Goal: Task Accomplishment & Management: Manage account settings

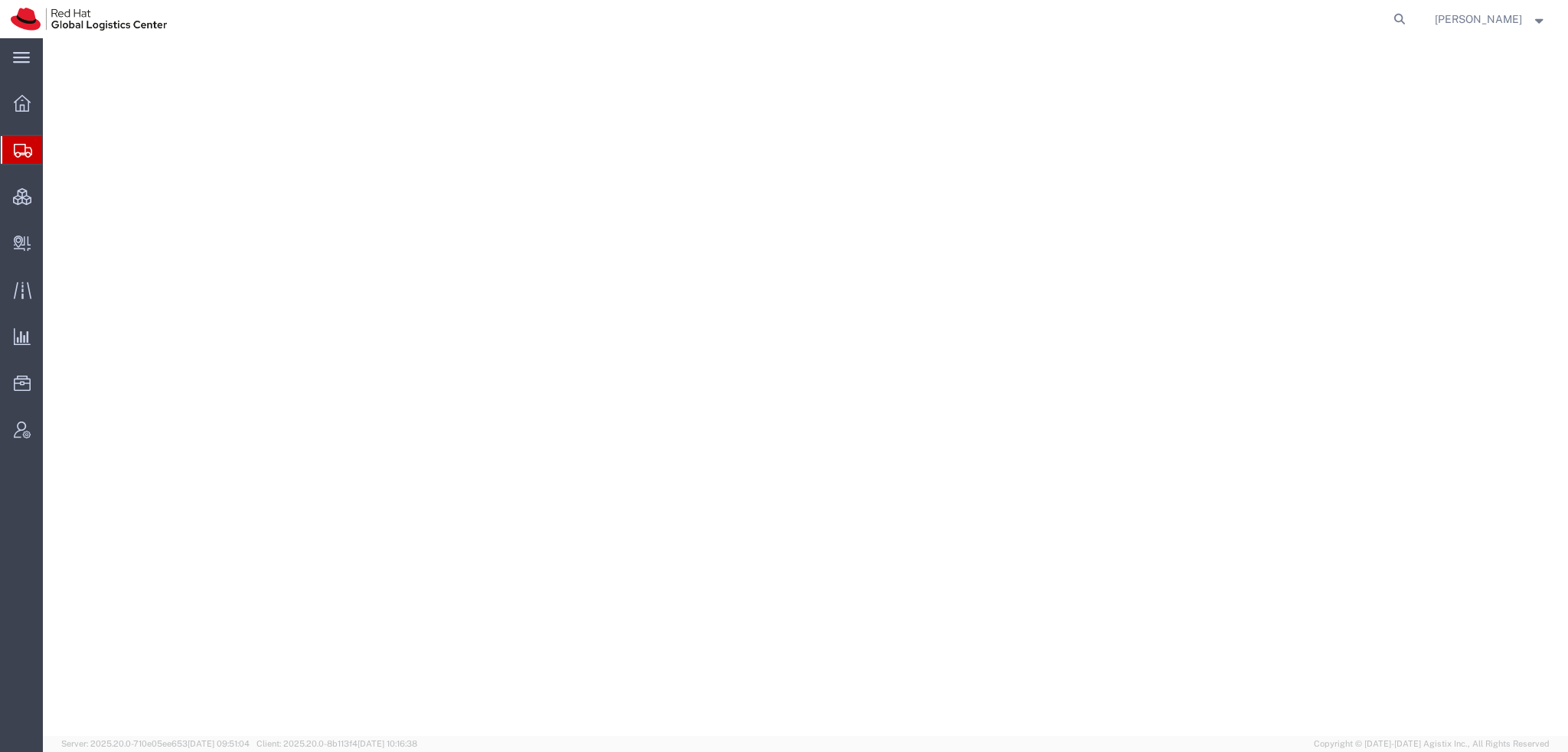
select select "YRPK"
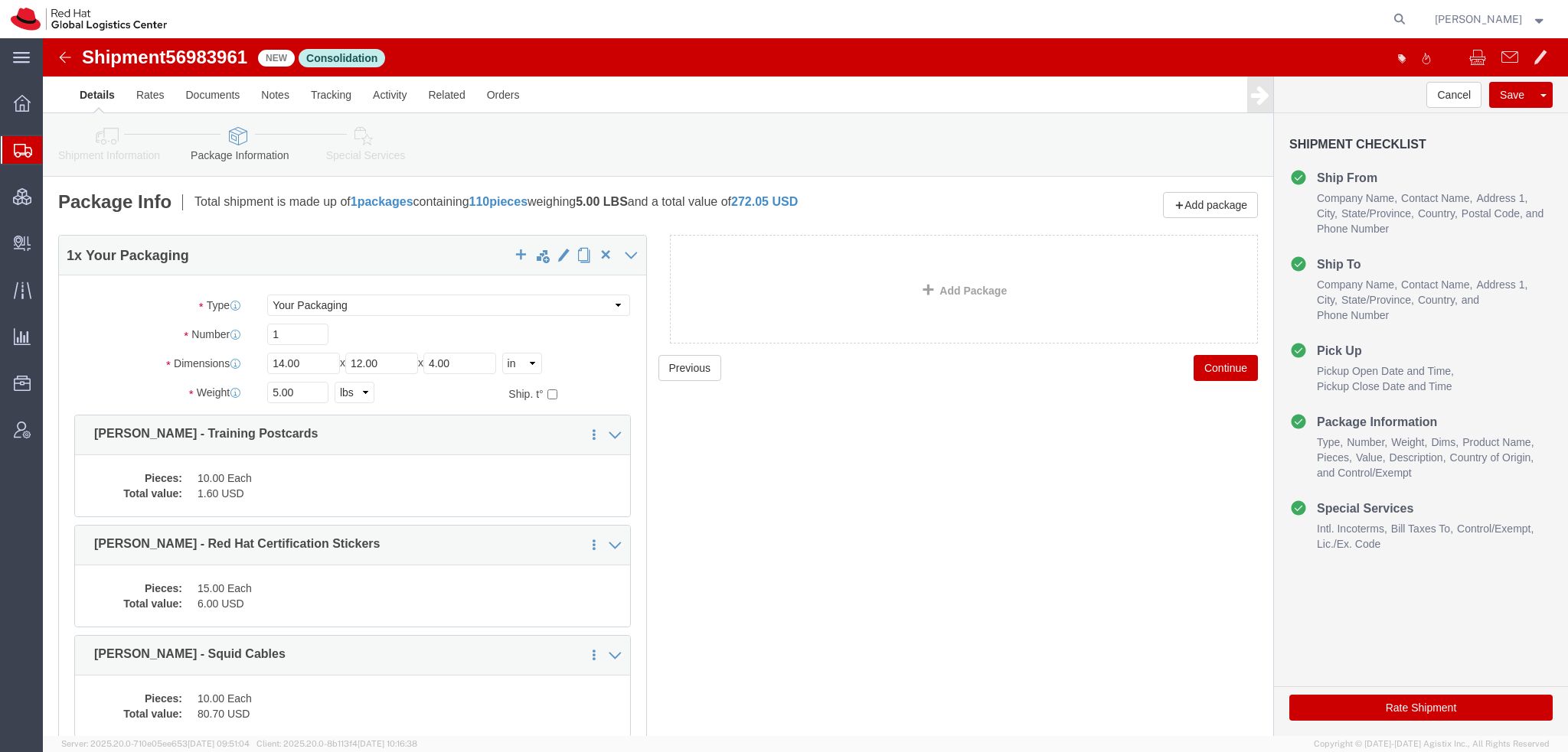
scroll to position [248, 0]
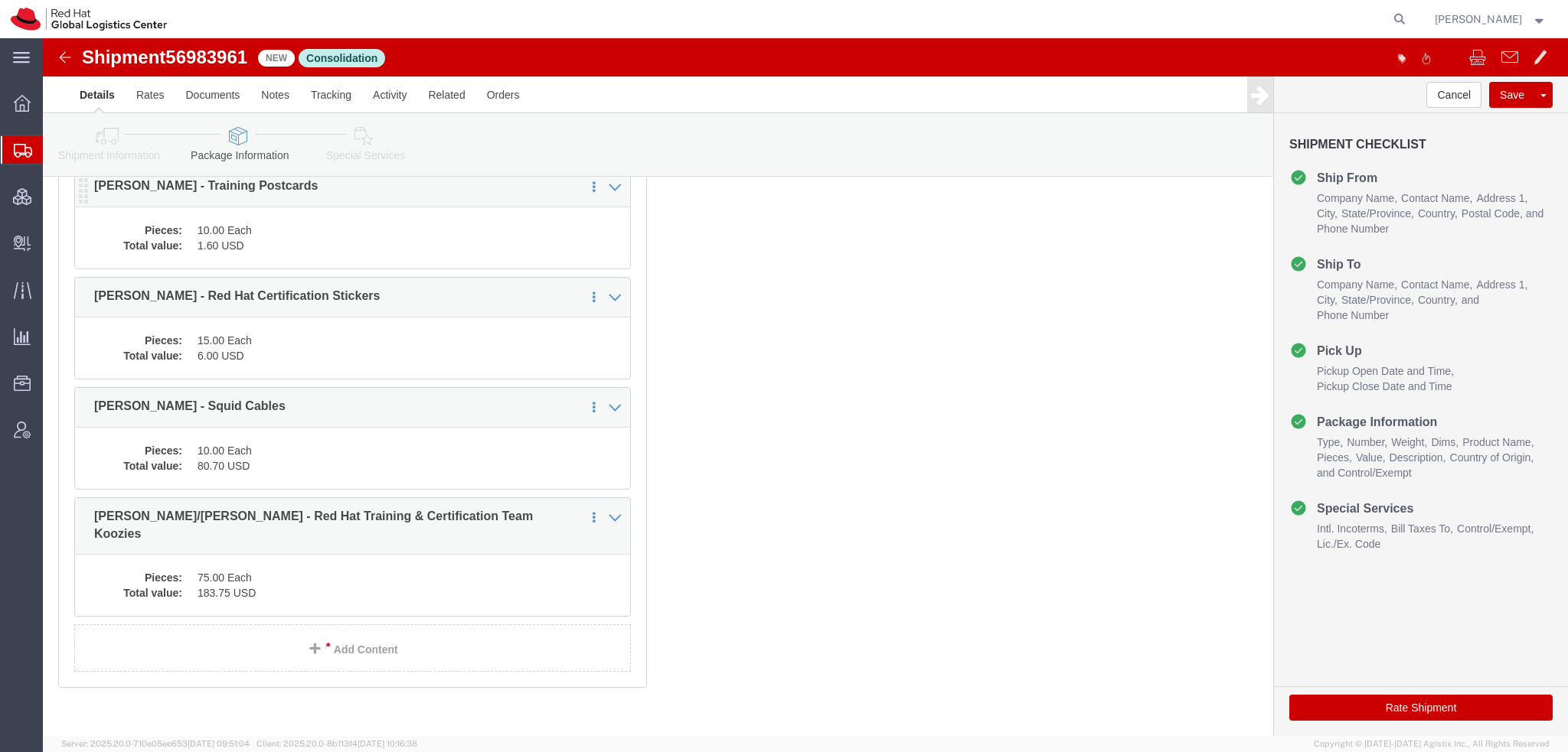
click dd "10.00 Each"
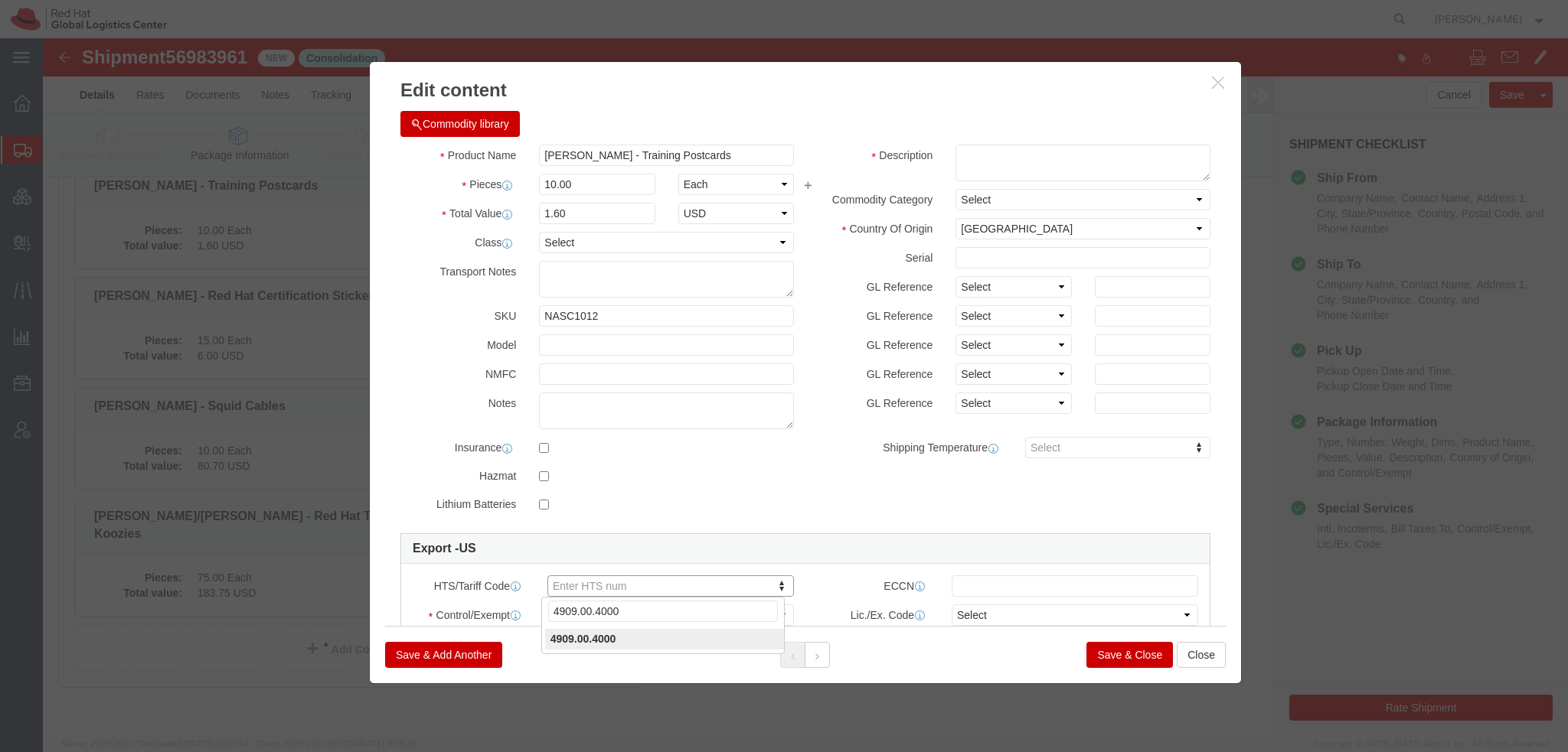
type input "4909.00.4000"
click select "Select ATF BIS DEA EPA FDA FTR ITAR OFAC Other (OPA)"
select select "FTR"
click select "Select ATF BIS DEA EPA FDA FTR ITAR OFAC Other (OPA)"
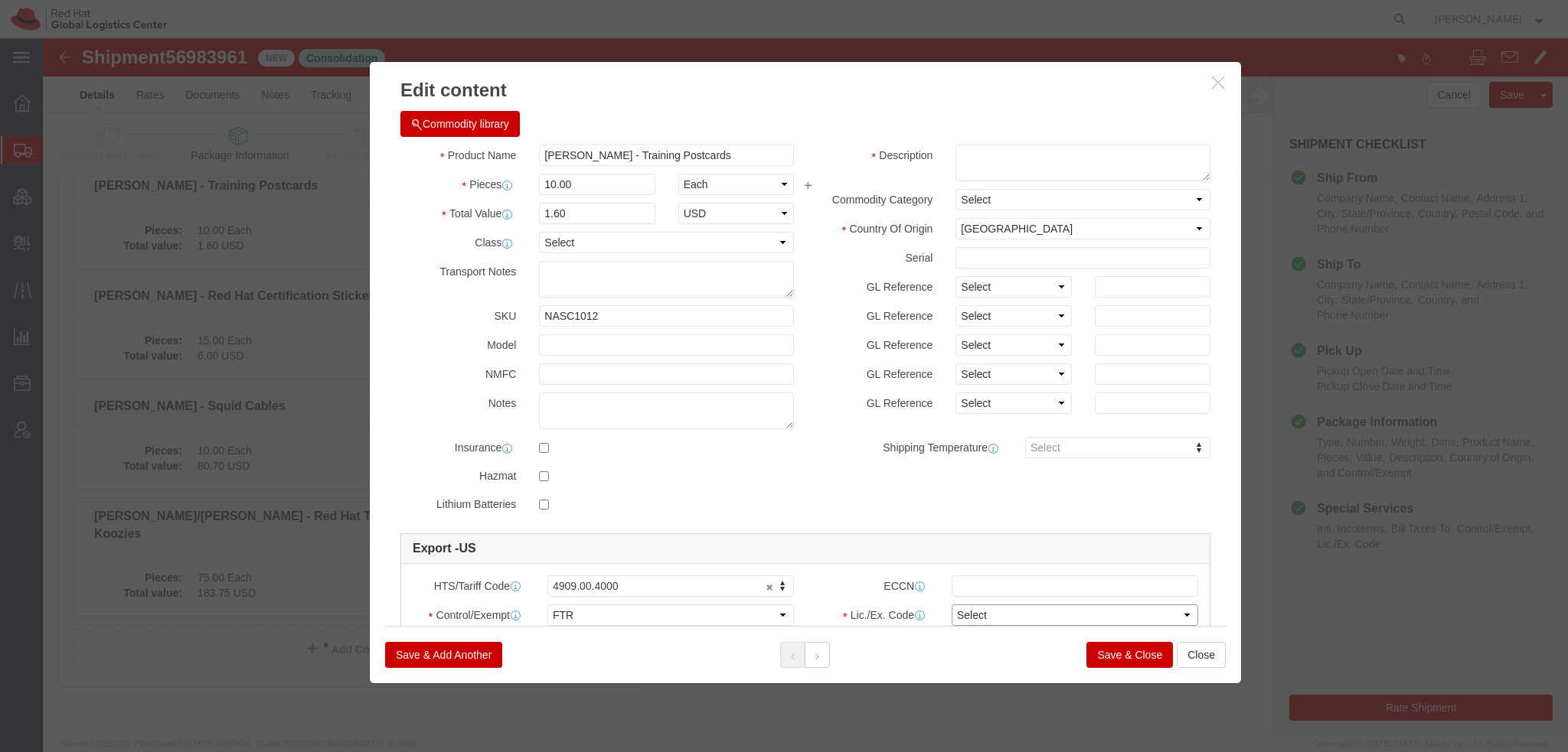
click select "Select 30.2(d)(2) 30.36 30.37(a) 30.37(f) 30.37(g) 30.37(h) 30.37(i) 30.37(j) 3…"
select select "30.36"
click select "Select 30.2(d)(2) 30.36 30.37(a) 30.37(f) 30.37(g) 30.37(h) 30.37(i) 30.37(j) 3…"
click textarea
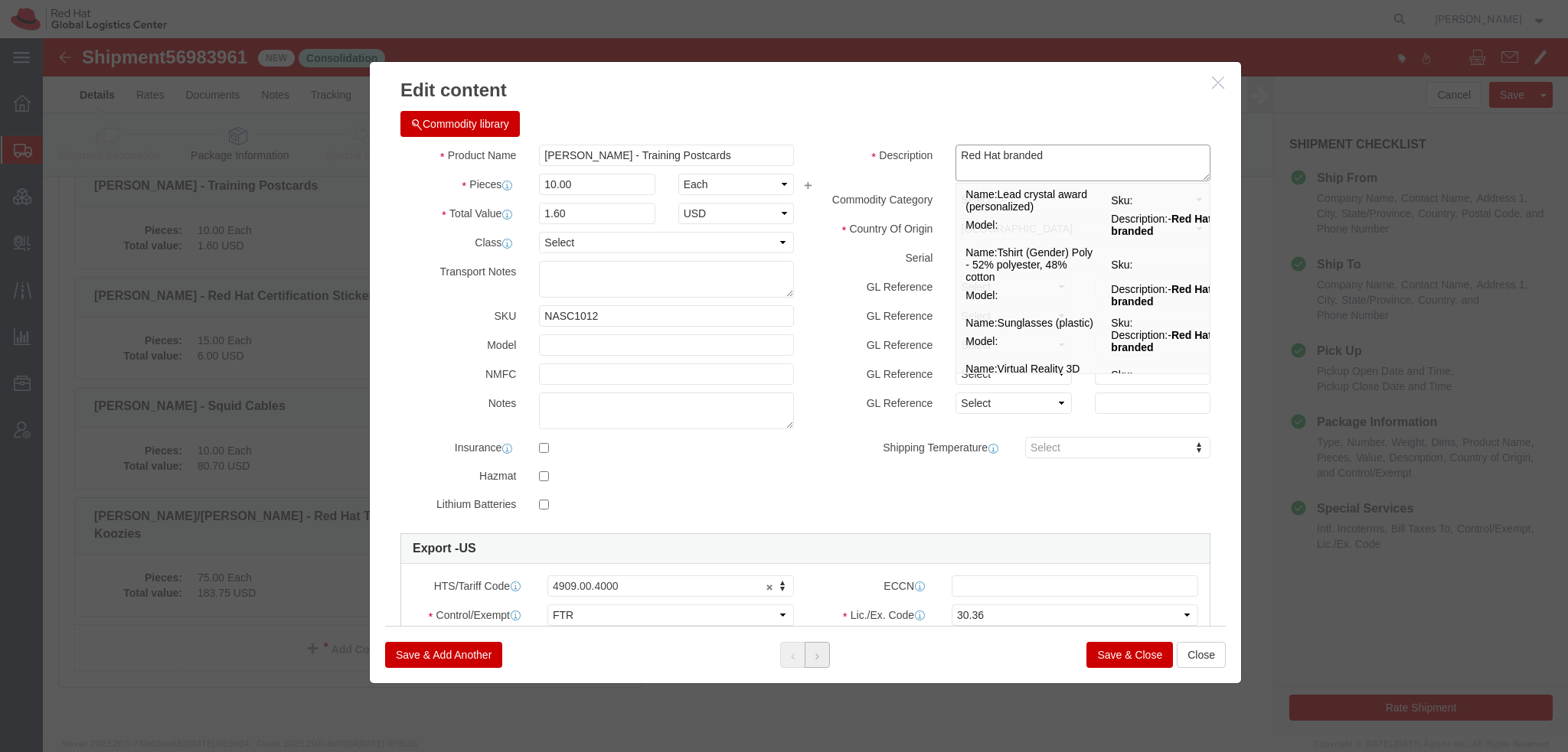
type textarea "Red Hat branded"
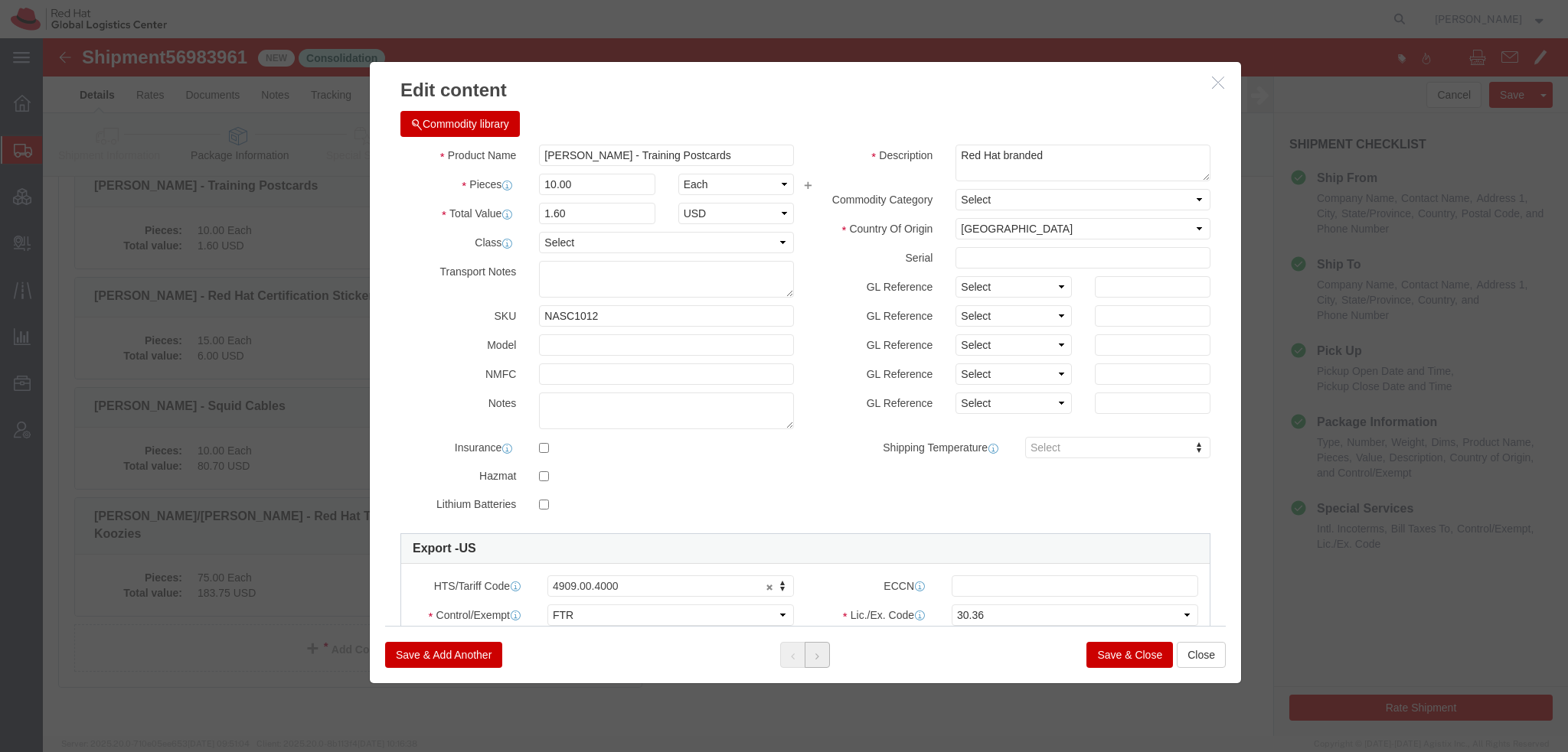
click icon
type input "4908.90.0000"
click select "Select ATF BIS DEA EPA FDA FTR ITAR OFAC Other (OPA)"
select select "FTR"
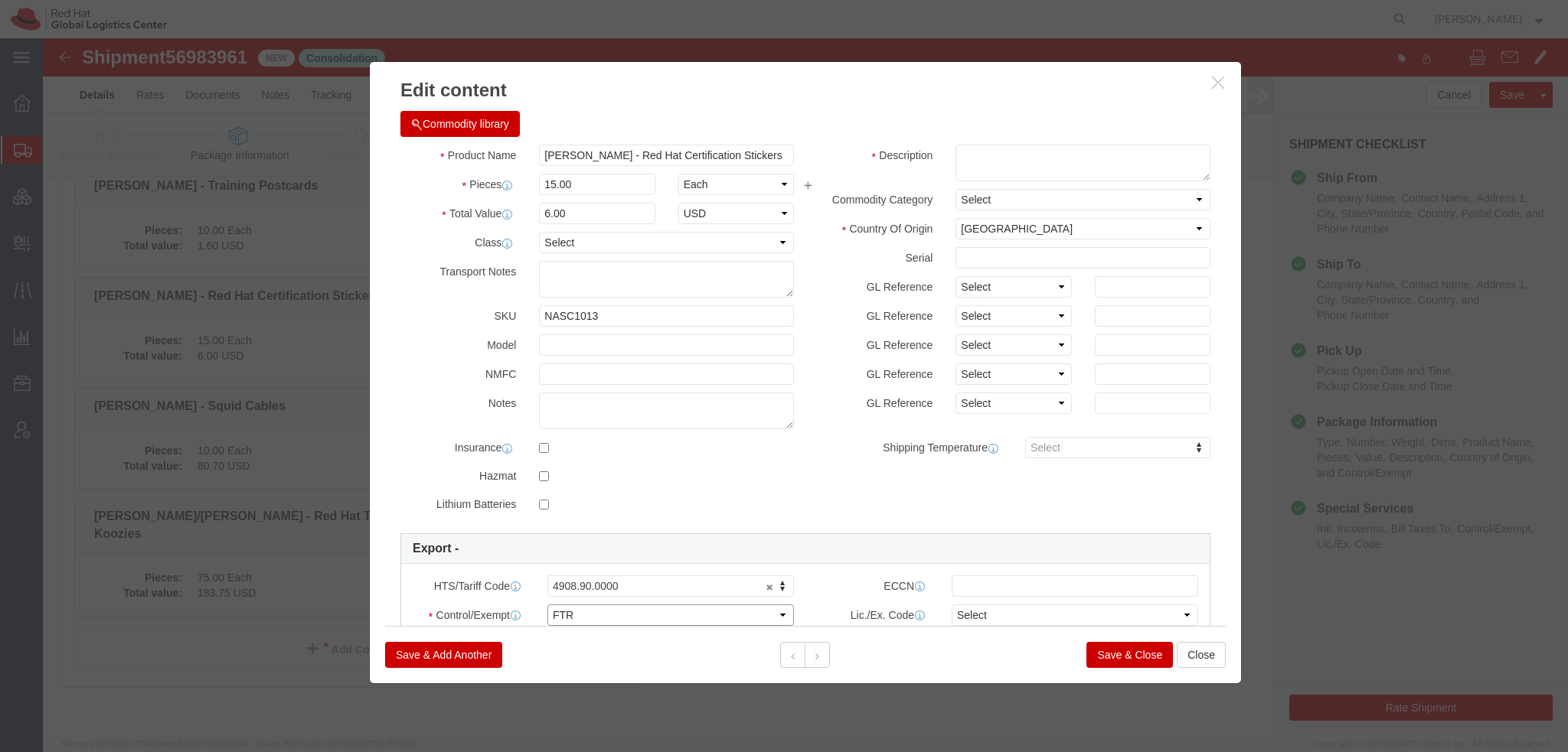
click select "Select ATF BIS DEA EPA FDA FTR ITAR OFAC Other (OPA)"
click select "Select 30.2(d)(2) 30.36 30.37(a) 30.37(f) 30.37(g) 30.37(h) 30.37(i) 30.37(j) 3…"
select select "30.36"
click select "Select 30.2(d)(2) 30.36 30.37(a) 30.37(f) 30.37(g) 30.37(h) 30.37(i) 30.37(j) 3…"
click textarea
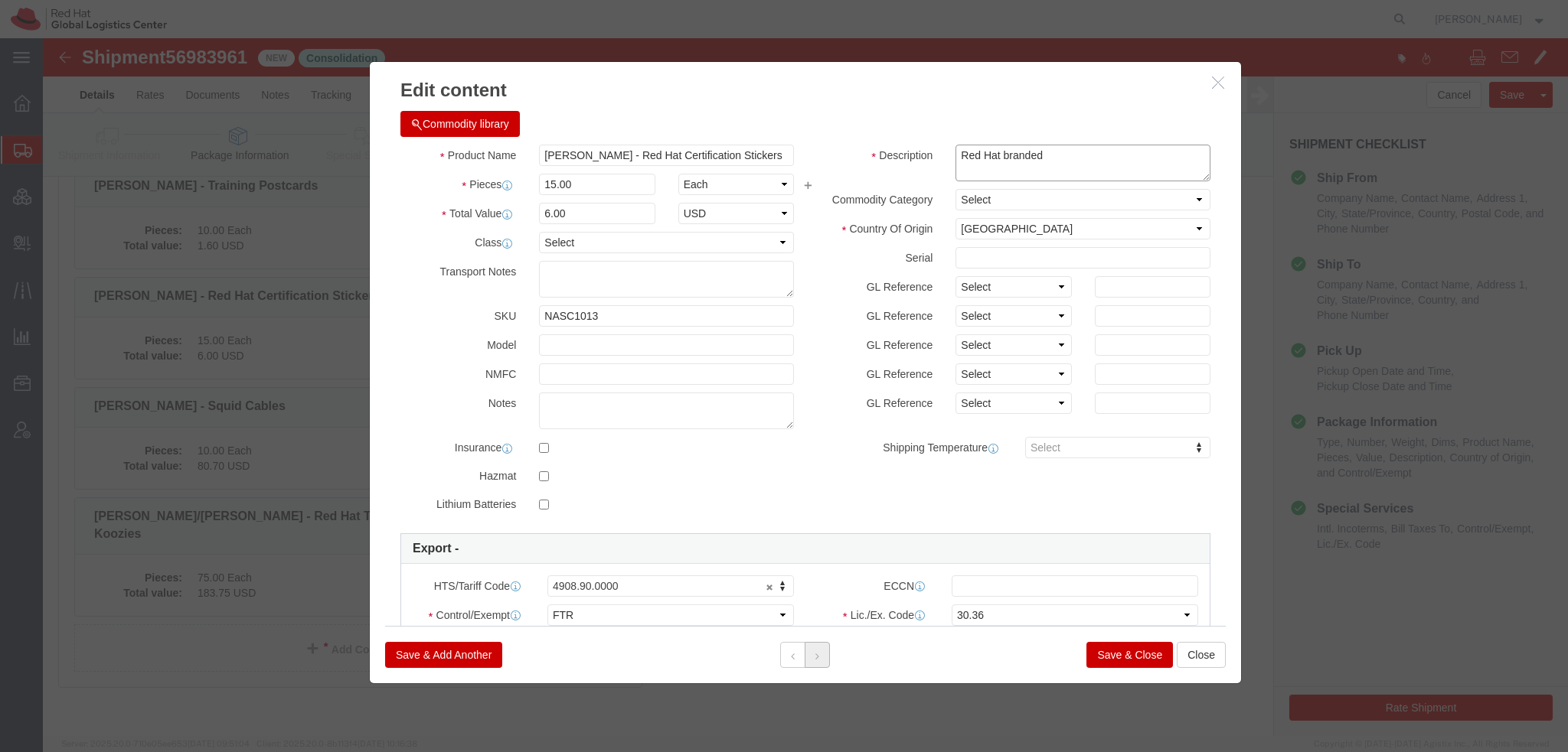
type textarea "Red Hat branded"
click button
type input "8544.42.0000"
click div "HTS/Tariff Code 8544.42.0000 8544.42.0000"
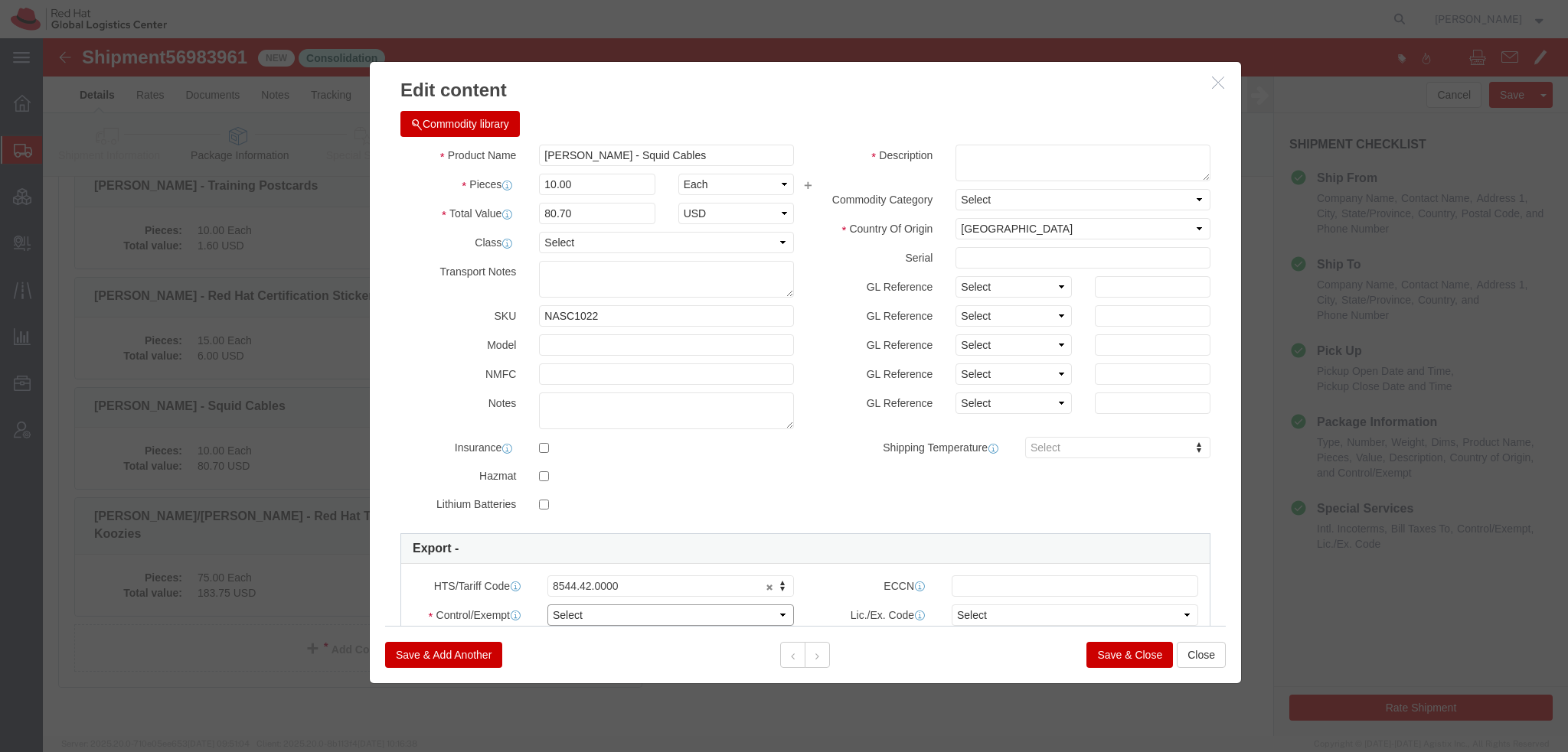
click select "Select ATF BIS DEA EPA FDA FTR ITAR OFAC Other (OPA)"
select select "FTR"
click select "Select ATF BIS DEA EPA FDA FTR ITAR OFAC Other (OPA)"
drag, startPoint x: 945, startPoint y: 577, endPoint x: 935, endPoint y: 574, distance: 10.4
click select "Select 30.2(d)(2) 30.36 30.37(a) 30.37(f) 30.37(g) 30.37(h) 30.37(i) 30.37(j) 3…"
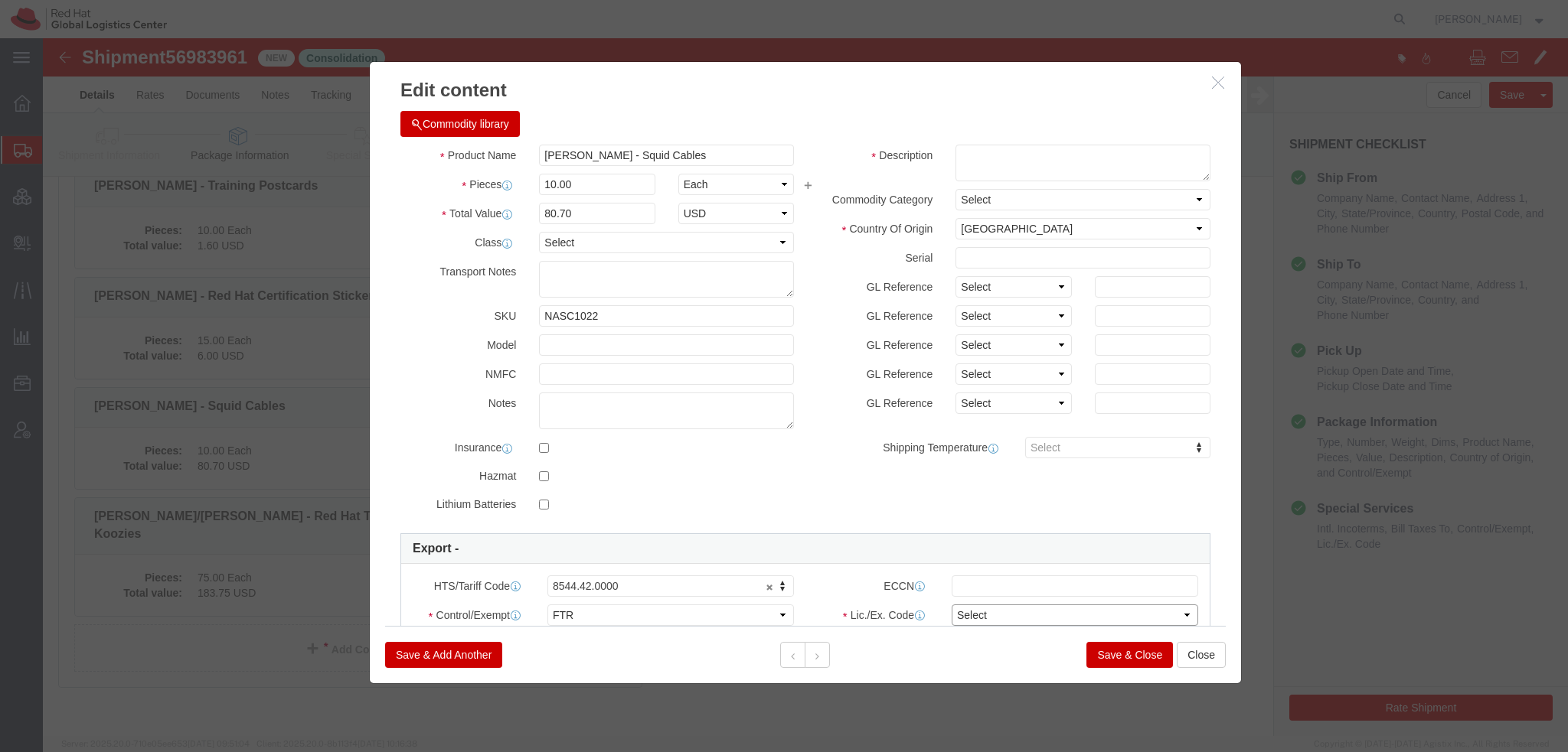
select select "30.36"
click select "Select 30.2(d)(2) 30.36 30.37(a) 30.37(f) 30.37(g) 30.37(h) 30.37(i) 30.37(j) 3…"
click textarea
type textarea "Red Hat branded"
click button
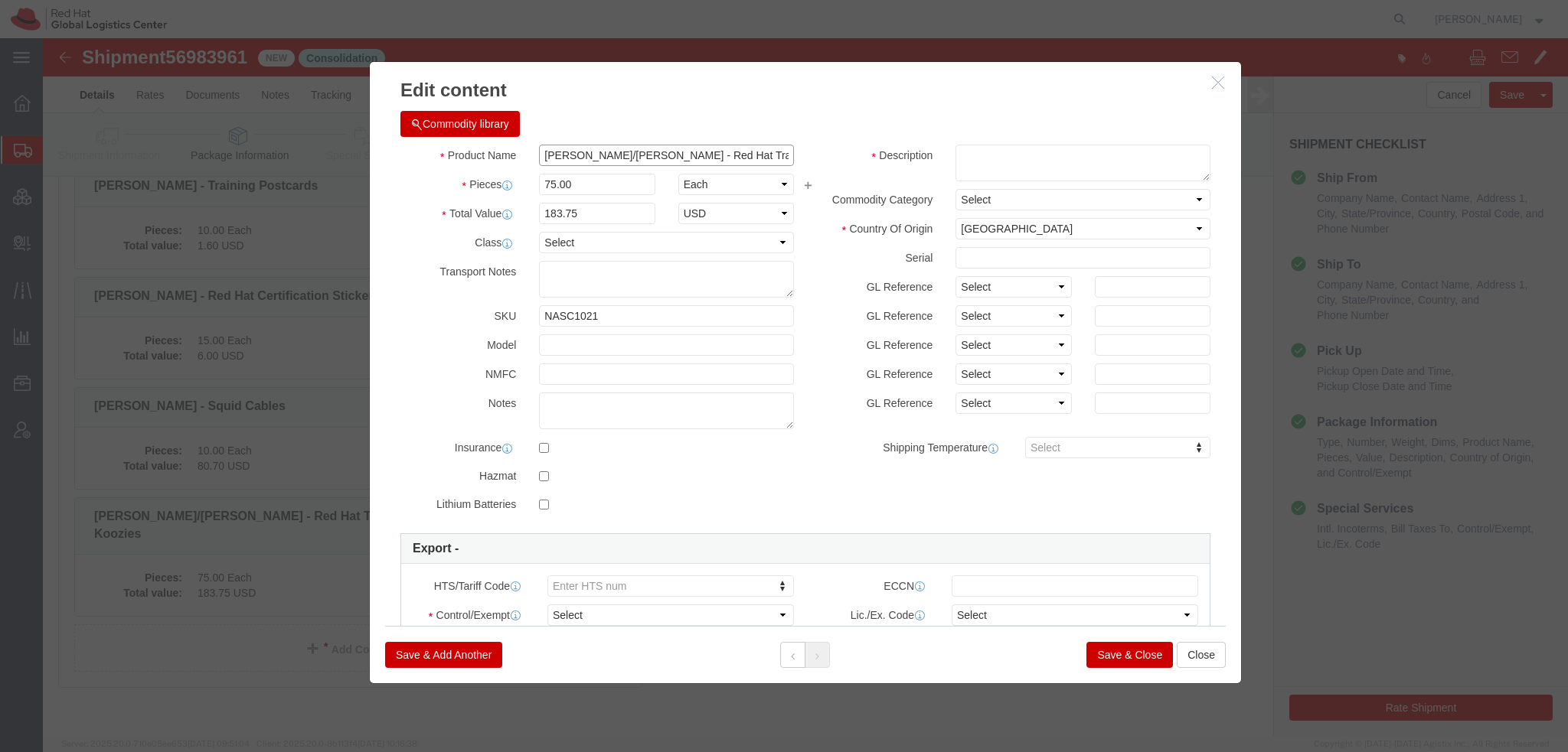
click input "K.Taft/K.Williams - Red Hat Training & Certification Team Koozies"
type input "Koozies"
click textarea
type textarea "Red Hat branded"
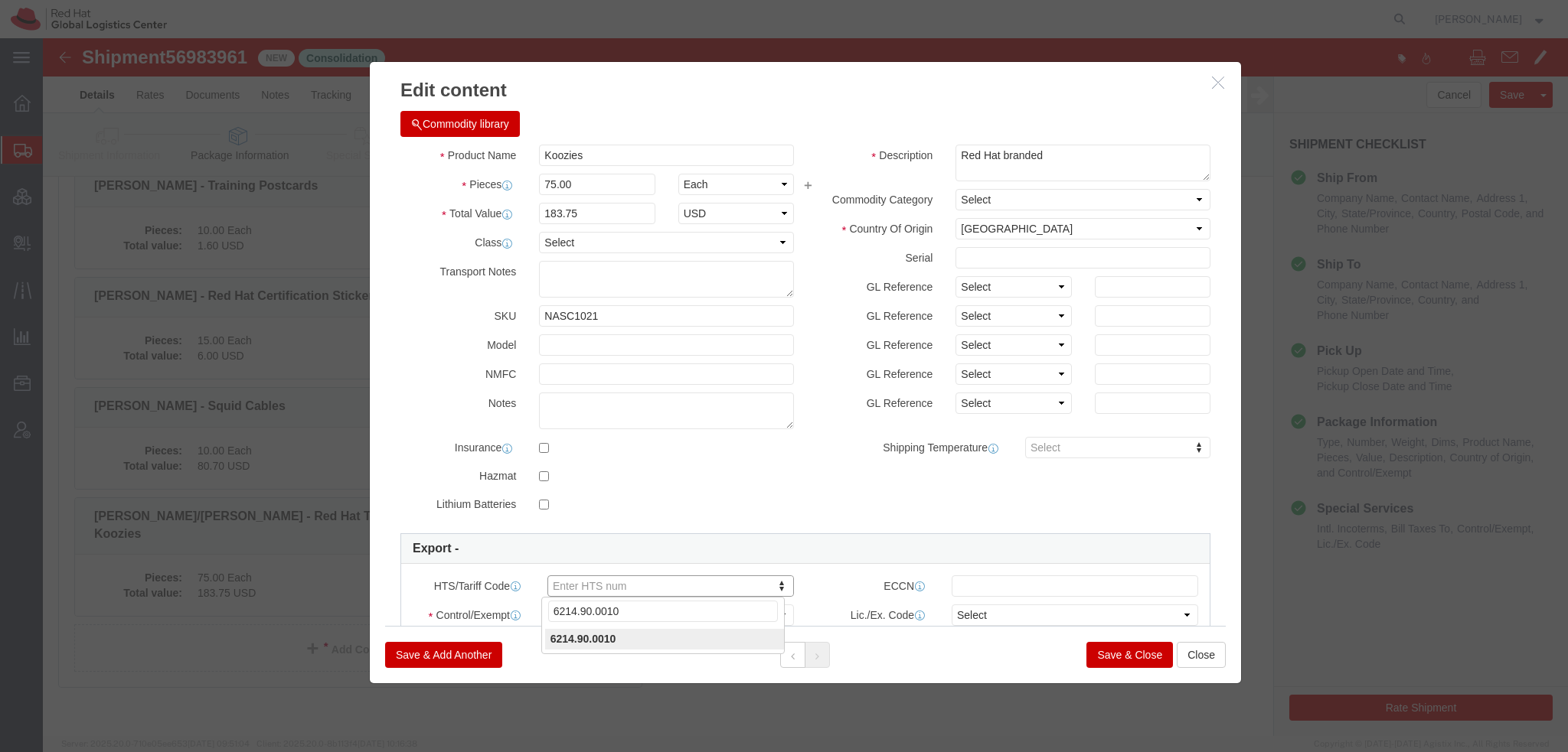
type input "6214.90.0010"
click select "Select ATF BIS DEA EPA FDA FTR ITAR OFAC Other (OPA)"
select select "FTR"
click select "Select ATF BIS DEA EPA FDA FTR ITAR OFAC Other (OPA)"
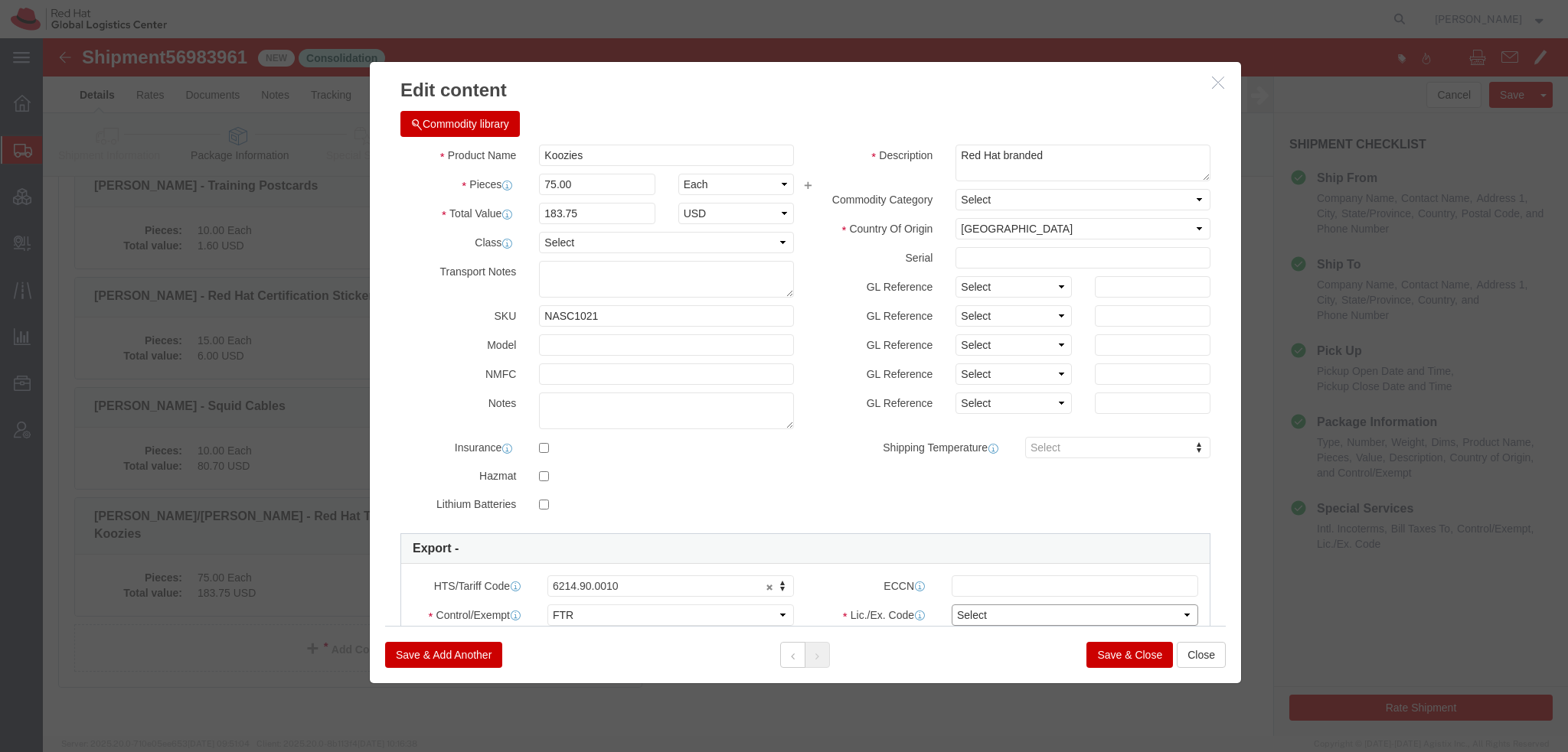
click select "Select 30.2(d)(2) 30.36 30.37(a) 30.37(f) 30.37(g) 30.37(h) 30.37(i) 30.37(j) 3…"
select select "30.36"
click select "Select 30.2(d)(2) 30.36 30.37(a) 30.37(f) 30.37(g) 30.37(h) 30.37(i) 30.37(j) 3…"
click div
click button "Save & Close"
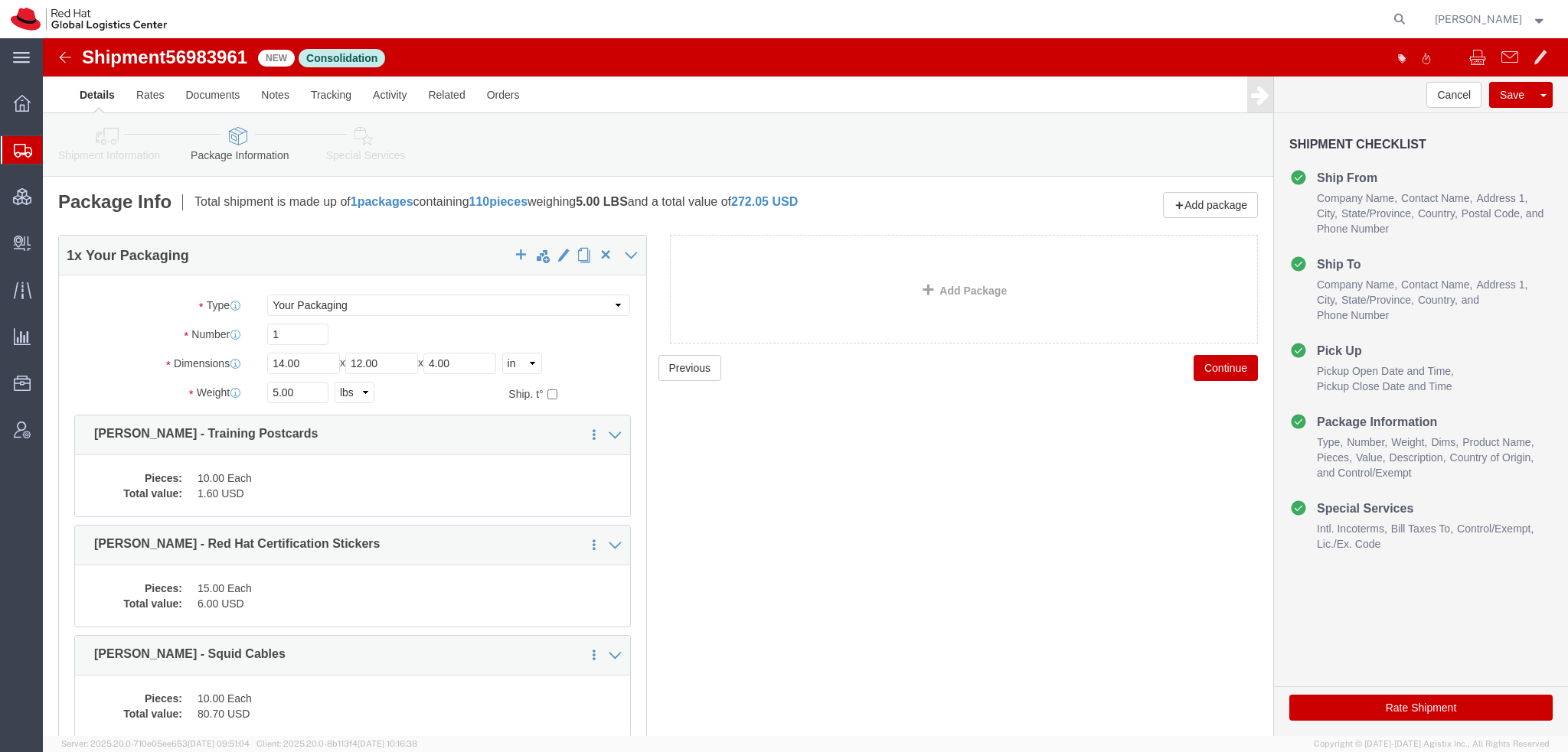
click link "Special Services"
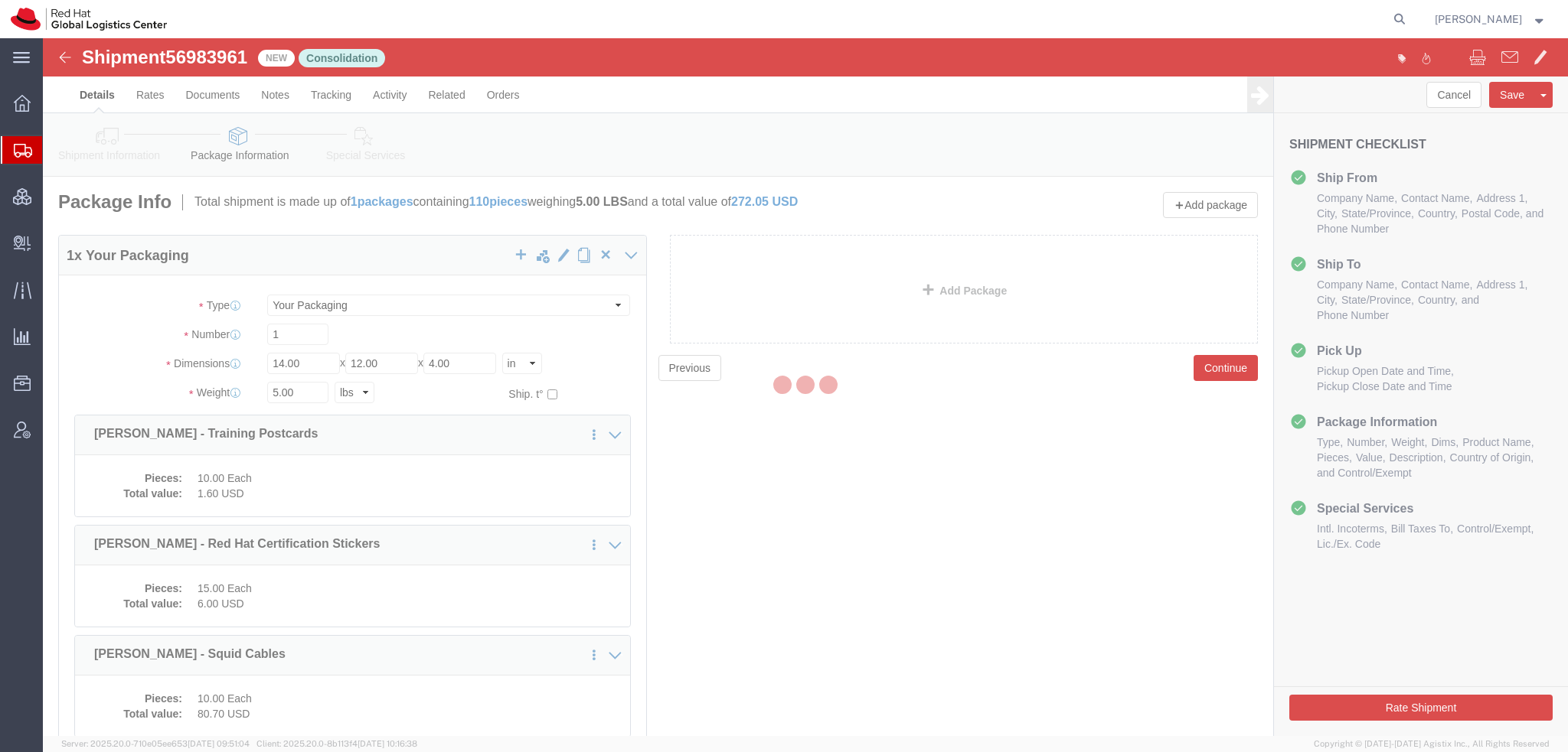
select select
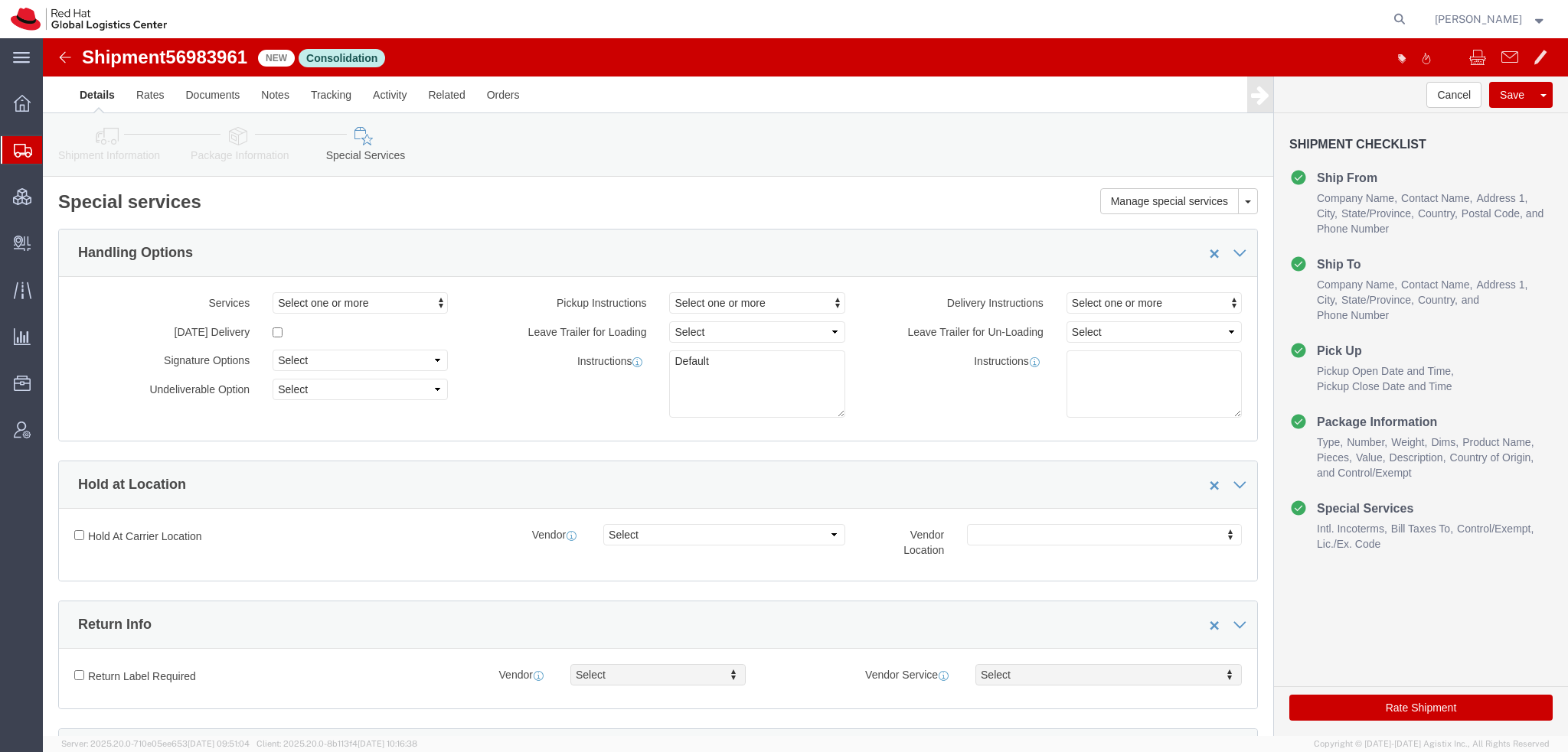
select select "COSTCENTER"
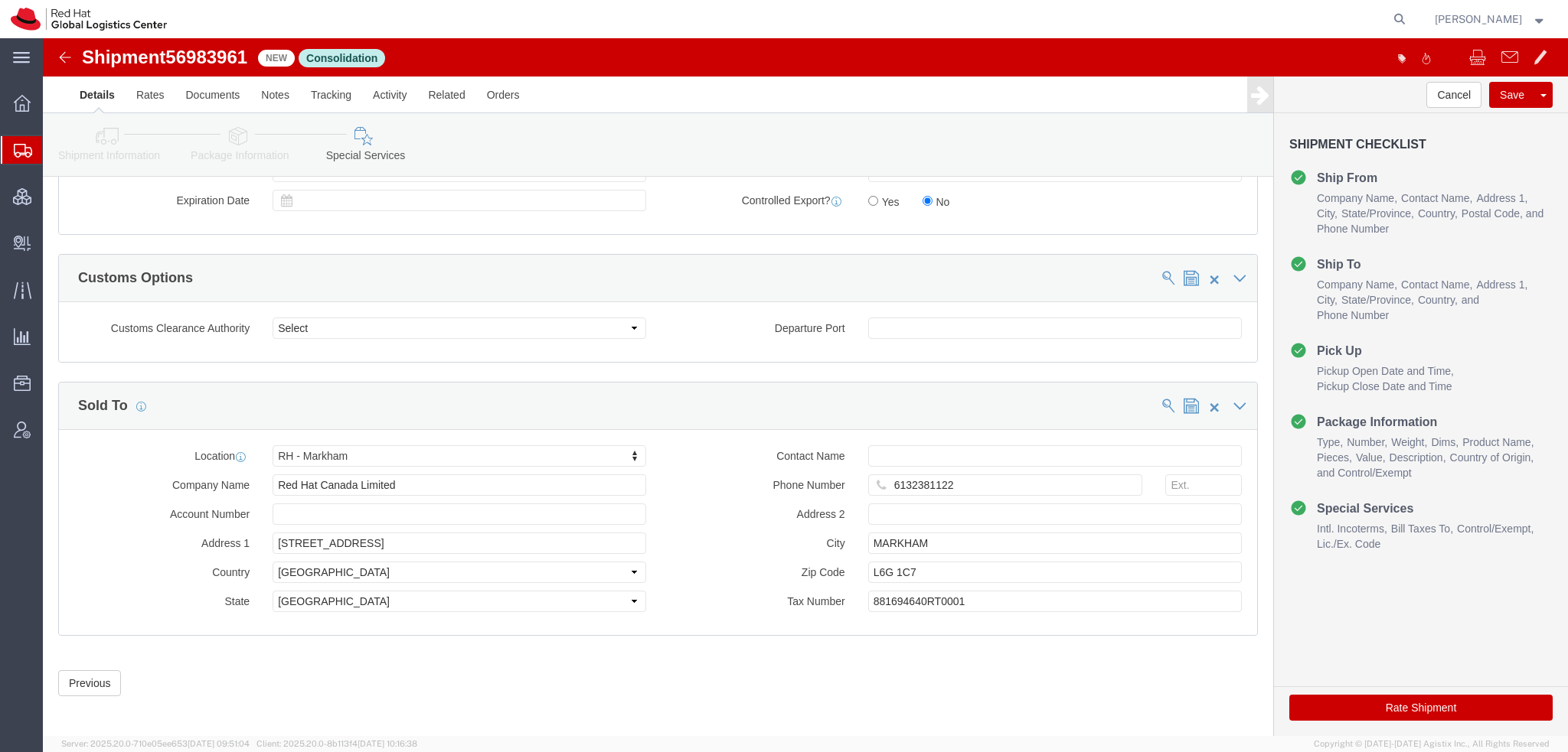
scroll to position [1381, 0]
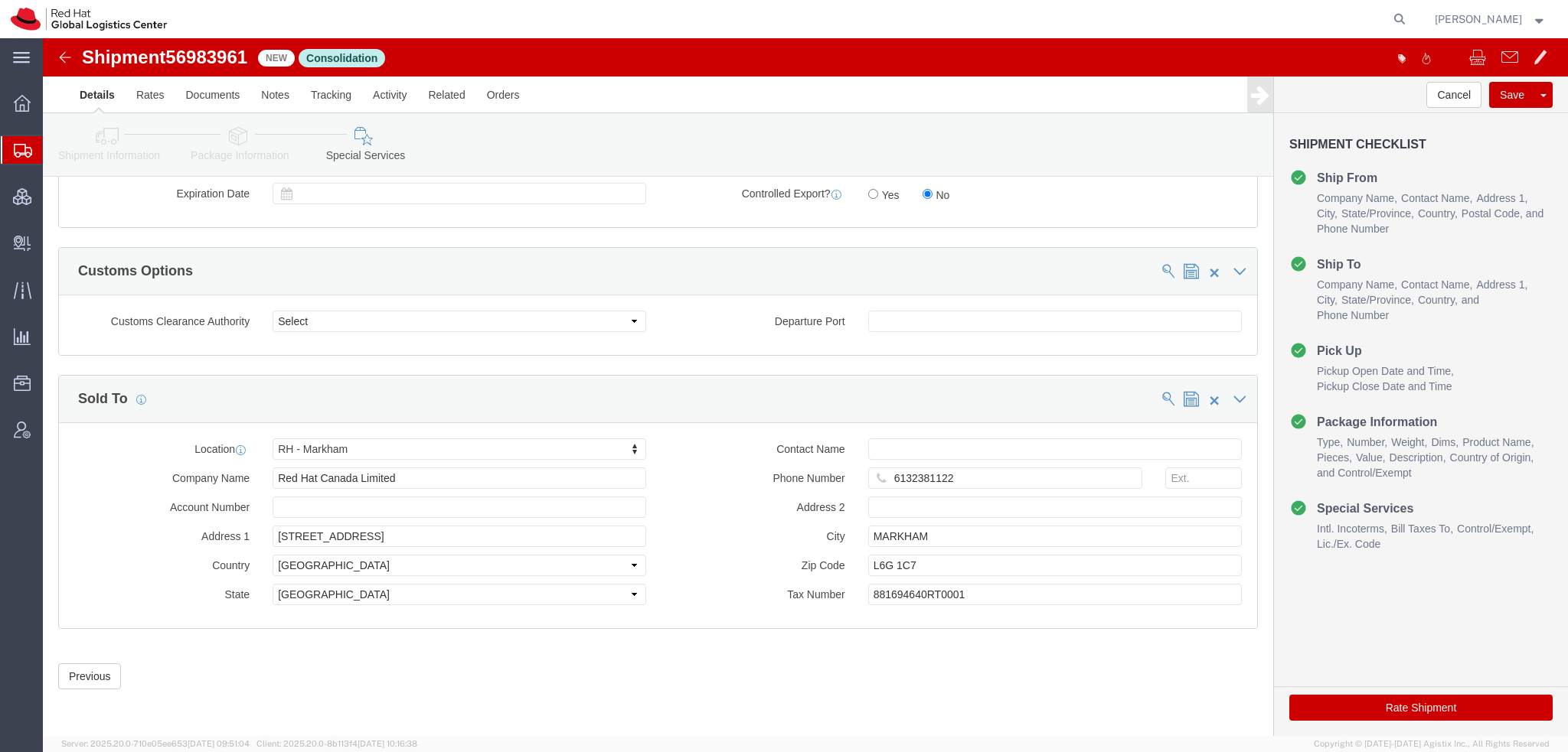
click button "Rate Shipment"
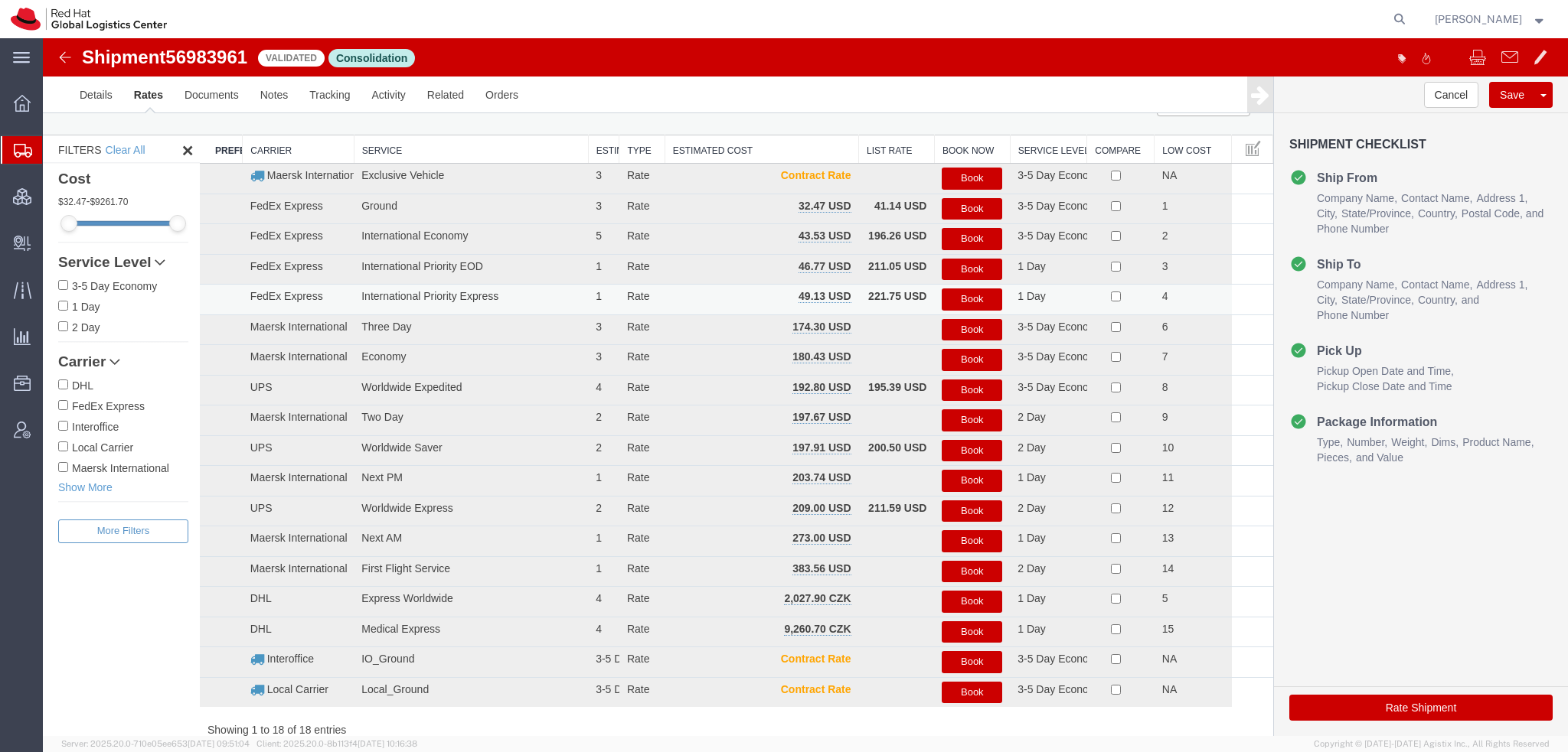
scroll to position [0, 0]
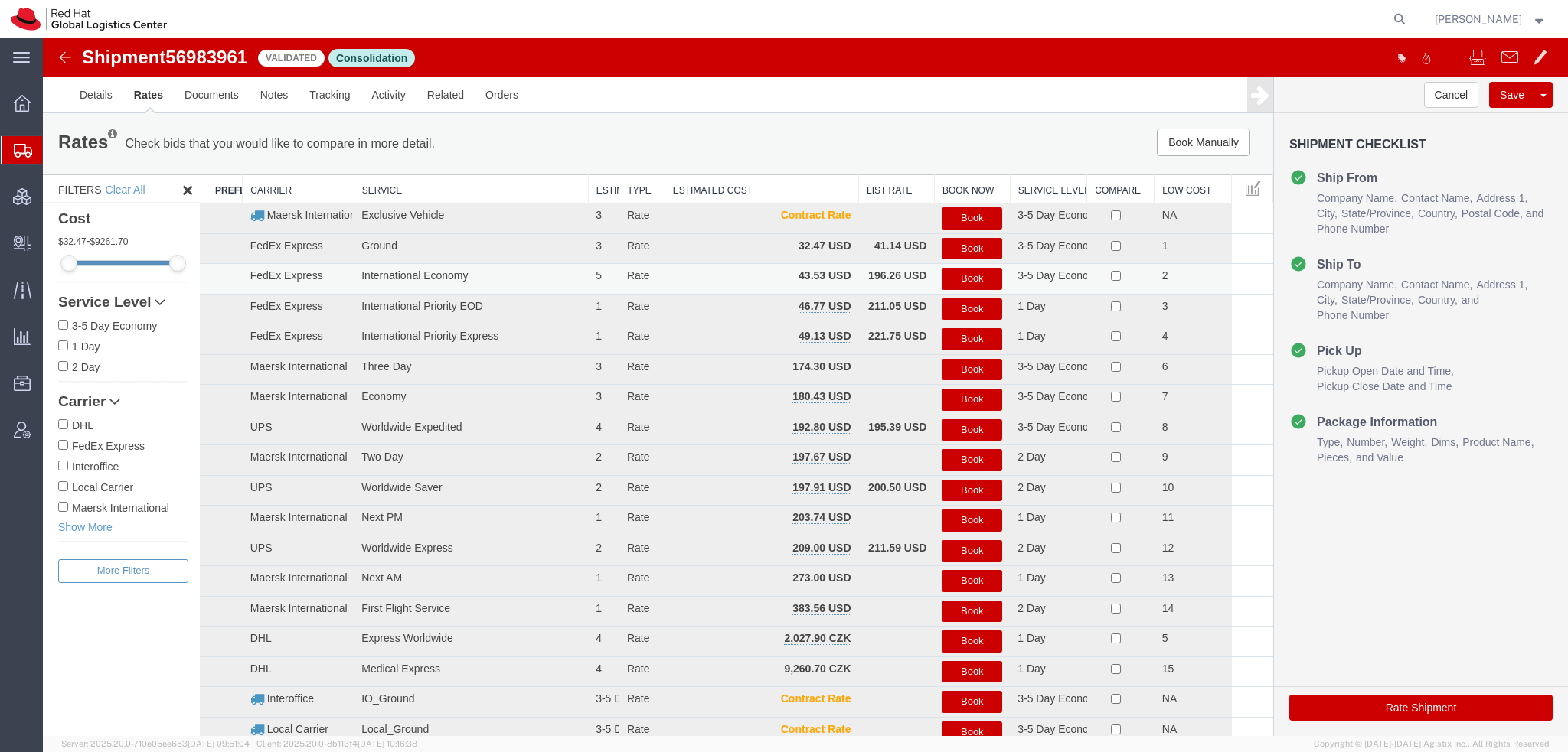
click at [967, 276] on button "Book" at bounding box center [972, 279] width 60 height 22
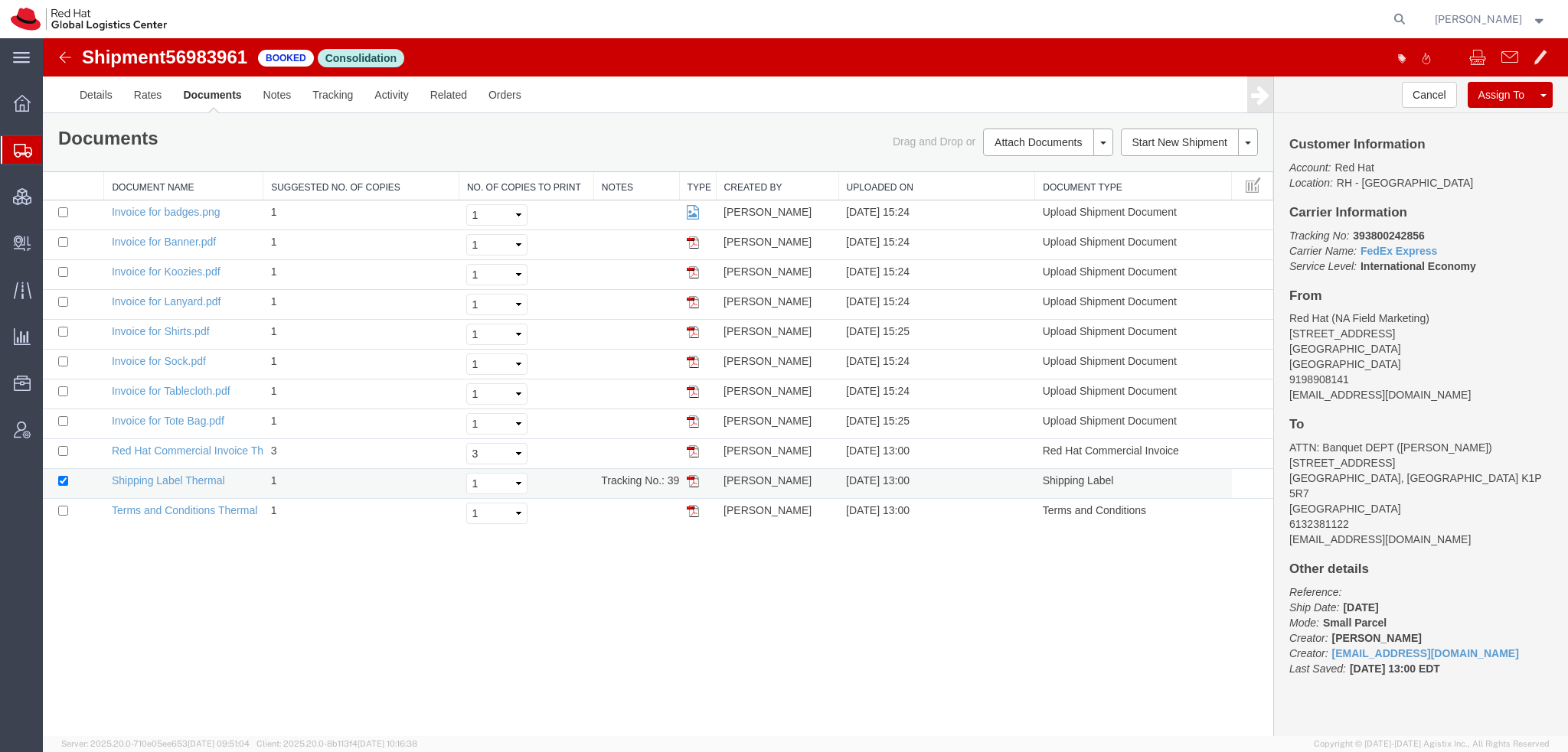
click at [692, 475] on img at bounding box center [693, 481] width 12 height 12
click at [0, 0] on span "Shipment Manager" at bounding box center [0, 0] width 0 height 0
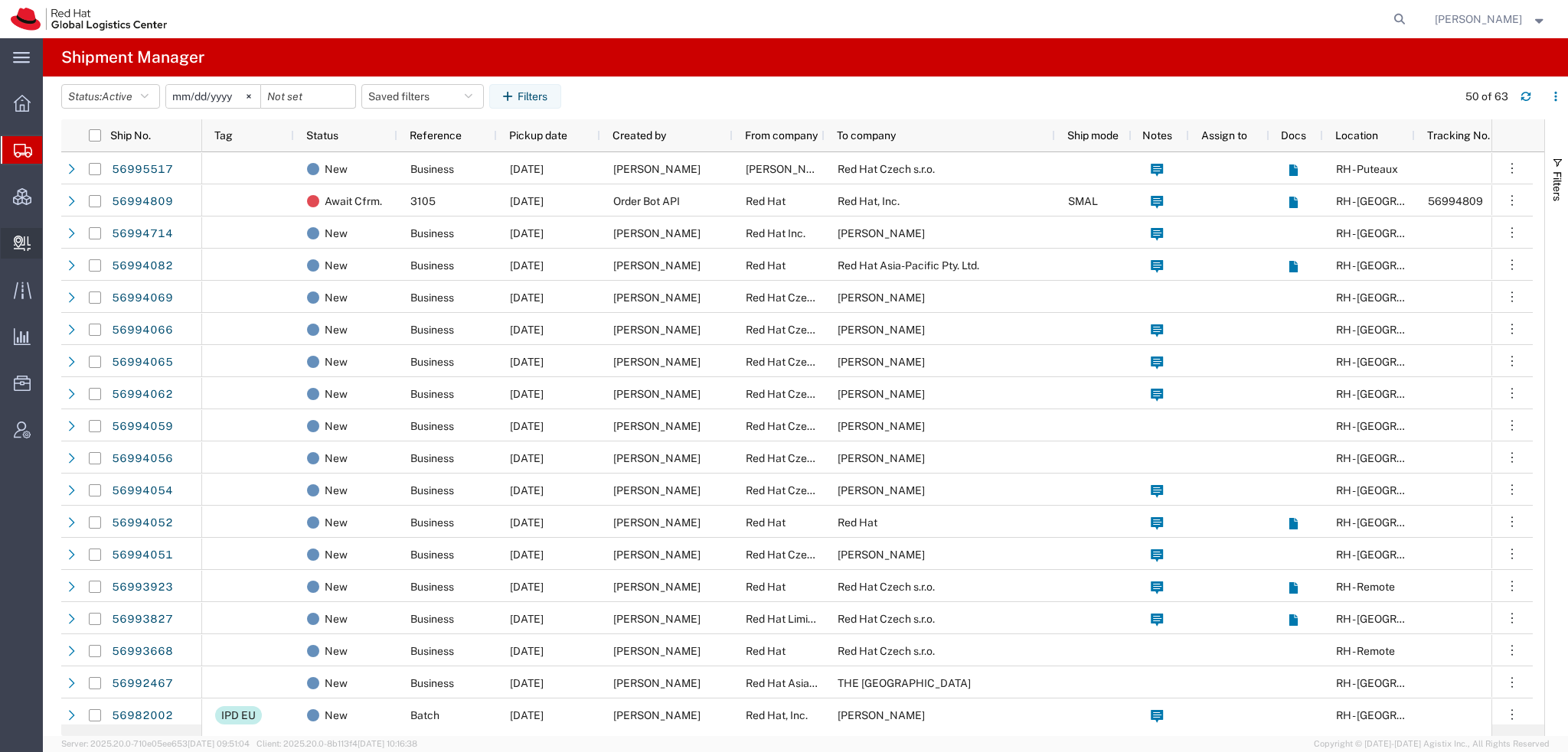
click at [0, 0] on span "Create Delivery" at bounding box center [0, 0] width 0 height 0
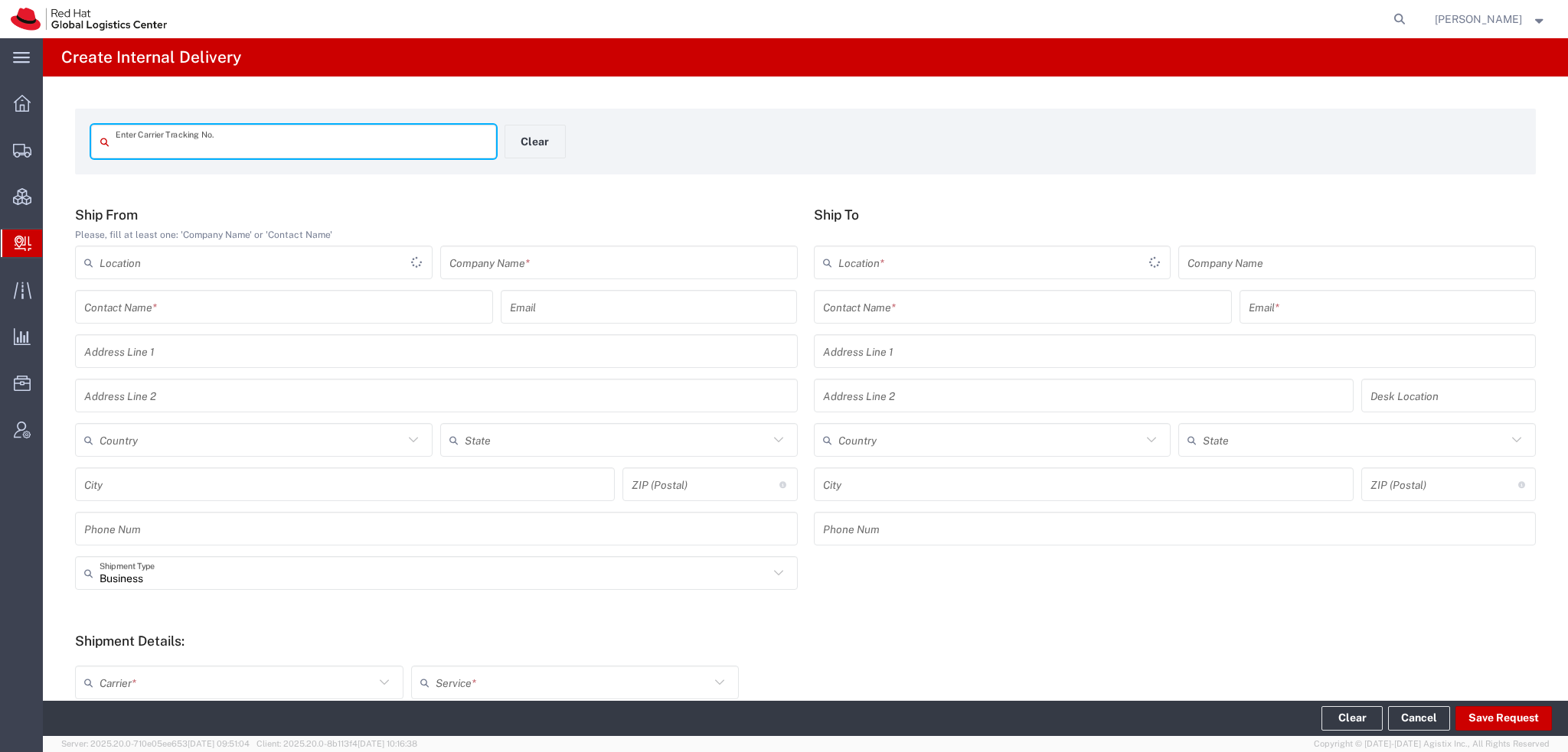
click at [248, 135] on input "text" at bounding box center [301, 142] width 371 height 27
type input "884487485800"
click at [249, 135] on input "884487485800" at bounding box center [301, 142] width 371 height 27
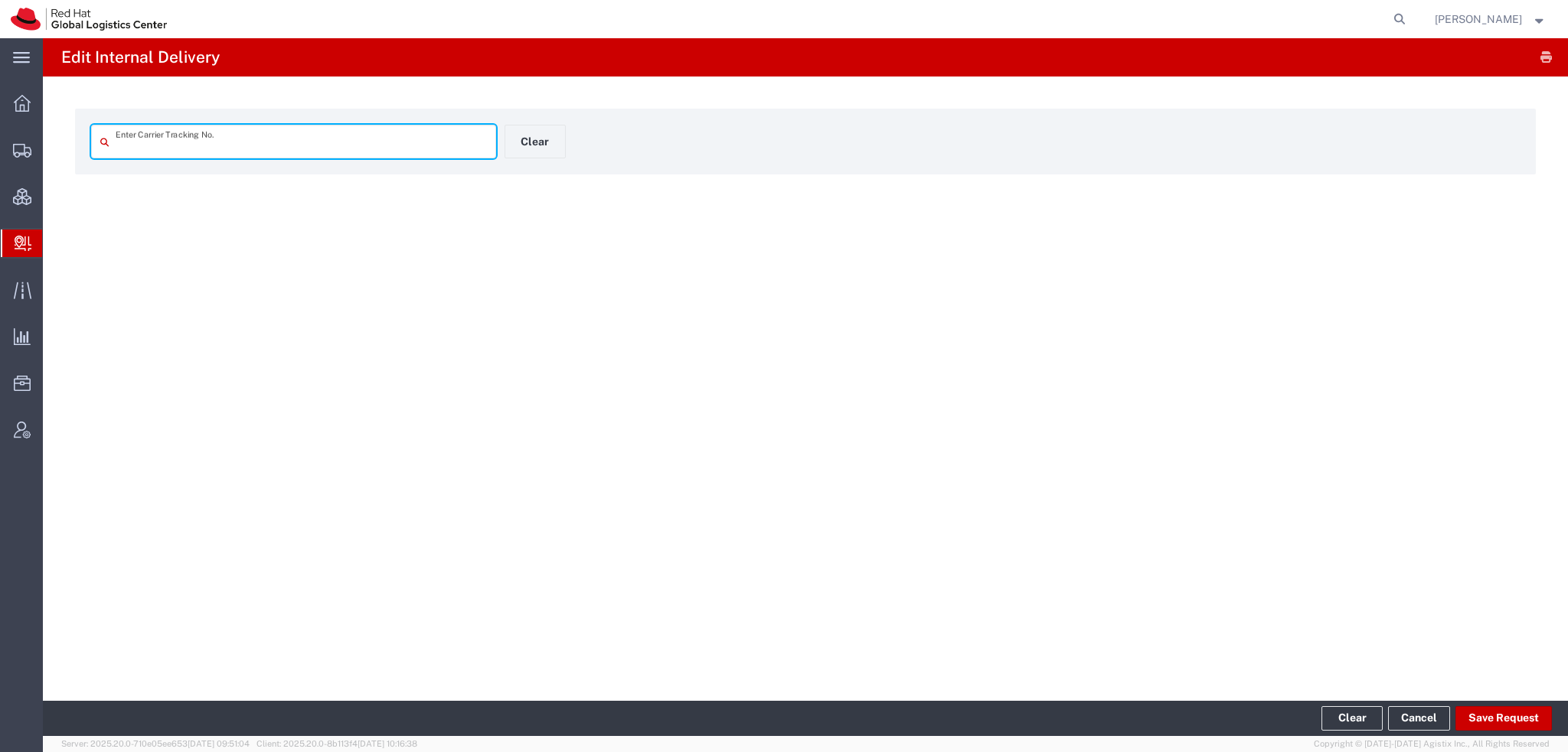
type input "884487485800"
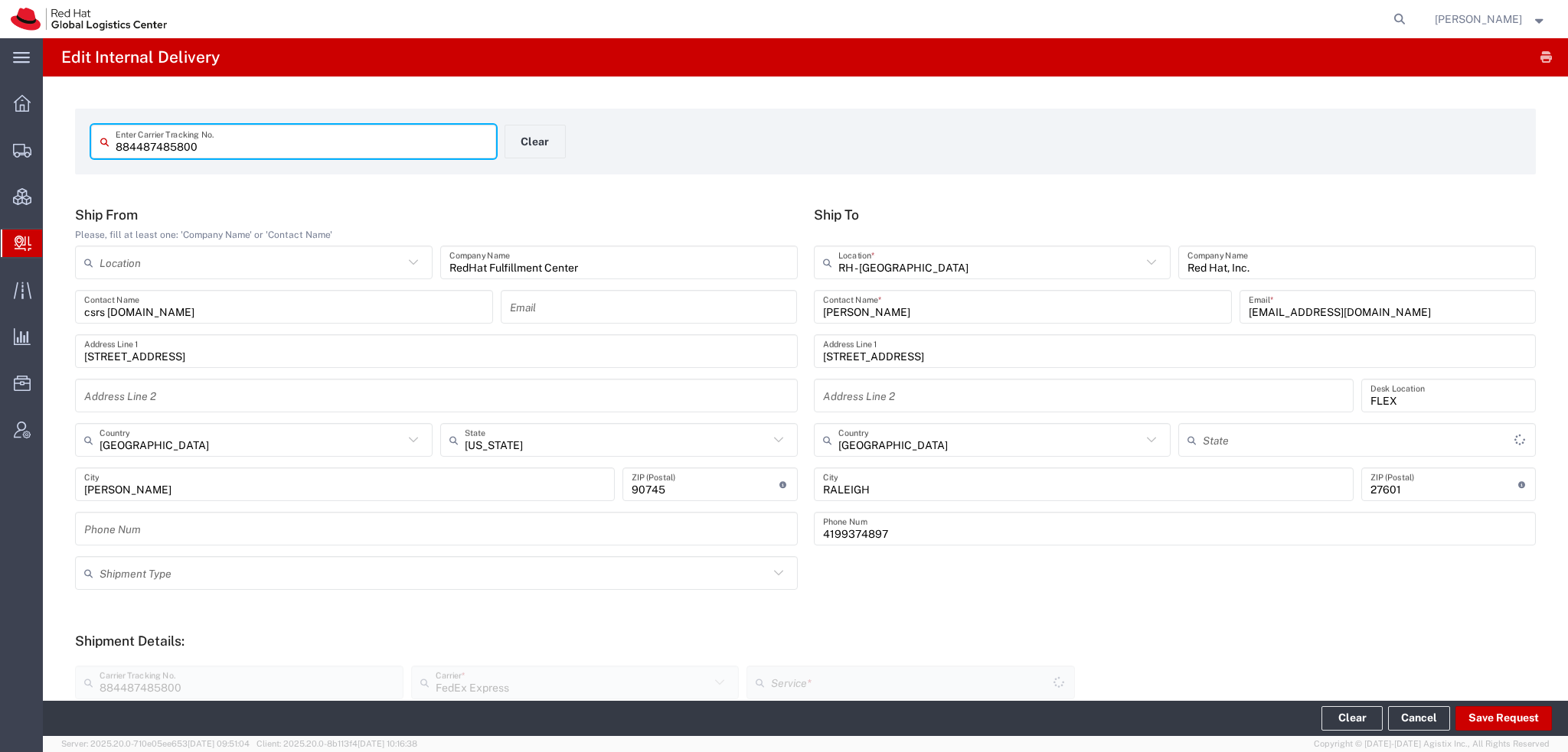
type input "Your Packaging"
type input "[US_STATE]"
type input "Ground"
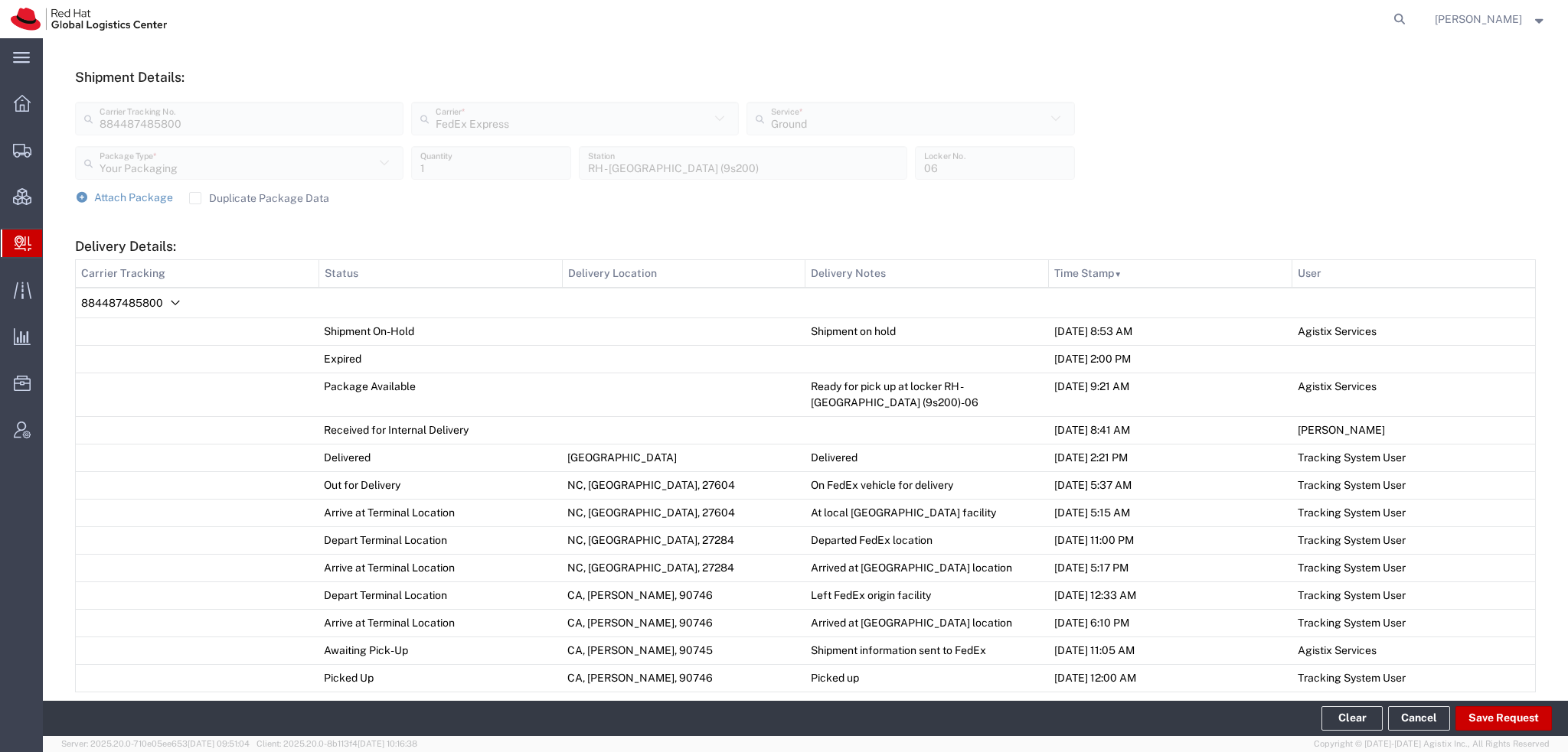
scroll to position [765, 0]
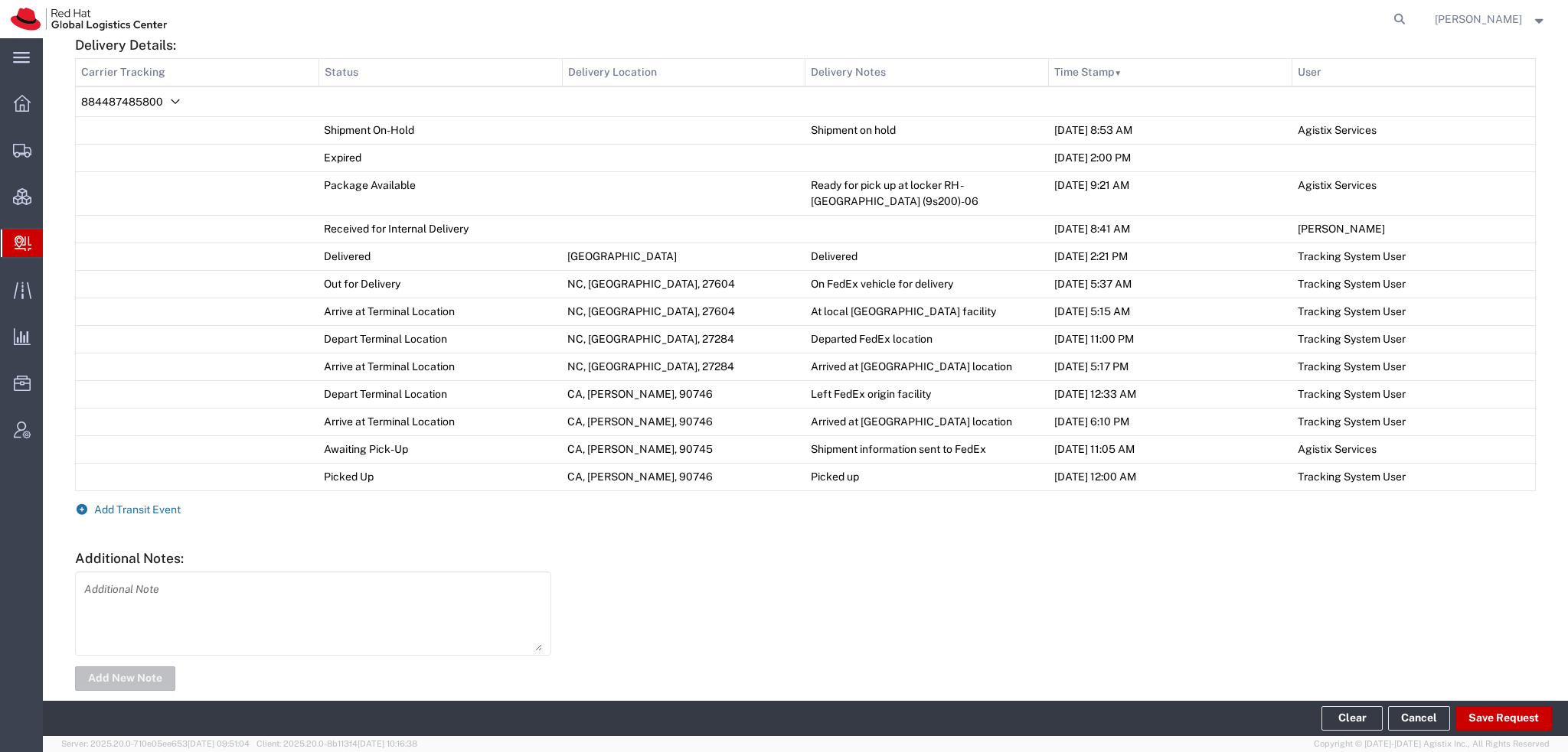
click at [132, 507] on span "Add Transit Event" at bounding box center [137, 510] width 86 height 12
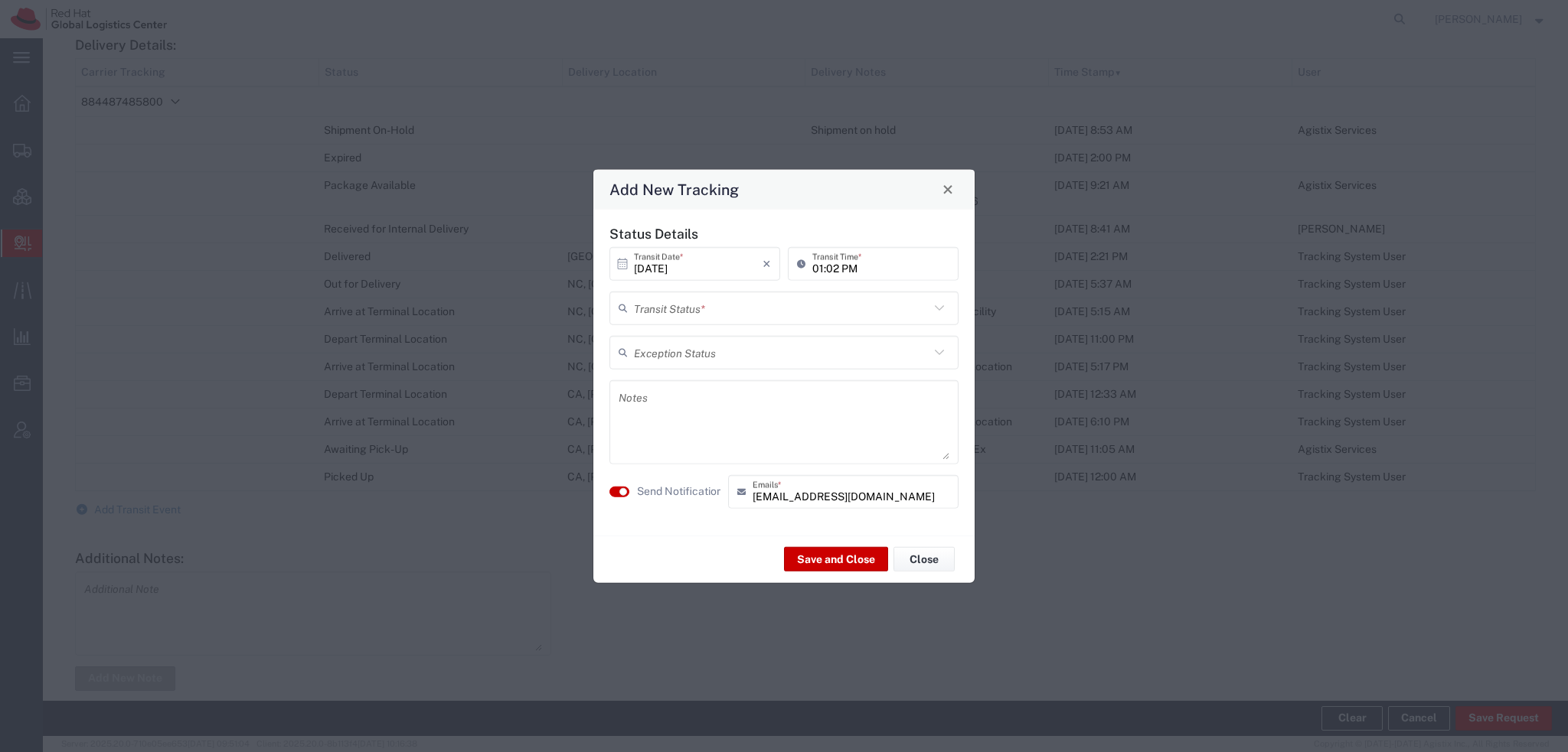
click at [677, 313] on input "text" at bounding box center [782, 308] width 296 height 27
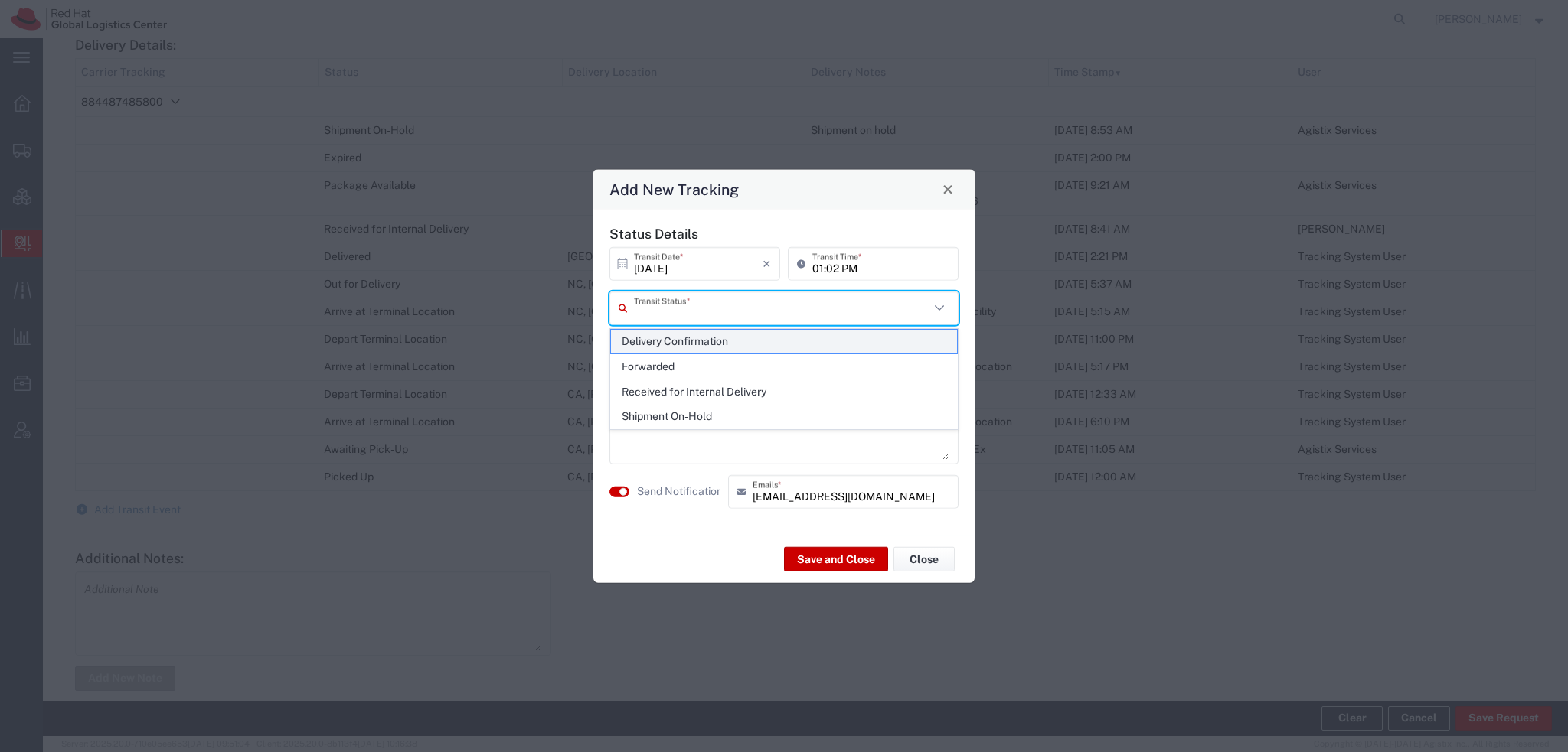
click at [679, 336] on span "Delivery Confirmation" at bounding box center [784, 341] width 346 height 24
type input "Delivery Confirmation"
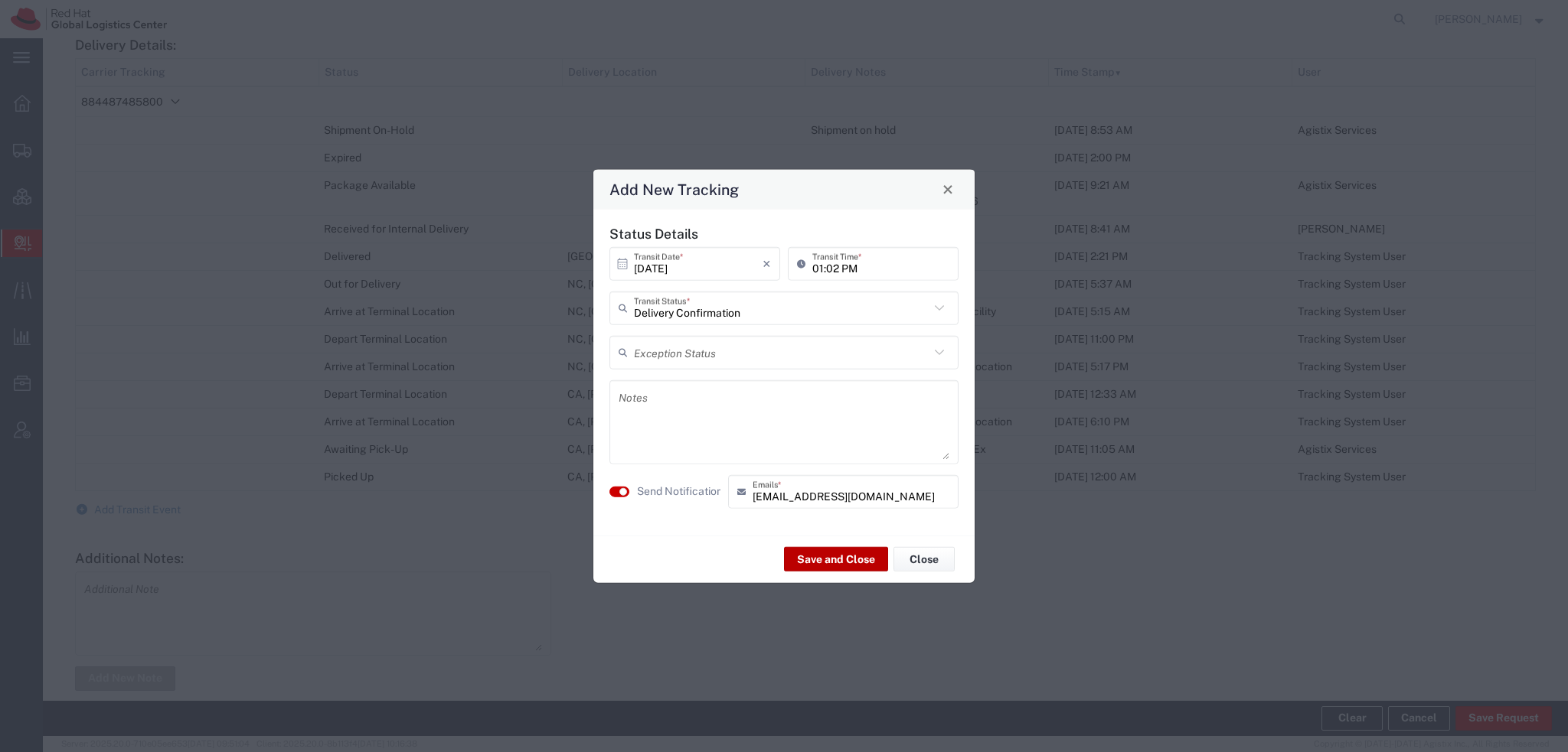
click at [821, 557] on button "Save and Close" at bounding box center [836, 559] width 104 height 25
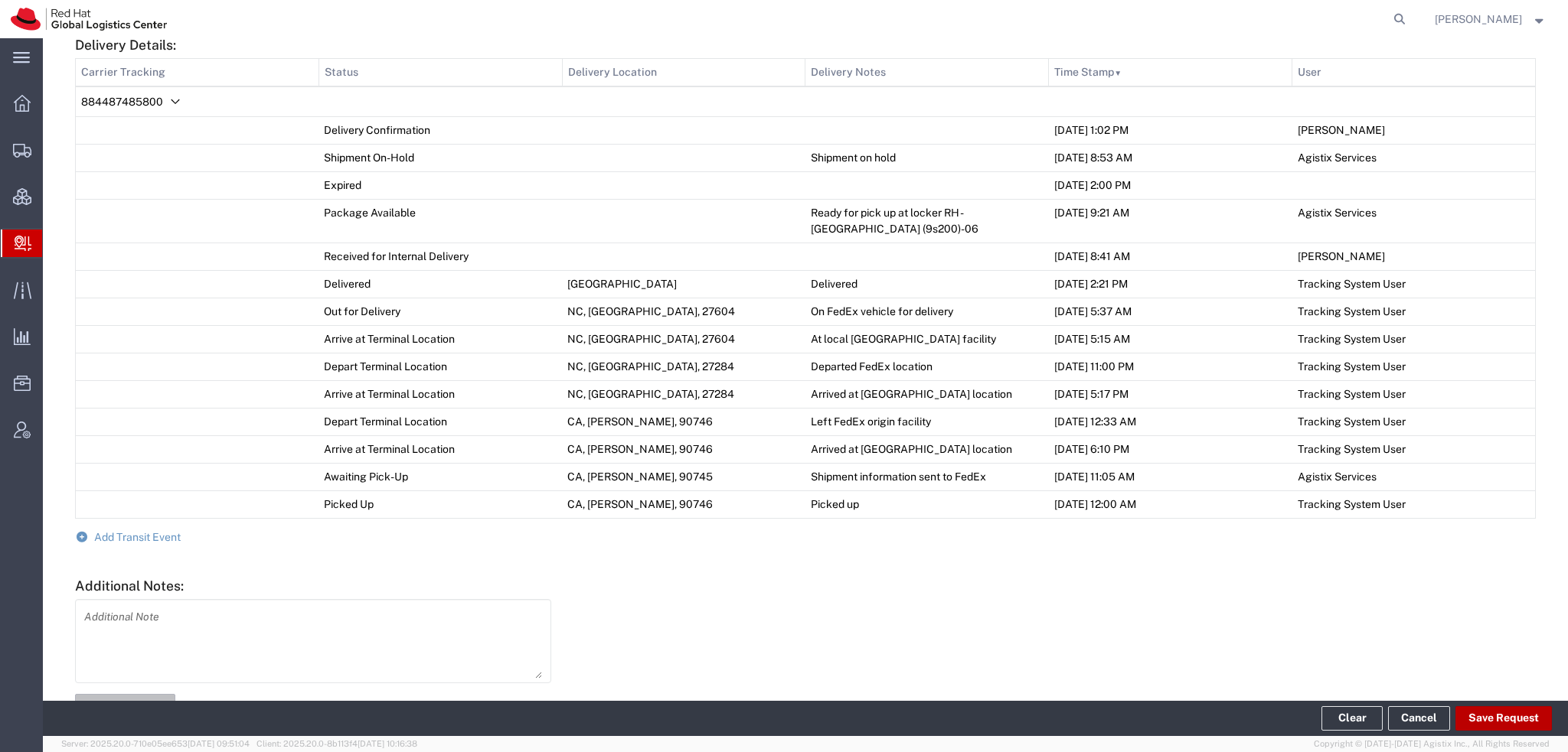
click at [1502, 709] on button "Save Request" at bounding box center [1504, 719] width 97 height 25
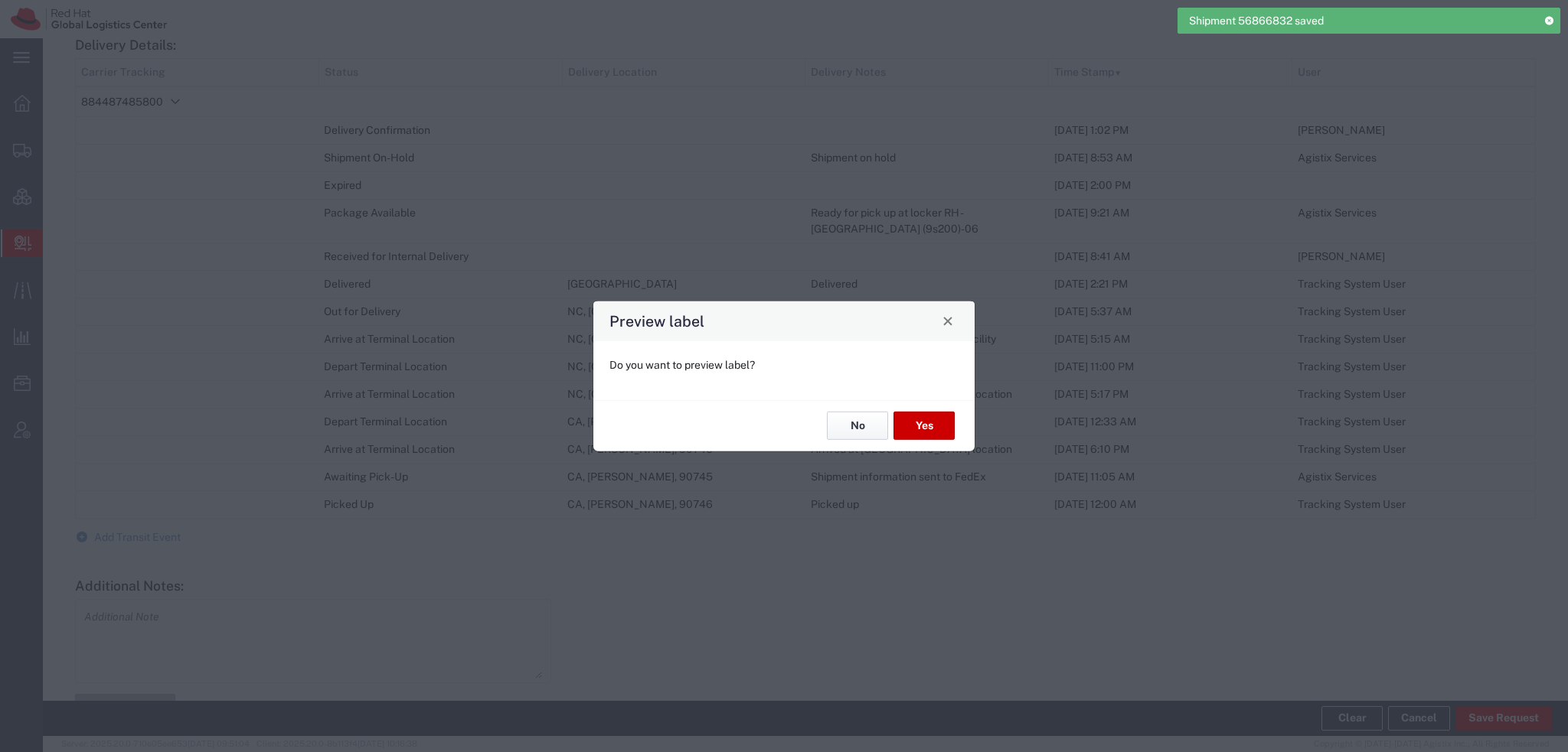
click at [857, 434] on button "No" at bounding box center [857, 426] width 61 height 28
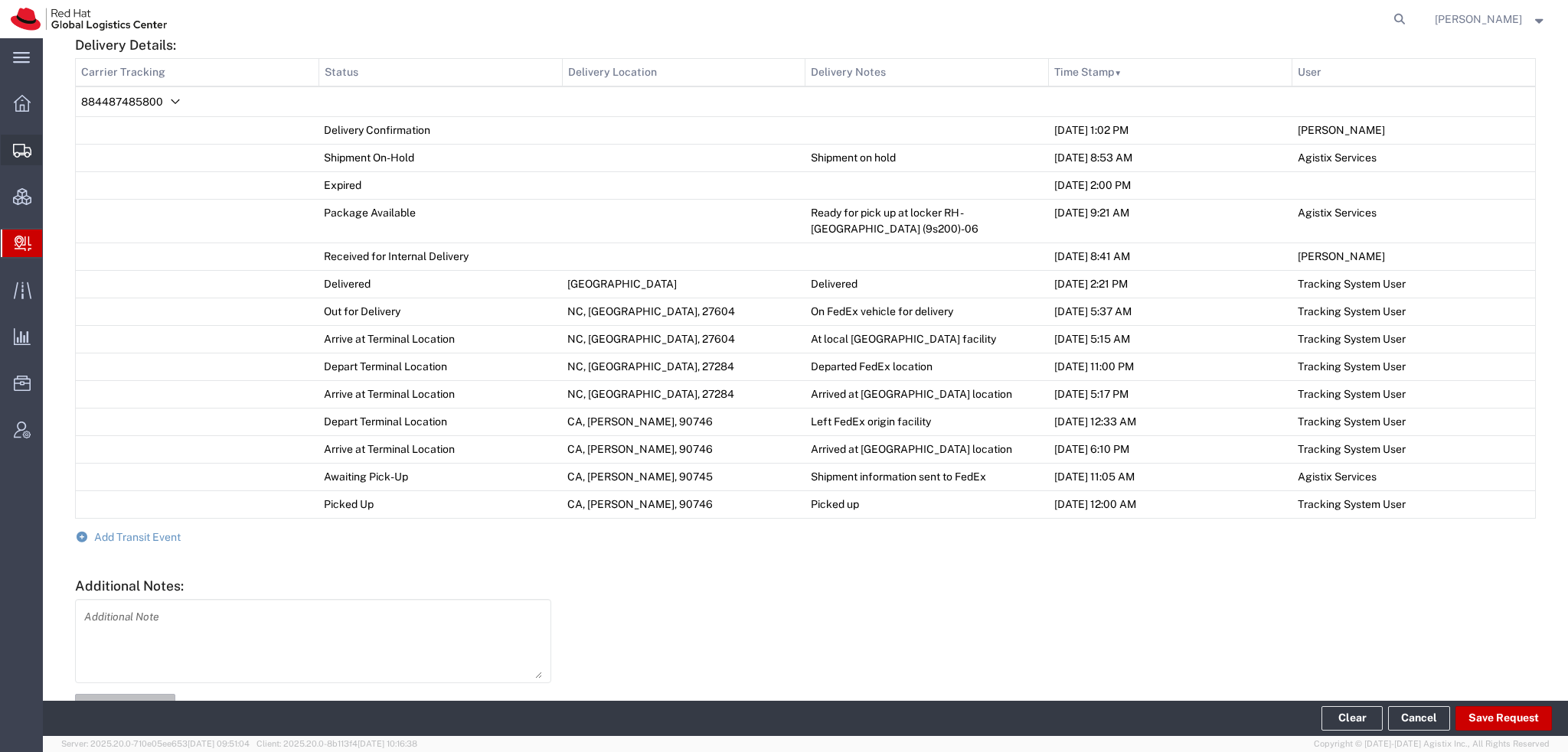
click at [0, 0] on span "Shipment Manager" at bounding box center [0, 0] width 0 height 0
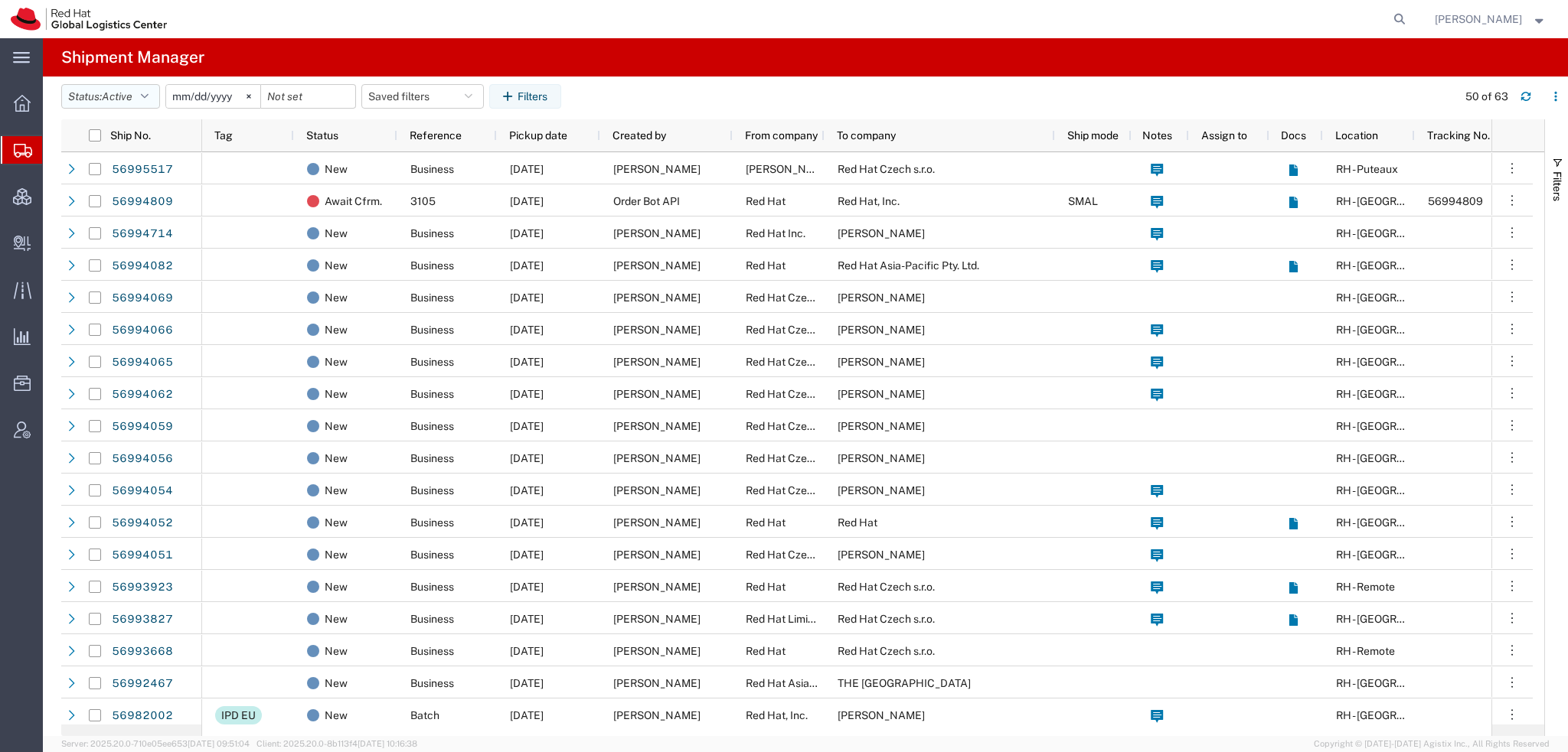
click at [138, 93] on button "Status: Active" at bounding box center [110, 97] width 99 height 25
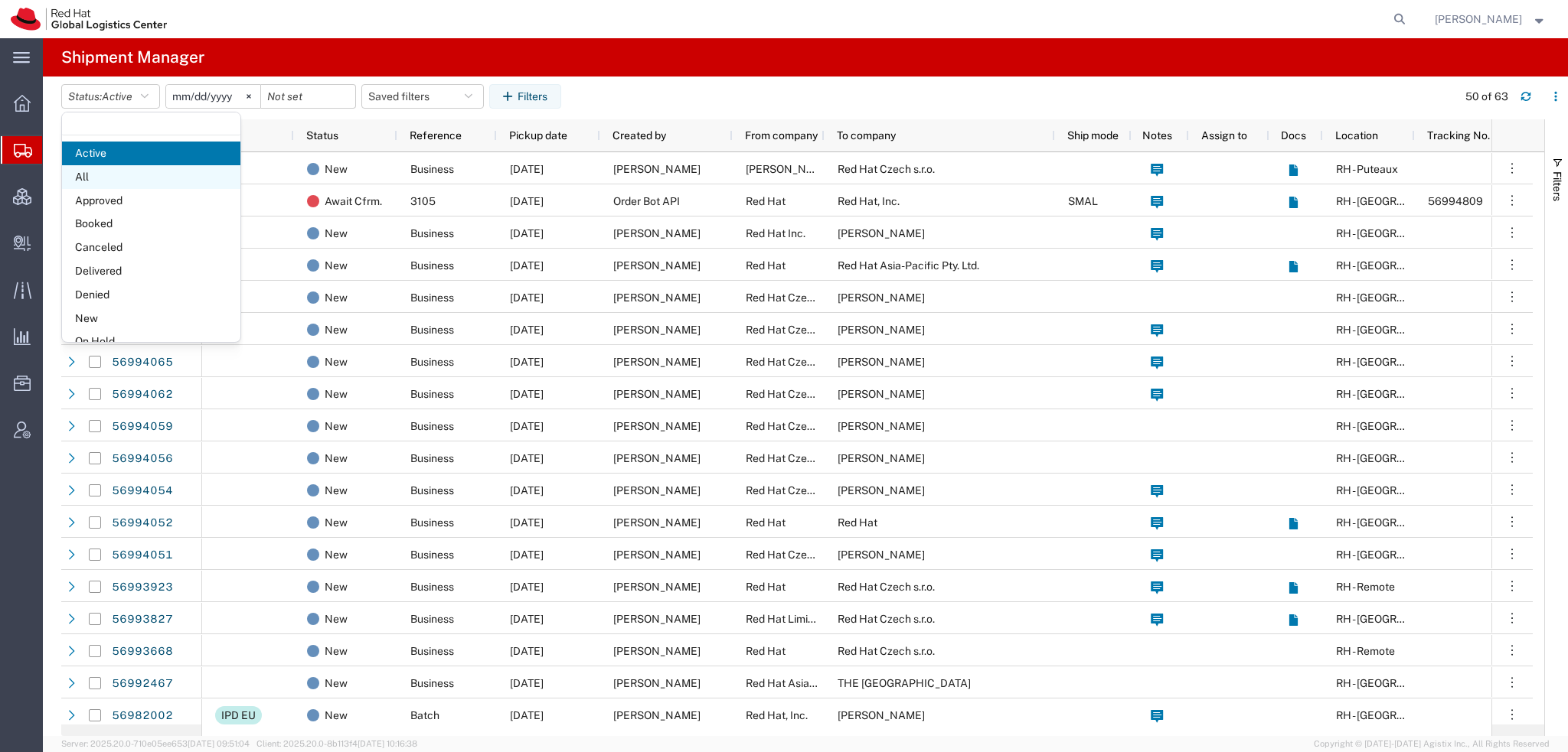
click at [107, 174] on span "All" at bounding box center [151, 177] width 179 height 24
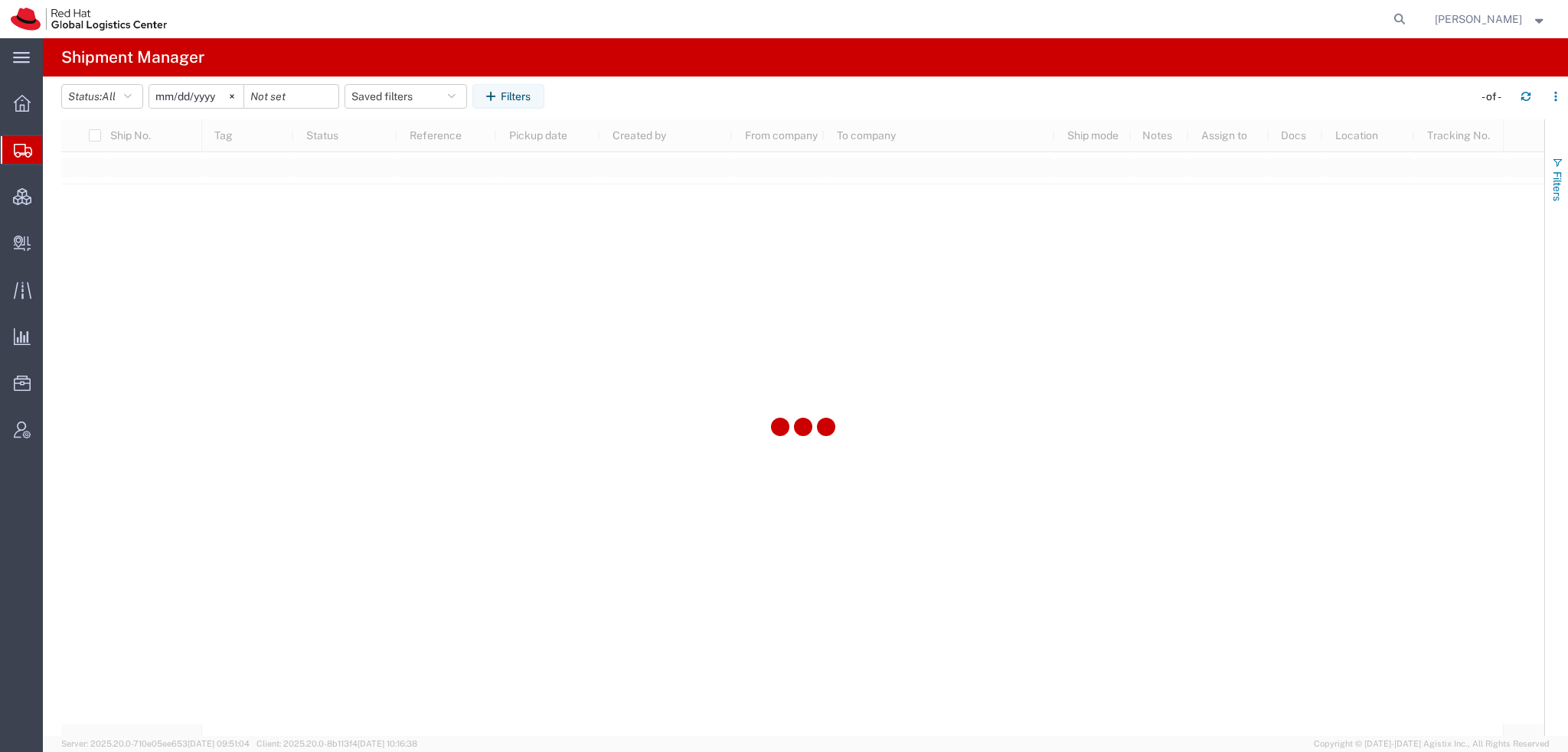
click at [1553, 164] on span "button" at bounding box center [1557, 163] width 12 height 12
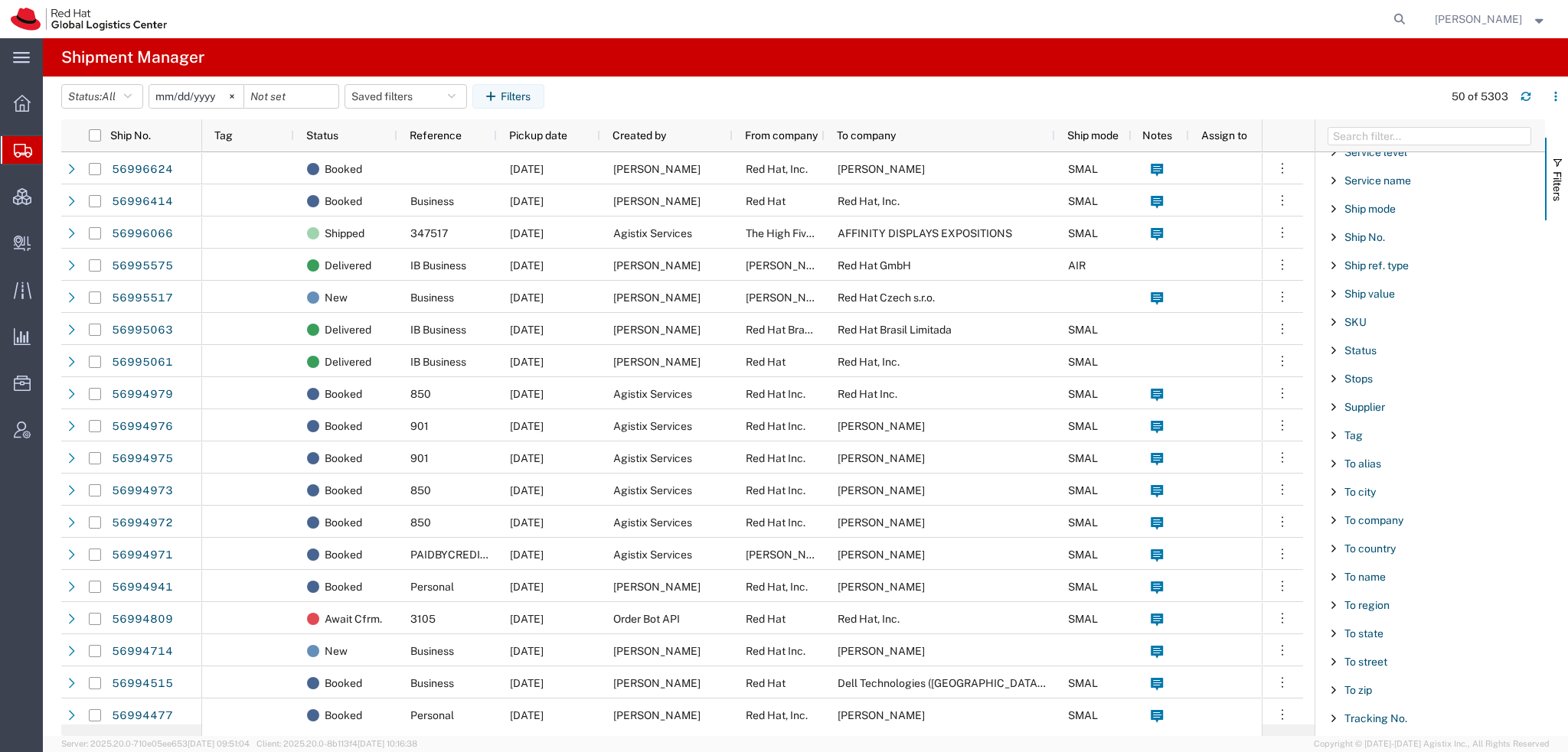
scroll to position [1245, 0]
click at [1371, 558] on span "To name" at bounding box center [1365, 565] width 42 height 12
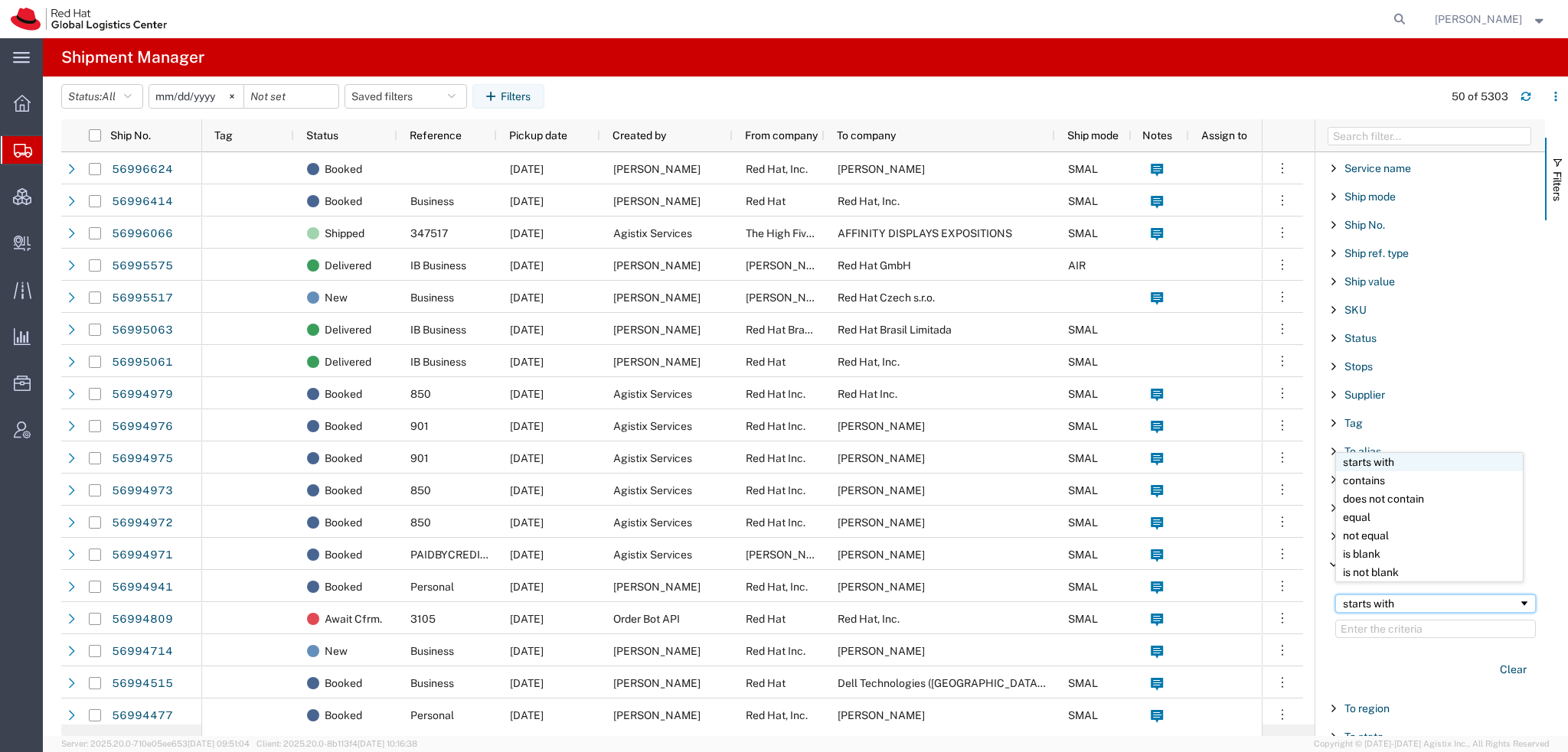
click at [1374, 598] on div "starts with" at bounding box center [1430, 604] width 175 height 12
click at [1387, 621] on input "Filter Value" at bounding box center [1436, 629] width 201 height 19
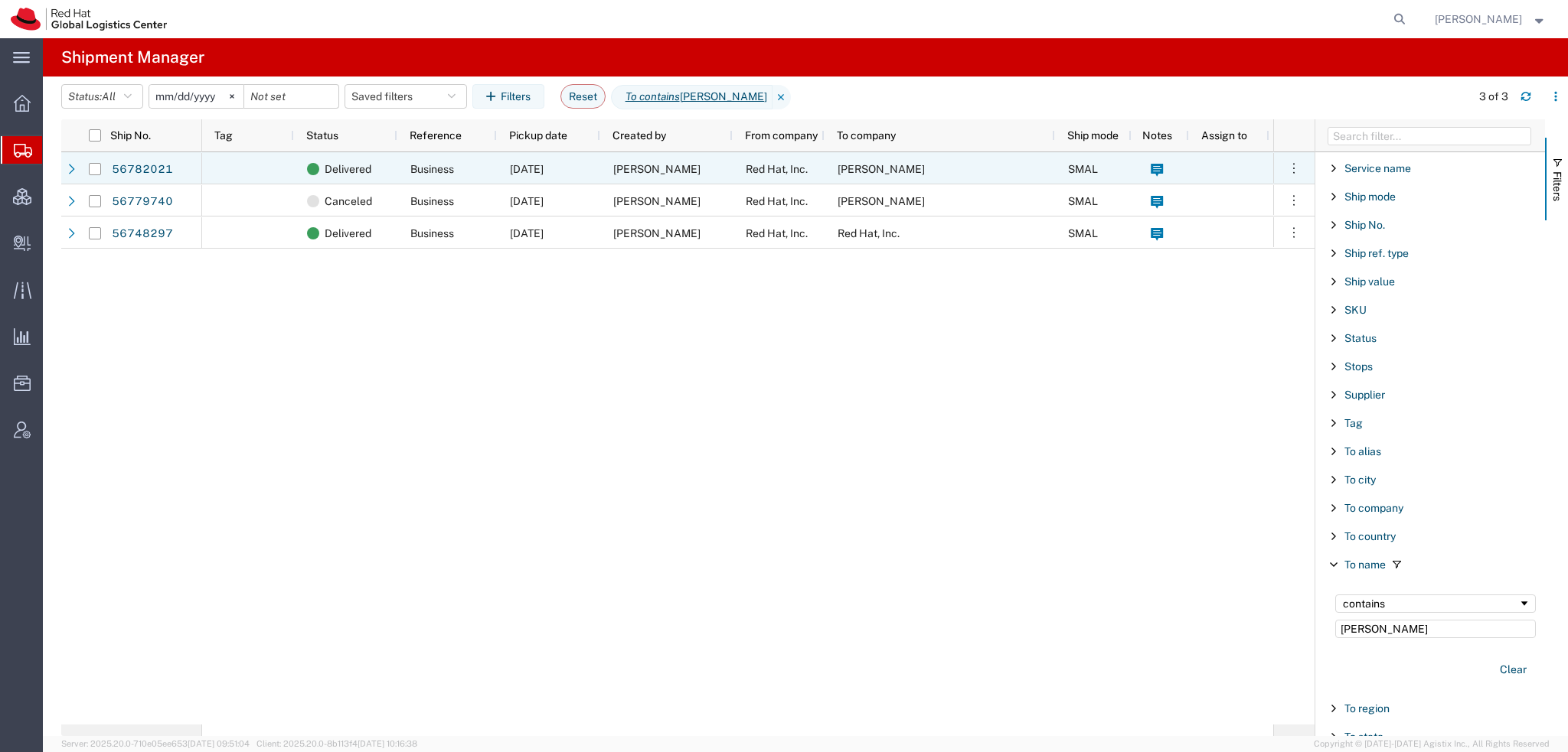
click at [793, 165] on span "Red Hat, Inc." at bounding box center [777, 170] width 62 height 12
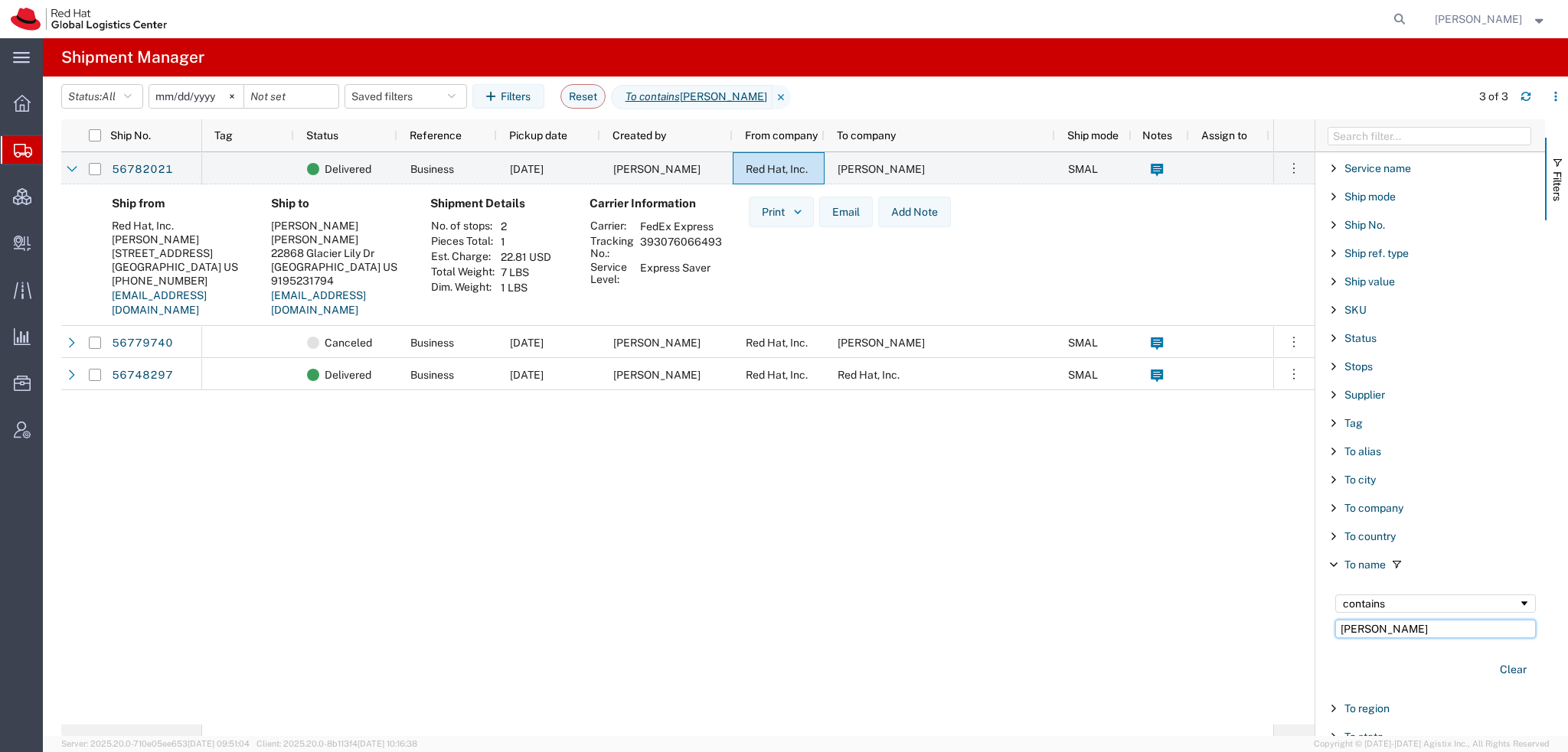
drag, startPoint x: 1389, startPoint y: 618, endPoint x: 527, endPoint y: 440, distance: 880.2
click at [677, 465] on div "Ship No. Tag Status Reference Pickup date Created by From company To company Sh…" at bounding box center [815, 427] width 1507 height 617
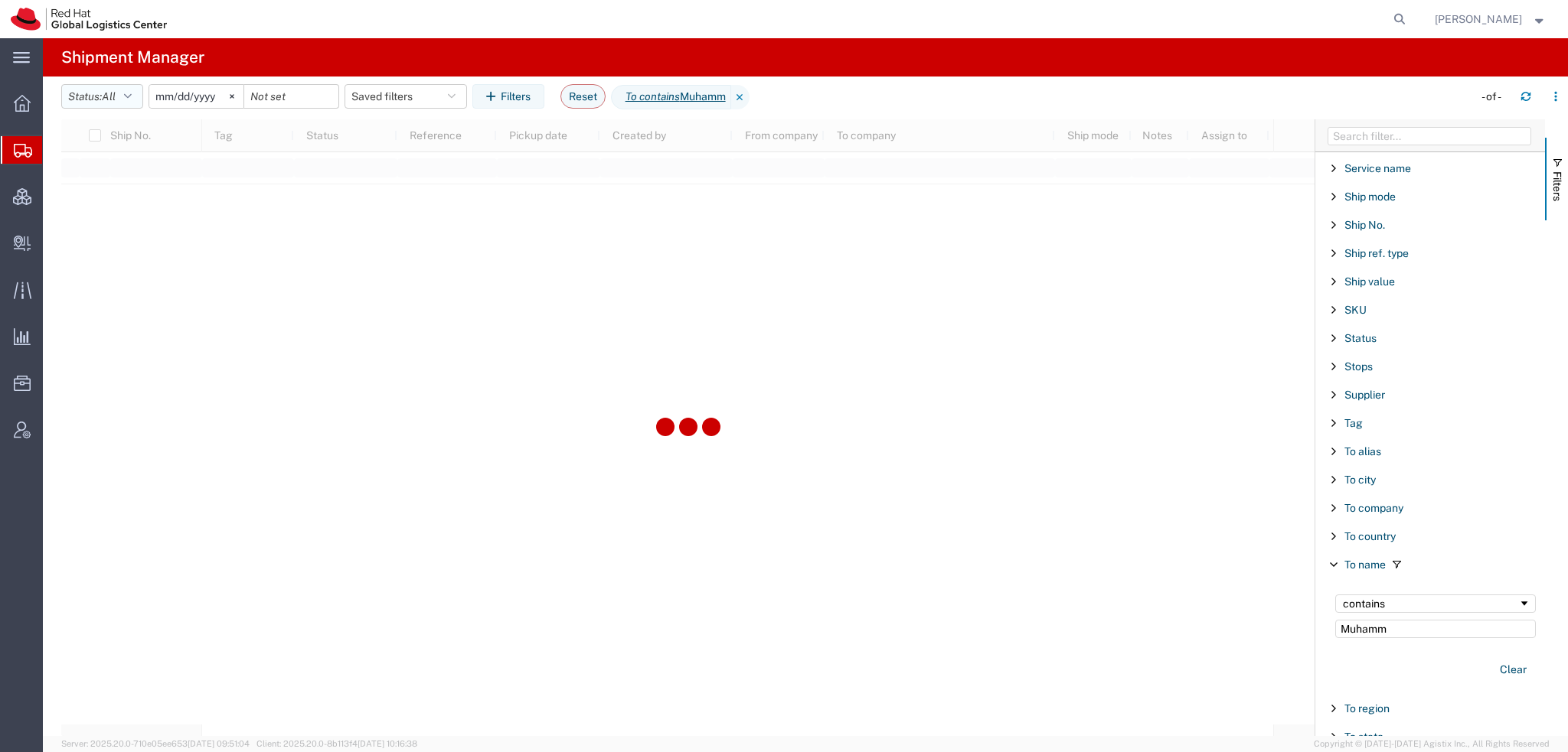
click at [108, 103] on span "All" at bounding box center [109, 97] width 14 height 14
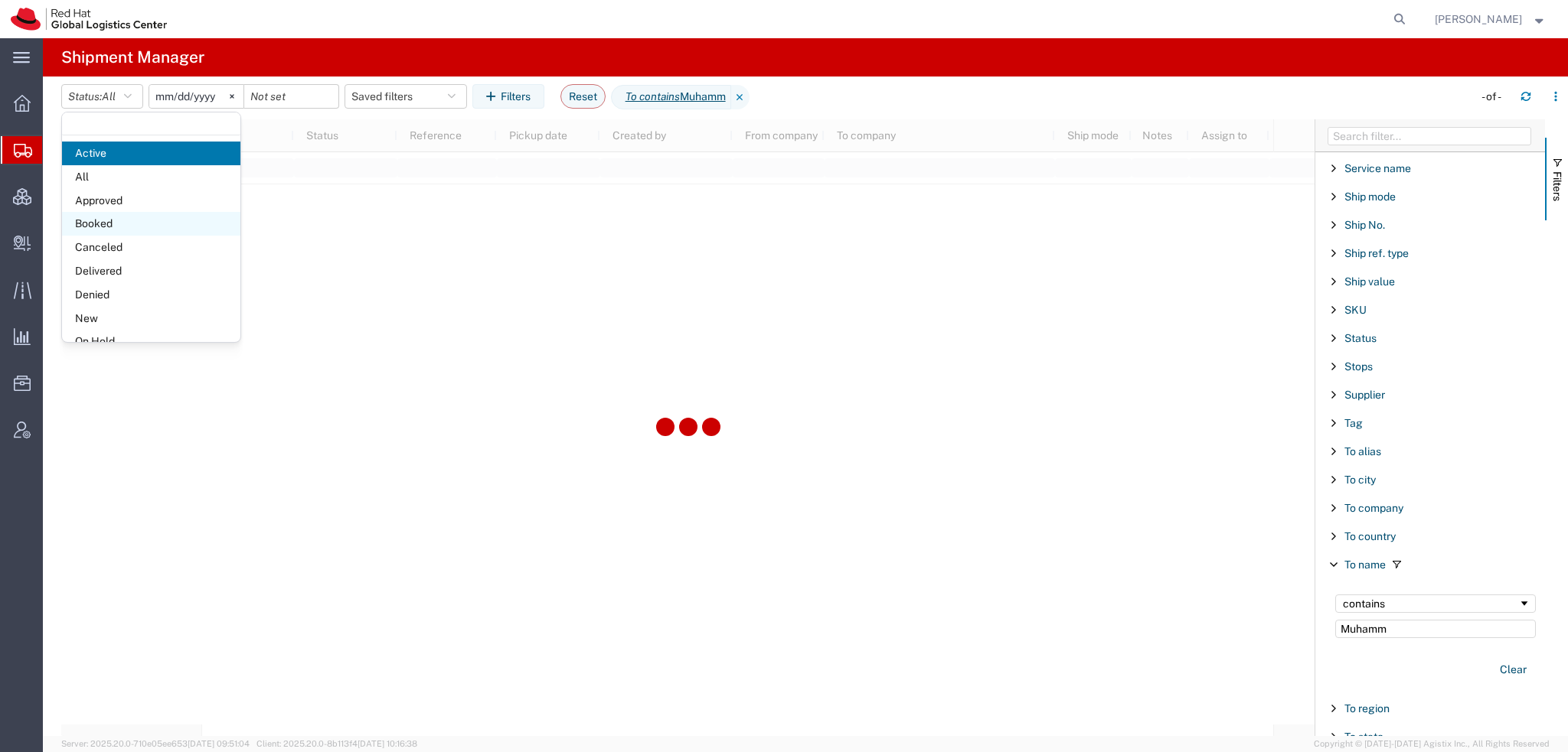
click at [92, 221] on span "Booked" at bounding box center [151, 224] width 179 height 24
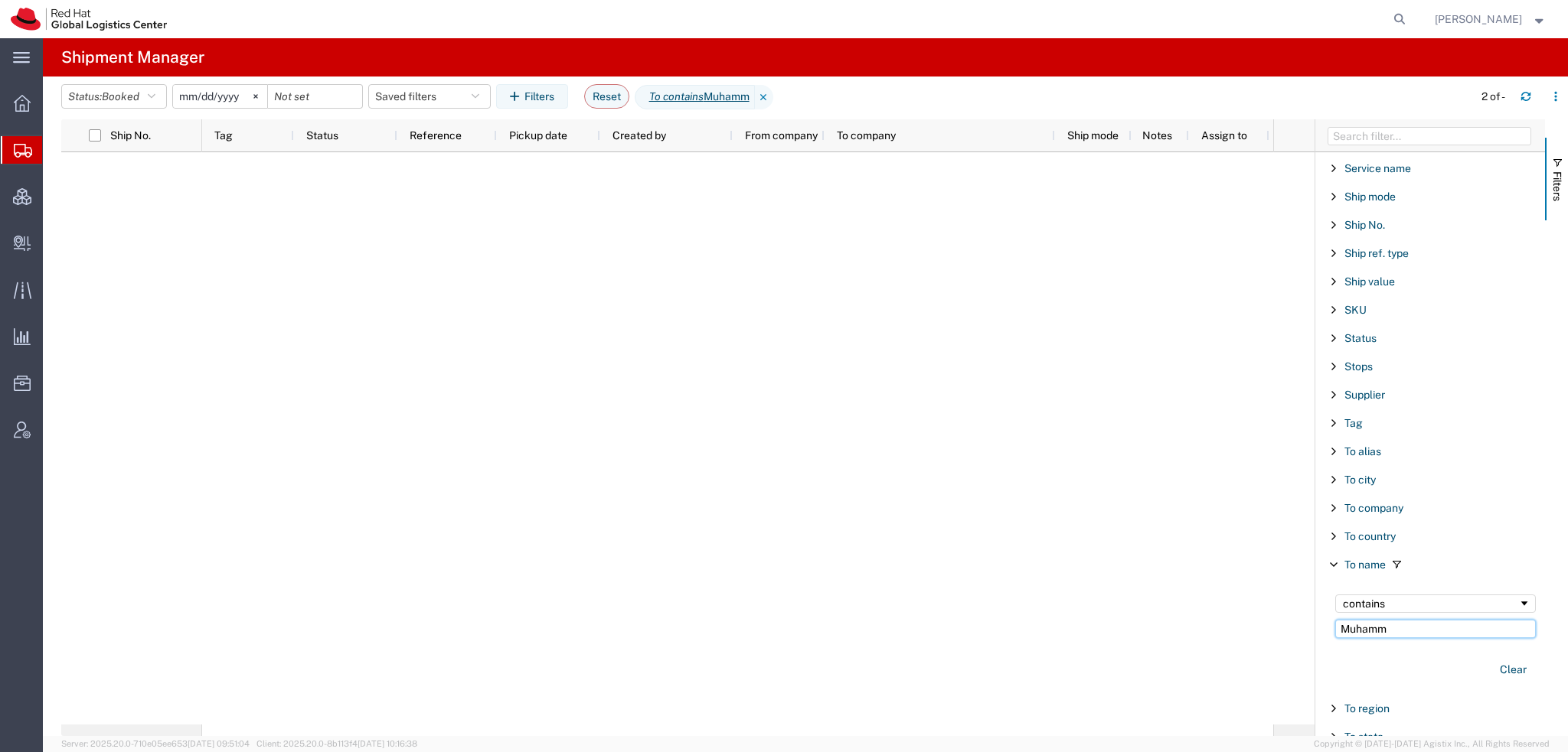
click at [1395, 620] on input "Muhamm" at bounding box center [1436, 629] width 201 height 19
type input "Muh"
drag, startPoint x: 1374, startPoint y: 616, endPoint x: 1253, endPoint y: 608, distance: 121.3
click at [1253, 608] on div "Ship No. Tag Status Reference Pickup date Created by From company To company Sh…" at bounding box center [815, 427] width 1507 height 617
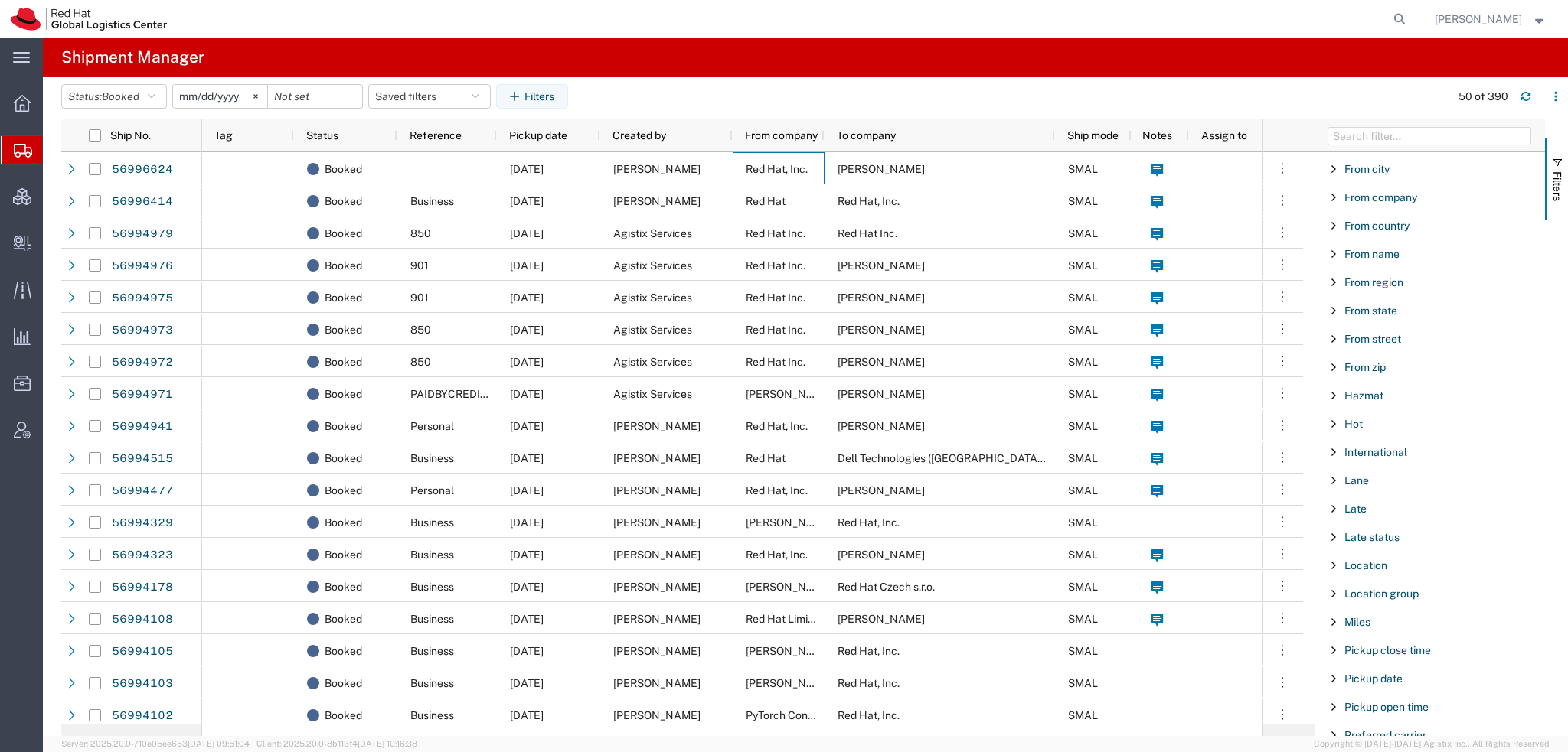
scroll to position [249, 0]
click at [1372, 227] on span "Created by" at bounding box center [1372, 229] width 53 height 12
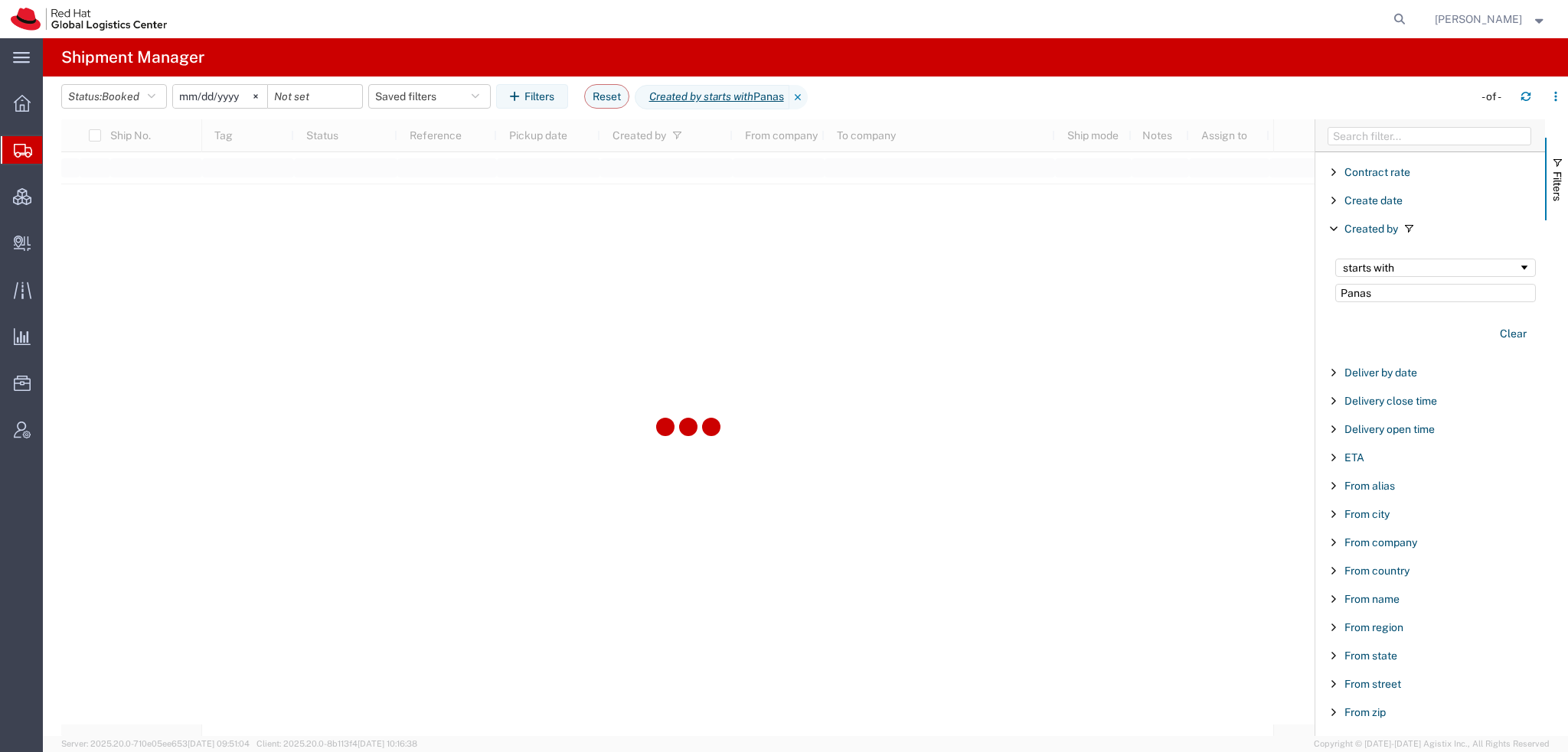
type input "Panas"
click at [1369, 264] on div "starts with" at bounding box center [1430, 268] width 175 height 12
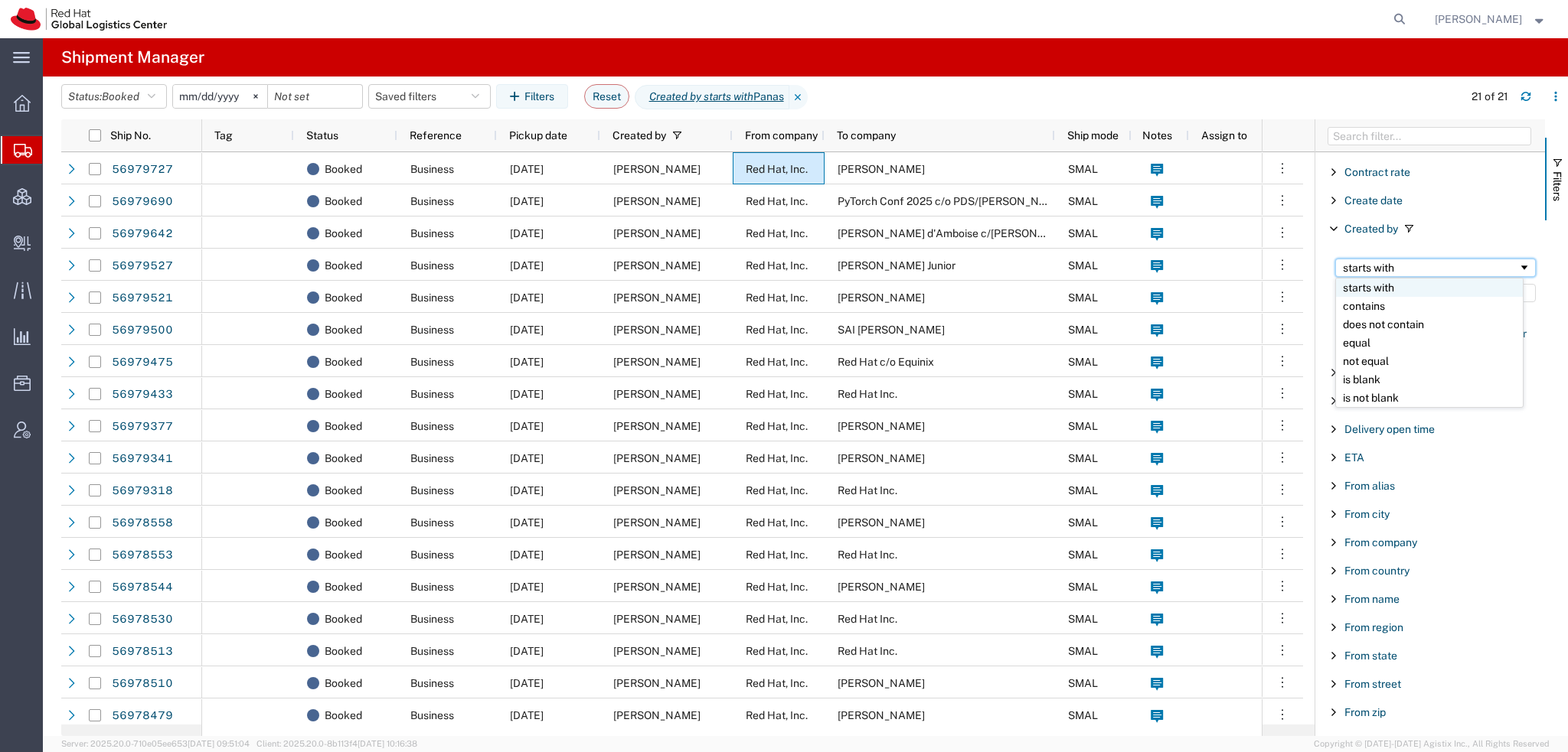
click at [1376, 267] on div "starts with" at bounding box center [1430, 268] width 175 height 12
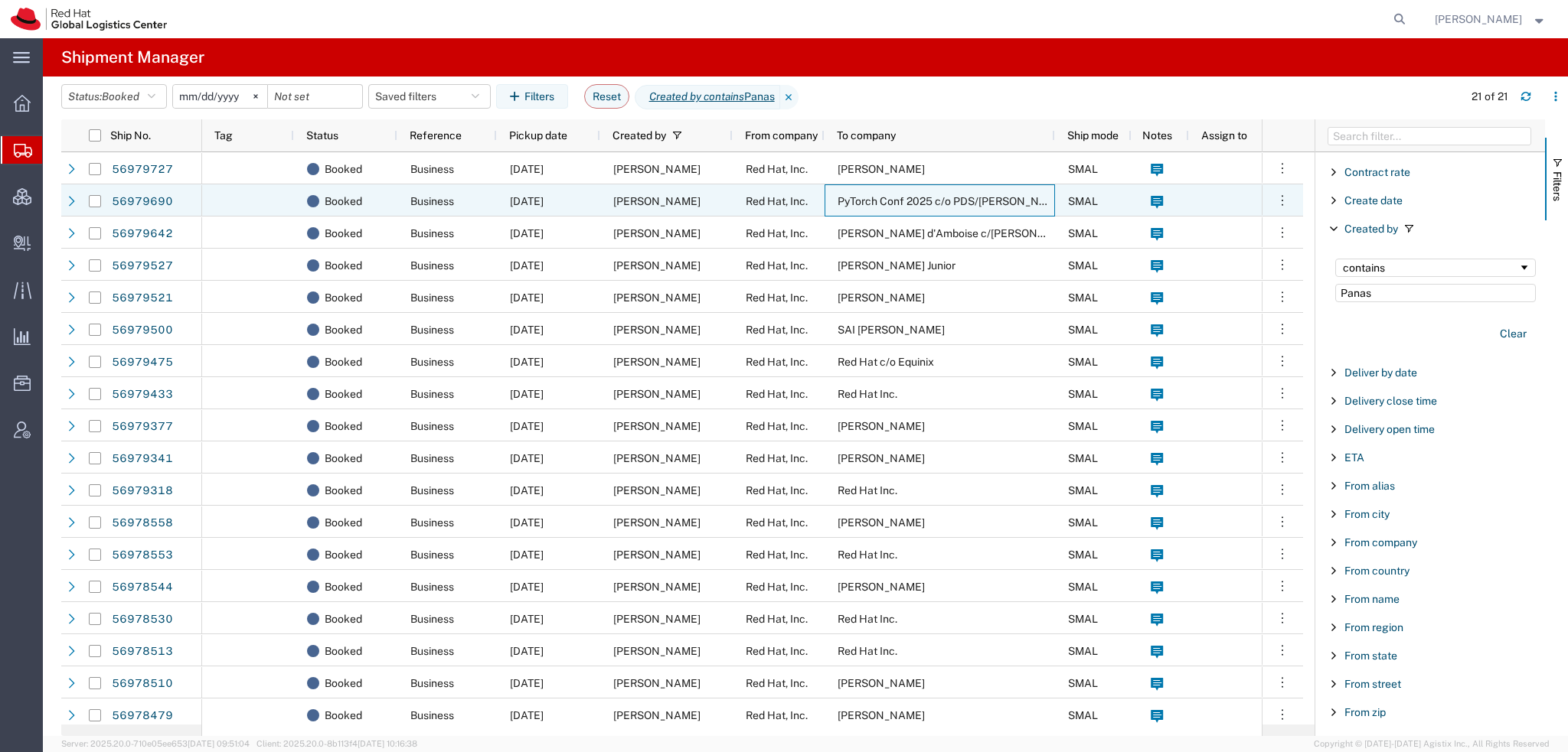
click at [923, 208] on div "PyTorch Conf 2025 c/o PDS/Freeman" at bounding box center [939, 201] width 230 height 32
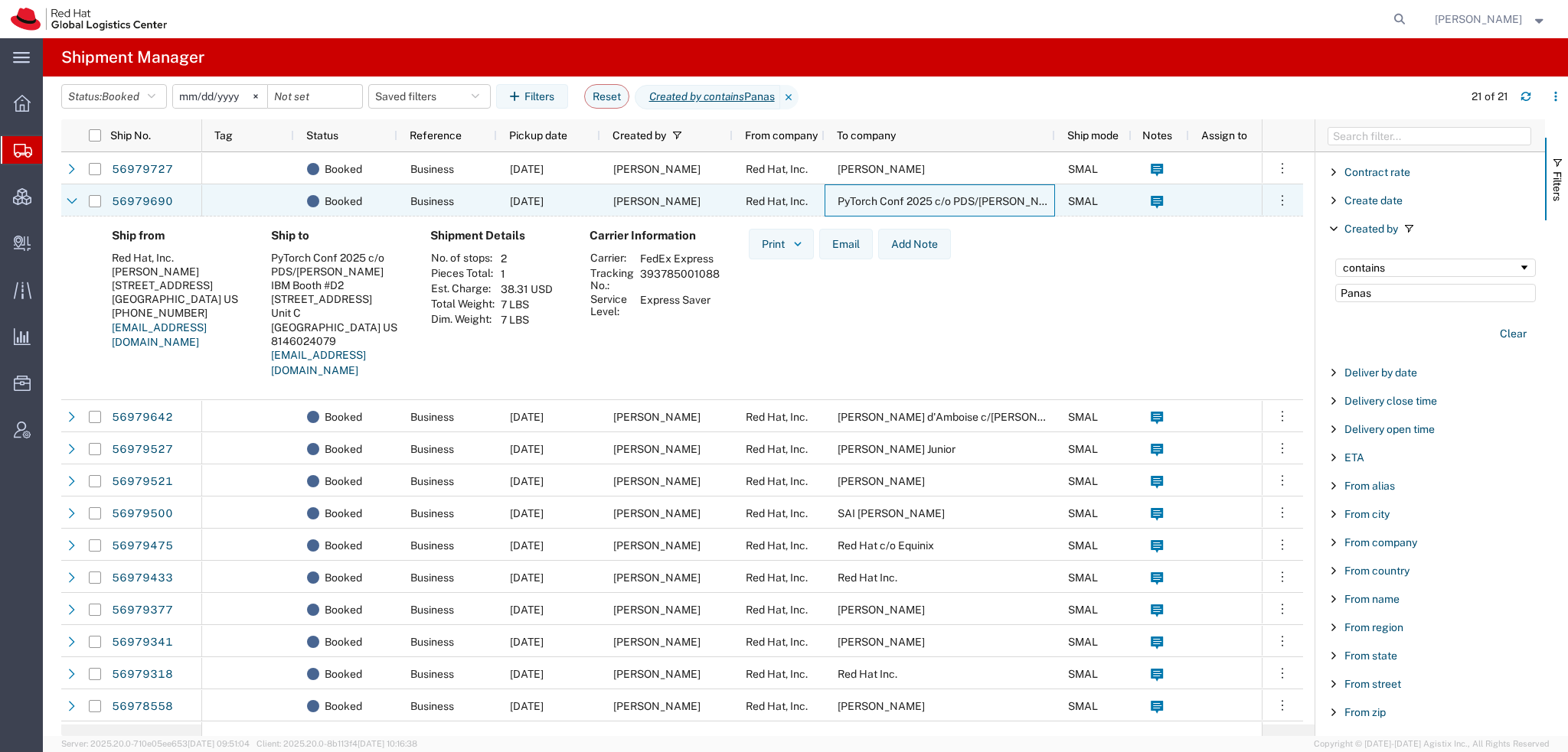
click at [937, 216] on div "PyTorch Conf 2025 c/o PDS/Freeman" at bounding box center [939, 201] width 230 height 32
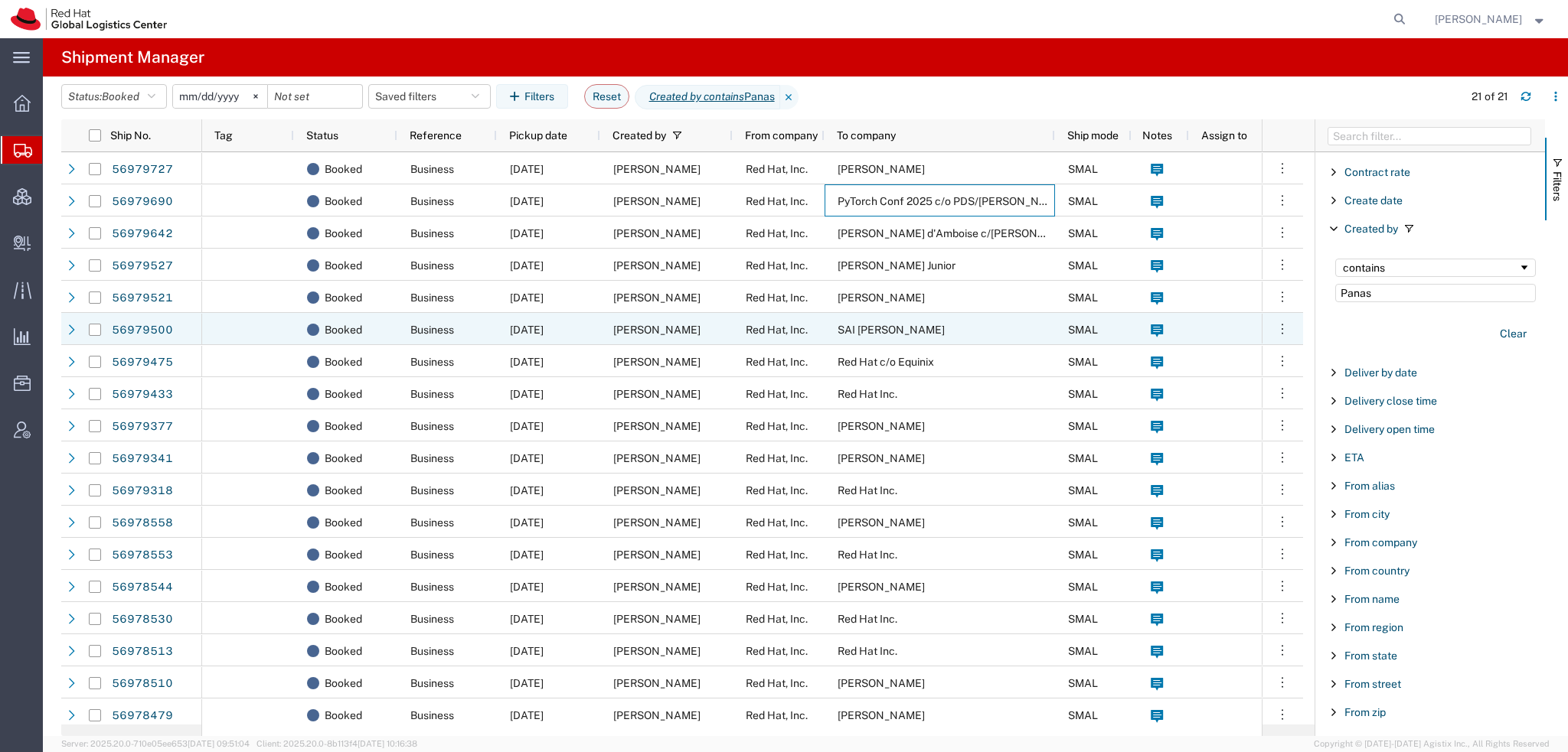
scroll to position [76, 0]
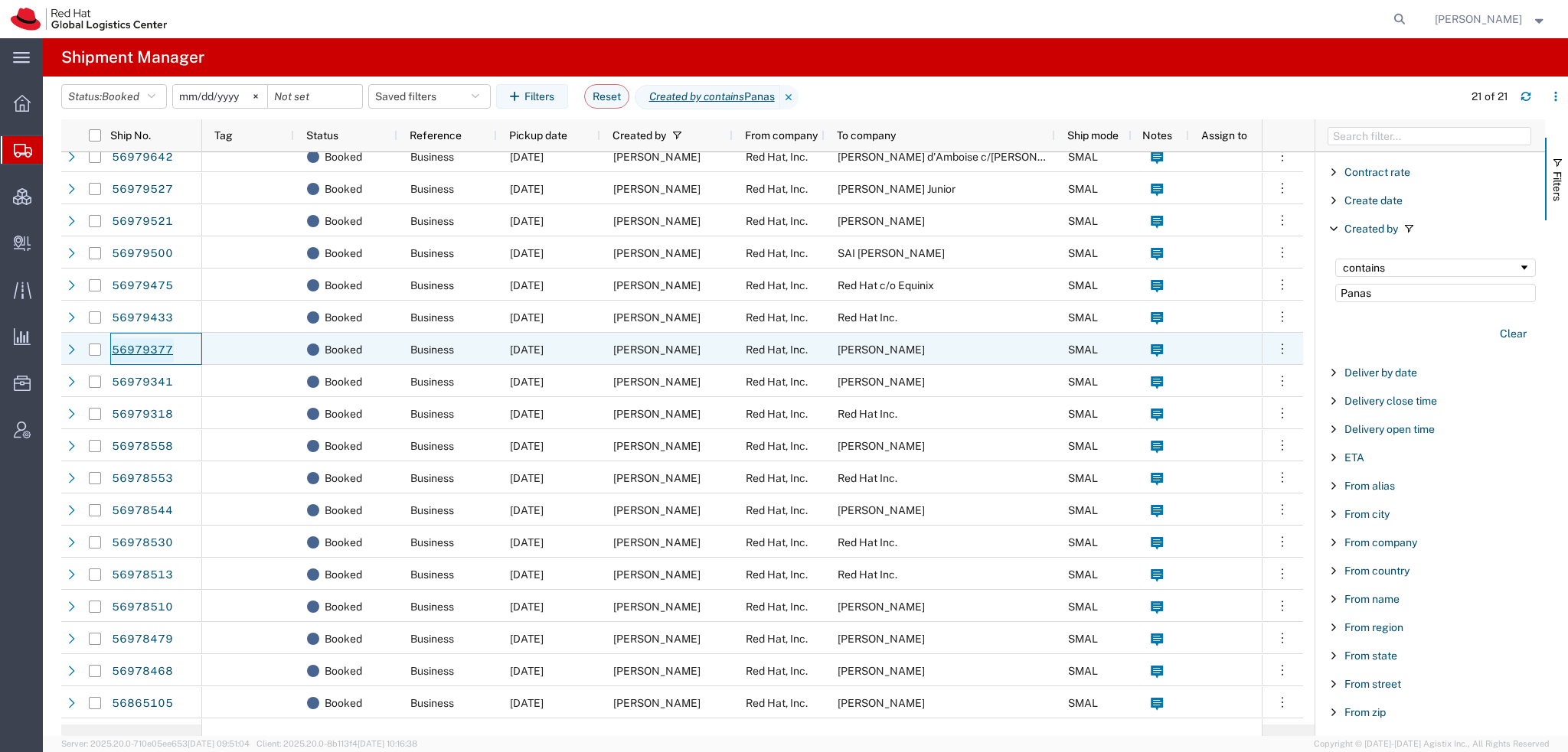
click at [142, 346] on link "56979377" at bounding box center [142, 351] width 63 height 25
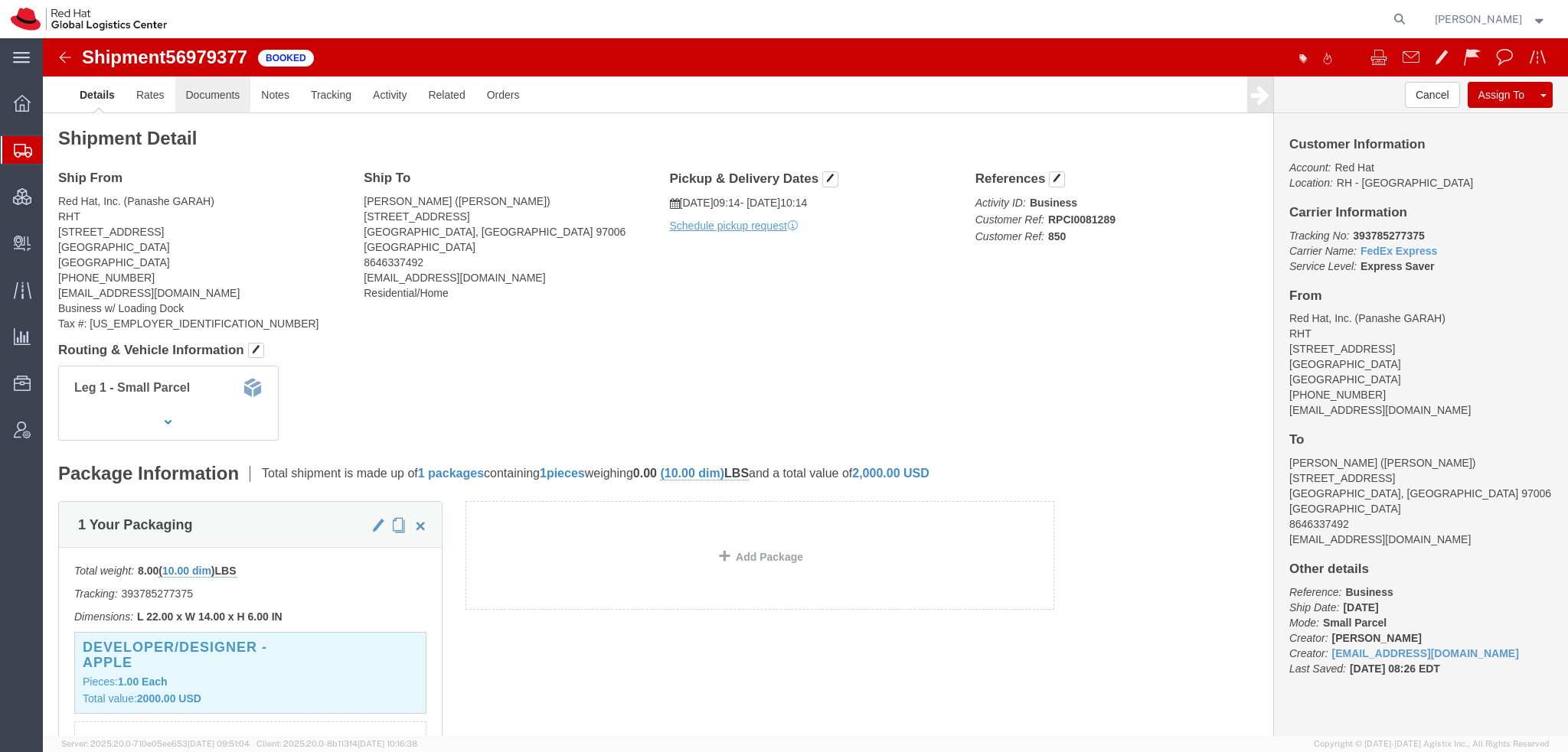
click link "Documents"
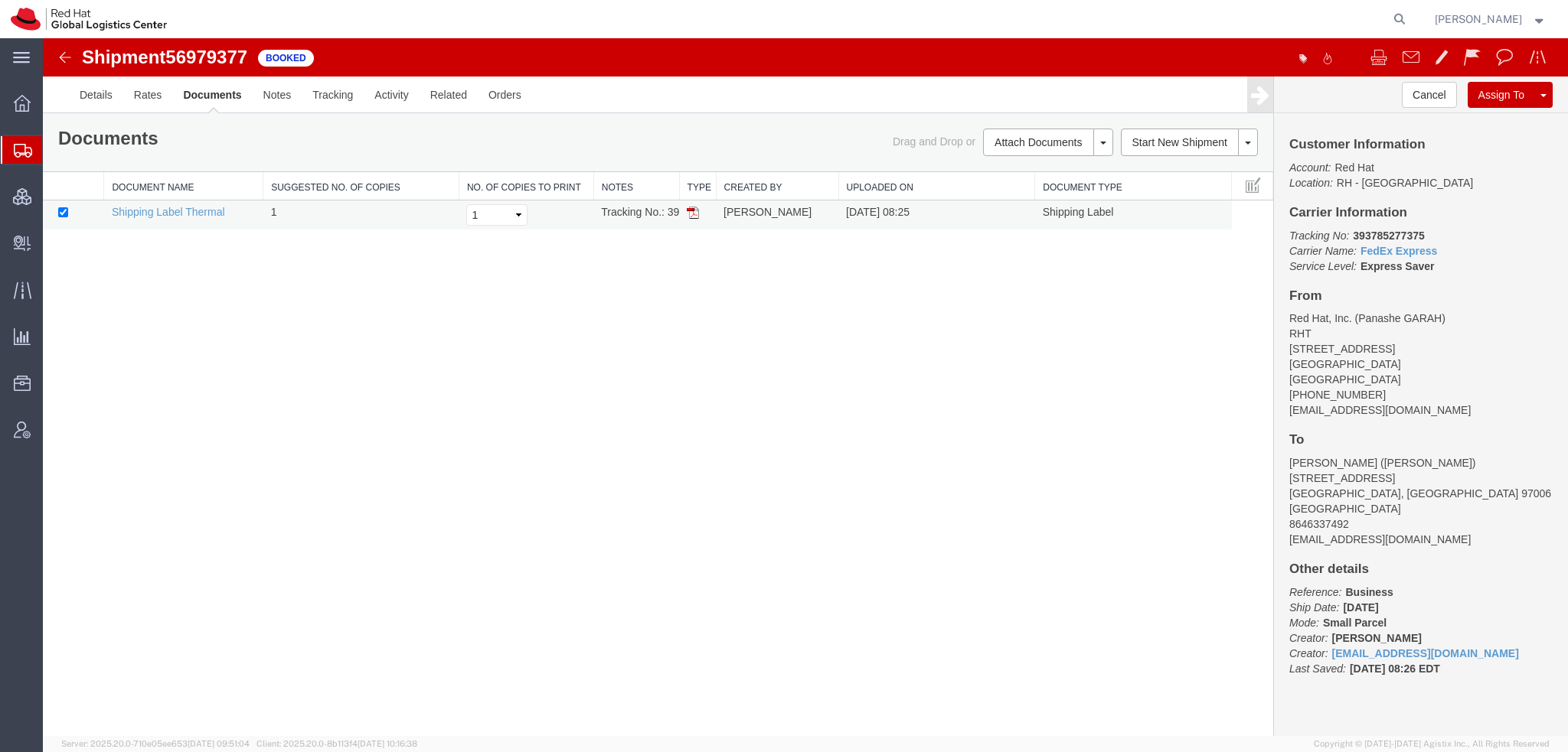
click at [696, 213] on img at bounding box center [693, 213] width 12 height 12
click at [1500, 20] on span "[PERSON_NAME]" at bounding box center [1478, 19] width 87 height 17
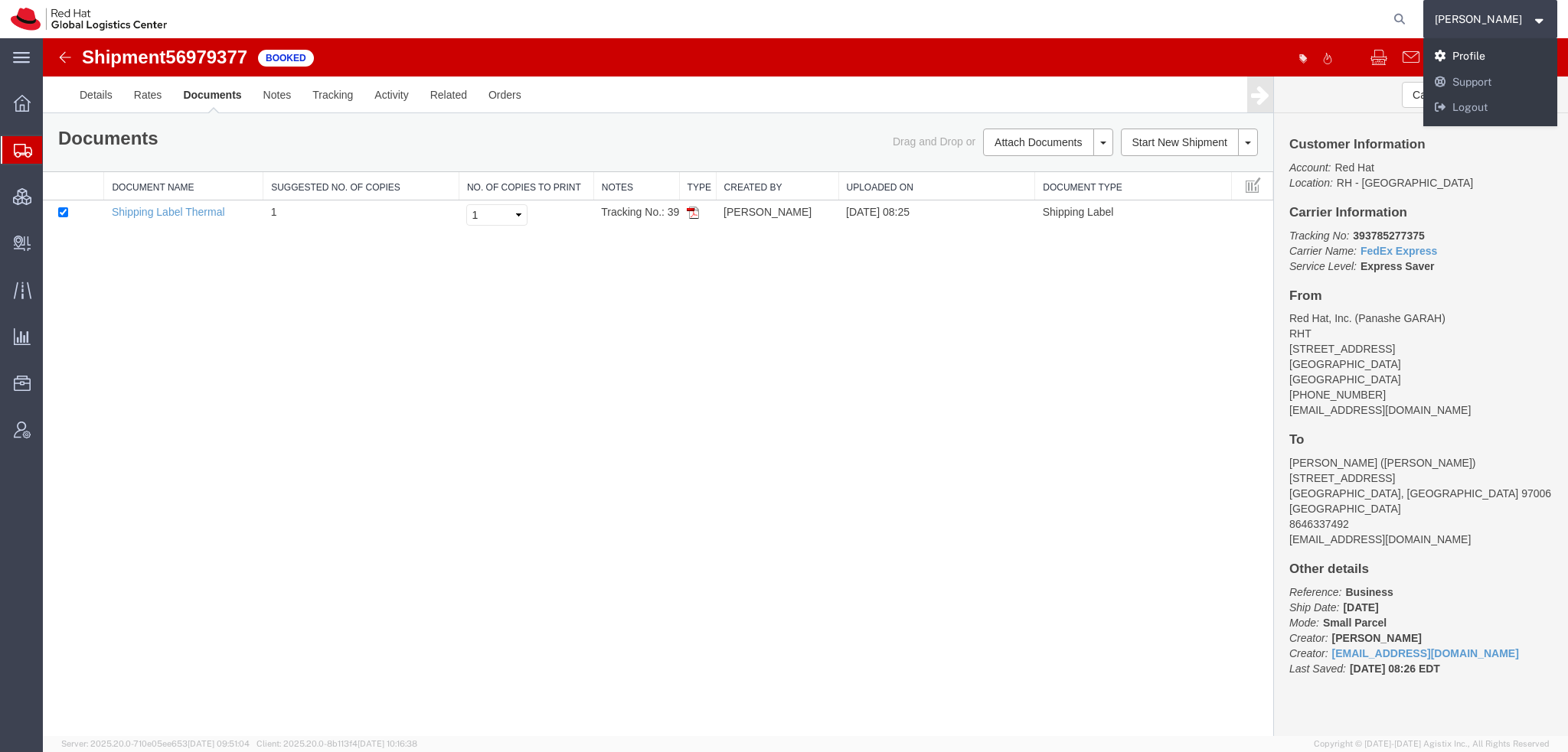
click at [1489, 58] on link "Profile" at bounding box center [1491, 56] width 135 height 26
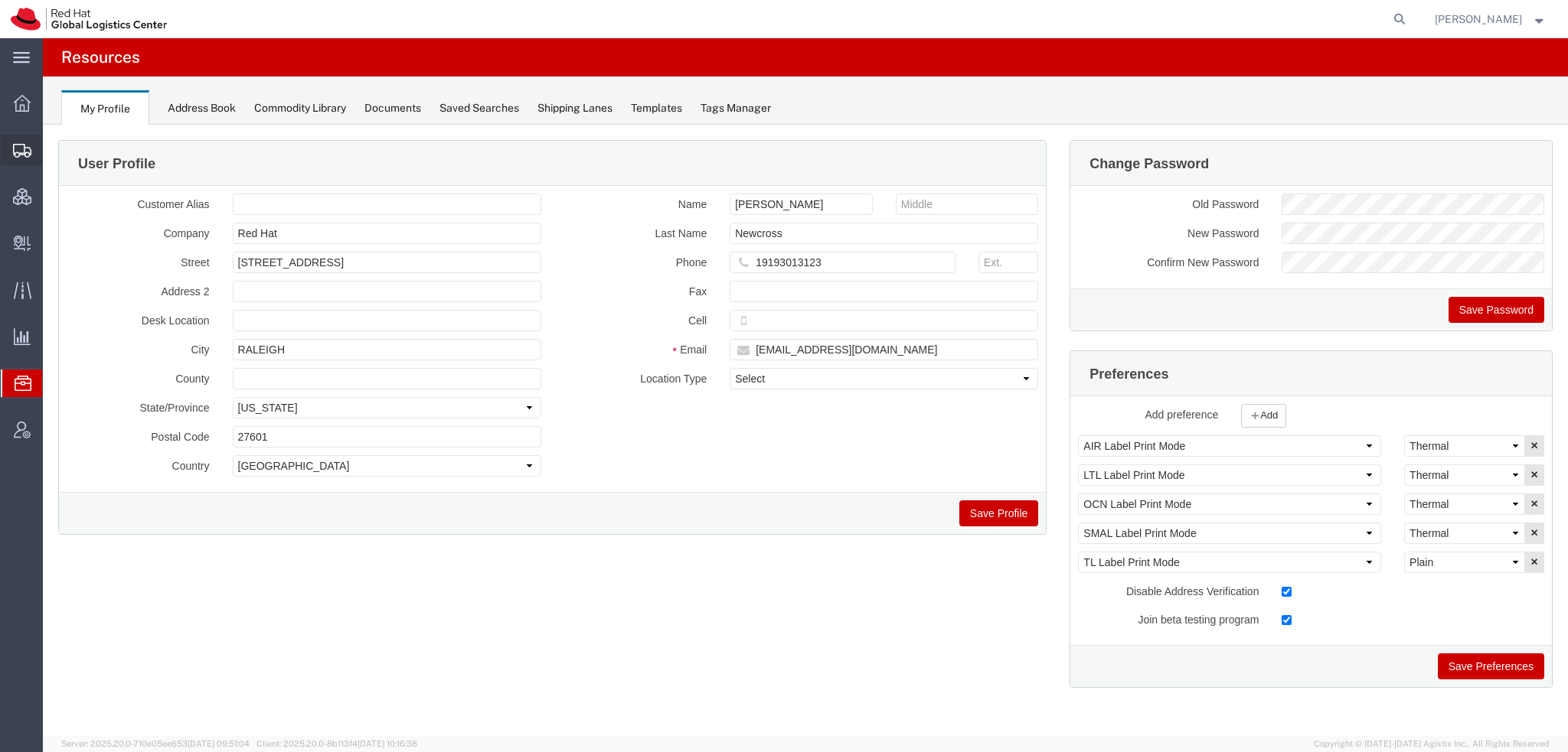
click at [0, 0] on span "Shipment Manager" at bounding box center [0, 0] width 0 height 0
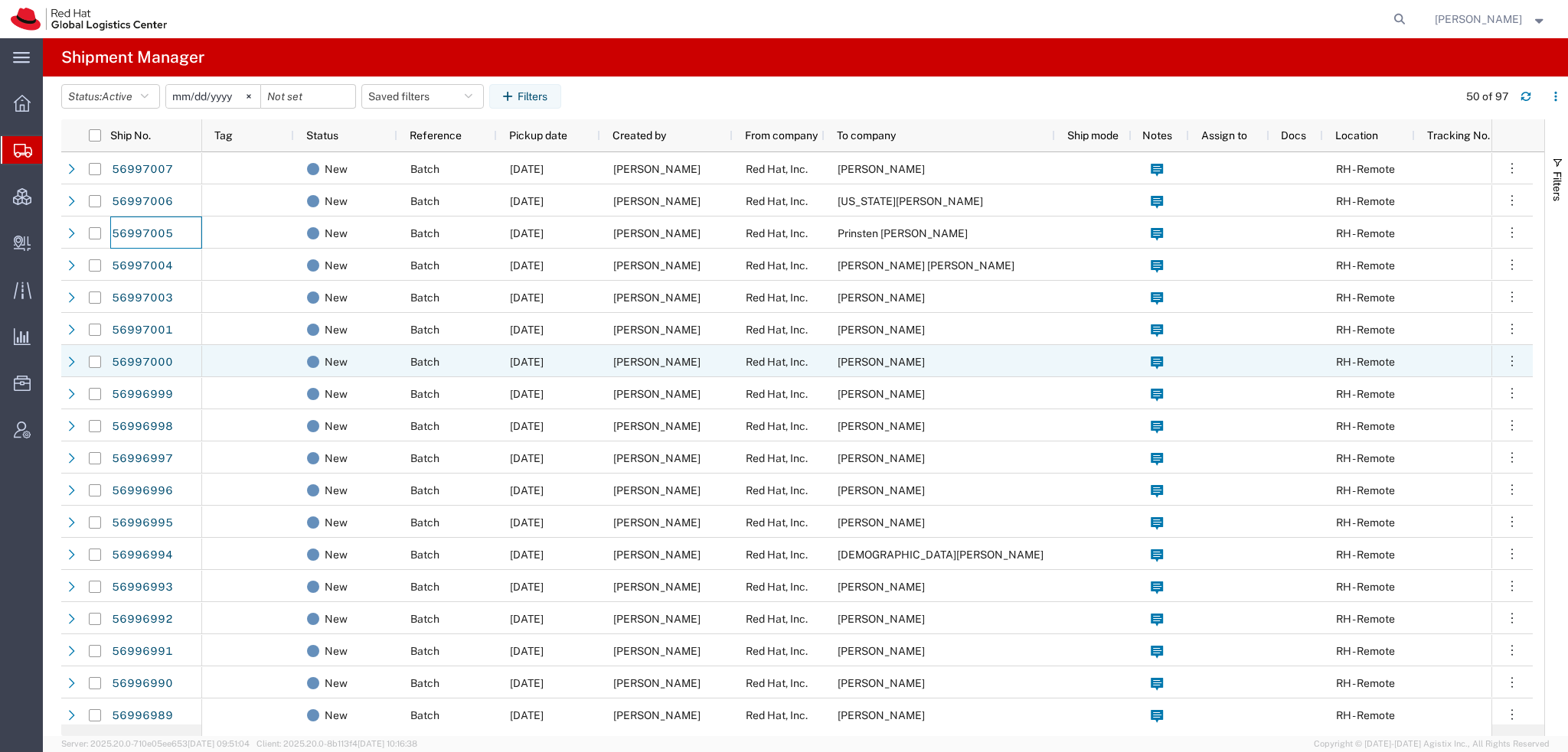
scroll to position [153, 0]
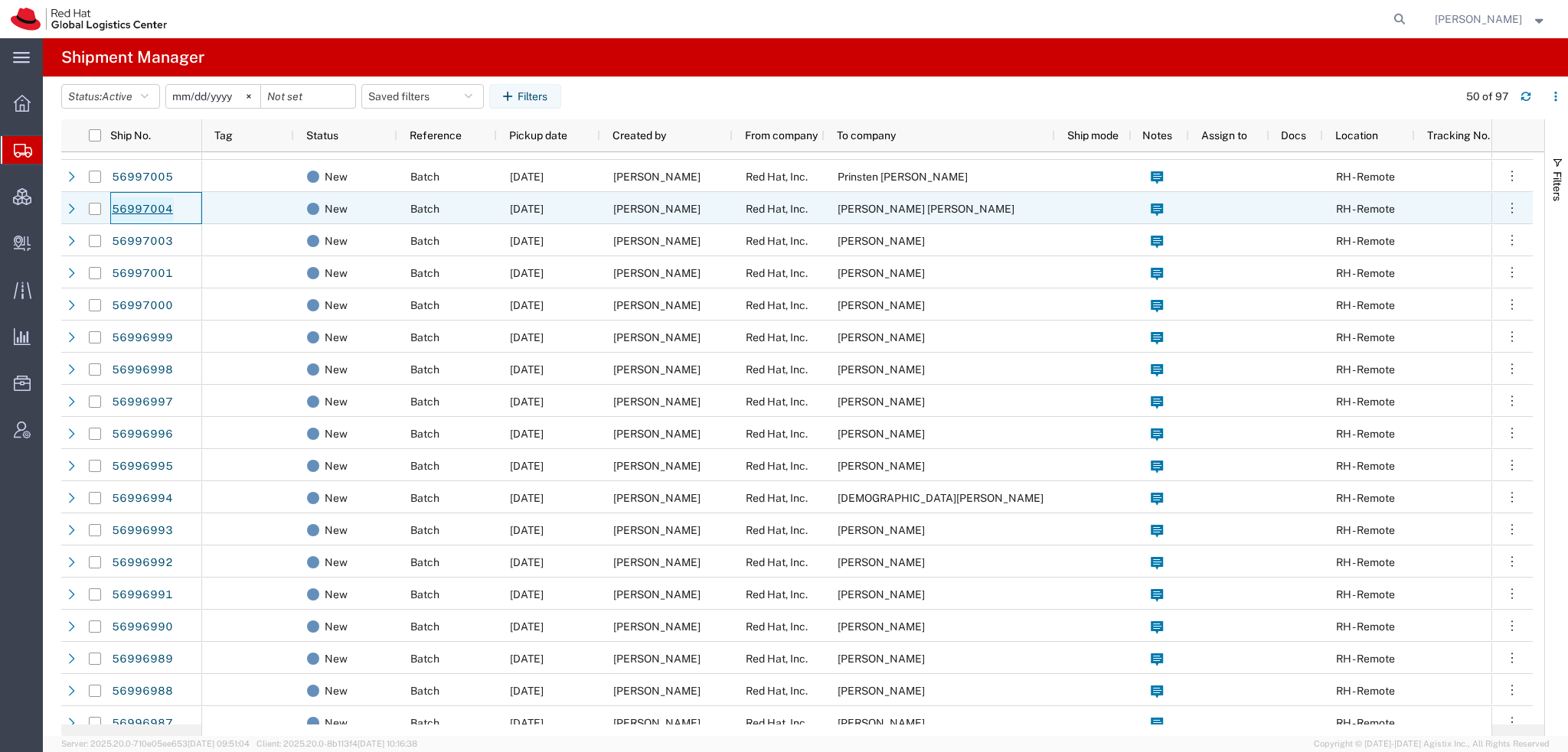
click at [150, 208] on link "56997004" at bounding box center [142, 210] width 63 height 25
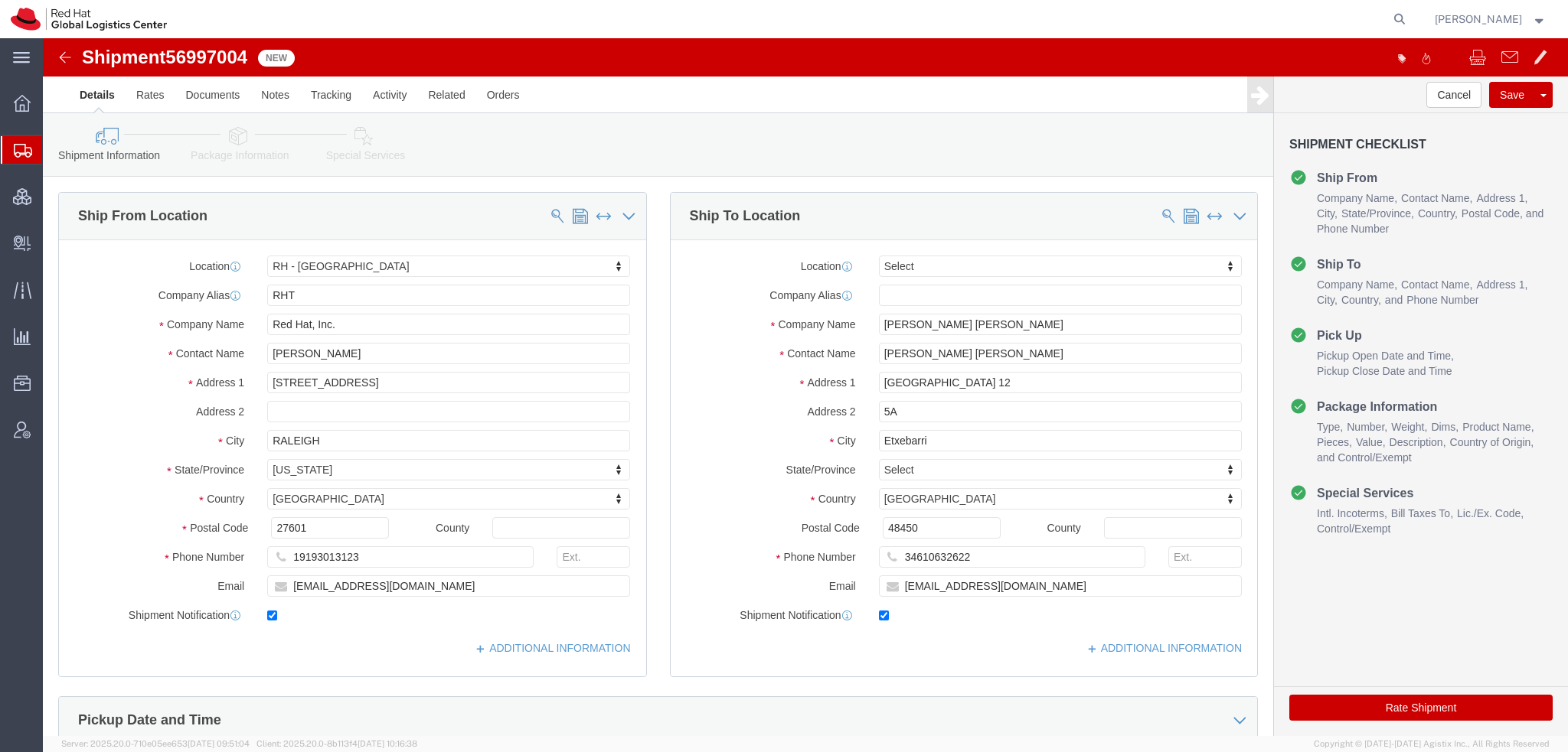
select select "38014"
select select
click icon
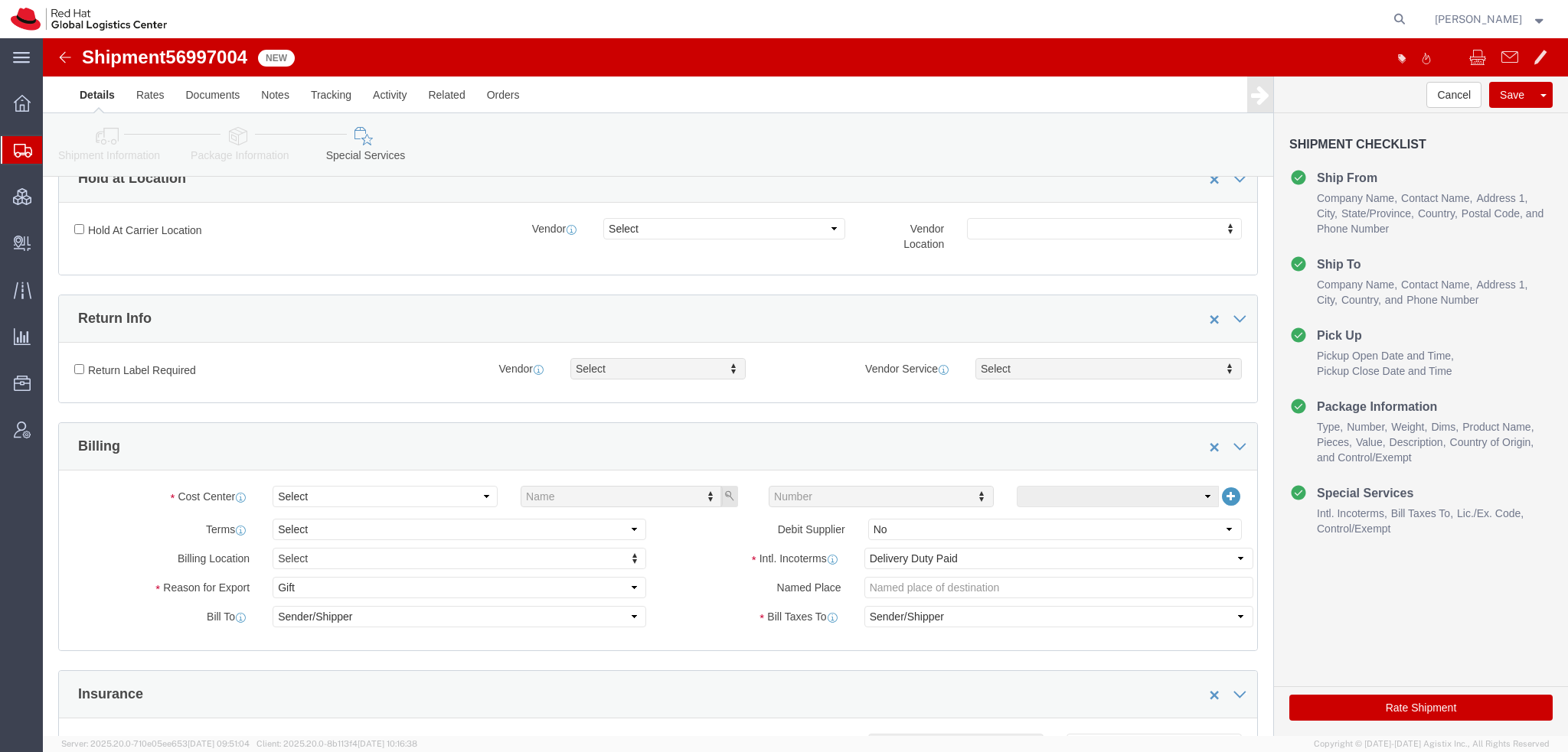
scroll to position [459, 0]
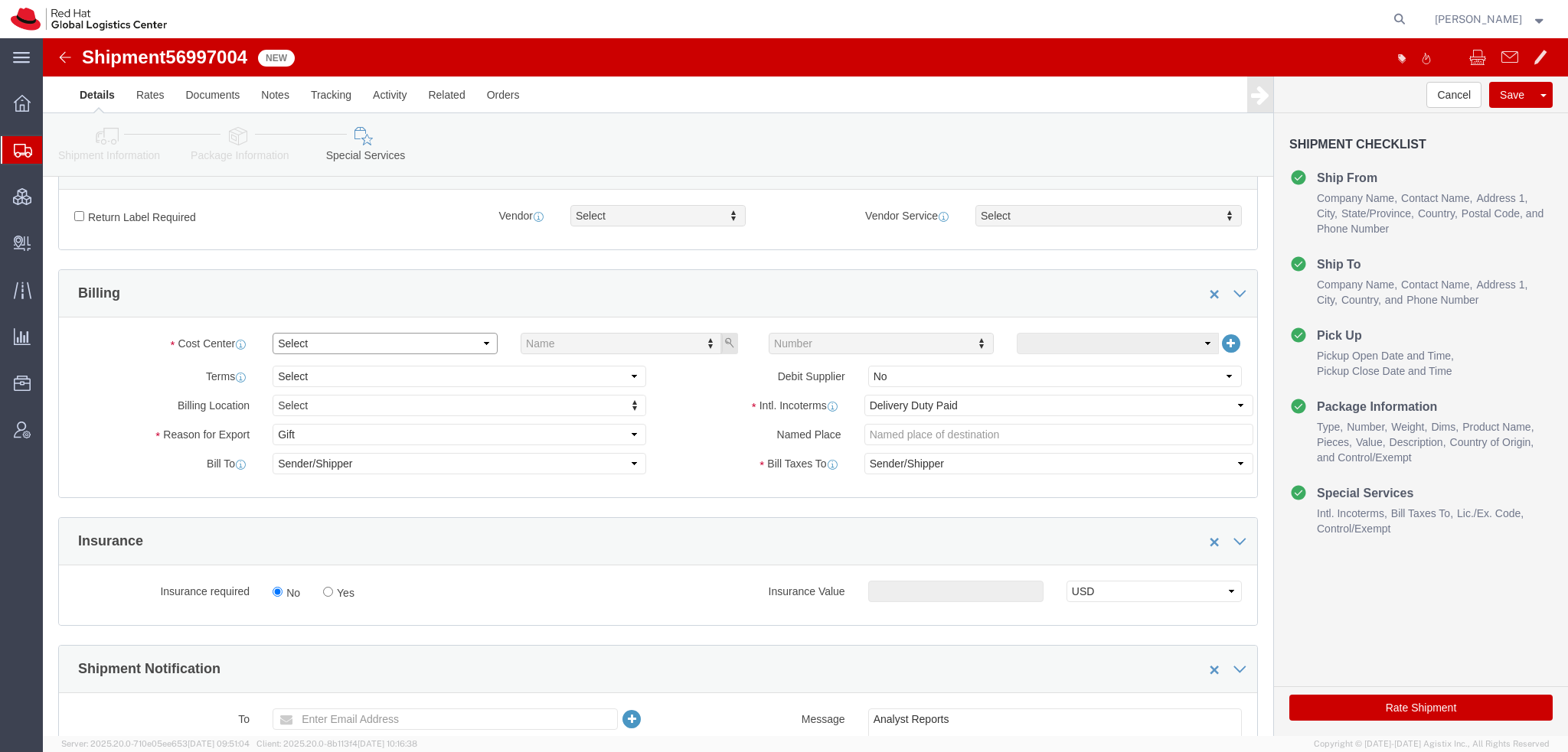
click select "Select Buyer Cost Center Department Operations Number Order Number Sales Person"
select select "COSTCENTER"
click select "Select Buyer Cost Center Department Operations Number Order Number Sales Person"
type input "589"
click icon "button"
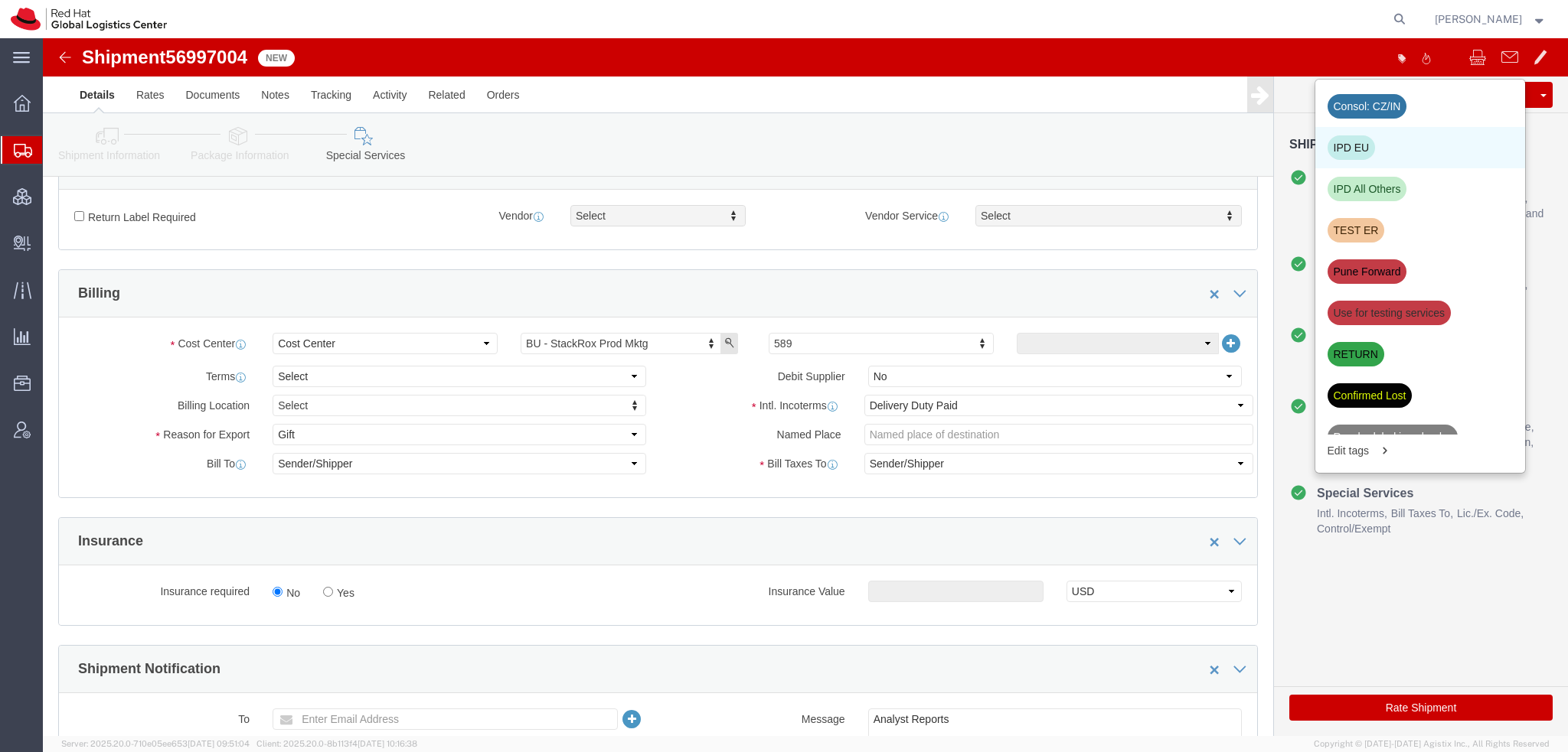
click div "IPD EU"
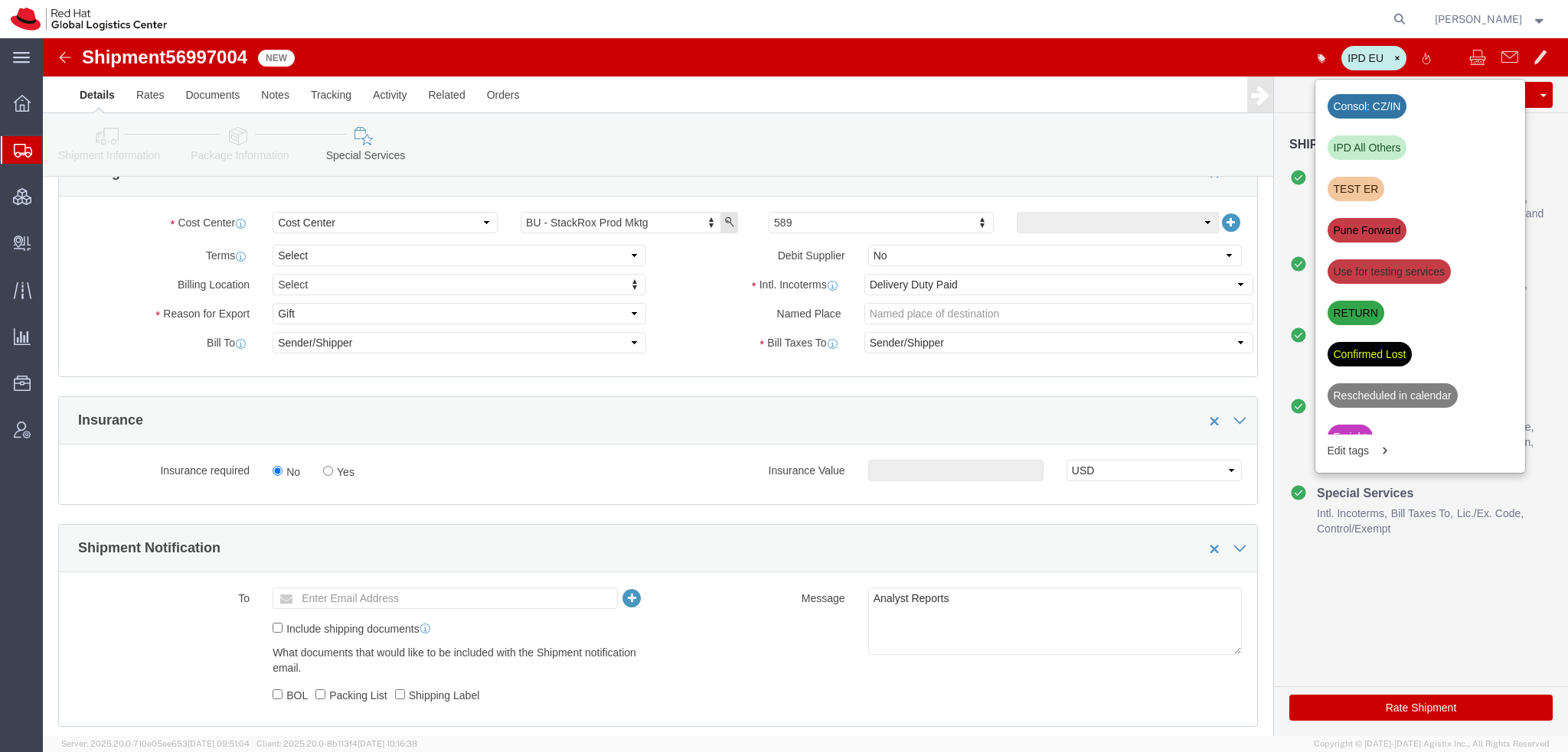
scroll to position [765, 0]
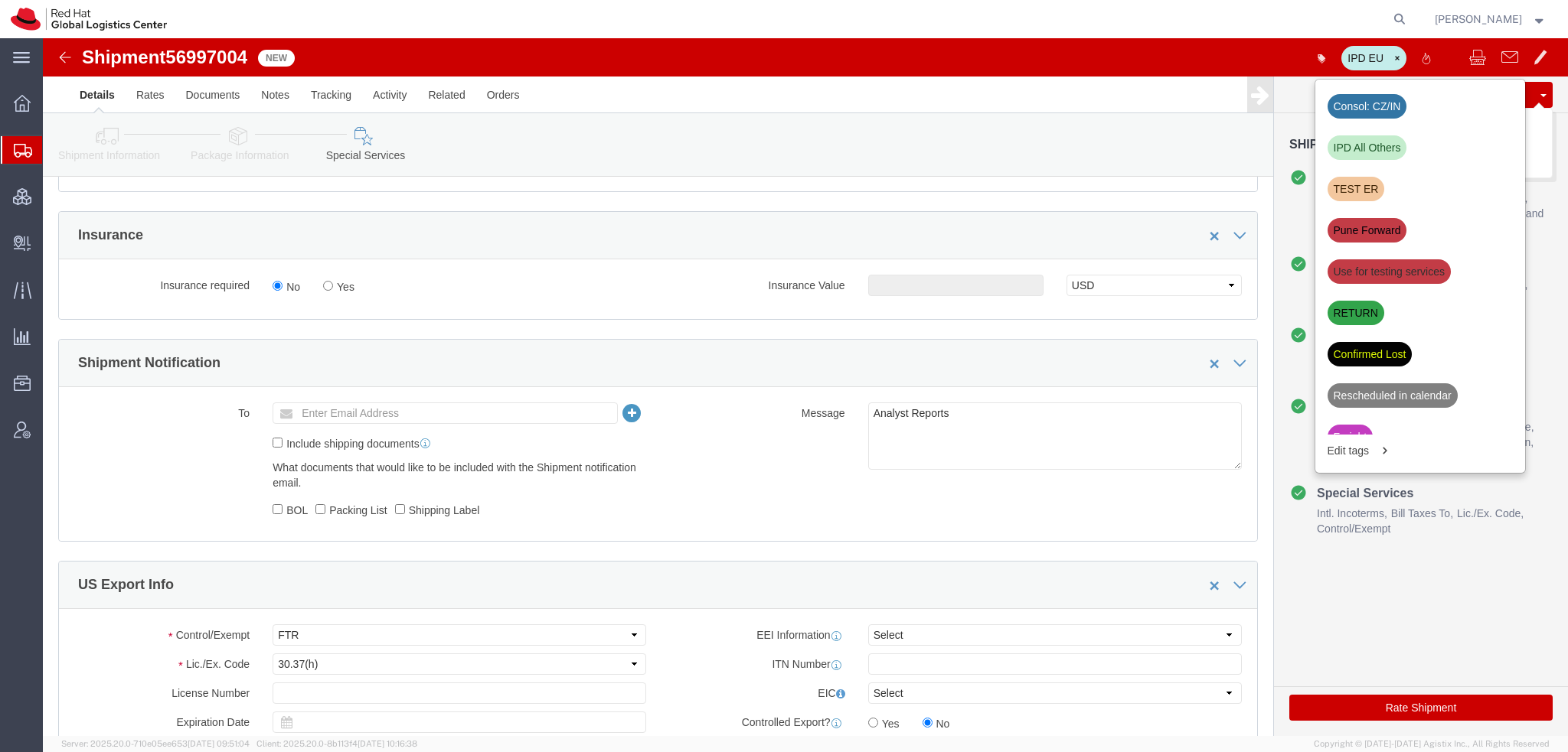
click button "Save"
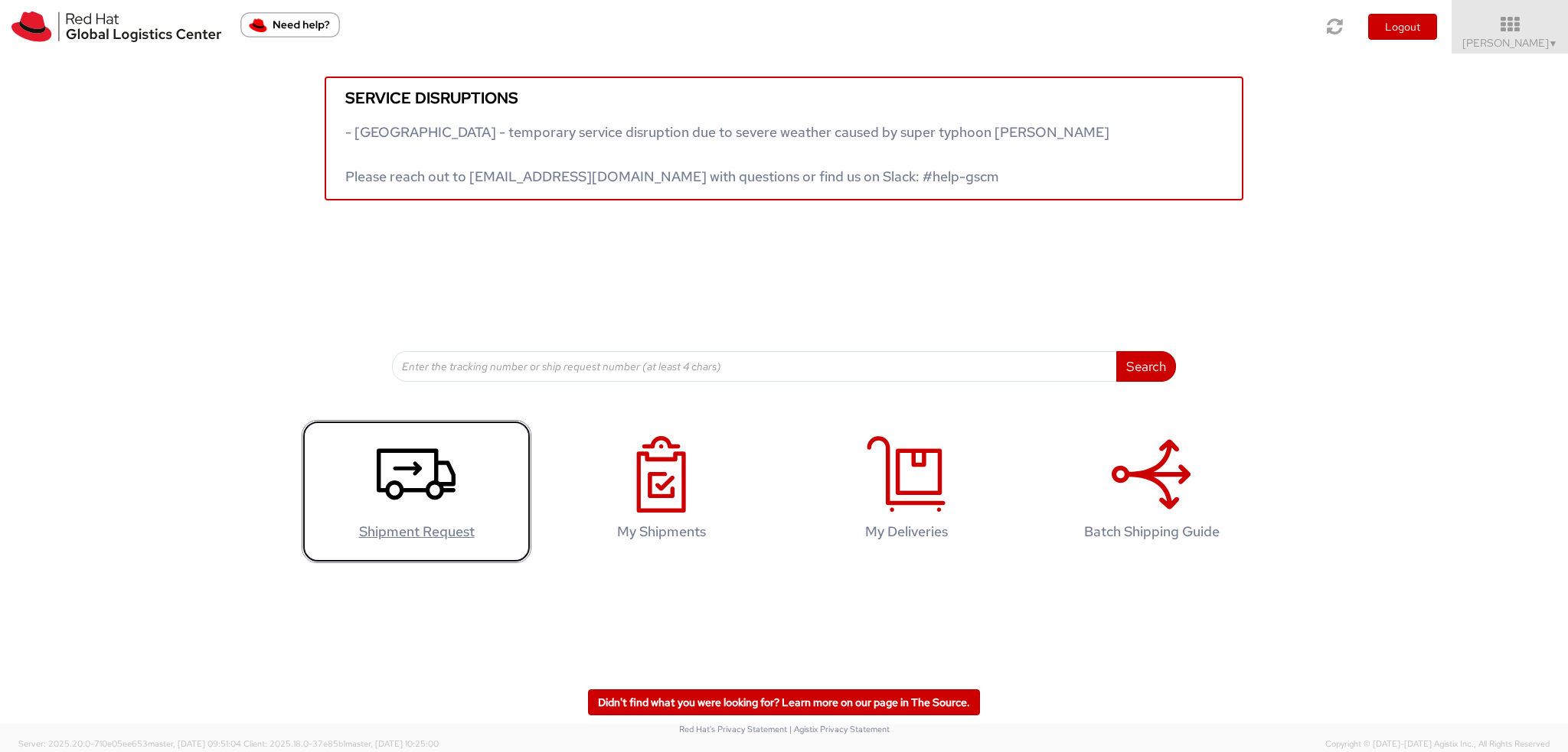
click at [428, 484] on use at bounding box center [416, 474] width 79 height 51
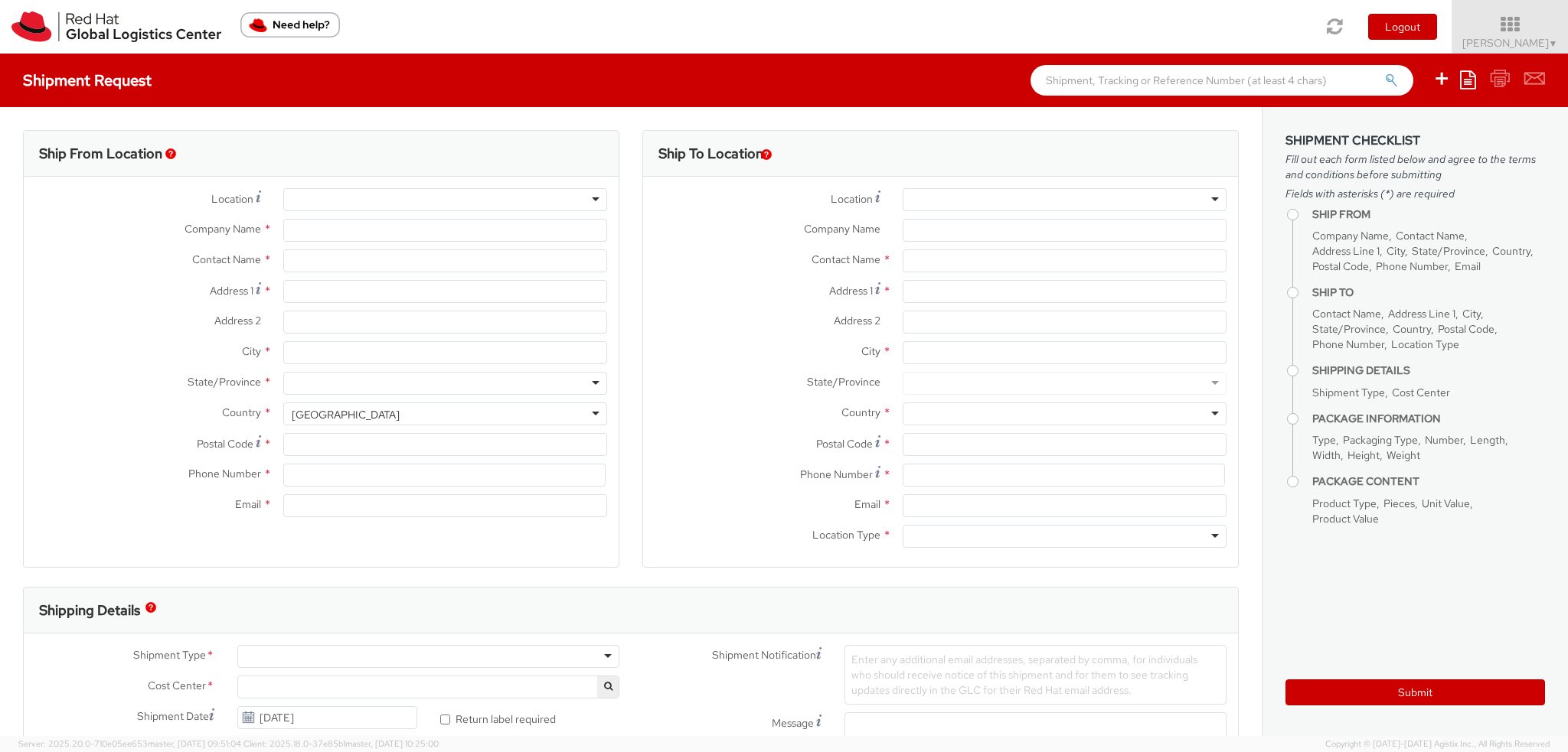
select select "901"
select select
click at [322, 263] on input "text" at bounding box center [445, 261] width 324 height 23
type input "Red Hat, Inc."
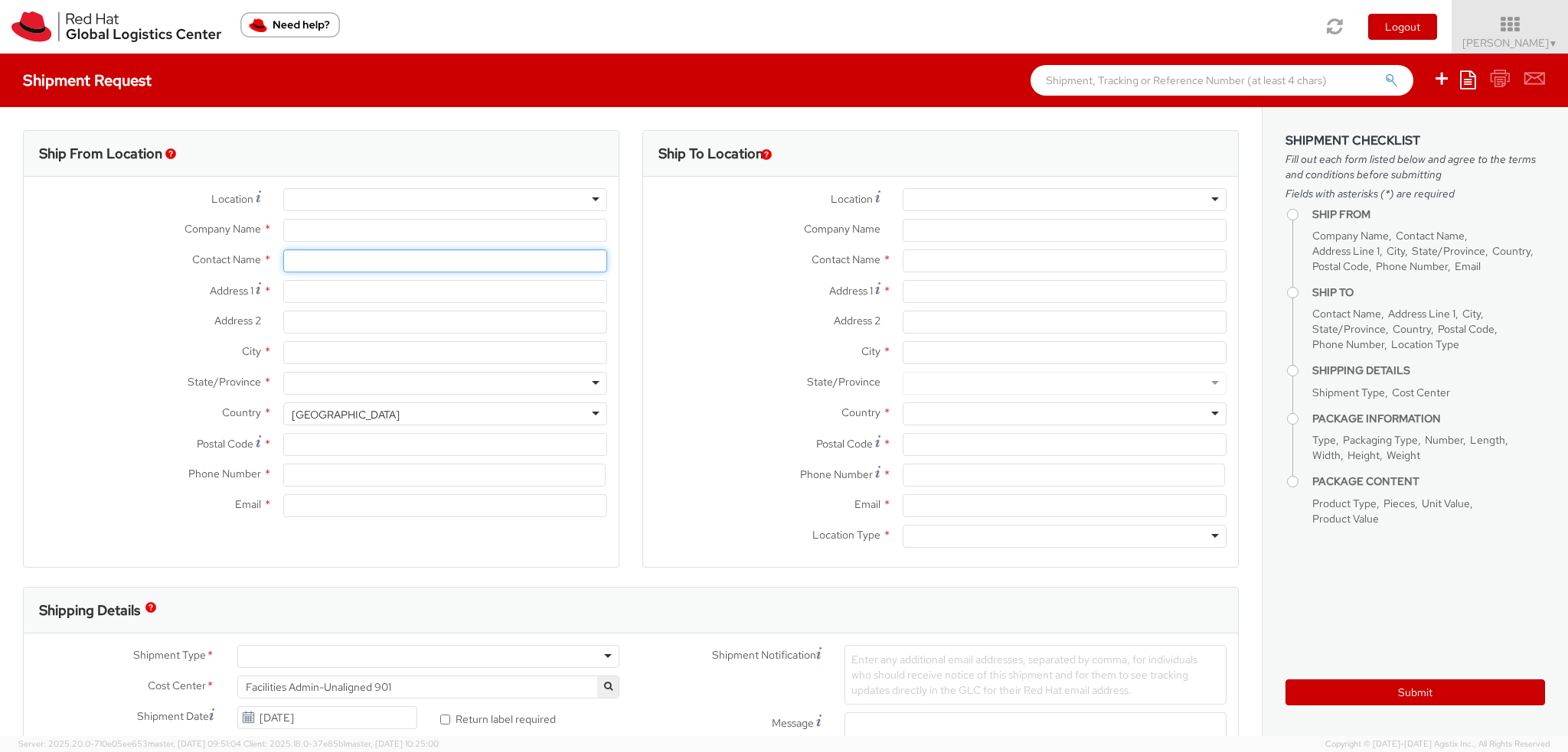
type input "[PERSON_NAME]"
type input "[STREET_ADDRESS]"
type input "RALEIGH"
type input "27601"
type input "19193013123"
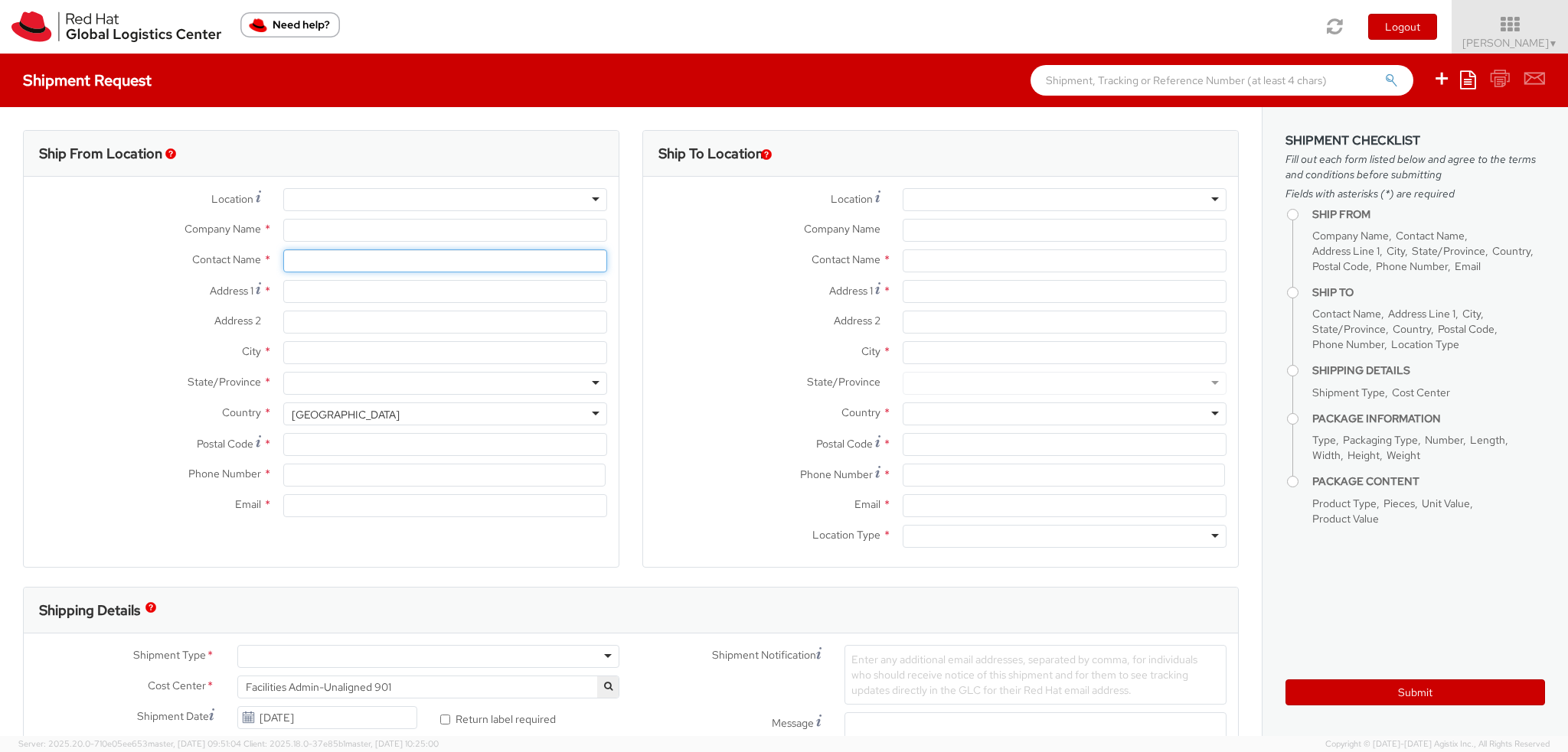
type input "knewcros@redhat.com"
type input "K"
type input "[PERSON_NAME]"
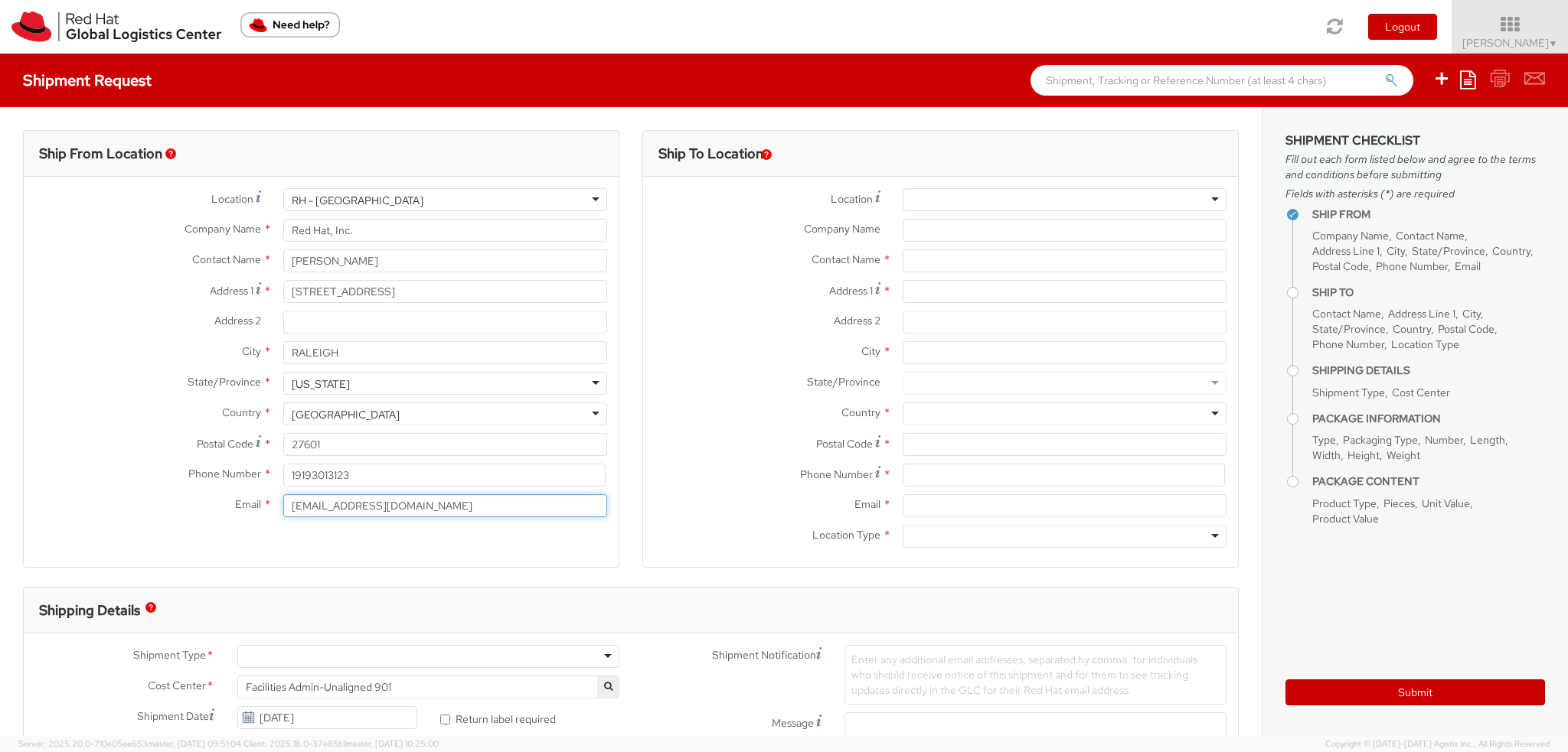
drag, startPoint x: 410, startPoint y: 504, endPoint x: 0, endPoint y: 135, distance: 551.6
paste input "dmarguli"
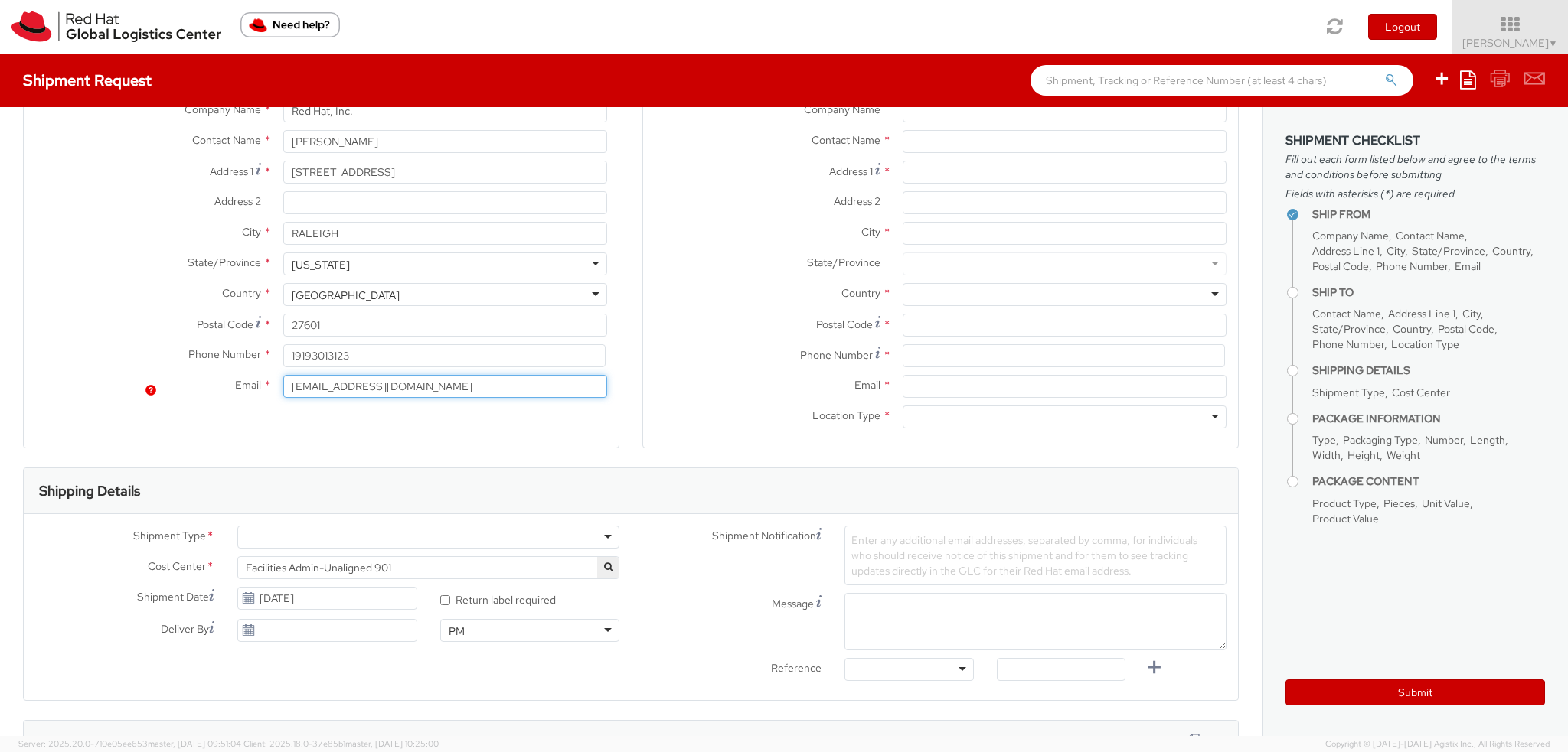
scroll to position [230, 0]
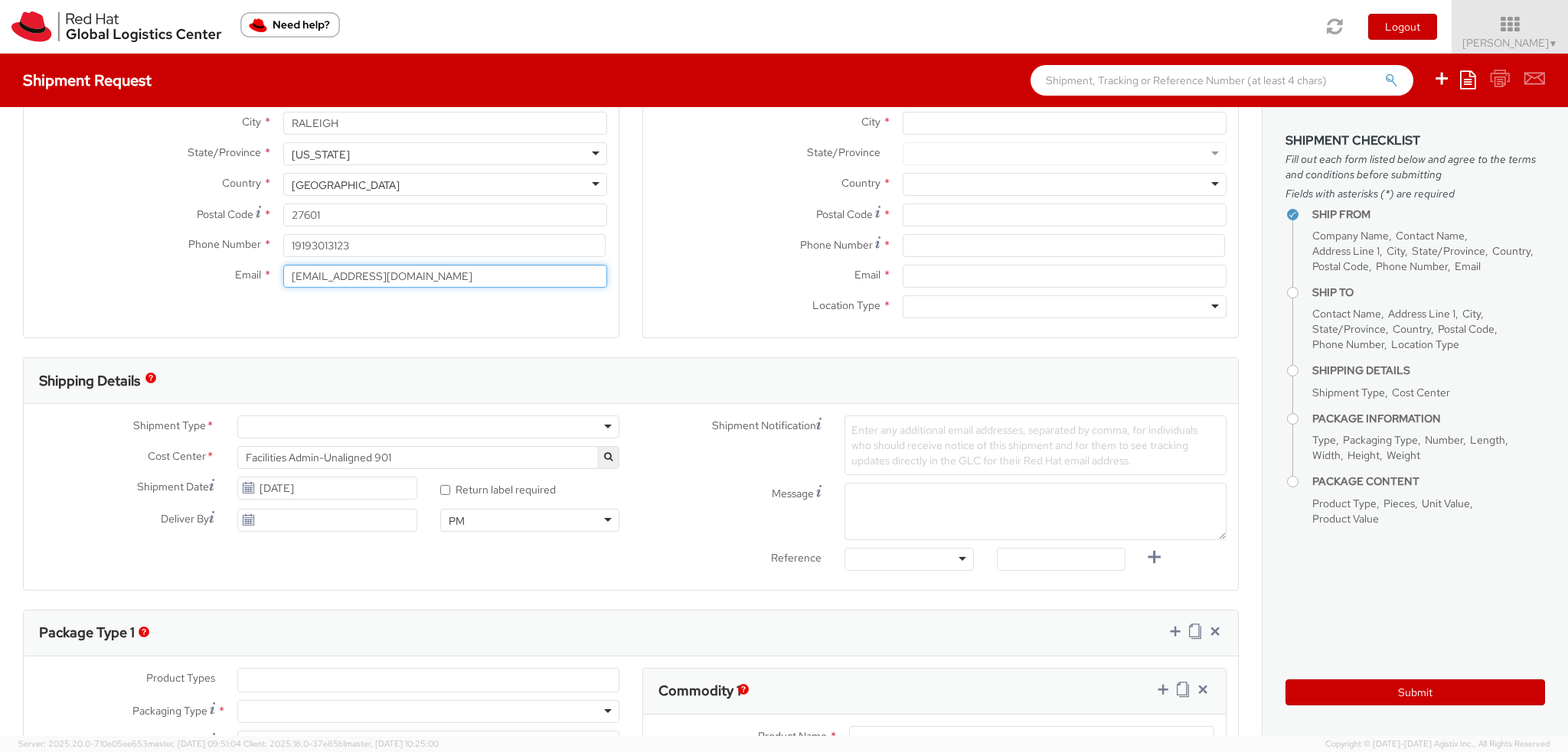
type input "dmarguli@redhat.com"
click at [306, 428] on div at bounding box center [428, 427] width 382 height 23
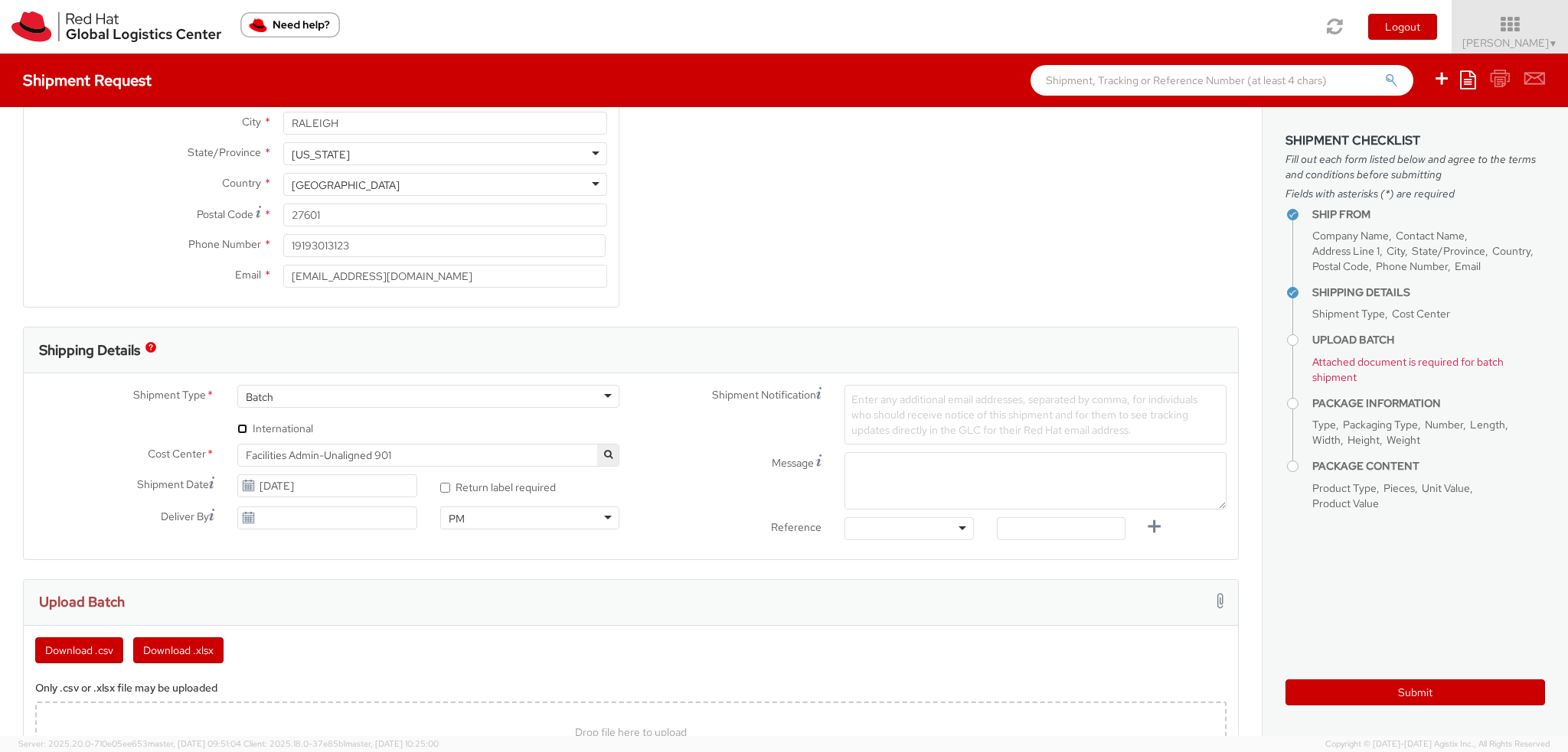
click at [238, 430] on input "* International" at bounding box center [242, 429] width 10 height 10
checkbox input "true"
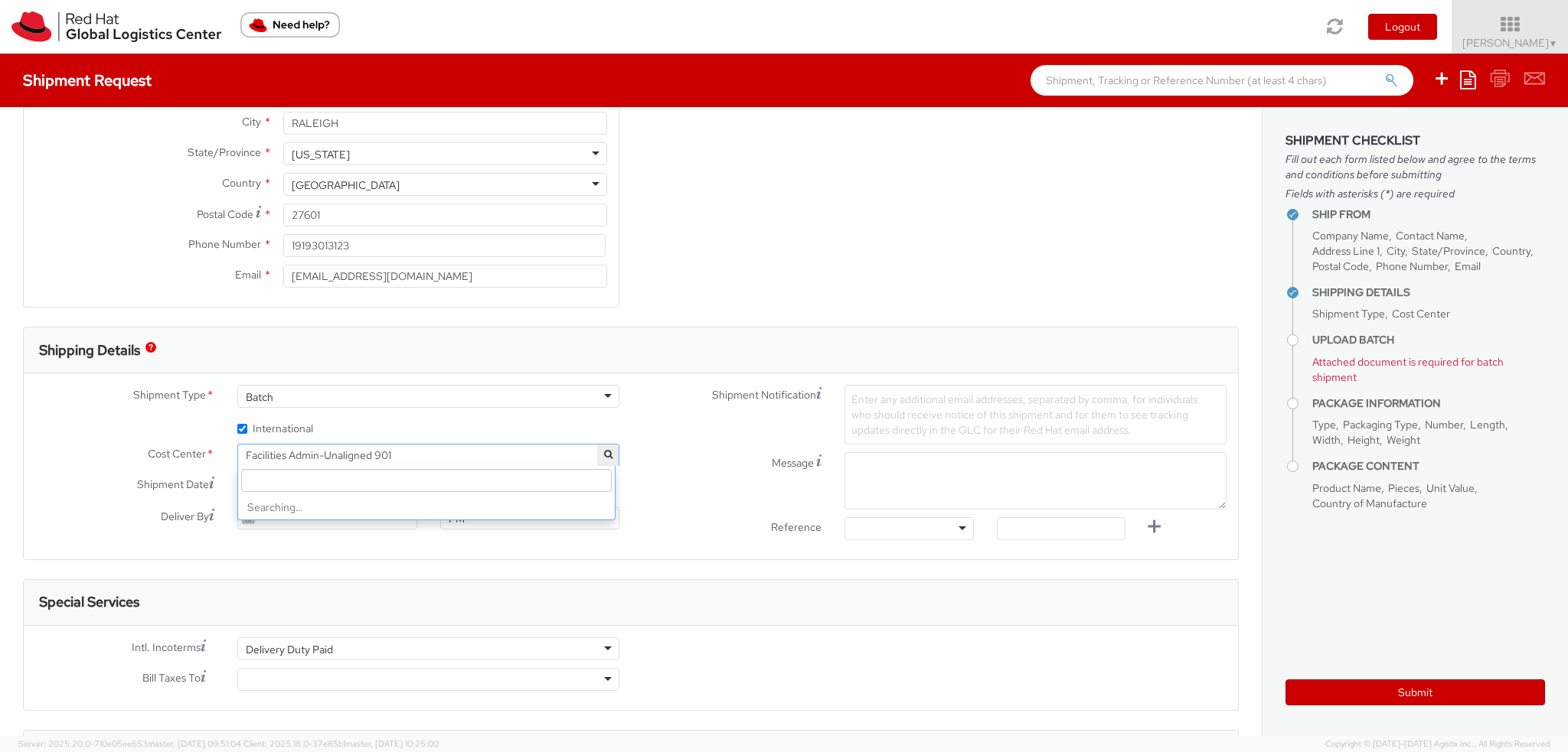
click at [319, 452] on span "Facilities Admin-Unaligned 901" at bounding box center [428, 455] width 365 height 14
click at [299, 477] on input "search" at bounding box center [426, 480] width 370 height 23
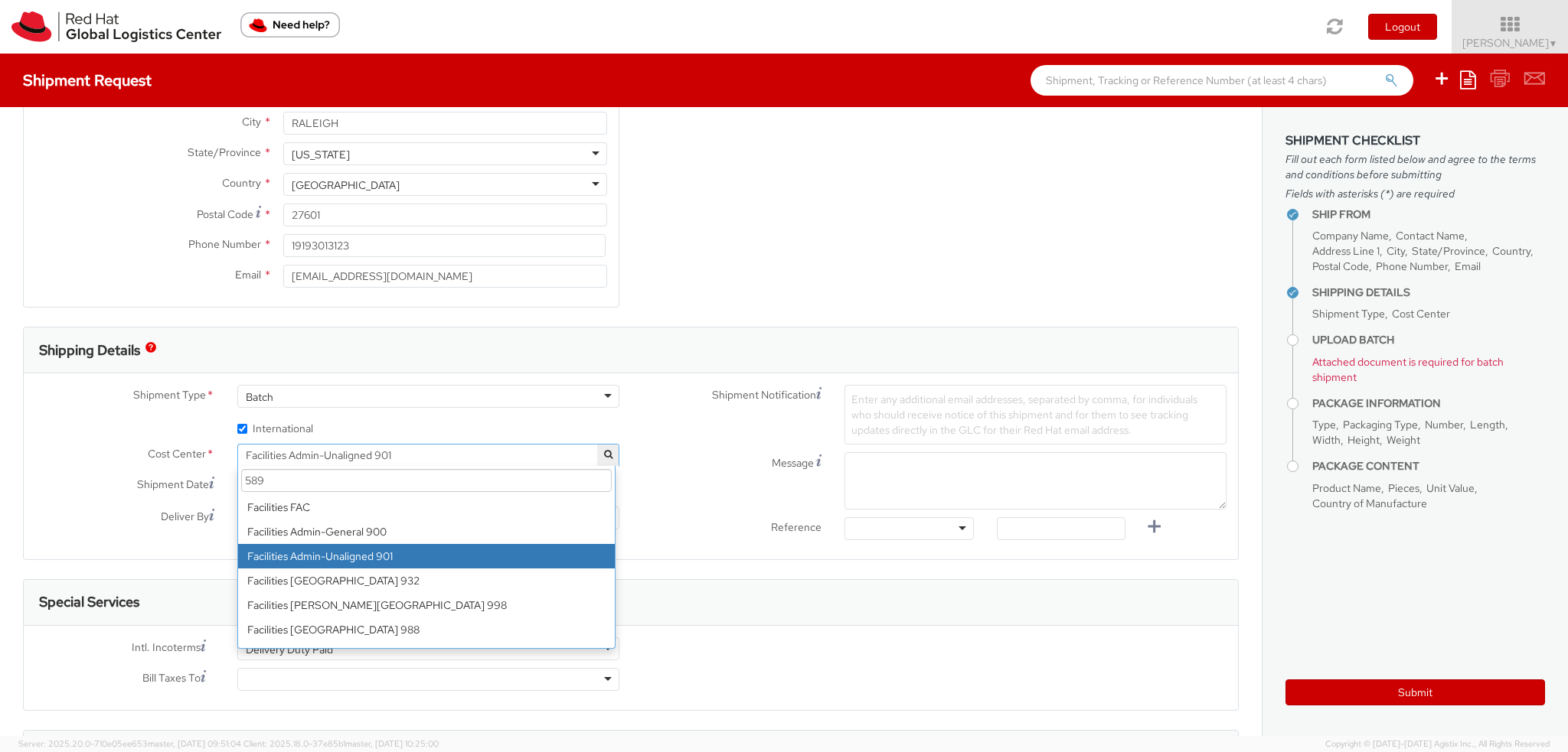
scroll to position [0, 0]
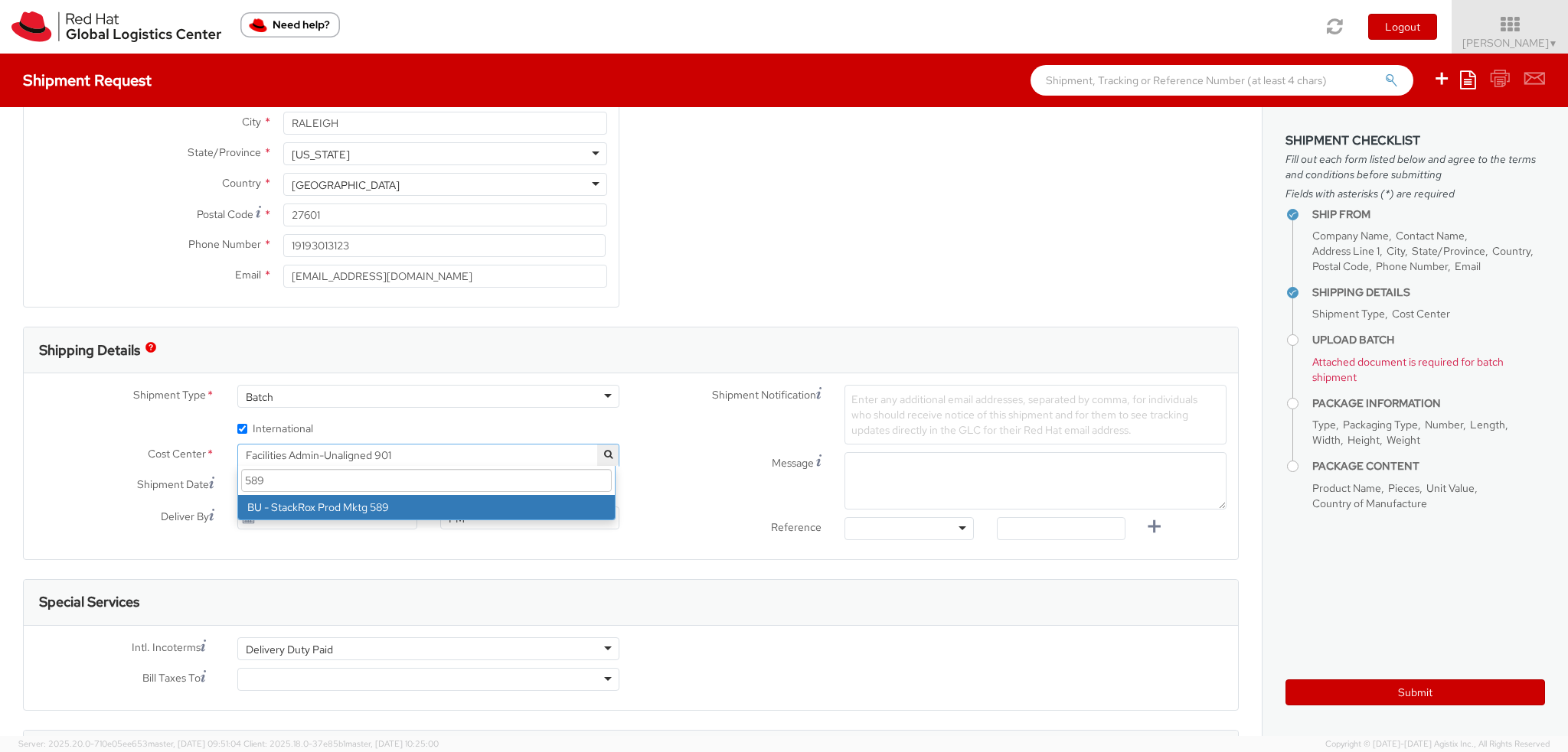
type input "589"
select select "589"
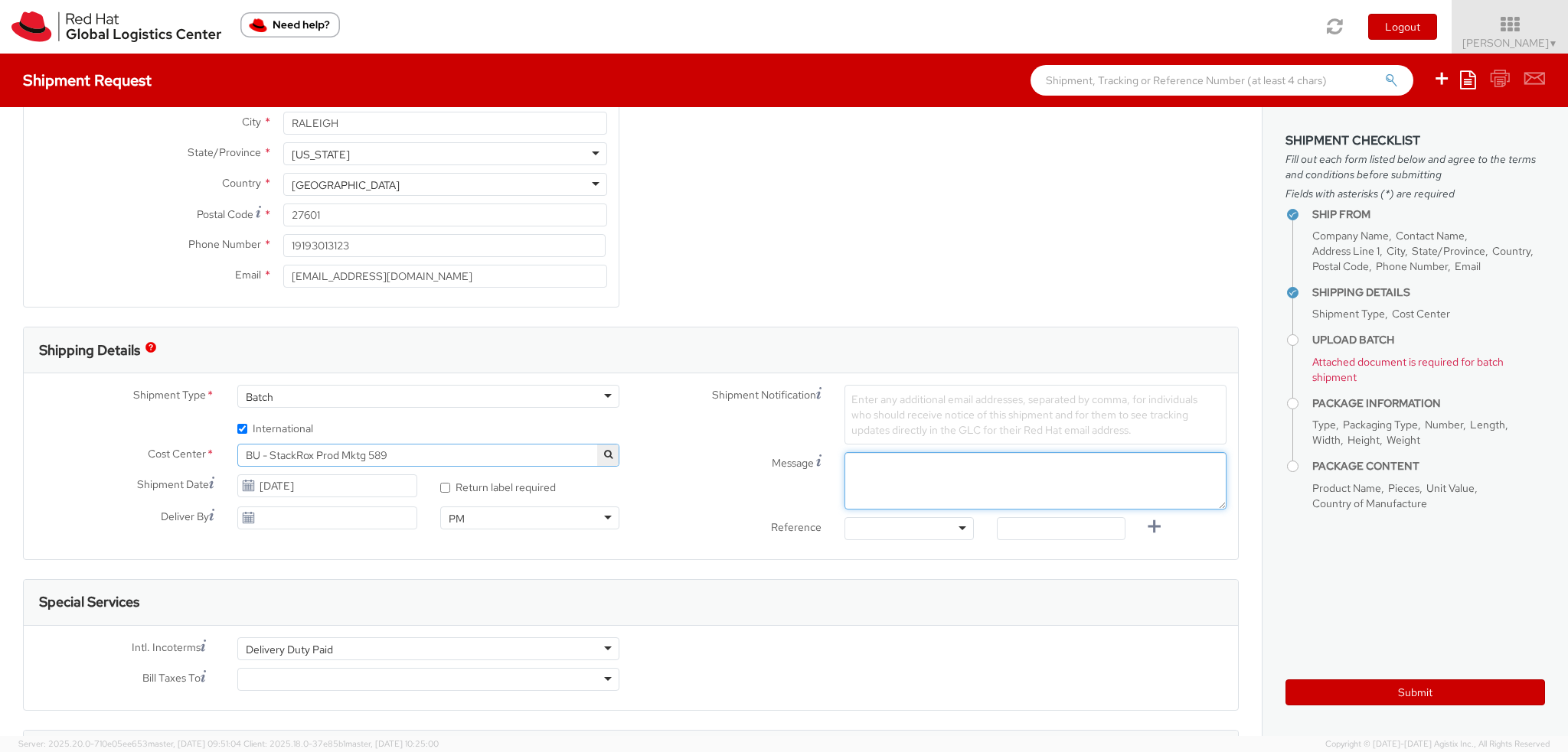
click at [880, 460] on textarea "Message" at bounding box center [1036, 480] width 382 height 58
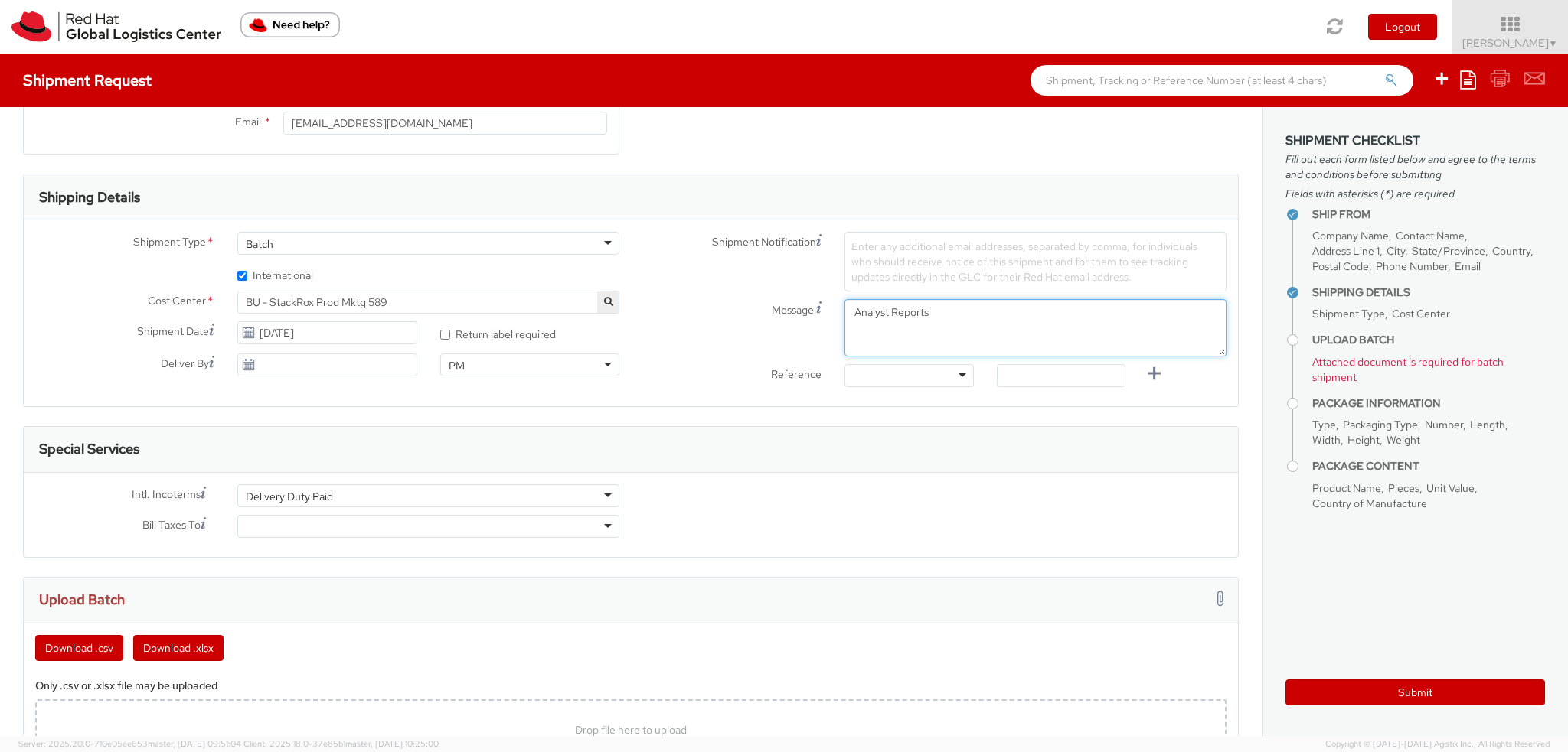
scroll to position [535, 0]
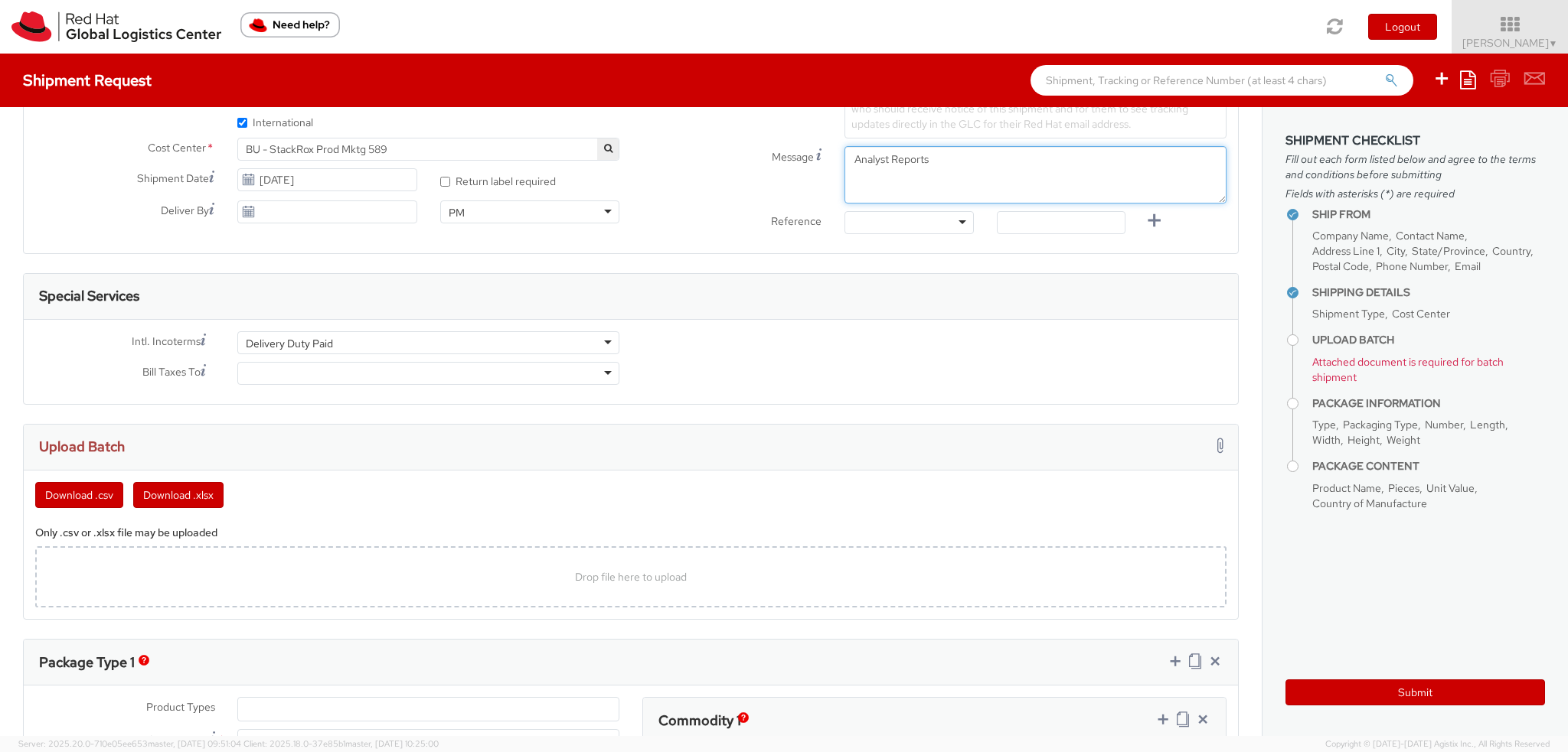
type textarea "Analyst Reports"
click at [246, 372] on input "select-one" at bounding box center [247, 374] width 3 height 15
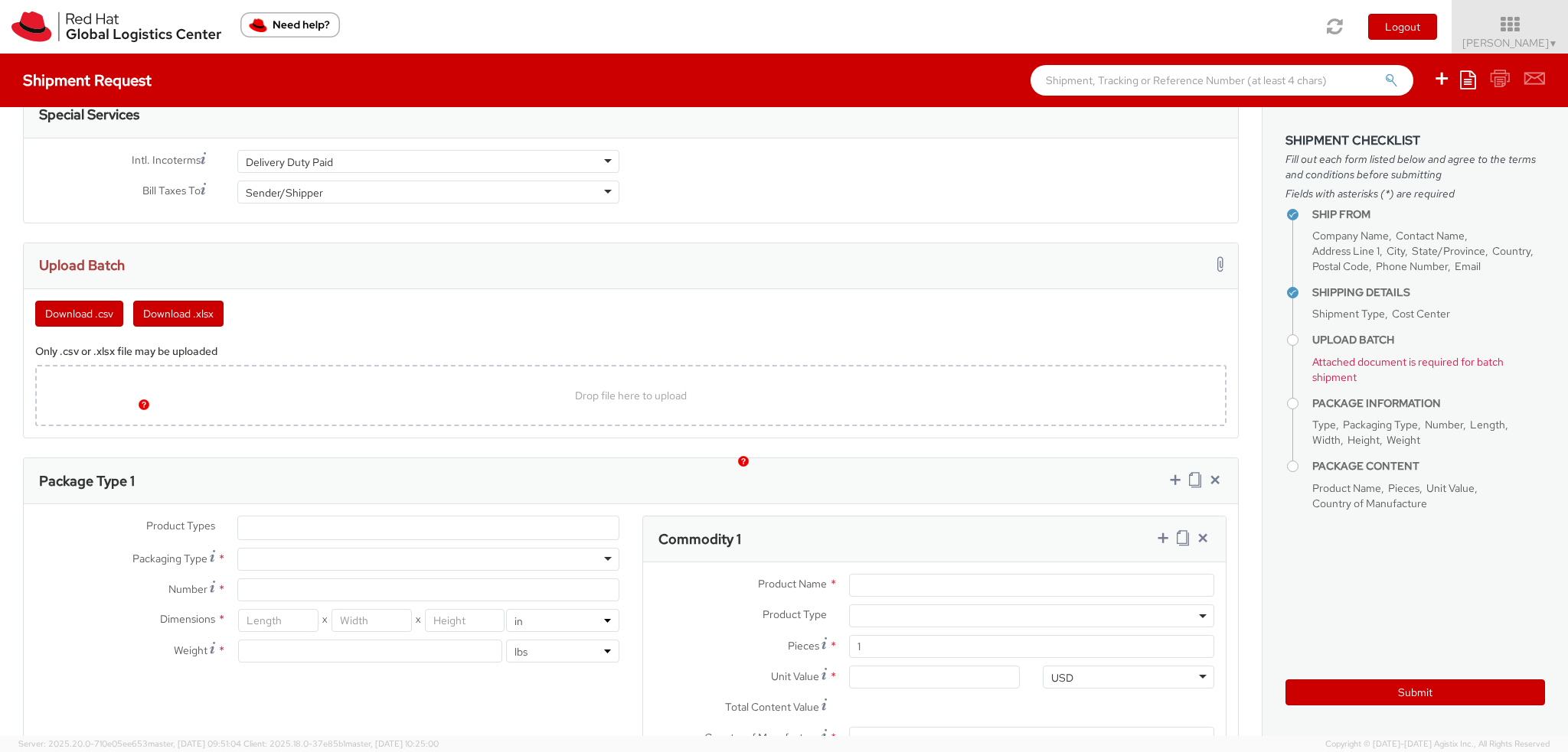
scroll to position [918, 0]
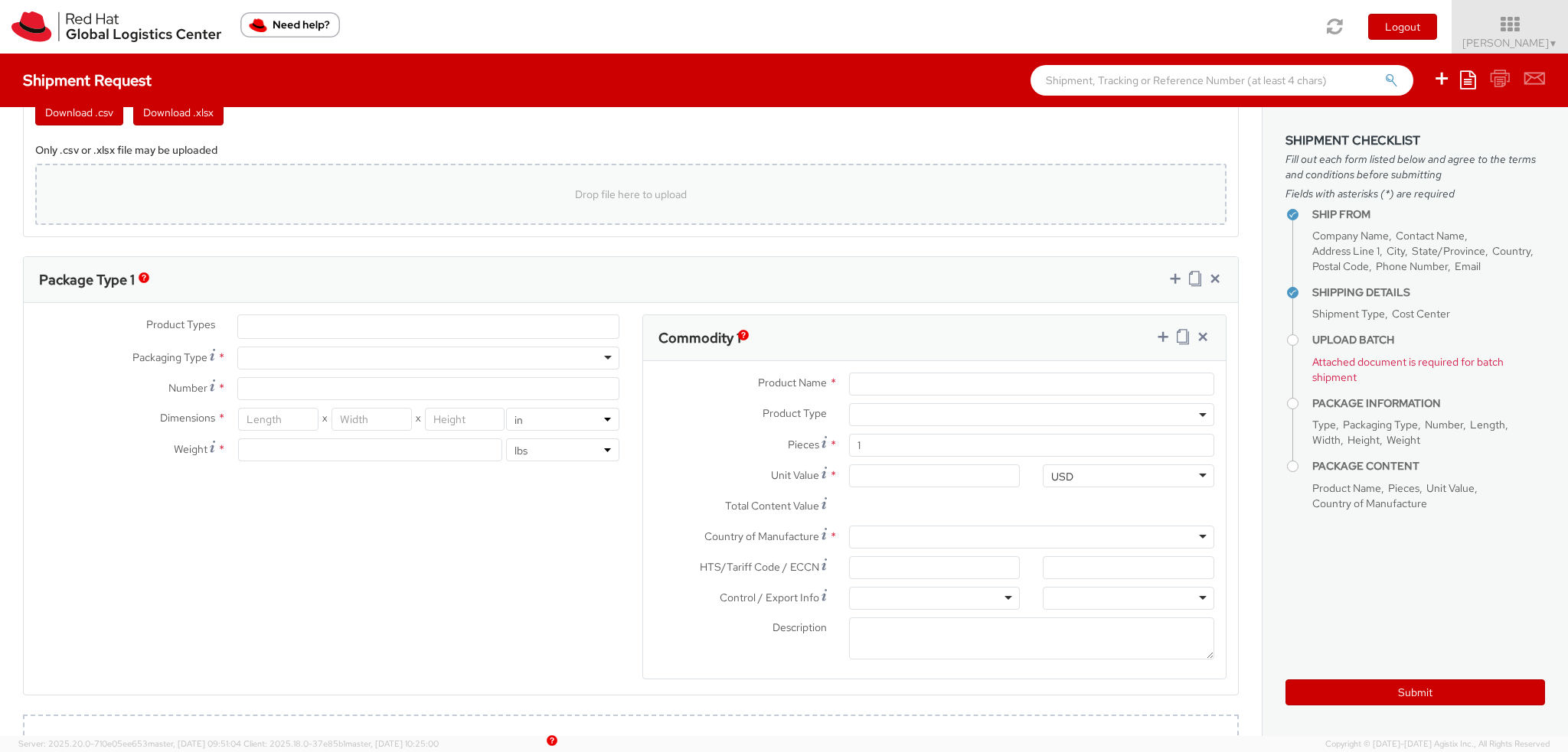
click at [243, 178] on div "Drop file here to upload" at bounding box center [631, 194] width 1167 height 36
type input "C:\fakepath\Analyst Reports Prime.xlsx"
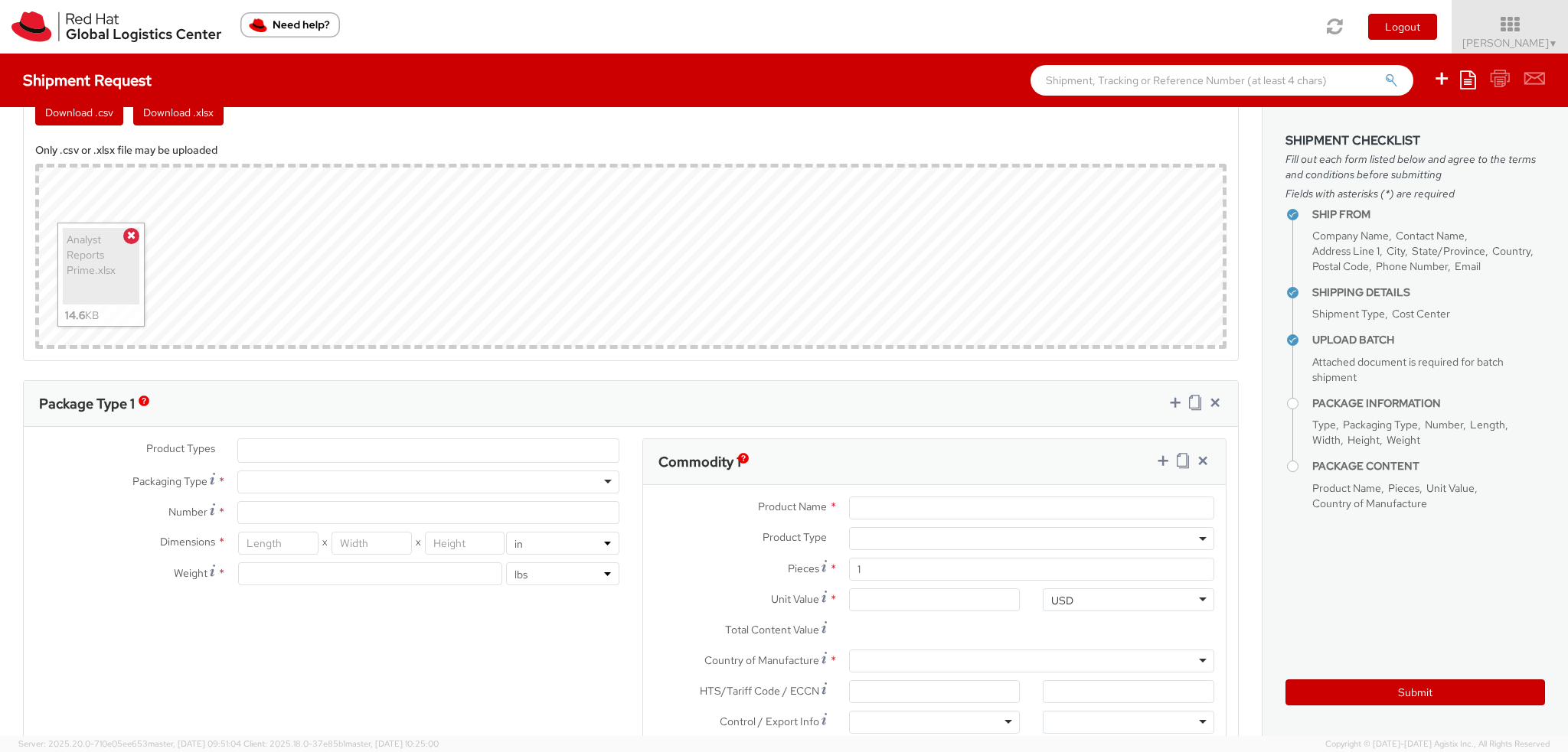
click at [265, 444] on ul at bounding box center [428, 451] width 380 height 23
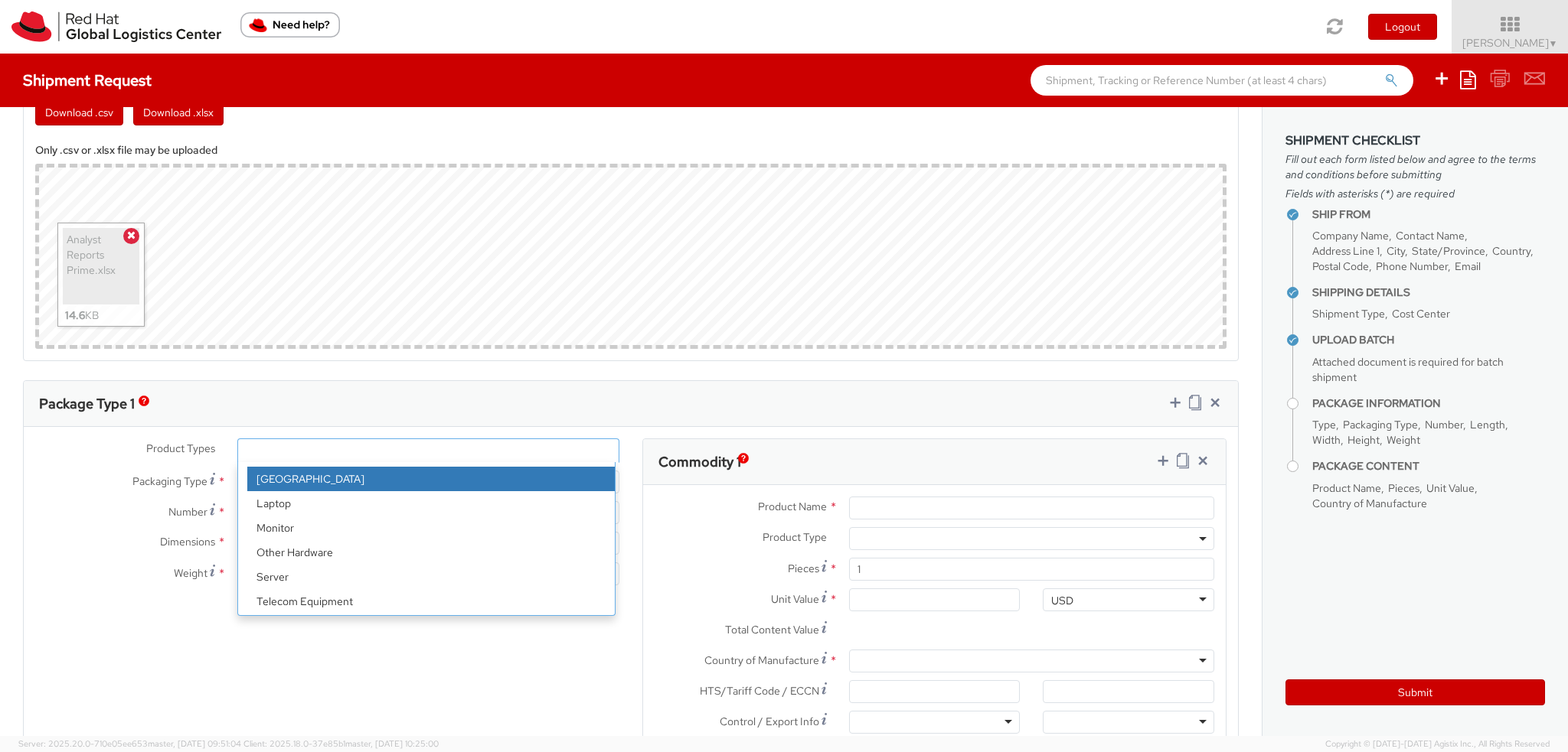
scroll to position [67, 0]
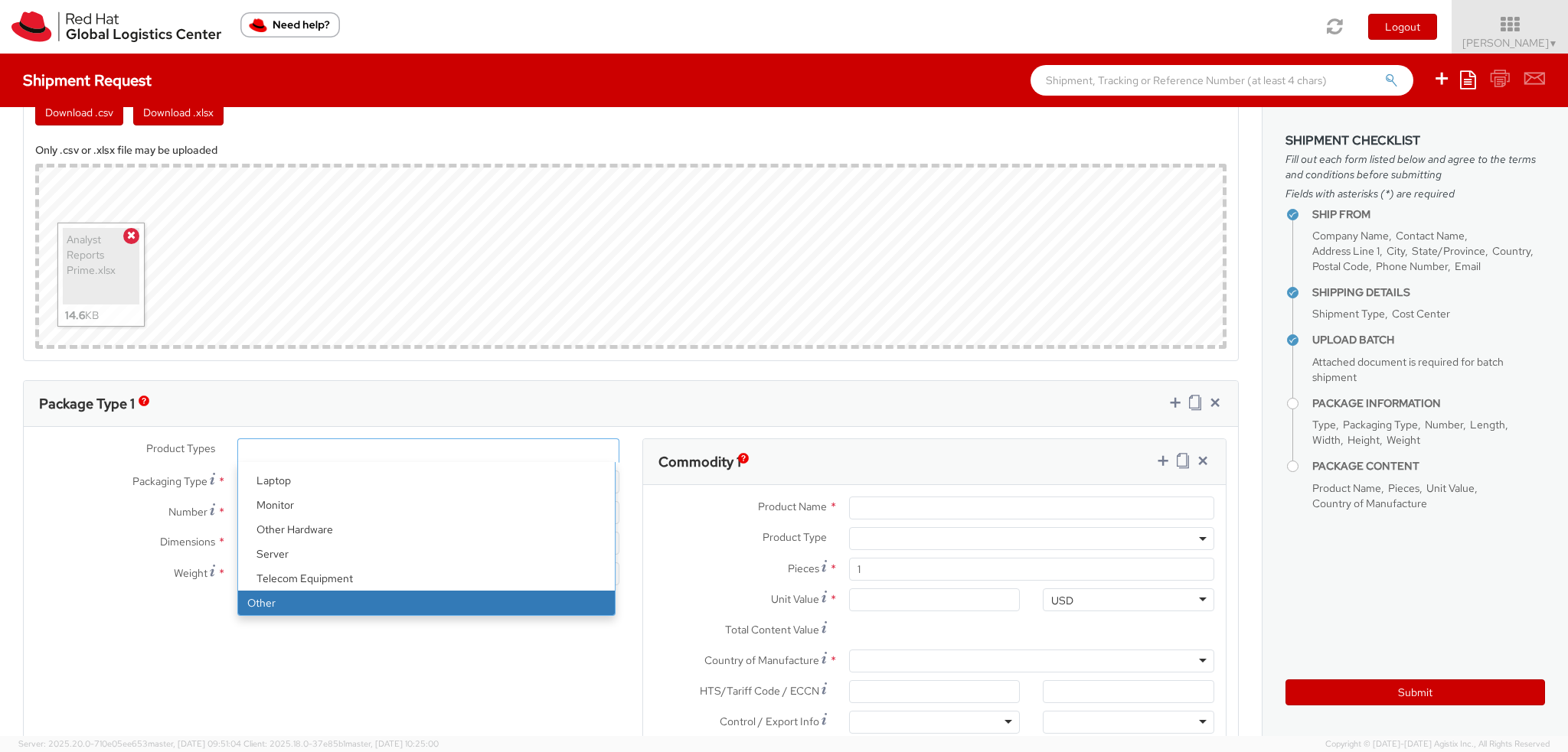
select select "OTHER"
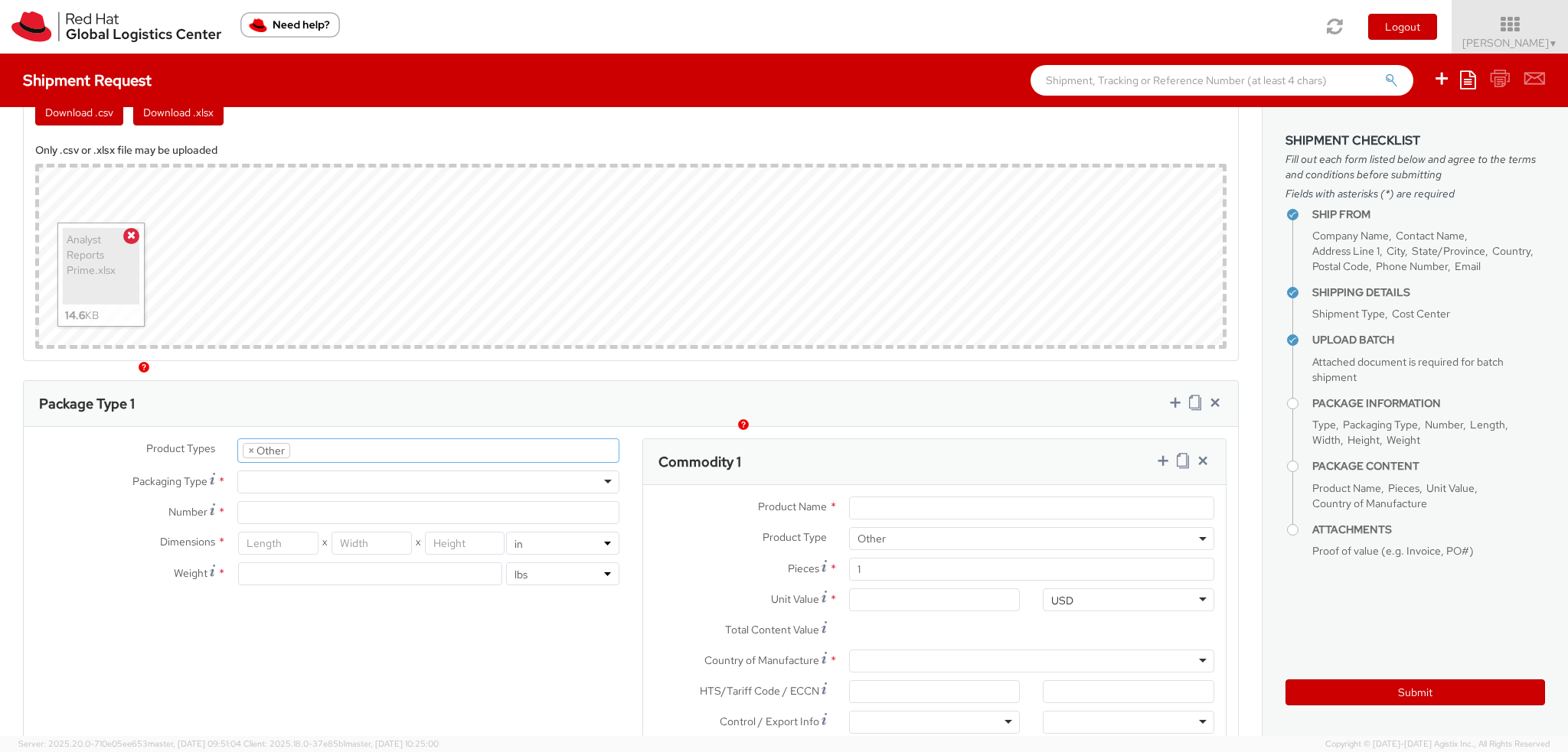
scroll to position [1148, 0]
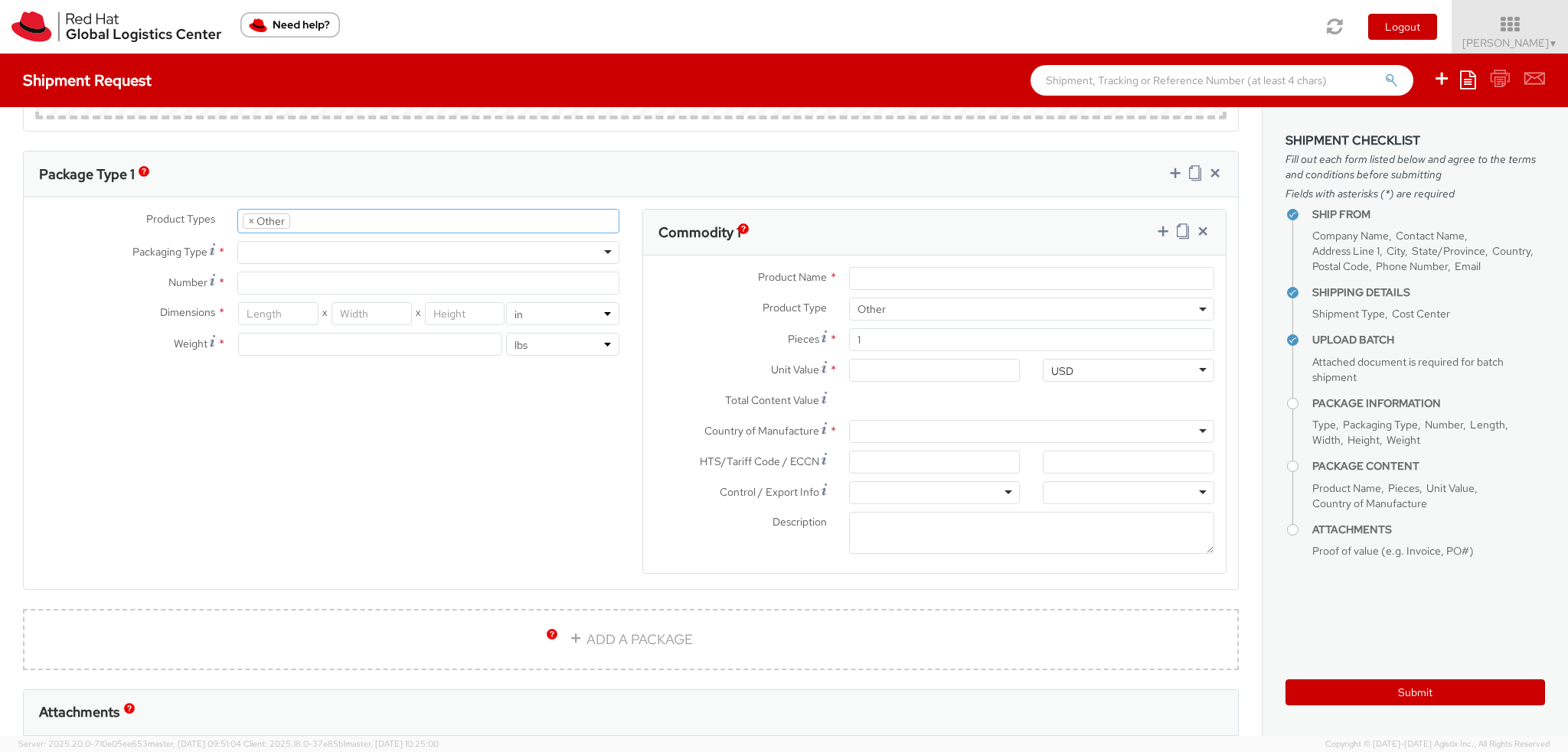
click at [269, 250] on div at bounding box center [428, 253] width 382 height 23
type input "1"
type input "9.5"
type input "12.5"
type input "0.25"
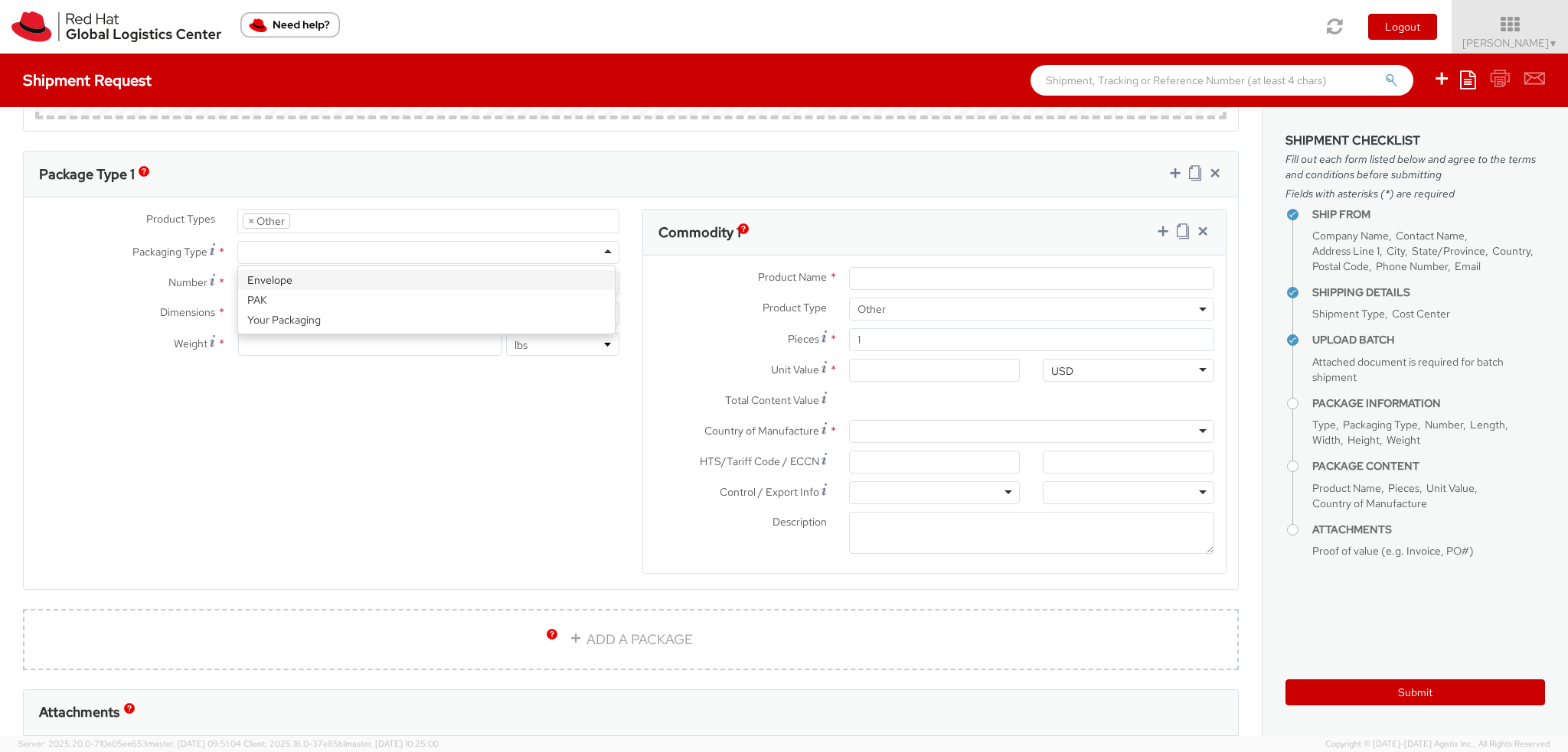
type input "1"
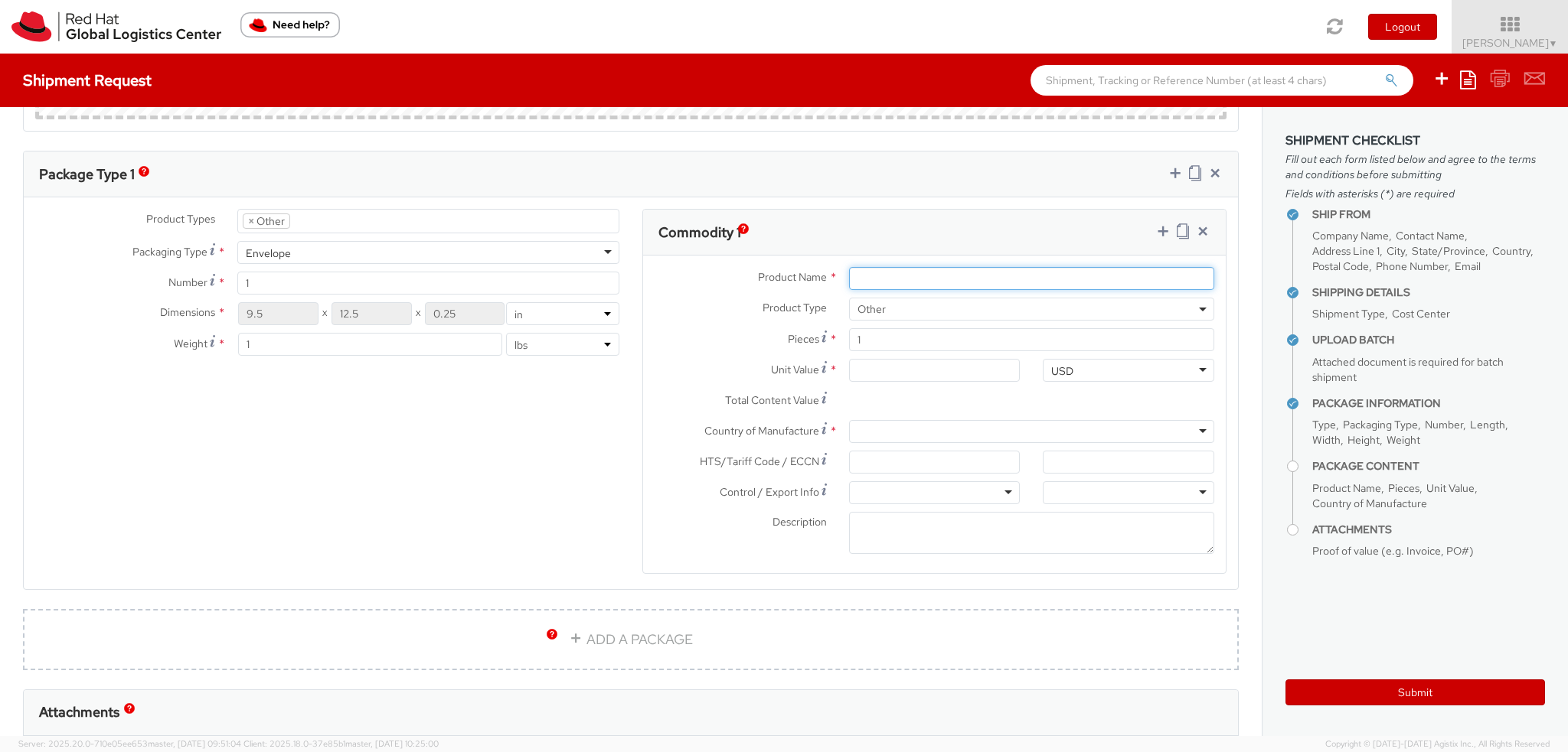
click at [885, 270] on input "Product Name *" at bounding box center [1031, 279] width 365 height 23
type input "T-shirt: 50% polyester, 25% cotton, 25% Viscose"
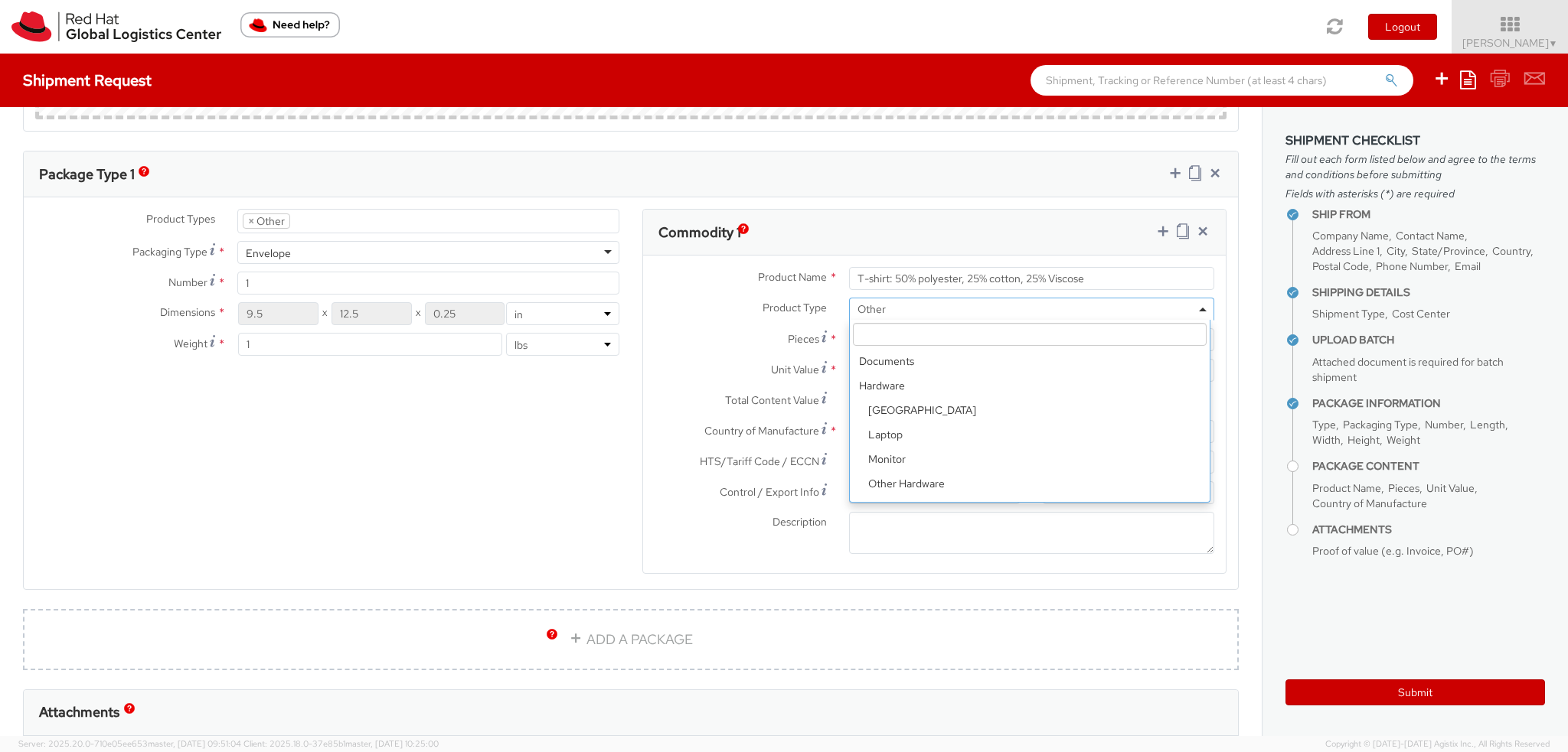
scroll to position [67, 0]
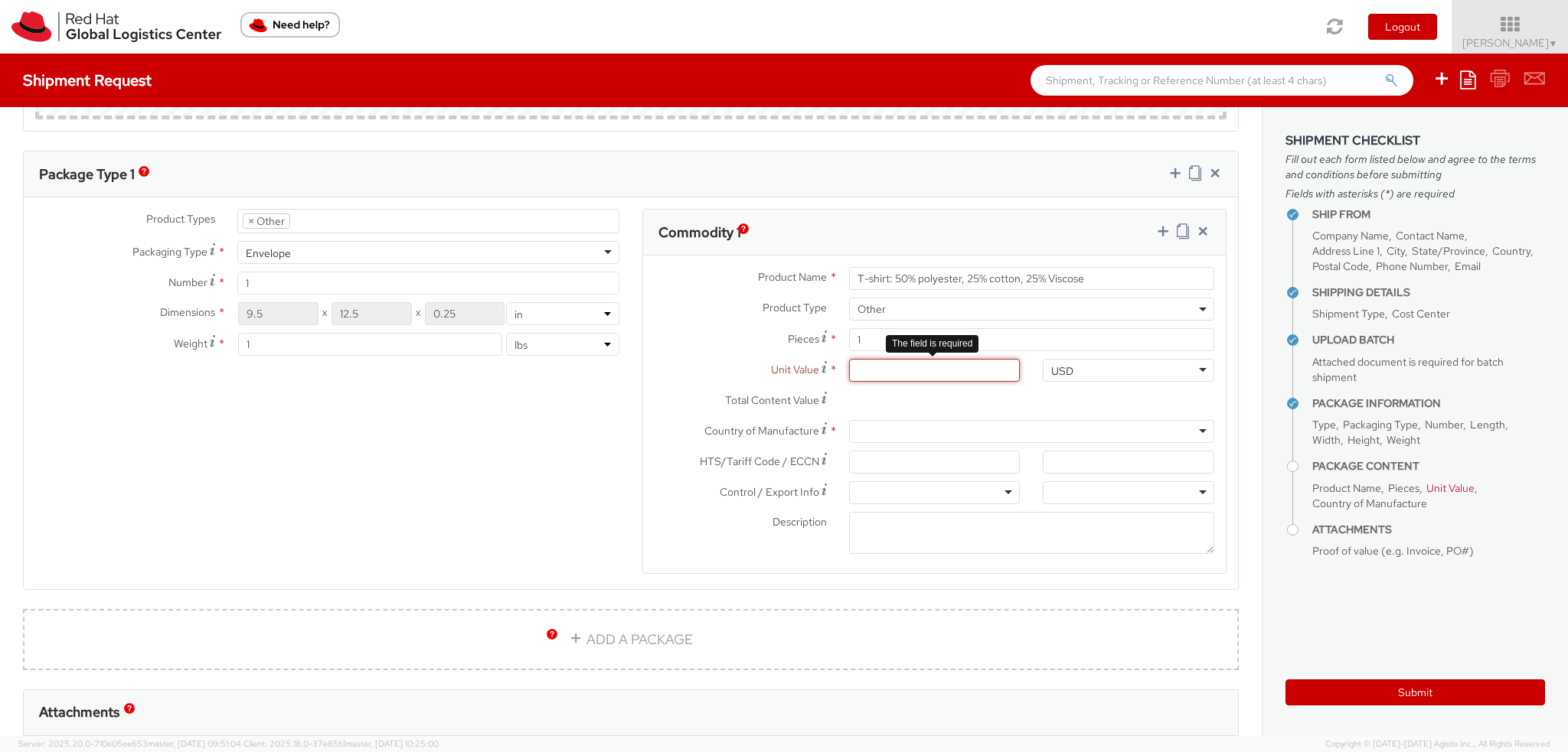
click at [916, 367] on input "Unit Value *" at bounding box center [935, 370] width 171 height 23
type input "1.00"
type input "11.00"
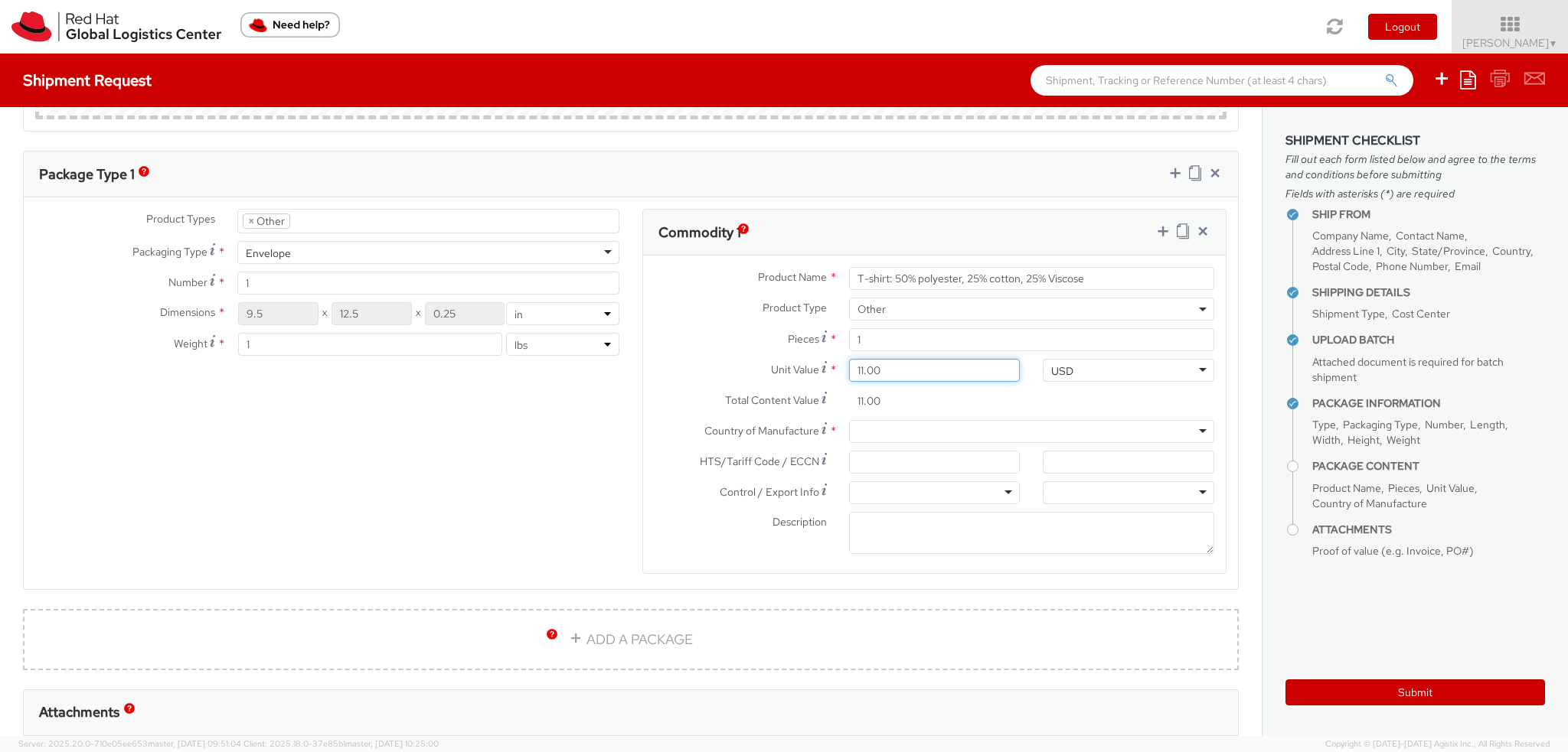
type input "11.30"
type input "11.33"
click at [927, 424] on div at bounding box center [1031, 431] width 365 height 23
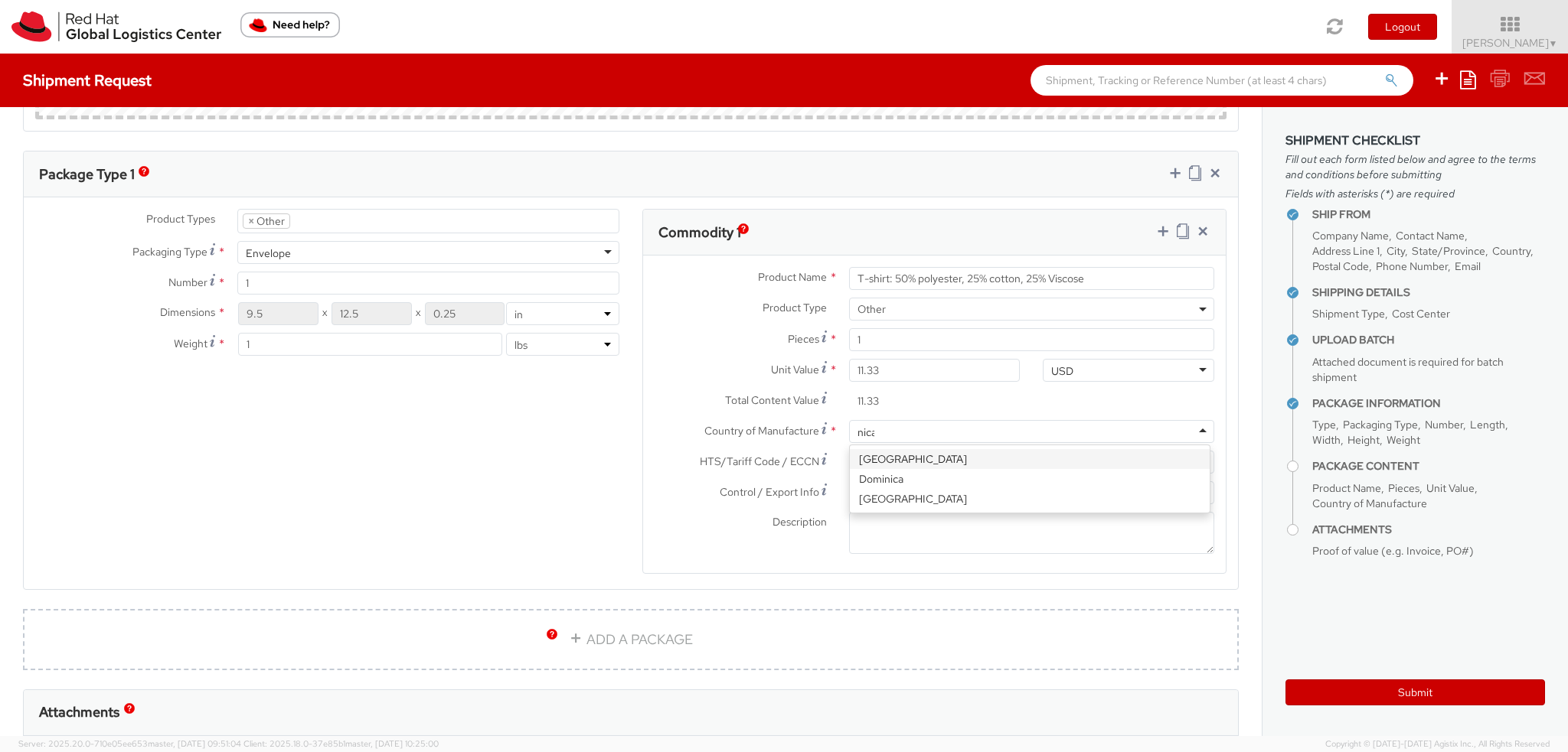
type input "nicar"
click at [887, 453] on input "HTS/Tariff Code / ECCN *" at bounding box center [935, 463] width 171 height 23
paste input "6109.90.1008"
type input "6109.90.1008"
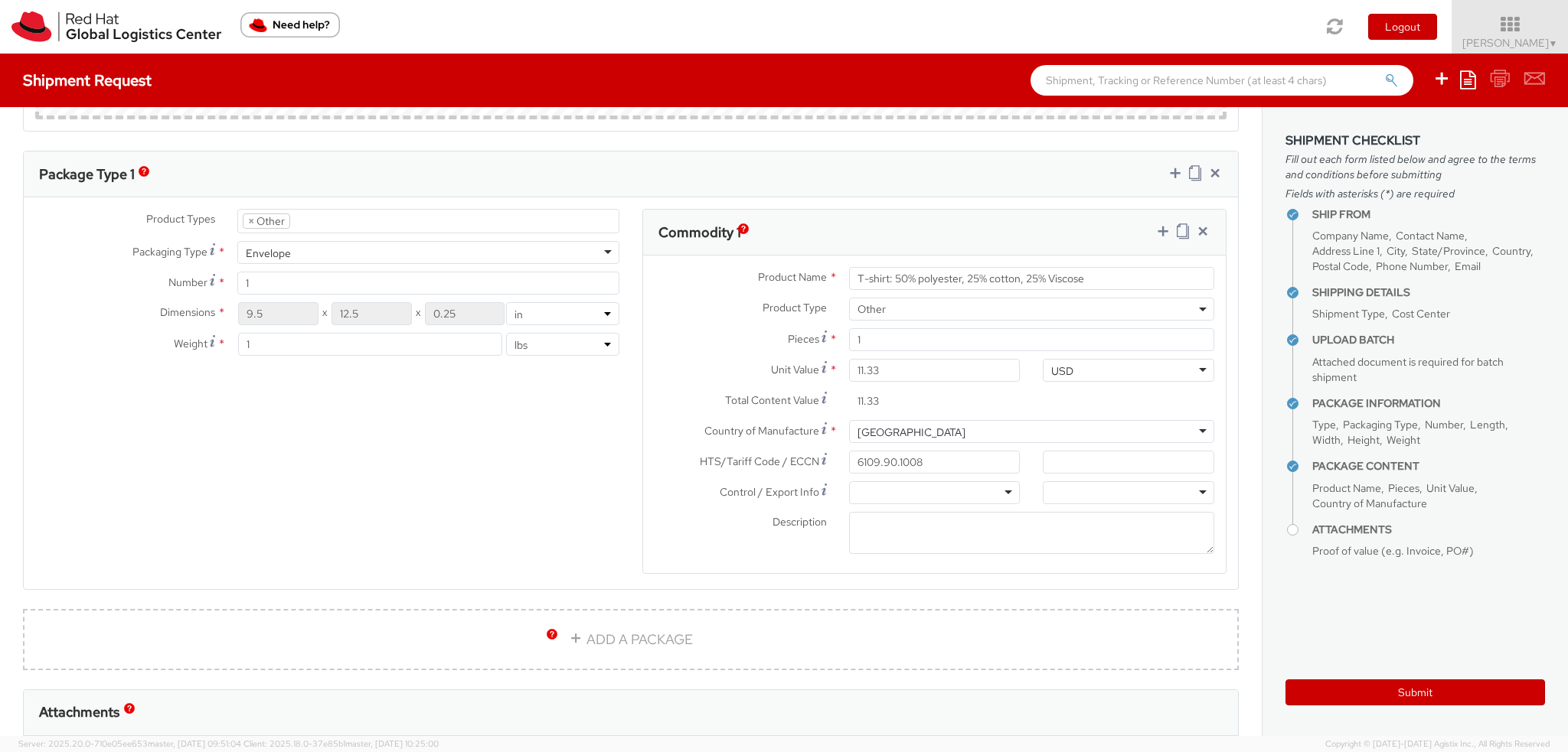
click at [878, 495] on div at bounding box center [935, 493] width 171 height 23
click at [1096, 477] on div at bounding box center [1128, 466] width 195 height 30
click at [1094, 487] on div at bounding box center [1128, 493] width 171 height 23
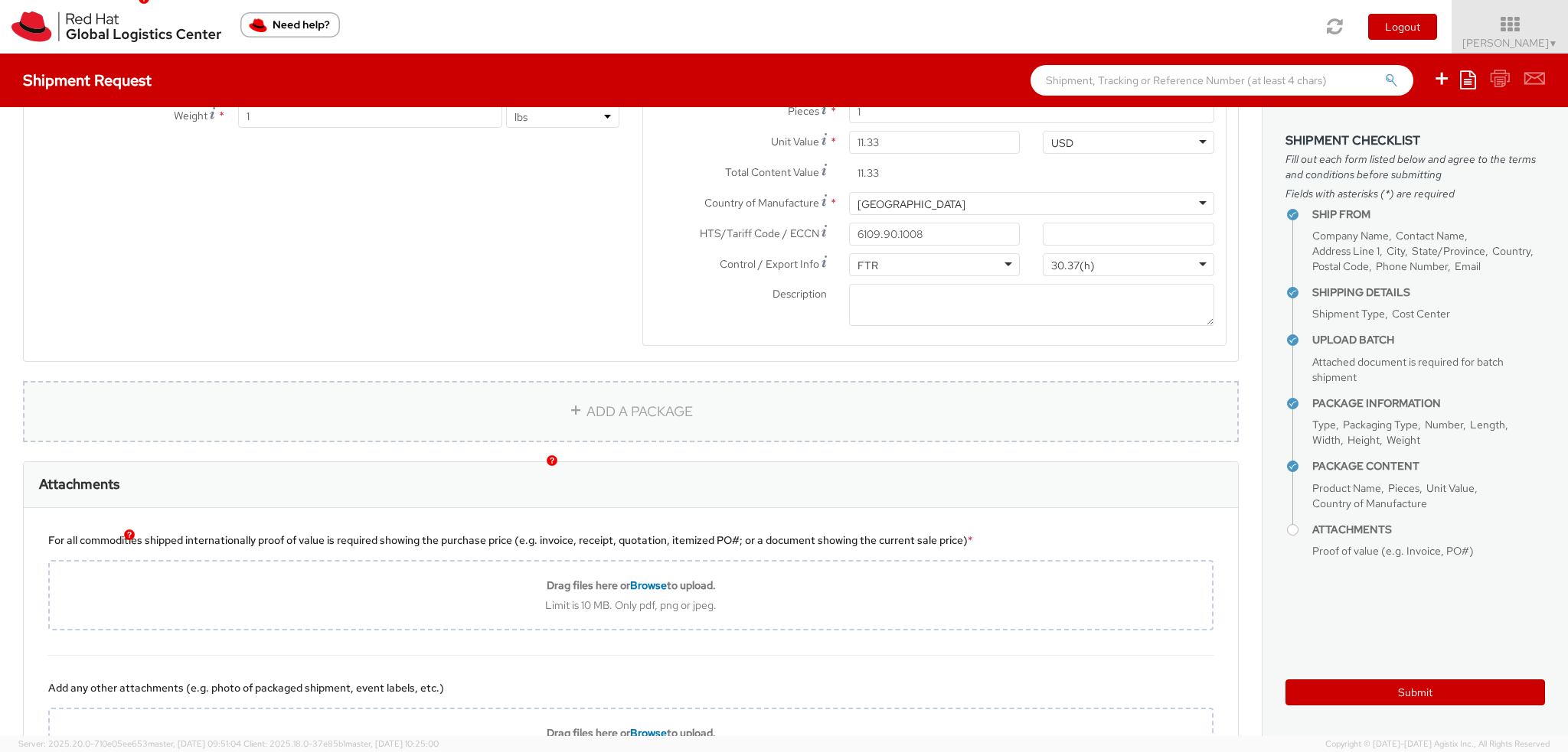
scroll to position [1377, 0]
click at [891, 300] on textarea "Description *" at bounding box center [1031, 303] width 365 height 42
type textarea "Red Hat branded"
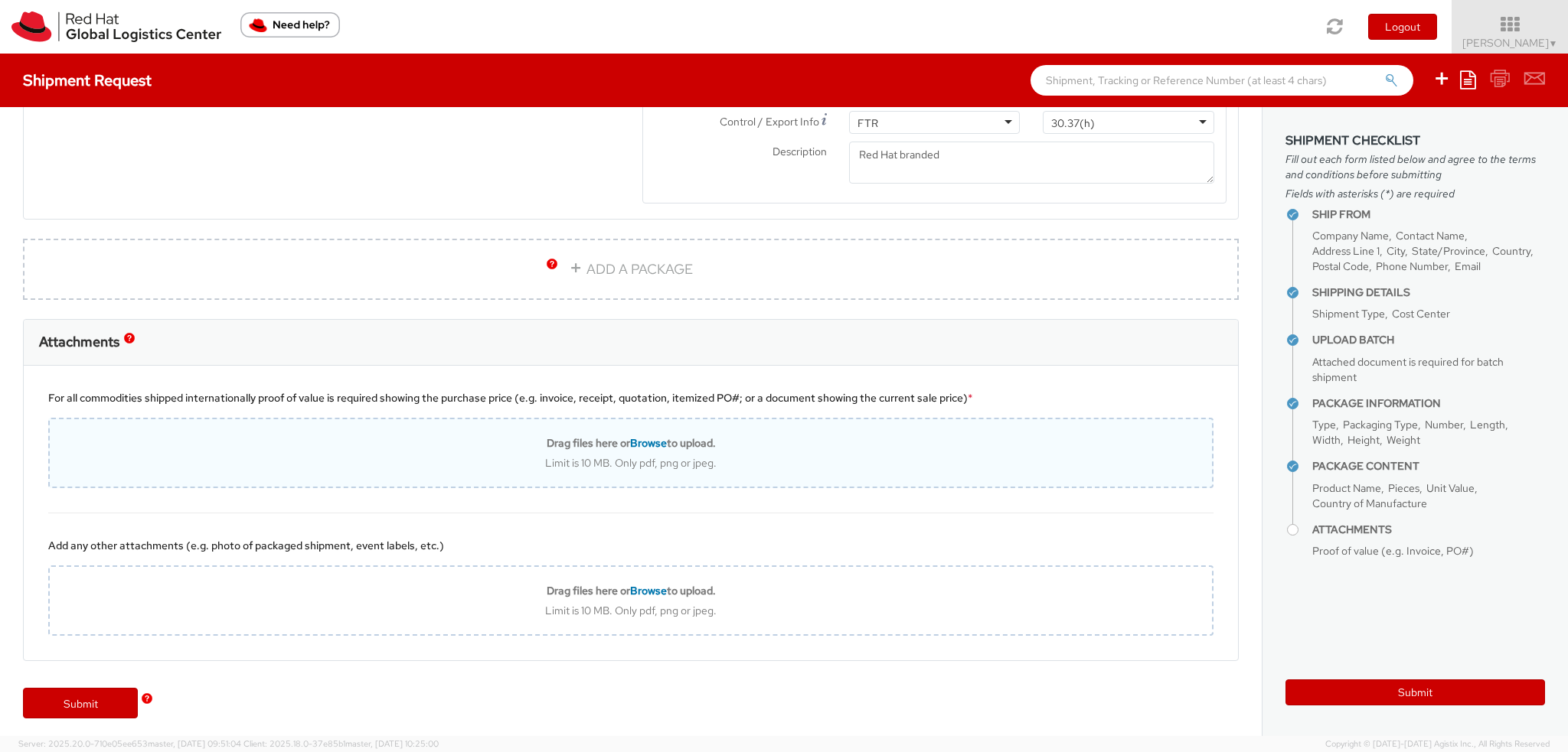
click at [634, 430] on div "Drag files here or Browse to upload. Limit is 10 MB. Only pdf, png or jpeg." at bounding box center [631, 453] width 1166 height 70
type input "C:\fakepath\Red Bird Invoice 2627 - OS Ts (1).pdf"
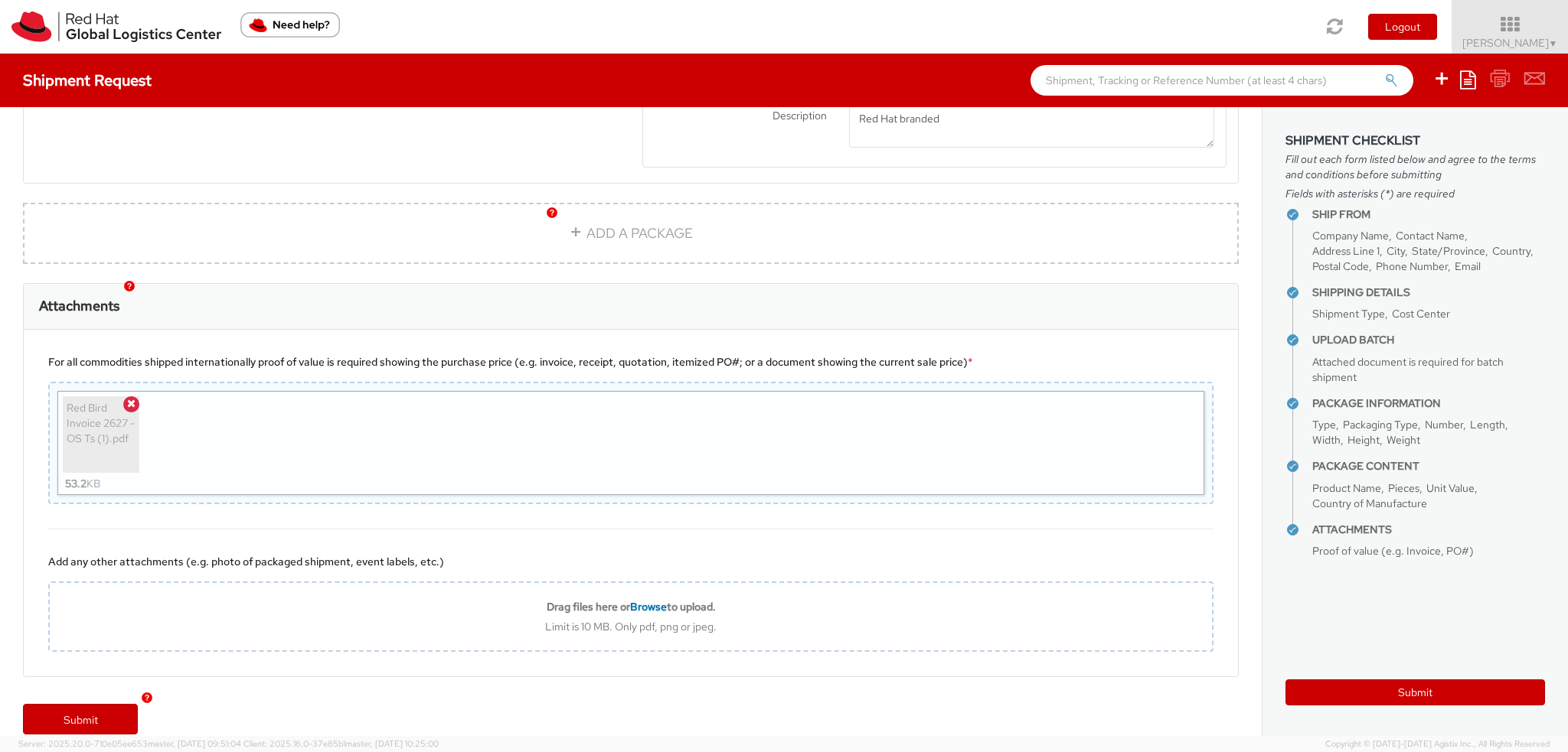
scroll to position [1570, 0]
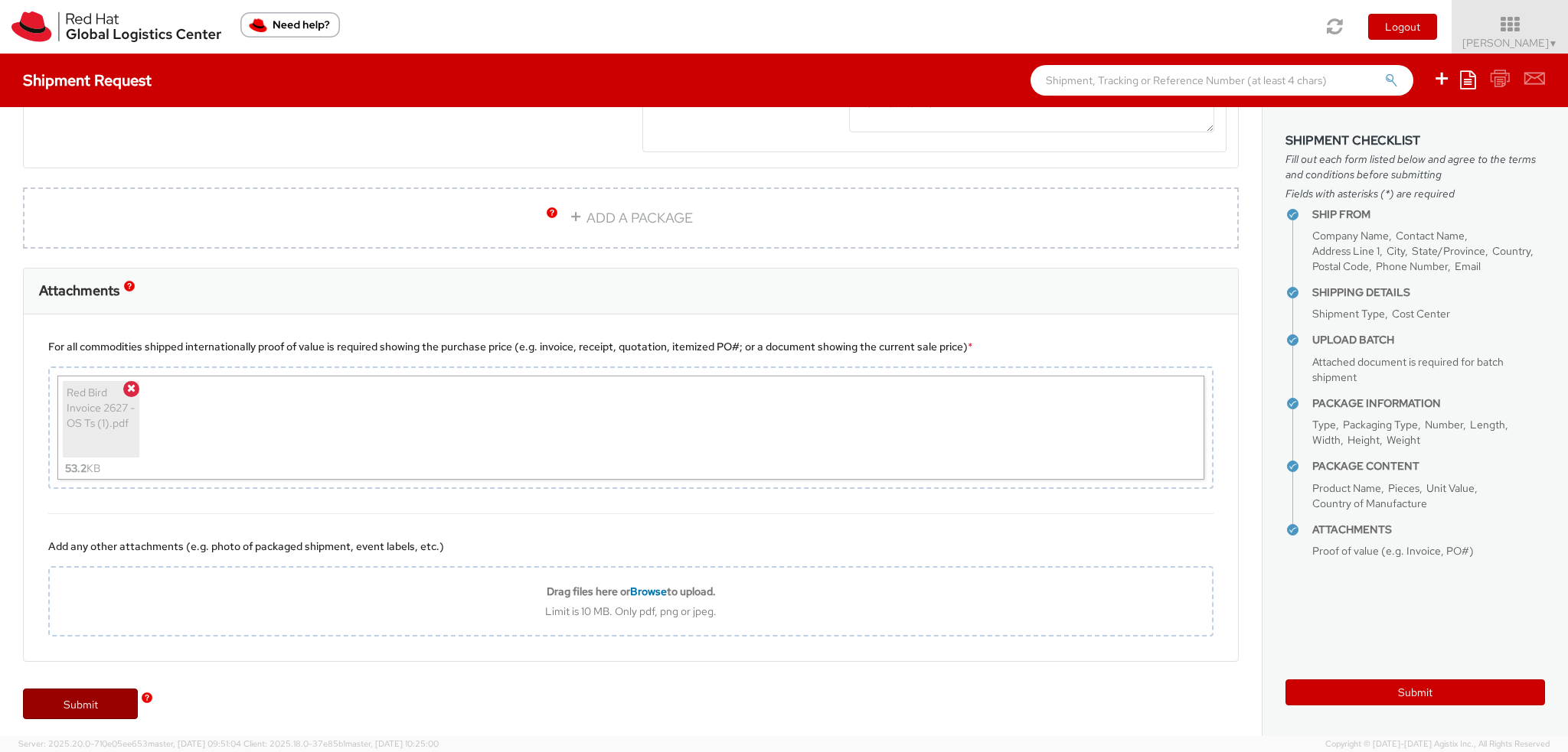
click at [86, 701] on link "Submit" at bounding box center [80, 704] width 115 height 30
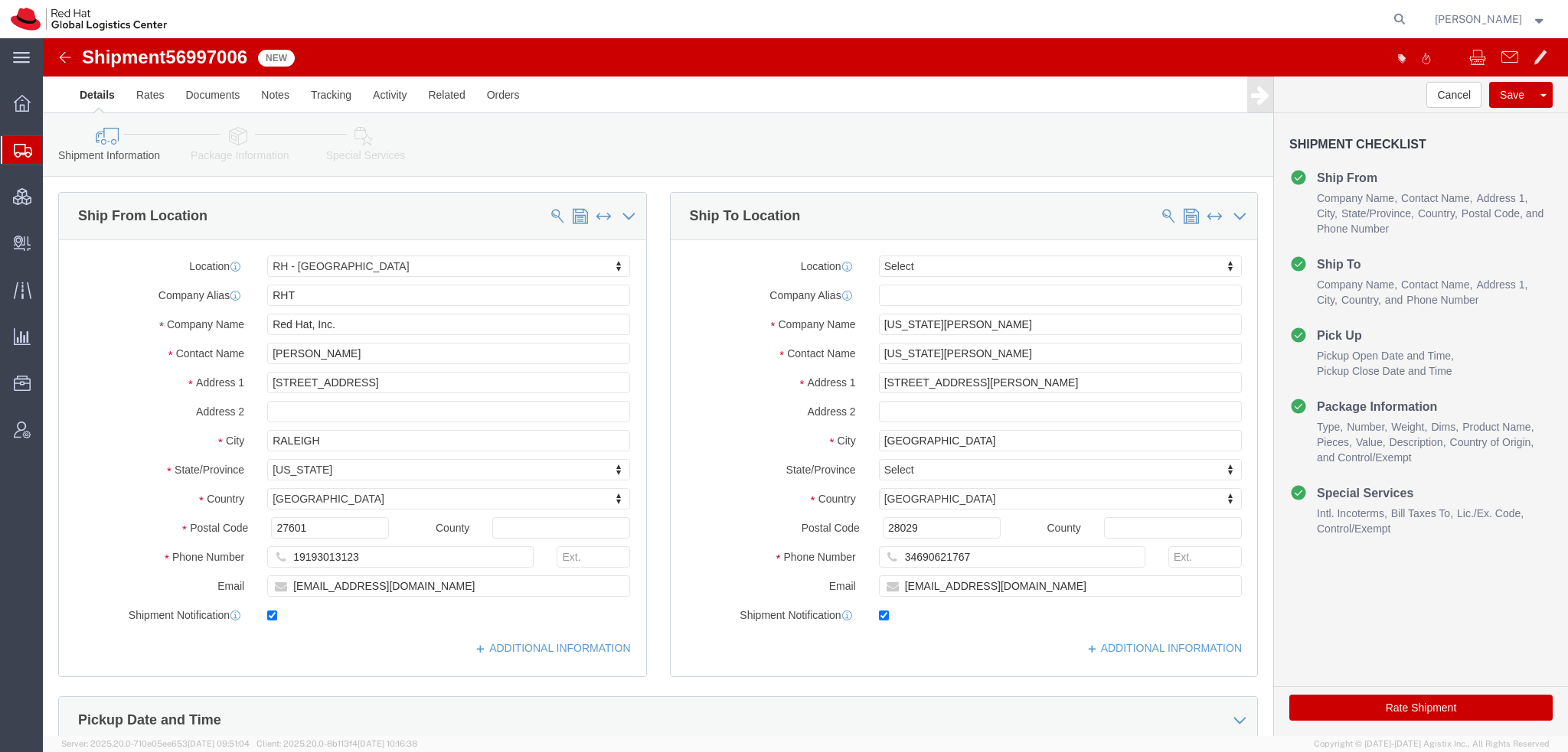
select select "38014"
select select
click icon
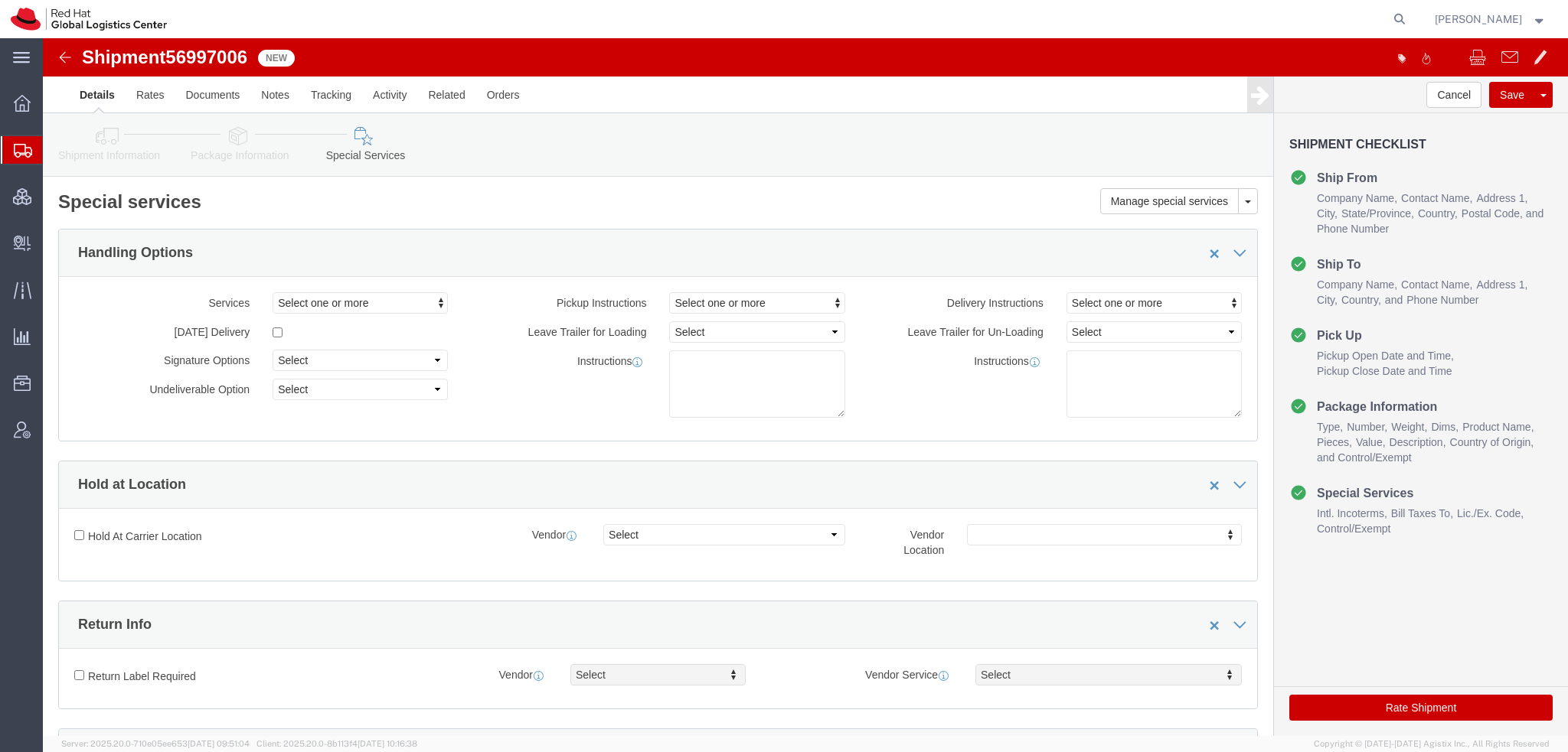
scroll to position [459, 0]
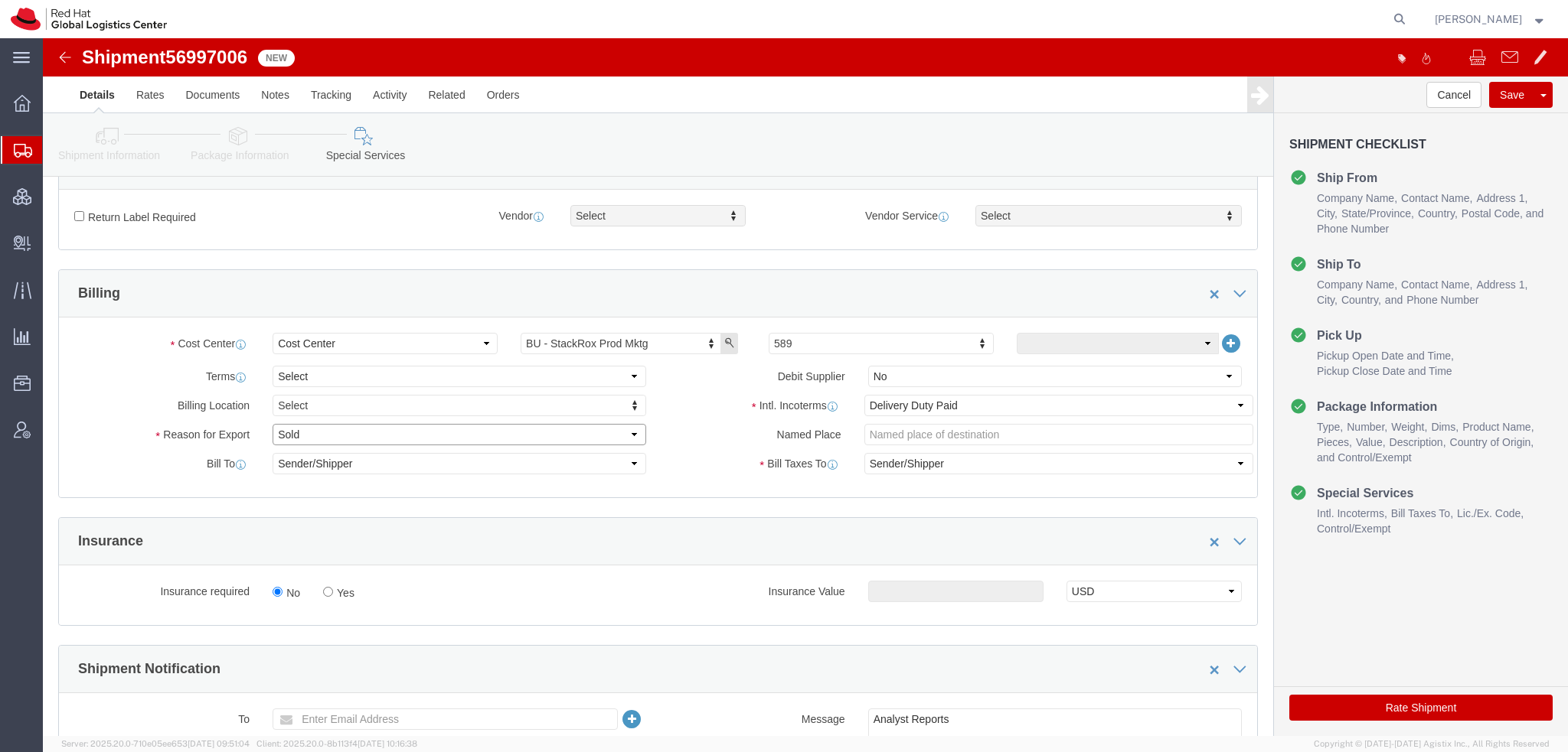
click select "Select Gift Personal Effects Repair/Warranty Return Sample Sold Temporary/Not S…"
select select "GIFT"
click select "Select Gift Personal Effects Repair/Warranty Return Sample Sold Temporary/Not S…"
click select "Select Carriage Insurance Paid Carriage Paid To Cost and Freight Cost Insurance…"
select select
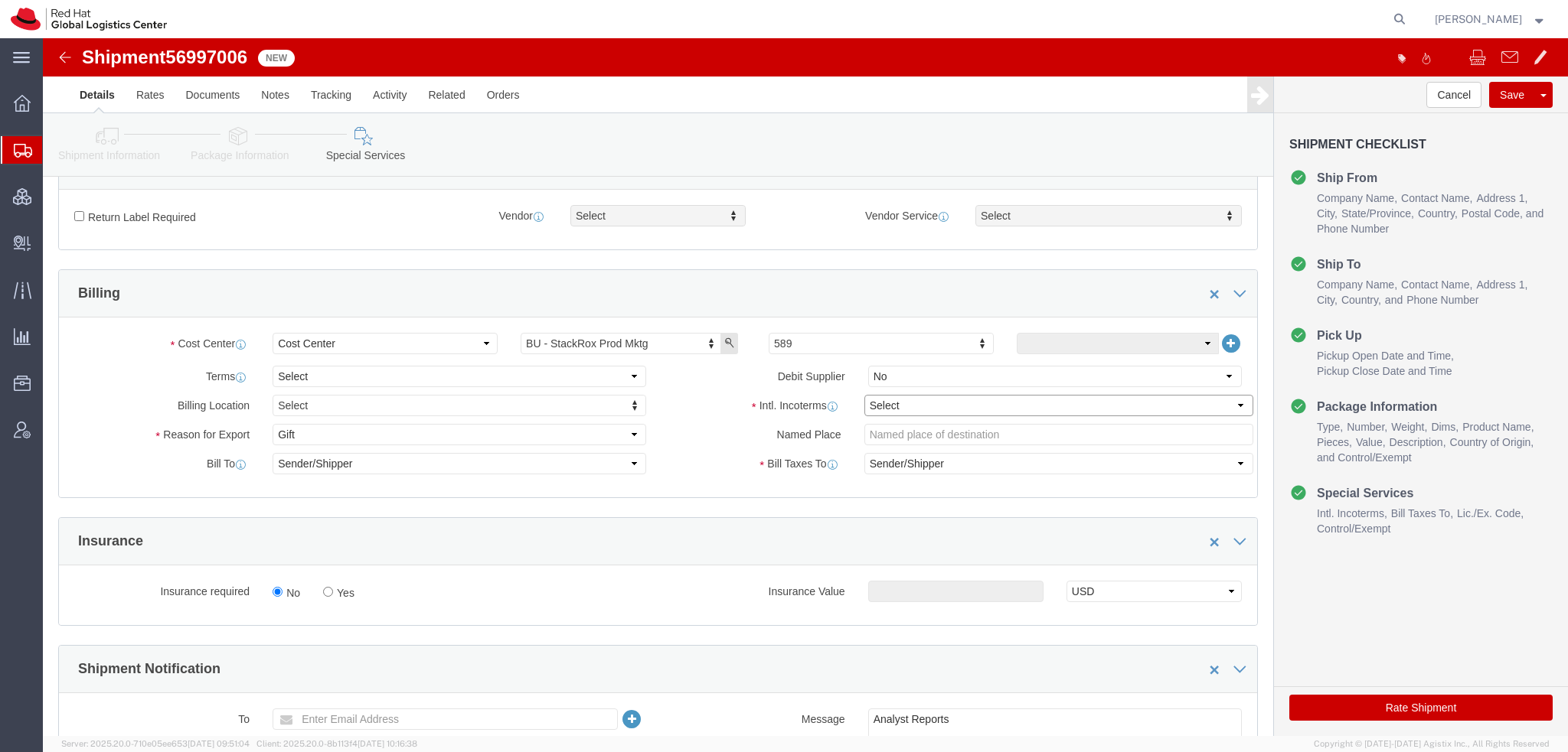
click select "Select Carriage Insurance Paid Carriage Paid To Cost and Freight Cost Insurance…"
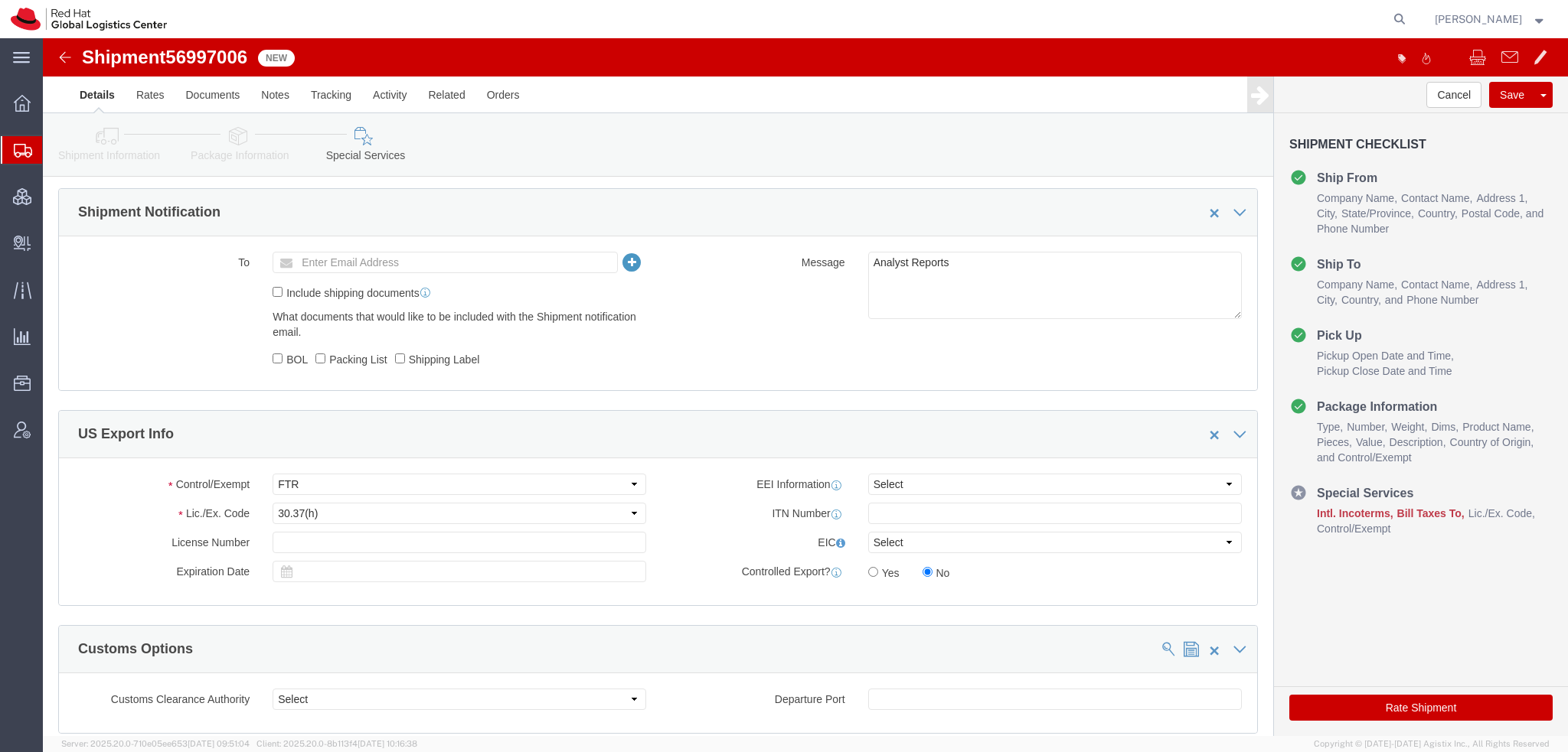
scroll to position [918, 0]
click icon "button"
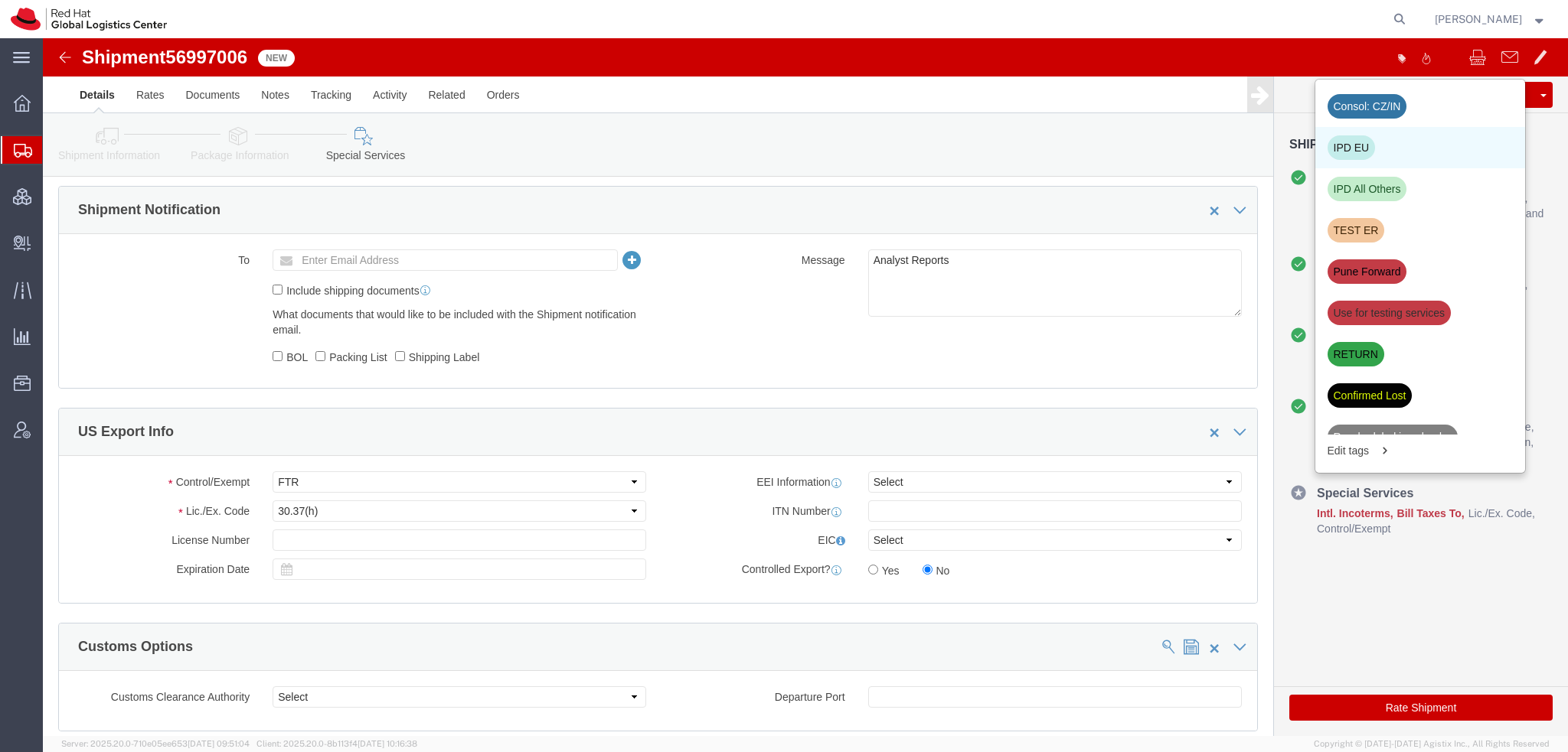
click div "IPD EU"
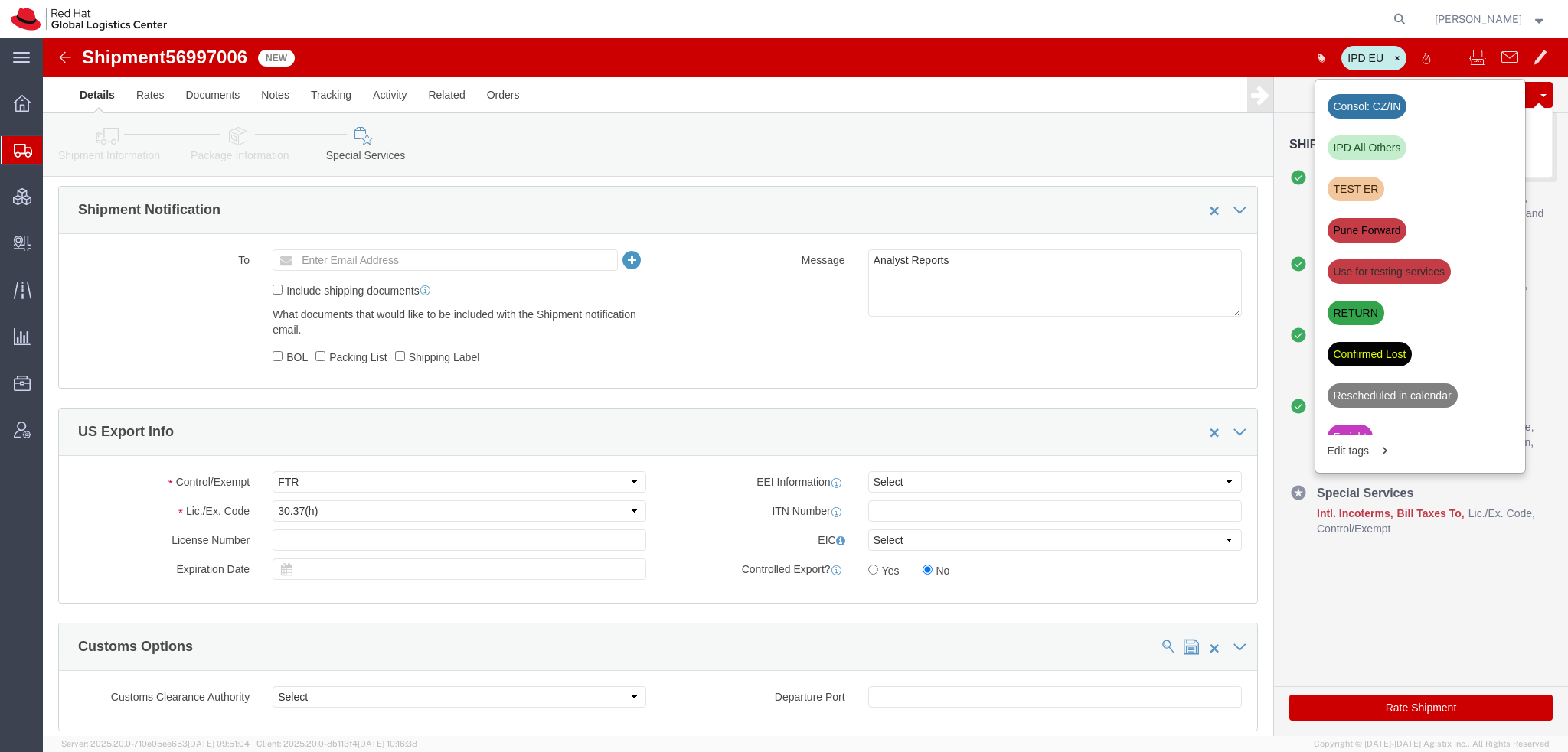
click button "Save"
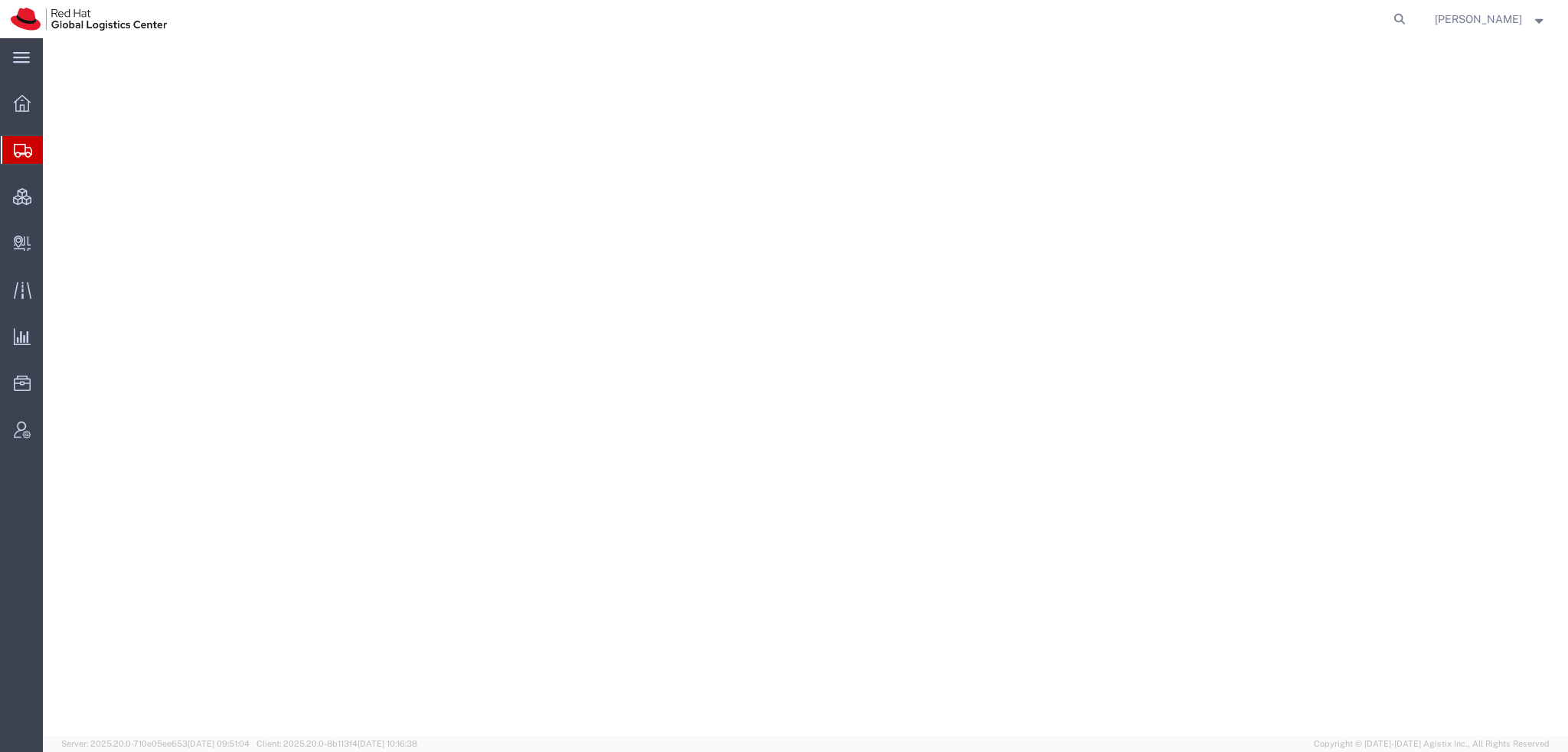
select select "38014"
select select
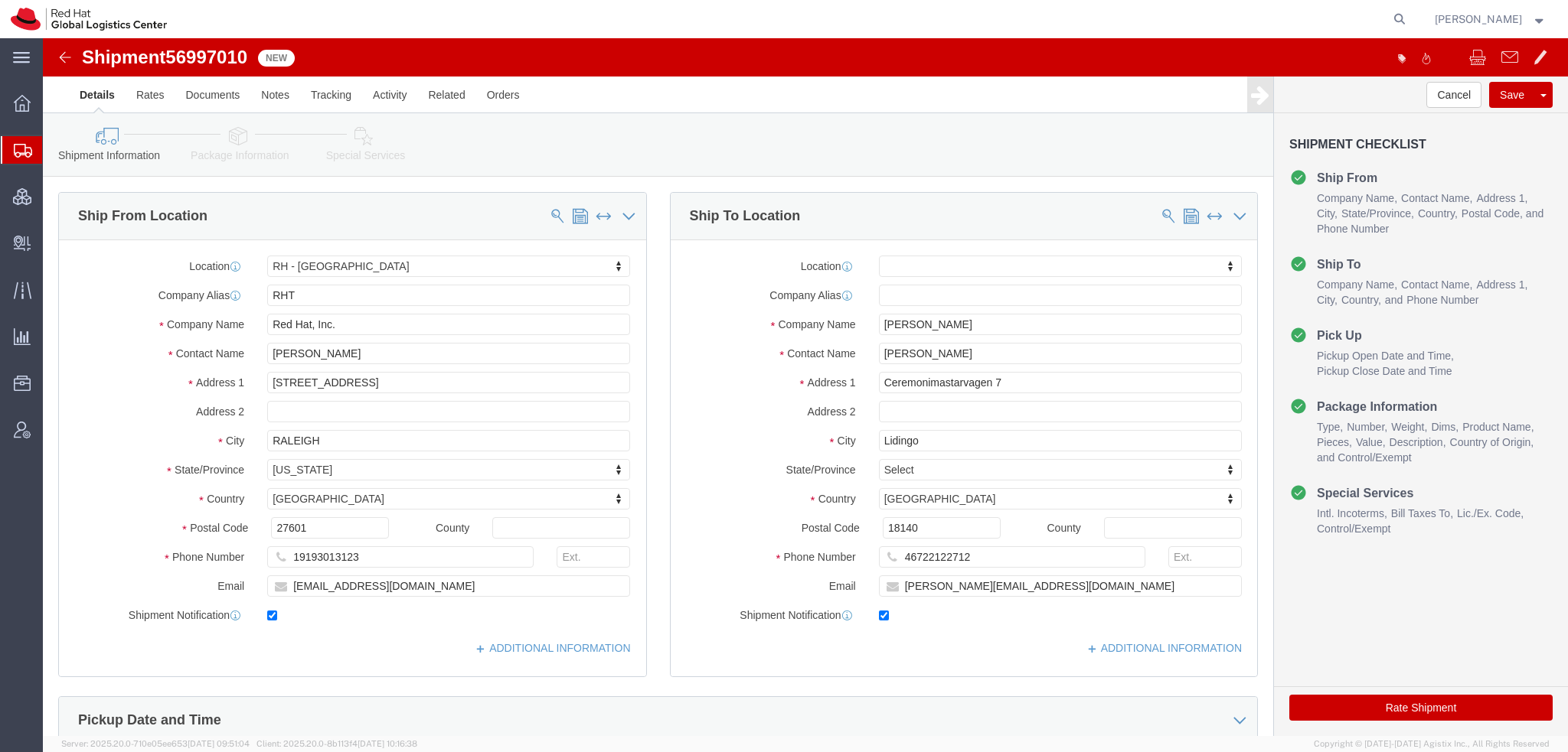
click icon
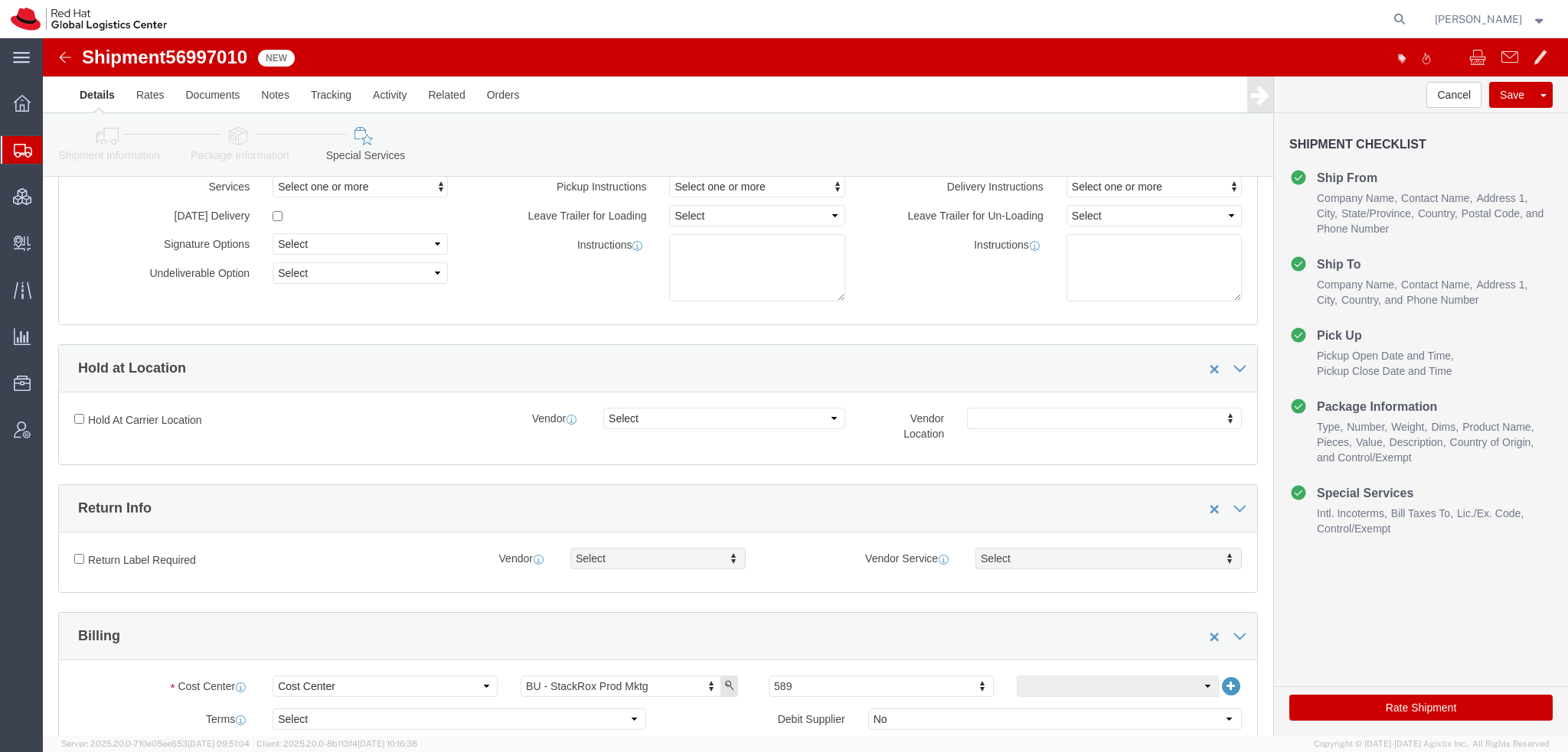
scroll to position [383, 0]
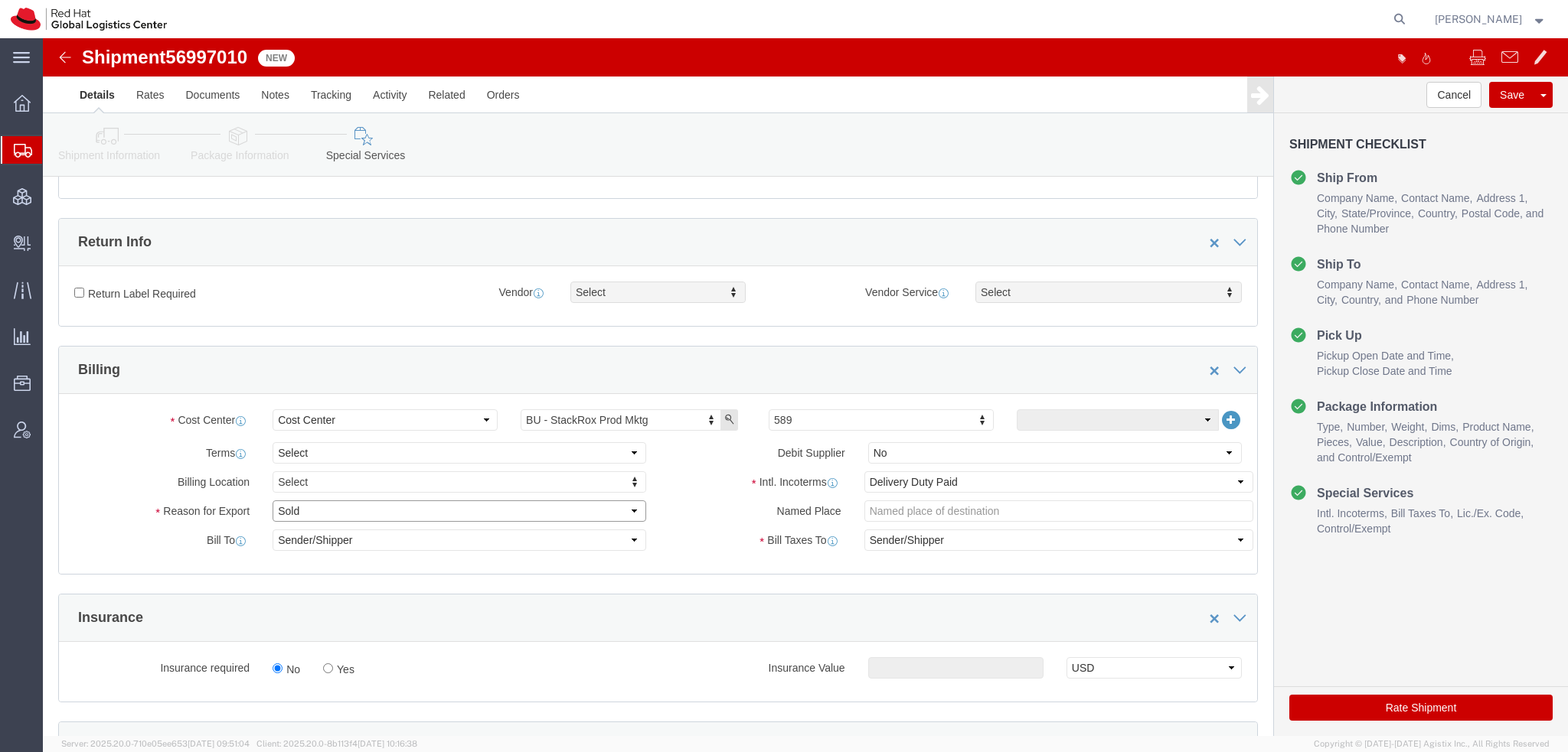
click select "Select Gift Personal Effects Repair/Warranty Return Sample Sold Temporary/Not S…"
select select "GIFT"
click select "Select Gift Personal Effects Repair/Warranty Return Sample Sold Temporary/Not S…"
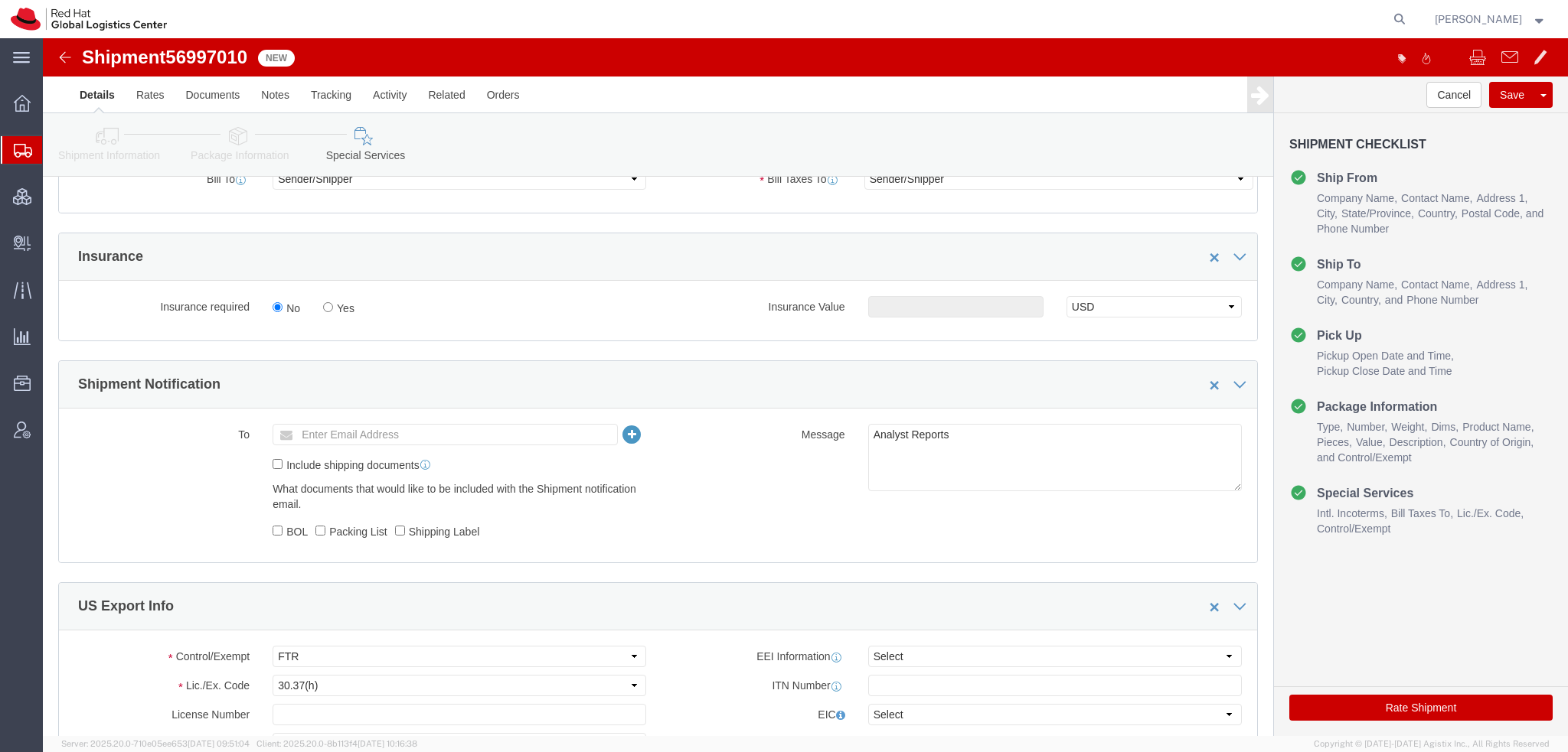
scroll to position [765, 0]
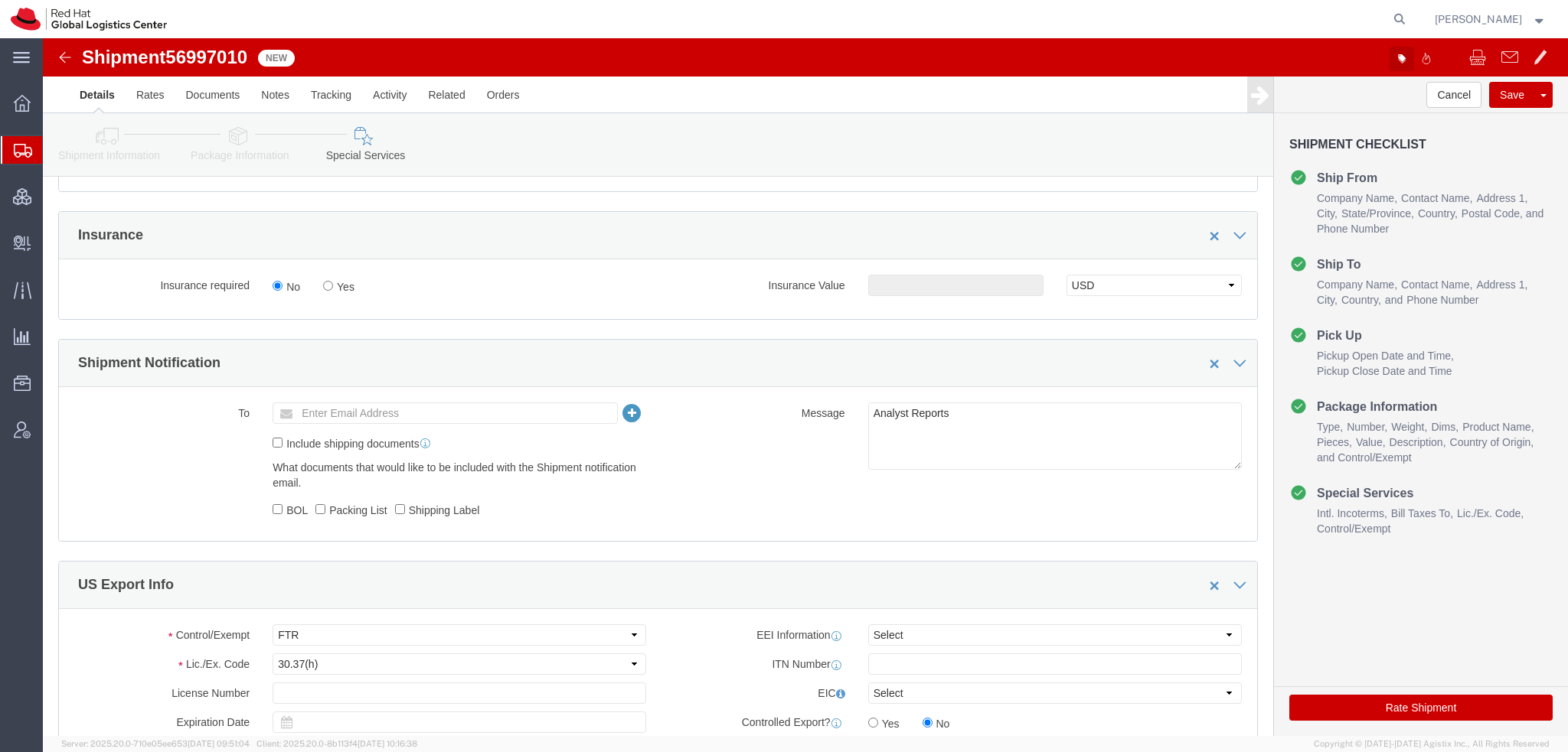
click icon "button"
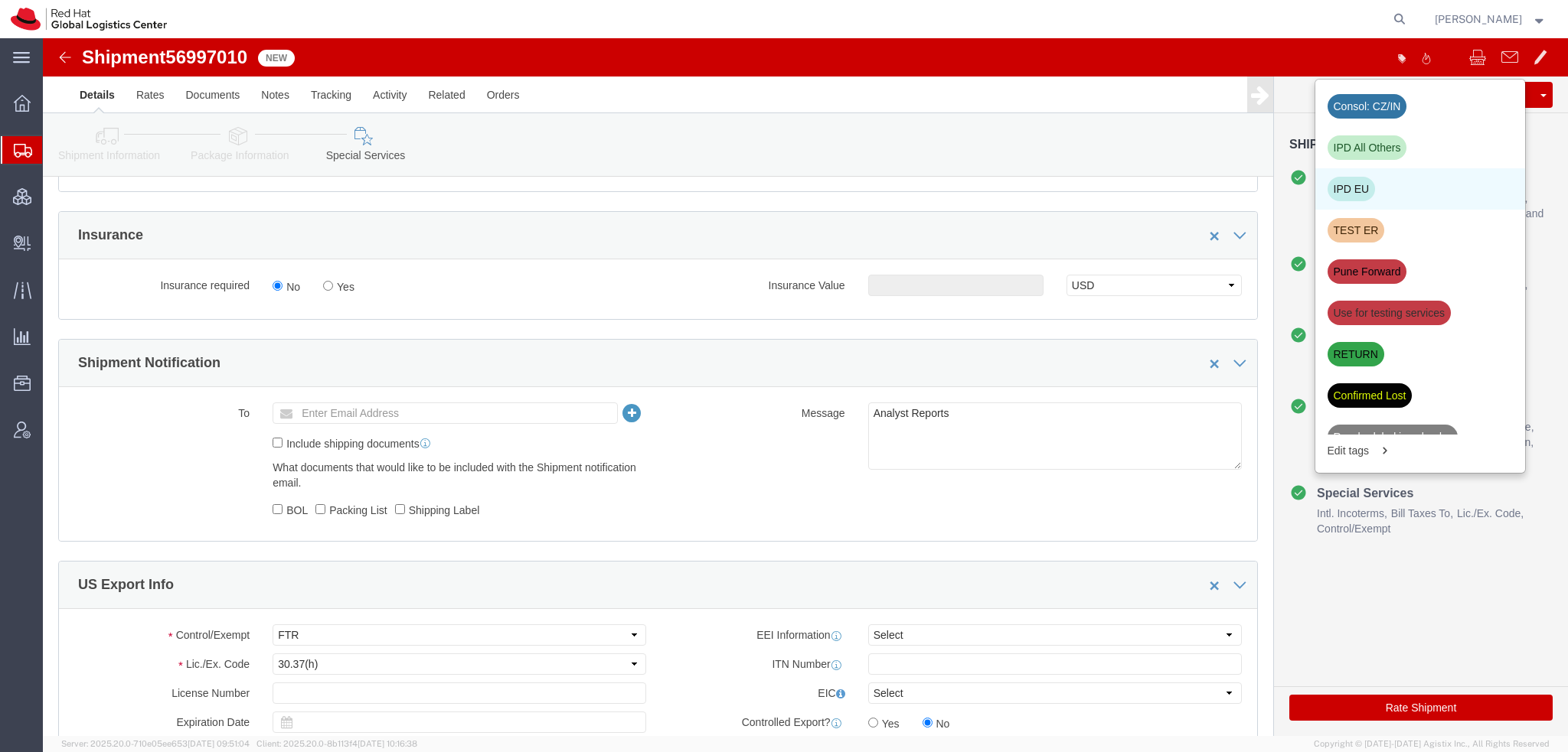
click div "IPD EU"
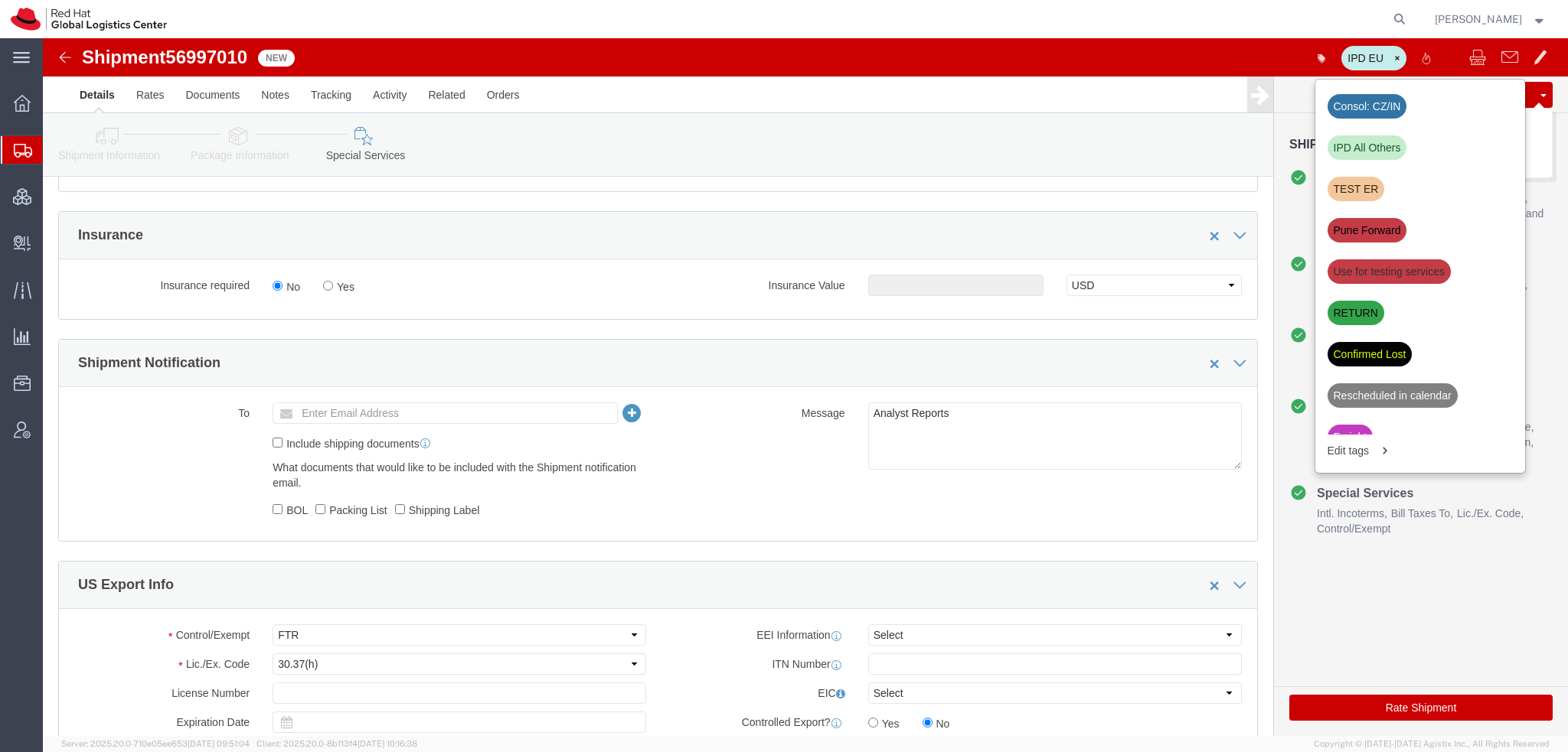
click button "Save"
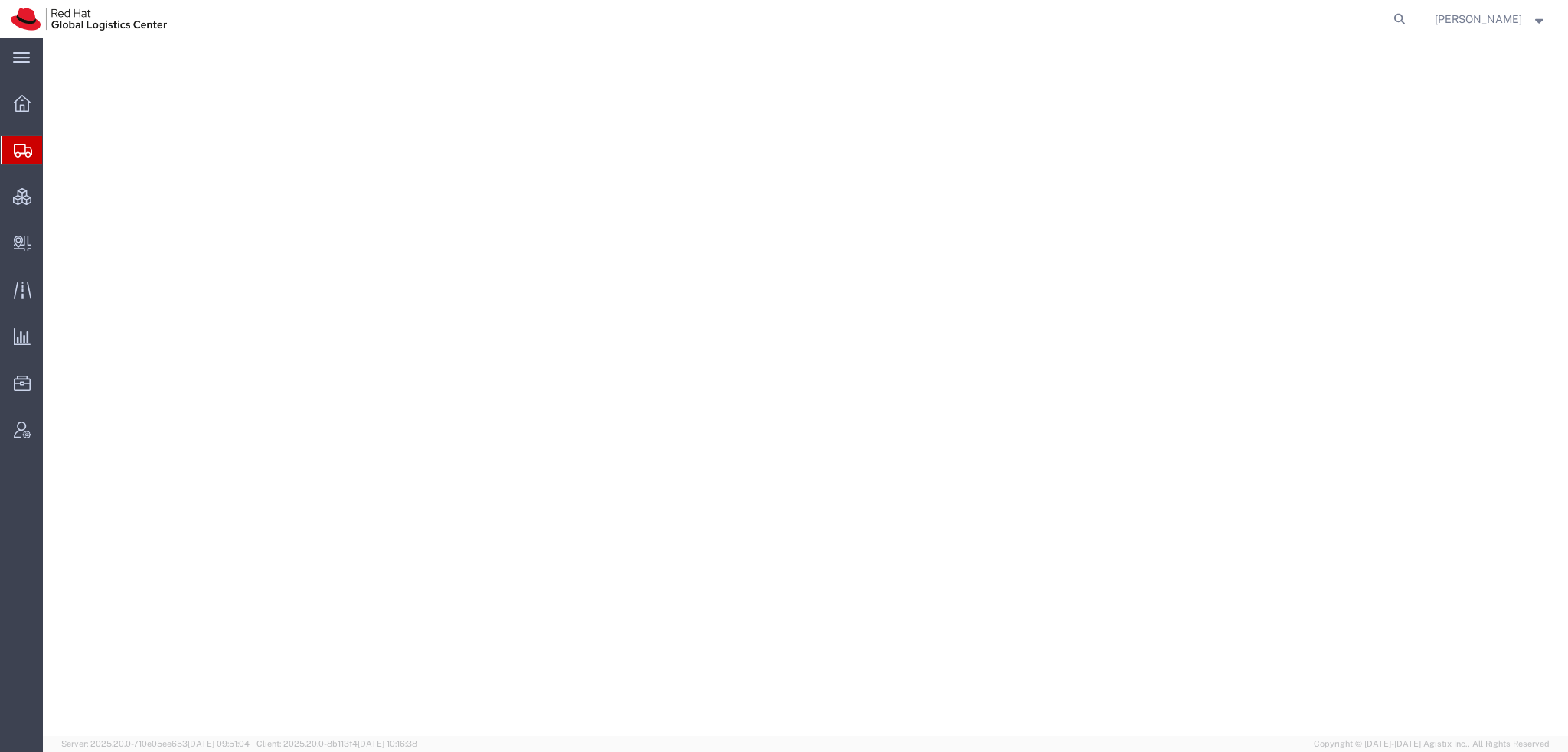
select select "38014"
select select
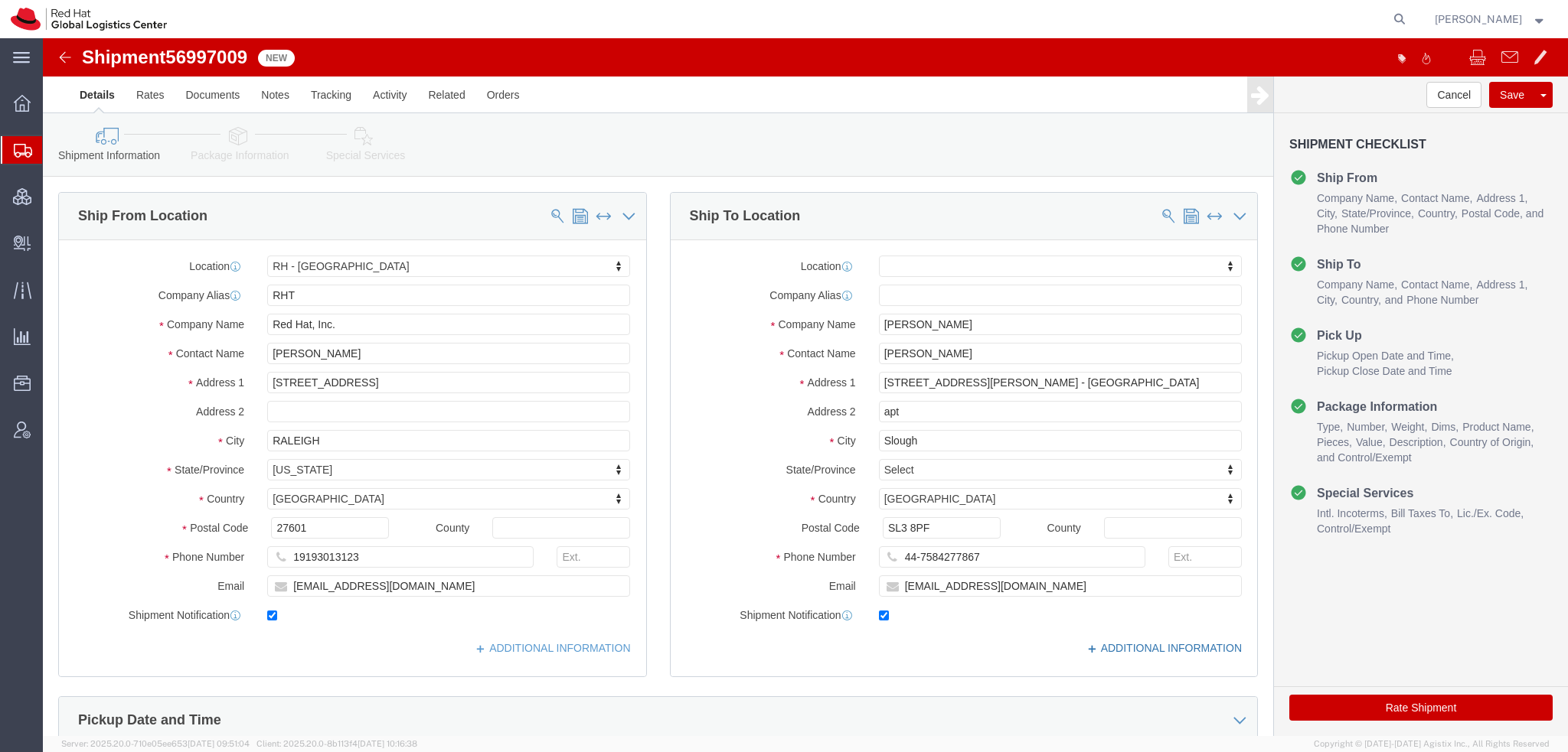
click link "ADDITIONAL INFORMATION"
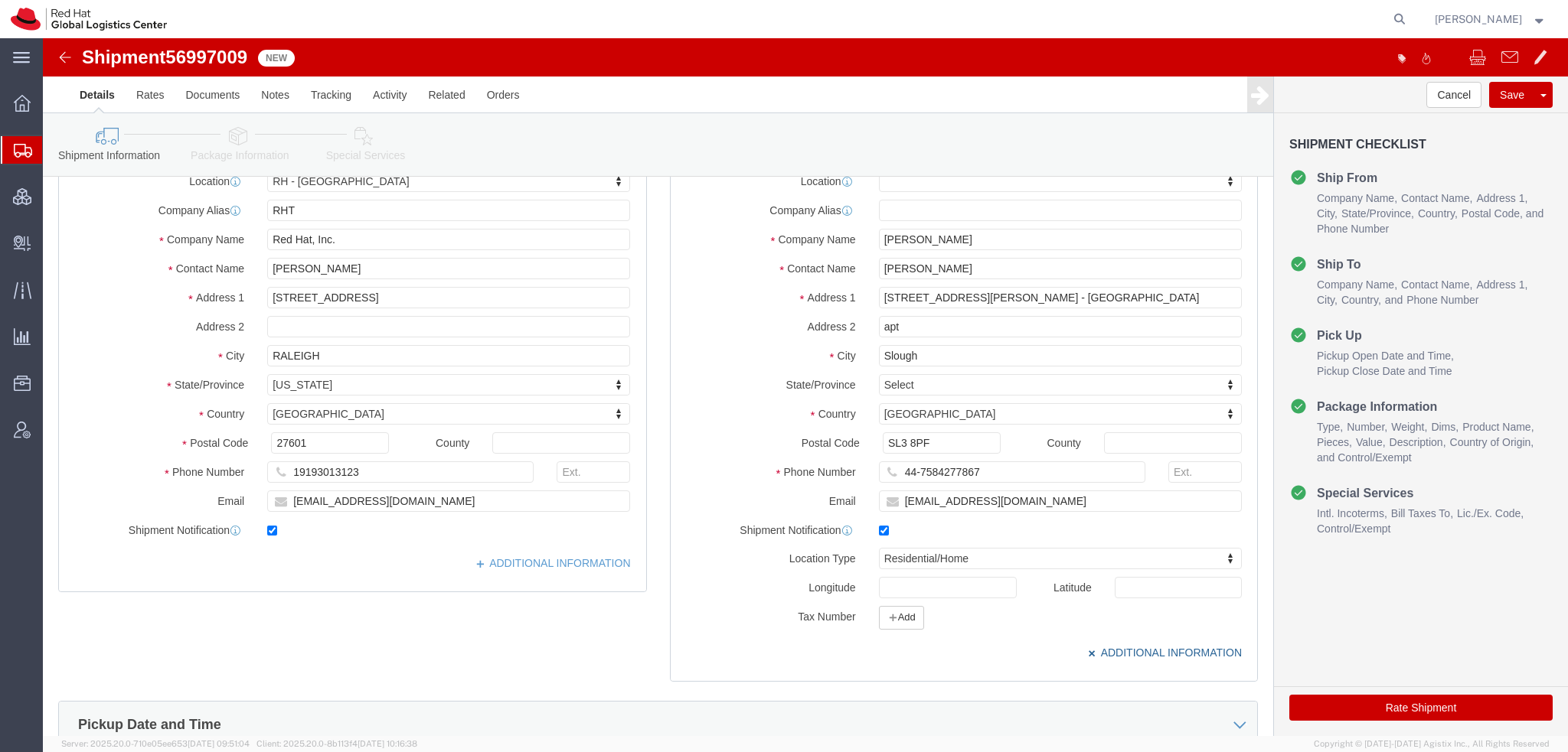
scroll to position [230, 0]
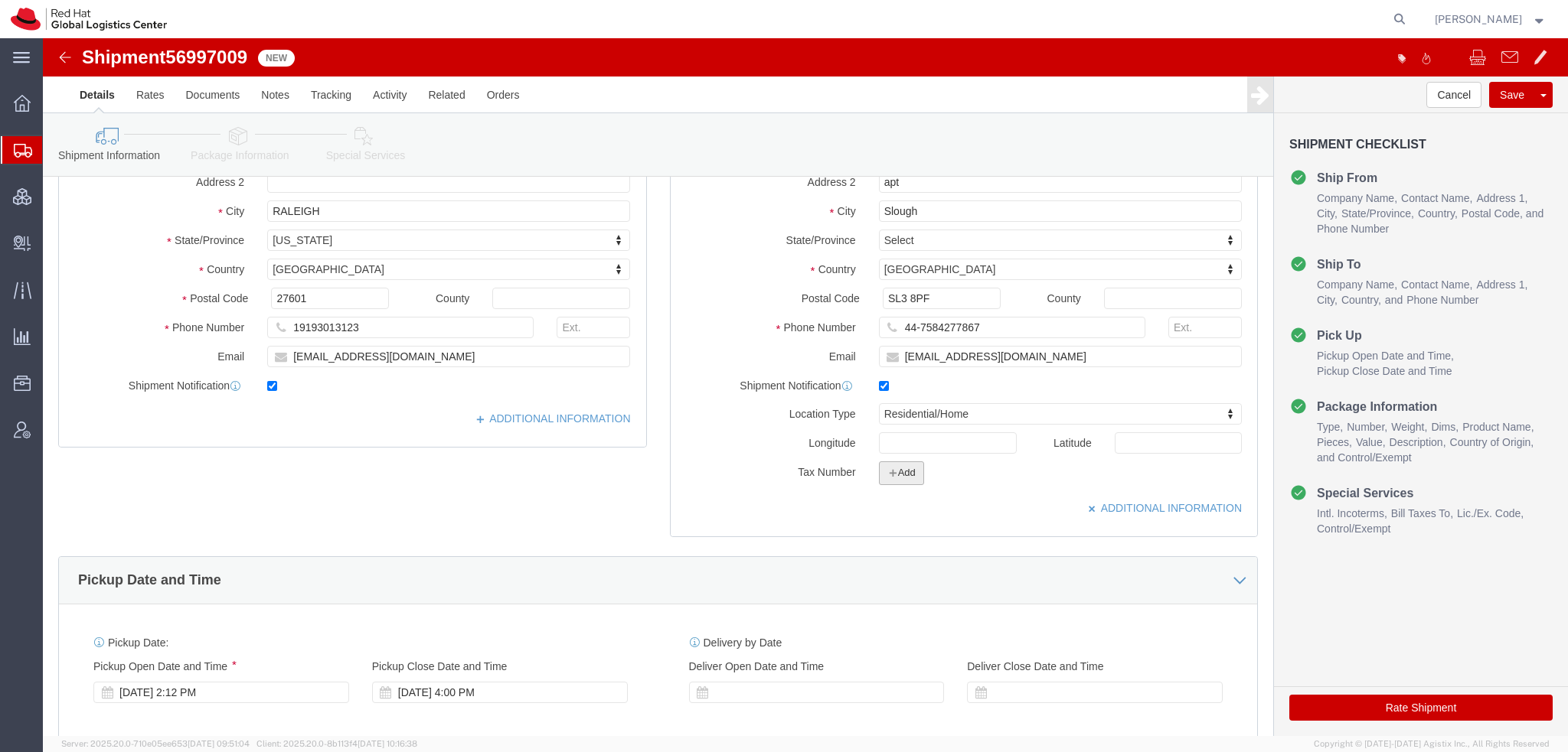
click button "Add"
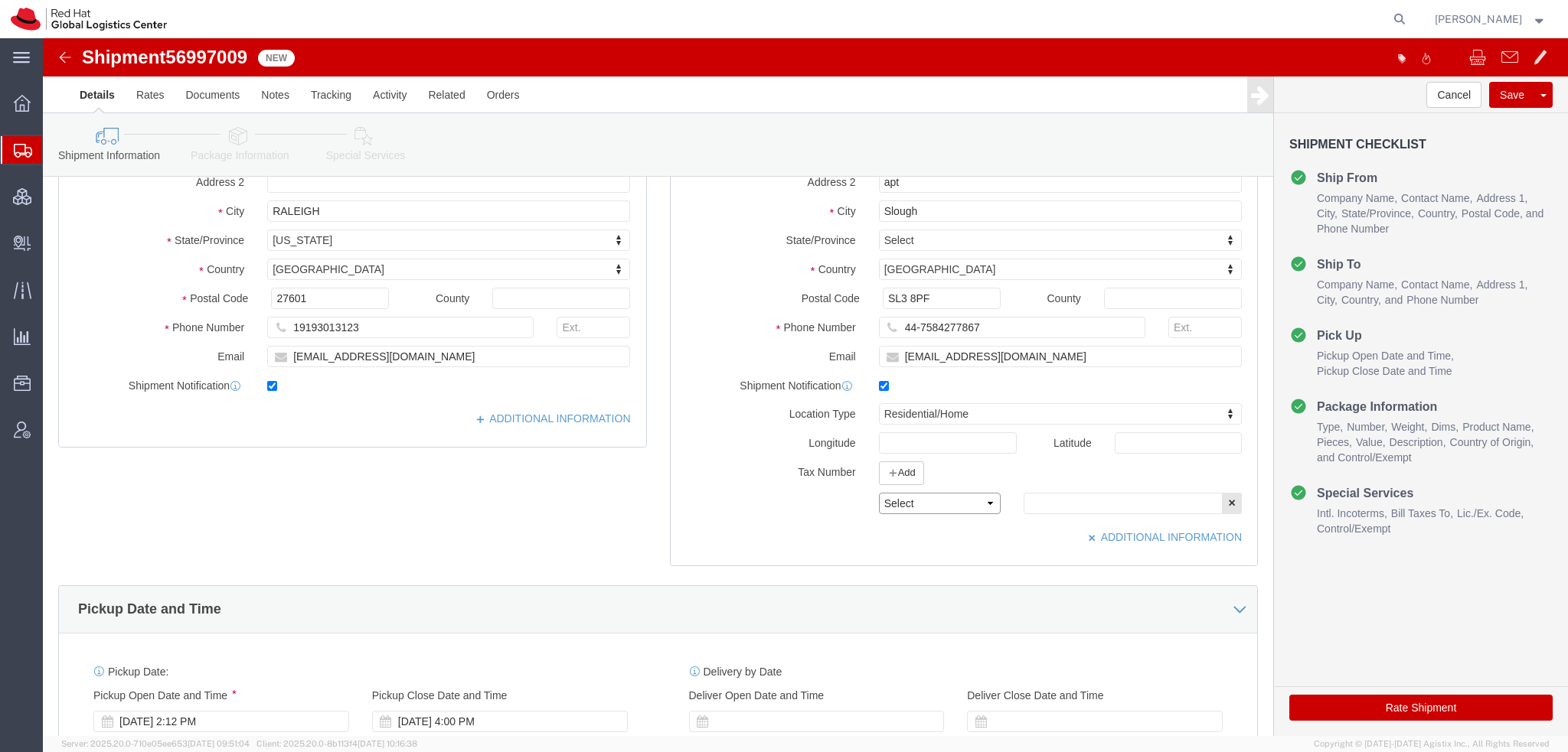
click select "Select EIN EORI TIN VAT Other"
select select "EORI"
click select "Select EIN EORI TIN VAT Other"
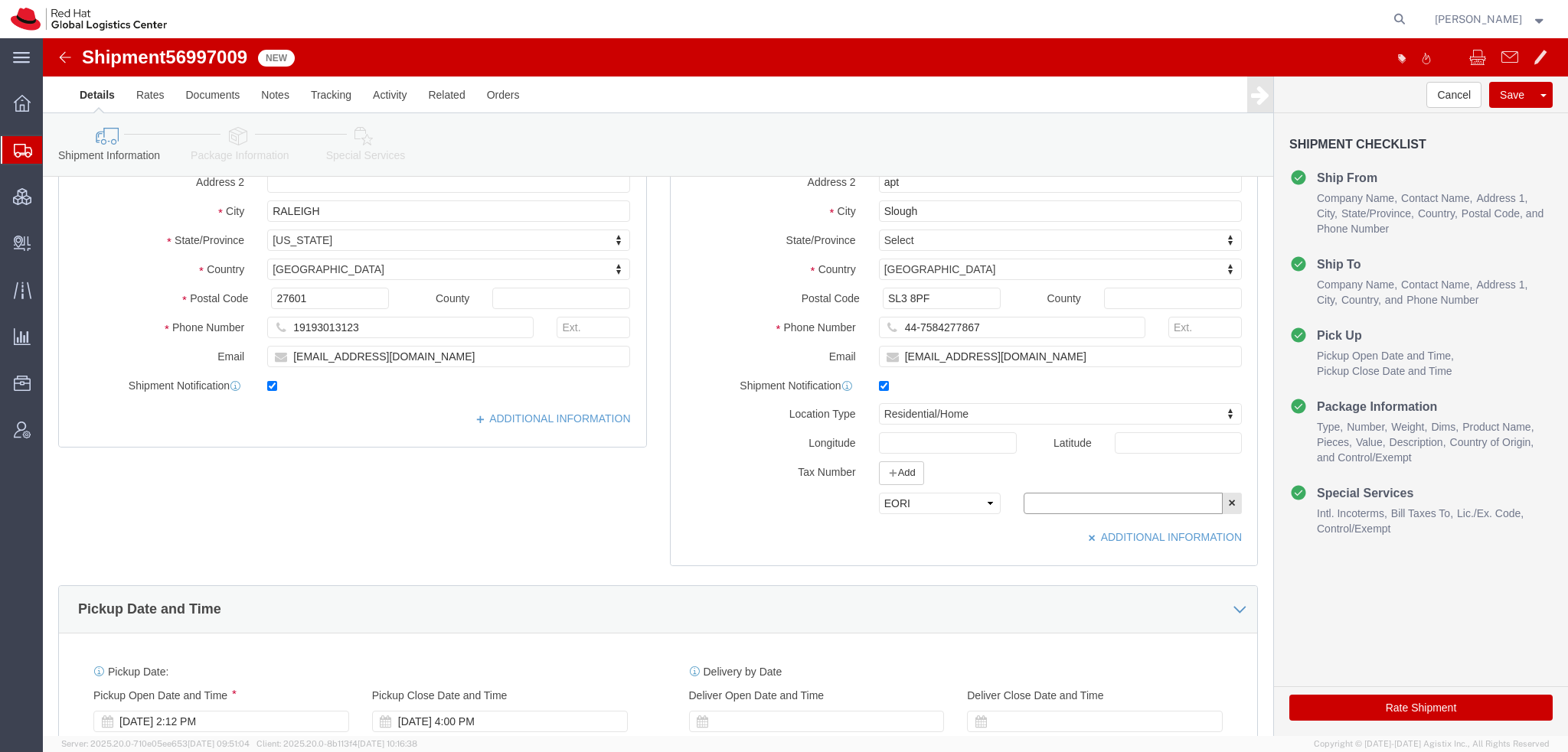
click input "text"
paste input "GB733392434000"
type input "GB733392434000"
click icon
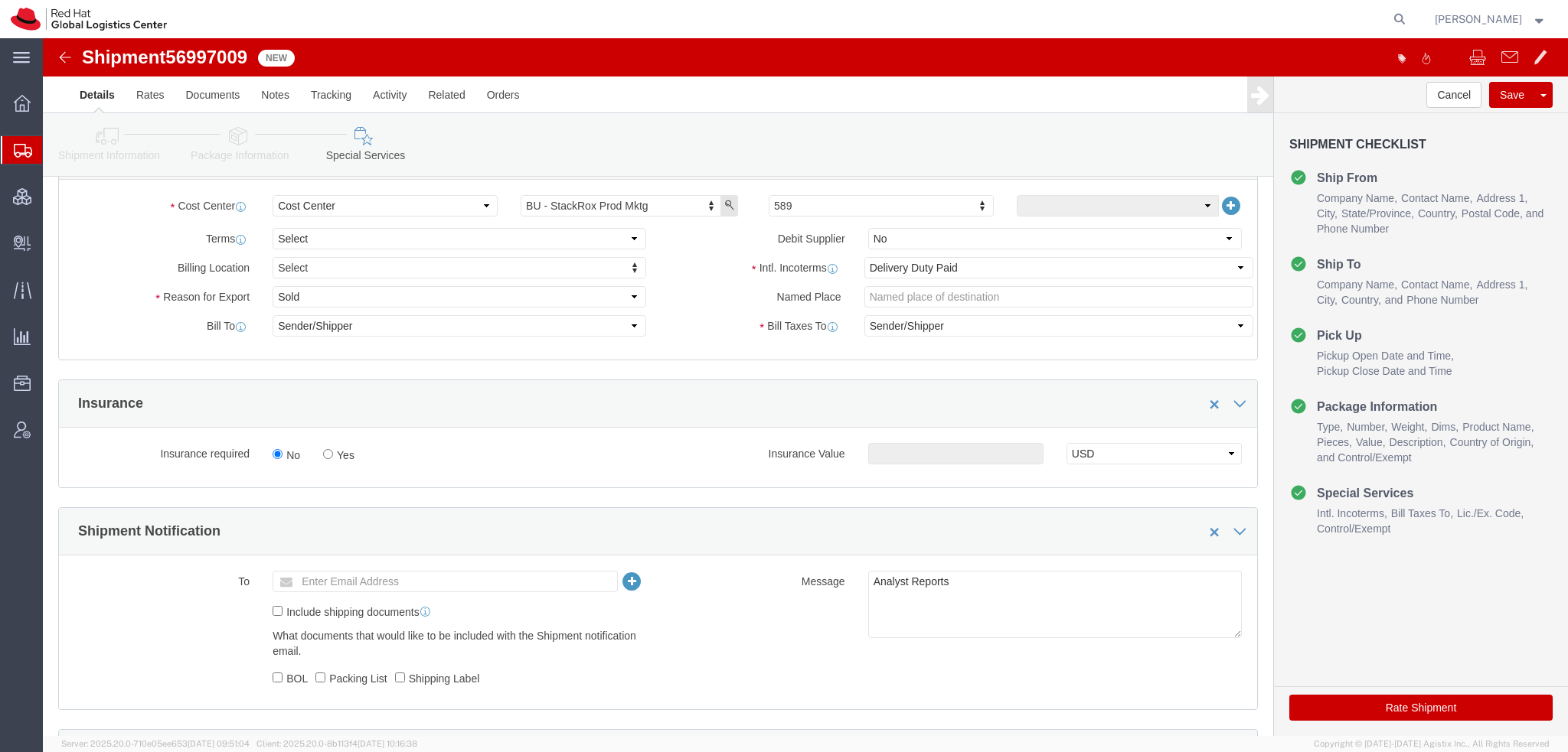
scroll to position [613, 0]
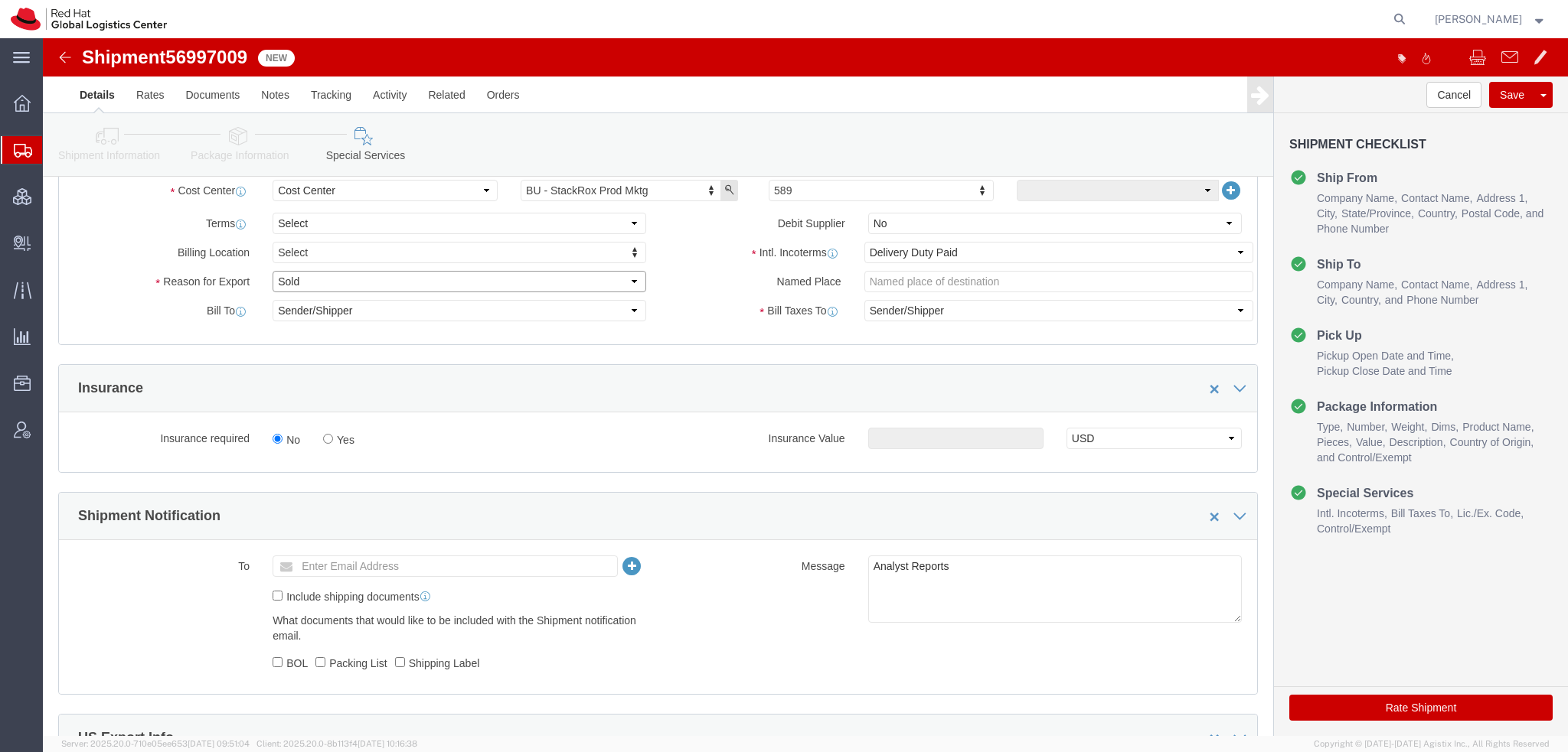
click select "Select Gift Personal Effects Repair/Warranty Return Sample Sold Temporary/Not S…"
select select "GIFT"
click select "Select Gift Personal Effects Repair/Warranty Return Sample Sold Temporary/Not S…"
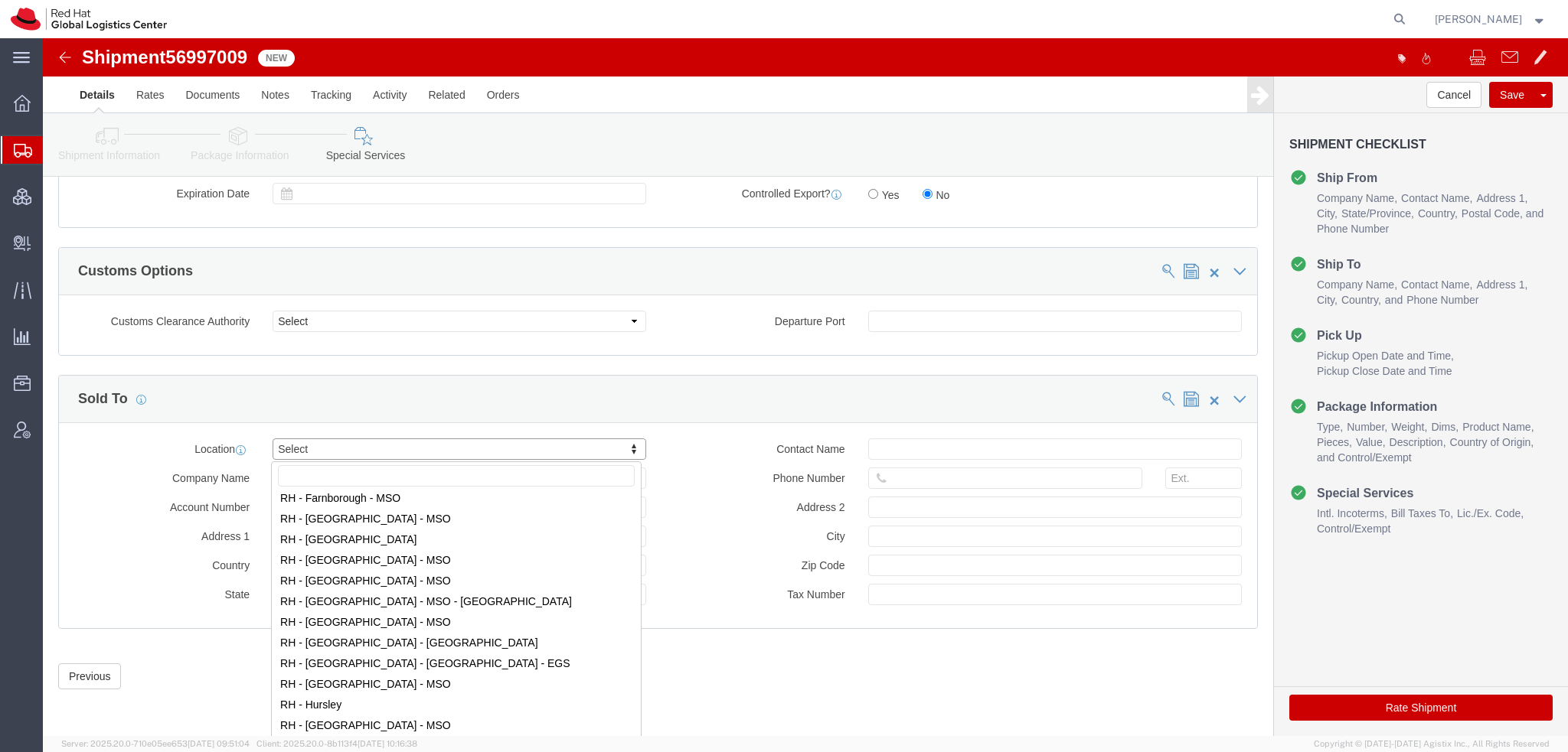
scroll to position [1301, 0]
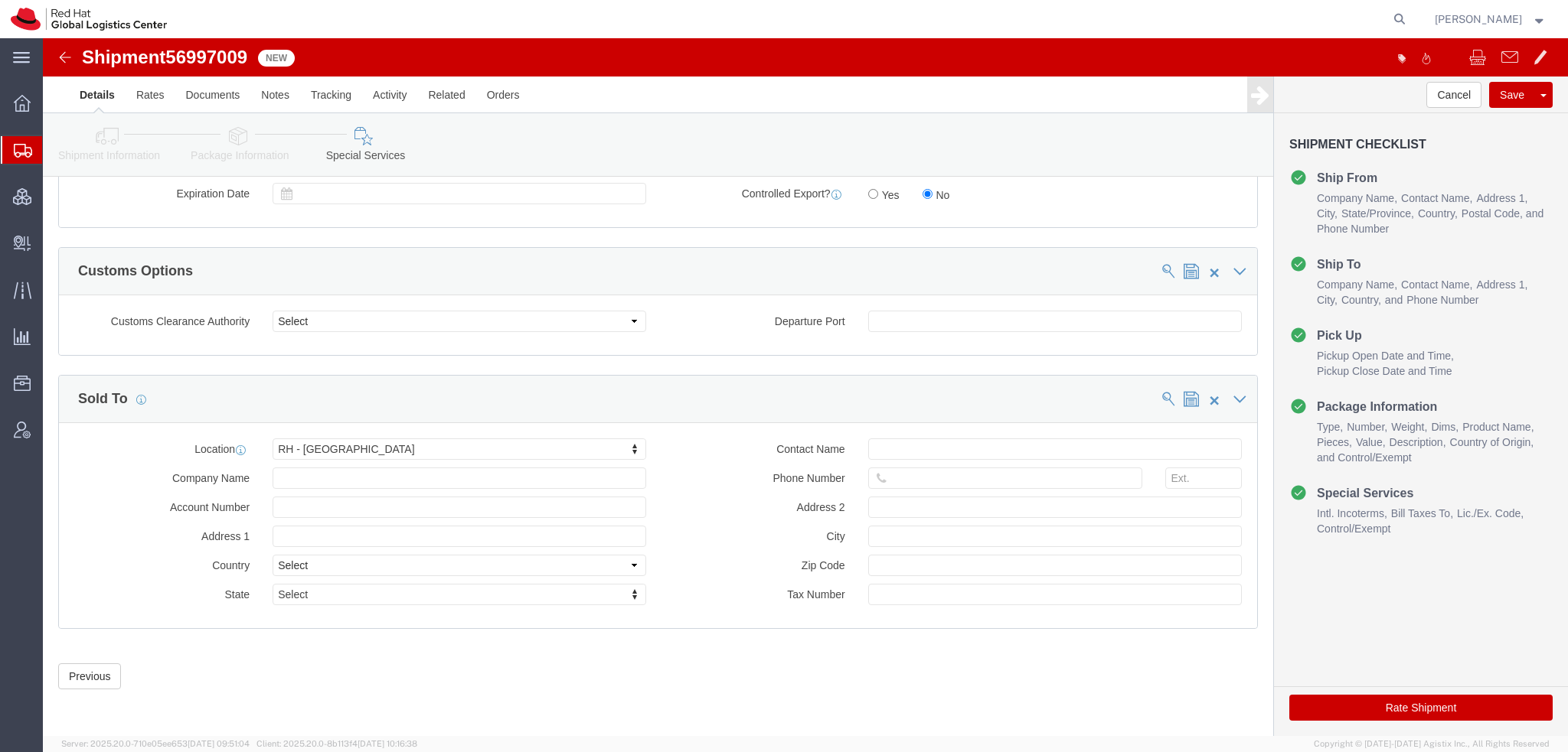
click button "Rate Shipment"
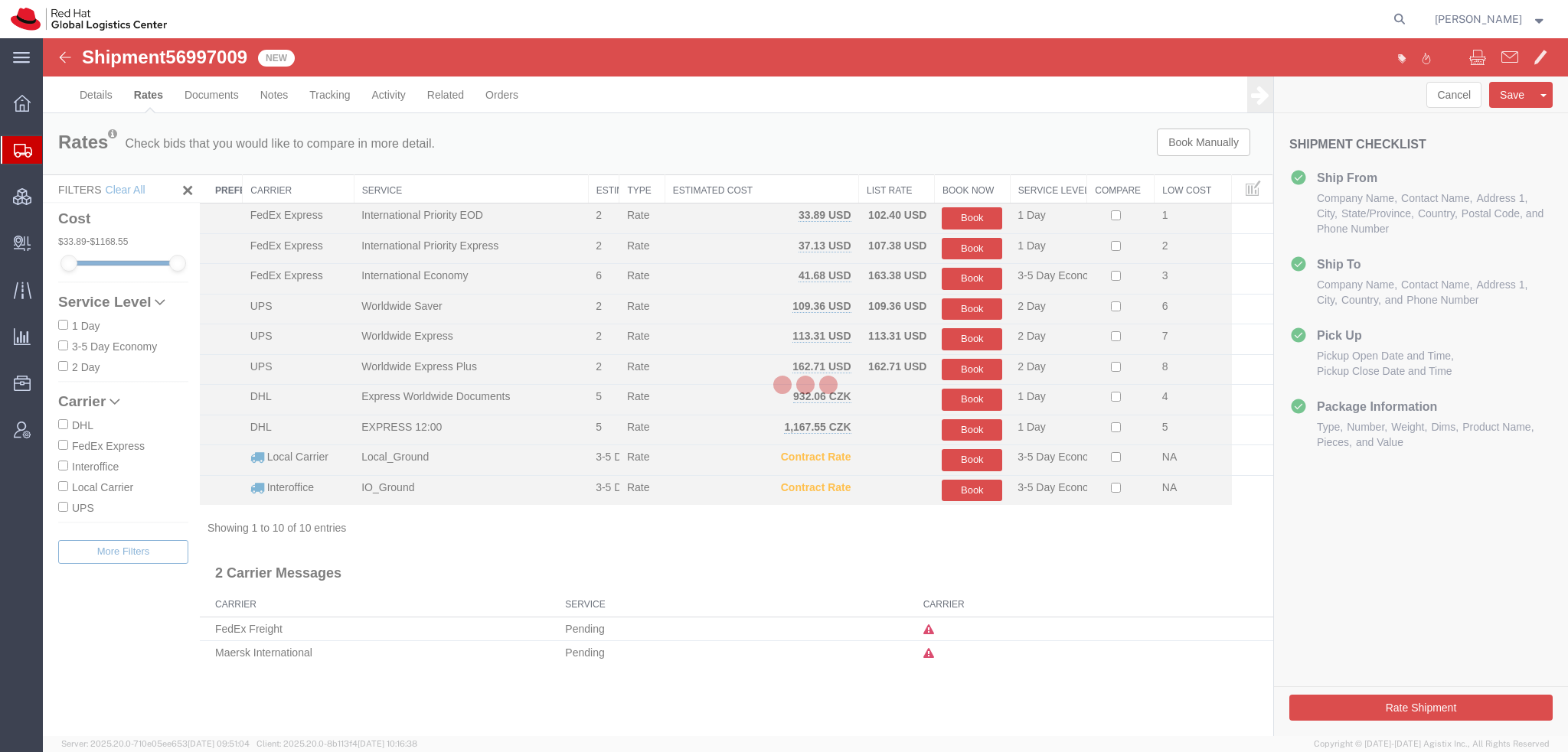
scroll to position [0, 0]
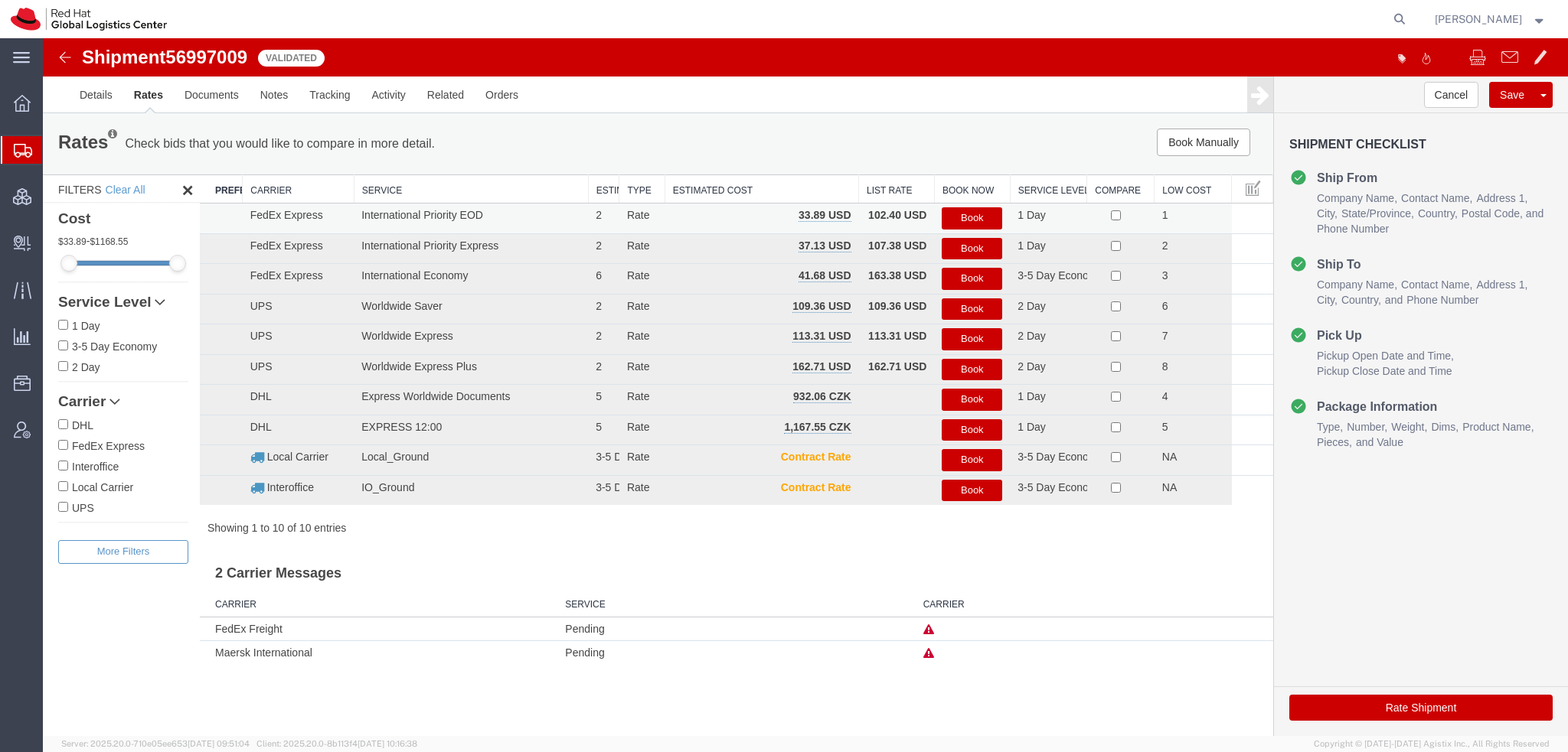
click at [974, 211] on button "Book" at bounding box center [972, 218] width 60 height 22
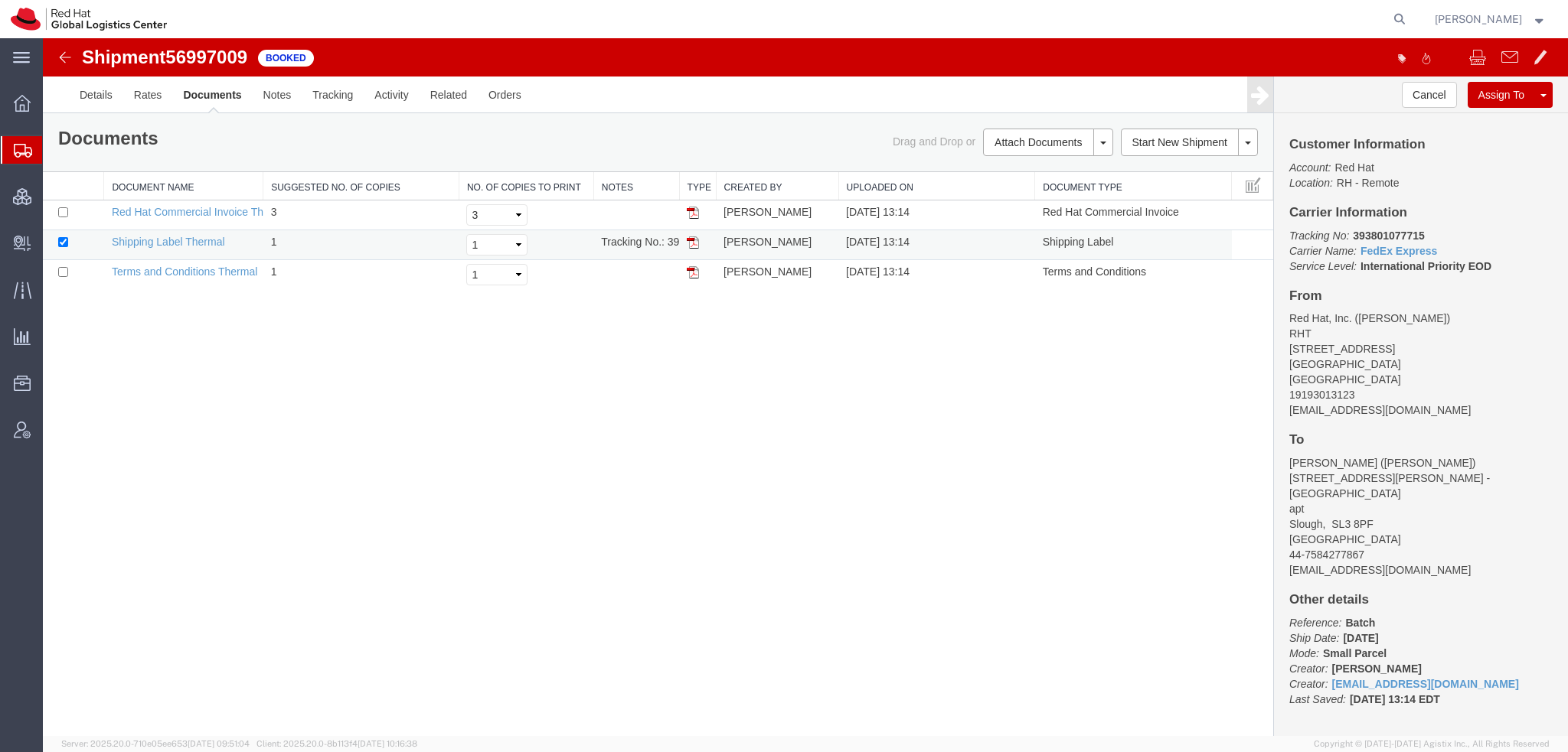
click at [696, 242] on img at bounding box center [693, 242] width 12 height 12
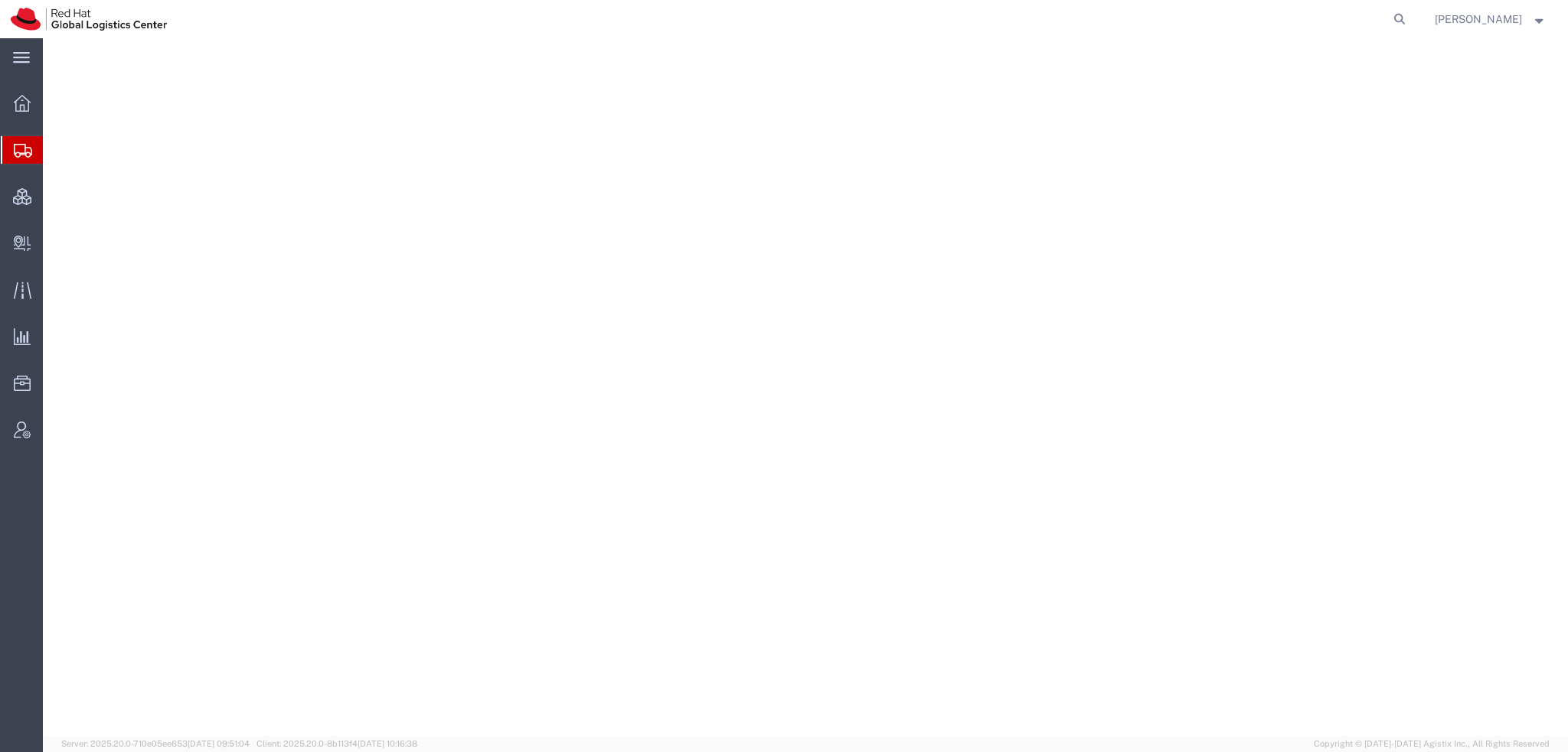
select select "38014"
select select
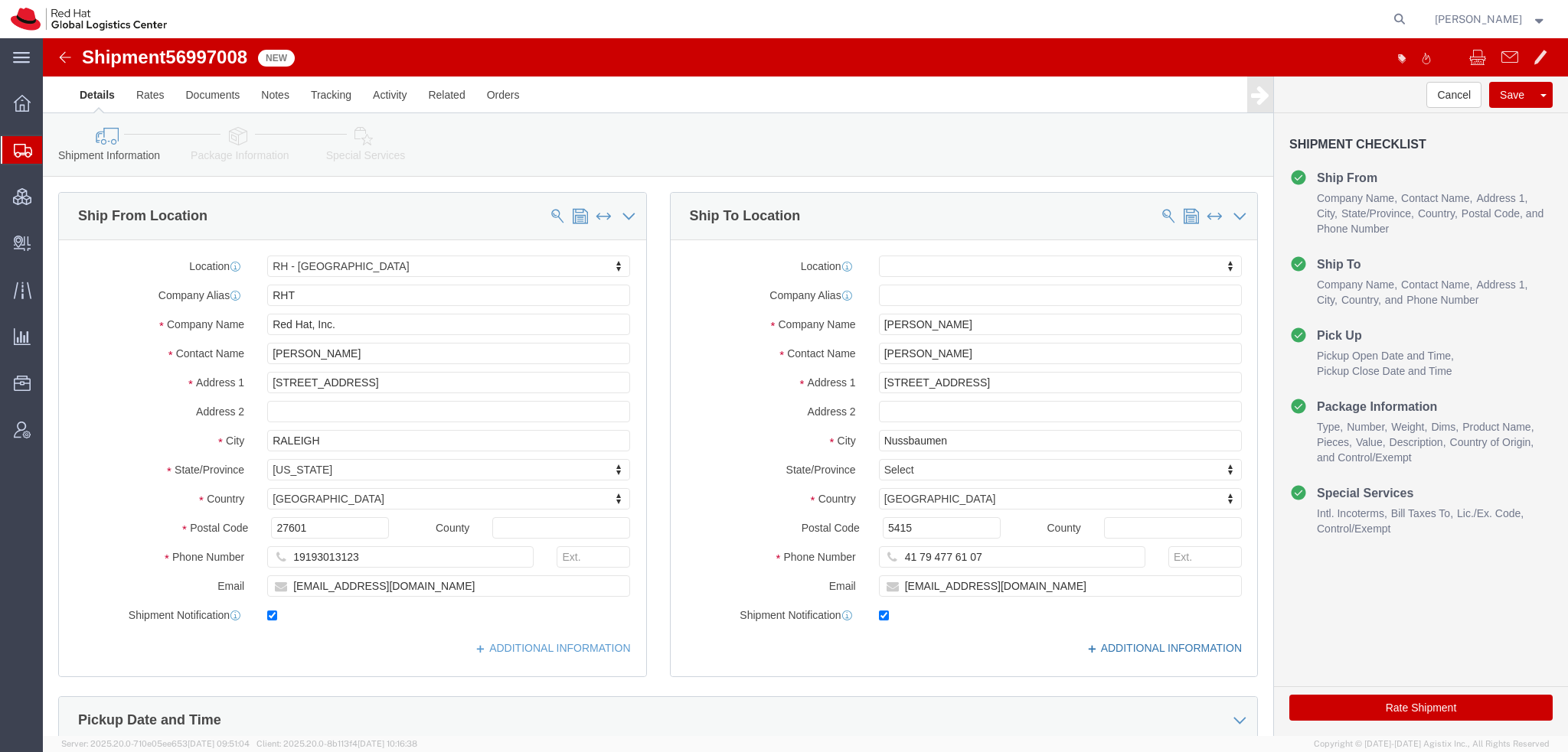
click link "ADDITIONAL INFORMATION"
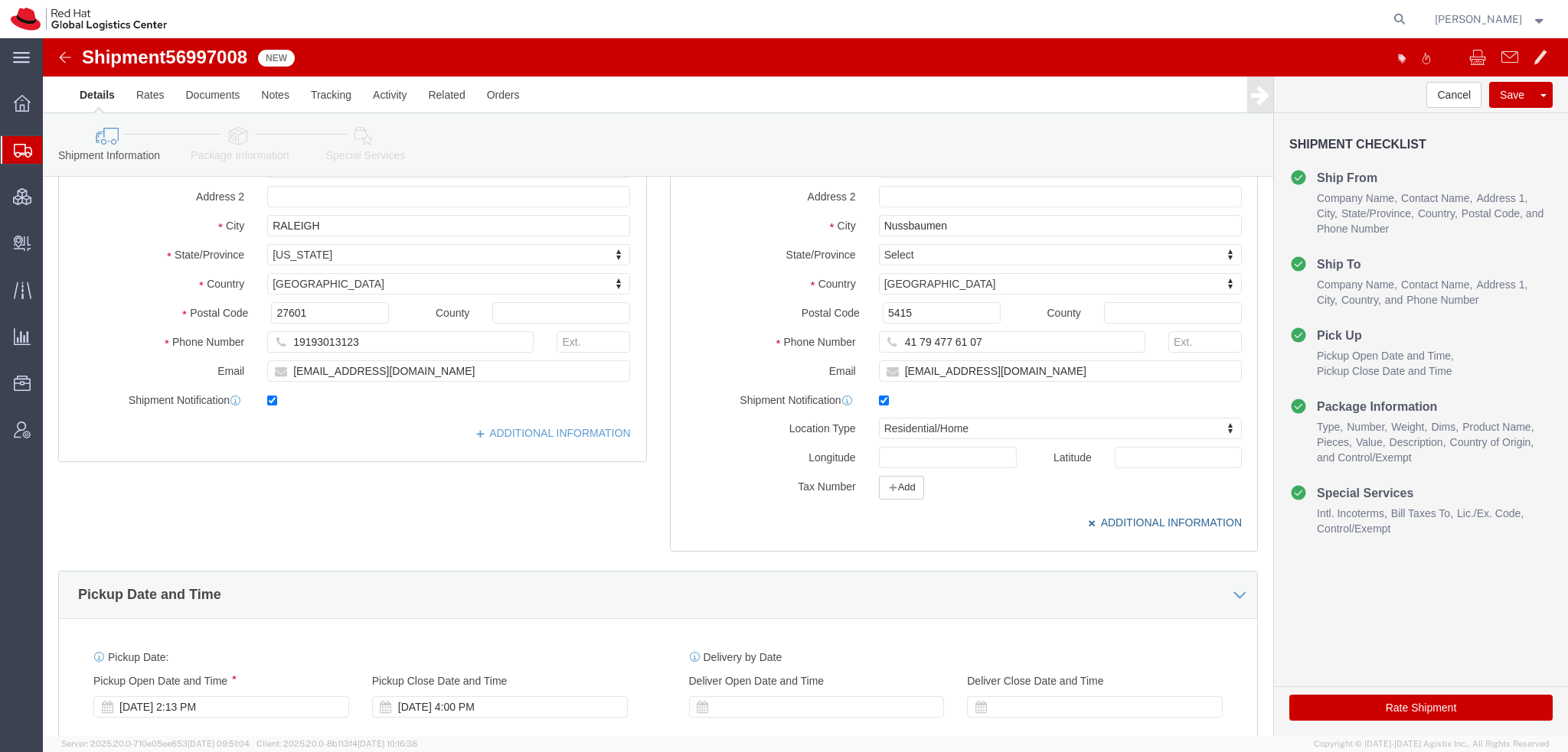
scroll to position [230, 0]
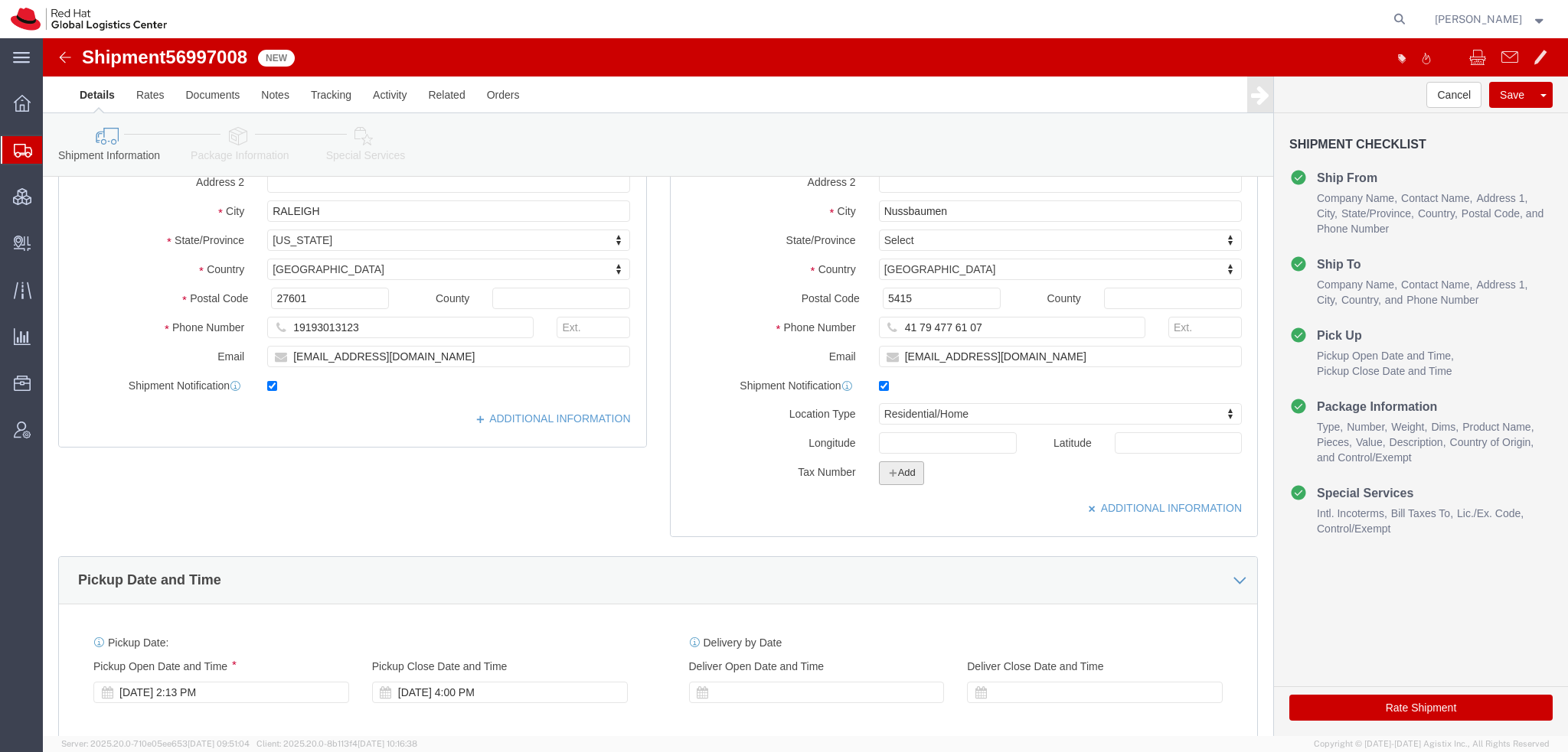
click button "Add"
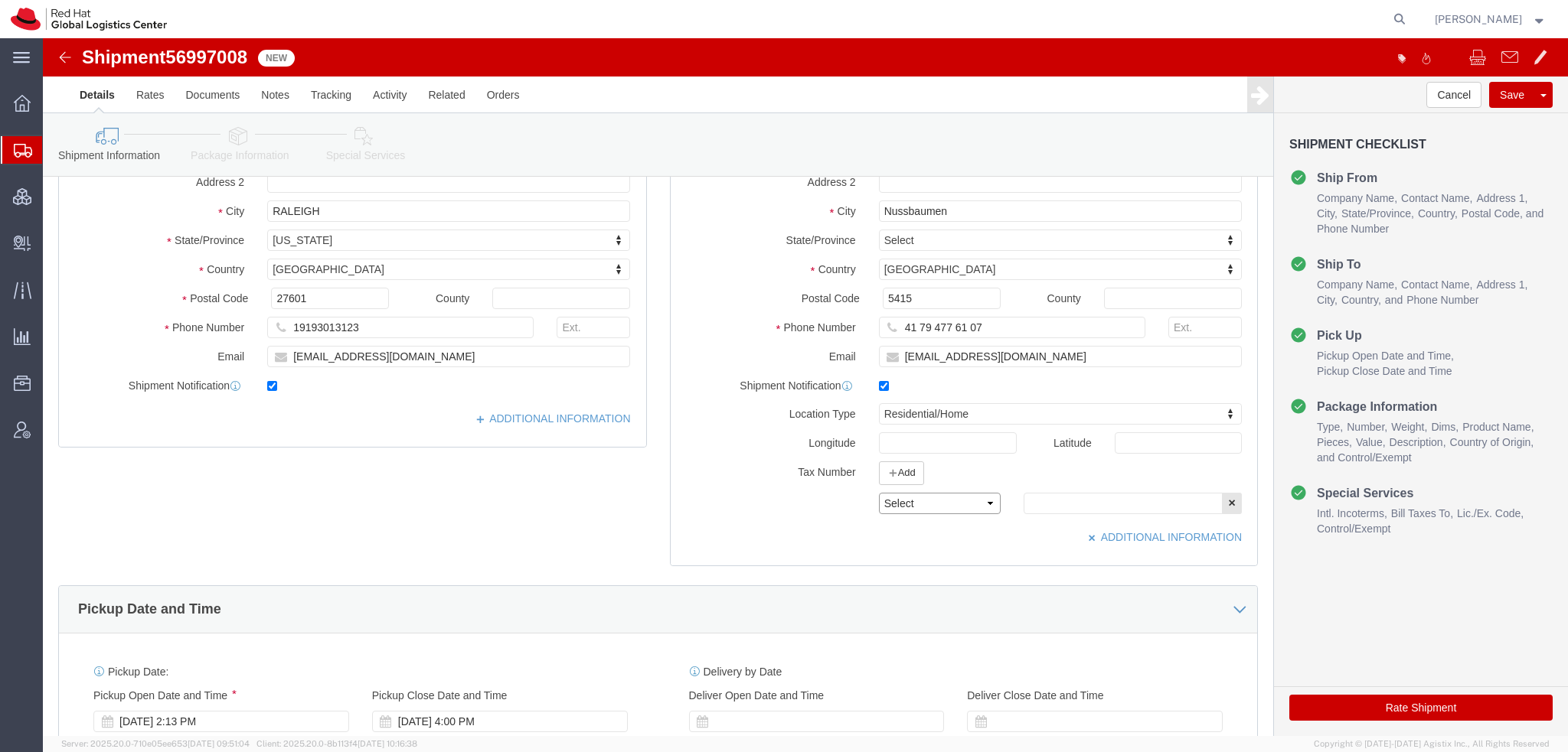
click select "Select EIN EORI TIN VAT Other"
select select "TIN"
click select "Select EIN EORI TIN VAT Other"
click input "text"
paste input "CHE-110.280.126"
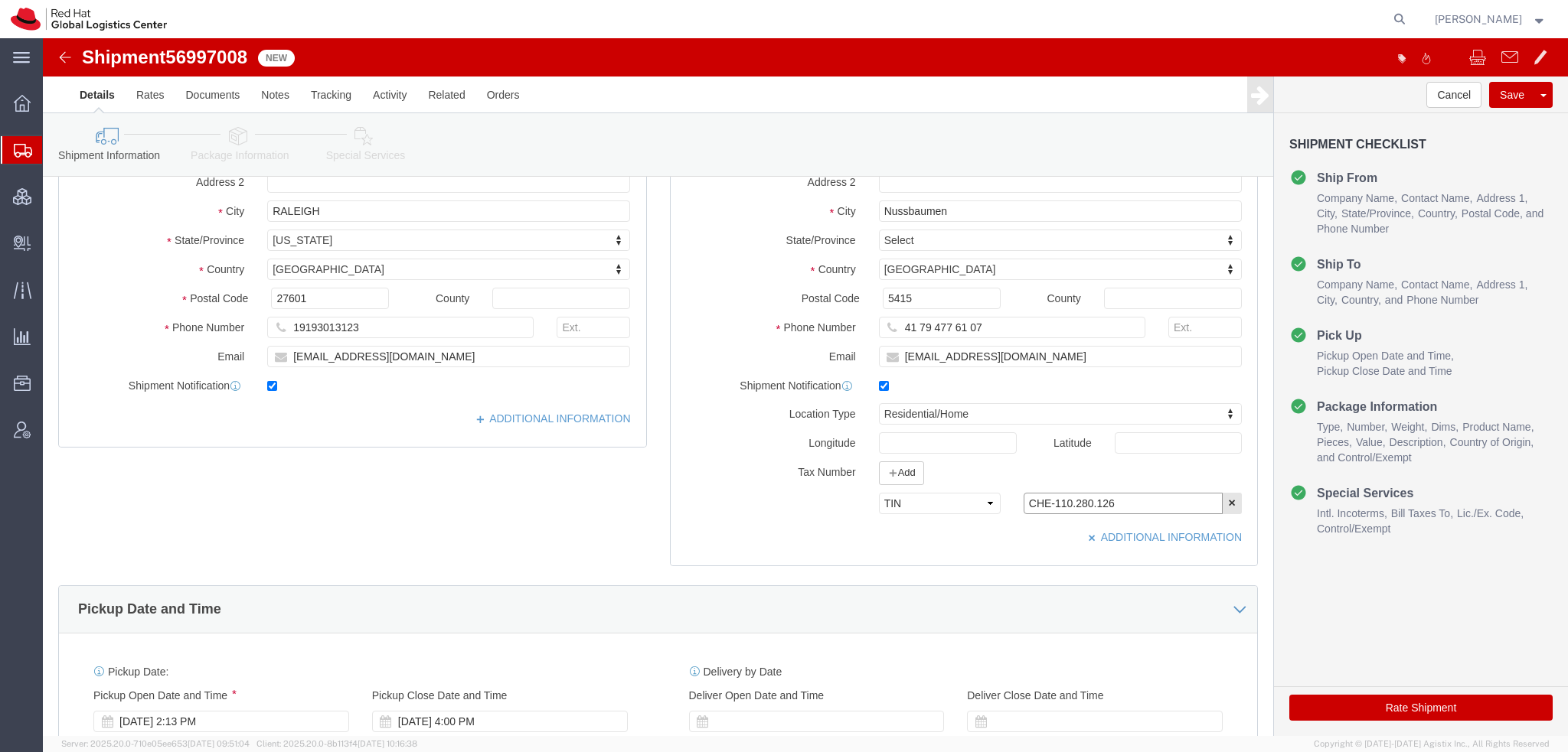
type input "CHE-110.280.126"
click icon
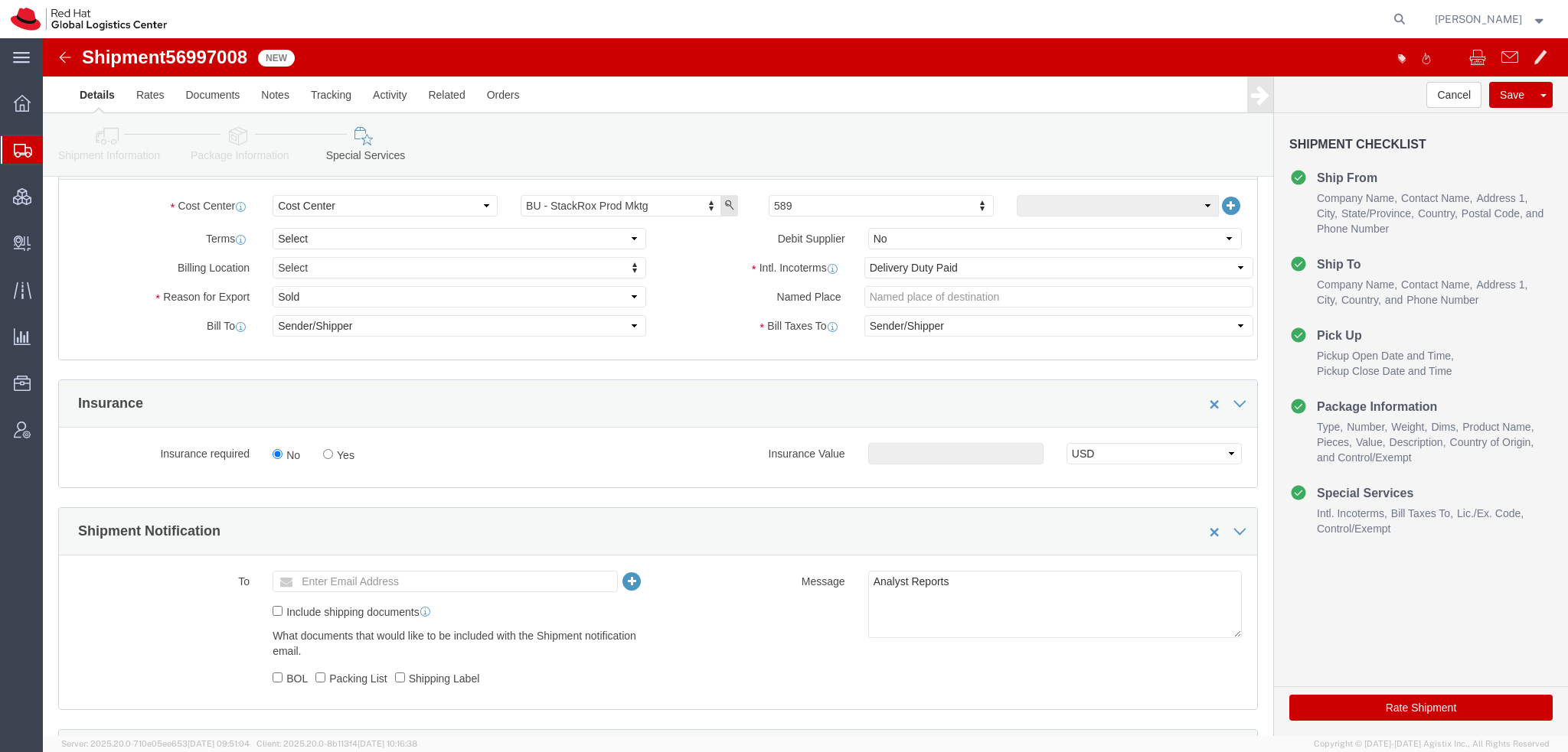
scroll to position [613, 0]
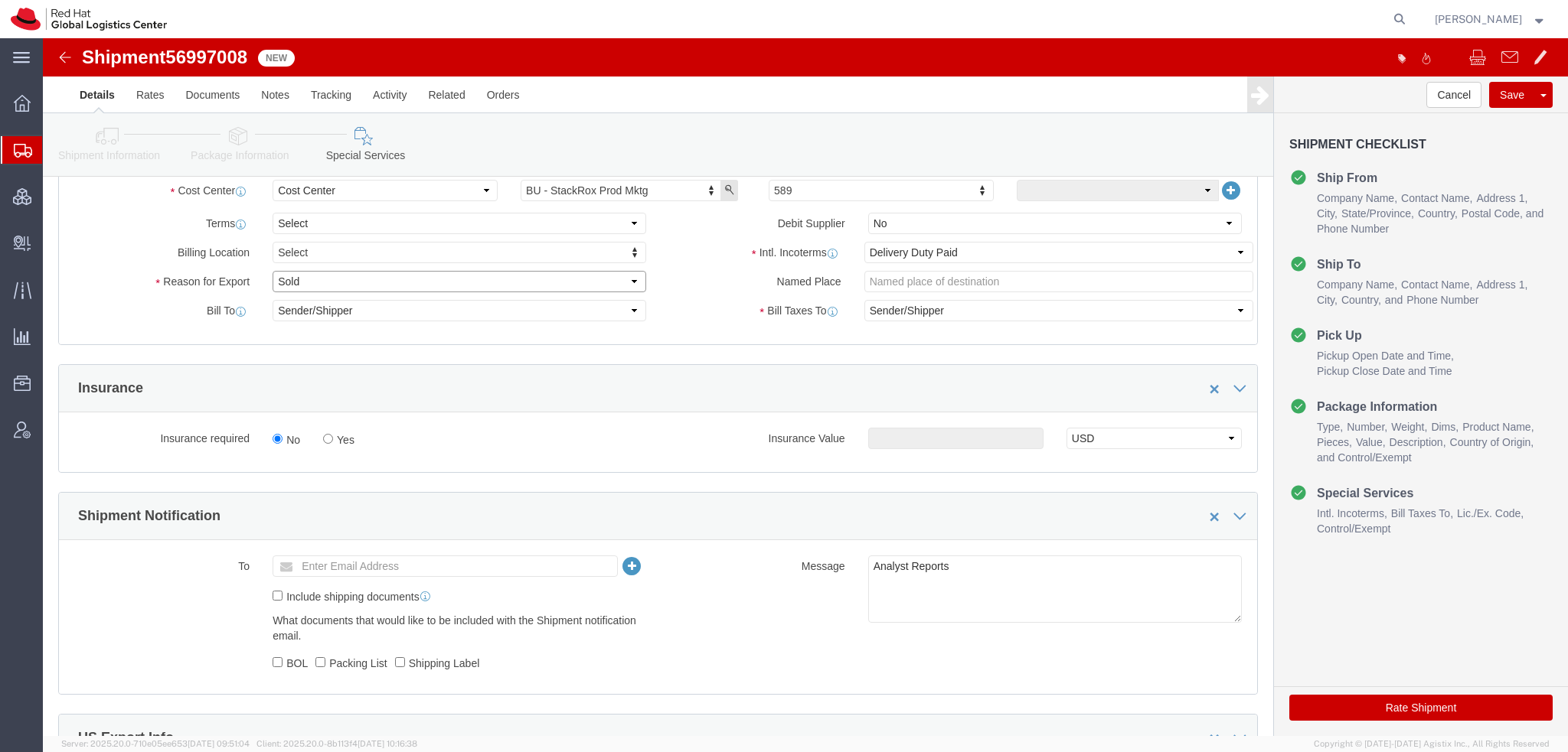
click select "Select Gift Personal Effects Repair/Warranty Return Sample Sold Temporary/Not S…"
select select "GIFT"
click select "Select Gift Personal Effects Repair/Warranty Return Sample Sold Temporary/Not S…"
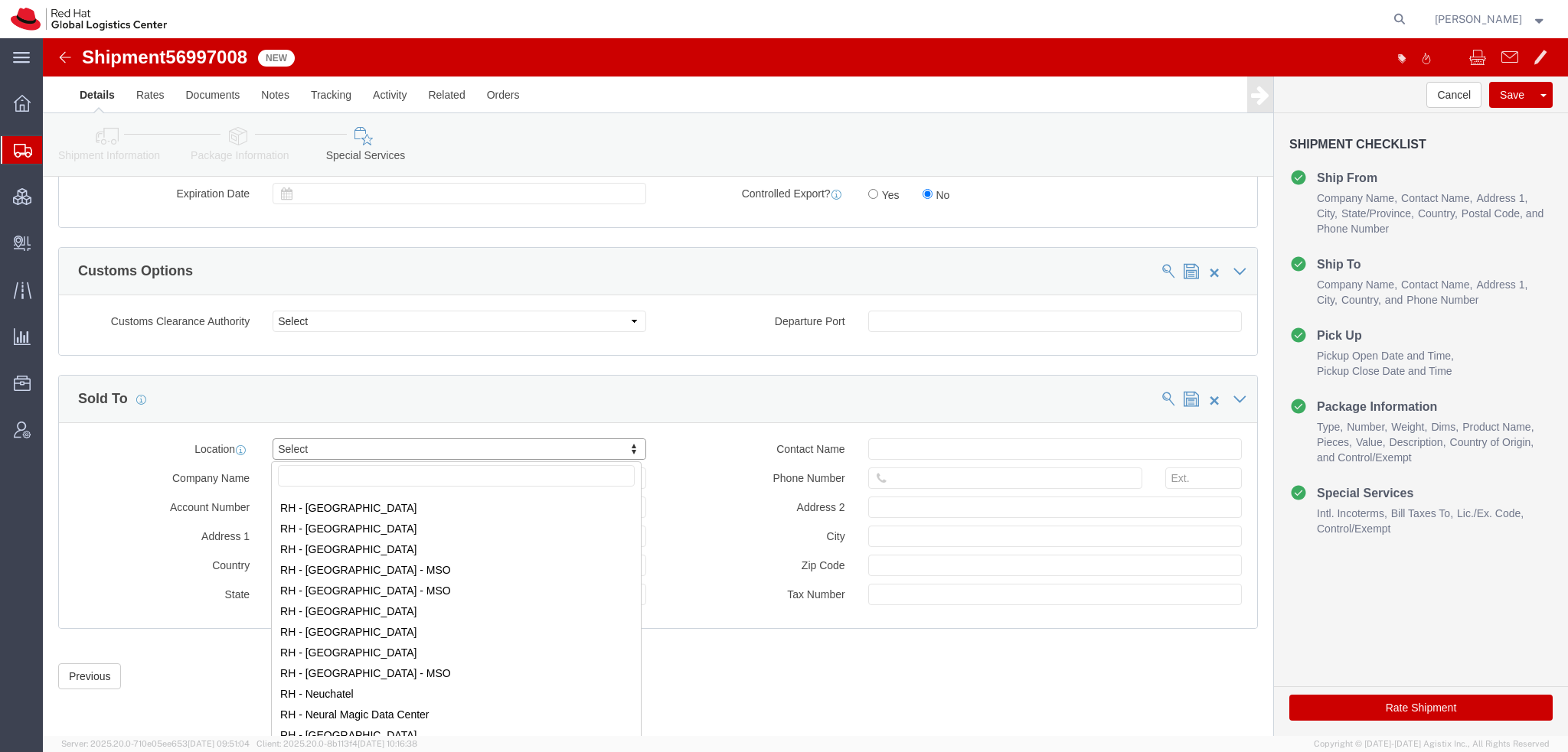
scroll to position [1683, 0]
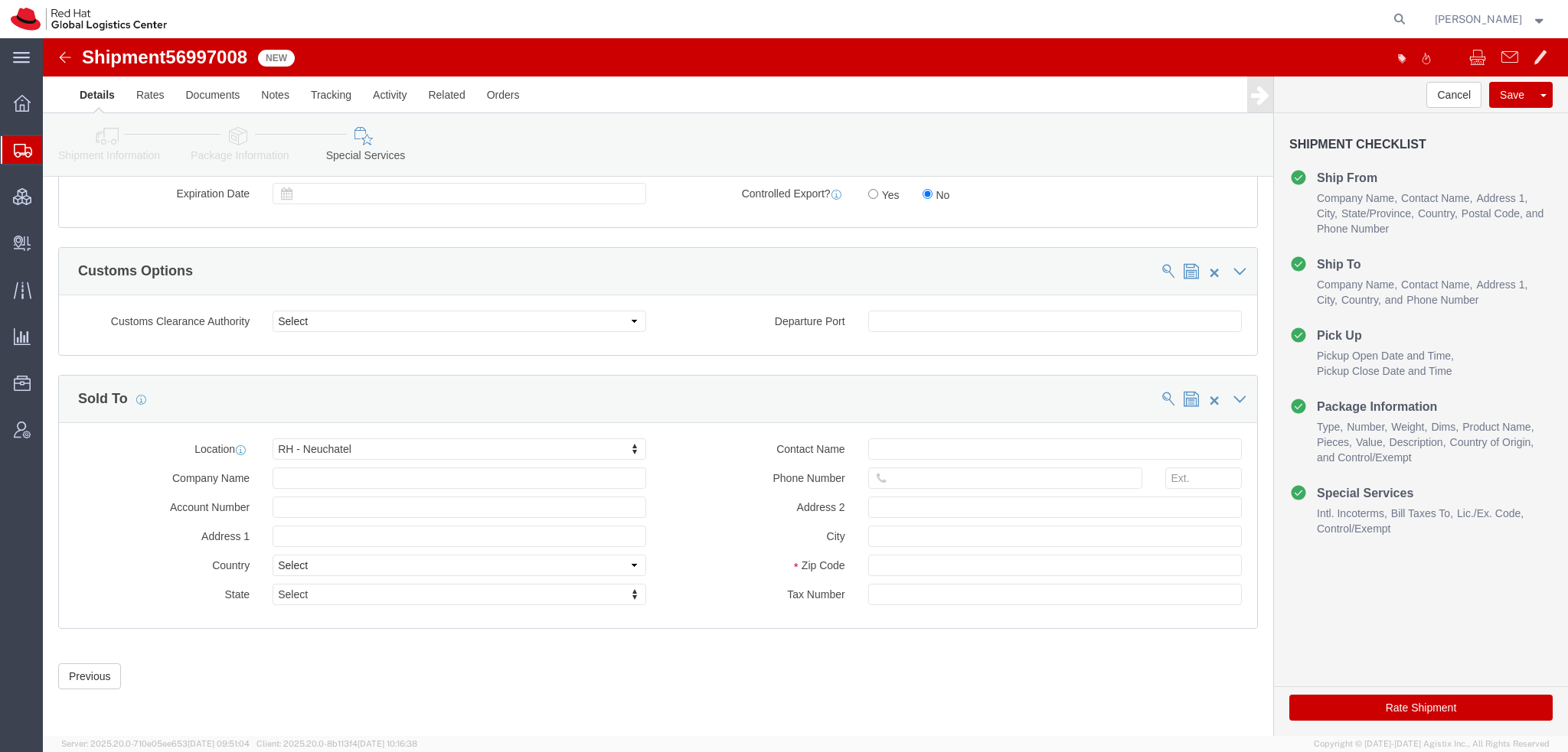
click button "Rate Shipment"
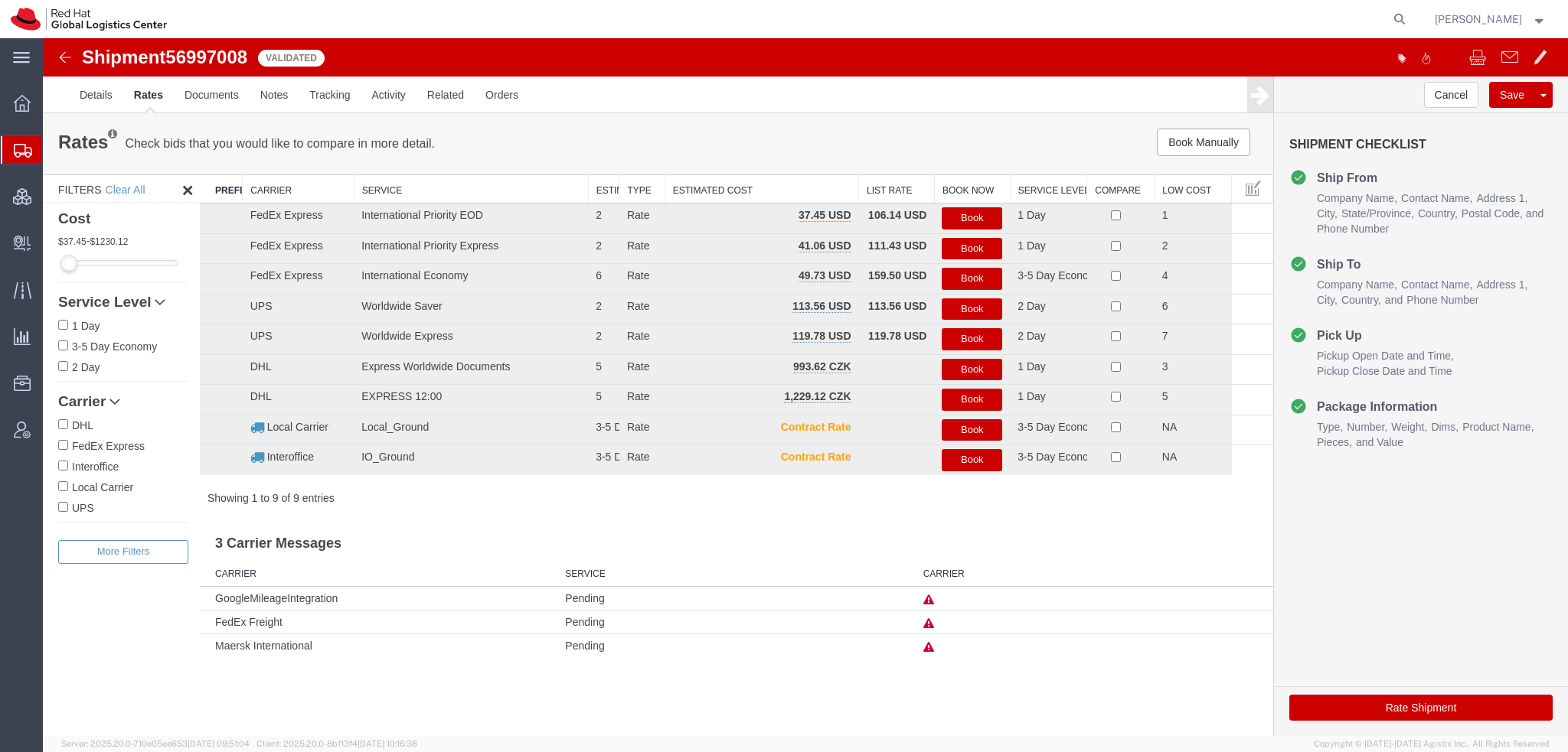
scroll to position [0, 0]
click at [959, 217] on button "Book" at bounding box center [972, 218] width 60 height 22
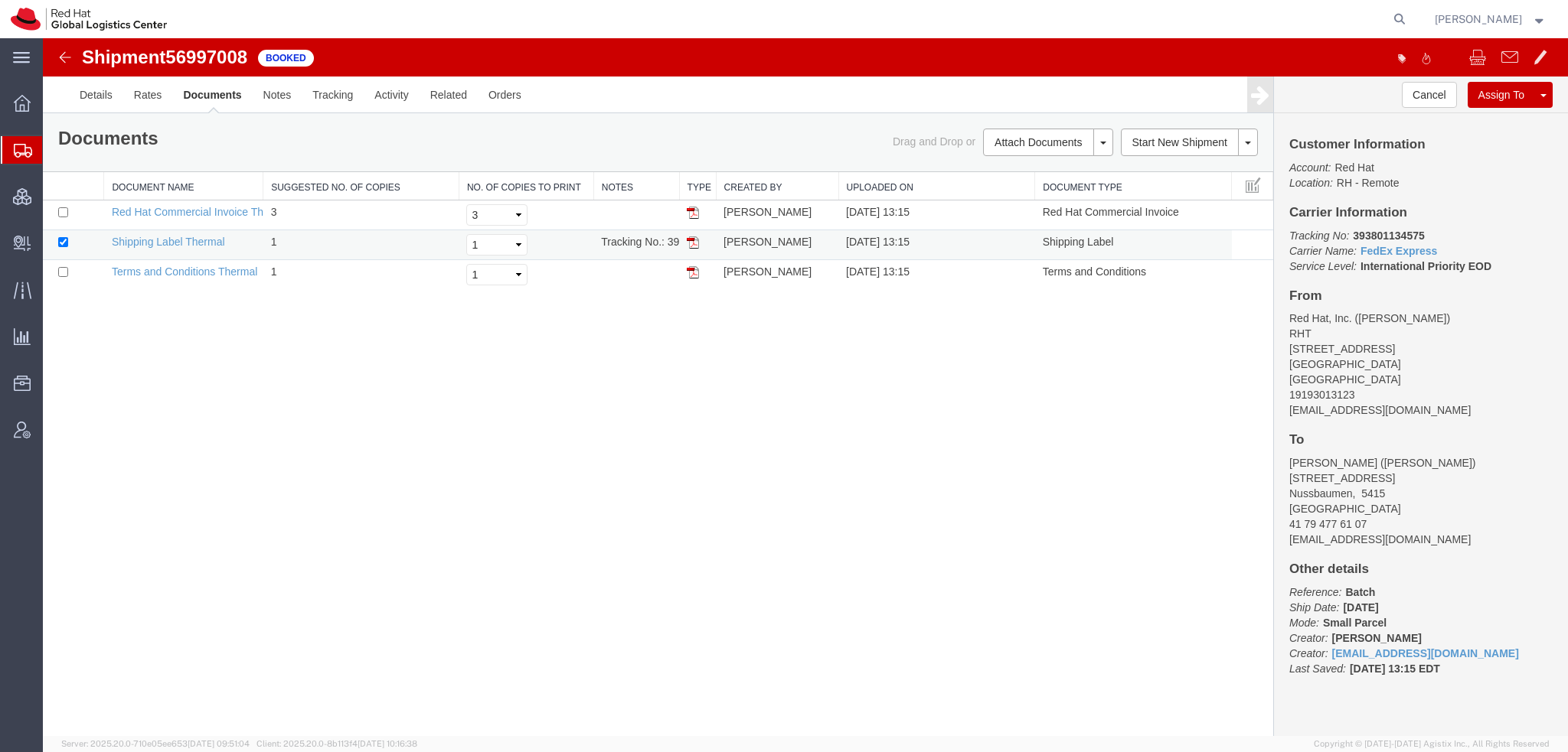
click at [690, 241] on img at bounding box center [693, 242] width 12 height 12
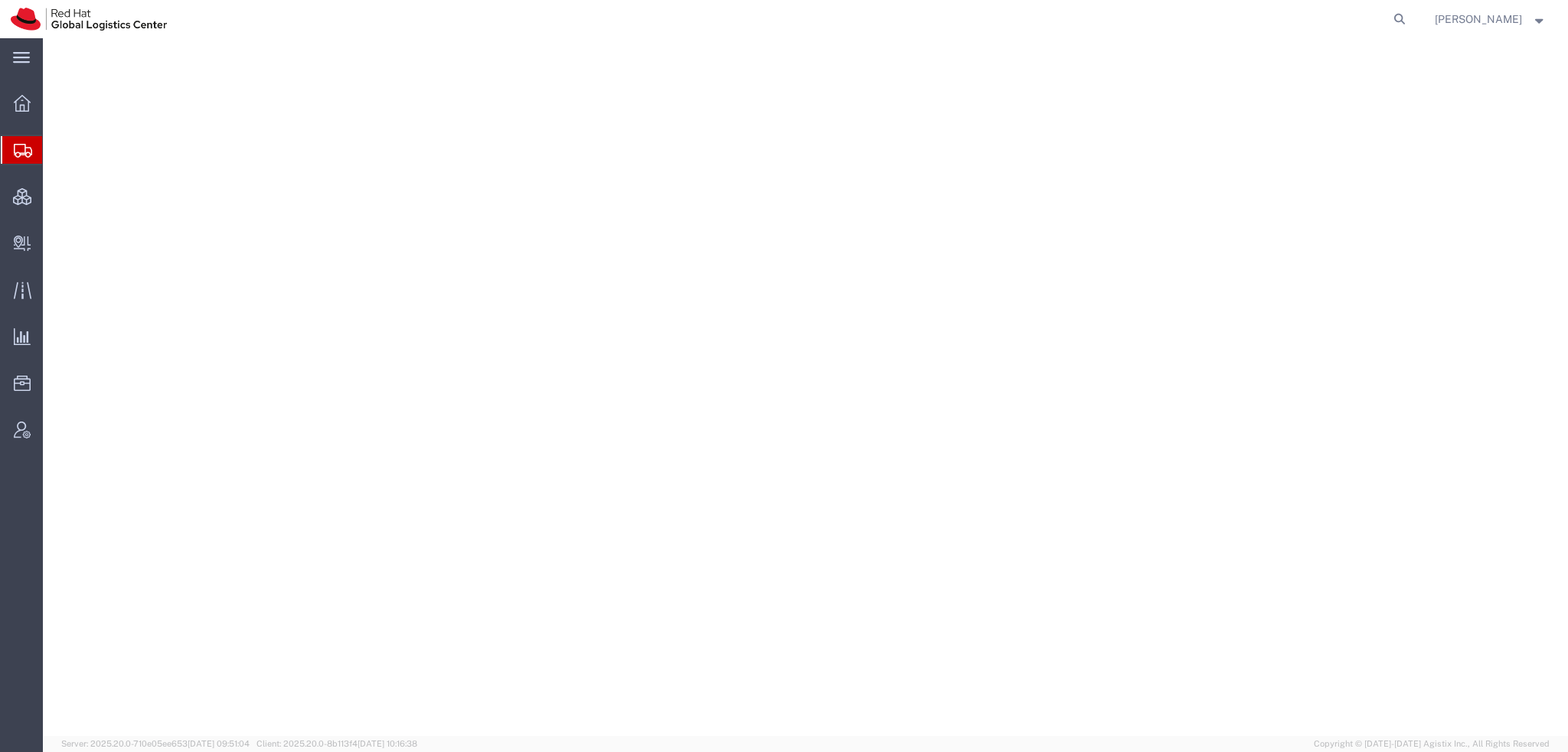
select select "38014"
select select
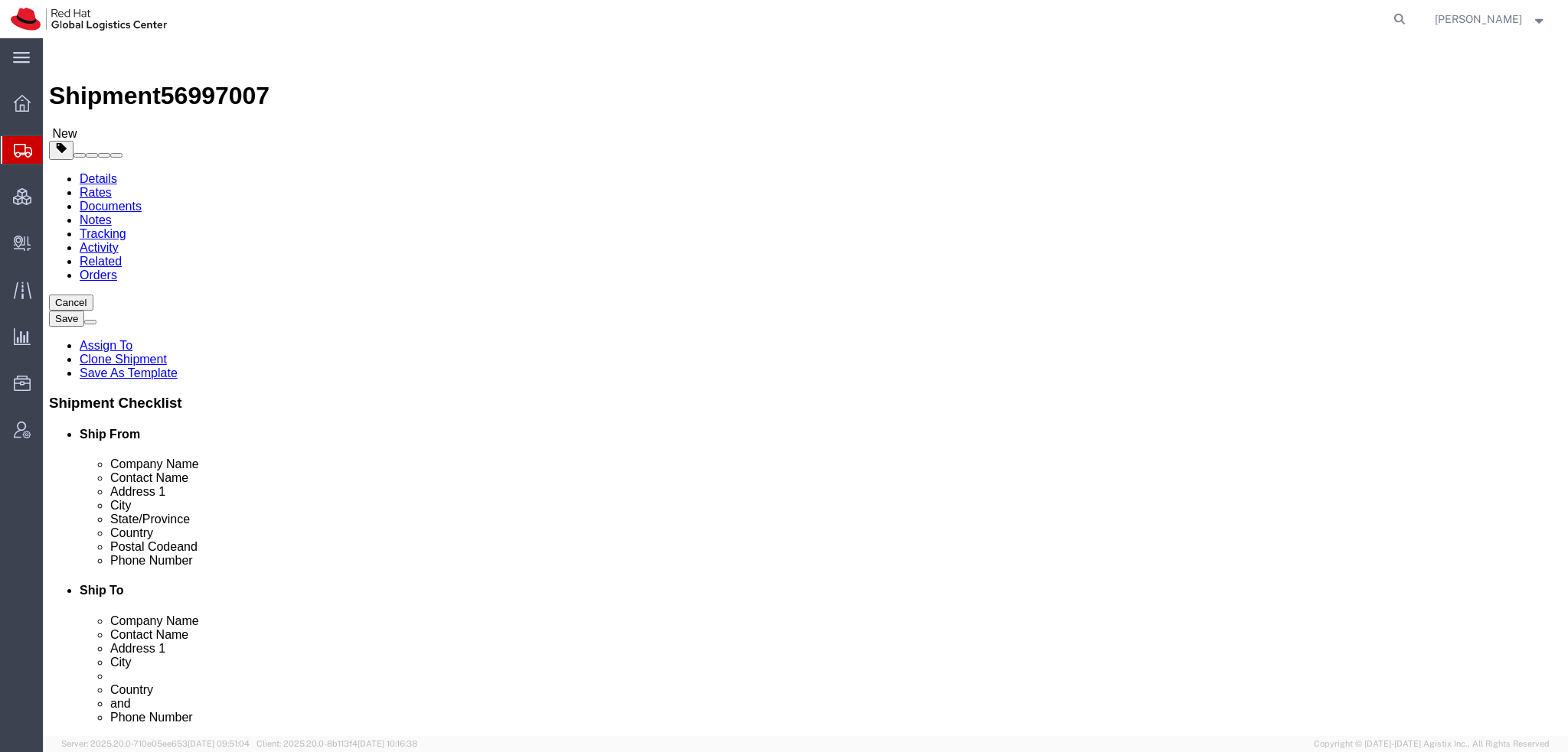
click input "[EMAIL_ADDRESS][DOMAIN_NAME]"
type input "[EMAIL_ADDRESS][DOMAIN_NAME], [EMAIL_ADDRESS][DOMAIN_NAME]"
click icon
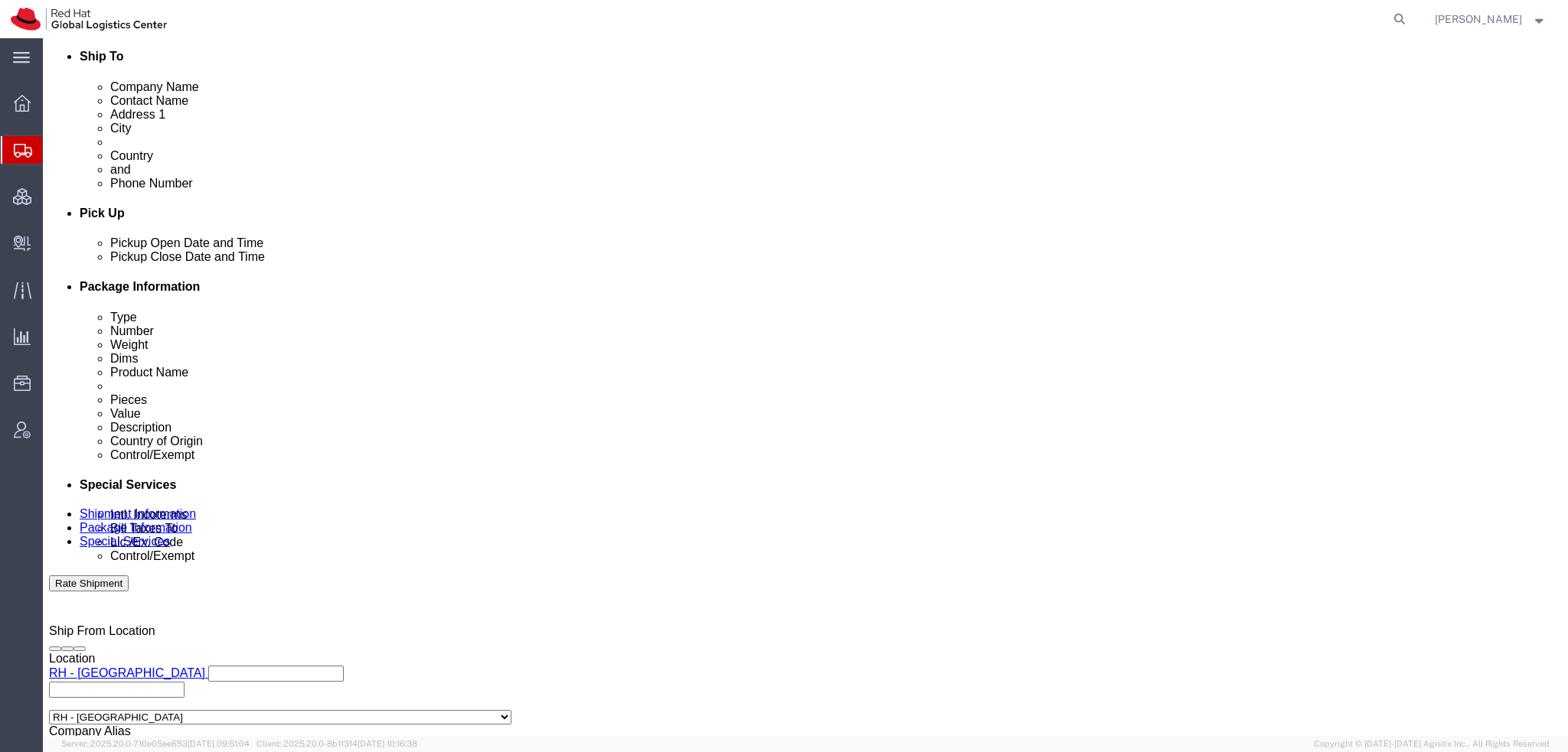
scroll to position [535, 0]
click select "Select Gift Personal Effects Repair/Warranty Return Sample Sold Temporary/Not S…"
select select "GIFT"
click select "Select Gift Personal Effects Repair/Warranty Return Sample Sold Temporary/Not S…"
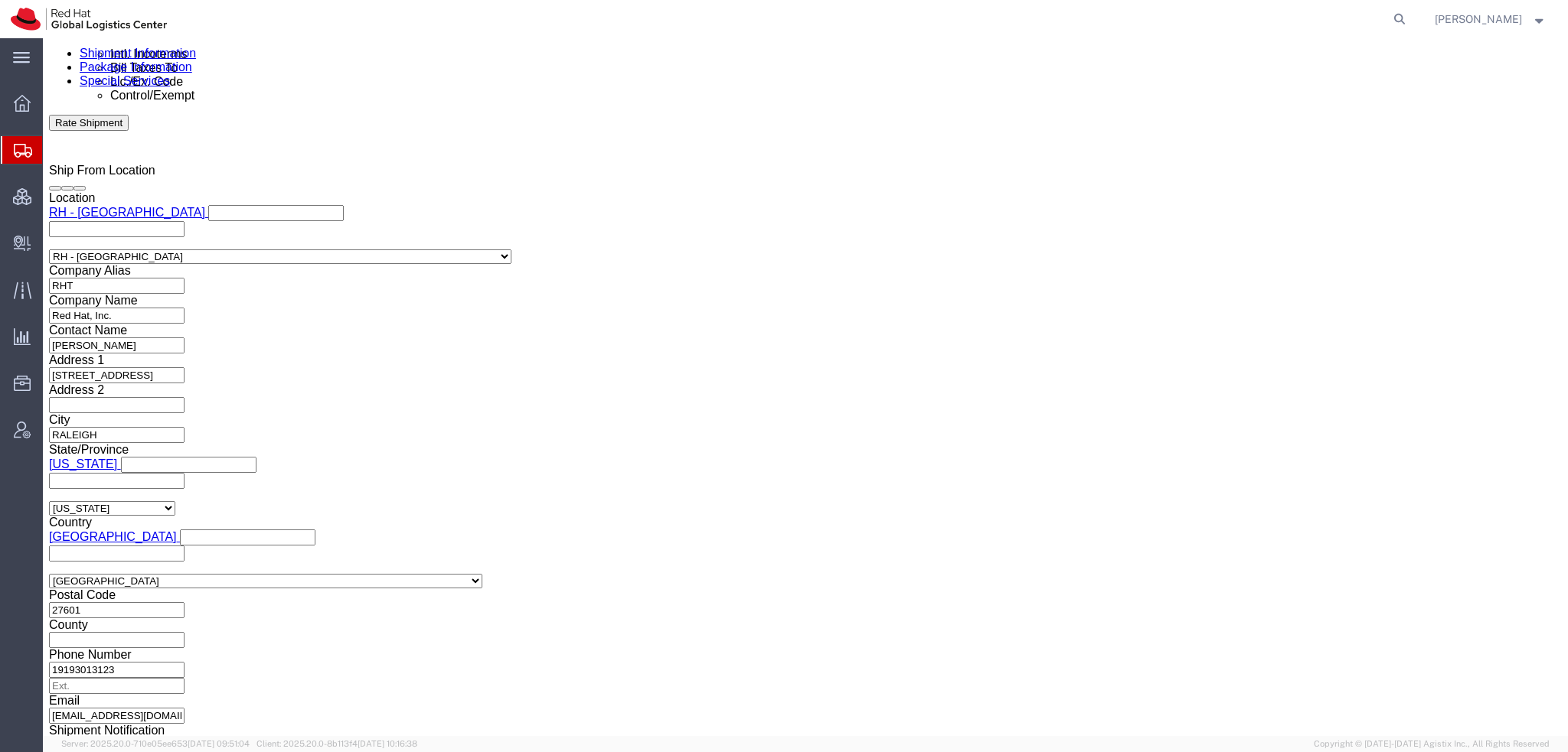
click button "Rate Shipment"
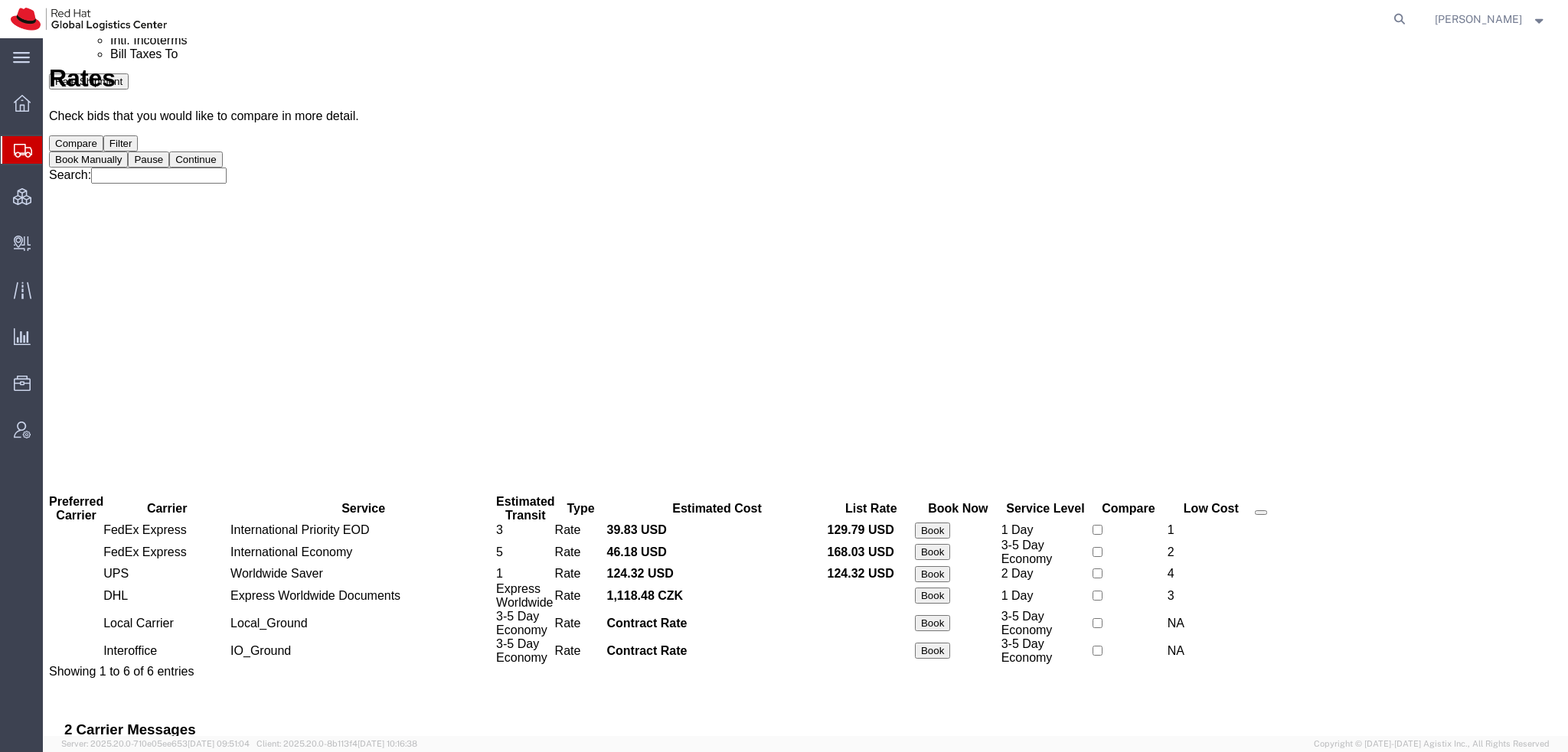
scroll to position [0, 0]
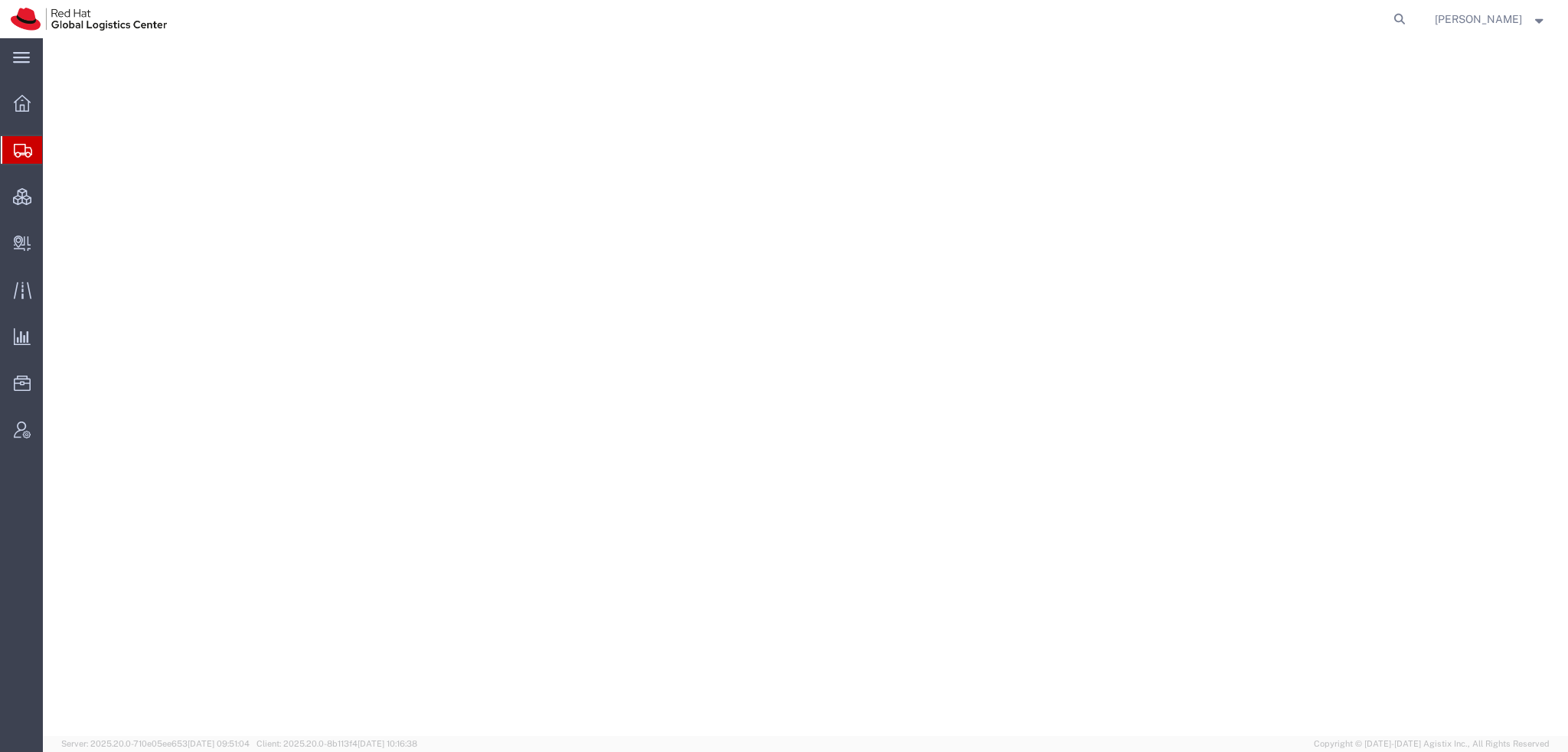
select select "38014"
select select
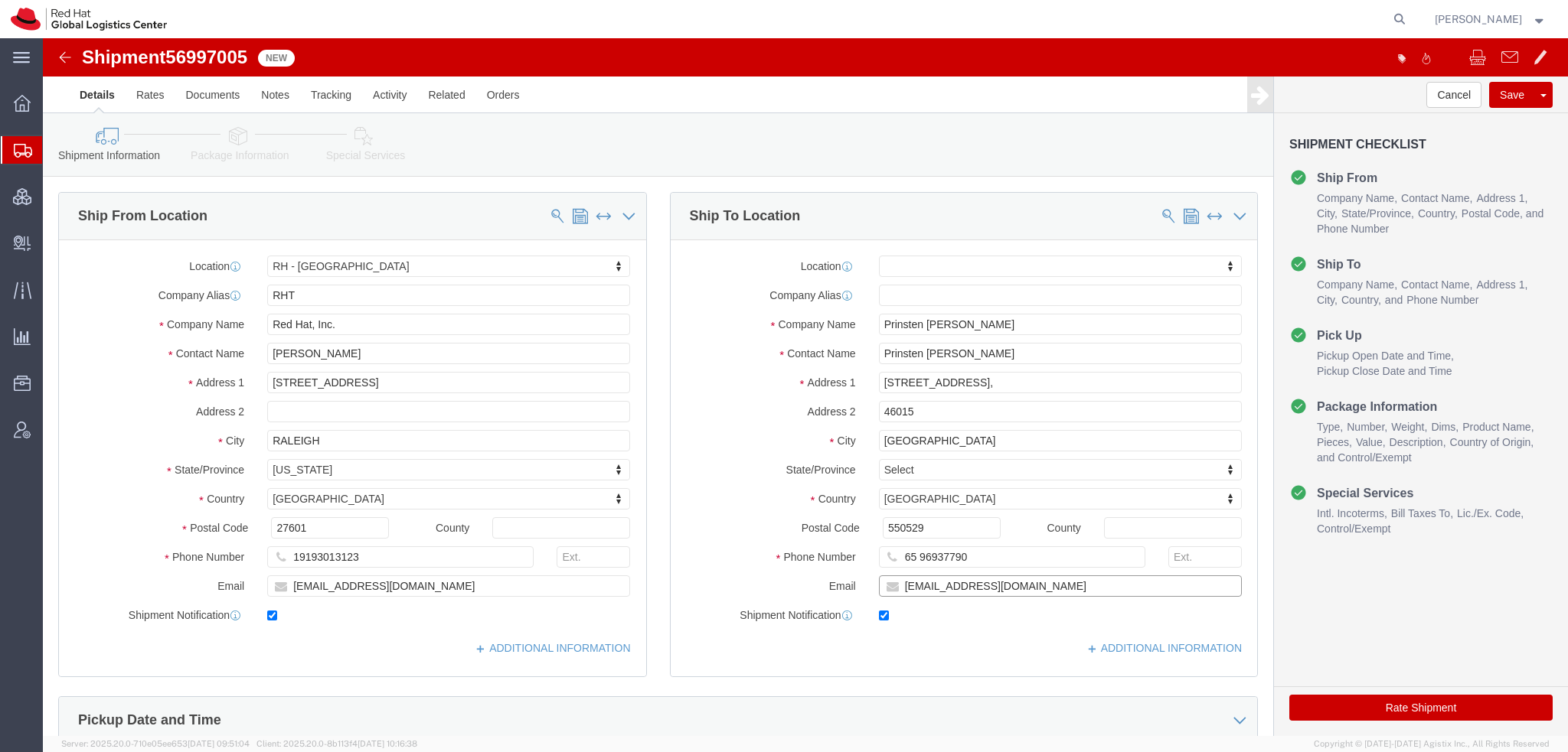
click input "[EMAIL_ADDRESS][DOMAIN_NAME]"
type input "[EMAIL_ADDRESS][DOMAIN_NAME], [EMAIL_ADDRESS][DOMAIN_NAME]"
click icon
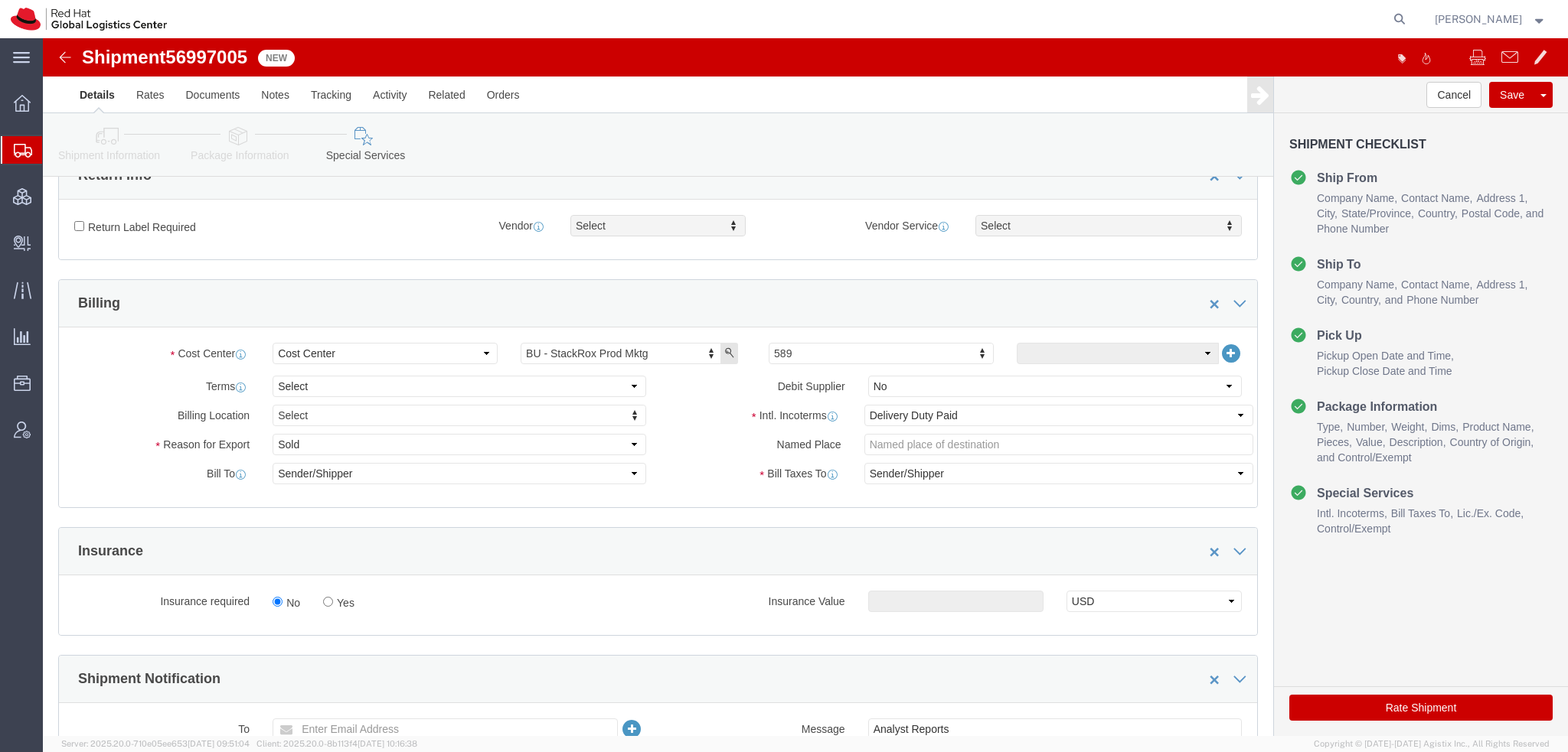
scroll to position [535, 0]
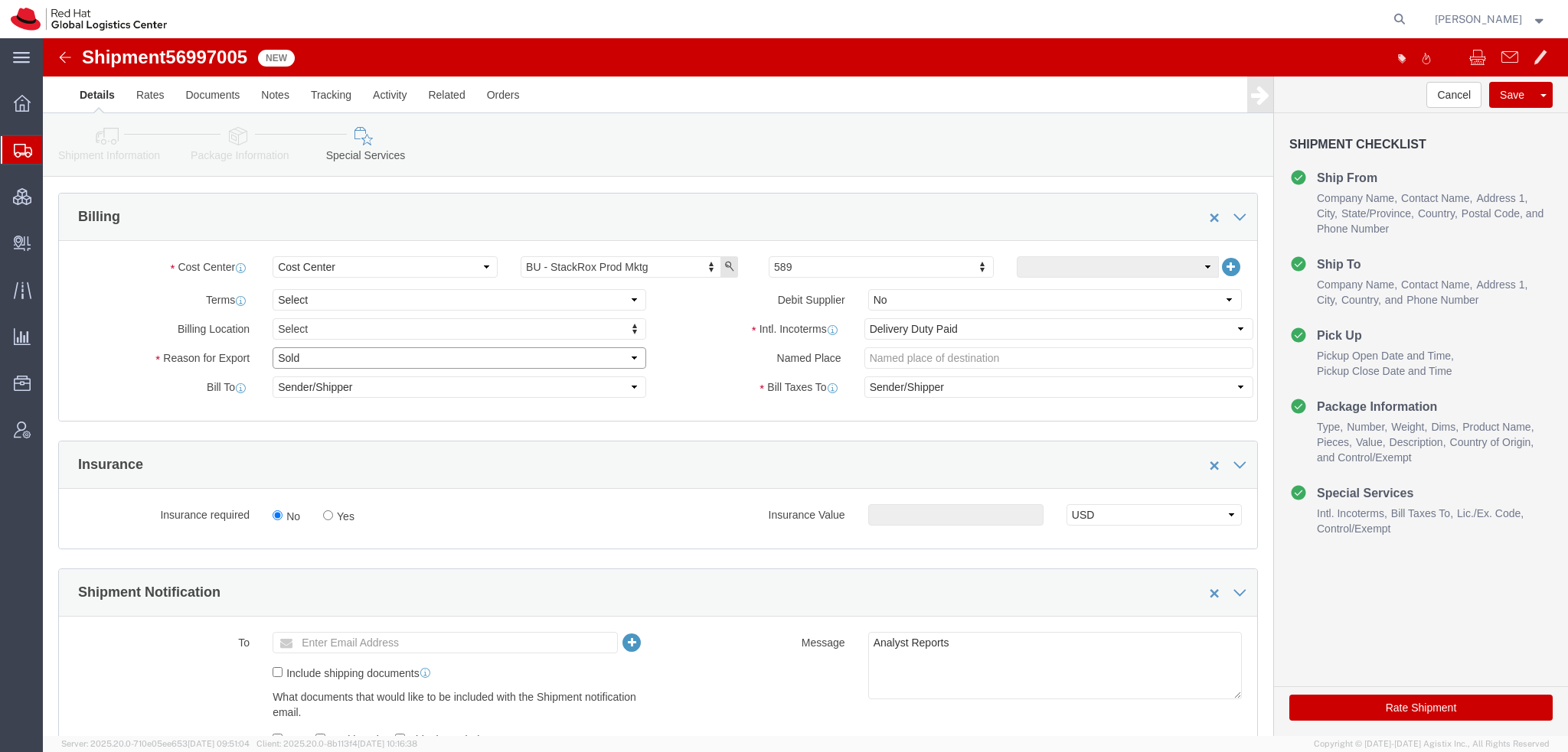
click select "Select Gift Personal Effects Repair/Warranty Return Sample Sold Temporary/Not S…"
select select "GIFT"
click select "Select Gift Personal Effects Repair/Warranty Return Sample Sold Temporary/Not S…"
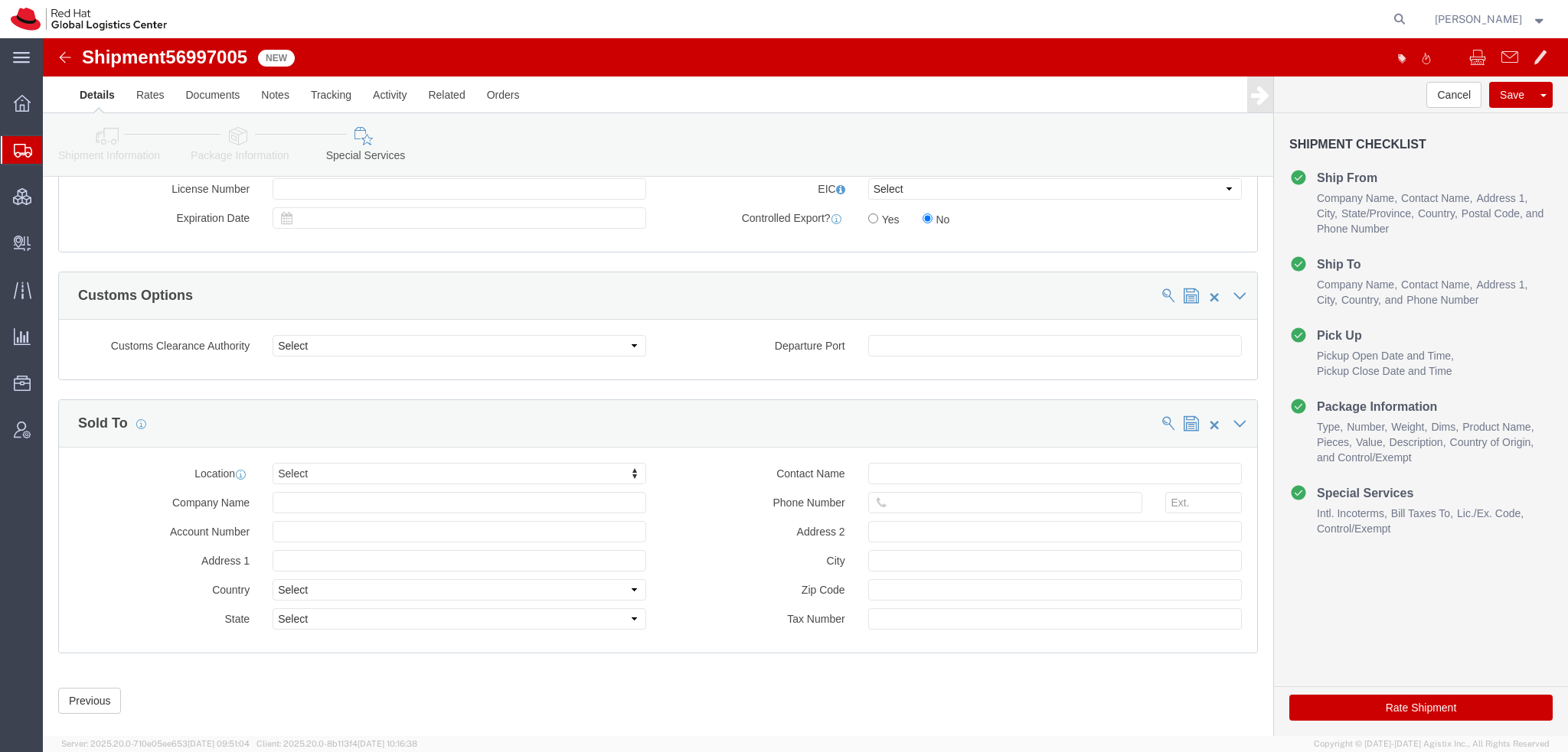
scroll to position [1294, 0]
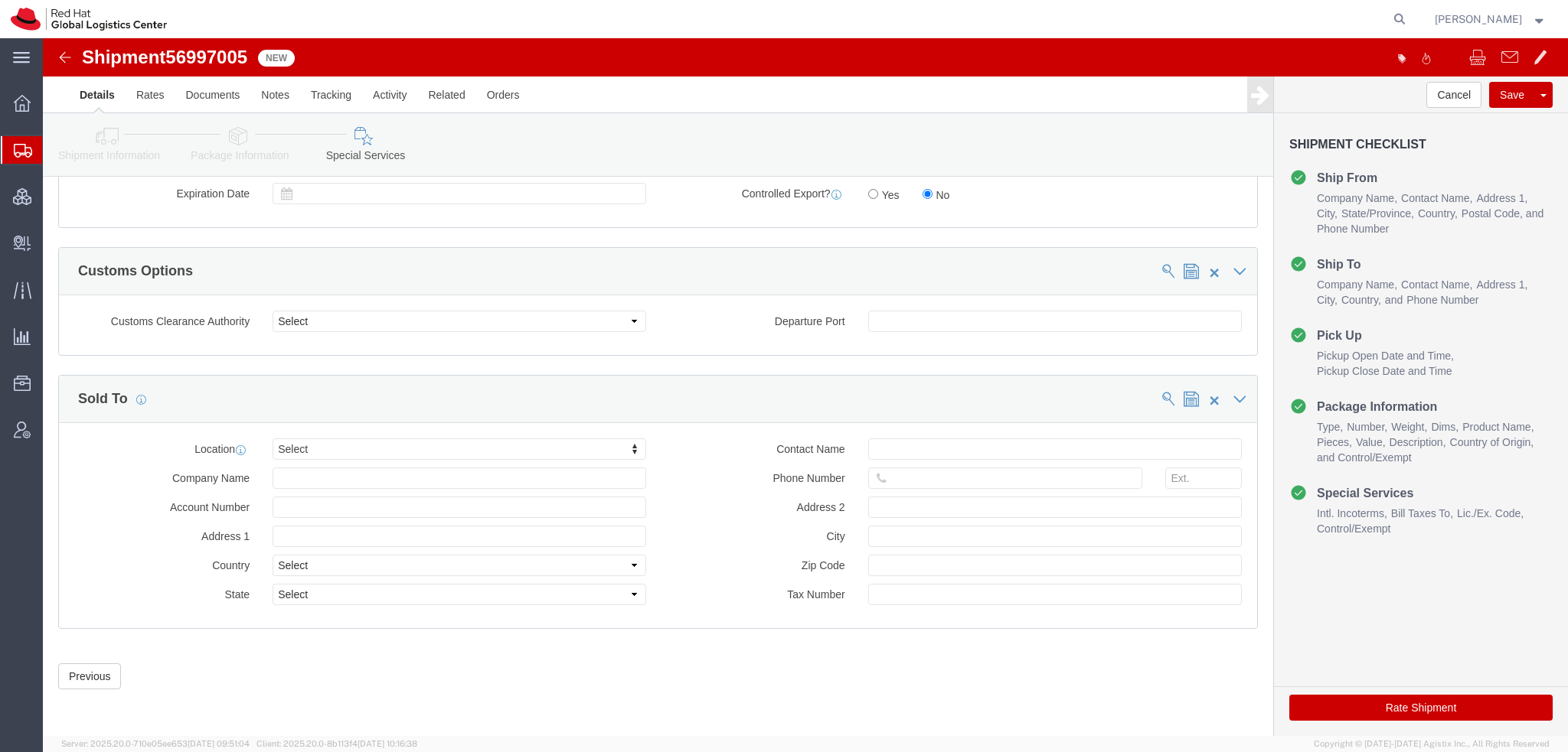
click icon
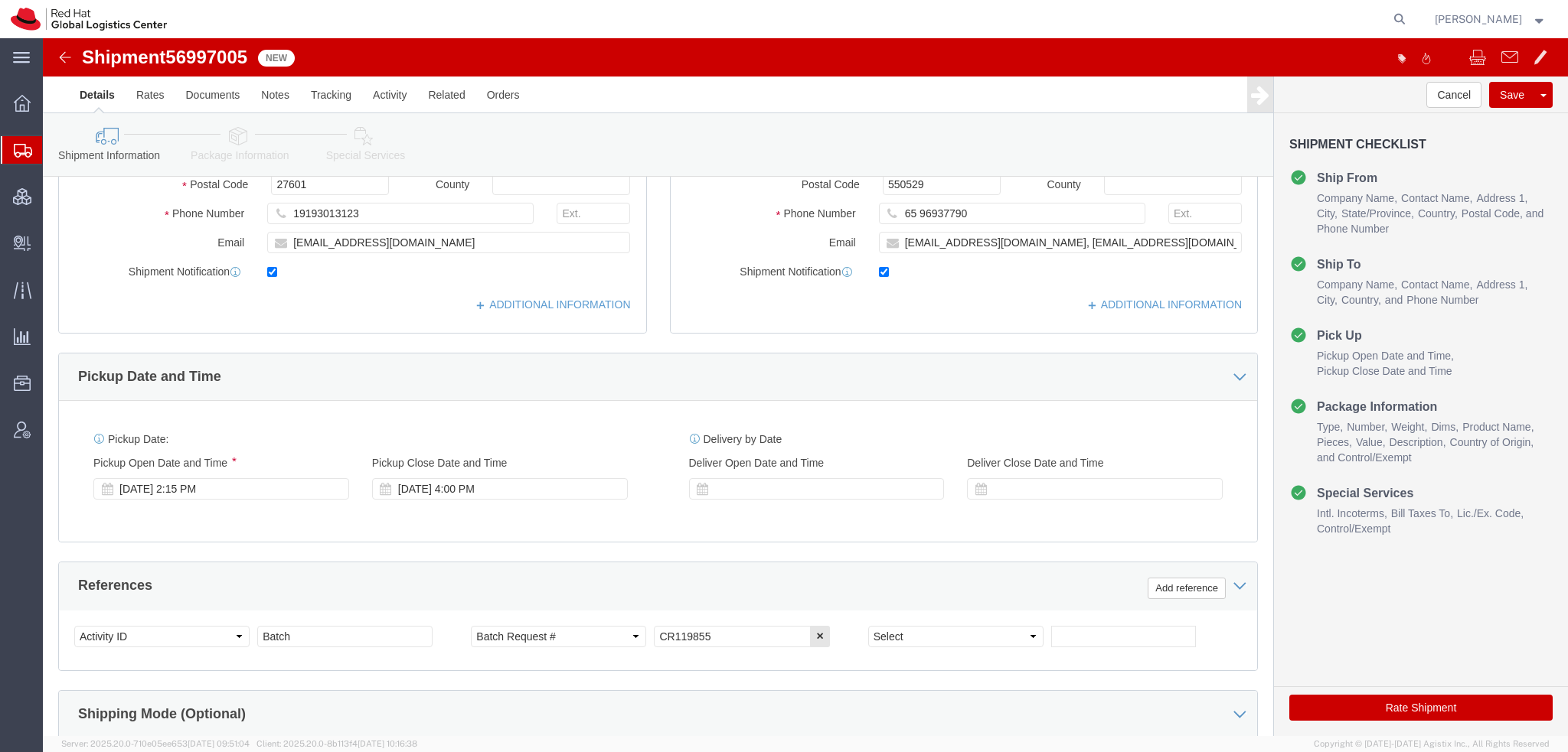
scroll to position [80, 0]
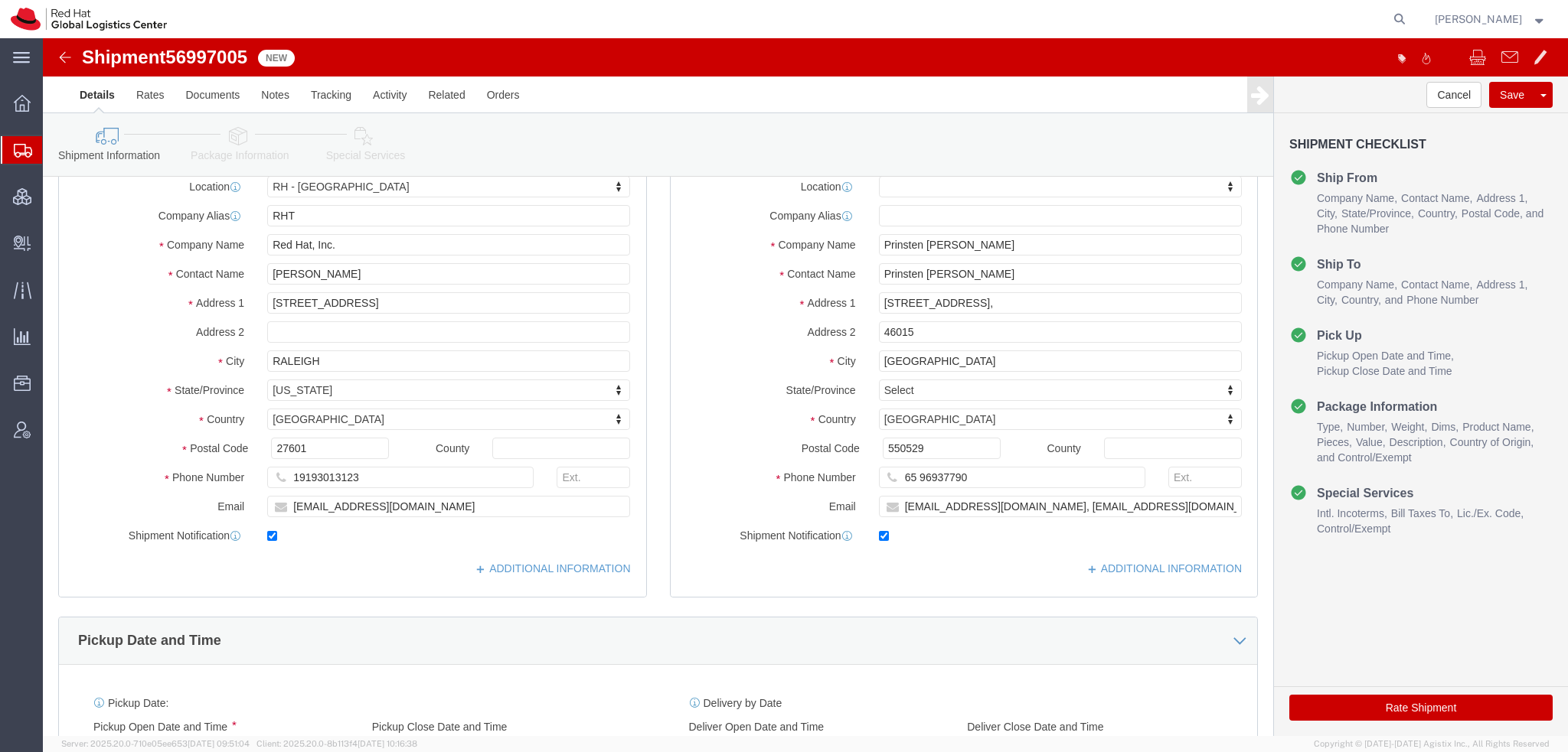
click icon
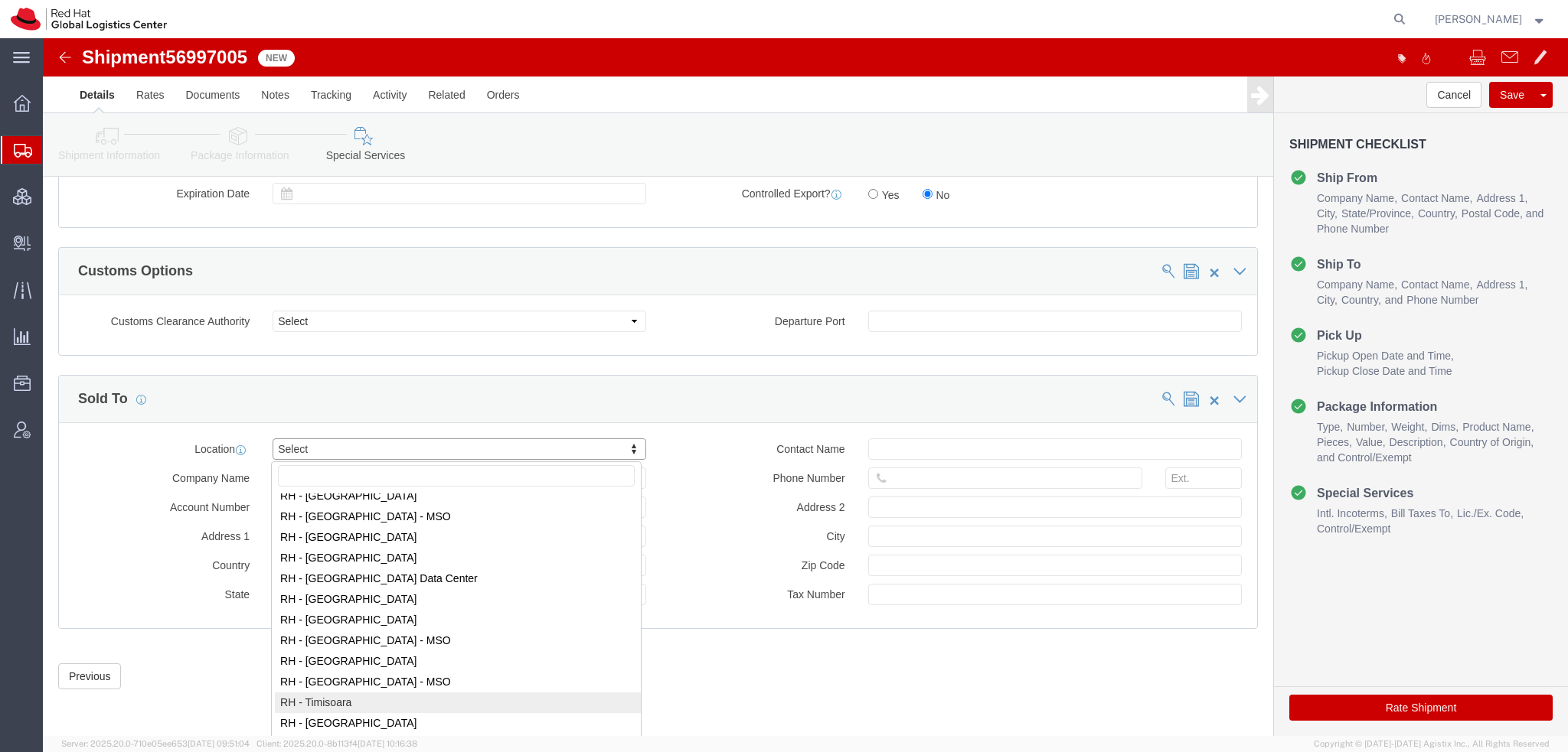
scroll to position [2372, 0]
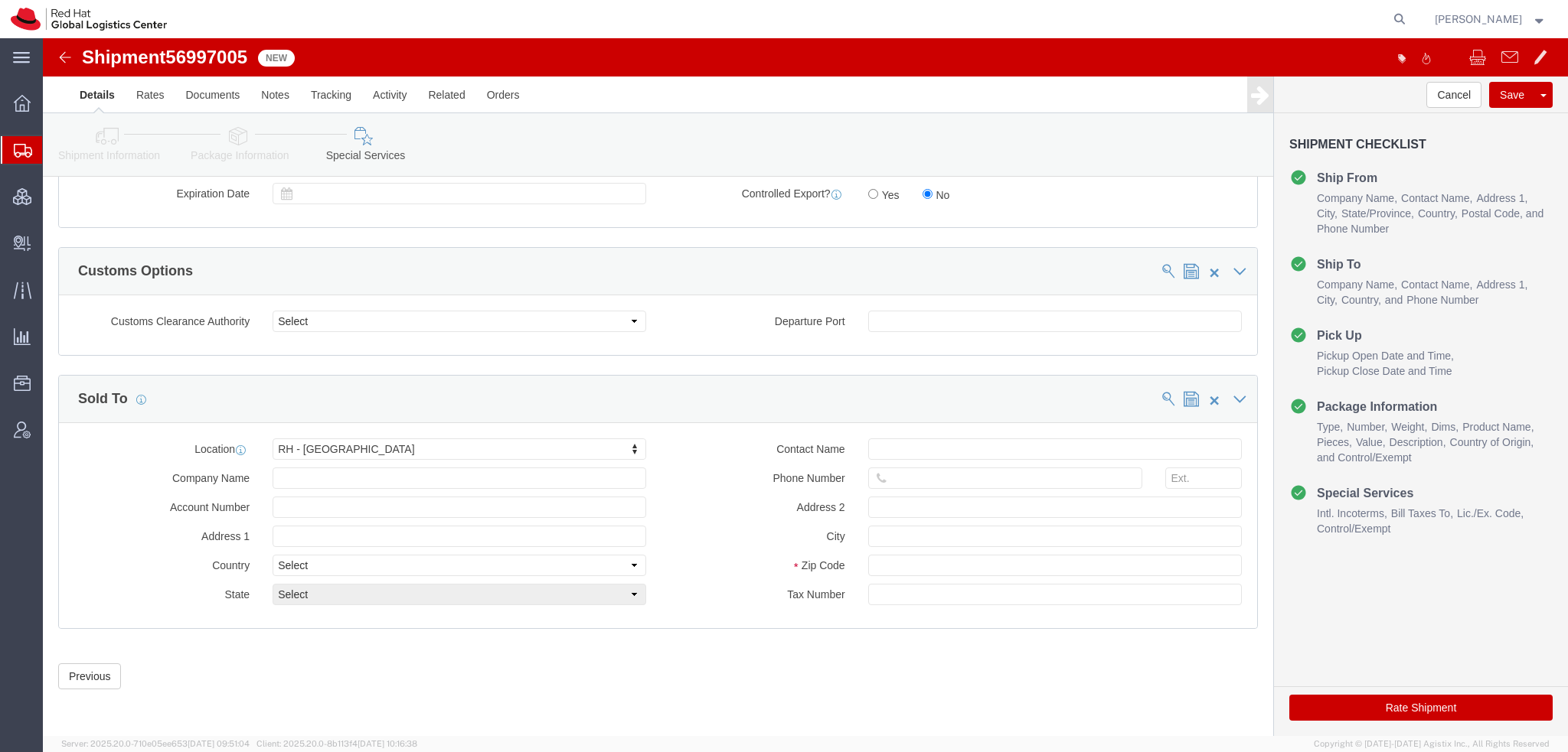
drag, startPoint x: 1320, startPoint y: 680, endPoint x: 895, endPoint y: 60, distance: 751.7
click button "Rate Shipment"
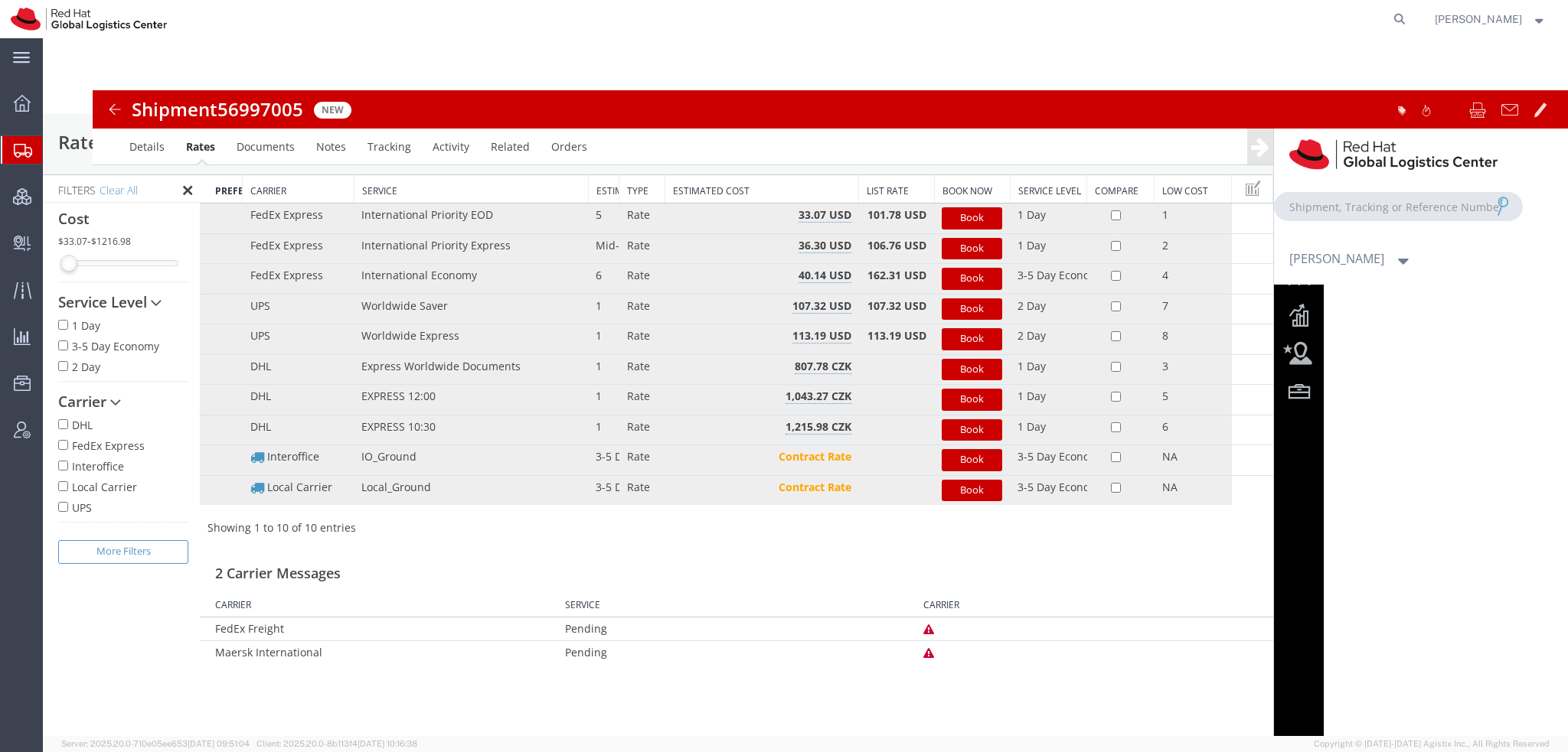
scroll to position [0, 0]
click at [987, 218] on div at bounding box center [805, 387] width 1525 height 698
click at [966, 216] on div at bounding box center [805, 387] width 1525 height 698
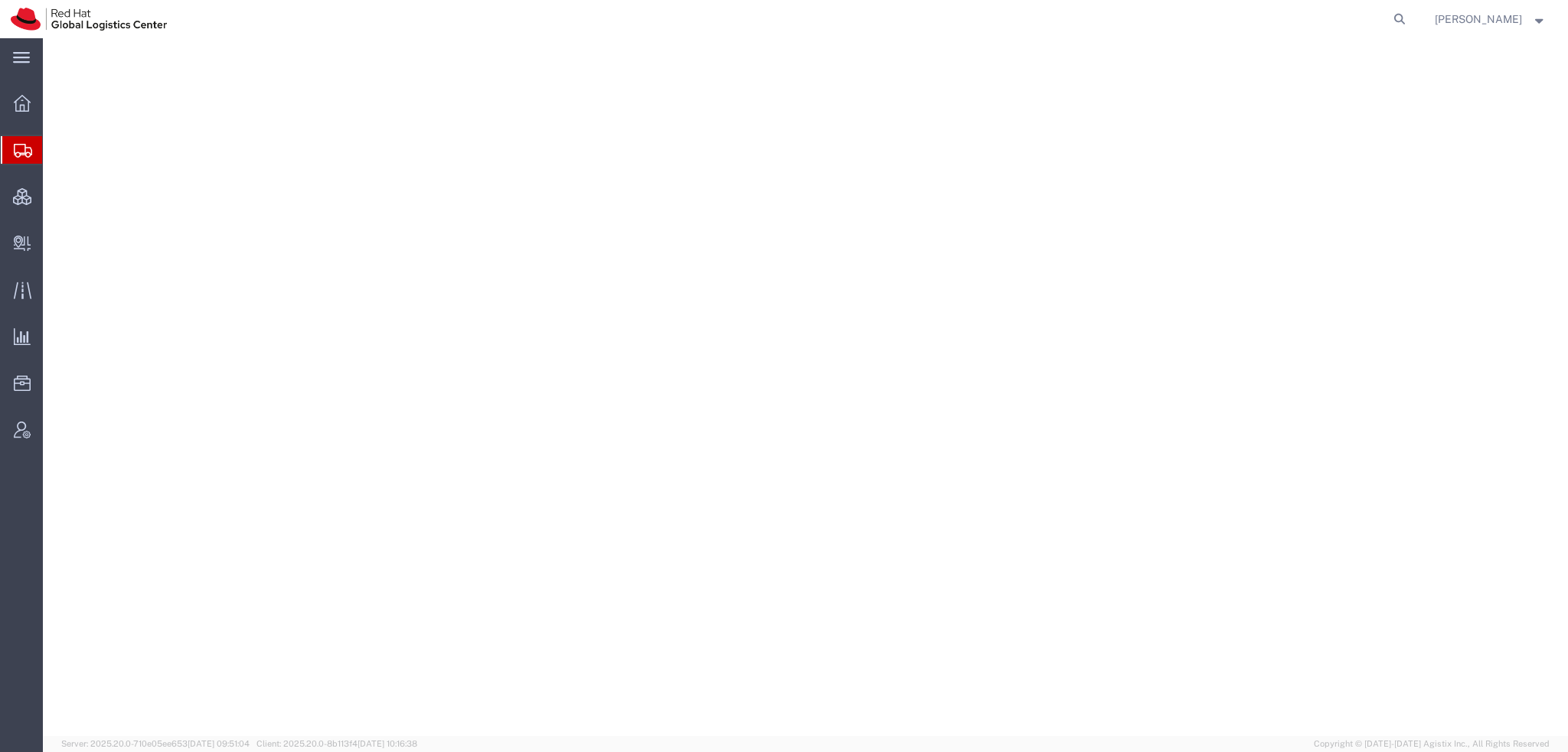
select select "38014"
select select
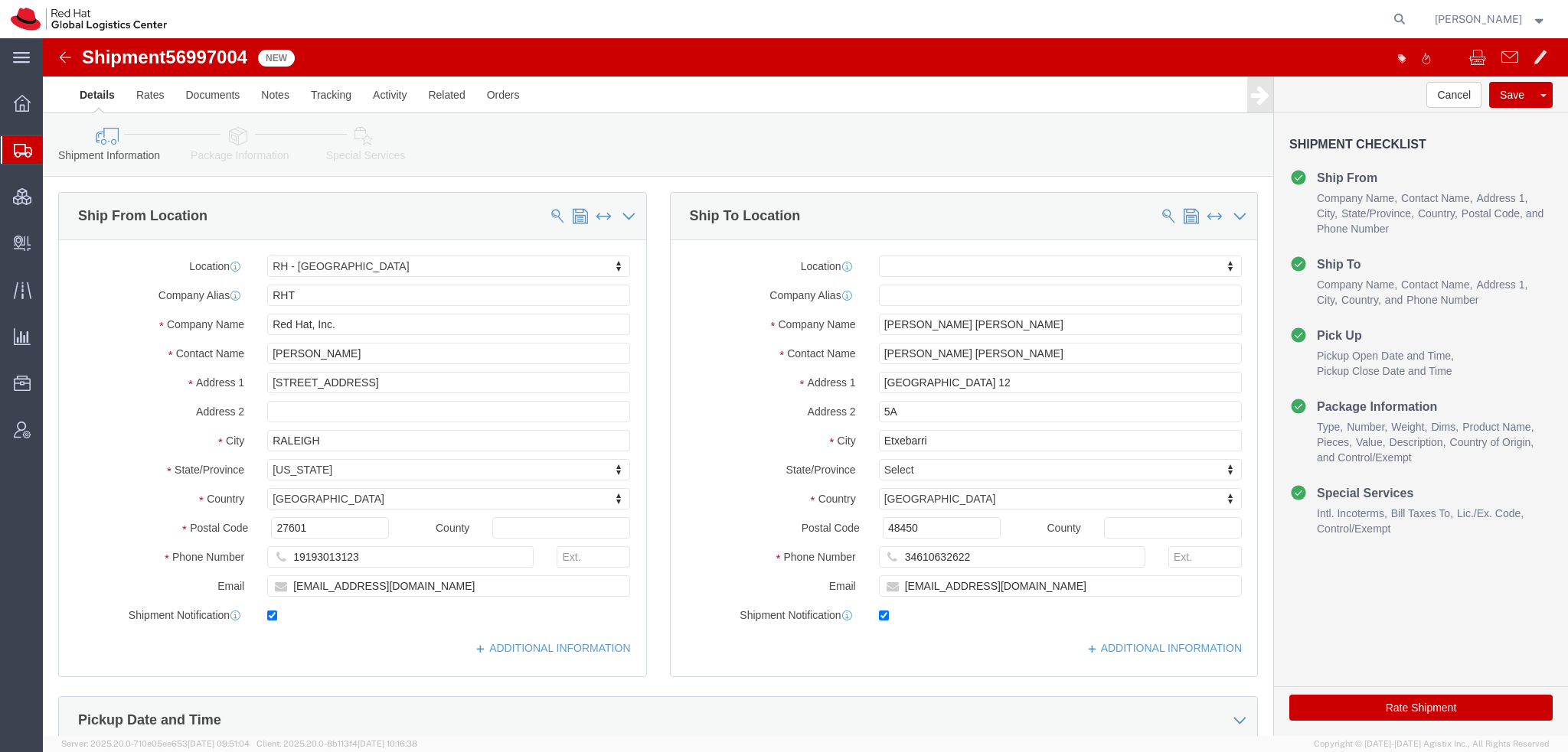
click icon
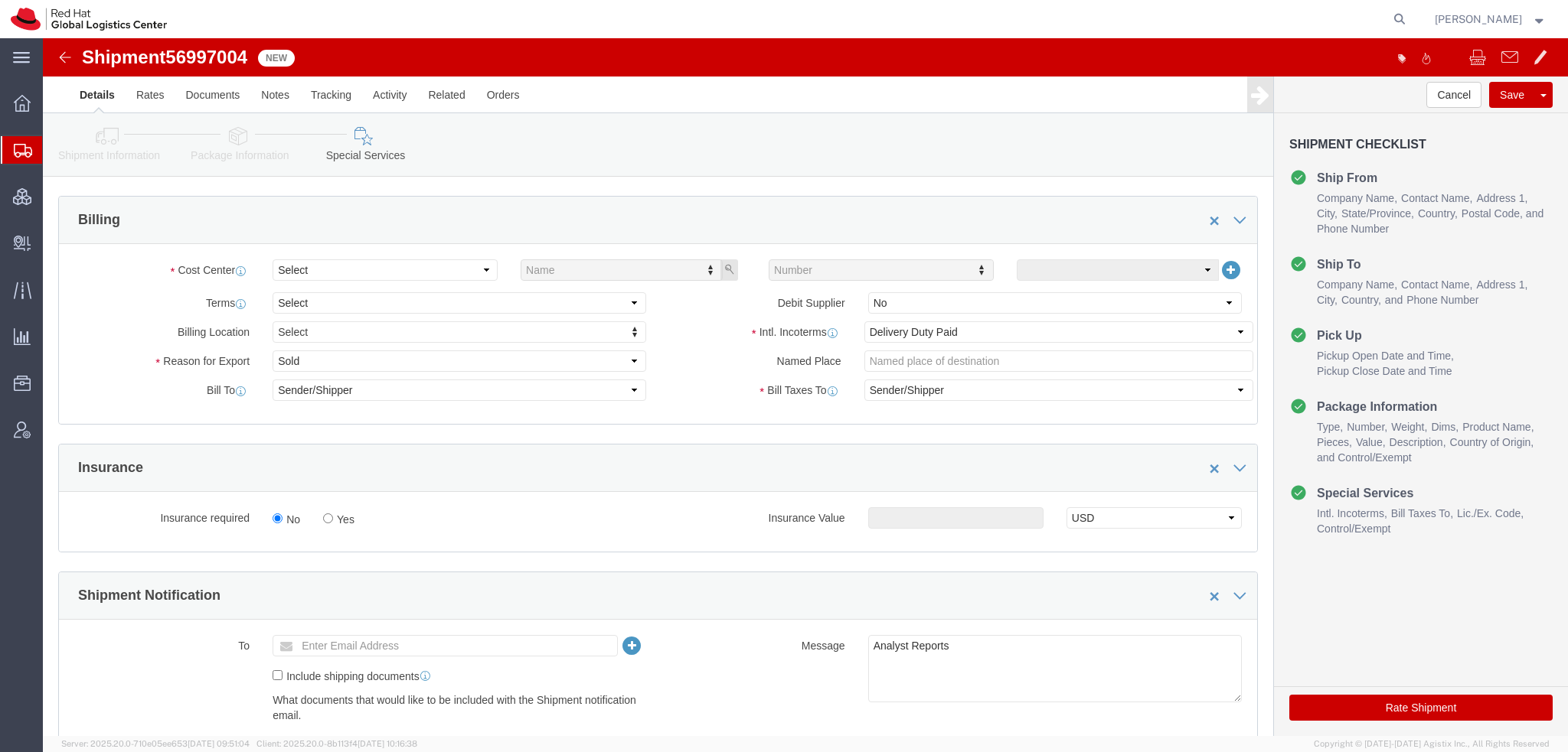
scroll to position [535, 0]
click select "Select"
click select "Select Gift Personal Effects Repair/Warranty Return Sample Sold Temporary/Not S…"
select select "GIFT"
click select "Select Gift Personal Effects Repair/Warranty Return Sample Sold Temporary/Not S…"
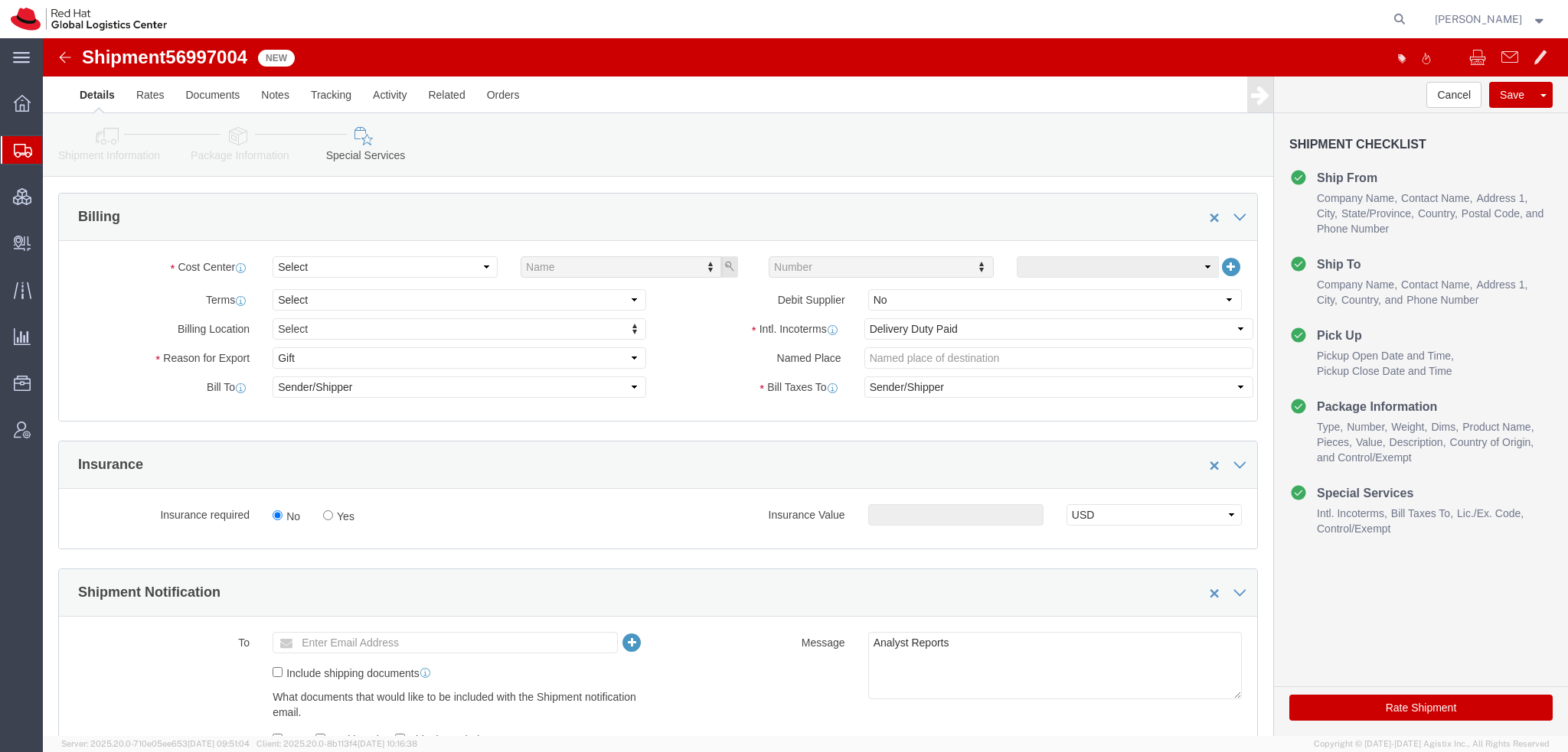
click icon
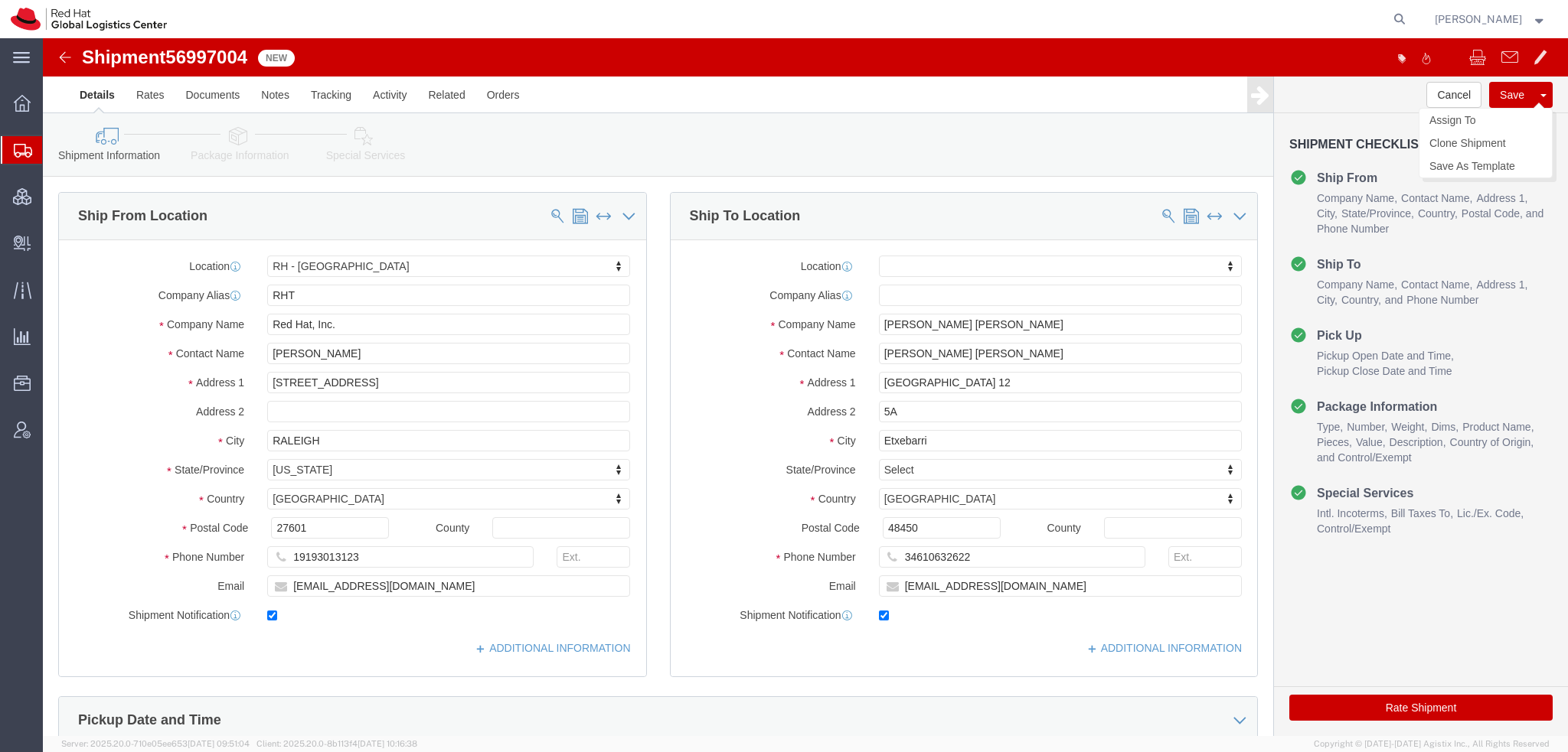
click button "Save"
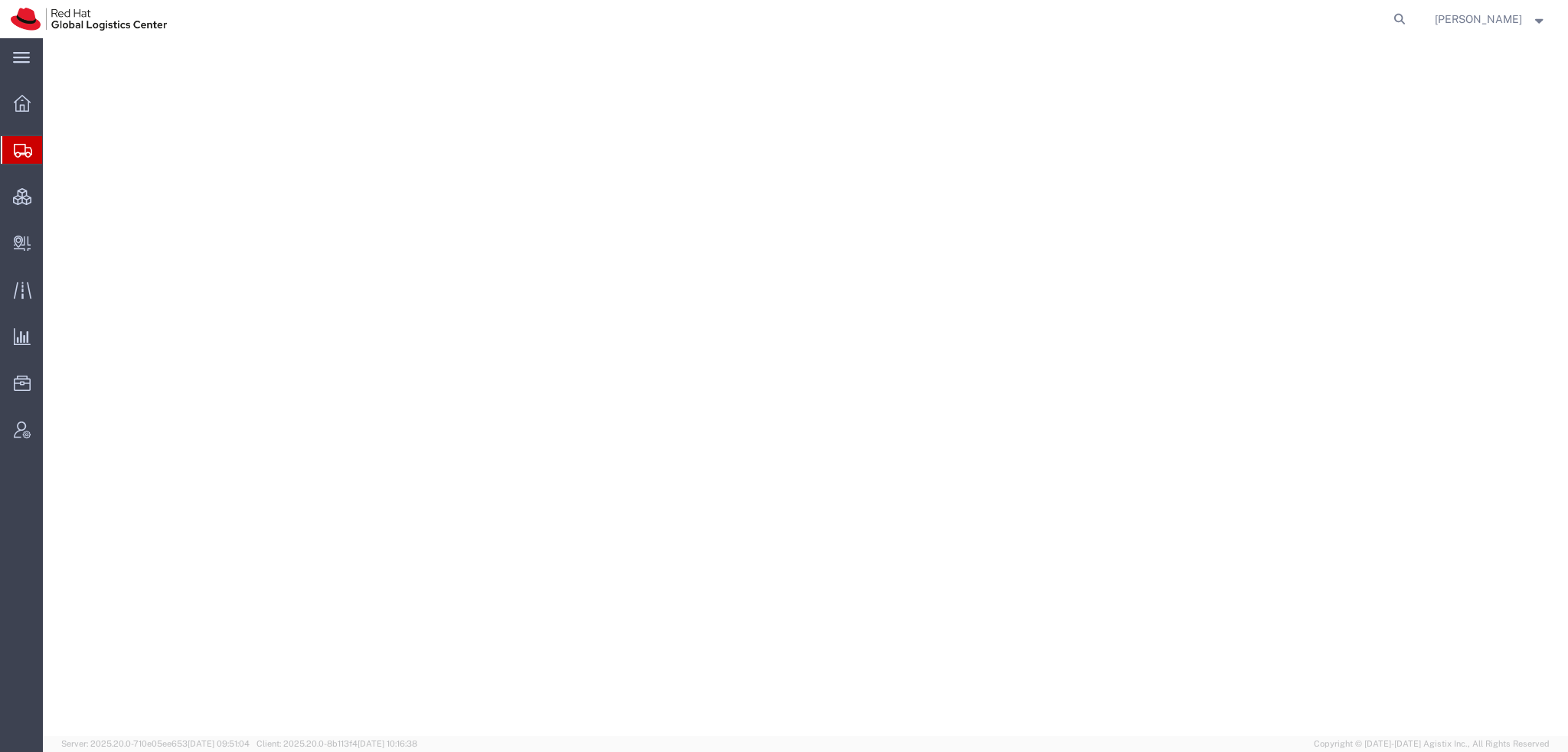
select select "38014"
select select
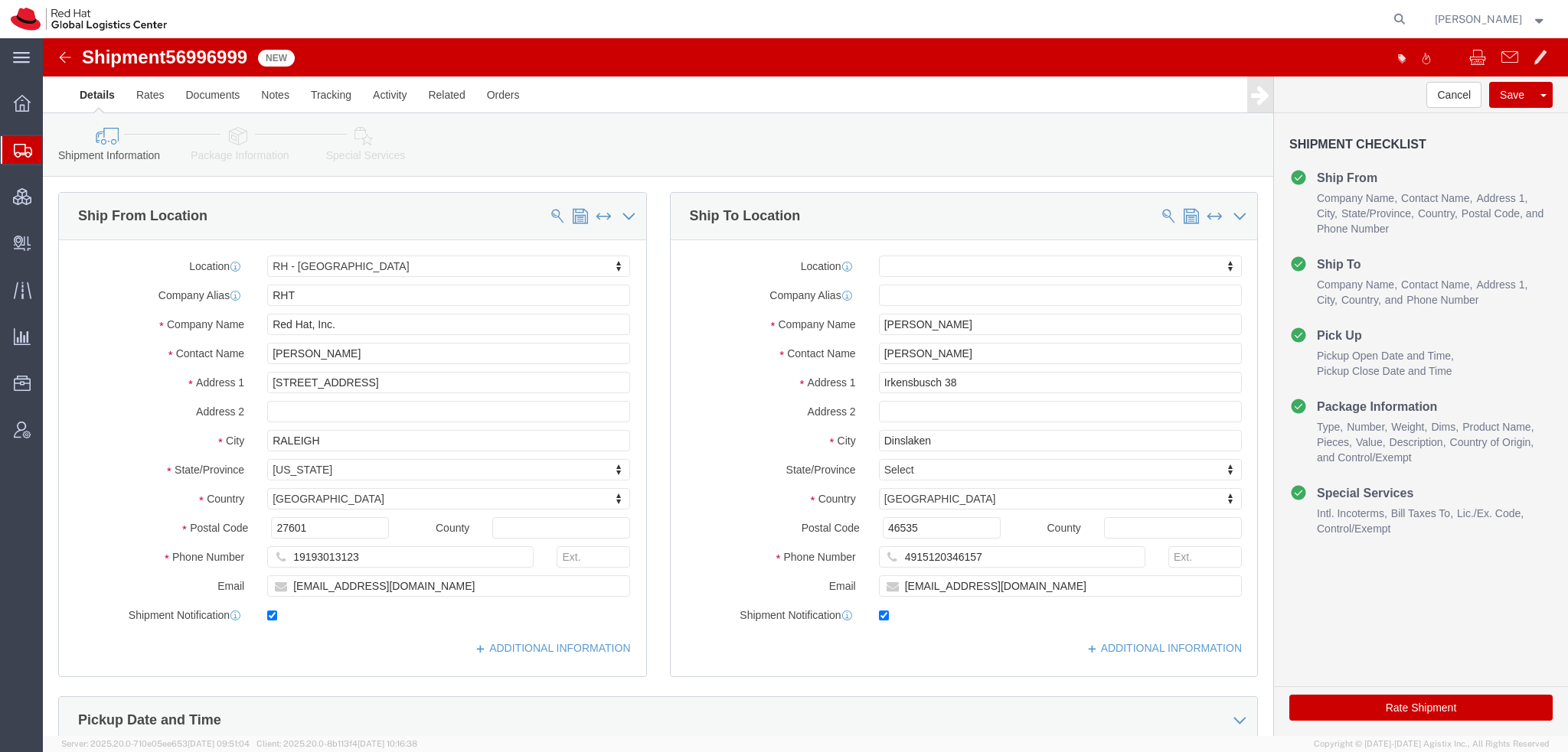
click icon
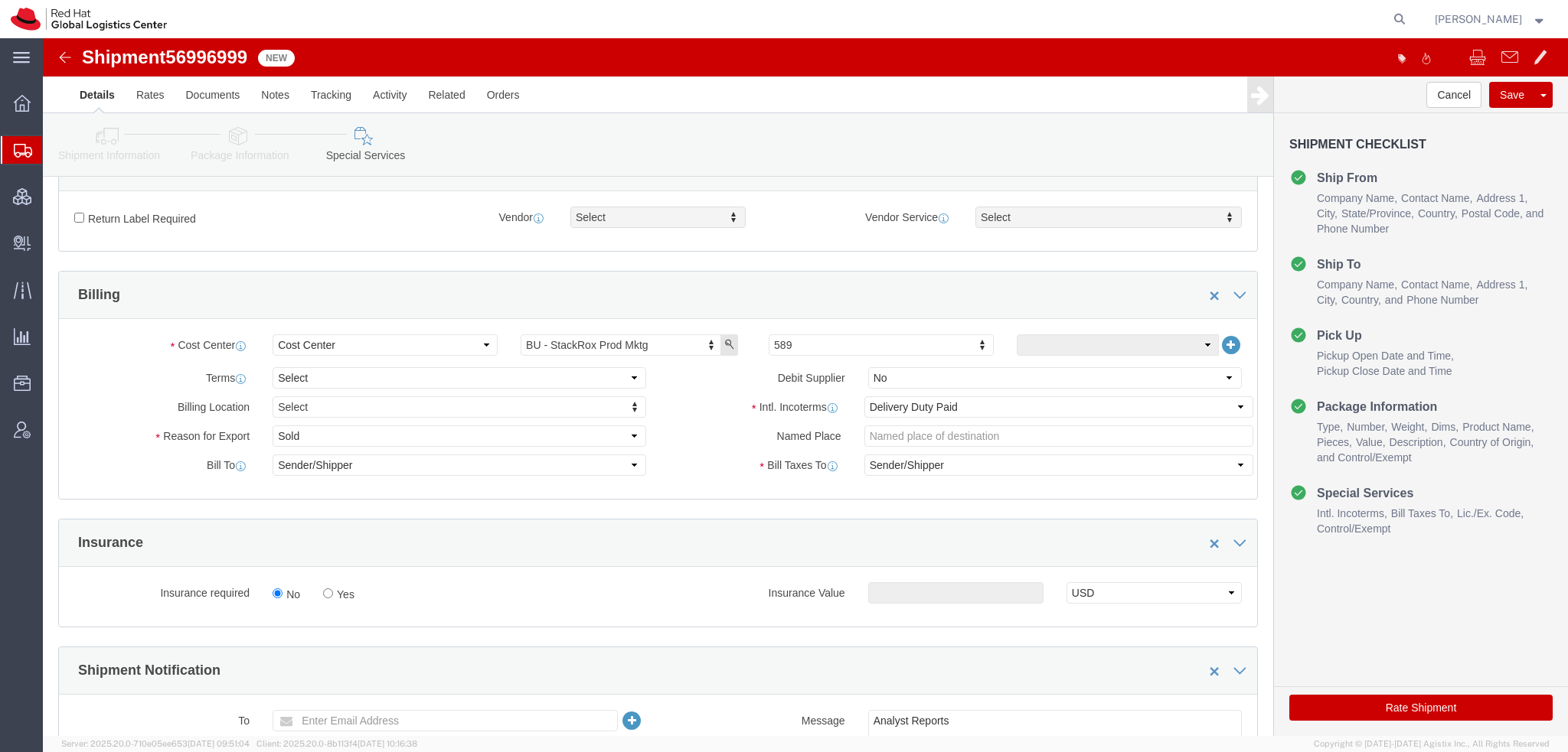
scroll to position [459, 0]
click select "Select Gift Personal Effects Repair/Warranty Return Sample Sold Temporary/Not S…"
select select "GIFT"
click select "Select Gift Personal Effects Repair/Warranty Return Sample Sold Temporary/Not S…"
click icon "button"
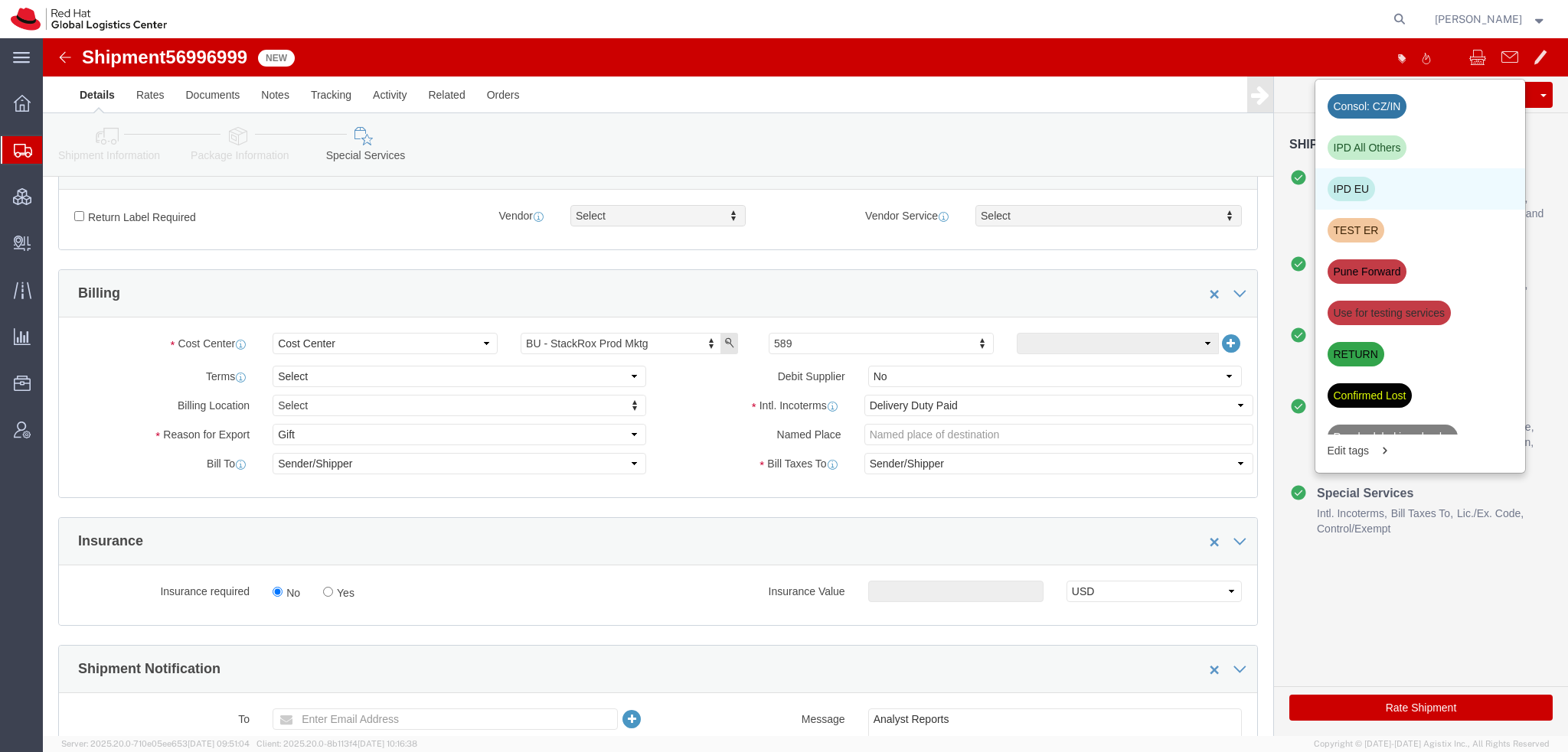
click div "IPD EU"
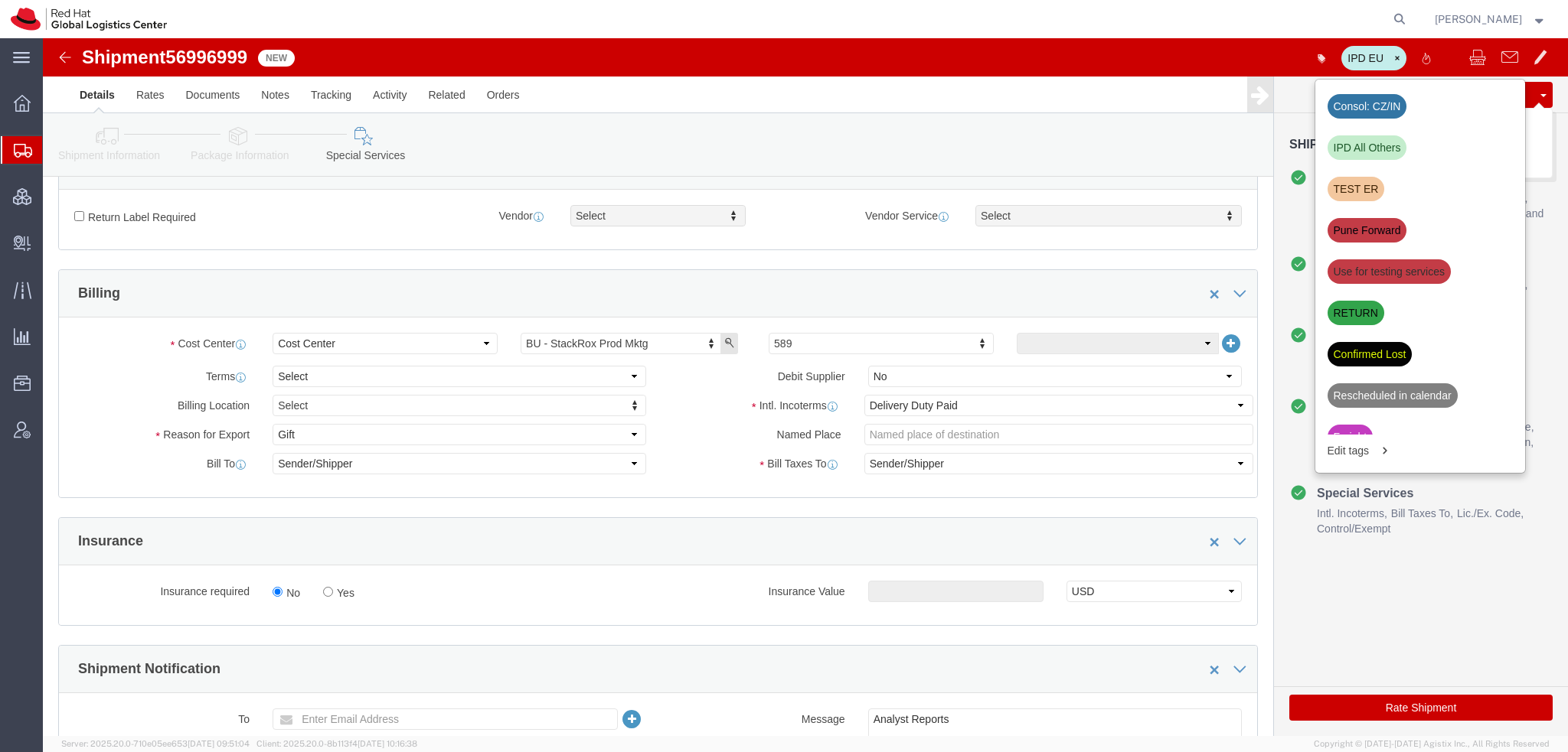
click button "Save"
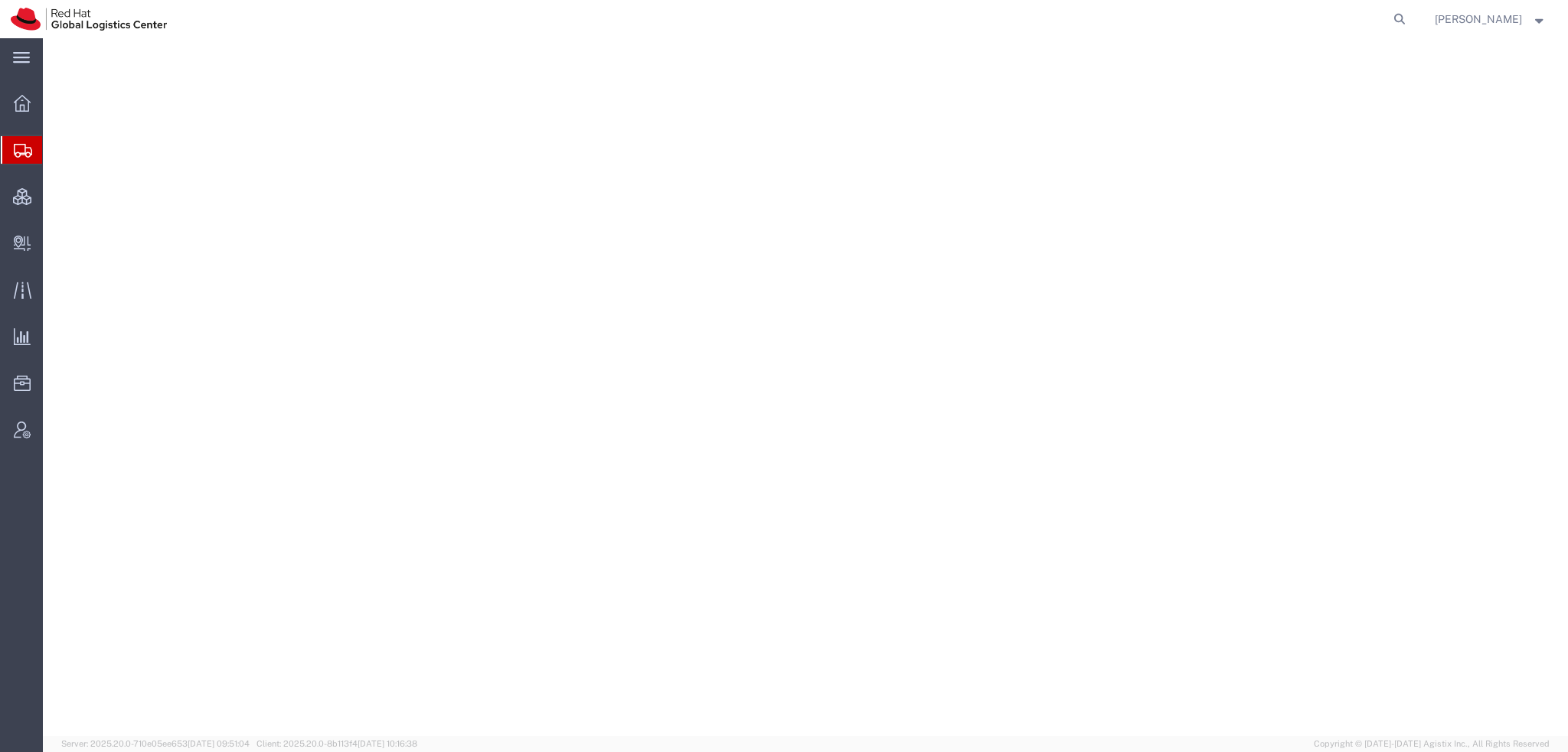
select select "38014"
select select
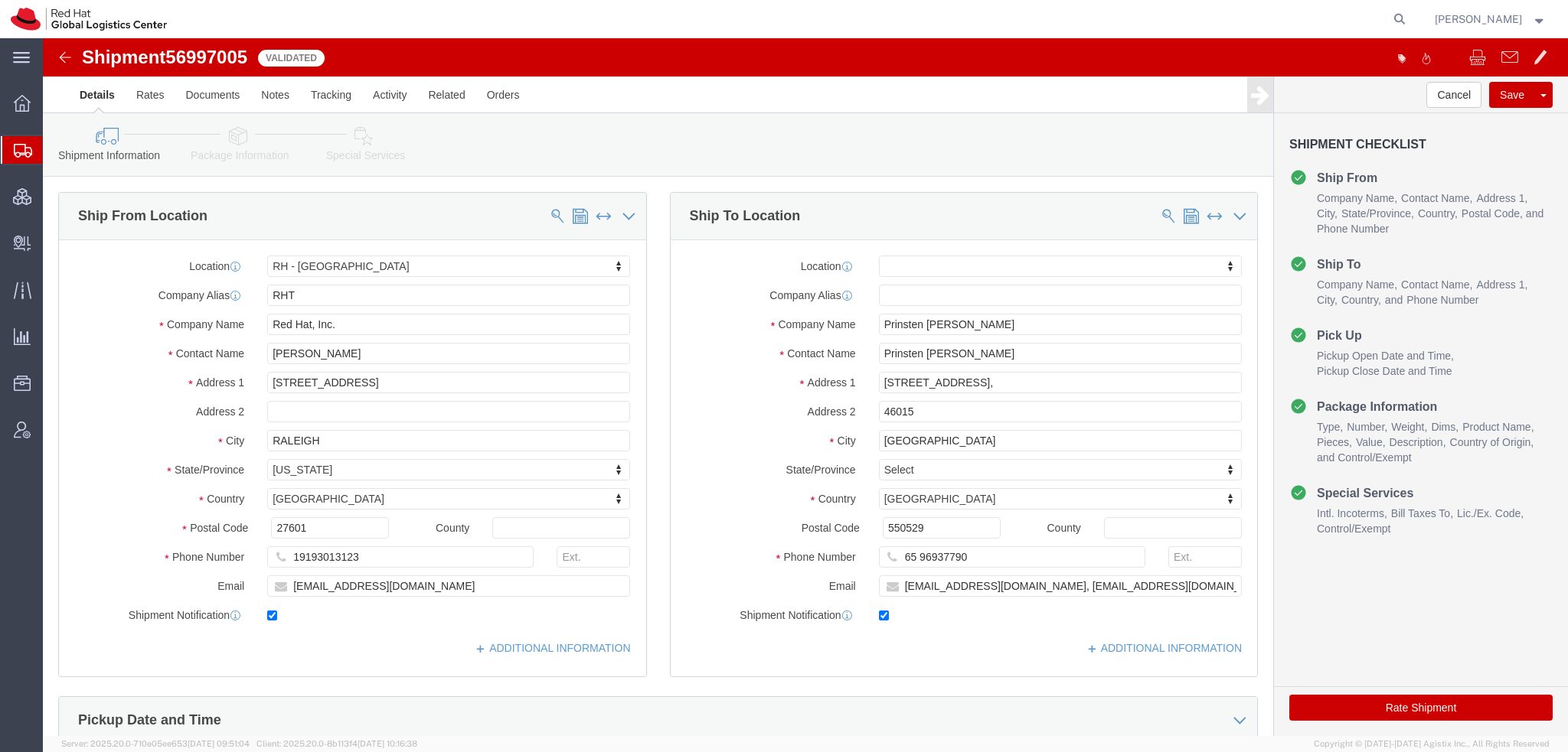
click icon
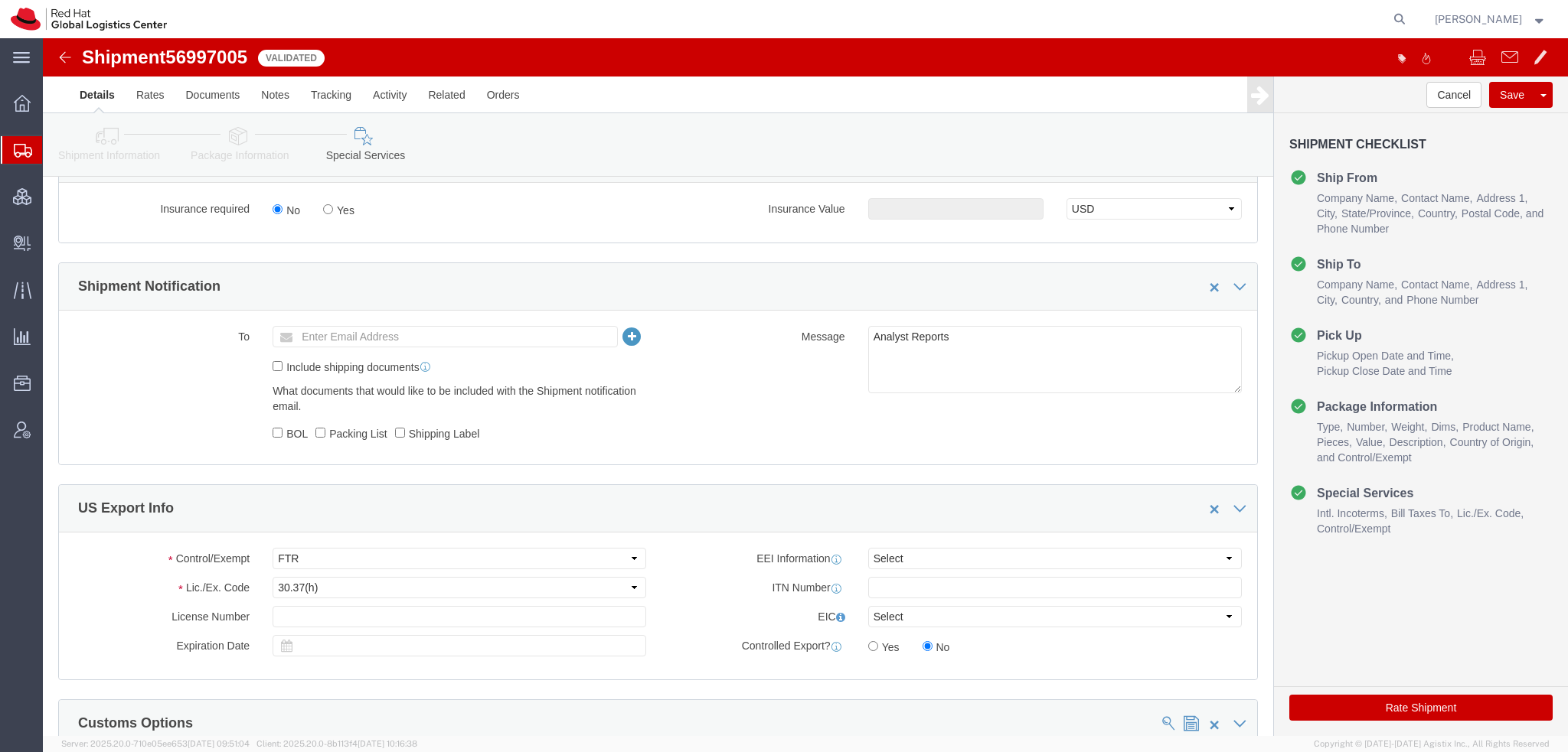
scroll to position [1224, 0]
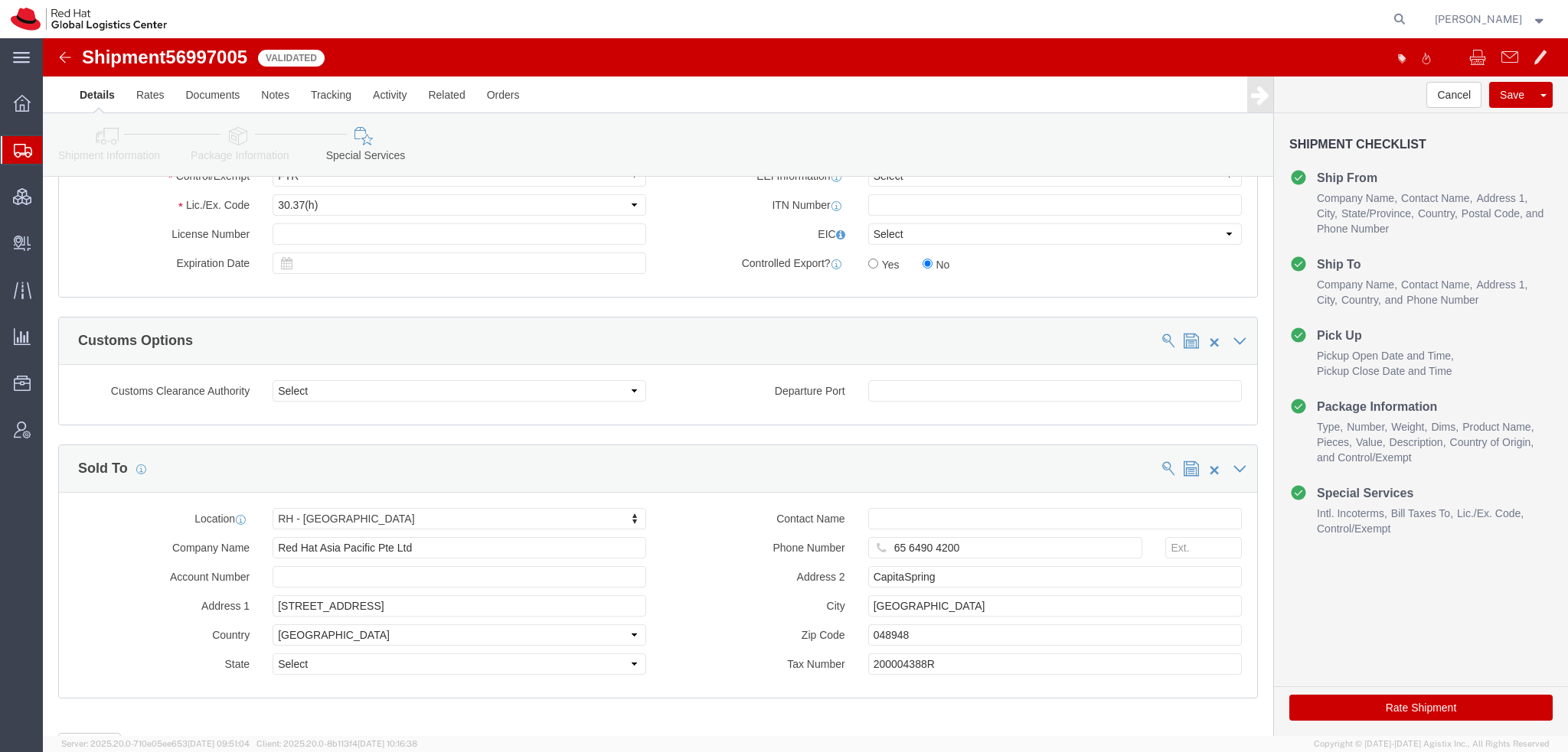
click button "Rate Shipment"
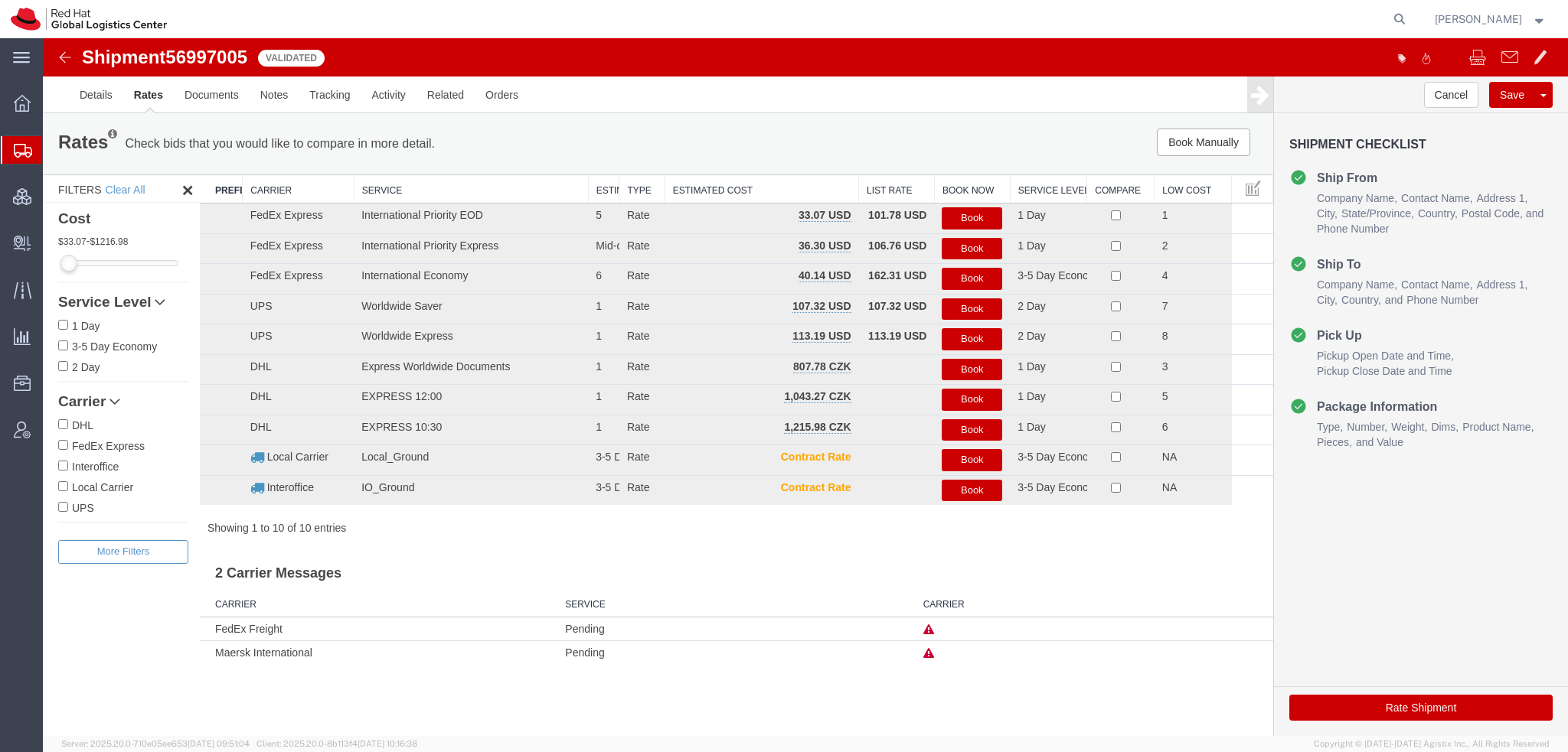
scroll to position [0, 0]
click at [965, 213] on button "Book" at bounding box center [972, 218] width 60 height 22
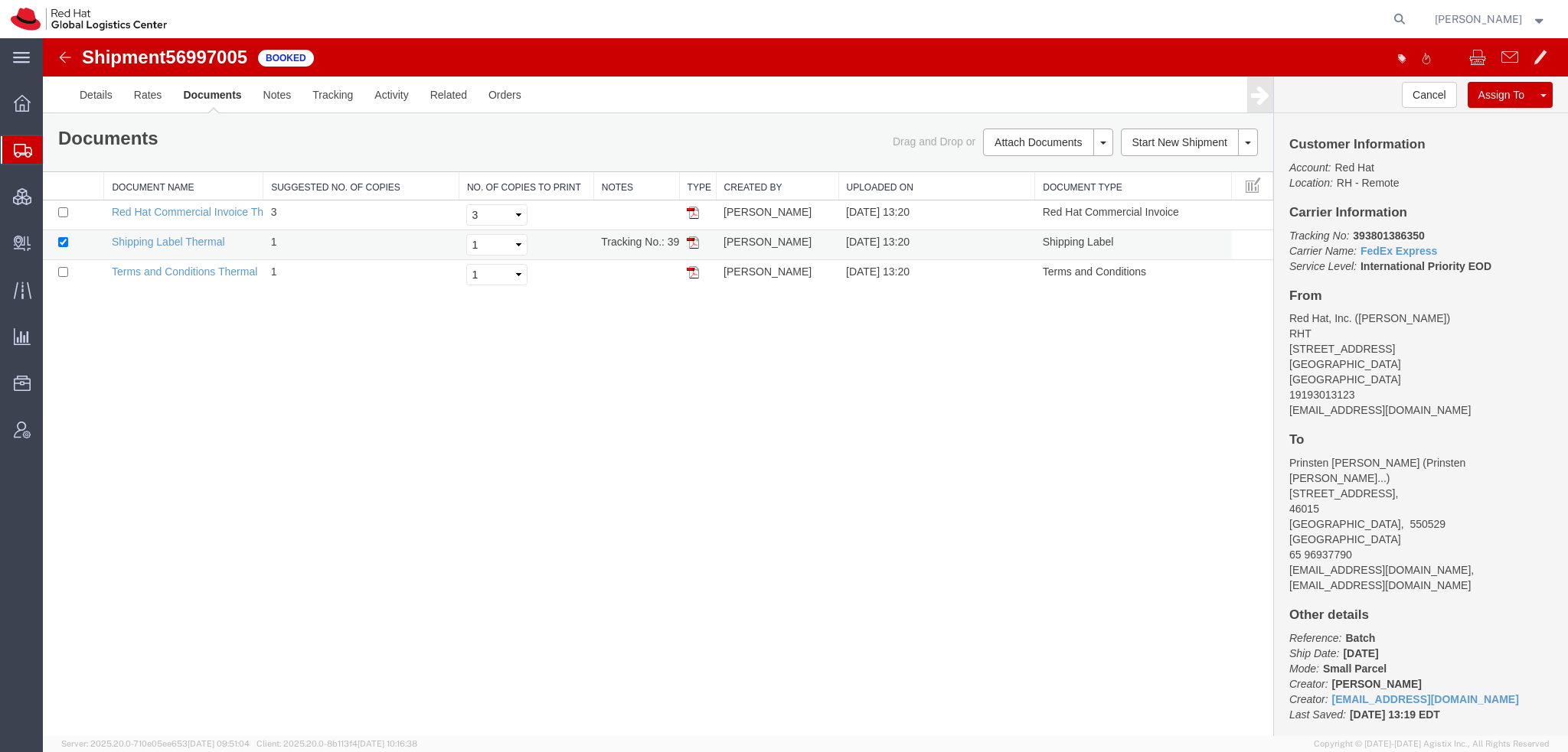
click at [694, 241] on img at bounding box center [693, 242] width 12 height 12
click at [0, 0] on span "Shipment Manager" at bounding box center [0, 0] width 0 height 0
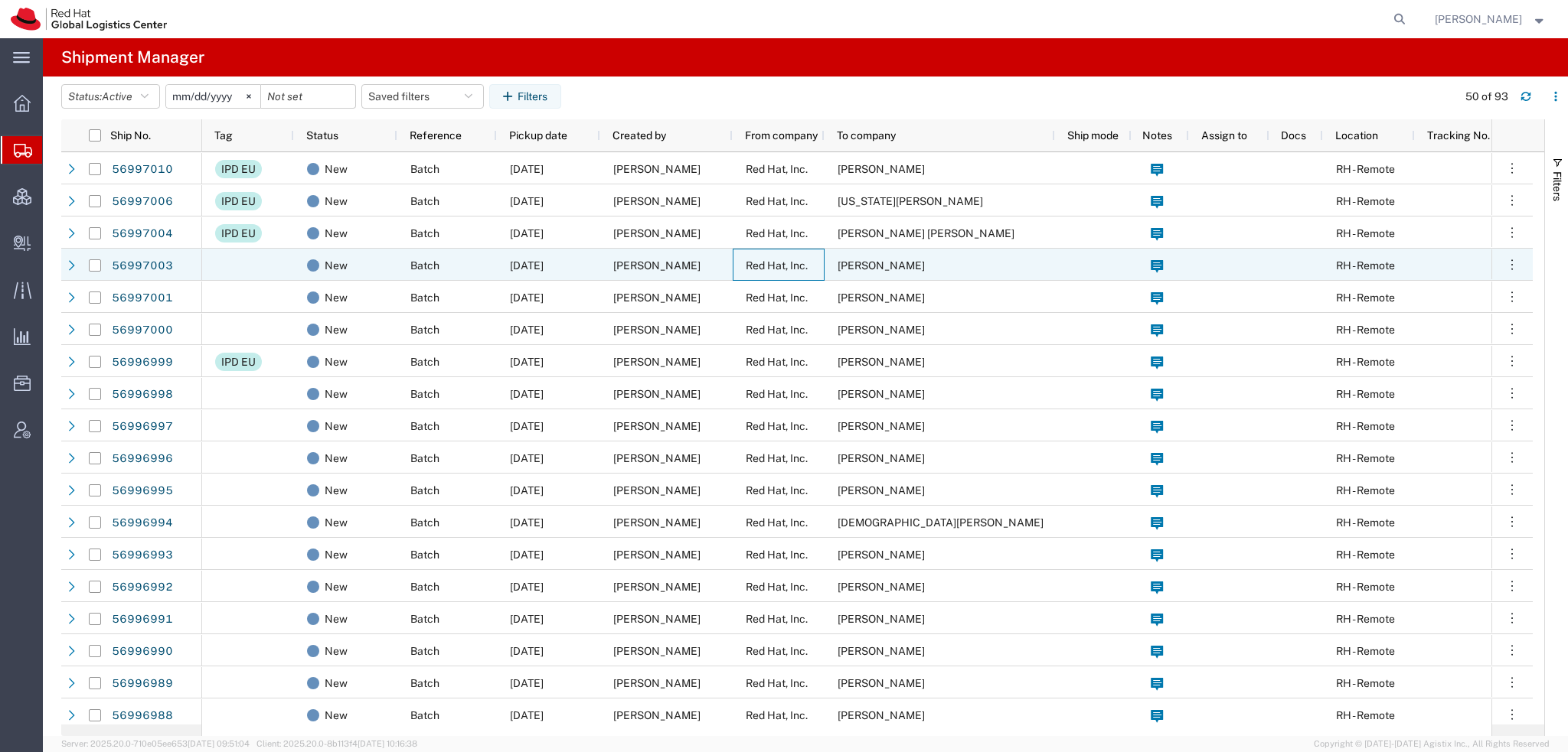
click at [760, 265] on span "Red Hat, Inc." at bounding box center [777, 265] width 62 height 12
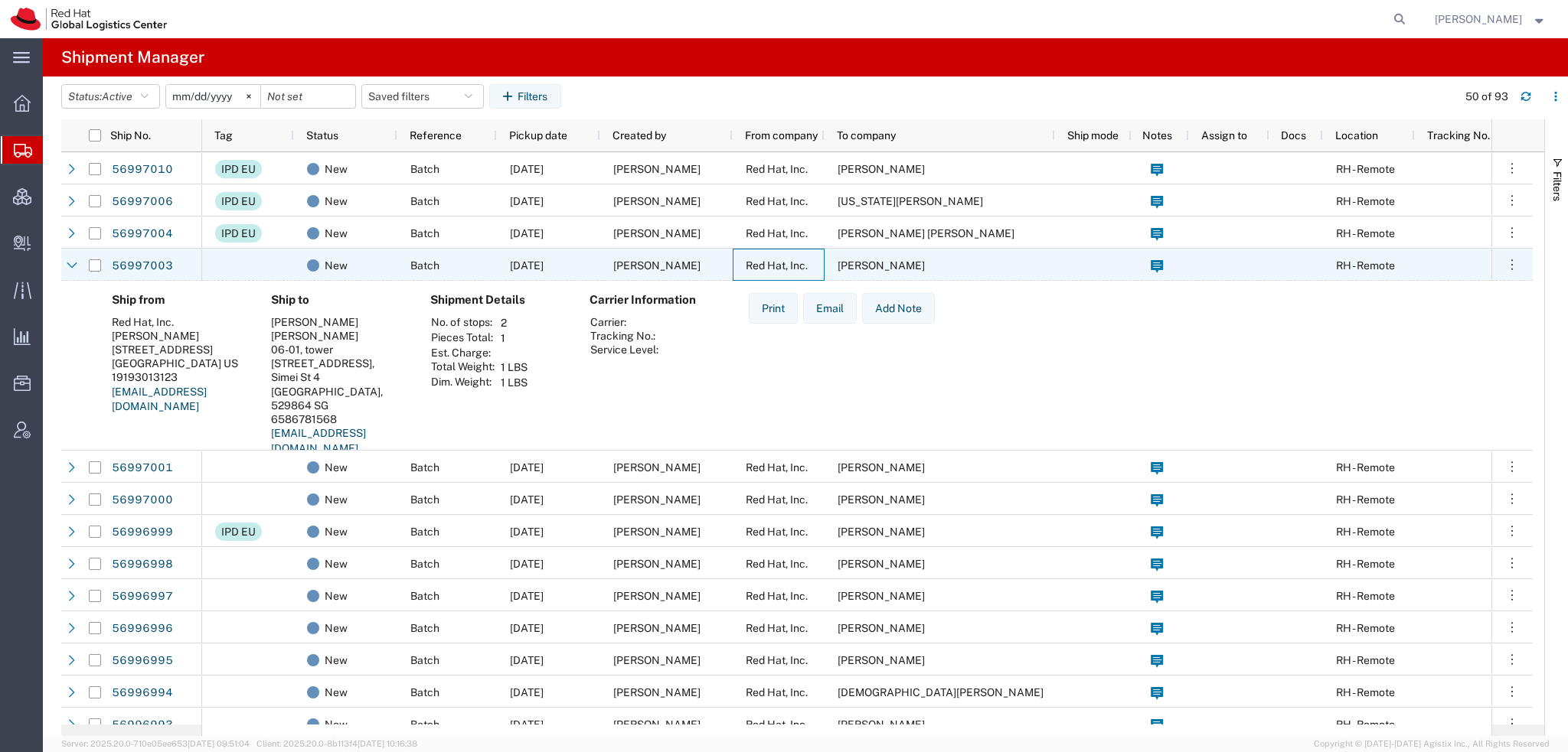
click at [760, 265] on span "Red Hat, Inc." at bounding box center [777, 265] width 62 height 12
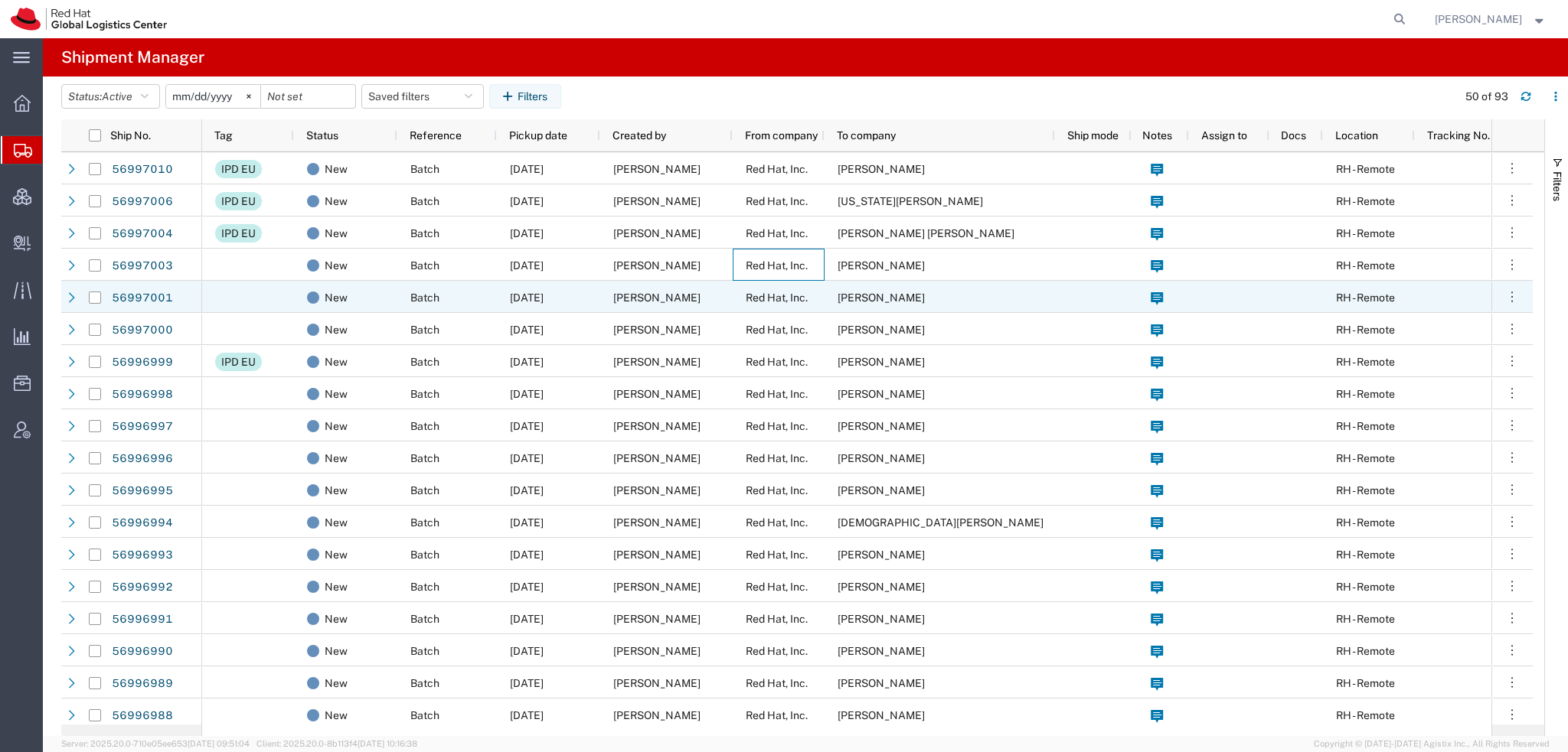
click at [746, 292] on span "Red Hat, Inc." at bounding box center [777, 297] width 62 height 12
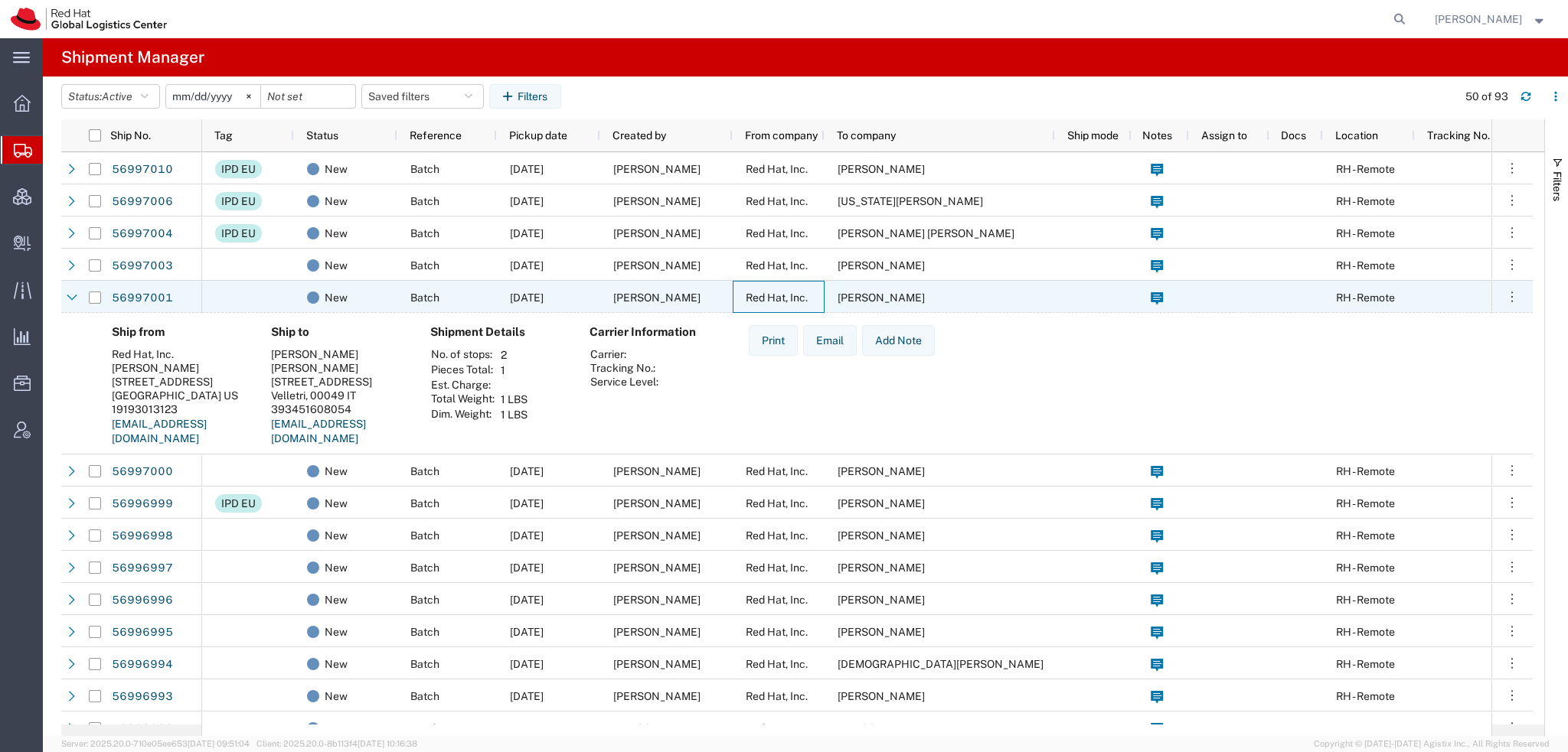
click at [746, 292] on span "Red Hat, Inc." at bounding box center [777, 297] width 62 height 12
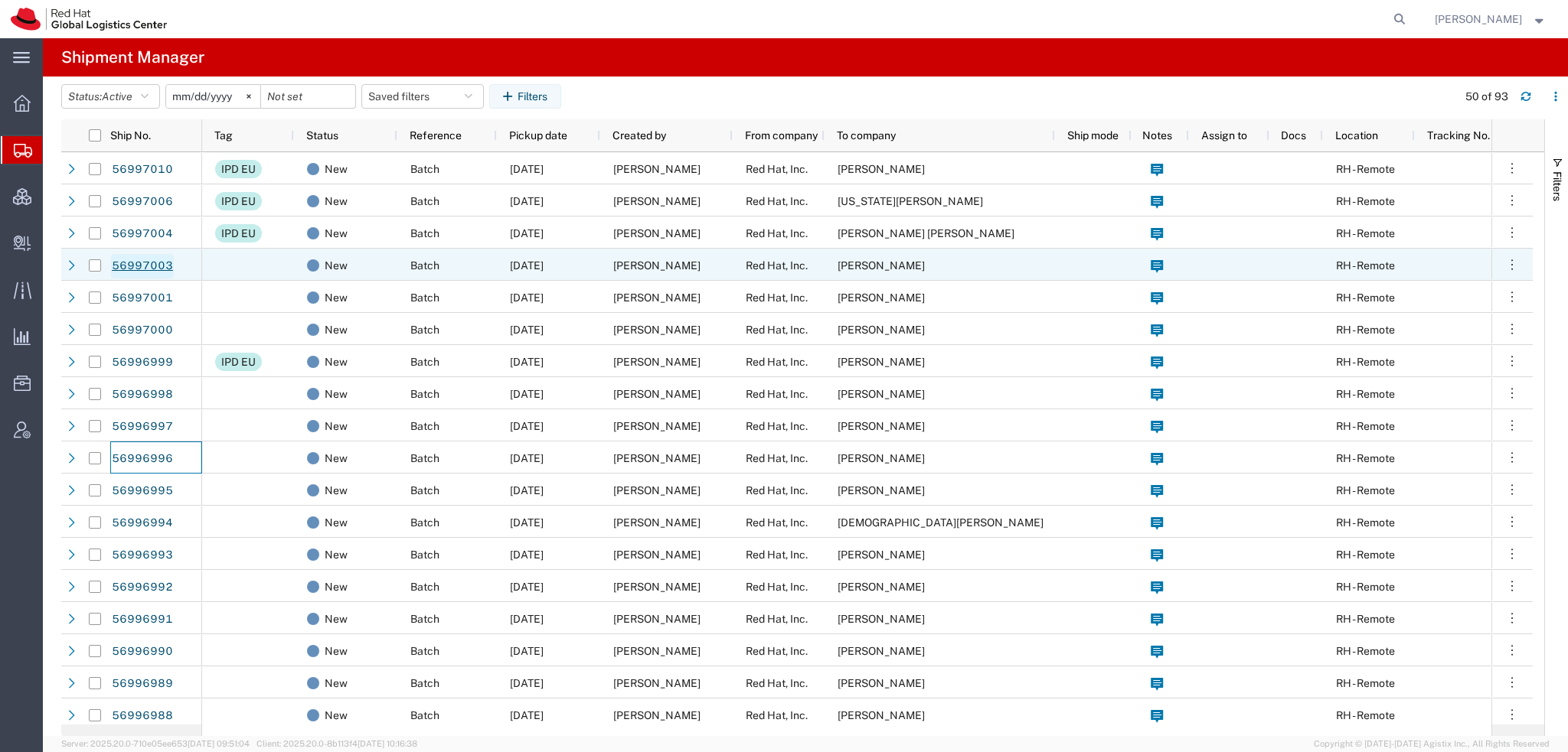
click at [130, 264] on link "56997003" at bounding box center [142, 266] width 63 height 25
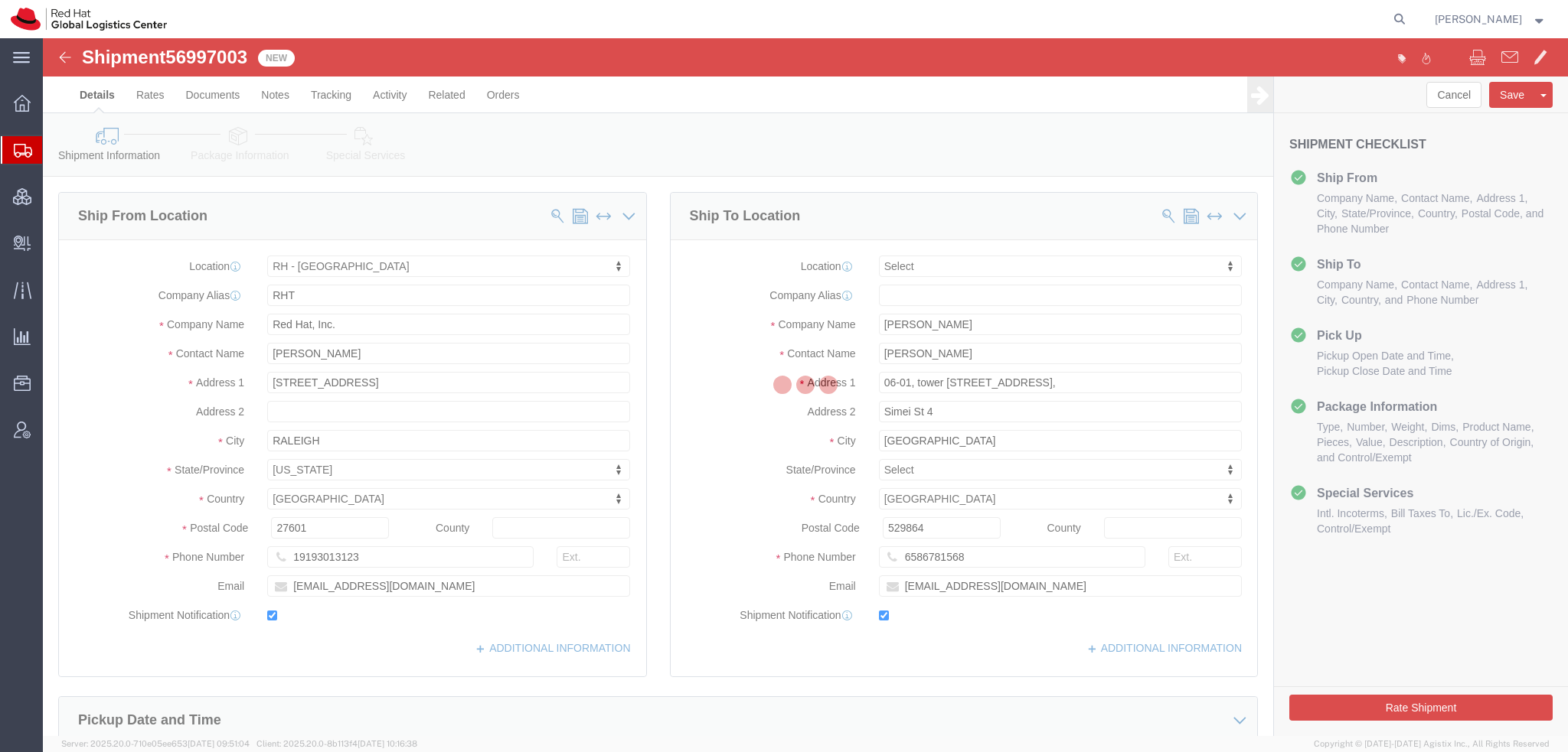
select select "38014"
select select
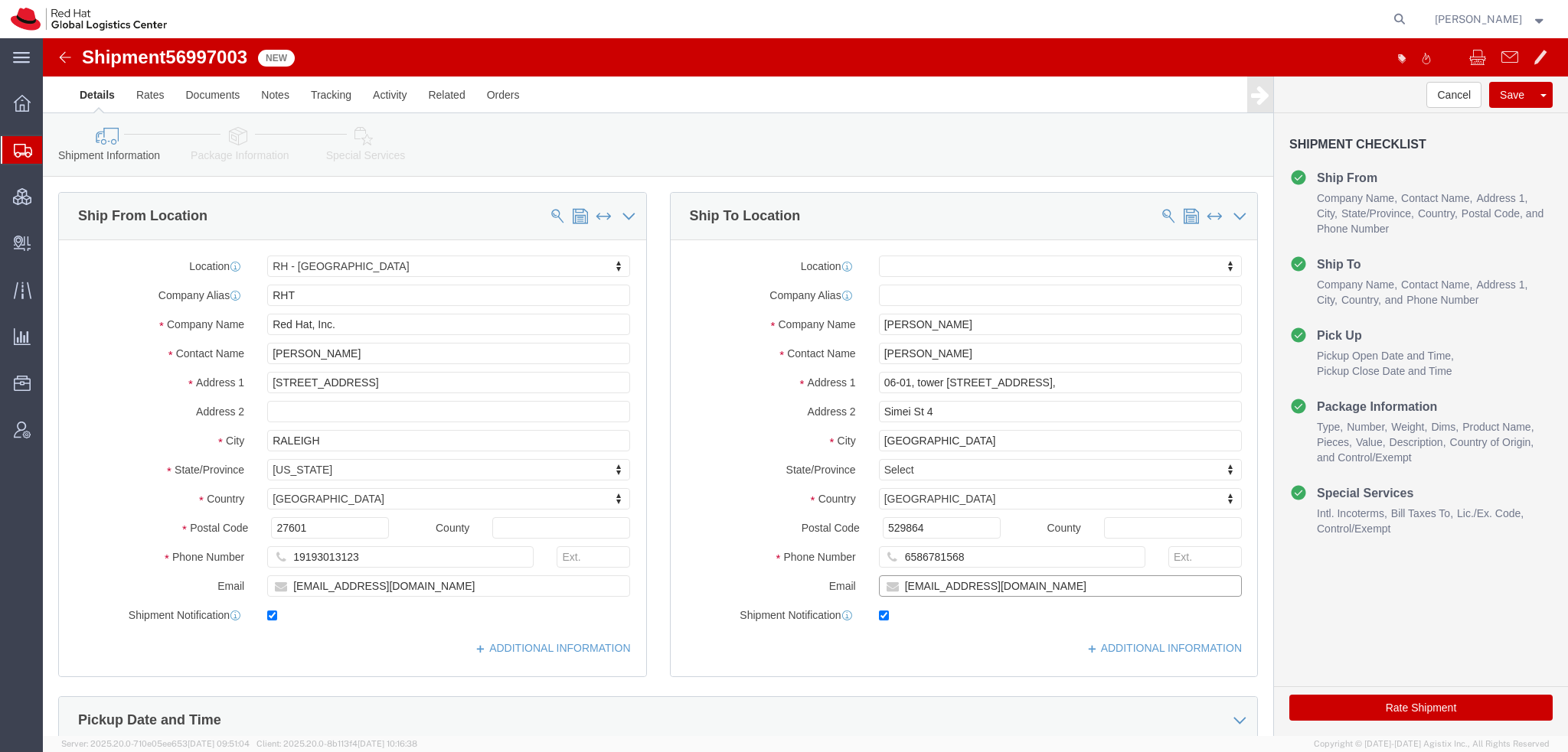
click input "asamanta@redhat.com"
type input "asamanta@redhat.com, apaclogistics@redhat.com"
click icon
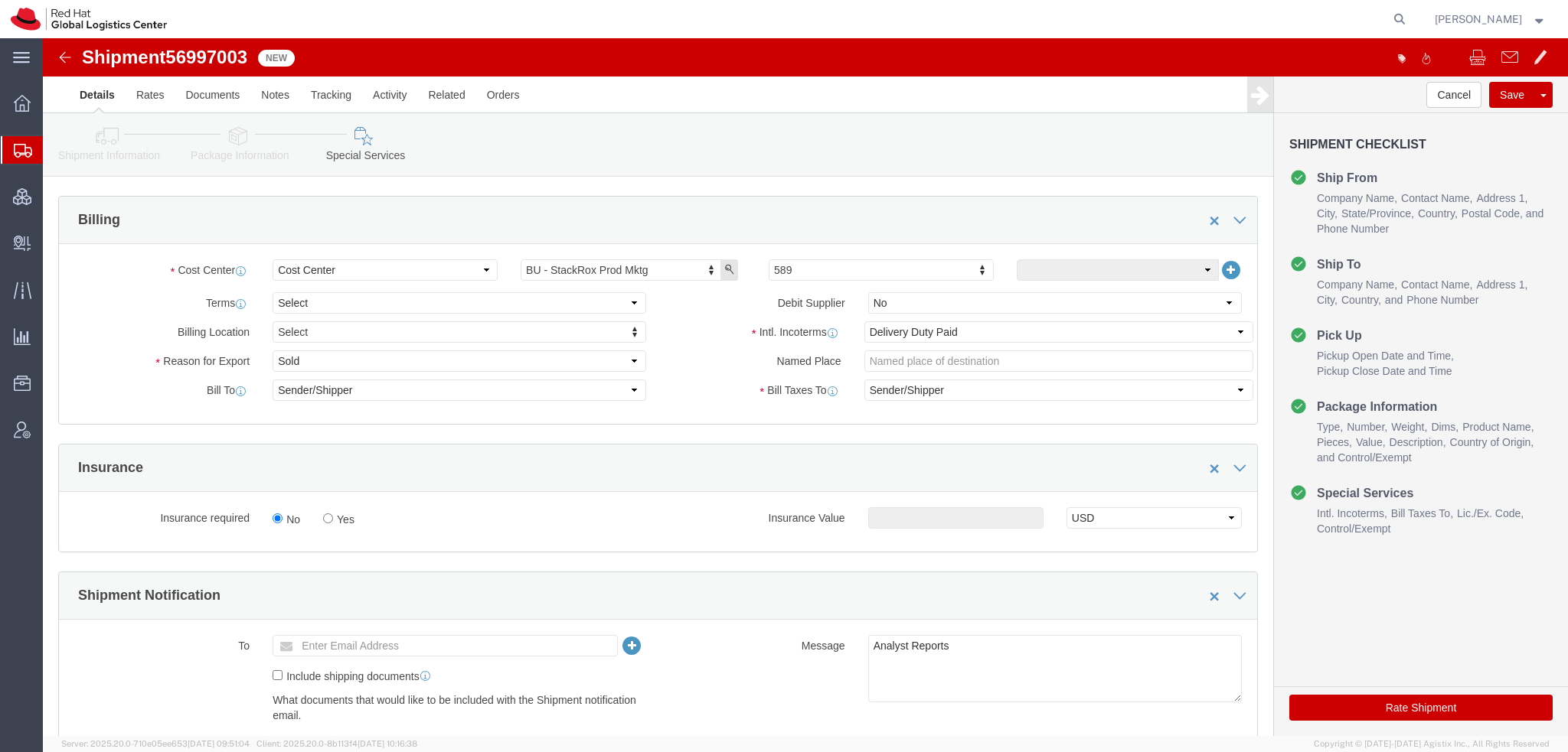
scroll to position [535, 0]
click select "Select Gift Personal Effects Repair/Warranty Return Sample Sold Temporary/Not S…"
select select "GIFT"
click select "Select Gift Personal Effects Repair/Warranty Return Sample Sold Temporary/Not S…"
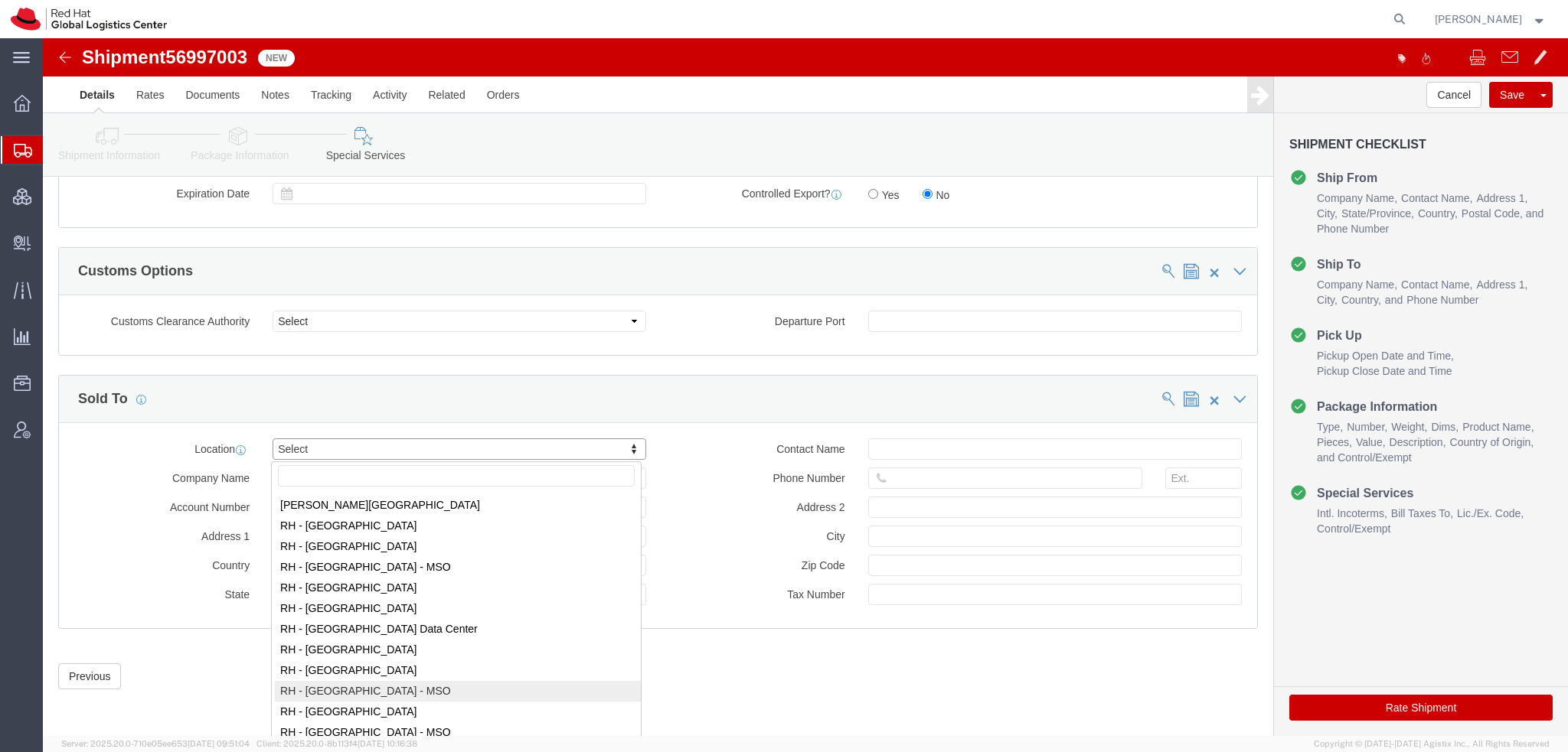
scroll to position [2372, 0]
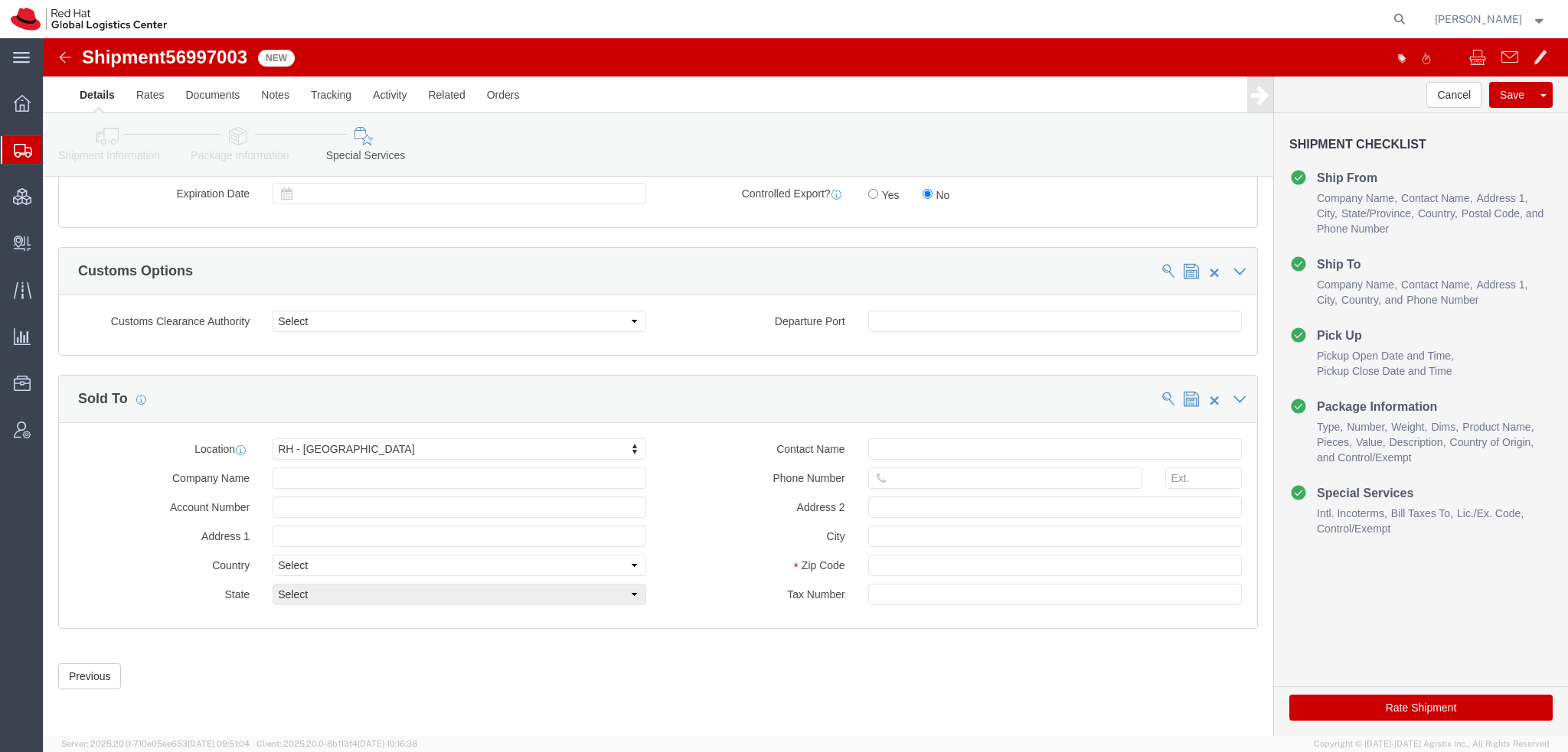
click button "Rate Shipment"
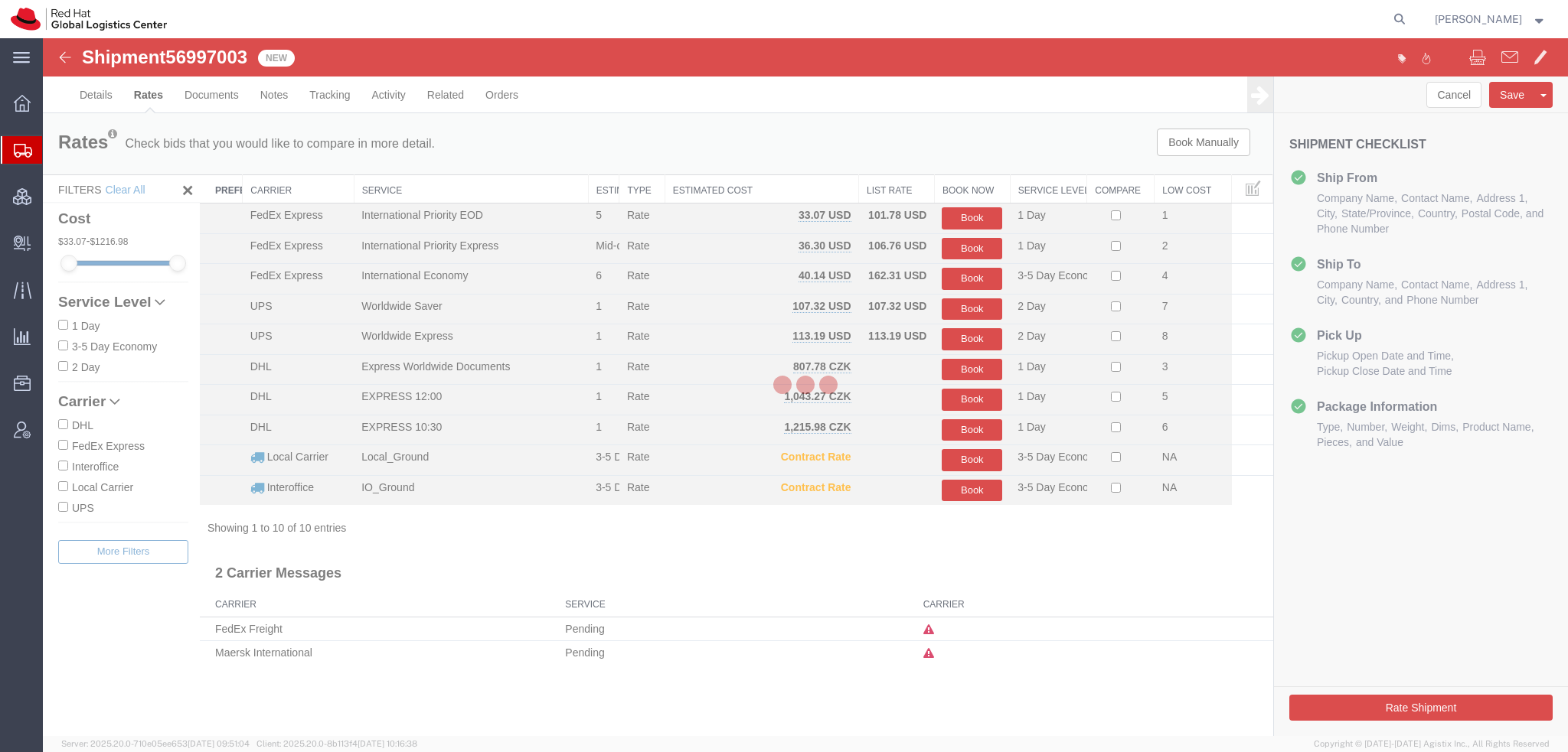
scroll to position [0, 0]
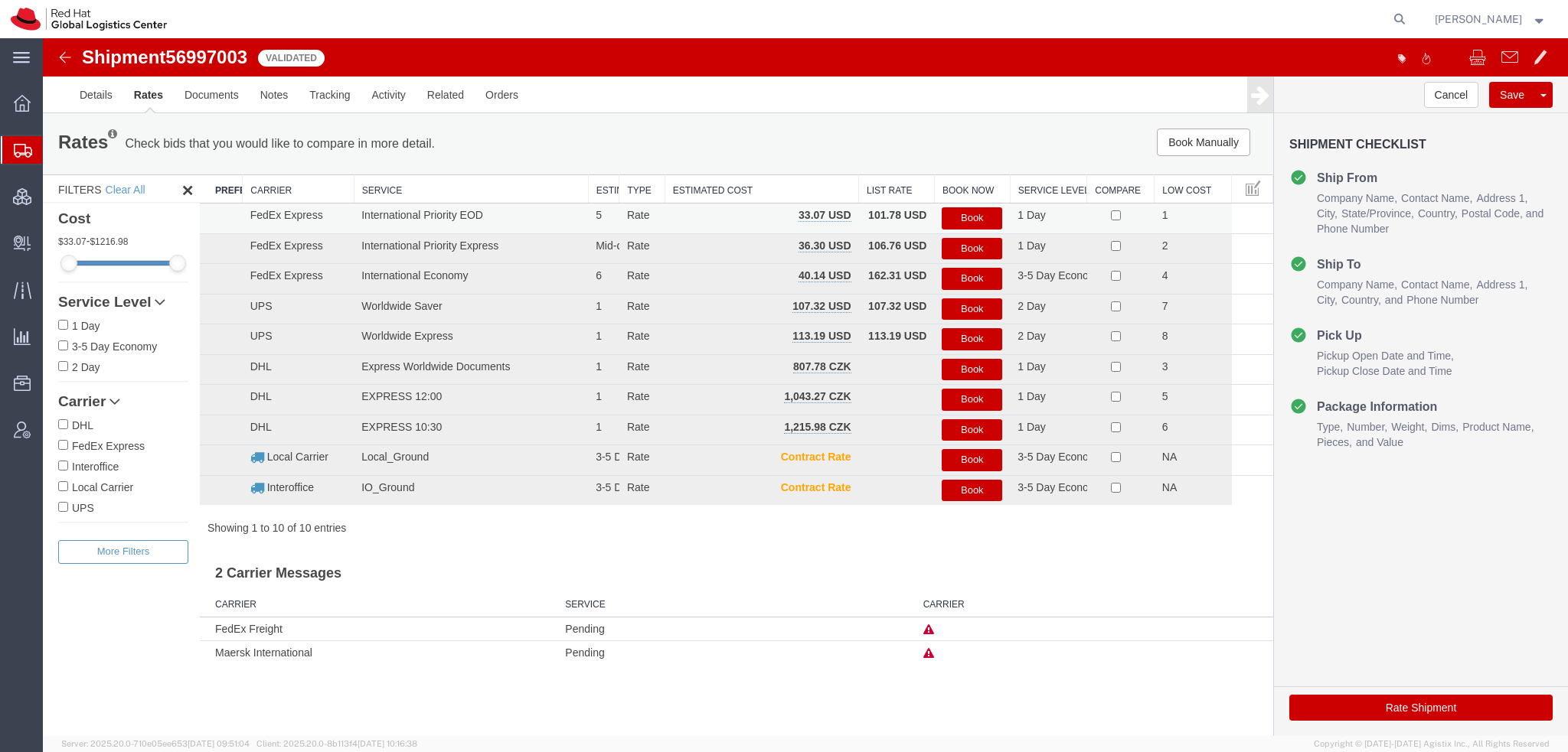
click at [971, 219] on button "Book" at bounding box center [972, 218] width 60 height 22
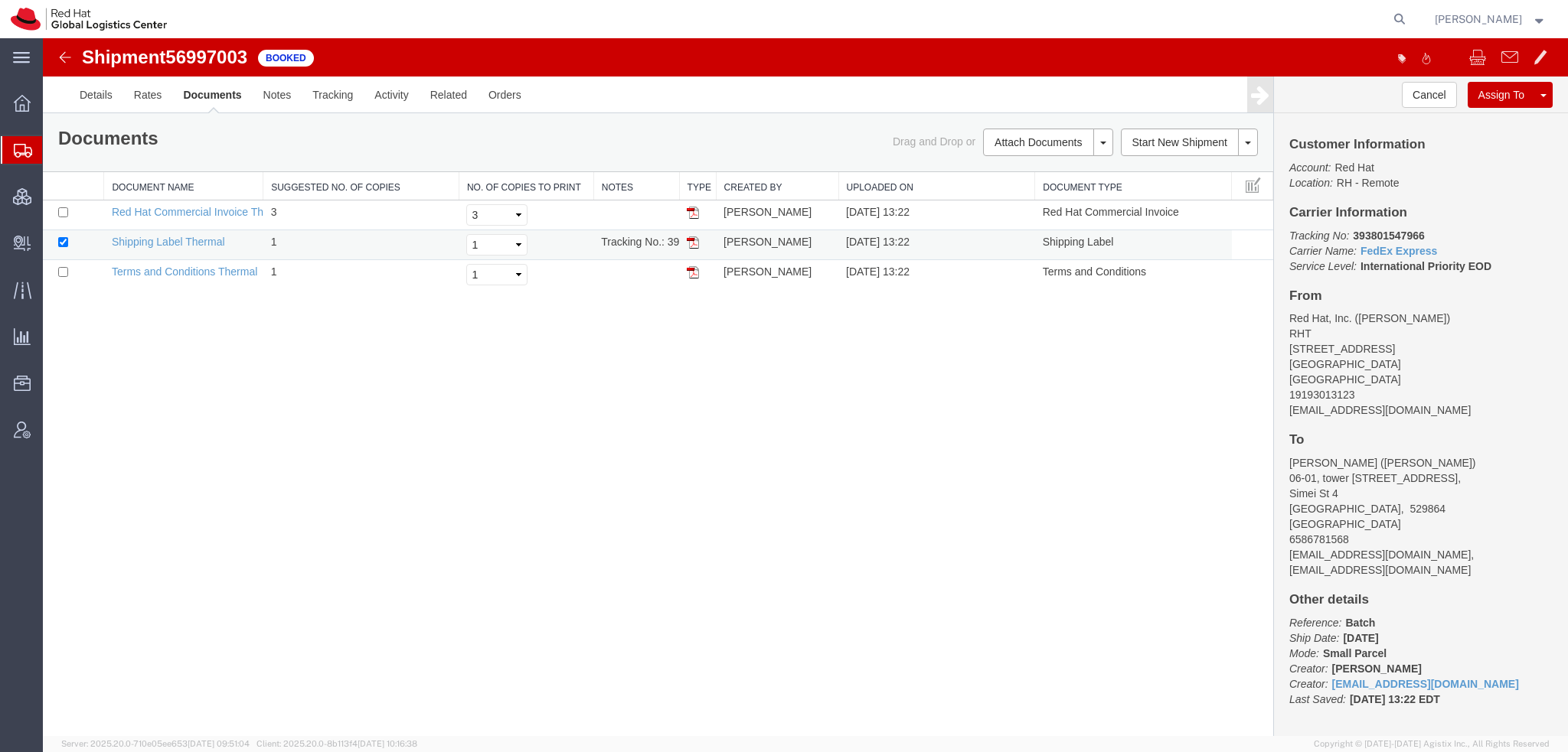
click at [693, 239] on img at bounding box center [693, 242] width 12 height 12
drag, startPoint x: 71, startPoint y: 171, endPoint x: 458, endPoint y: 3, distance: 421.9
click at [0, 0] on span "Shipment Manager" at bounding box center [0, 0] width 0 height 0
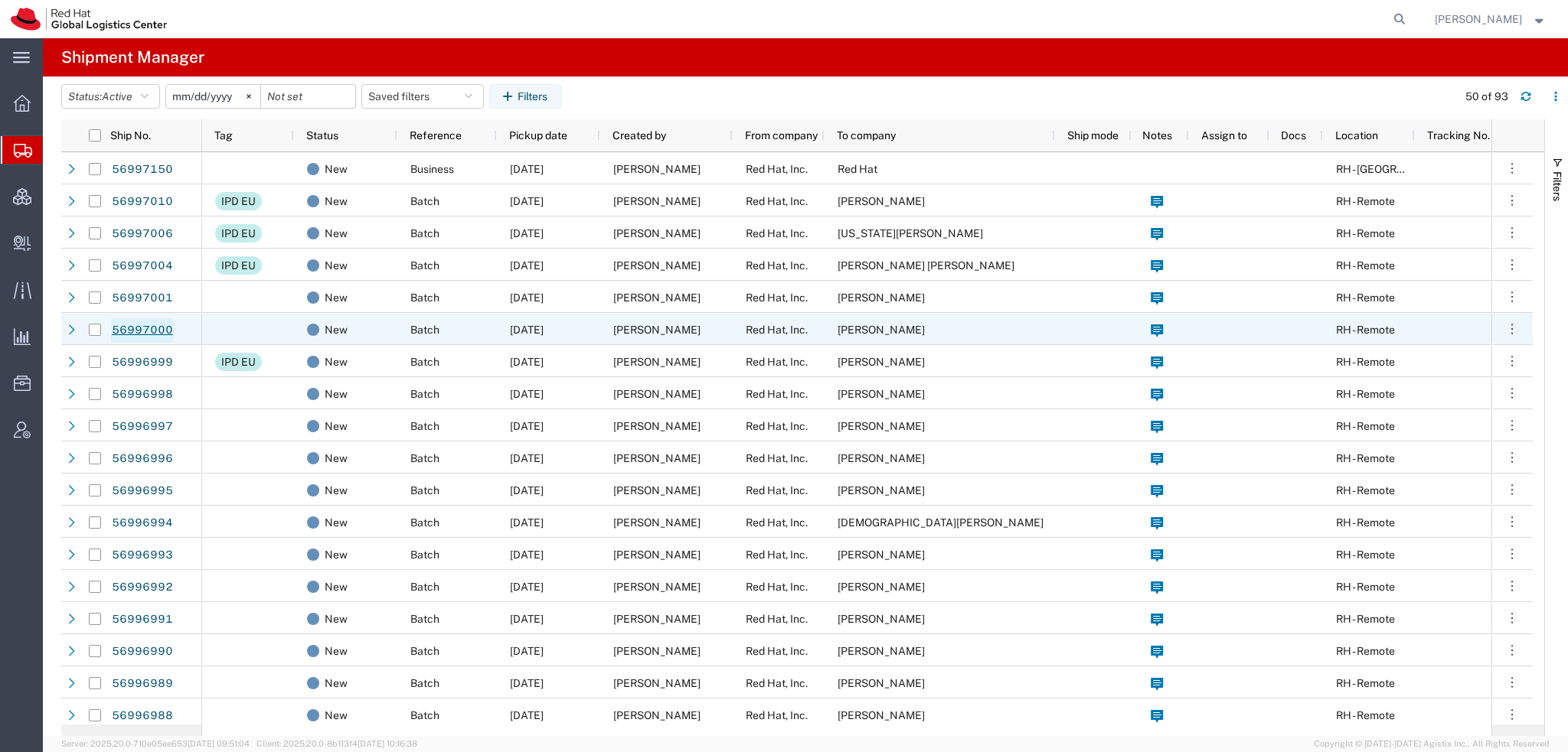
click at [150, 329] on link "56997000" at bounding box center [142, 331] width 63 height 25
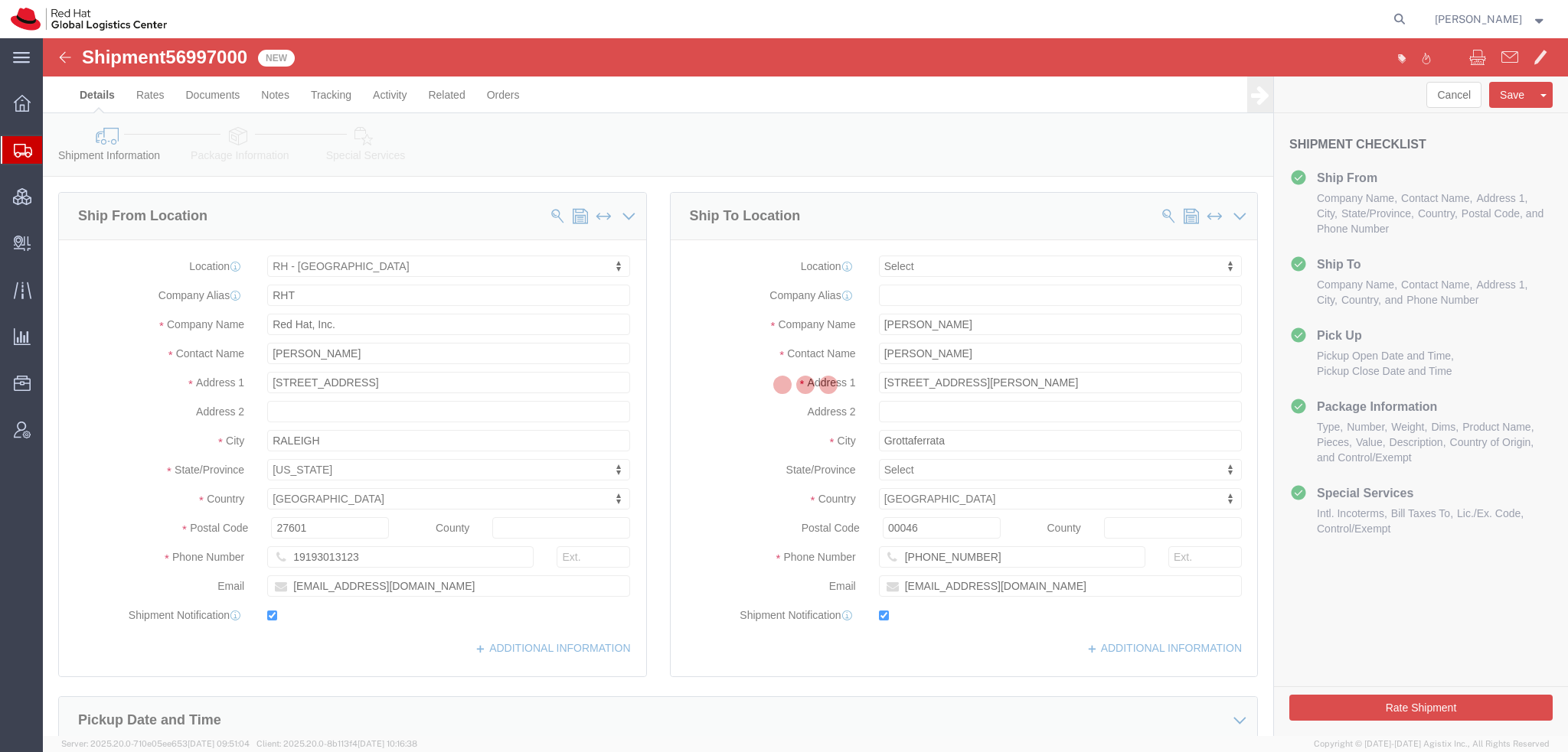
select select "38014"
select select
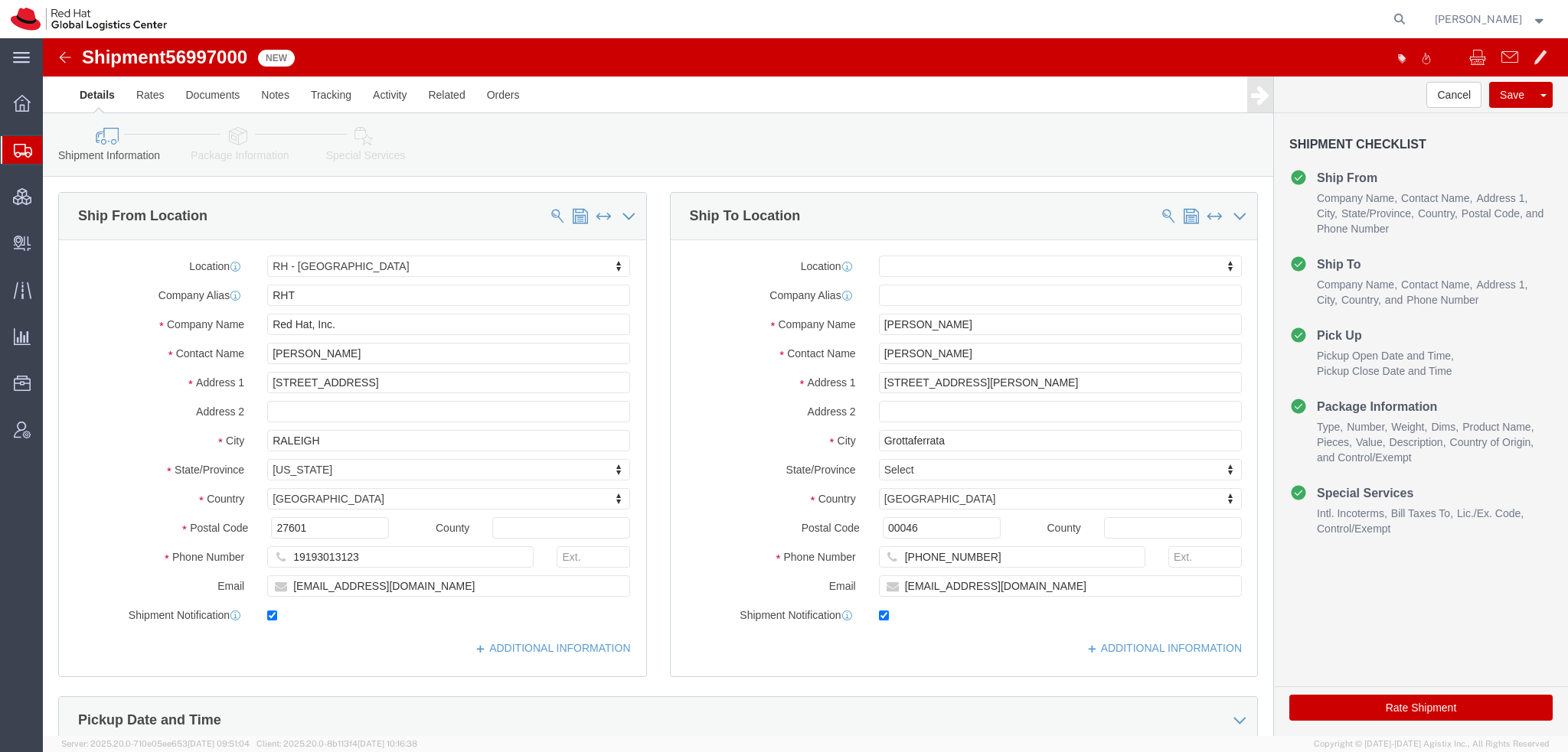
click icon
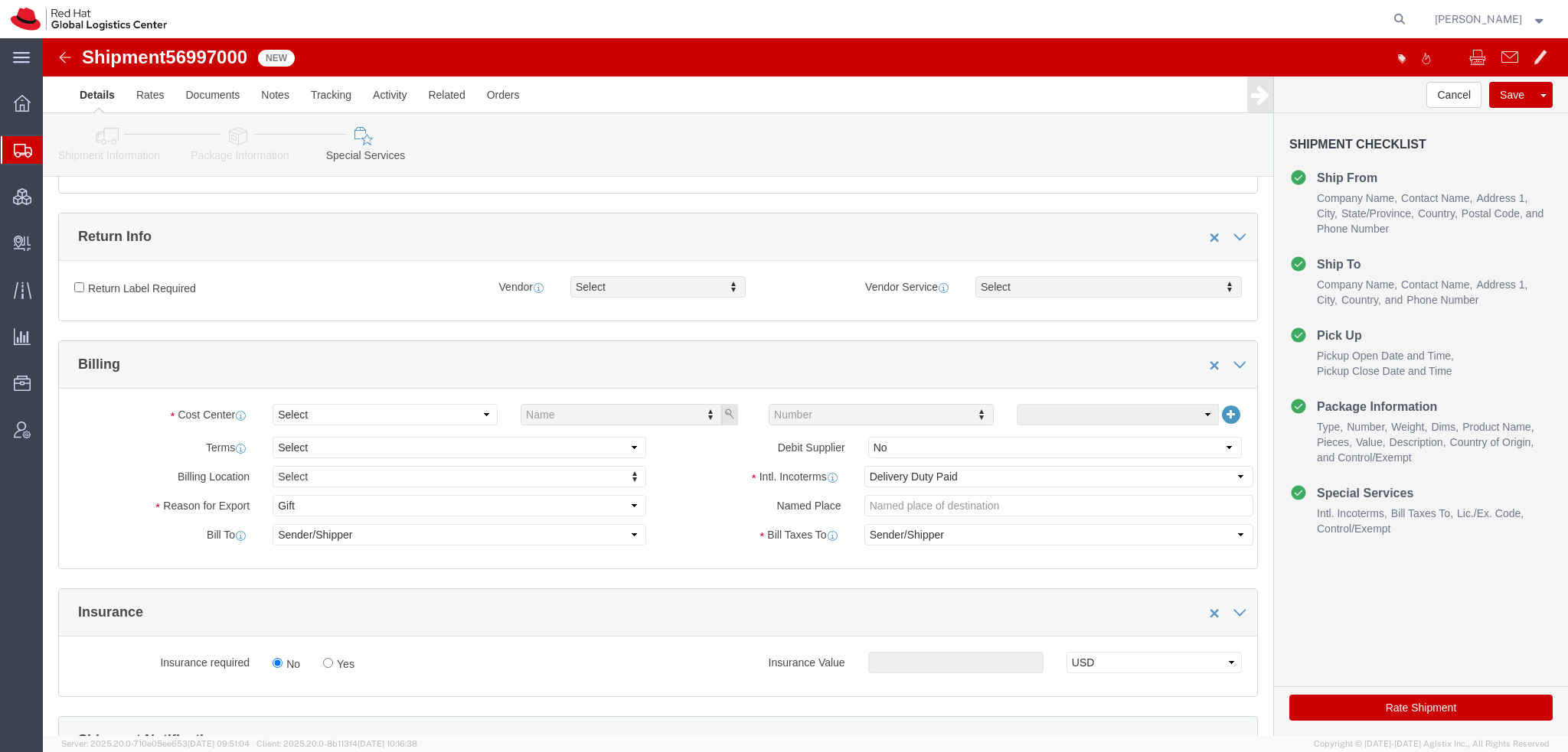
scroll to position [459, 0]
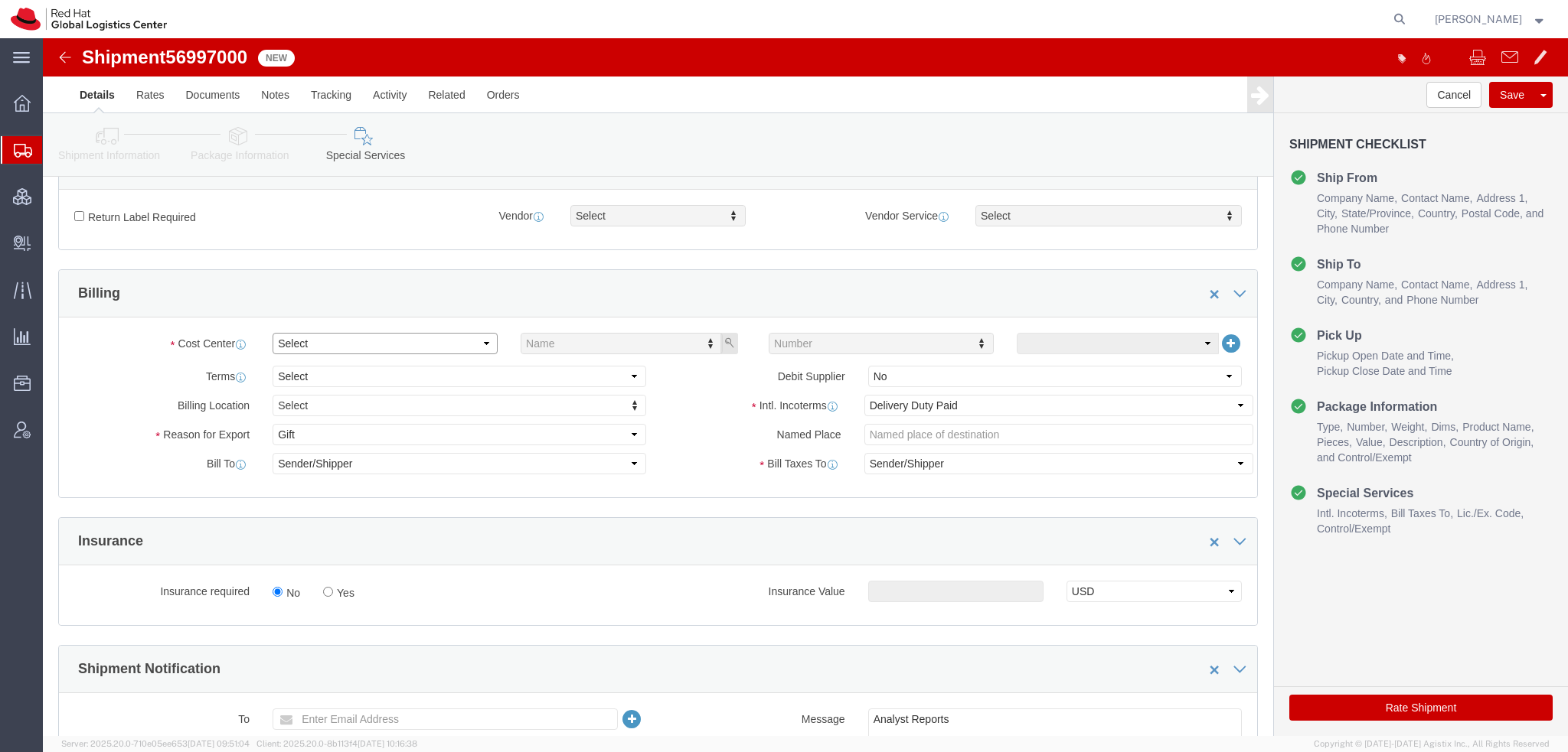
click select "Select Buyer Cost Center Department Operations Number Order Number Sales Person"
select select "COSTCENTER"
click select "Select Buyer Cost Center Department Operations Number Order Number Sales Person"
type input "589"
click icon "button"
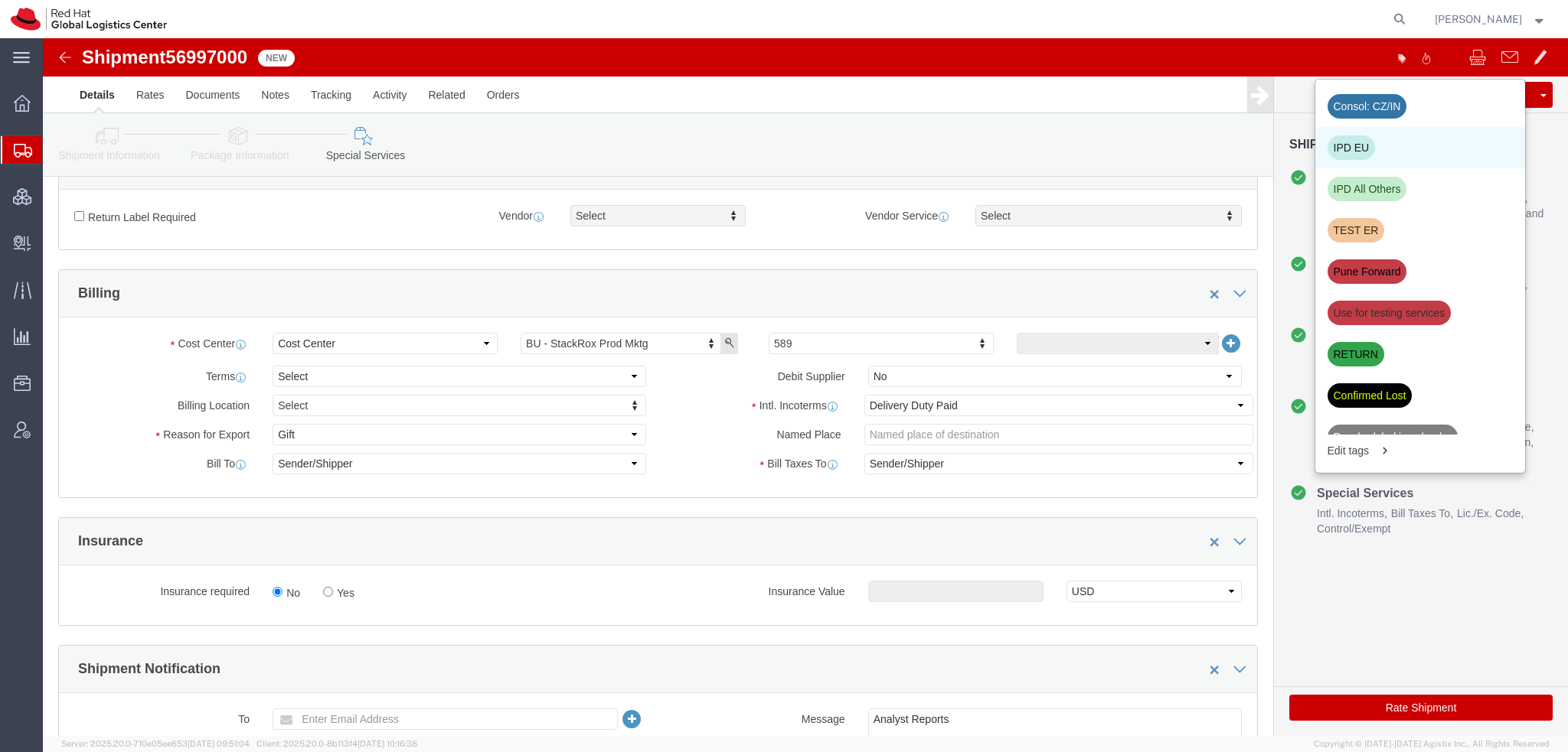
click div "IPD EU"
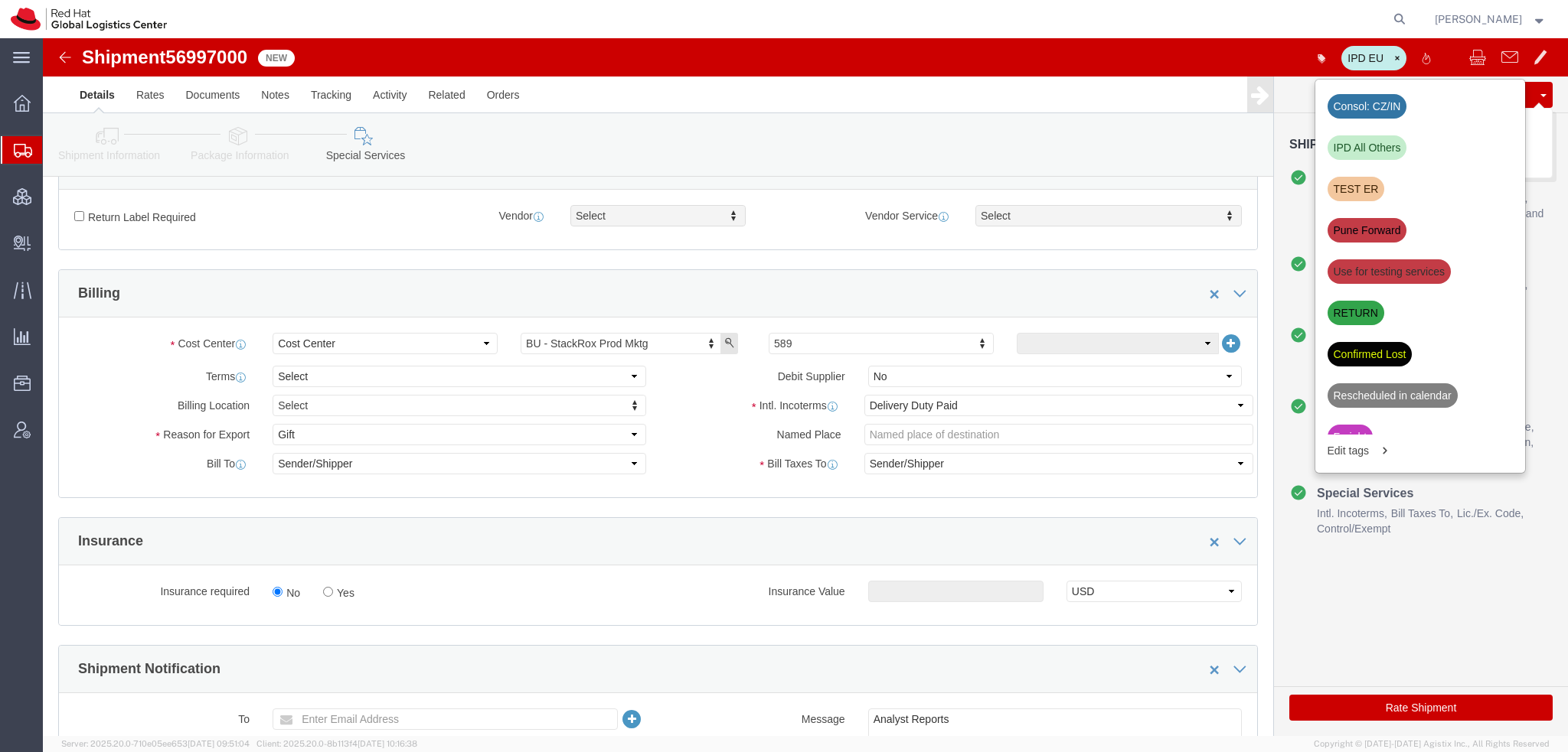
click button "Save"
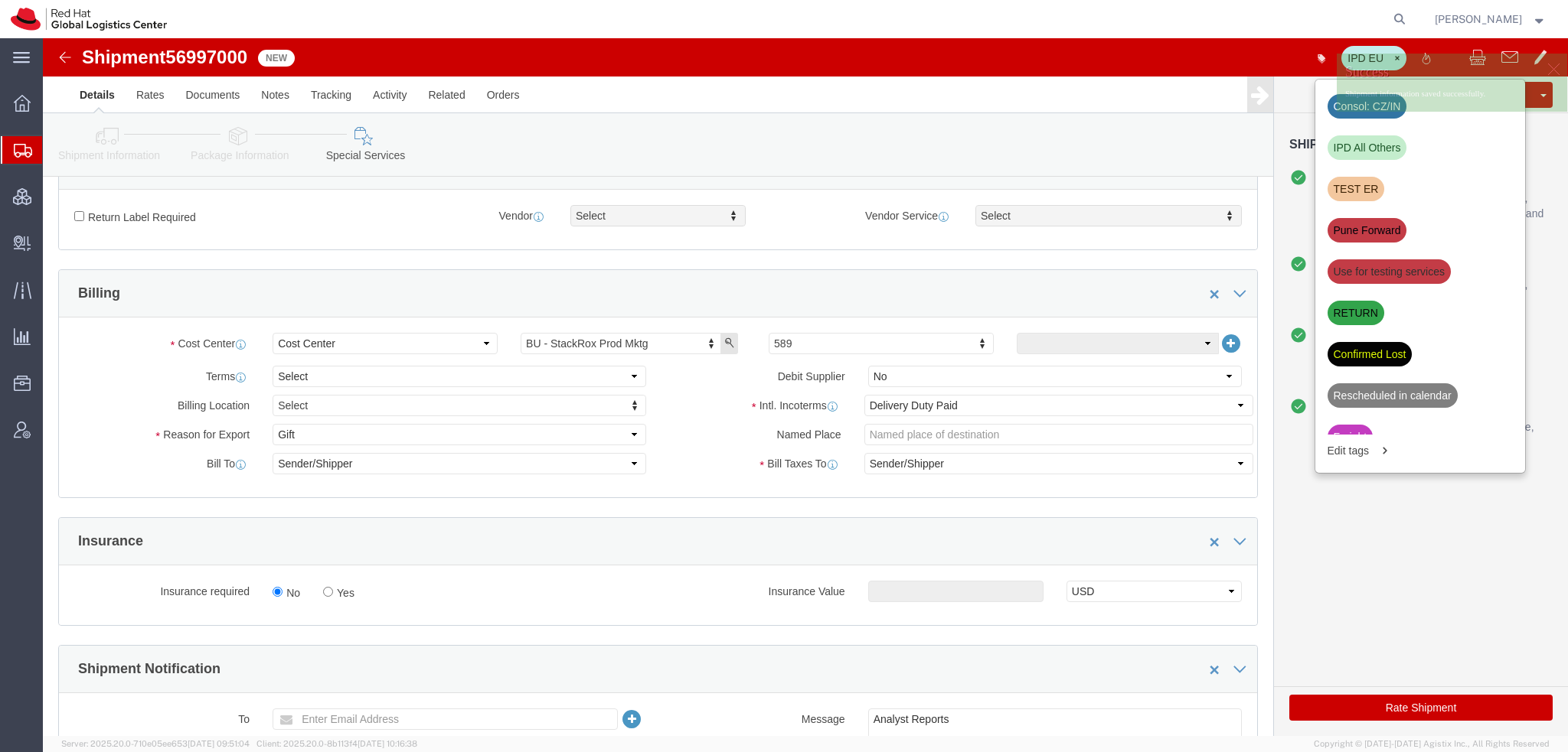
click at [0, 0] on span "Shipment Manager" at bounding box center [0, 0] width 0 height 0
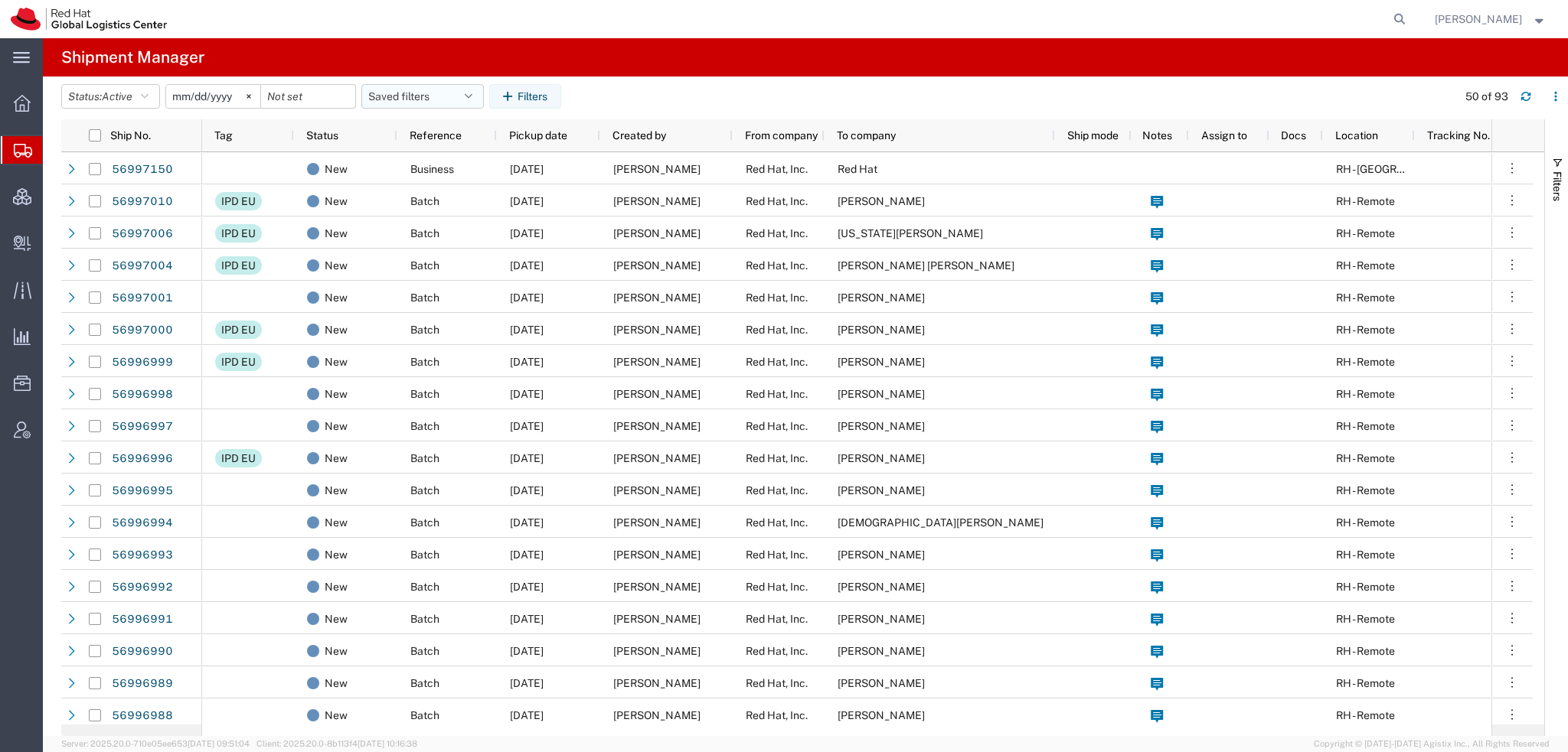
click at [472, 92] on icon "button" at bounding box center [468, 97] width 8 height 11
click at [422, 168] on span "Americas" at bounding box center [464, 163] width 201 height 28
type input "2023-05-07"
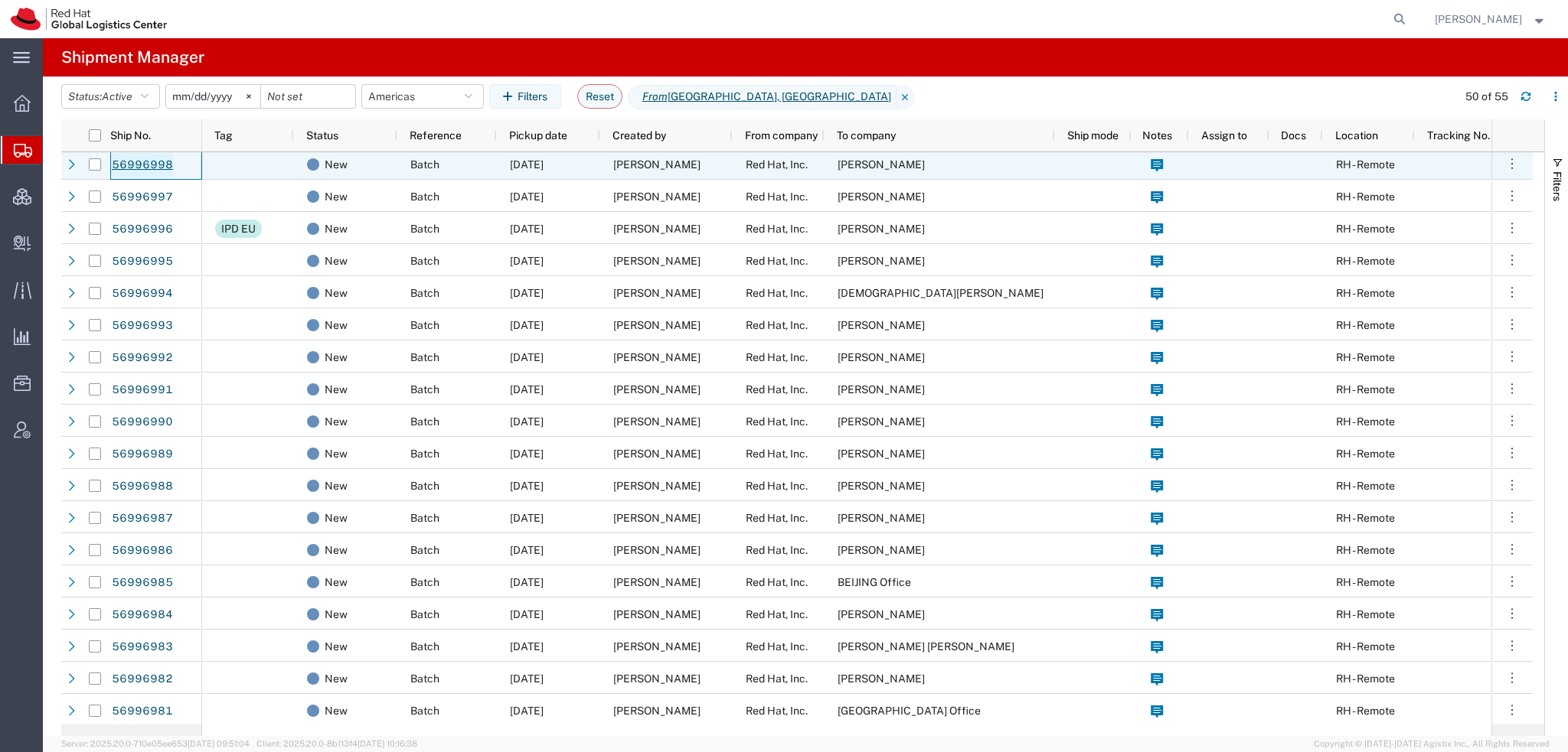
click at [155, 162] on link "56996998" at bounding box center [142, 165] width 63 height 25
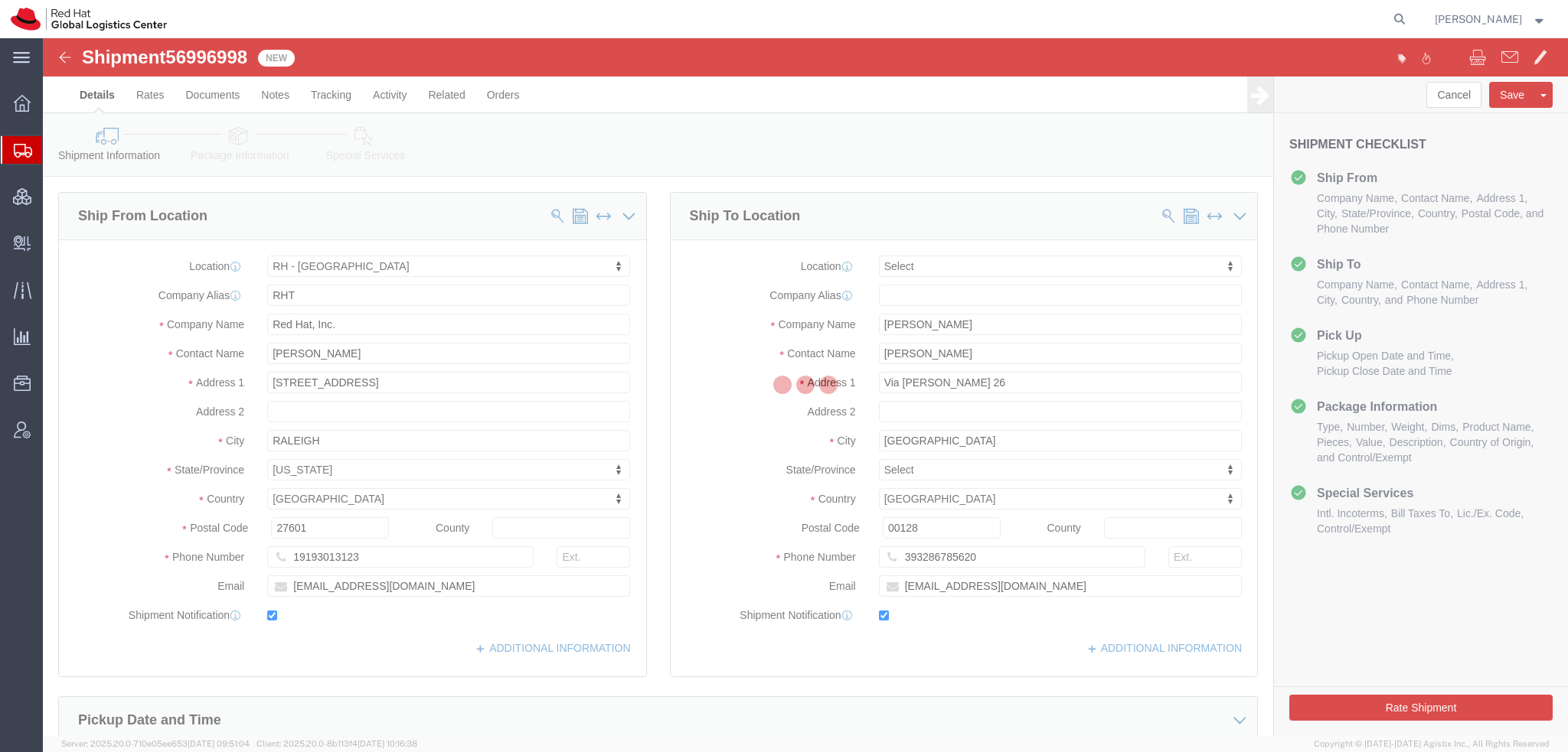
select select "38014"
select select
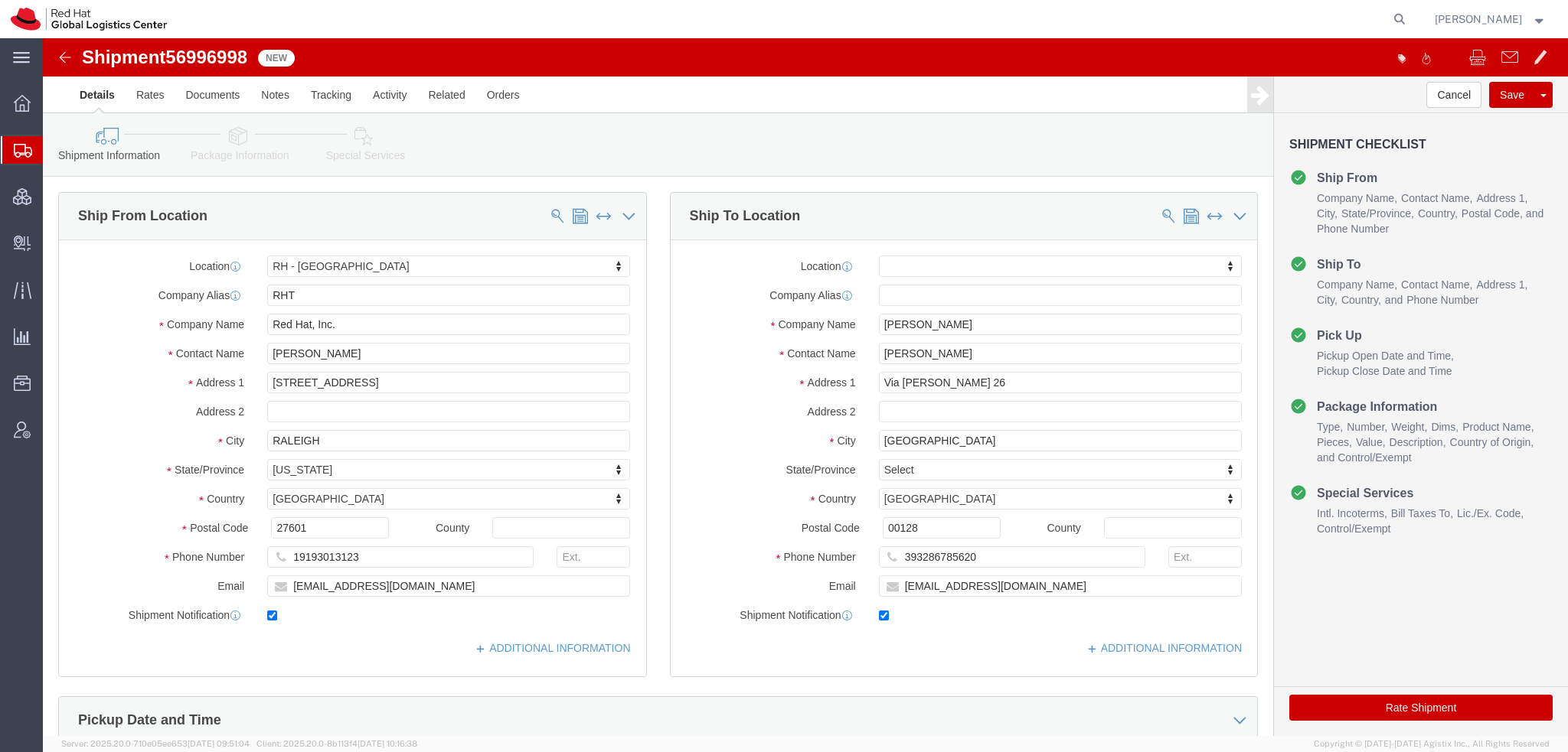
click icon
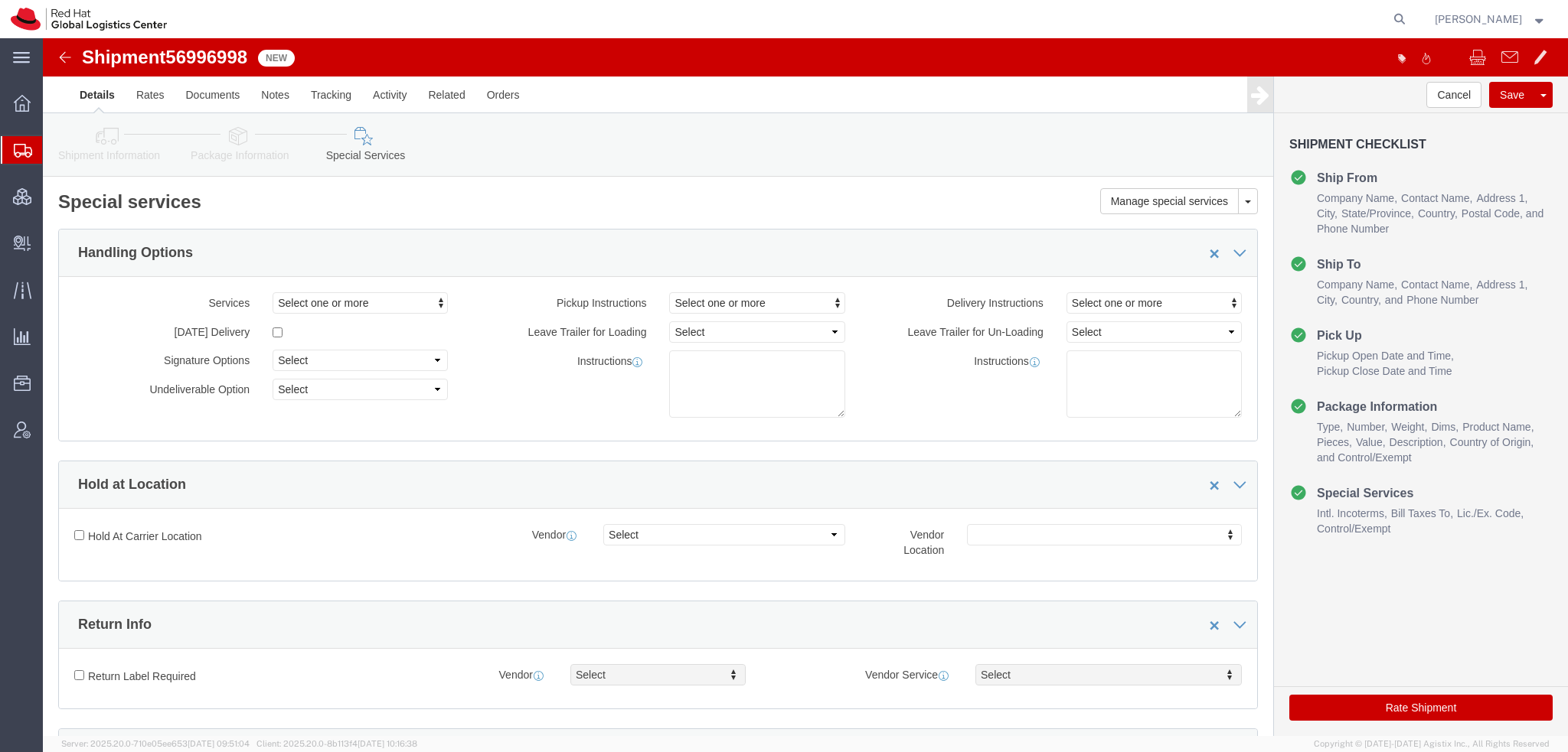
scroll to position [306, 0]
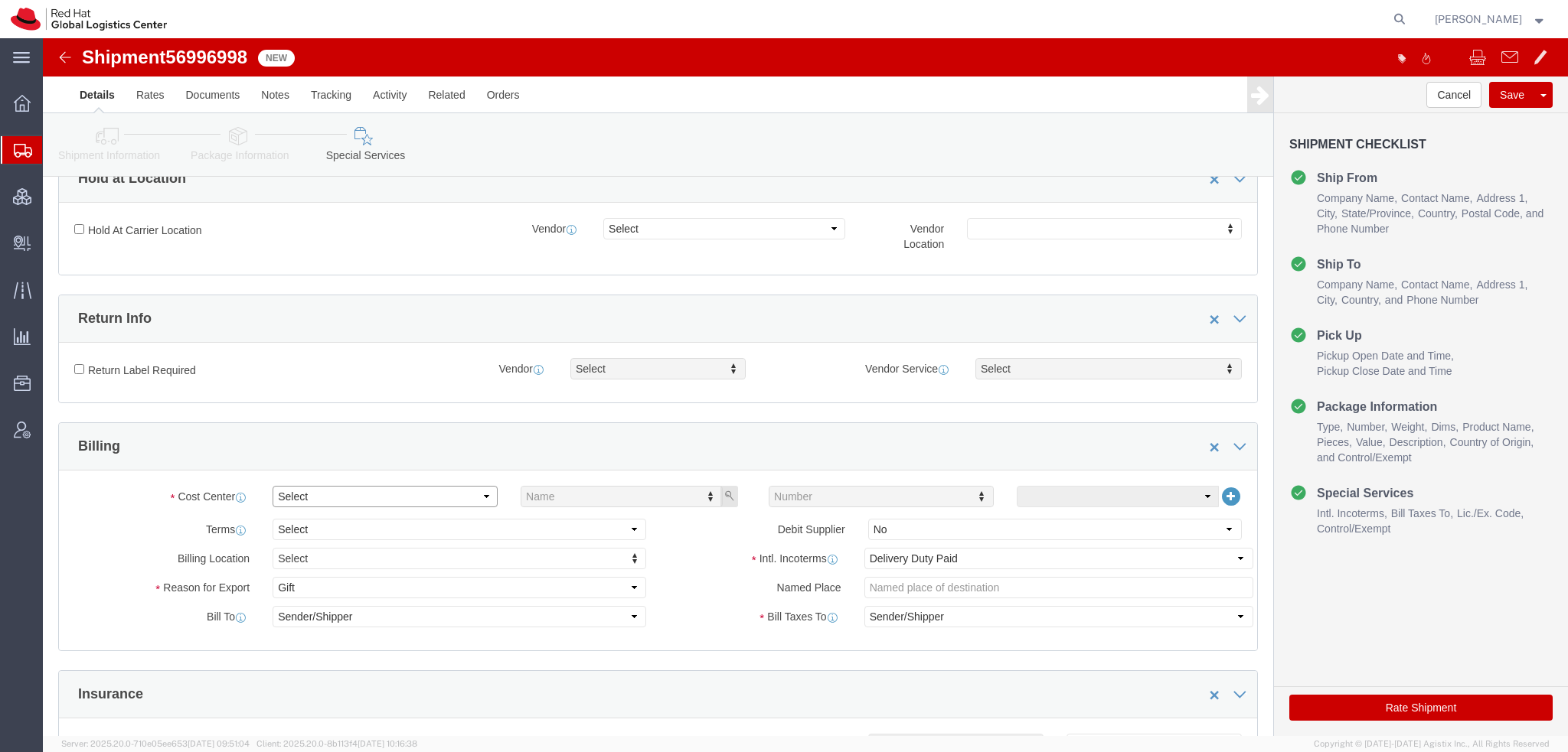
click select "Select Buyer Cost Center Department Operations Number Order Number Sales Person"
select select "COSTCENTER"
click select "Select Buyer Cost Center Department Operations Number Order Number Sales Person"
type input "589"
click icon "button"
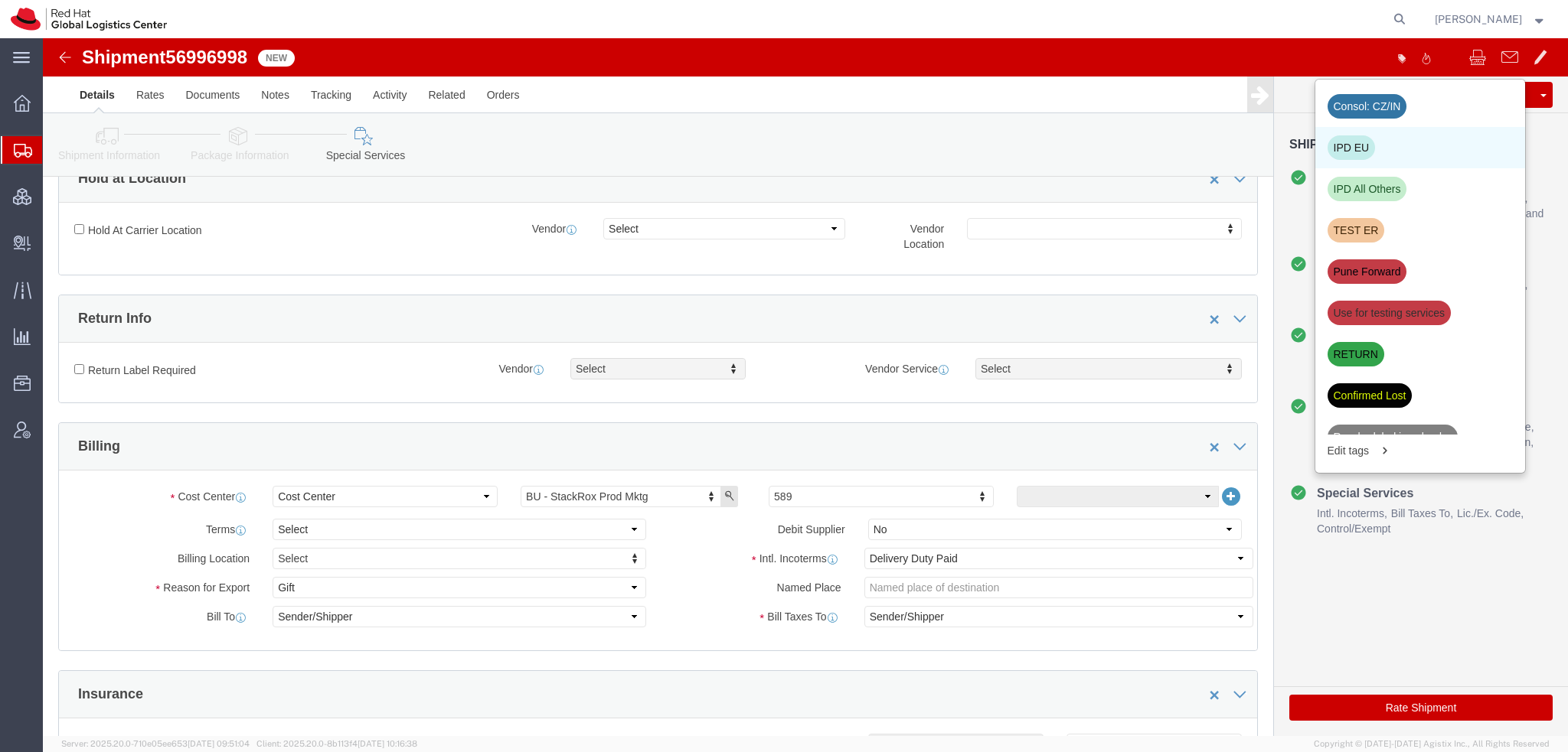
click div "IPD EU"
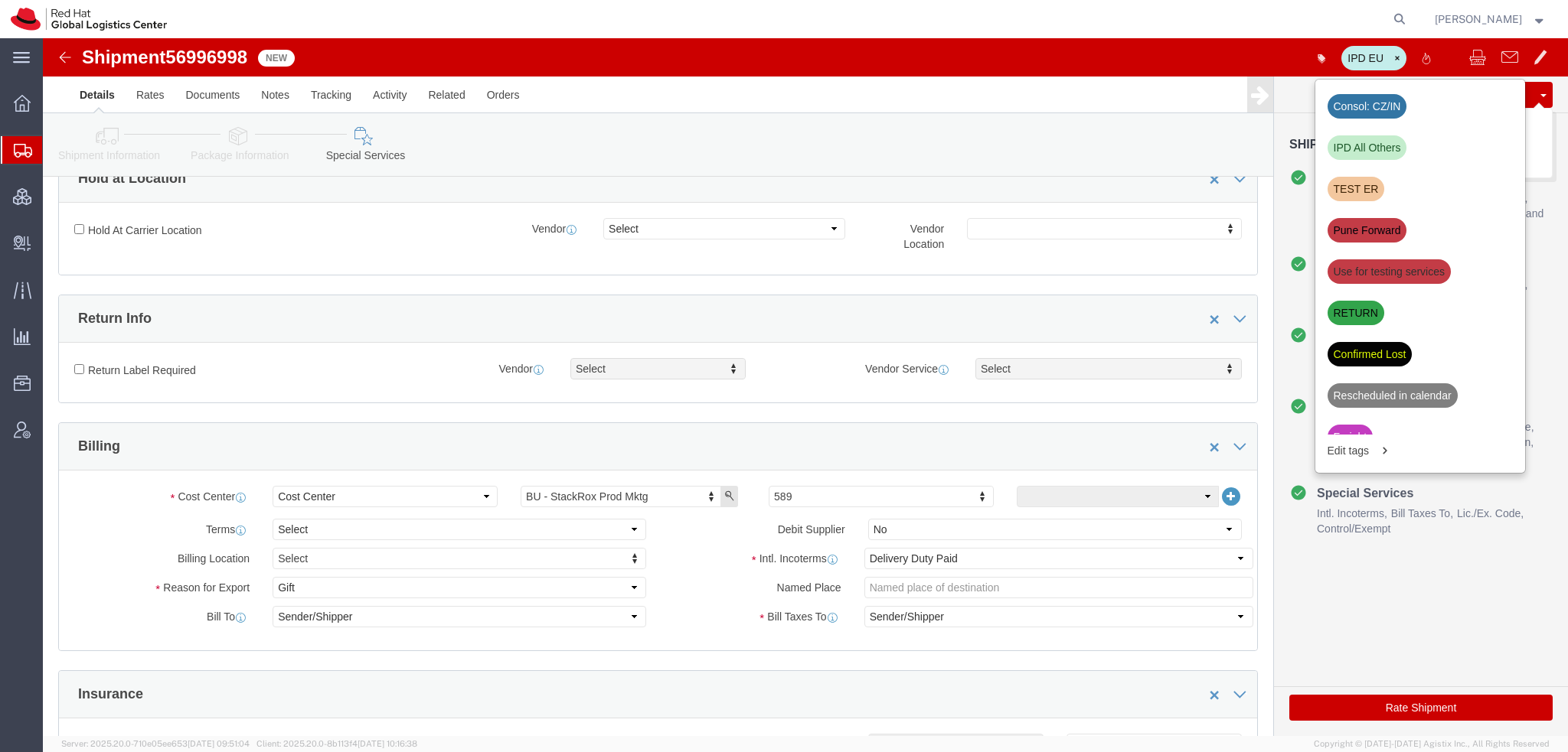
click button "Save"
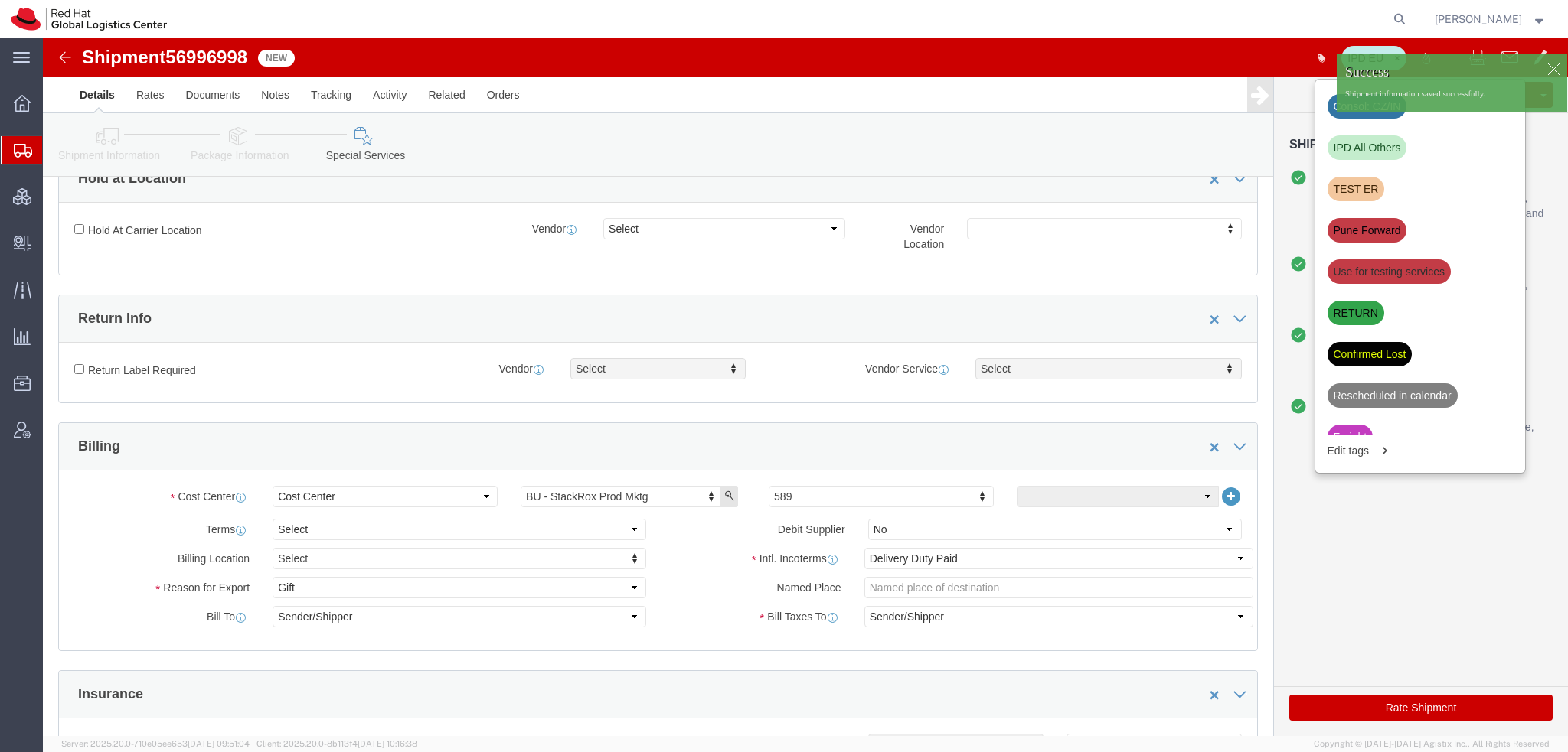
click at [0, 0] on span "Shipment Manager" at bounding box center [0, 0] width 0 height 0
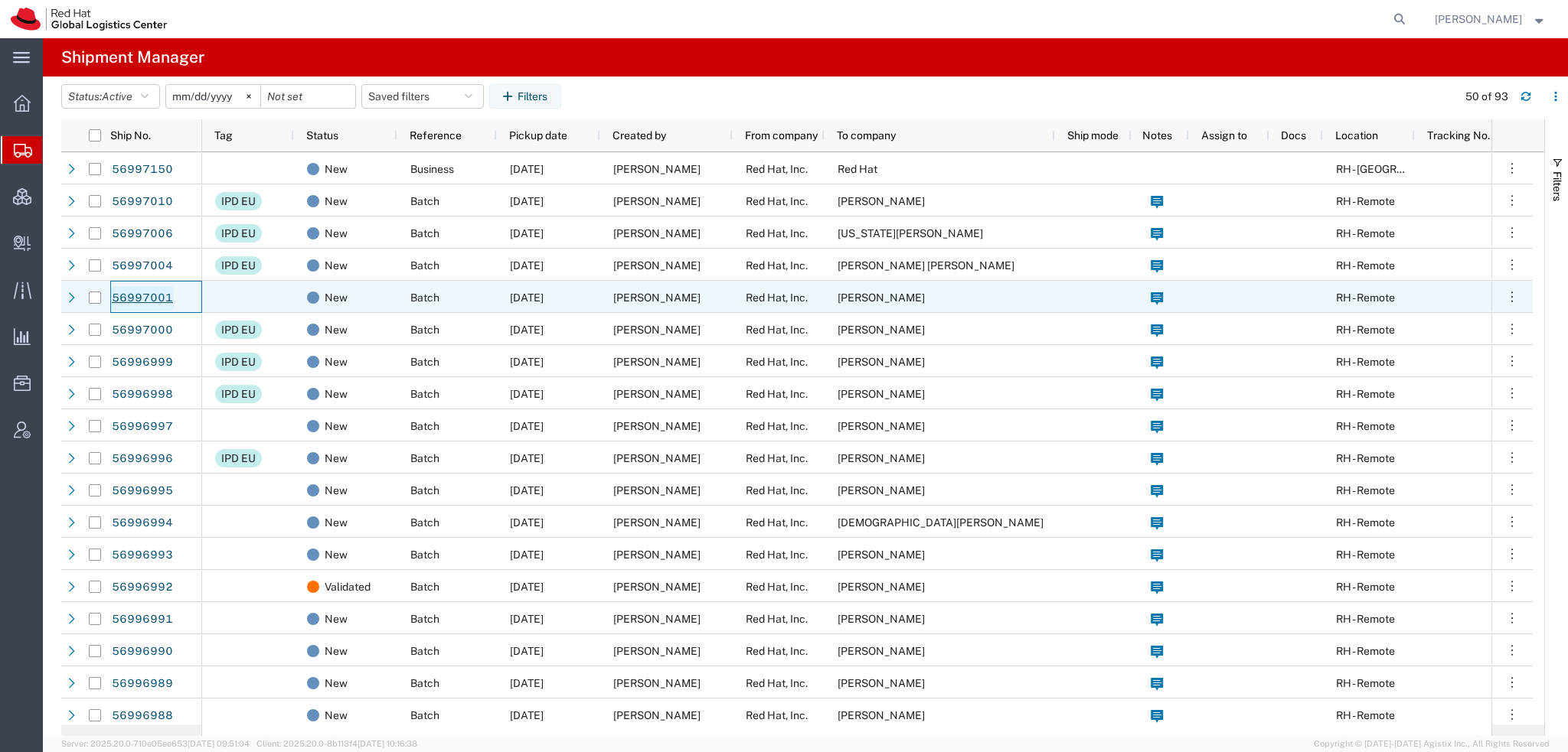
click at [147, 298] on link "56997001" at bounding box center [142, 298] width 63 height 25
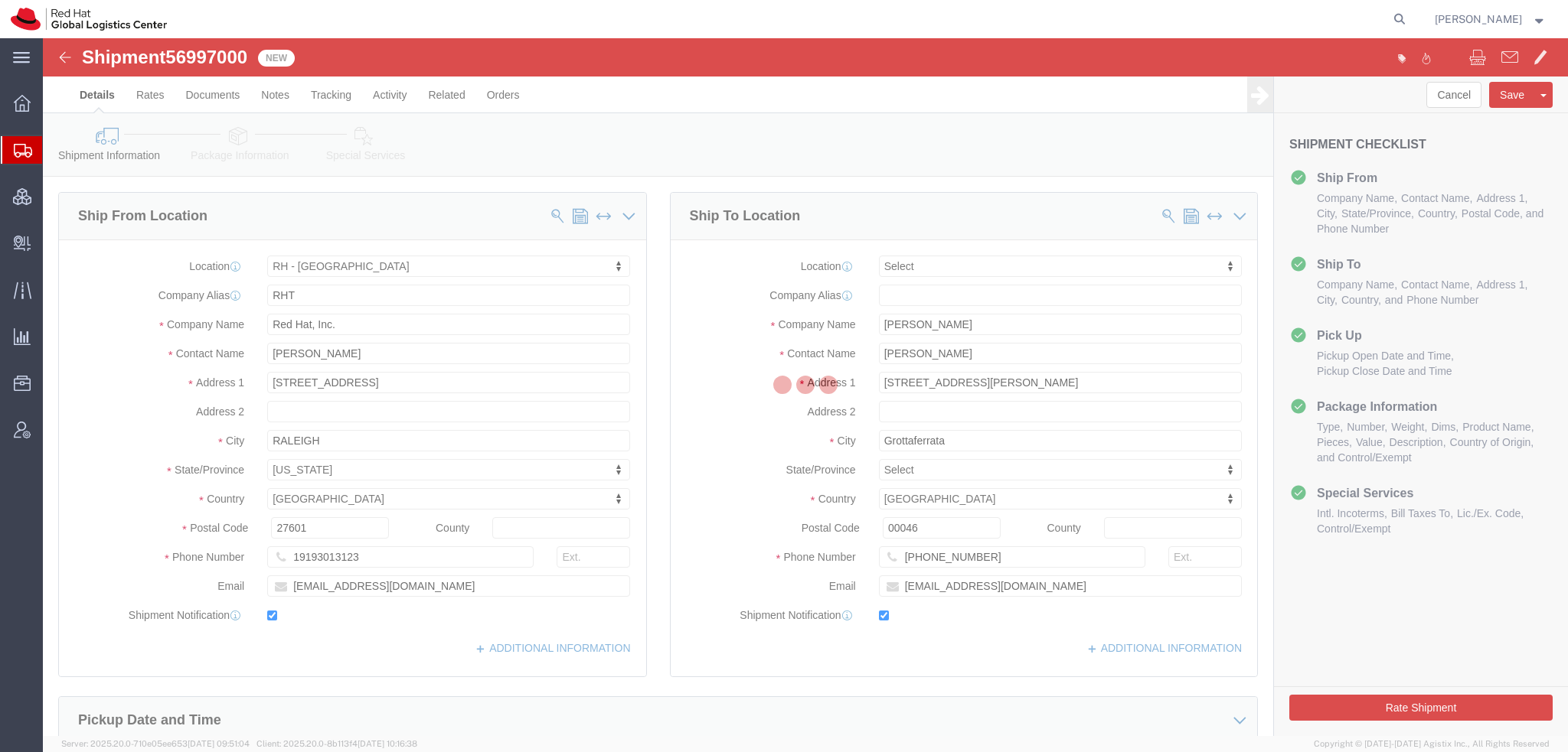
select select "38014"
select select
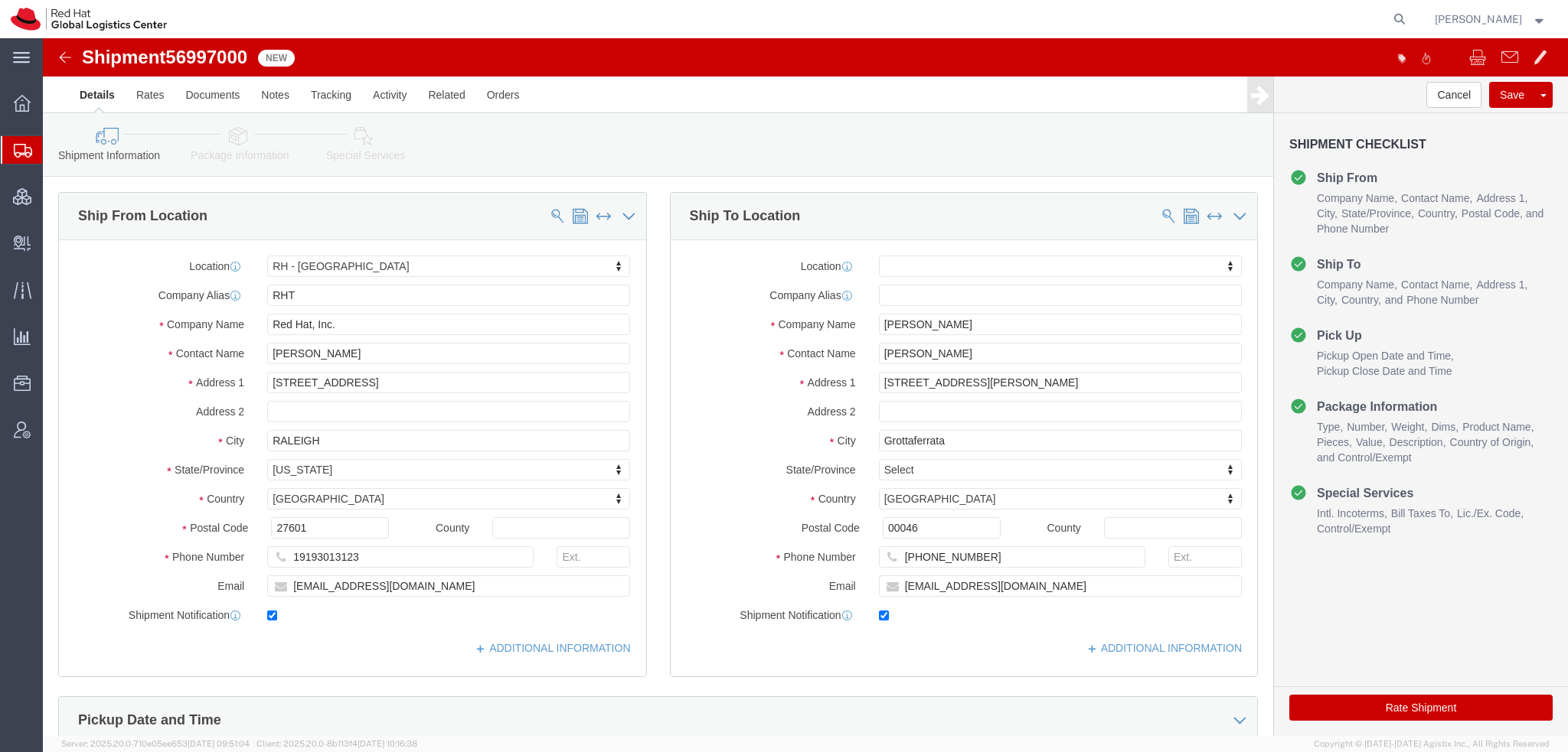
click icon
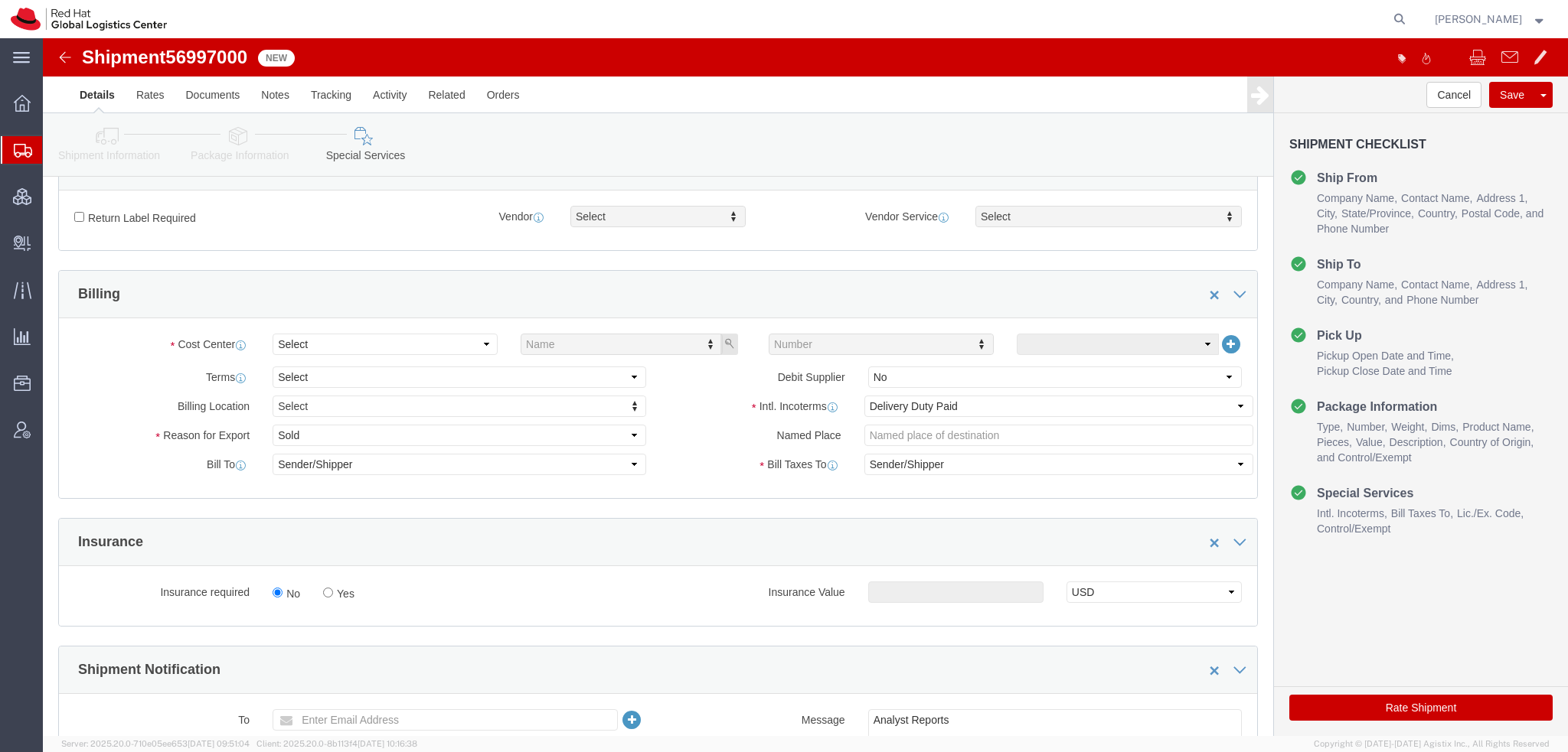
scroll to position [459, 0]
click div "Cost Center Select Name Number Terms Select Free of Charge Free of Cost NET 30 …"
click select "Select"
click select "Select Gift Personal Effects Repair/Warranty Return Sample Sold Temporary/Not S…"
select select "GIFT"
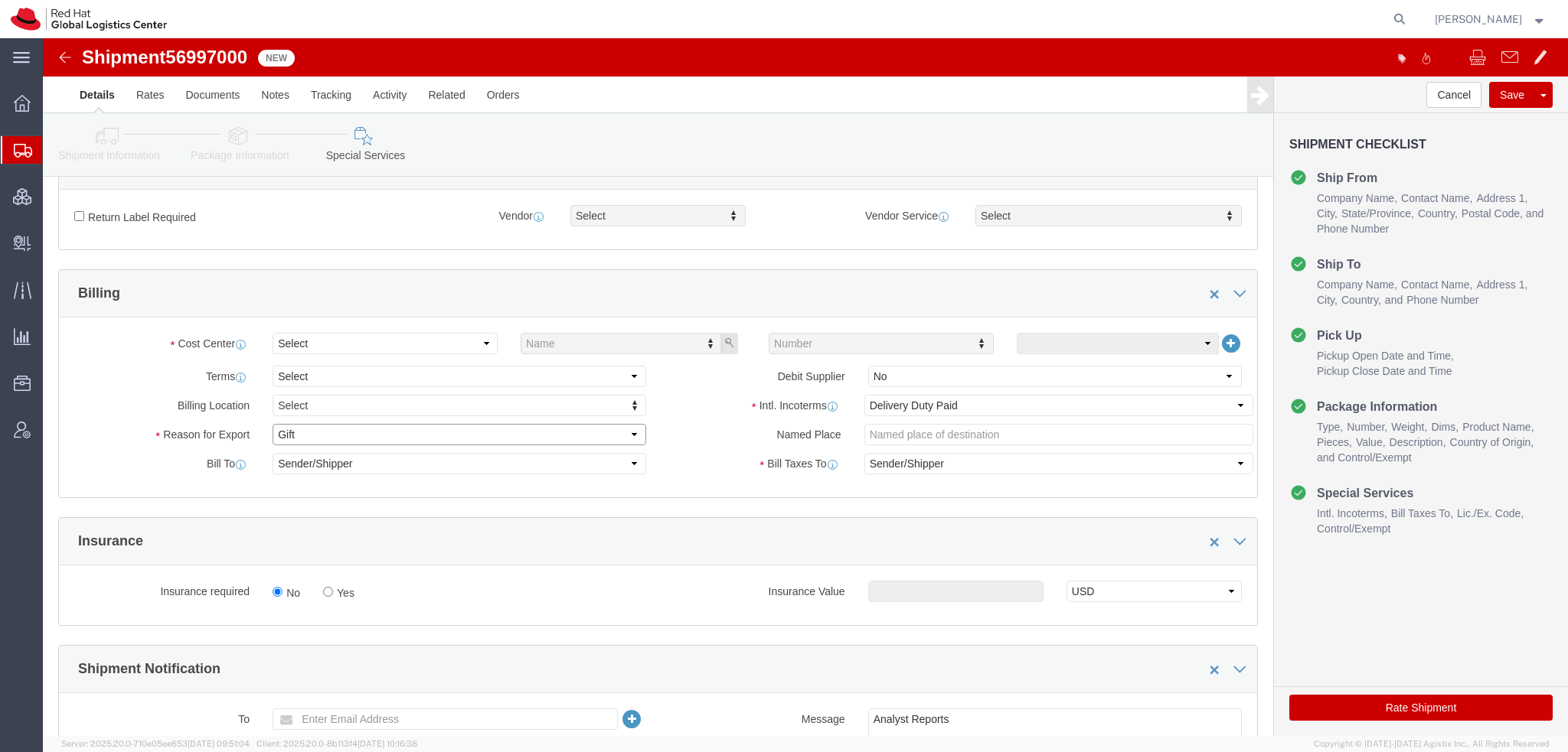
click select "Select Gift Personal Effects Repair/Warranty Return Sample Sold Temporary/Not S…"
click button "Save"
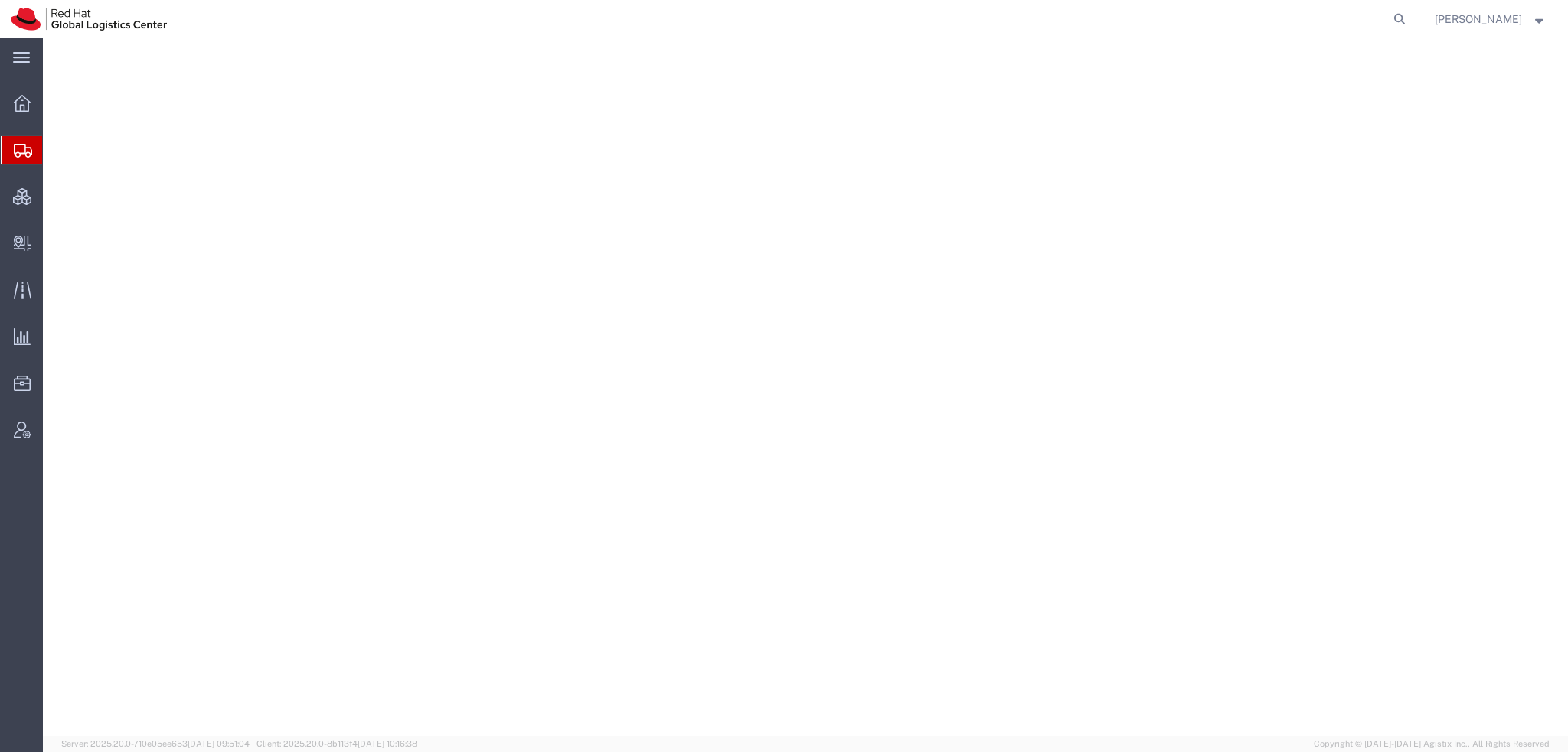
select select "38014"
select select
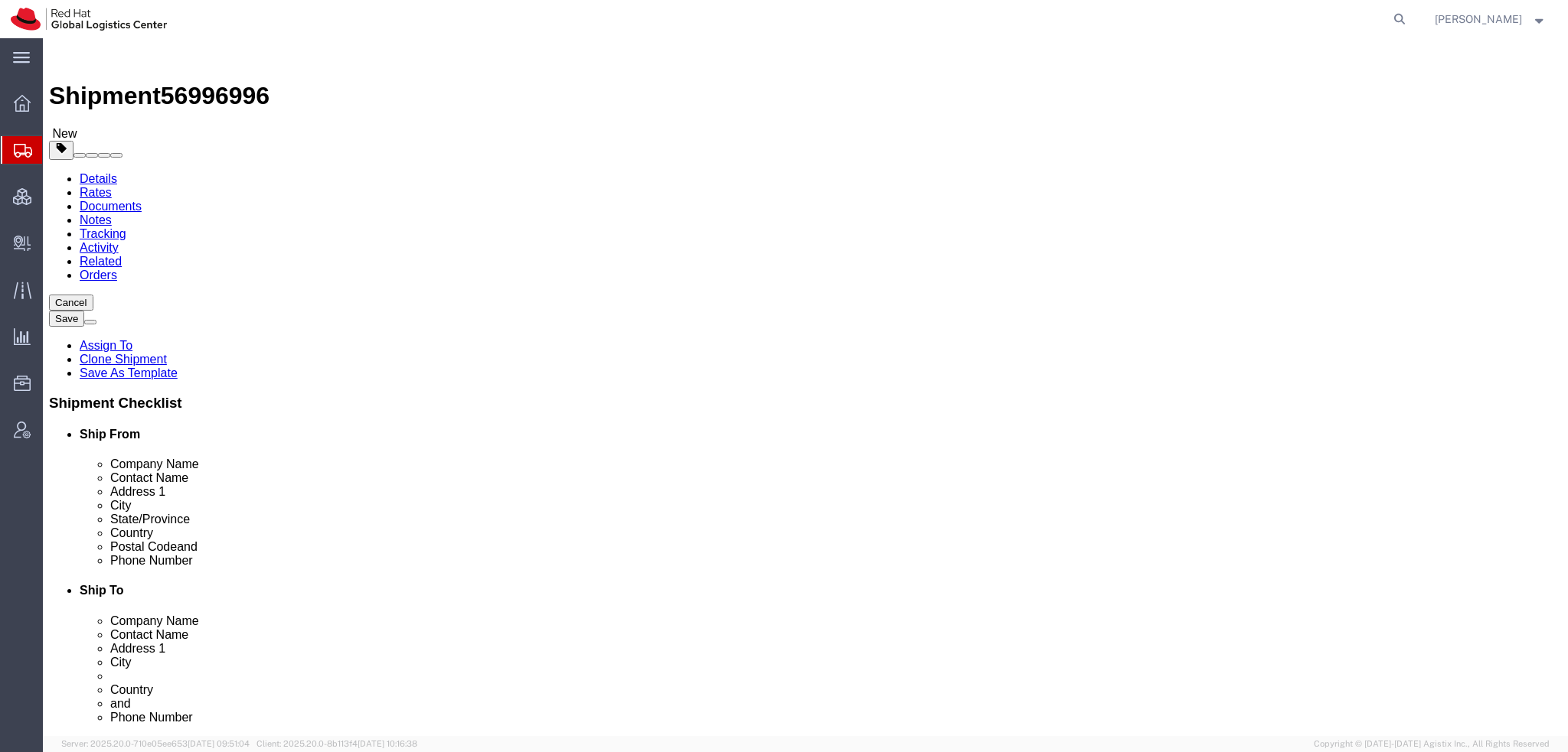
click icon
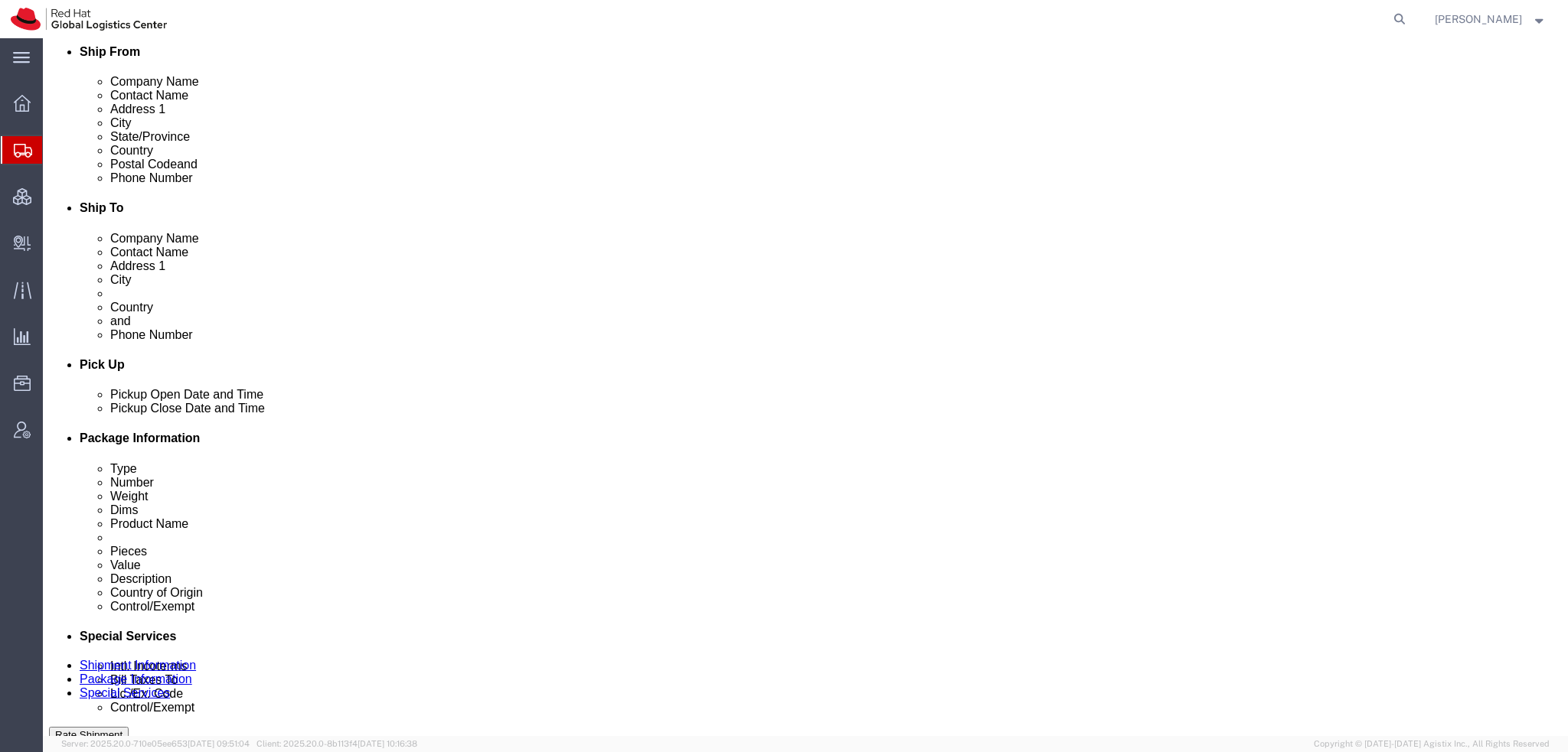
click select "Select Gift Personal Effects Repair/Warranty Return Sample Sold Temporary/Not S…"
select select "GIFT"
click select "Select Gift Personal Effects Repair/Warranty Return Sample Sold Temporary/Not S…"
click button "button"
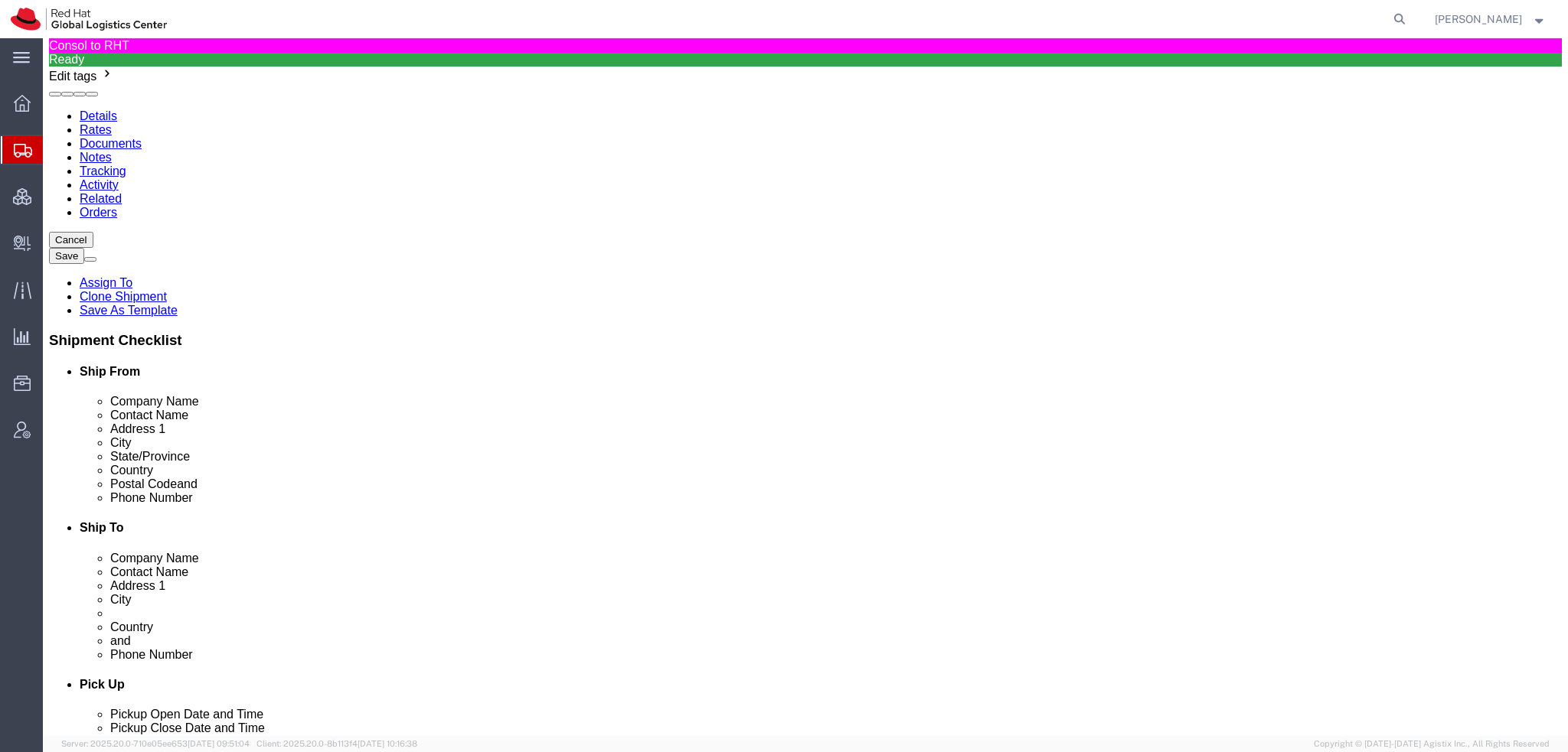
click div "IPD EU"
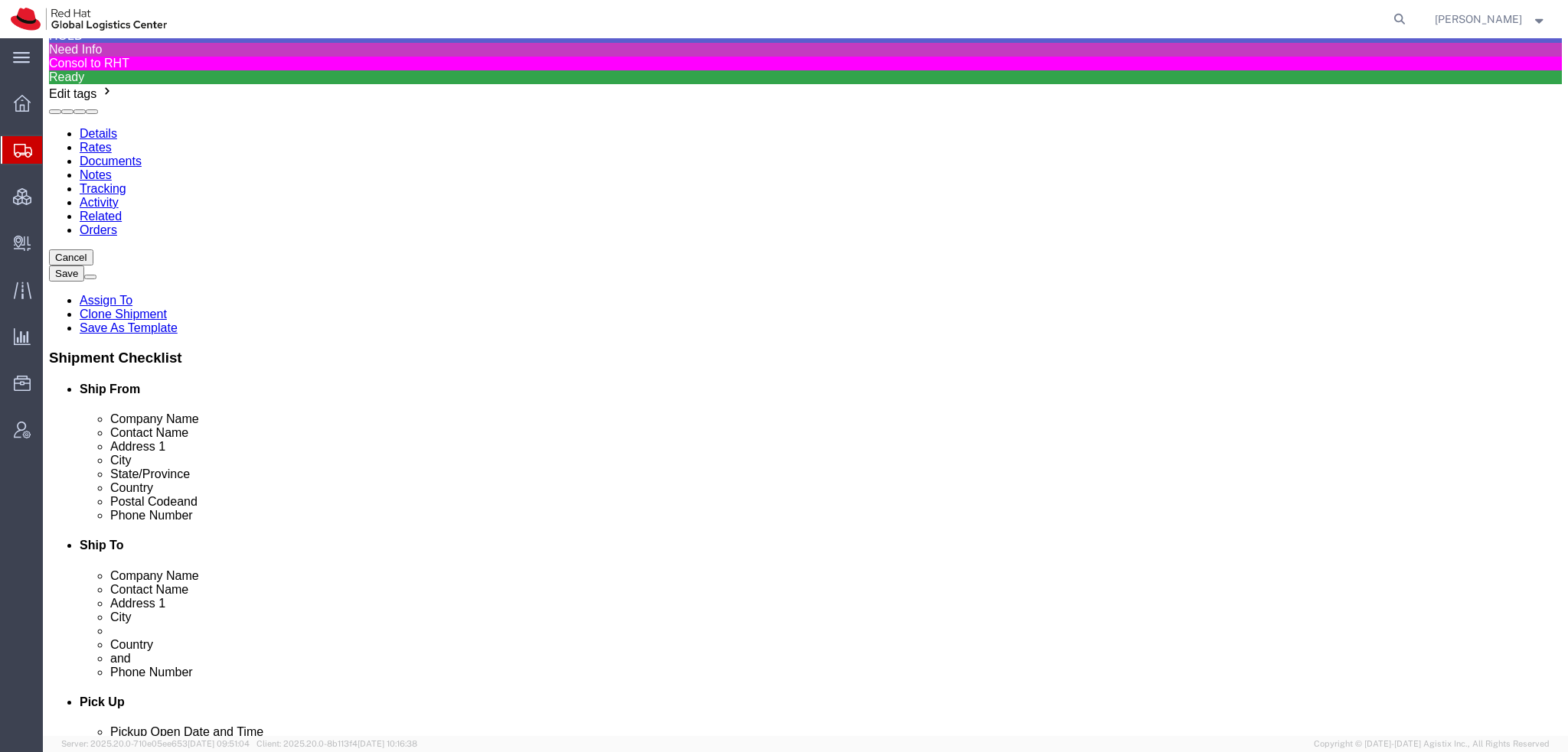
click button "Save"
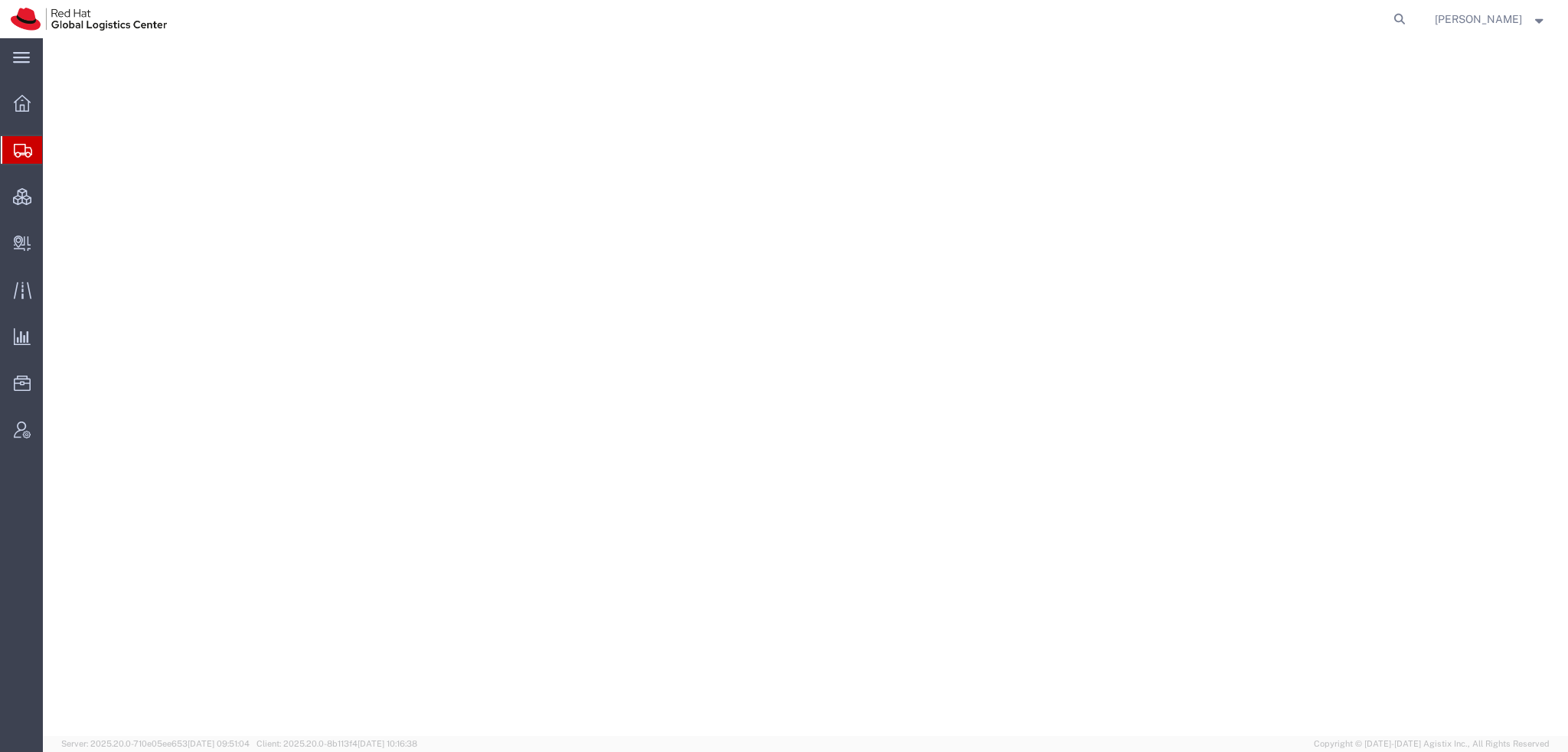
select select "38014"
select select
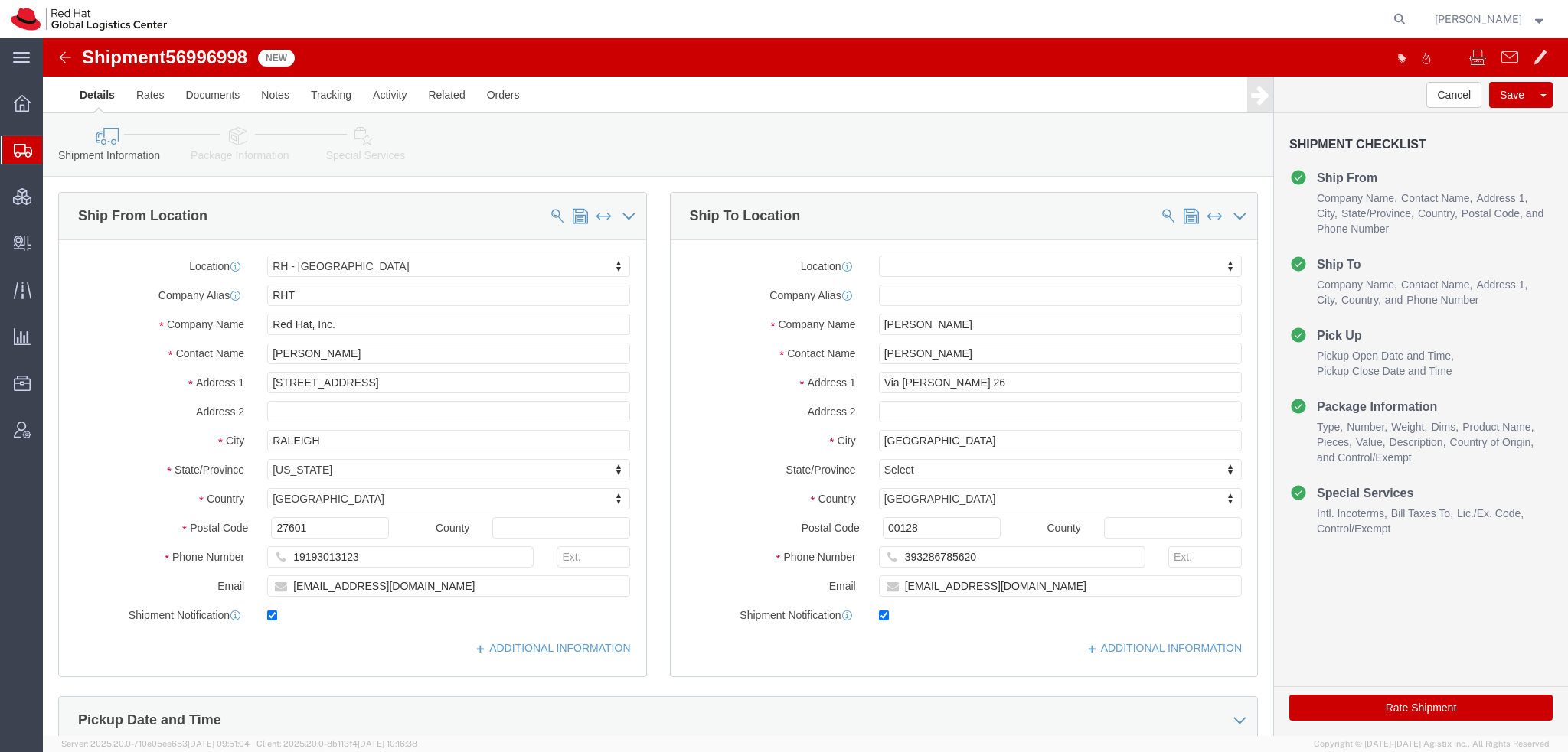
click icon
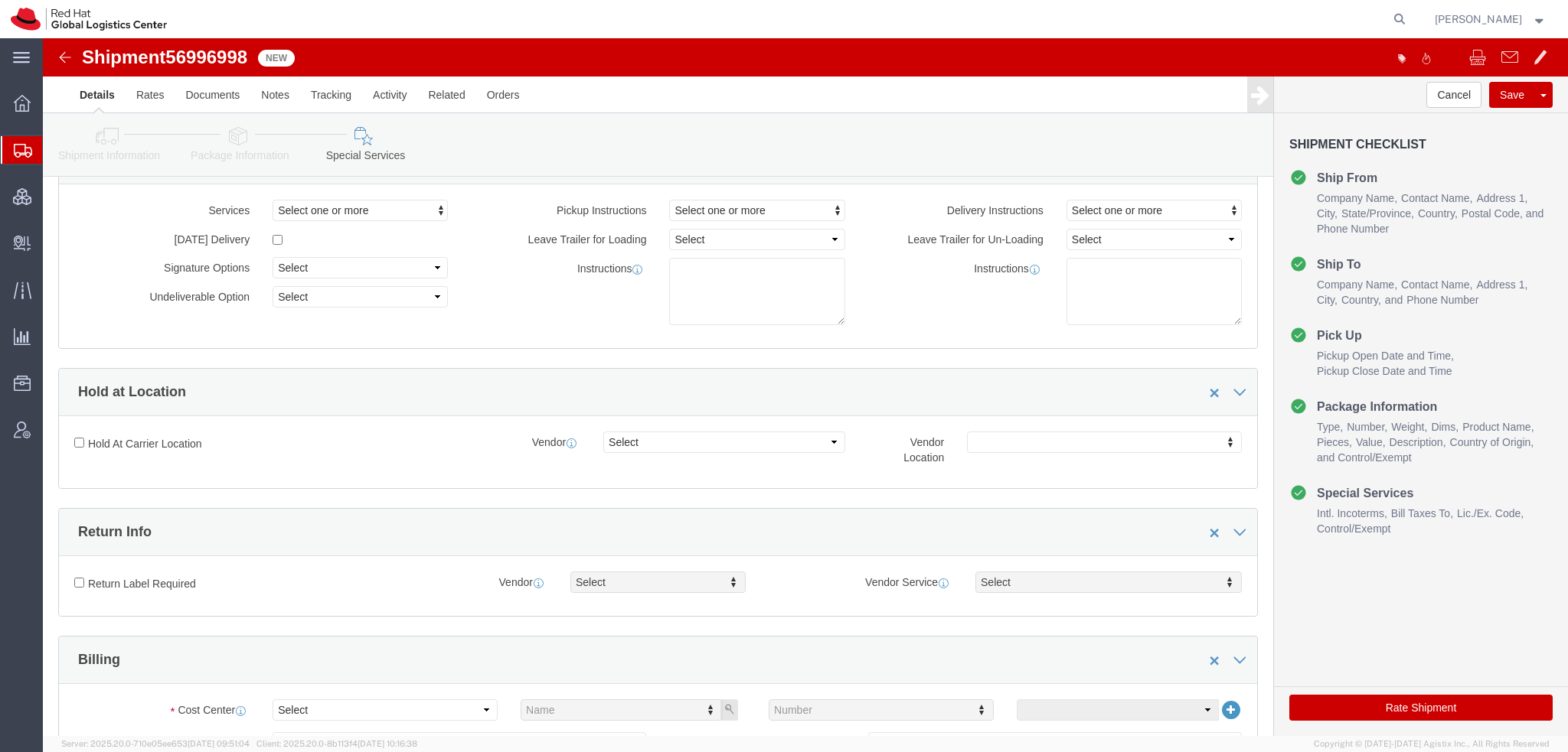
scroll to position [383, 0]
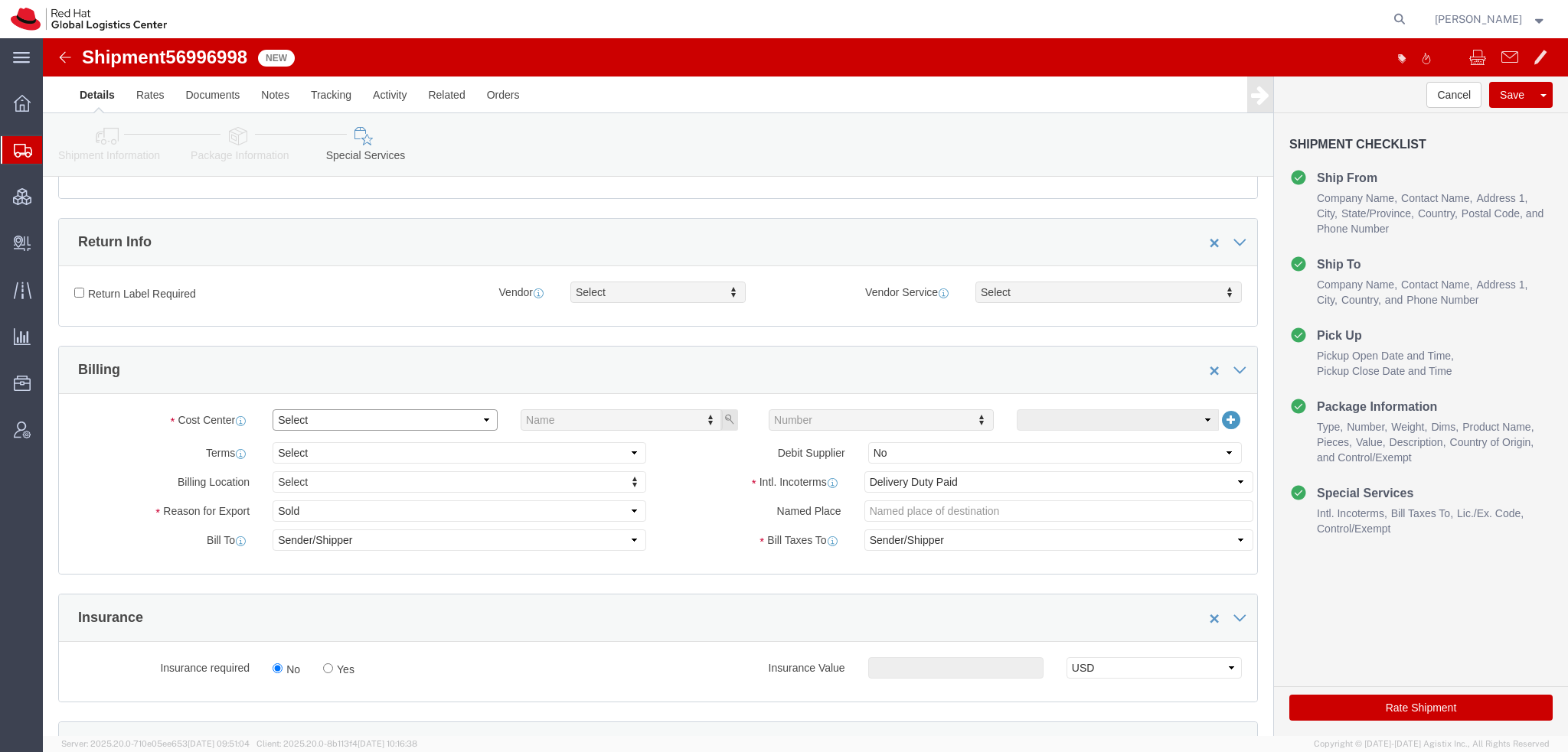
click select "Select"
click select "Select Gift Personal Effects Repair/Warranty Return Sample Sold Temporary/Not S…"
select select "GIFT"
click select "Select Gift Personal Effects Repair/Warranty Return Sample Sold Temporary/Not S…"
click button "Save"
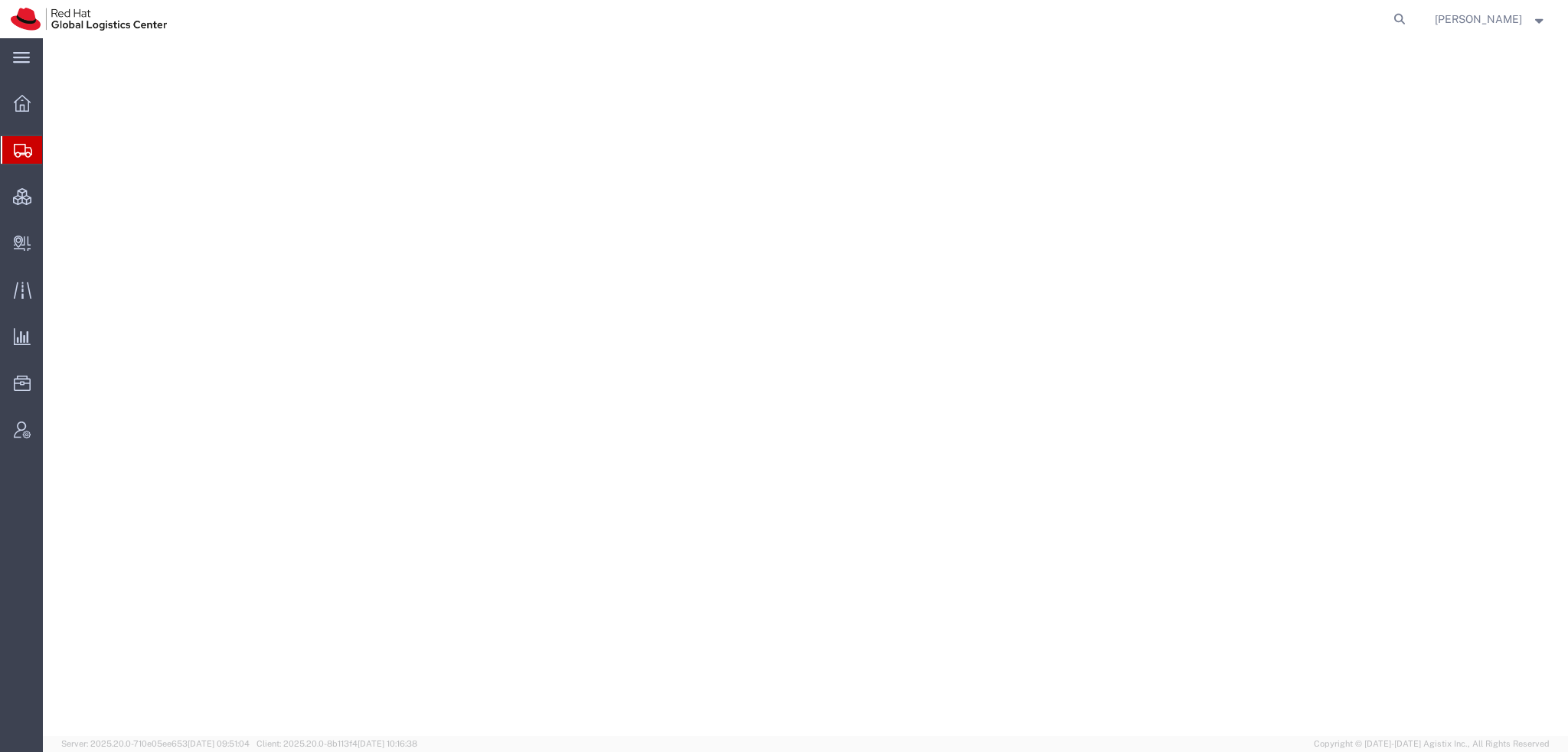
select select "38014"
select select
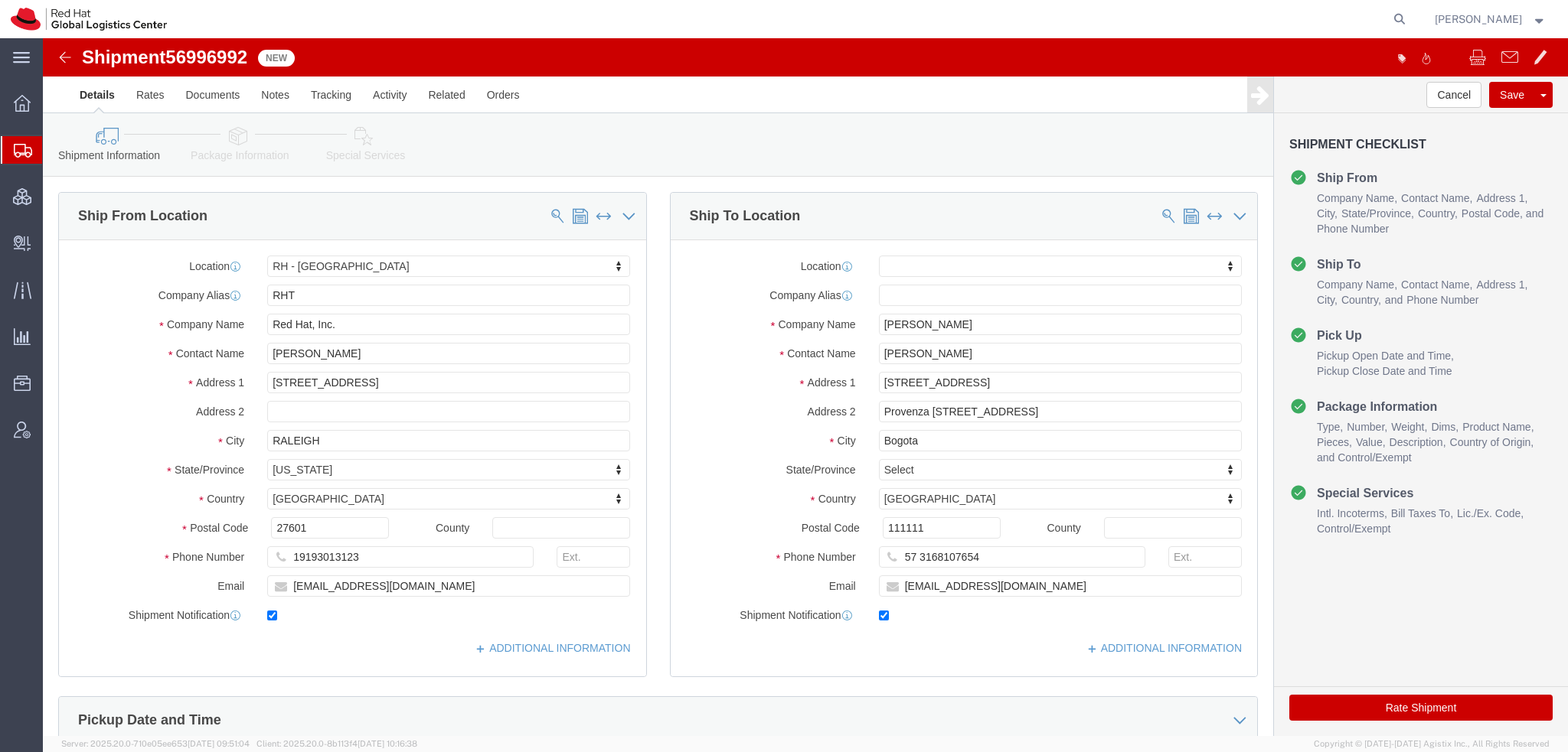
click icon
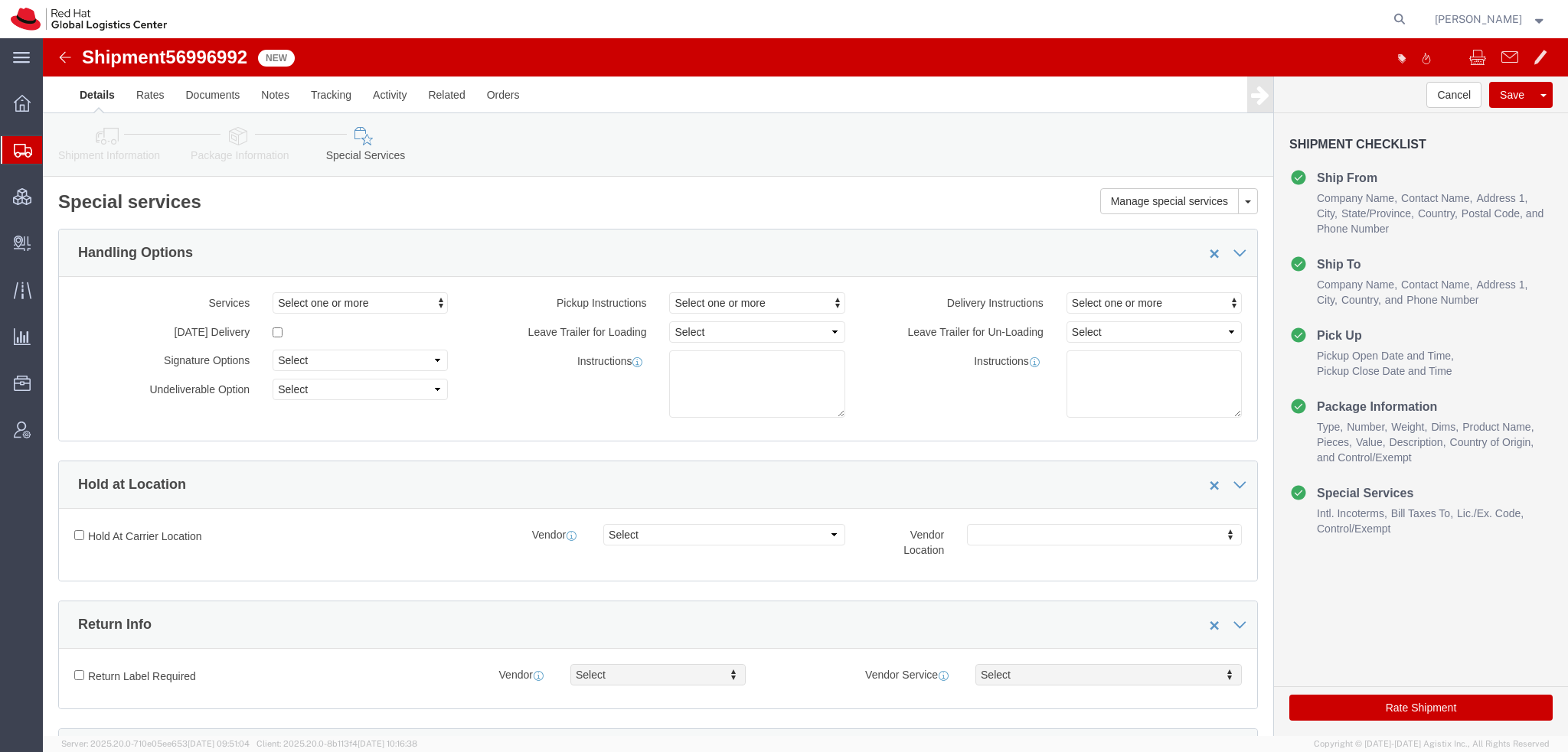
scroll to position [459, 0]
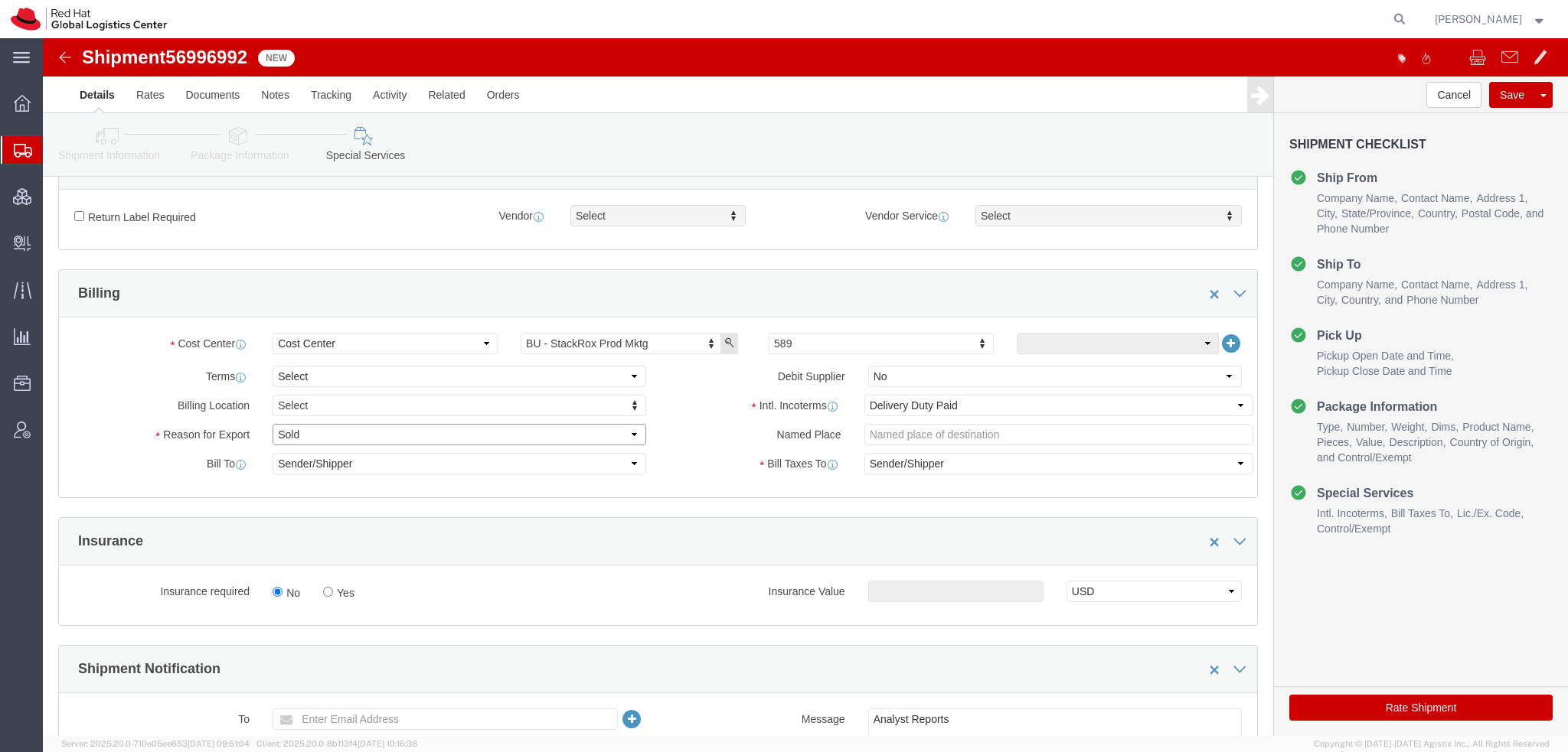
click select "Select Gift Personal Effects Repair/Warranty Return Sample Sold Temporary/Not S…"
select select "GIFT"
click select "Select Gift Personal Effects Repair/Warranty Return Sample Sold Temporary/Not S…"
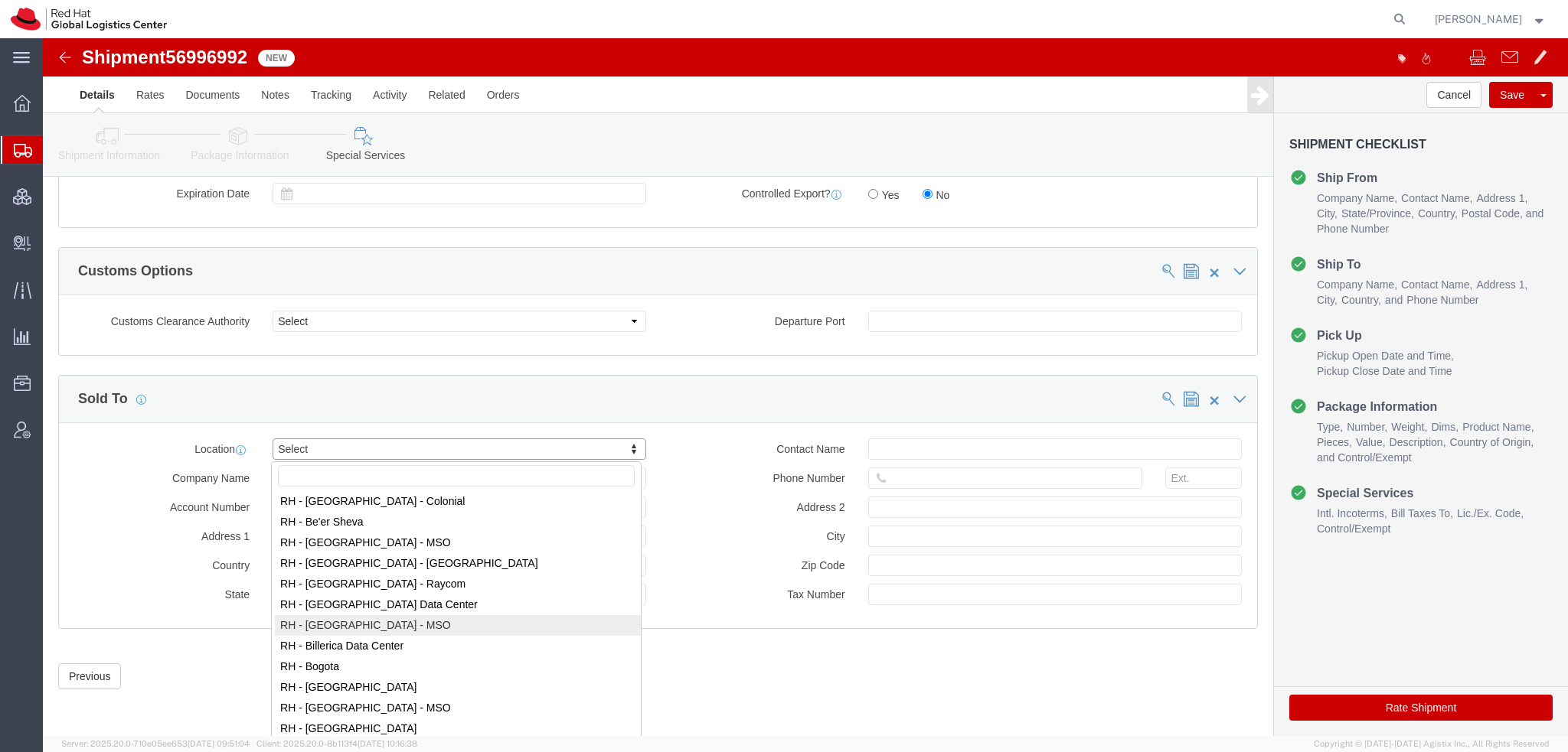
scroll to position [306, 0]
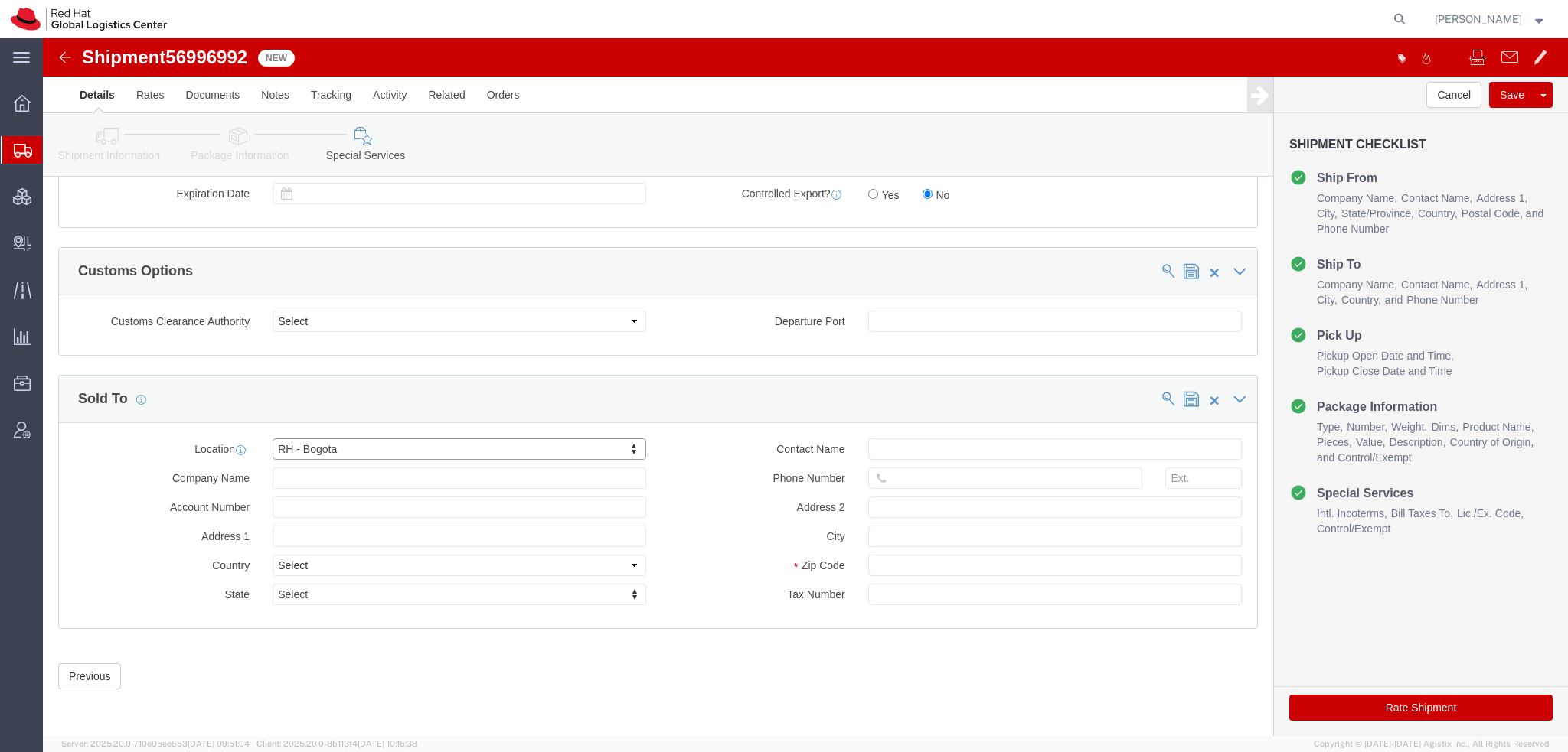
click button "Rate Shipment"
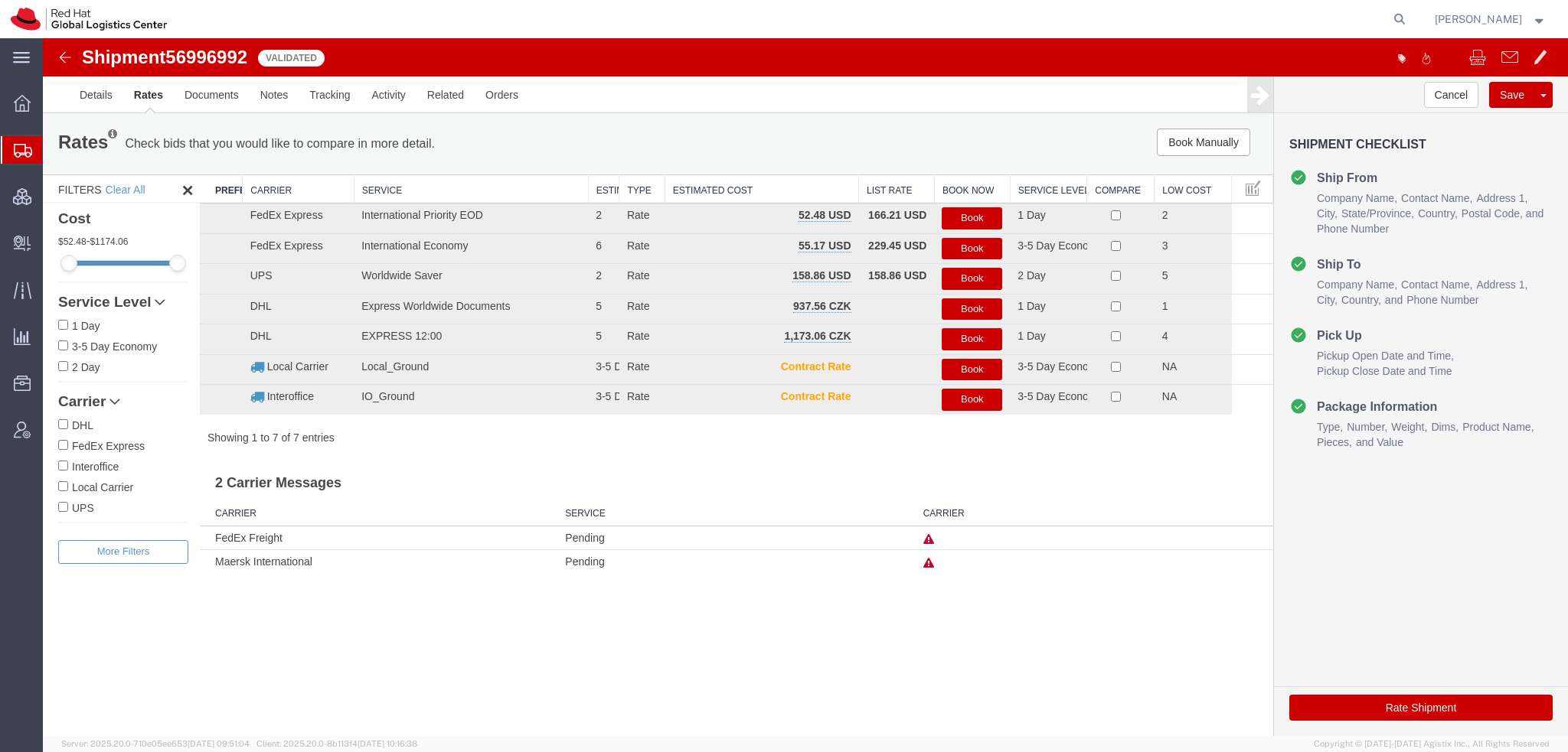
scroll to position [0, 0]
click at [971, 212] on button "Book" at bounding box center [972, 218] width 60 height 22
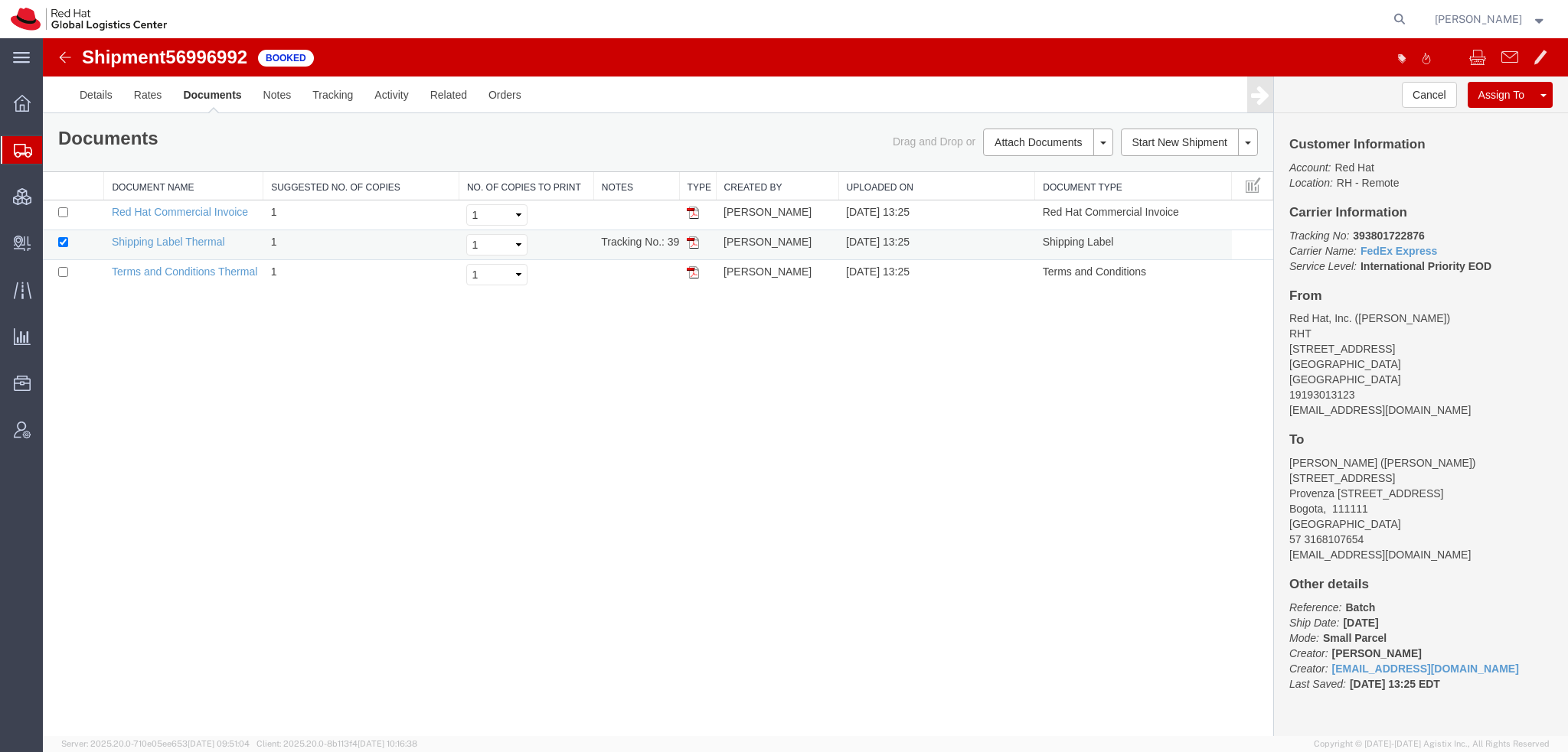
click at [695, 241] on img at bounding box center [693, 242] width 12 height 12
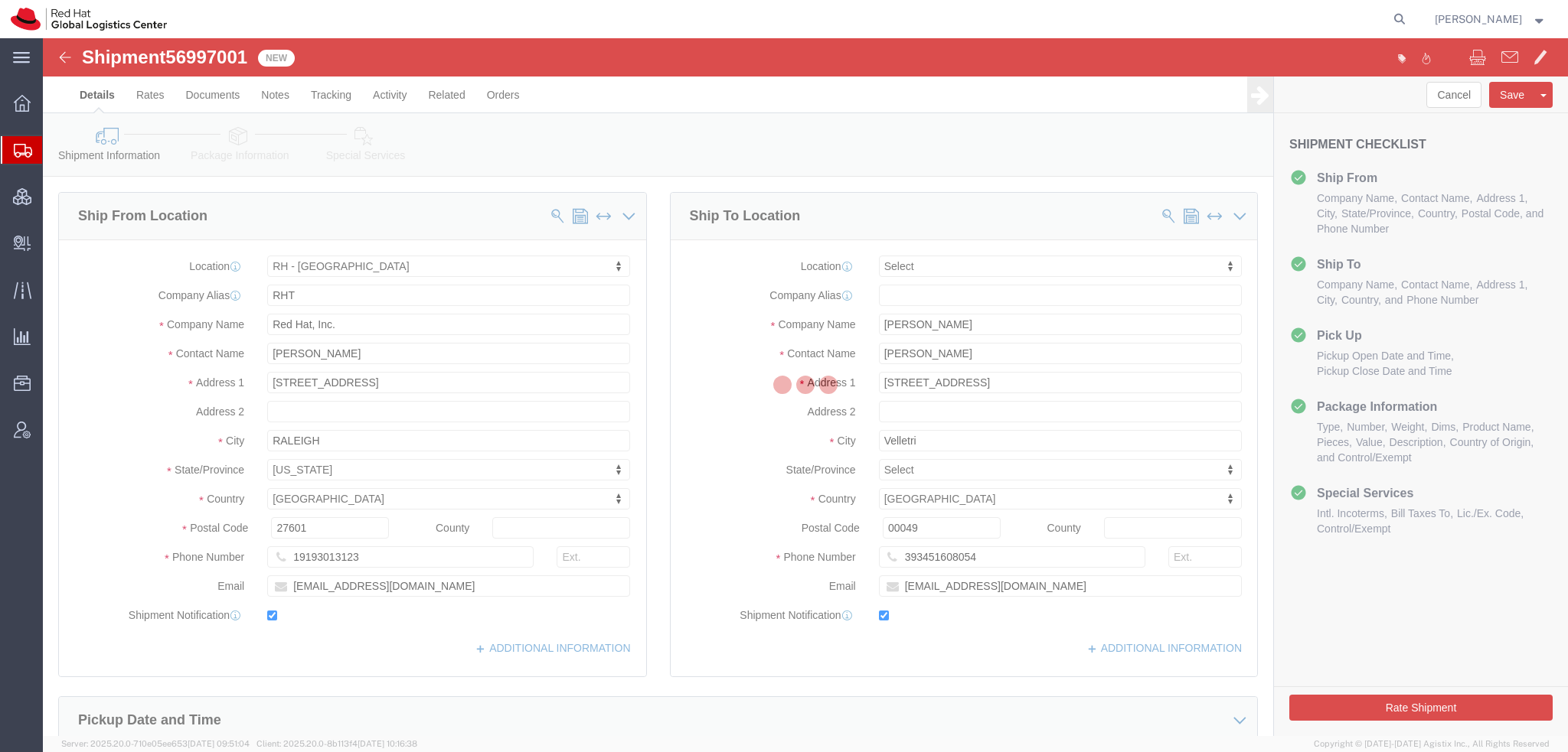
click at [354, 138] on div at bounding box center [805, 387] width 1525 height 698
select select "38014"
select select
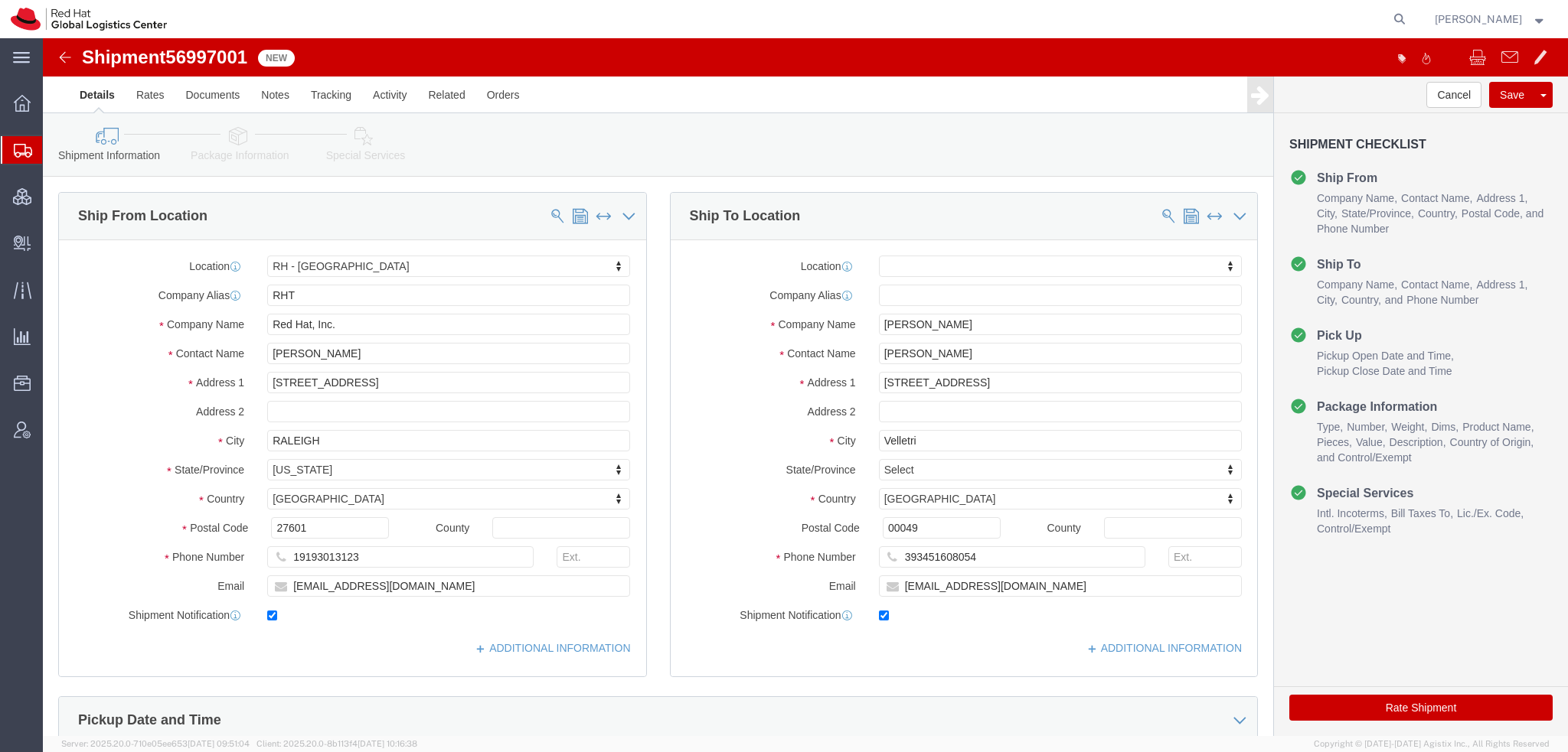
click icon
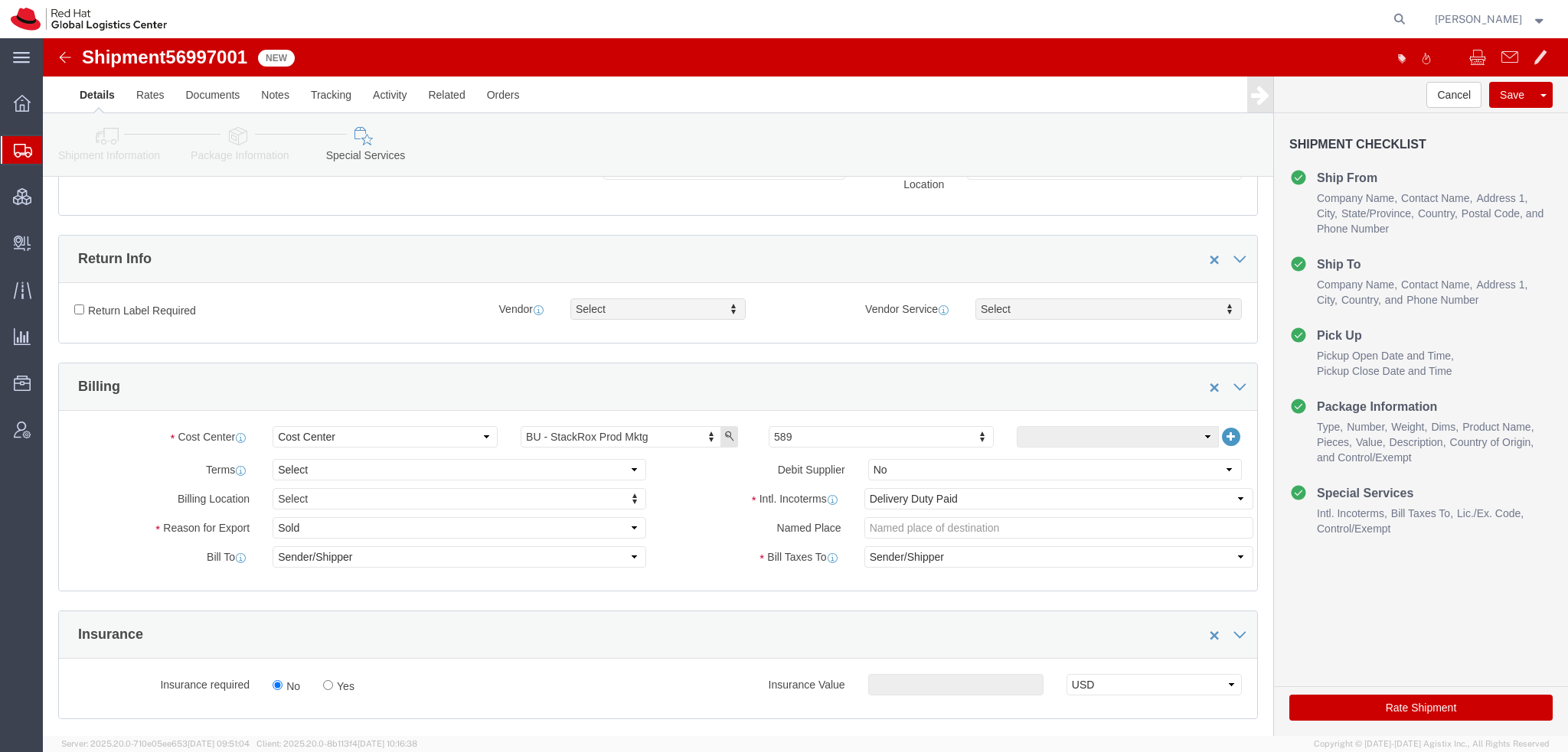
scroll to position [459, 0]
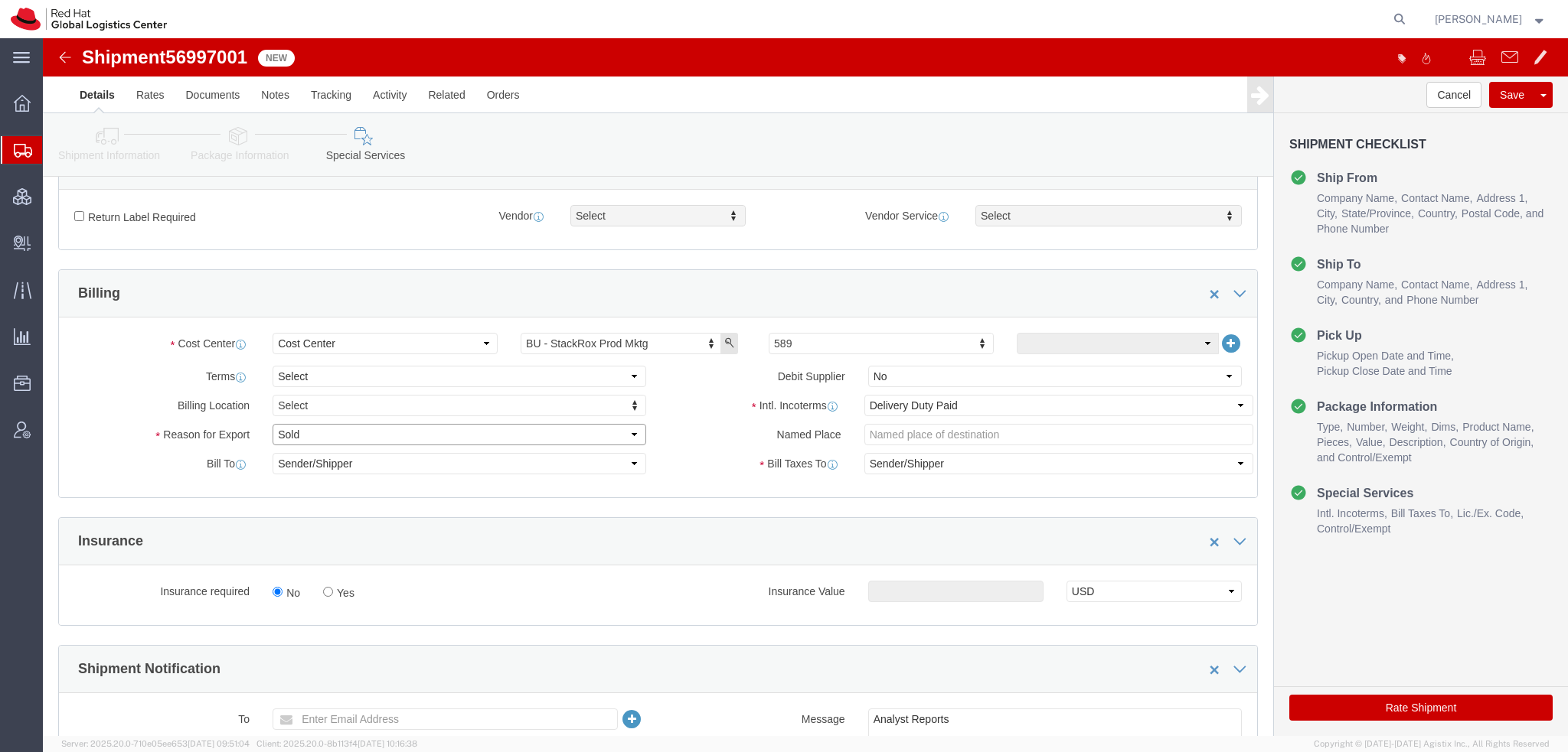
click select "Select Gift Personal Effects Repair/Warranty Return Sample Sold Temporary/Not S…"
select select "GIFT"
click select "Select Gift Personal Effects Repair/Warranty Return Sample Sold Temporary/Not S…"
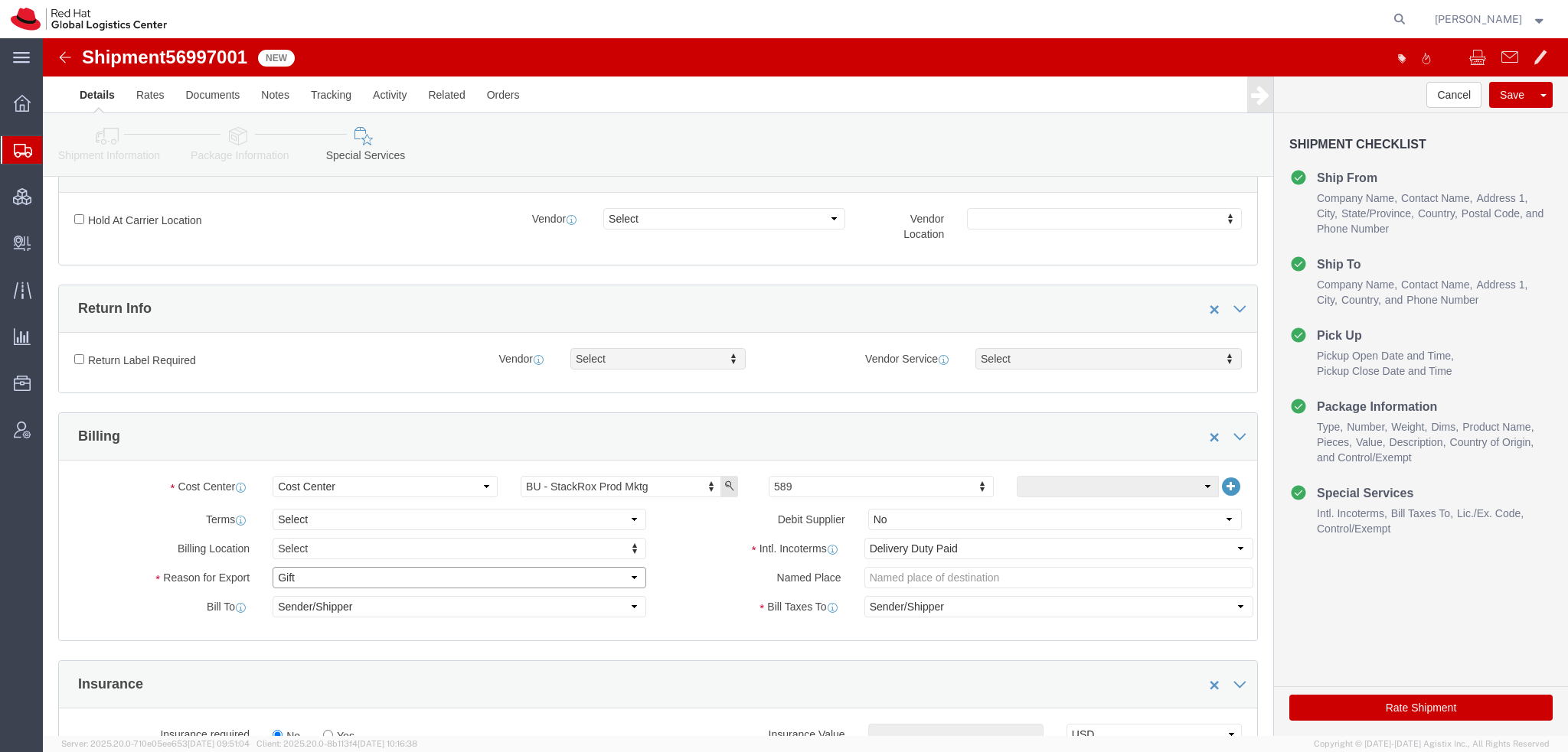
scroll to position [306, 0]
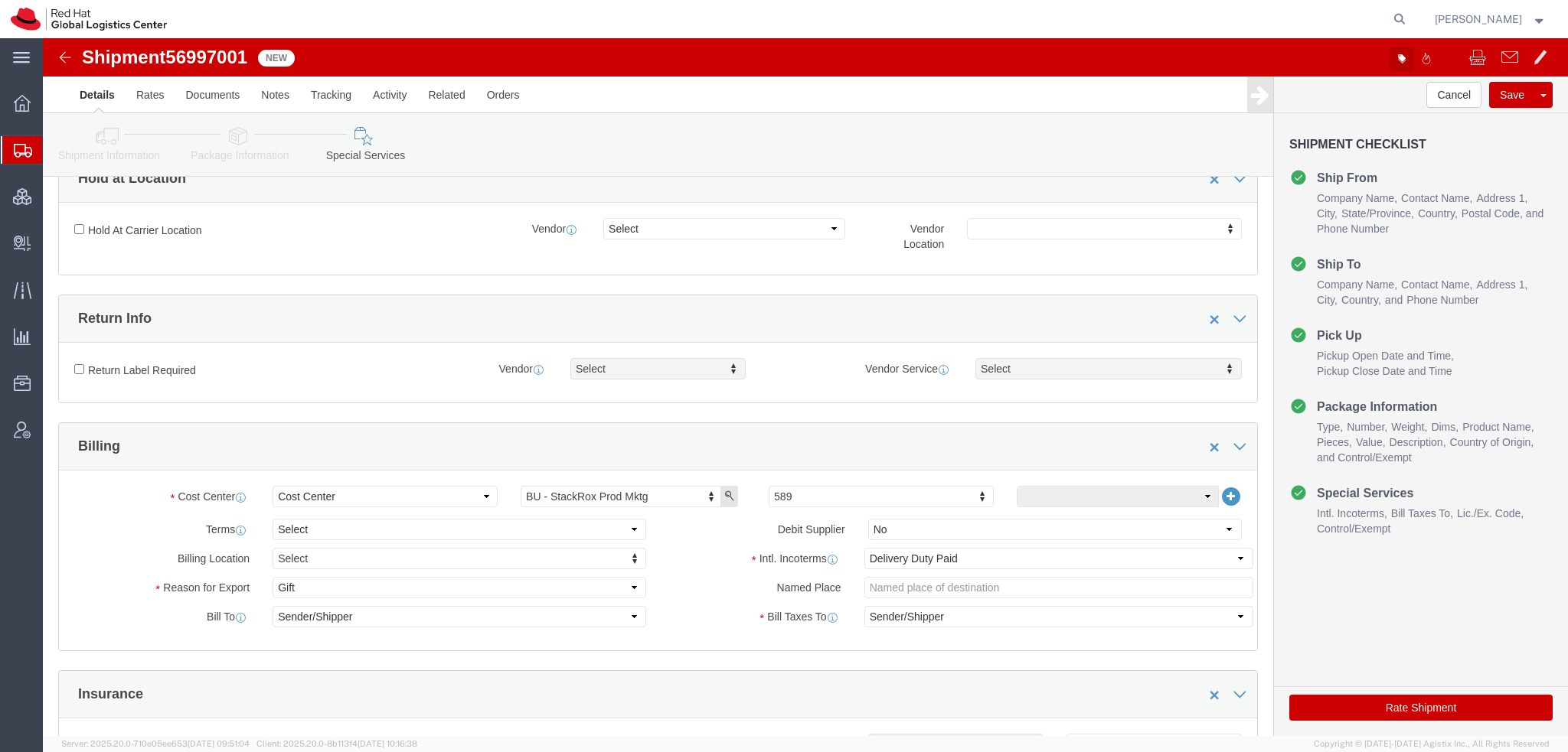
click icon "button"
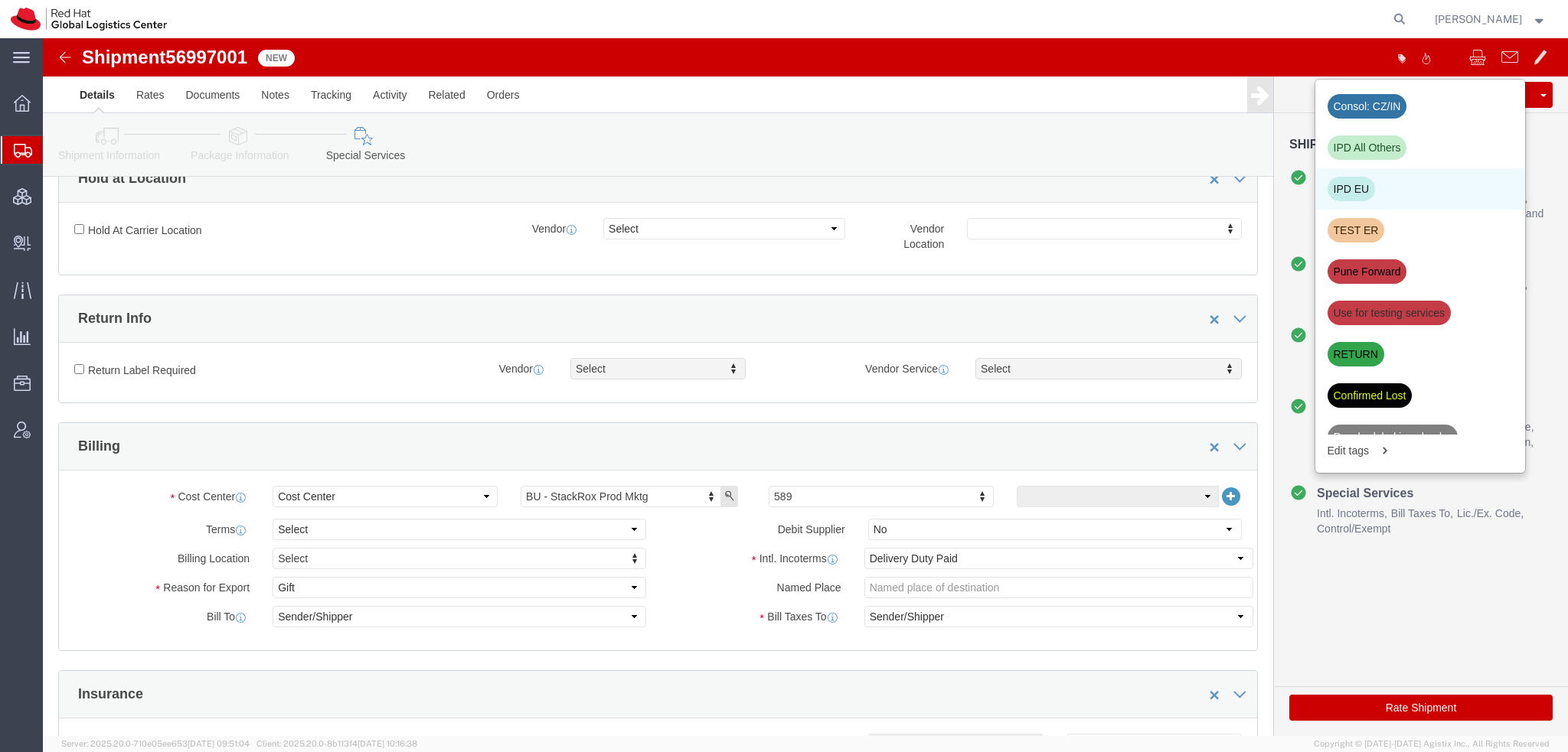
click div "IPD EU"
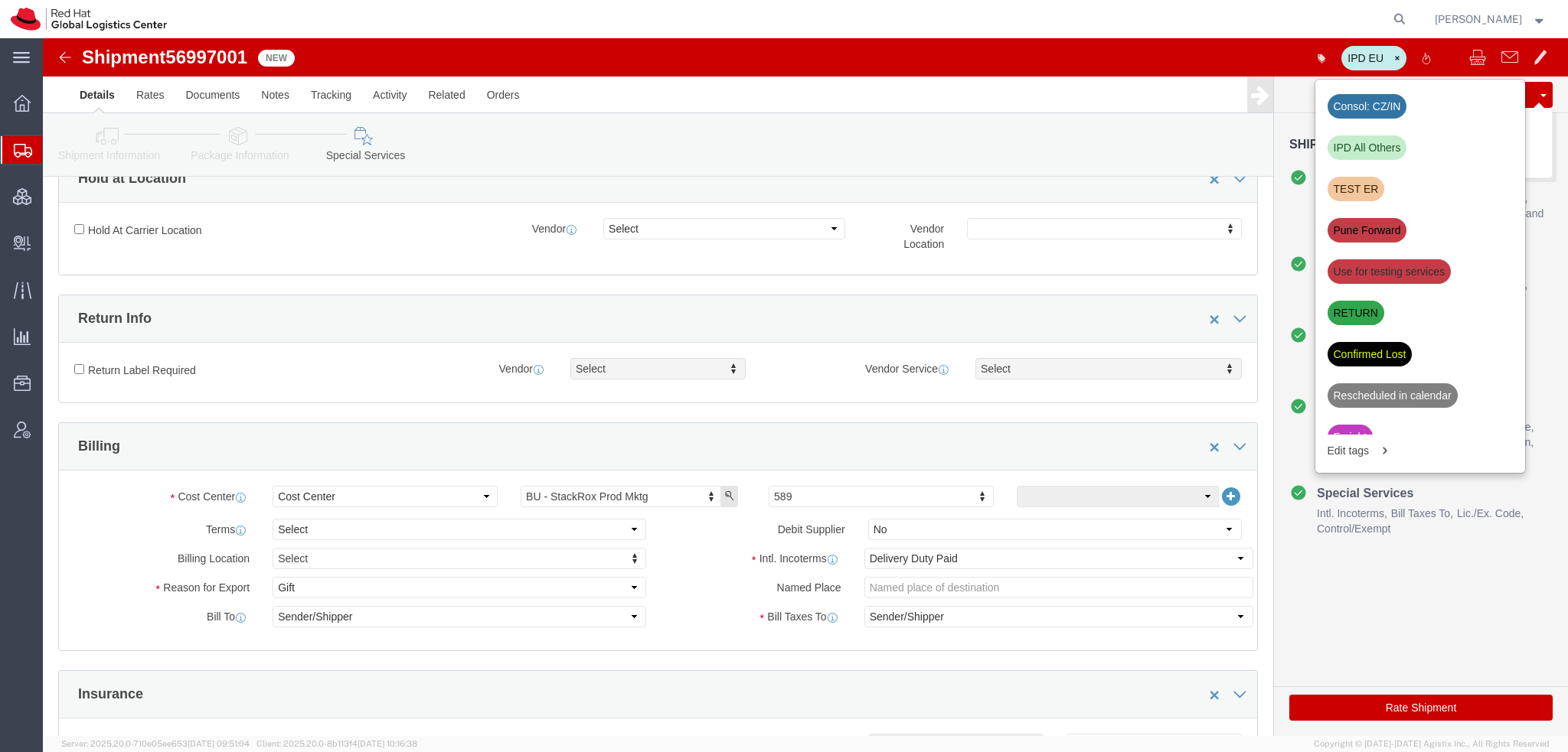
click button "Save"
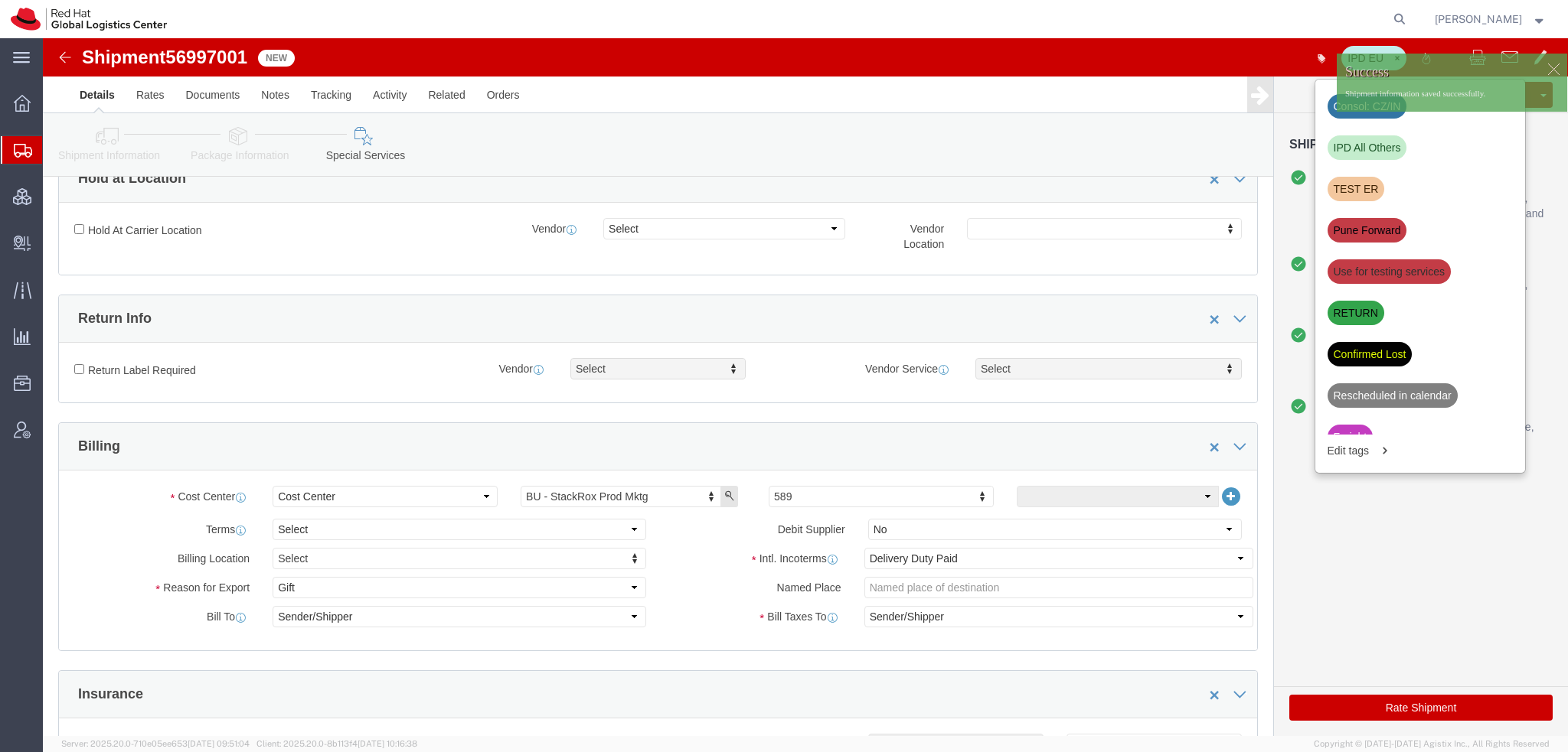
drag, startPoint x: 74, startPoint y: 179, endPoint x: 107, endPoint y: 158, distance: 39.1
click at [0, 0] on span "Shipment Manager" at bounding box center [0, 0] width 0 height 0
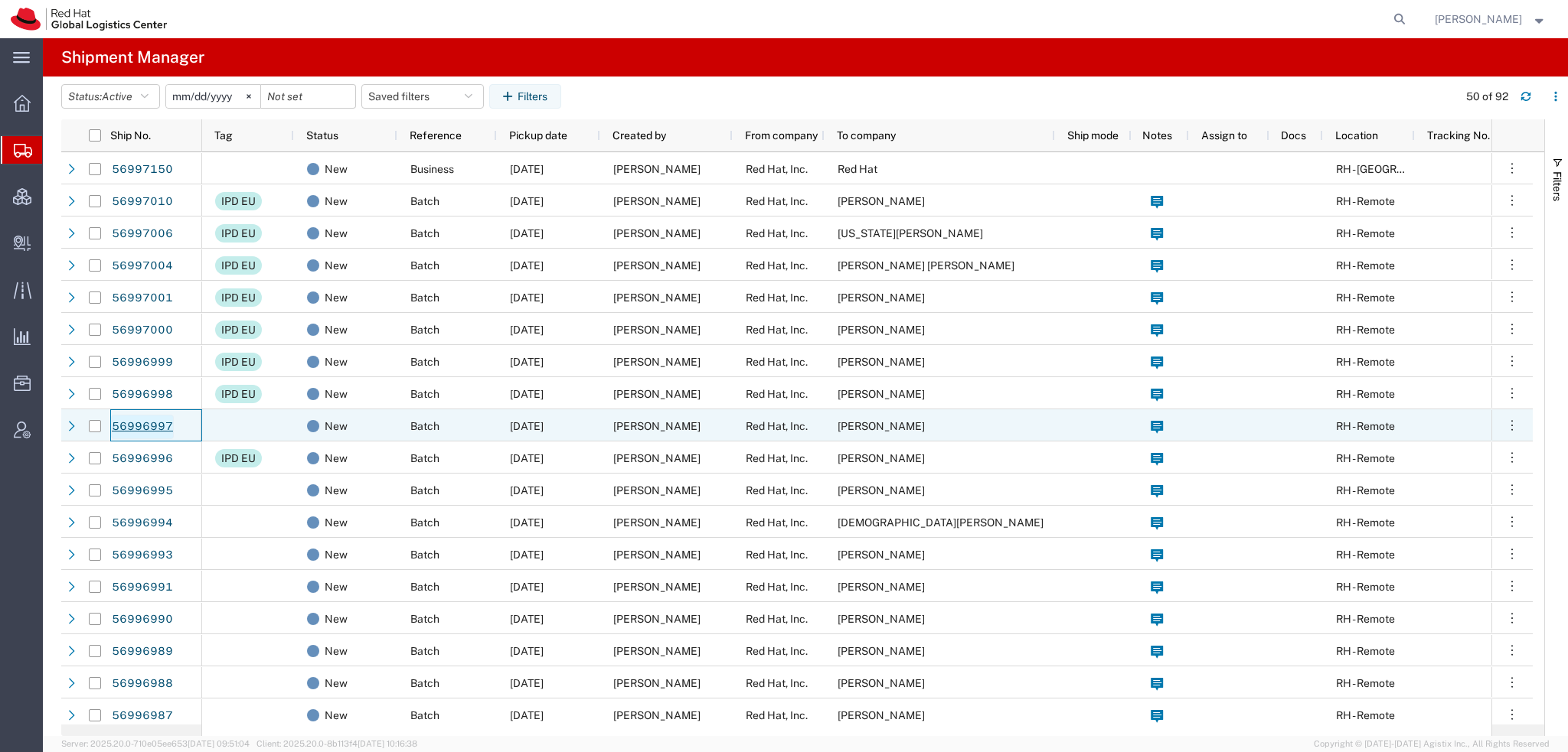
click at [147, 425] on link "56996997" at bounding box center [142, 427] width 63 height 25
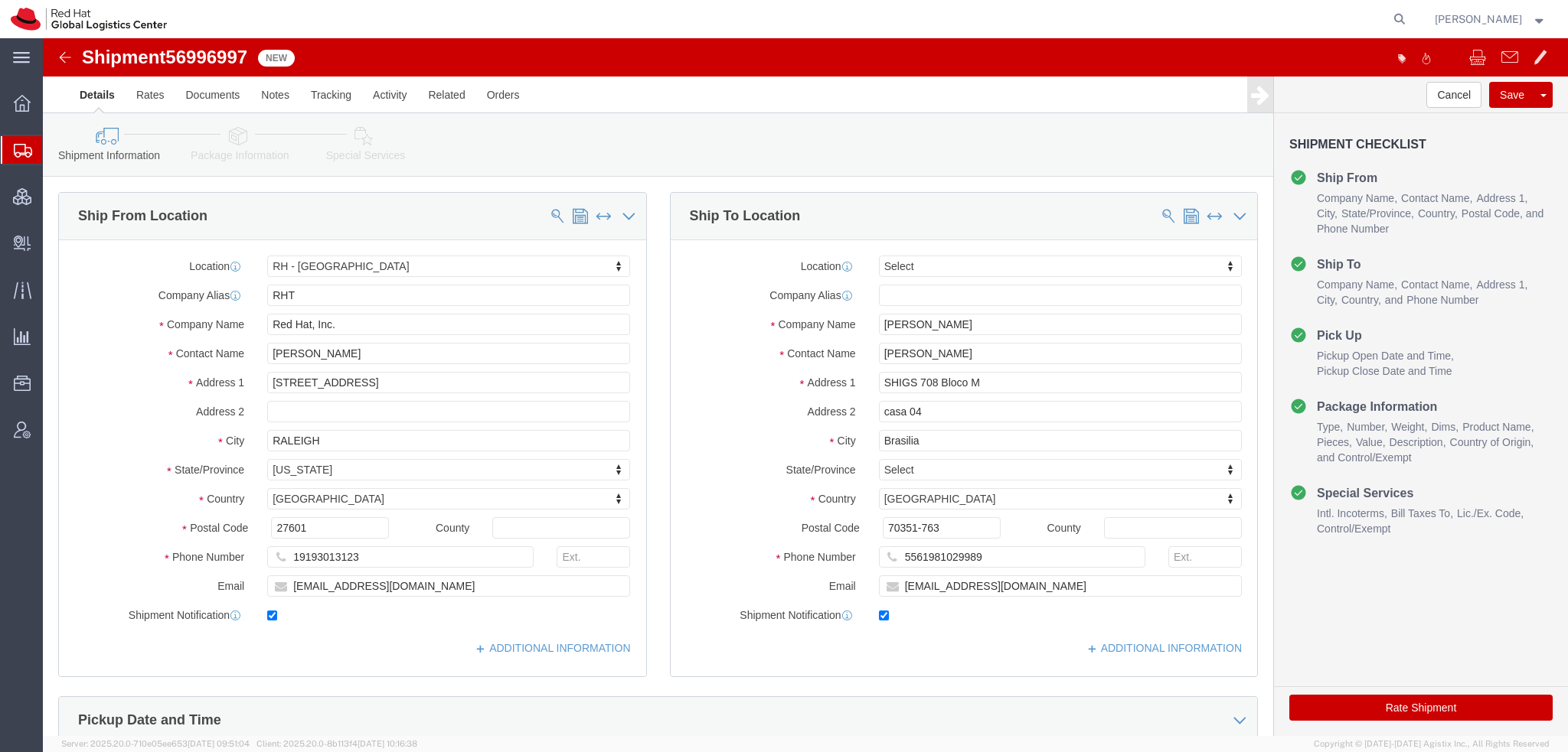
select select "38014"
select select
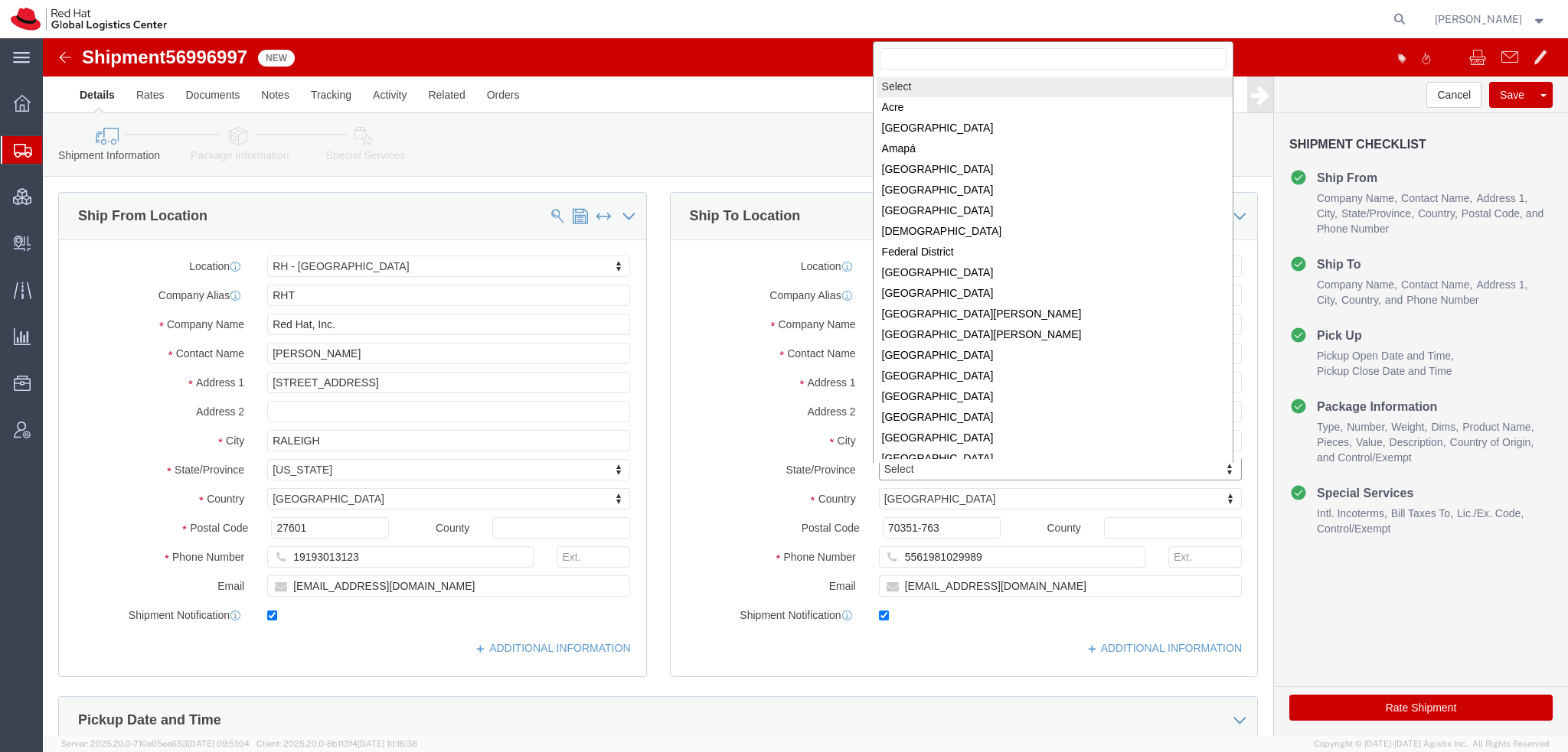
scroll to position [3, 0]
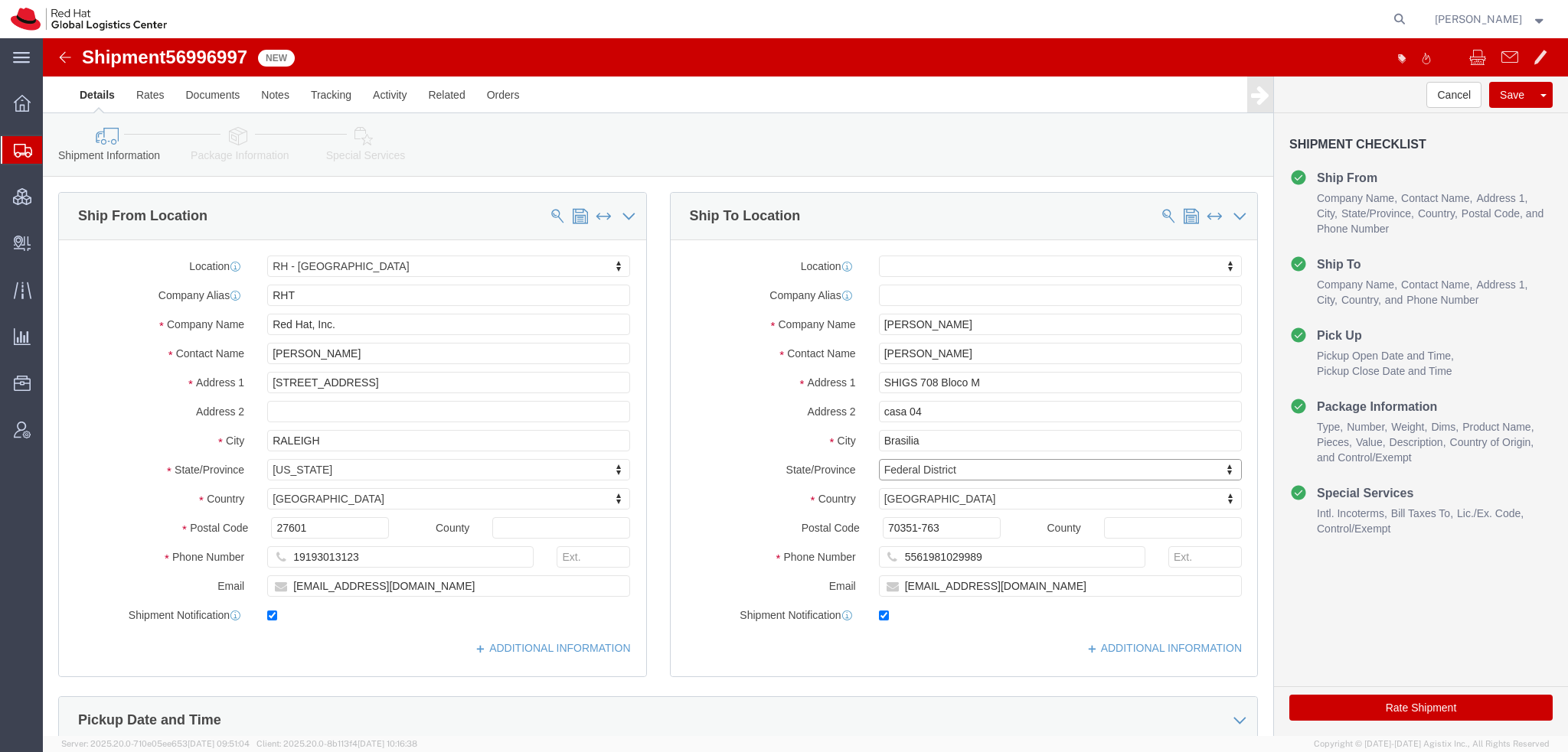
click icon
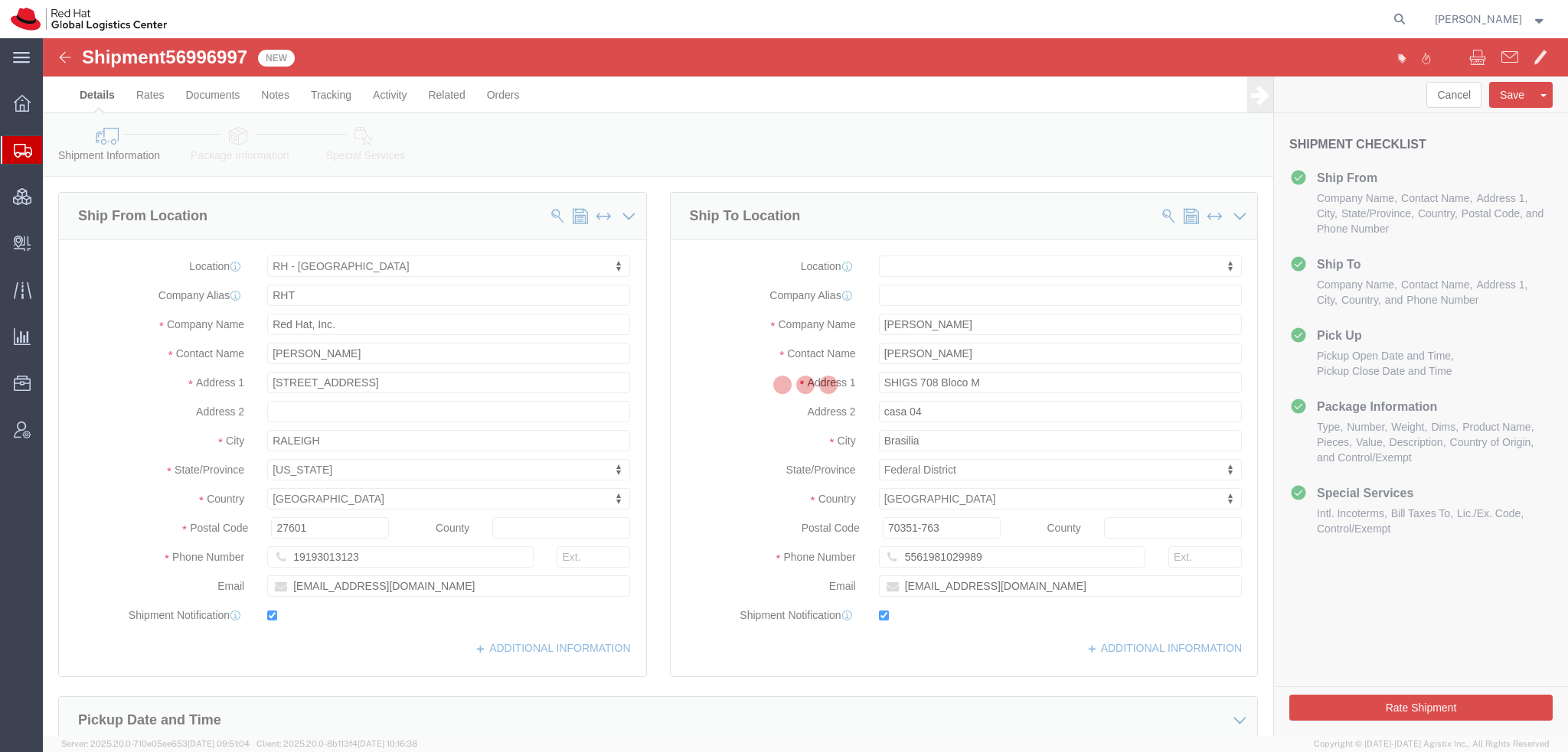
select select
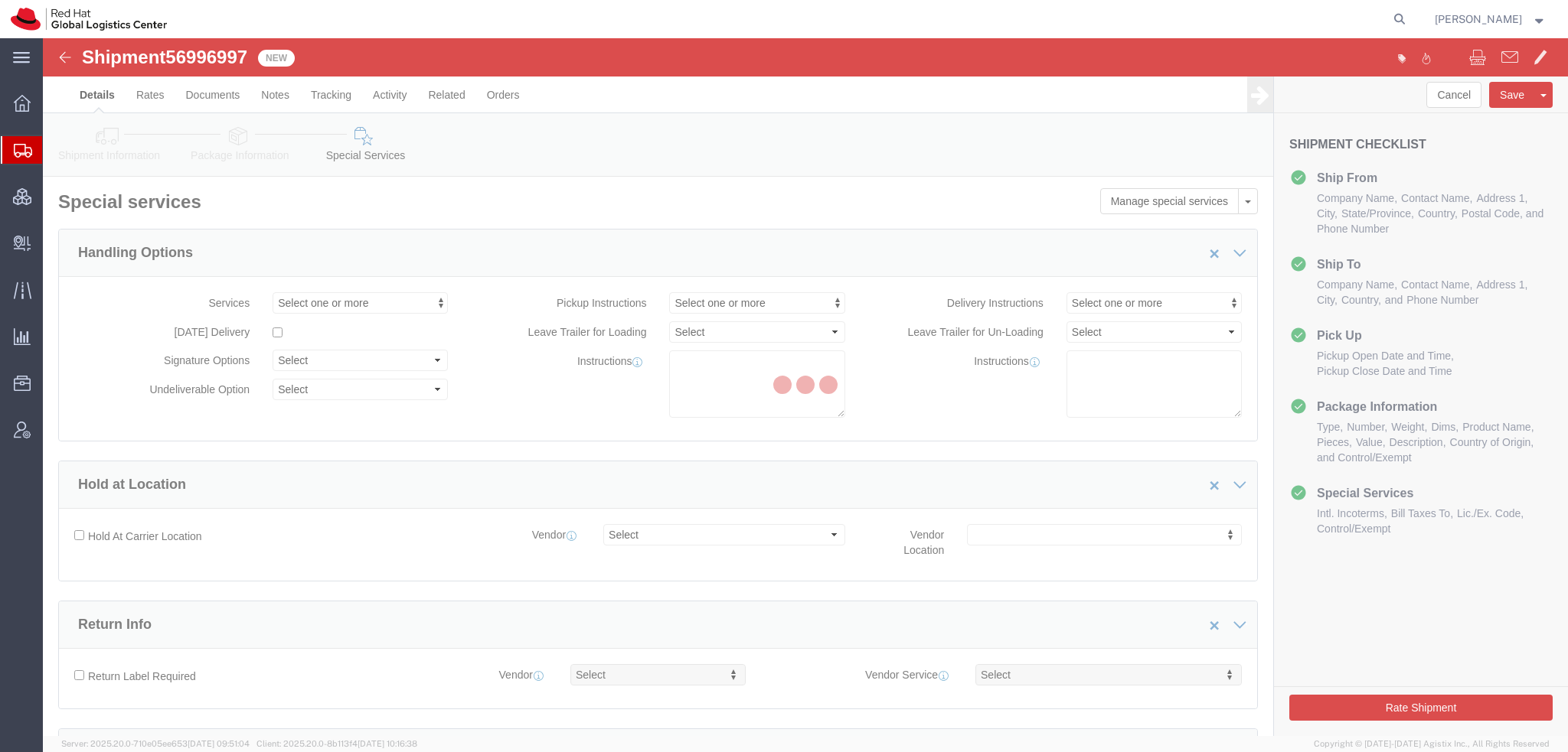
select select "COSTCENTER"
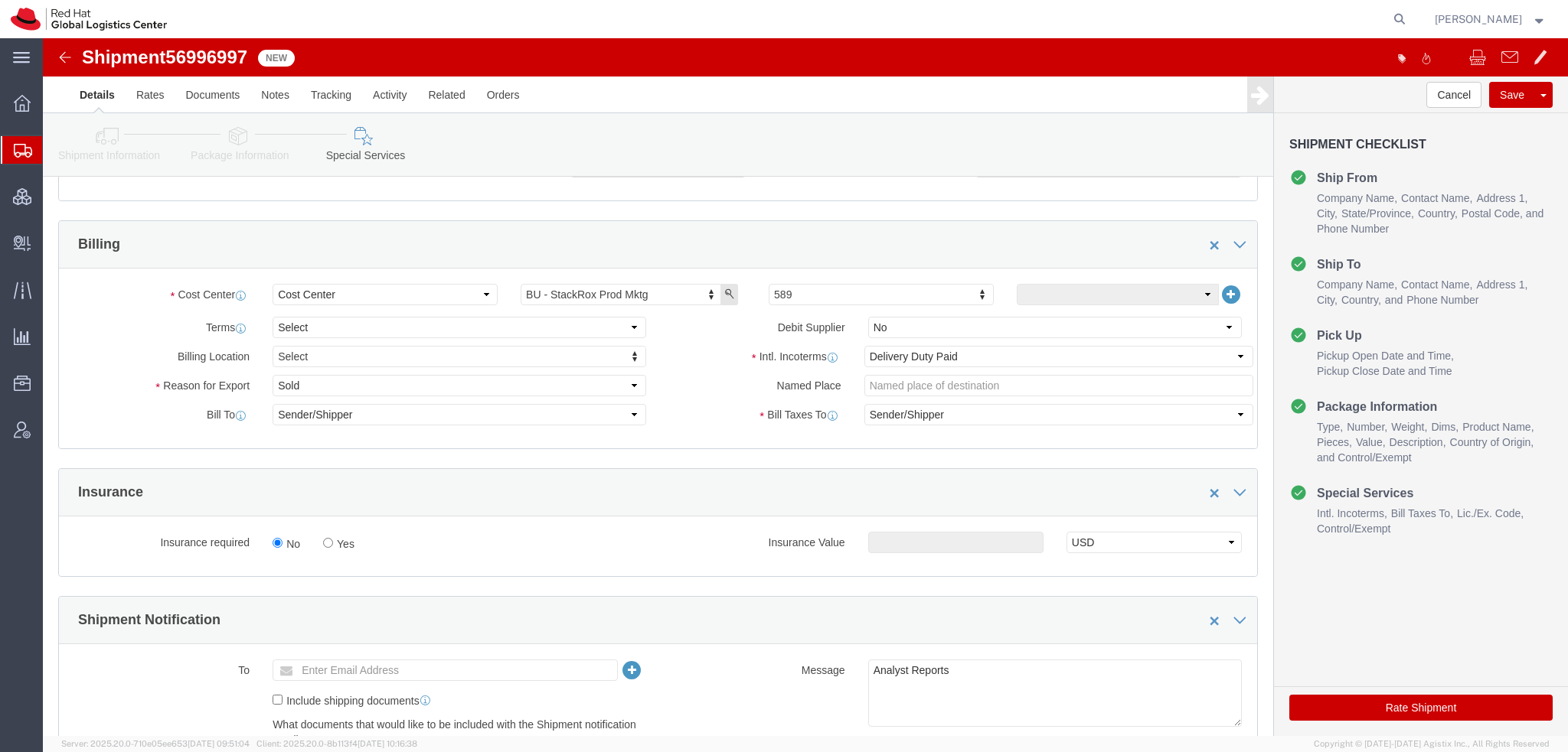
scroll to position [535, 0]
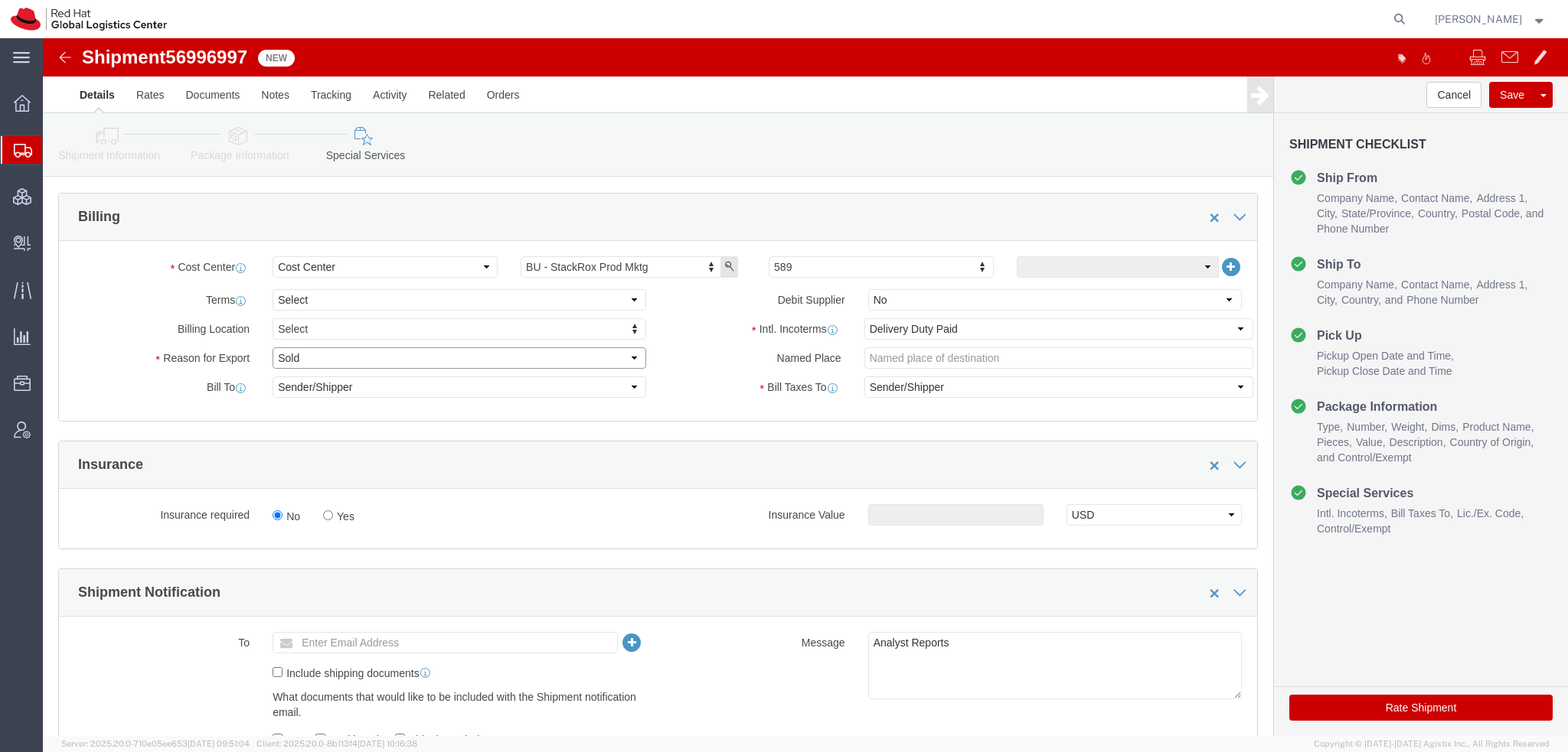
click select "Select Gift Personal Effects Repair/Warranty Return Sample Sold Temporary/Not S…"
select select "GIFT"
click select "Select Gift Personal Effects Repair/Warranty Return Sample Sold Temporary/Not S…"
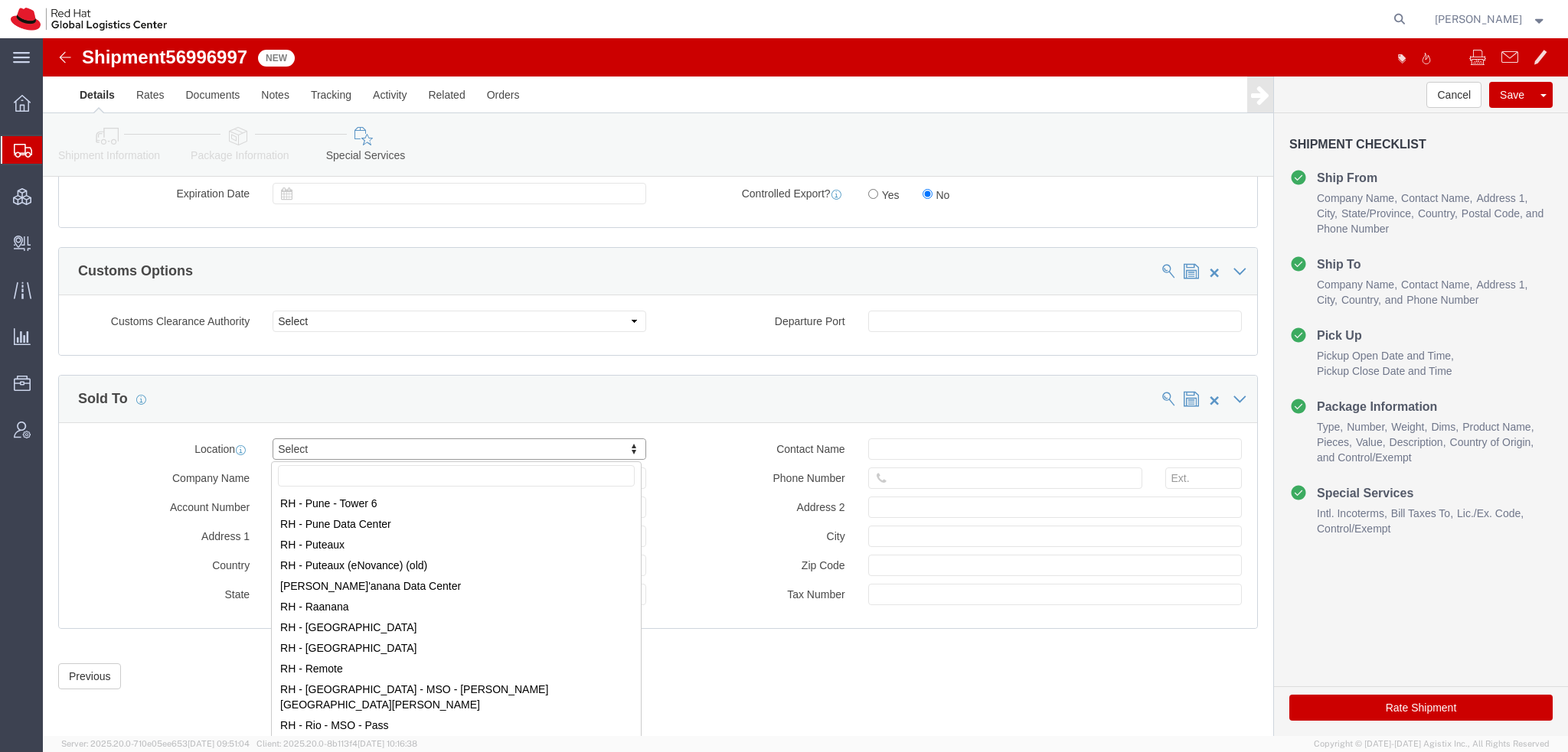
scroll to position [2296, 0]
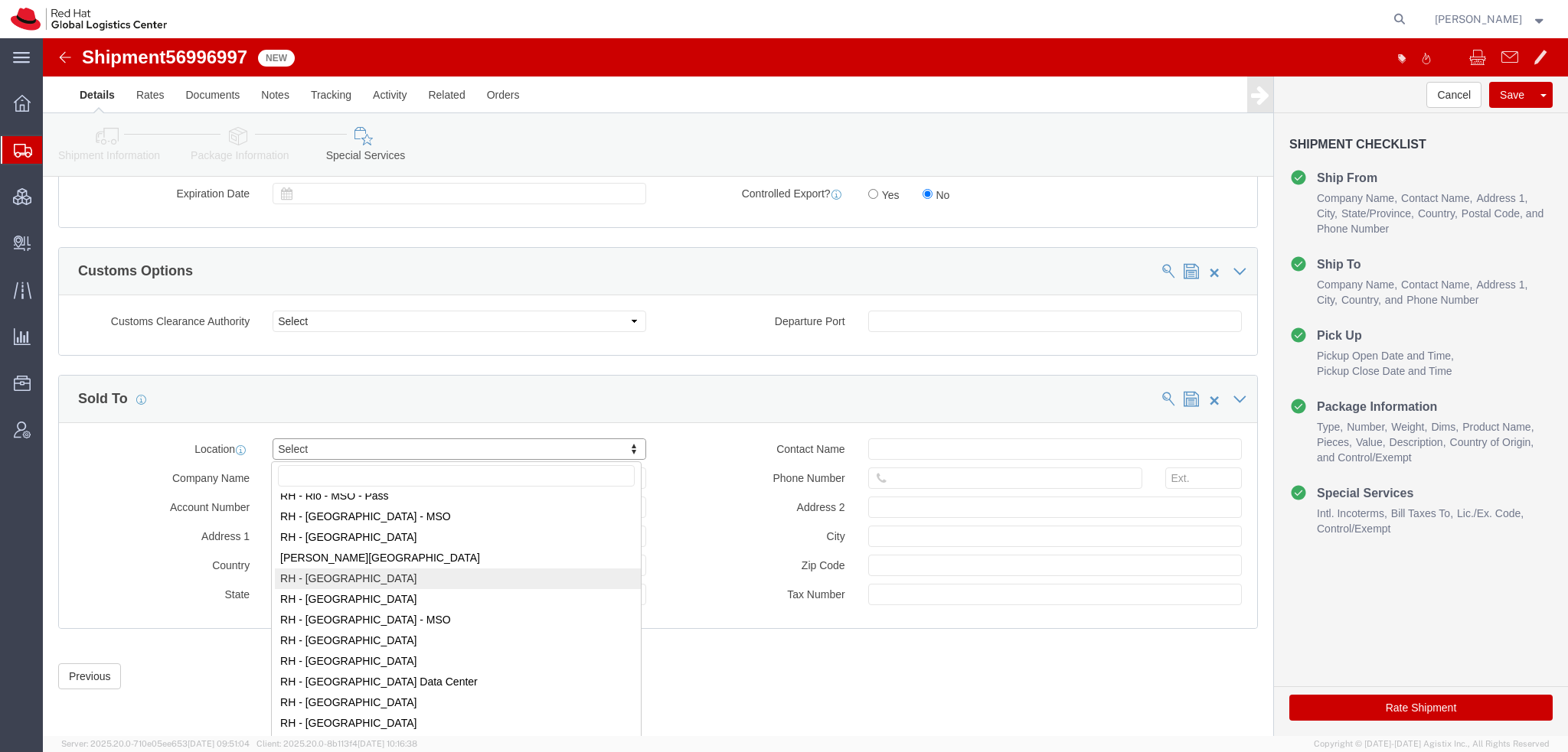
select select "42531"
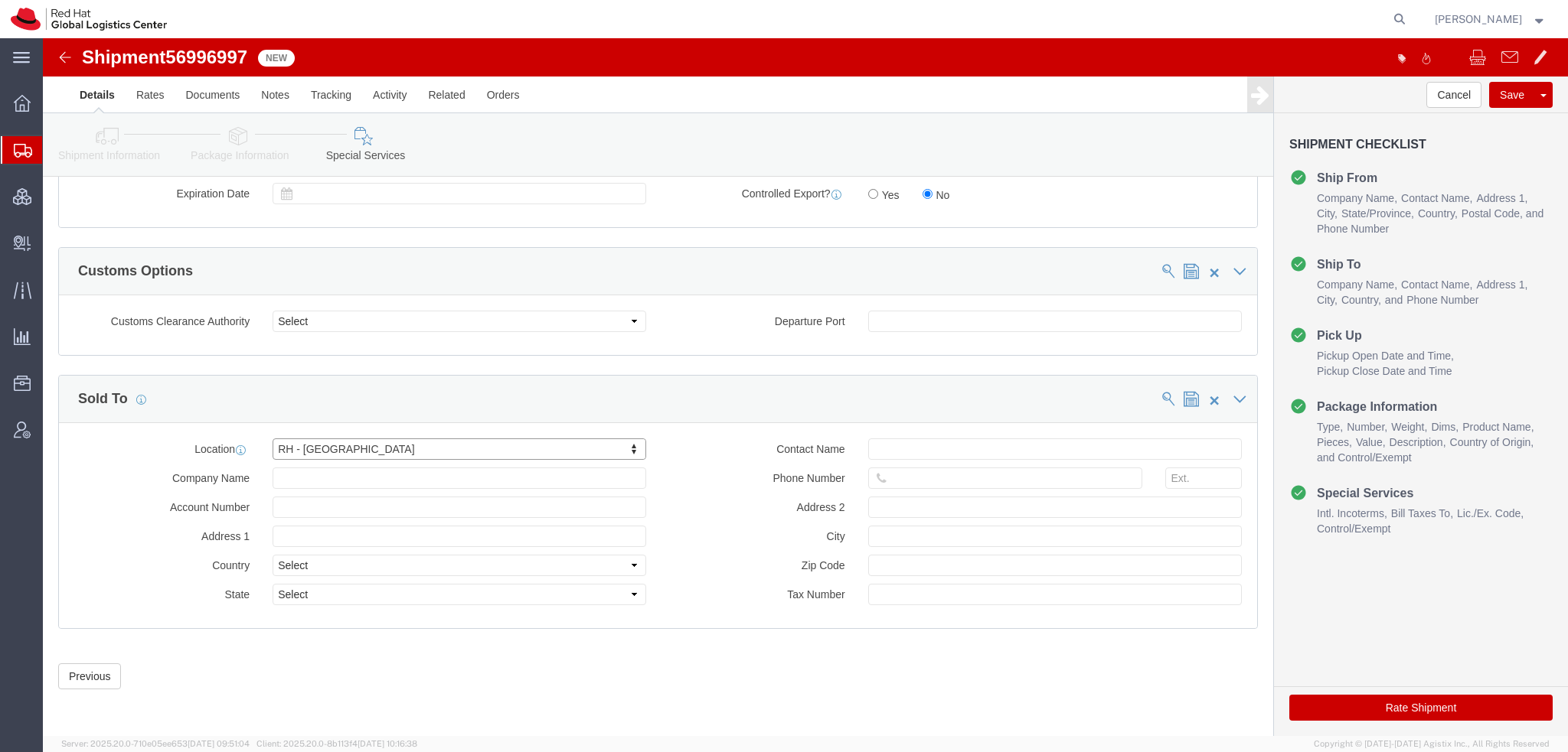
type input "Red Hat Brasil Limitada"
type input "Av. Brg. Faria Lima, 3732"
select select "BR"
select select
type input "000"
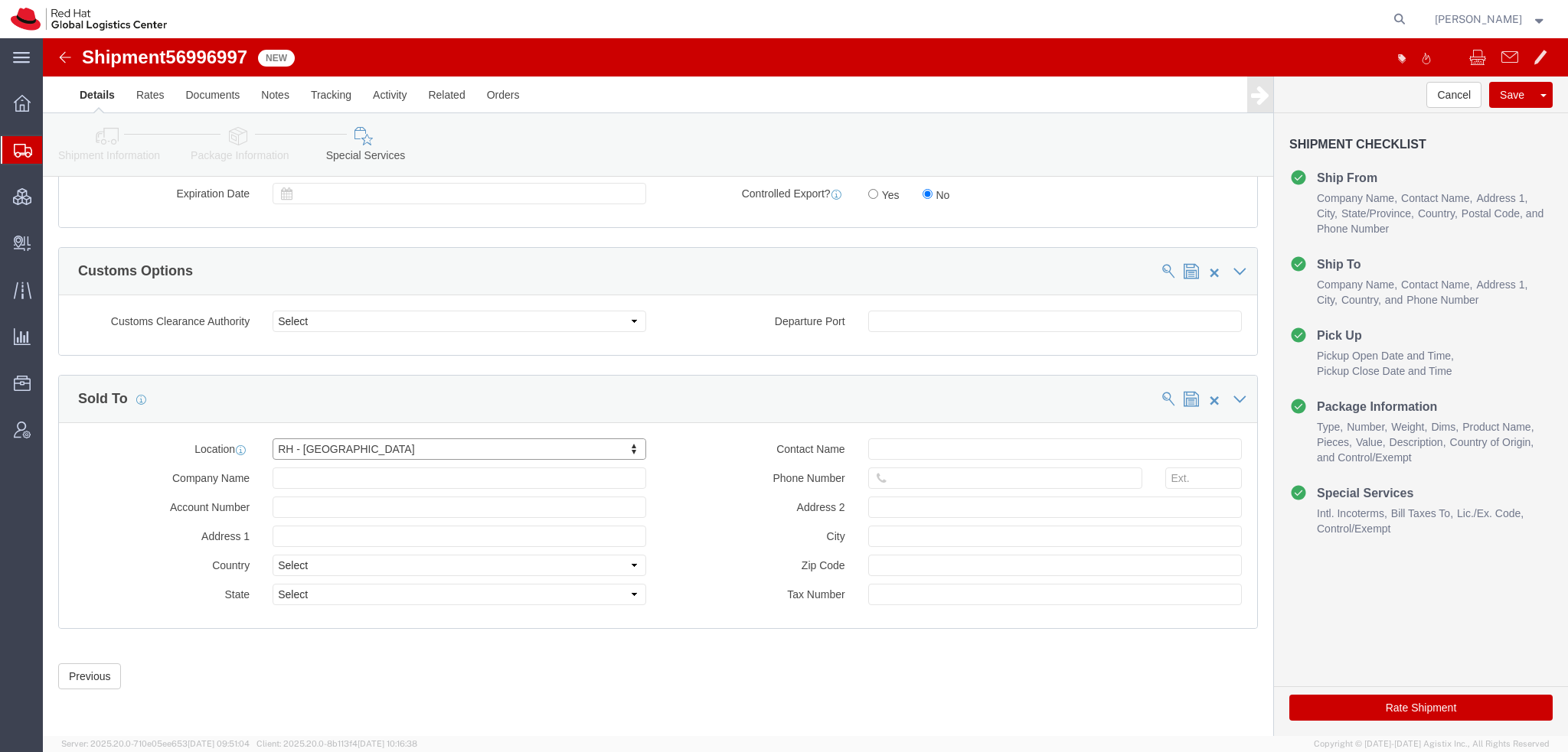
type input "Floor 24 and 25, Itaim Bibi"
type input "SAO PAULO"
type input "04538-132"
type input "07.069.791/0001.55"
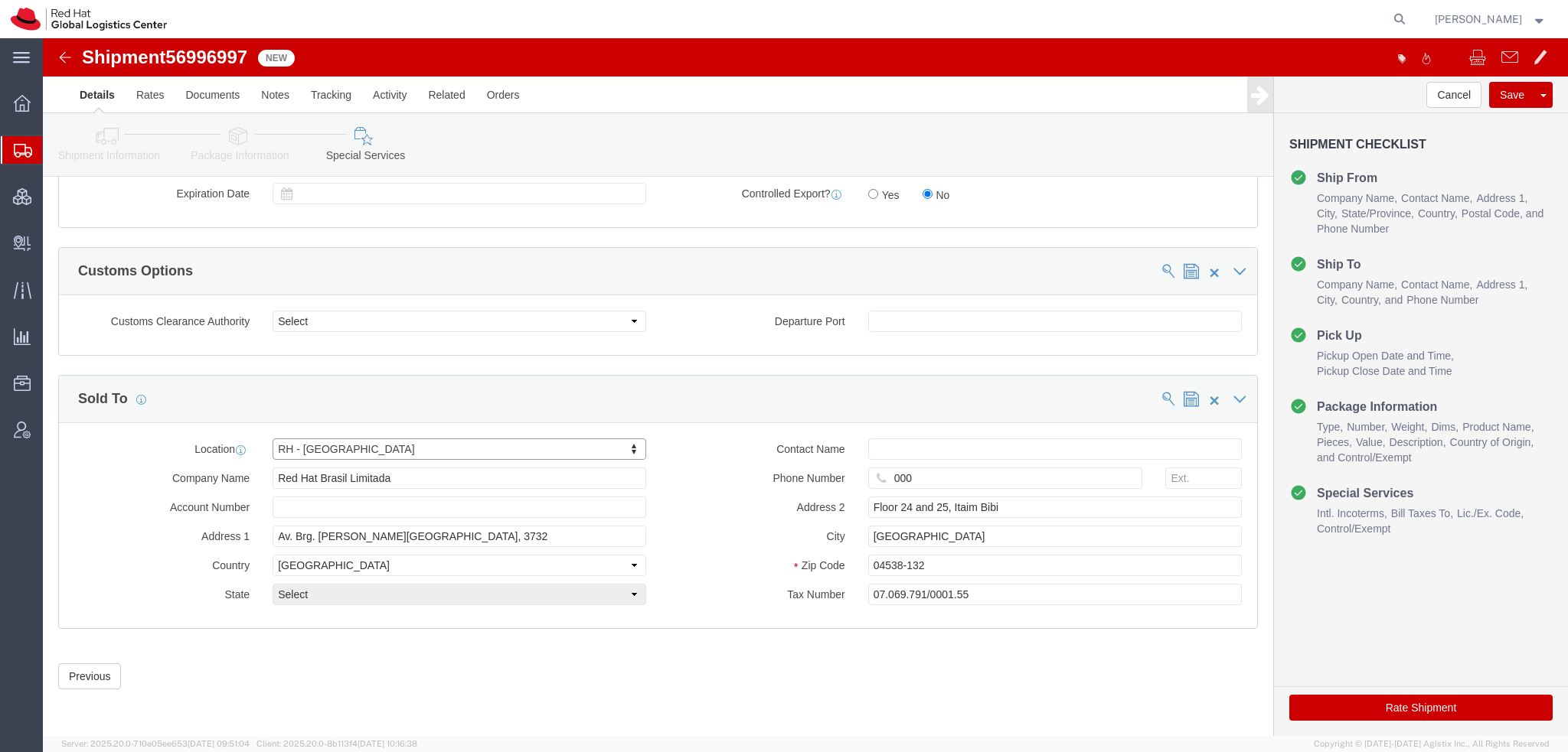
select select "27"
click button "Rate Shipment"
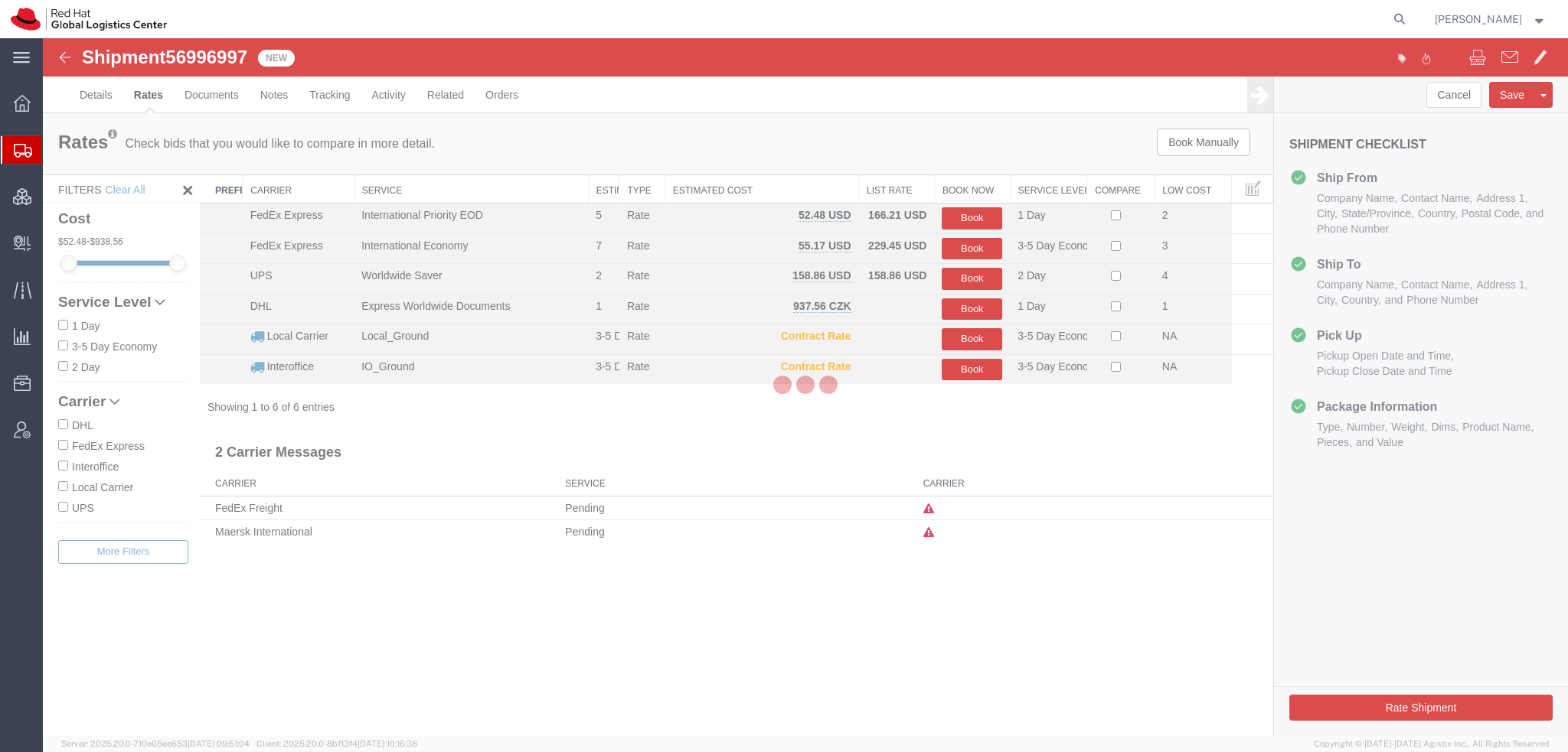
scroll to position [0, 0]
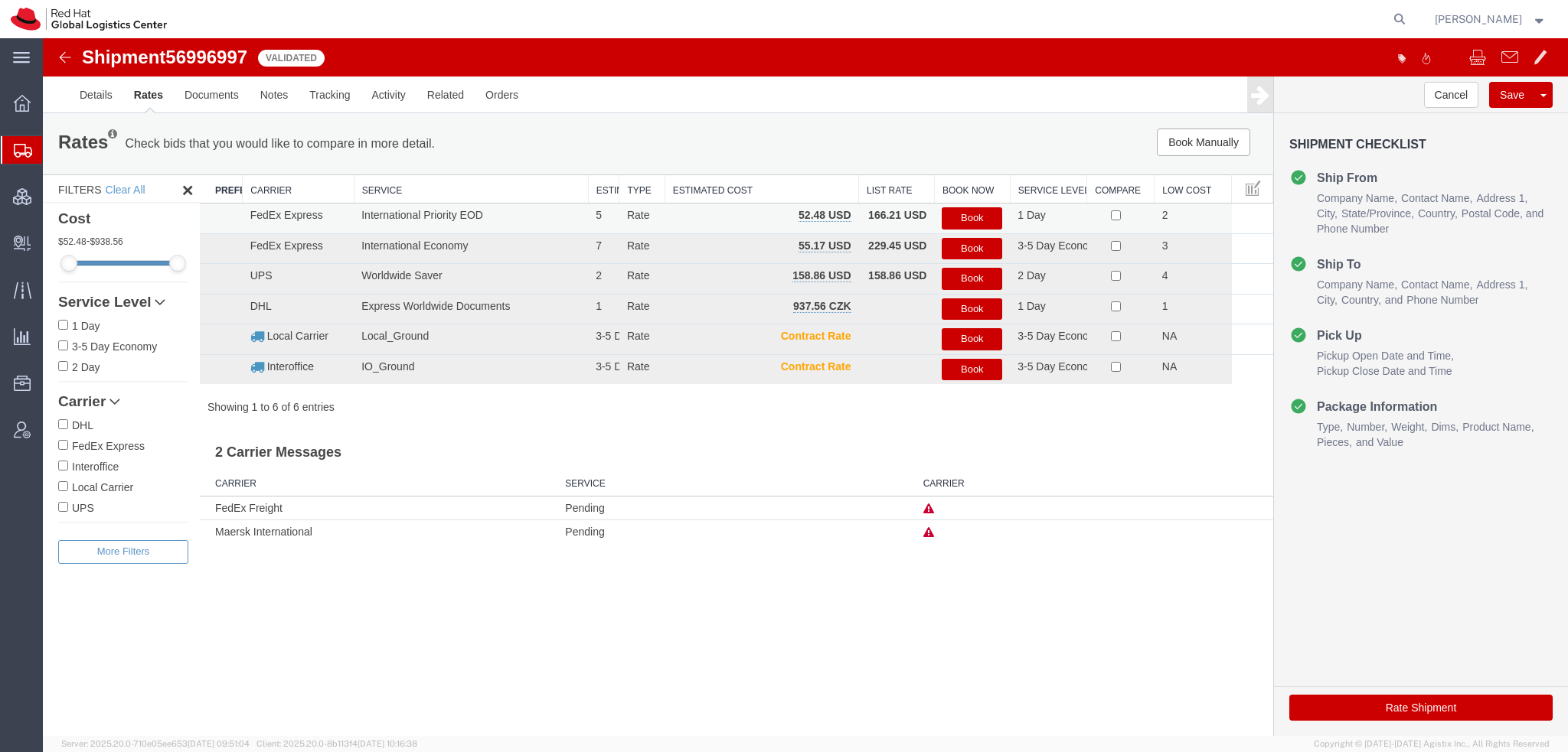
click at [990, 217] on button "Book" at bounding box center [972, 218] width 60 height 22
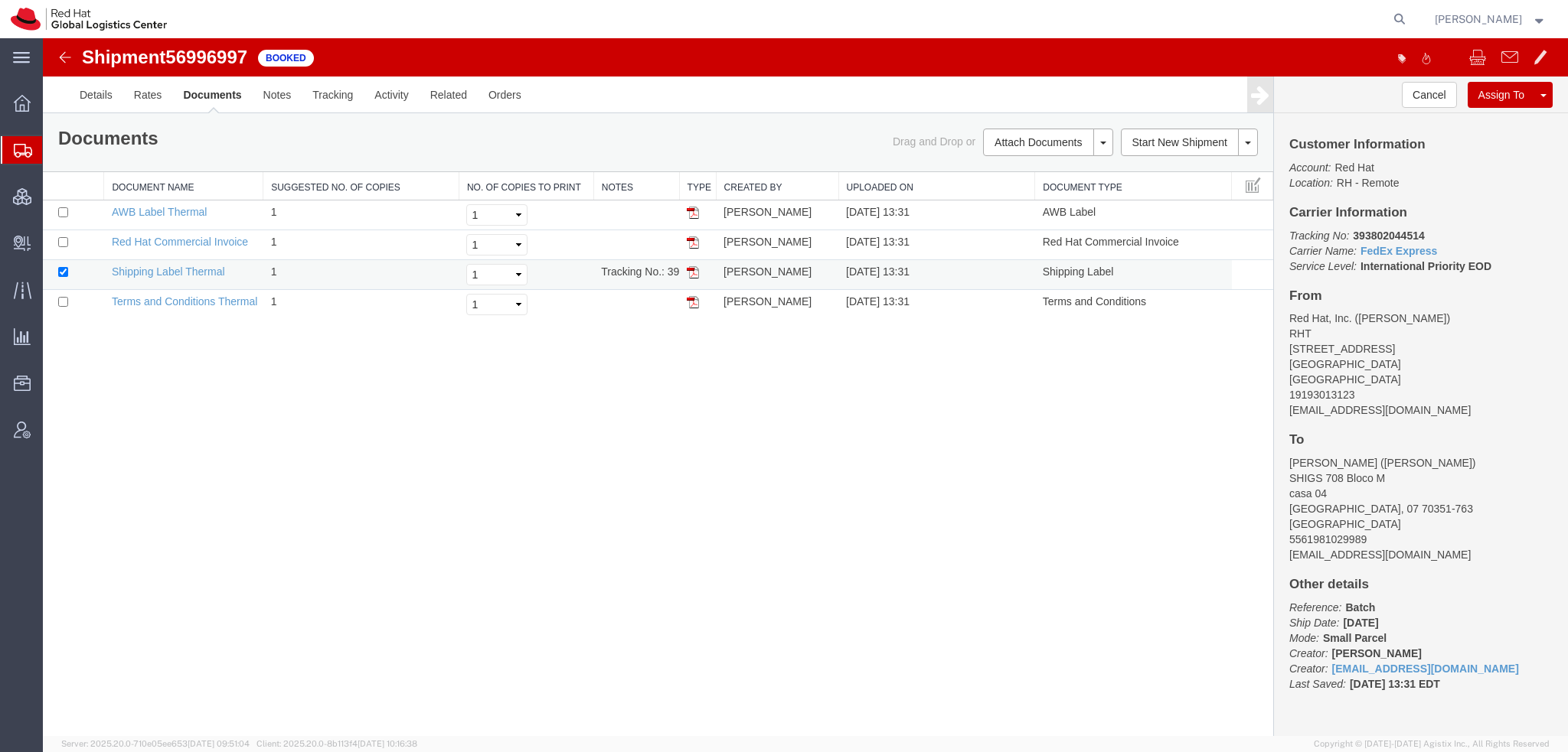
click at [696, 271] on img at bounding box center [693, 273] width 12 height 12
click at [696, 213] on img at bounding box center [693, 213] width 12 height 12
click at [688, 242] on img at bounding box center [693, 242] width 12 height 12
click at [0, 0] on span "Shipment Manager" at bounding box center [0, 0] width 0 height 0
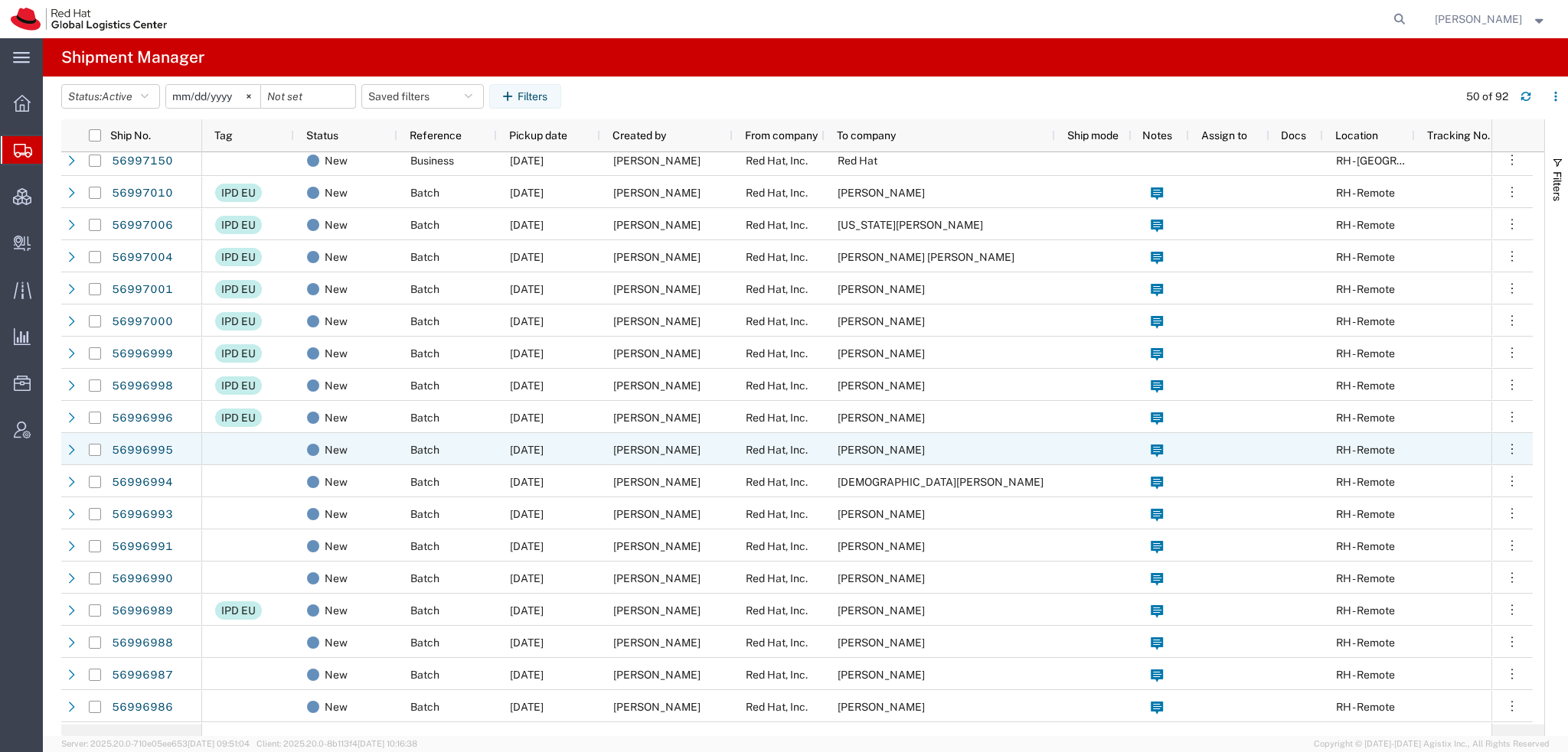
scroll to position [76, 0]
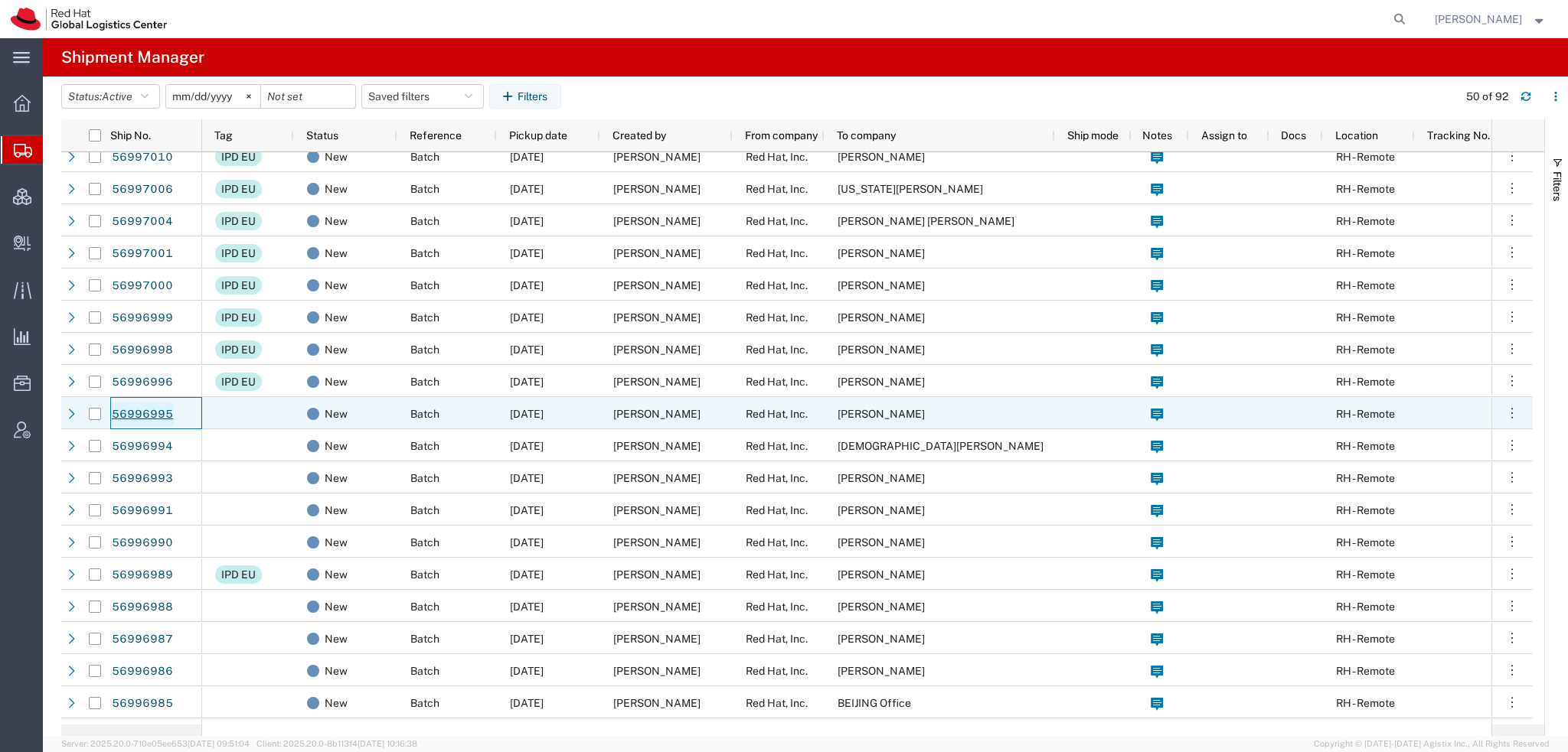
click at [147, 413] on link "56996995" at bounding box center [142, 415] width 63 height 25
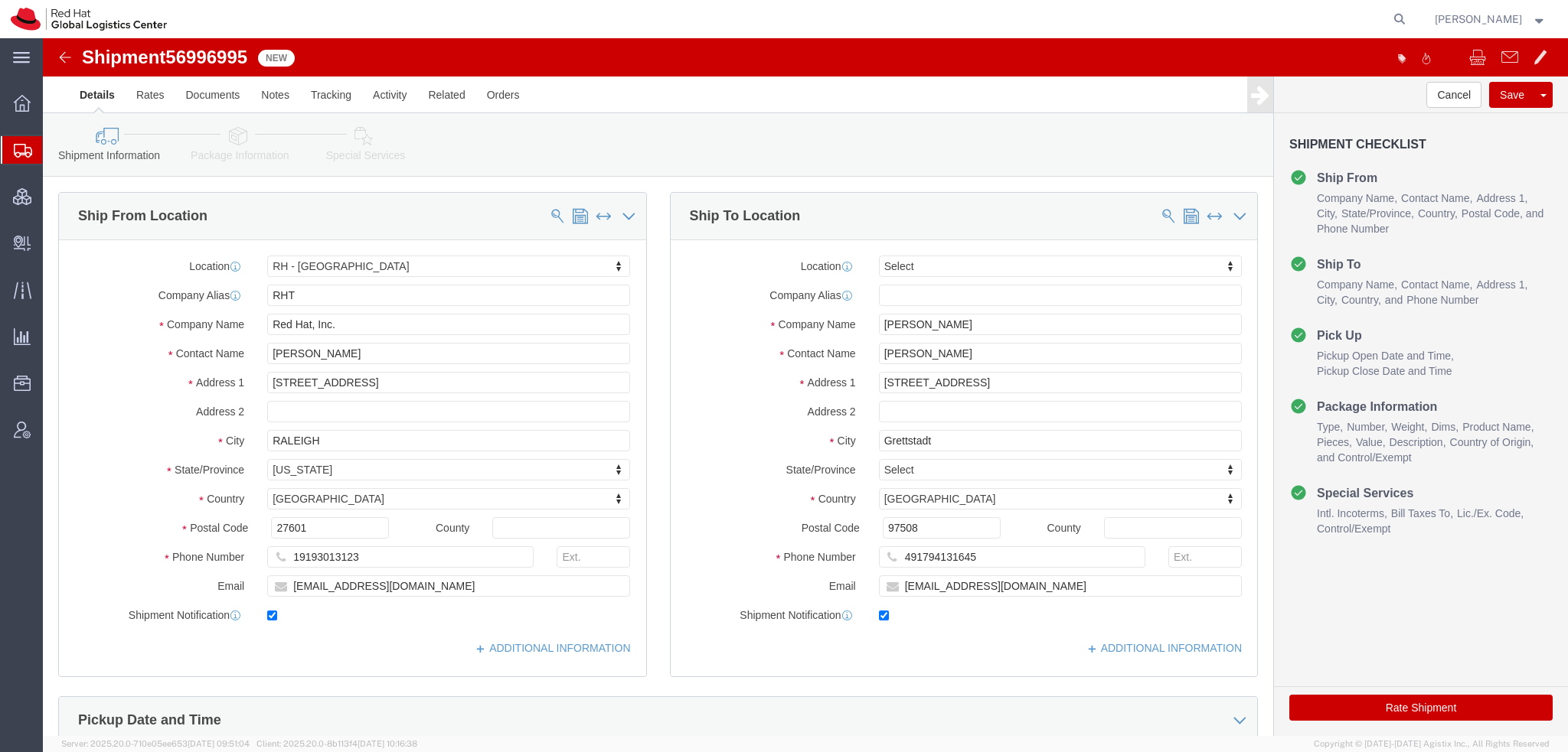
select select "38014"
select select
click icon
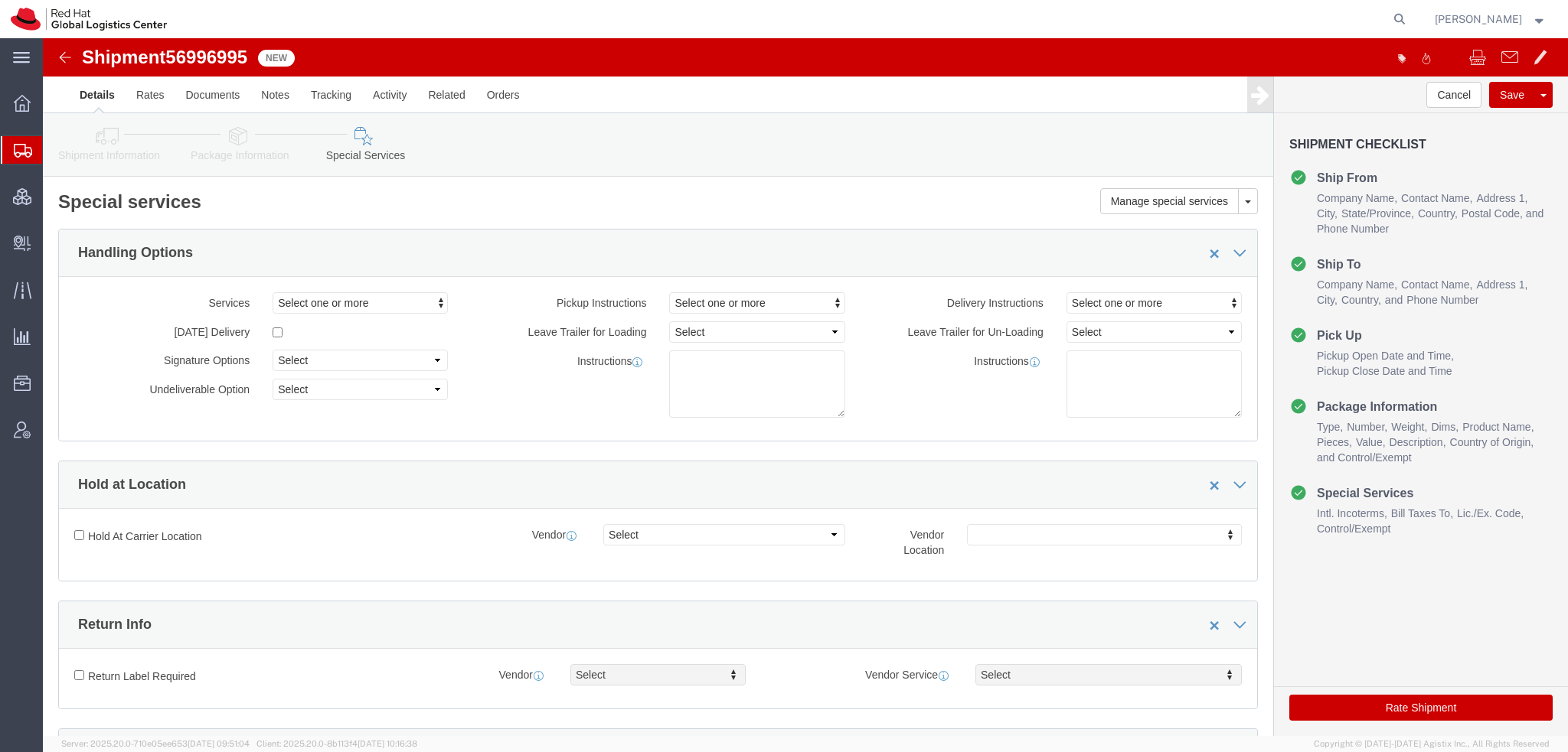
scroll to position [383, 0]
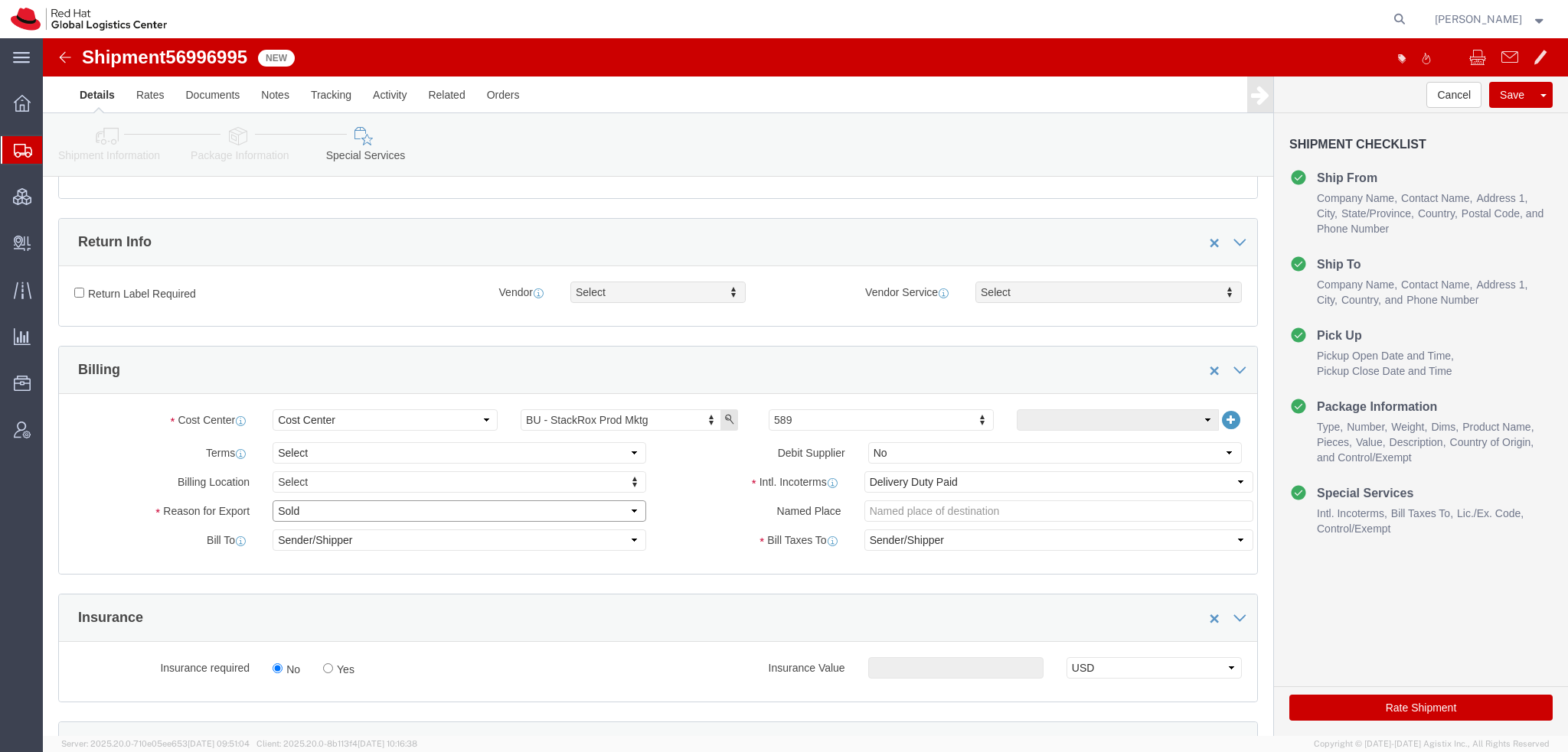
click select "Select Gift Personal Effects Repair/Warranty Return Sample Sold Temporary/Not S…"
select select "GIFT"
click select "Select Gift Personal Effects Repair/Warranty Return Sample Sold Temporary/Not S…"
click icon "button"
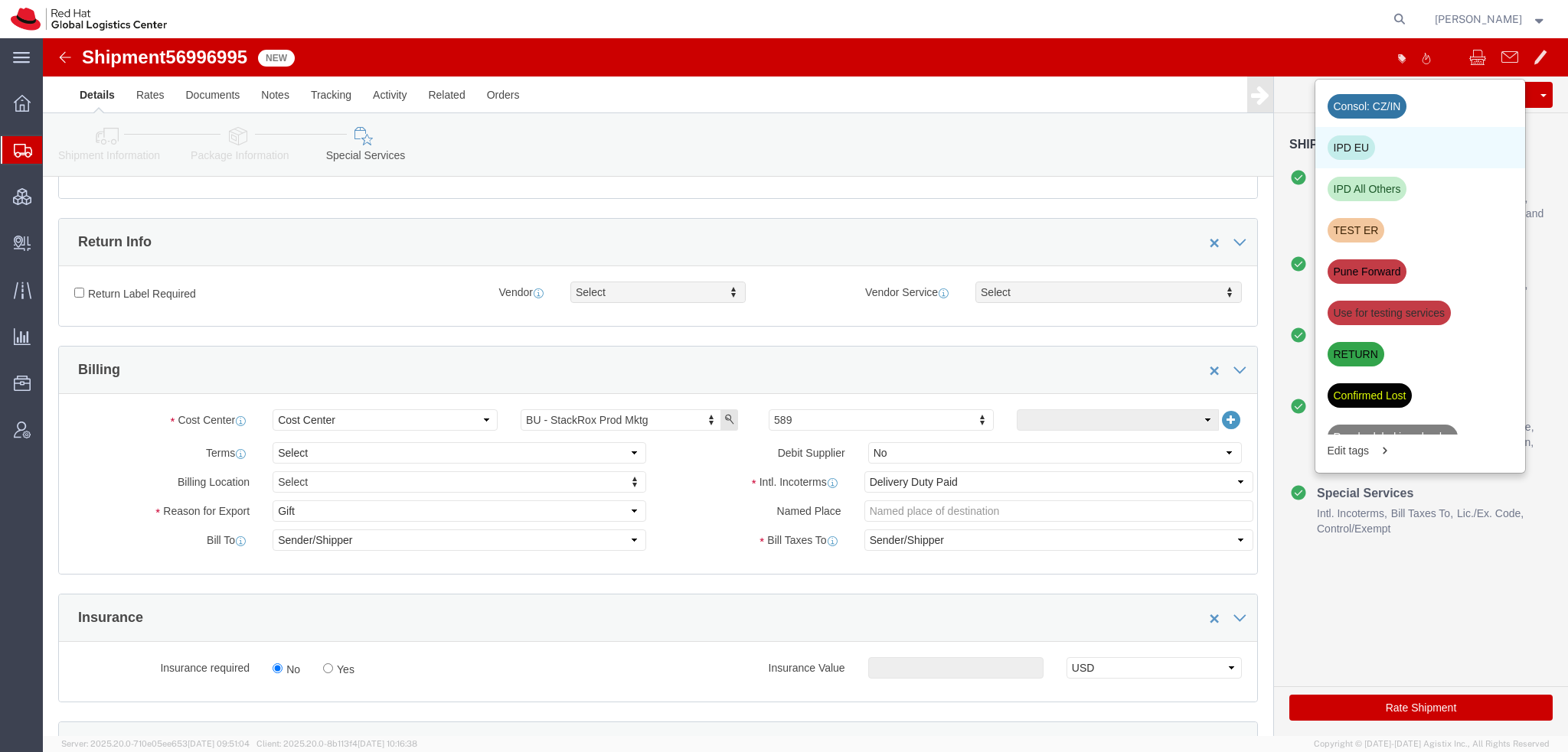
click div "IPD EU"
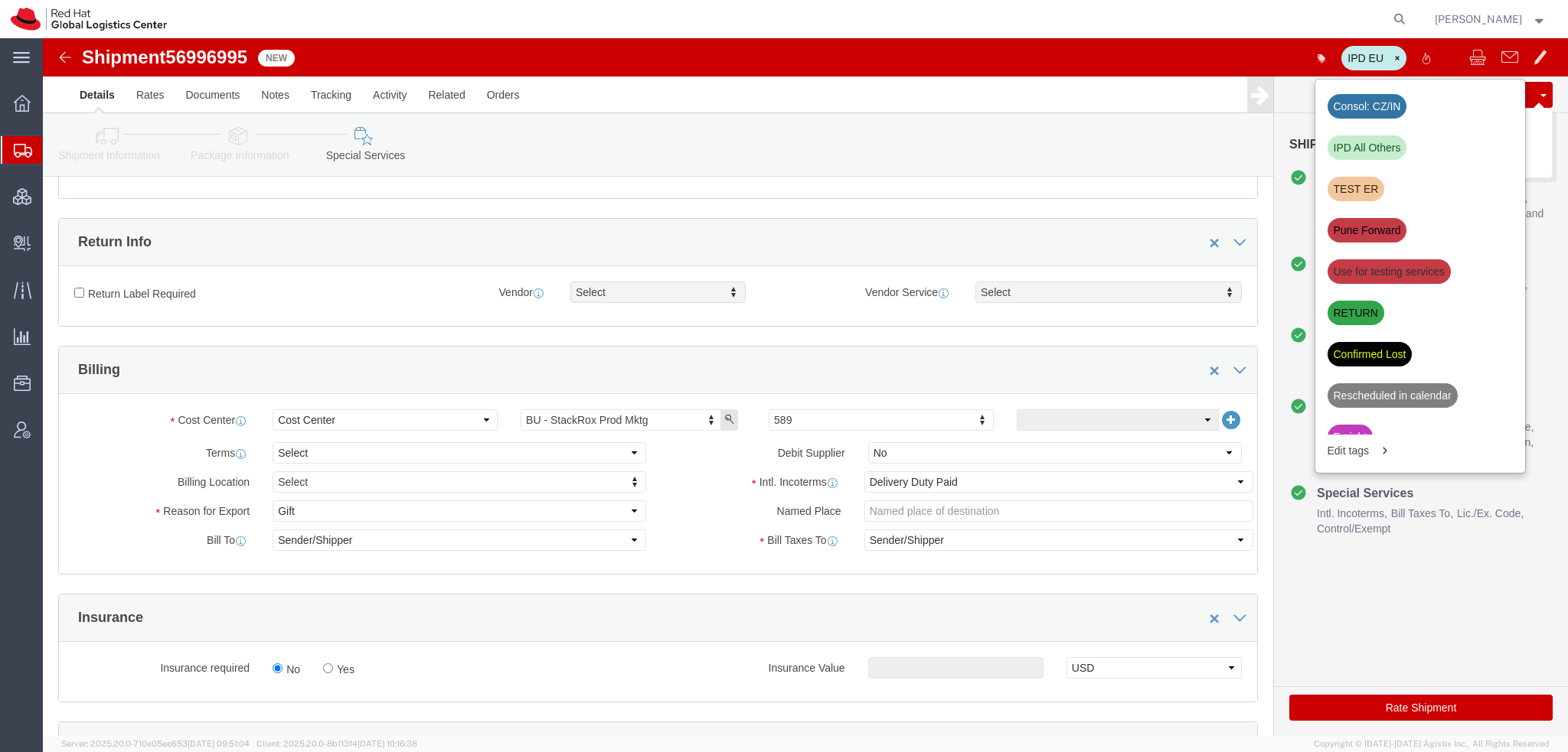
click button "Save"
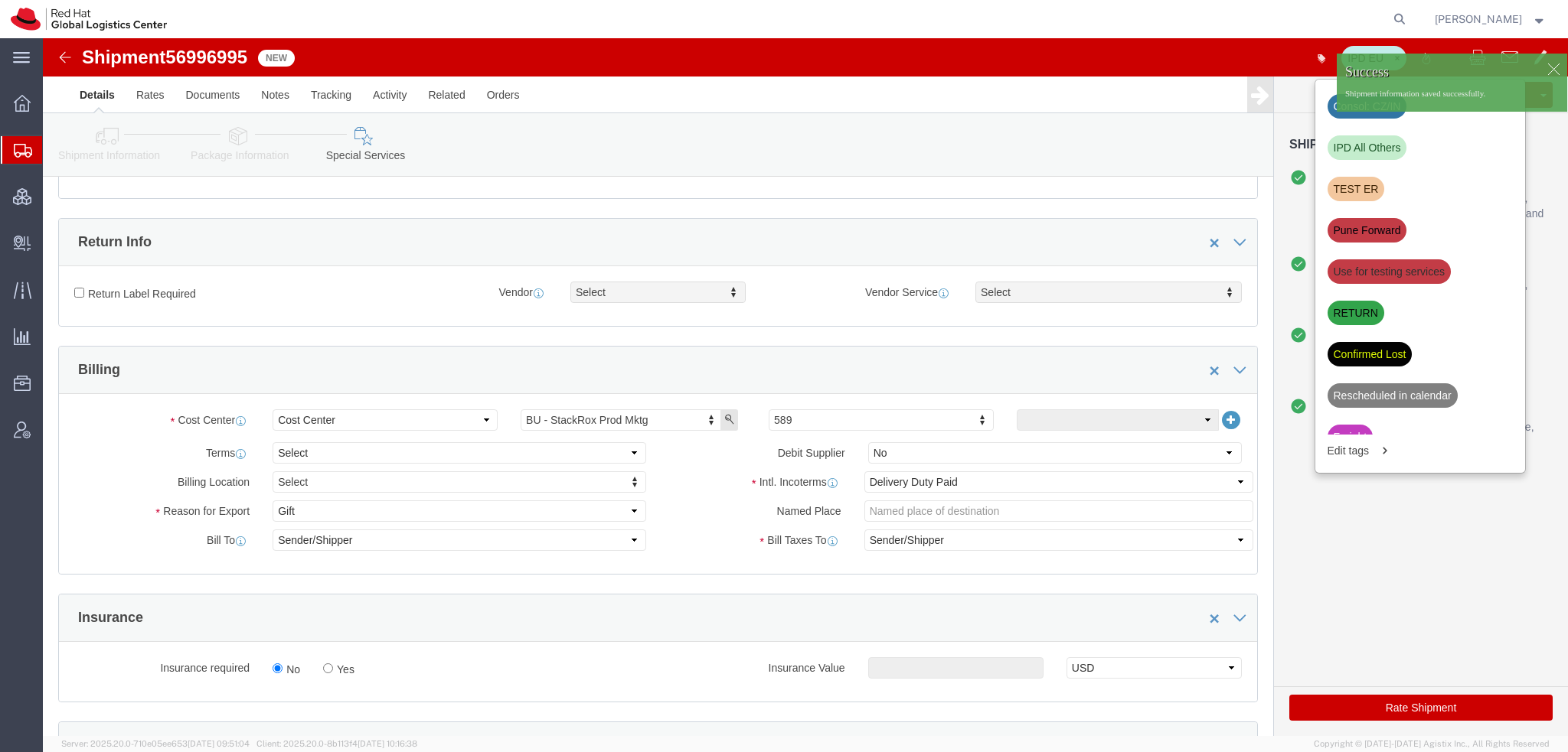
click at [0, 0] on span "Shipment Manager" at bounding box center [0, 0] width 0 height 0
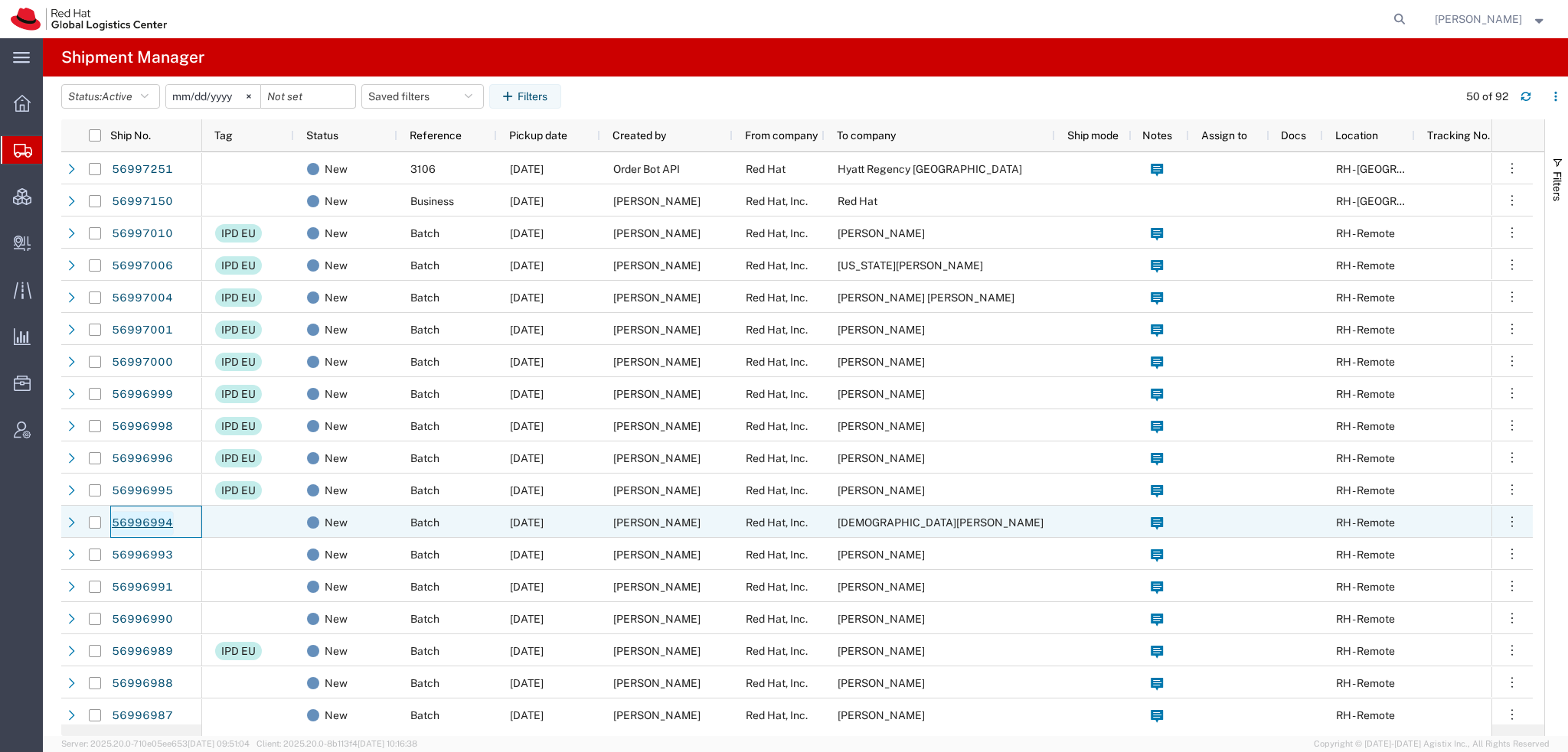
click at [147, 529] on link "56996994" at bounding box center [142, 524] width 63 height 25
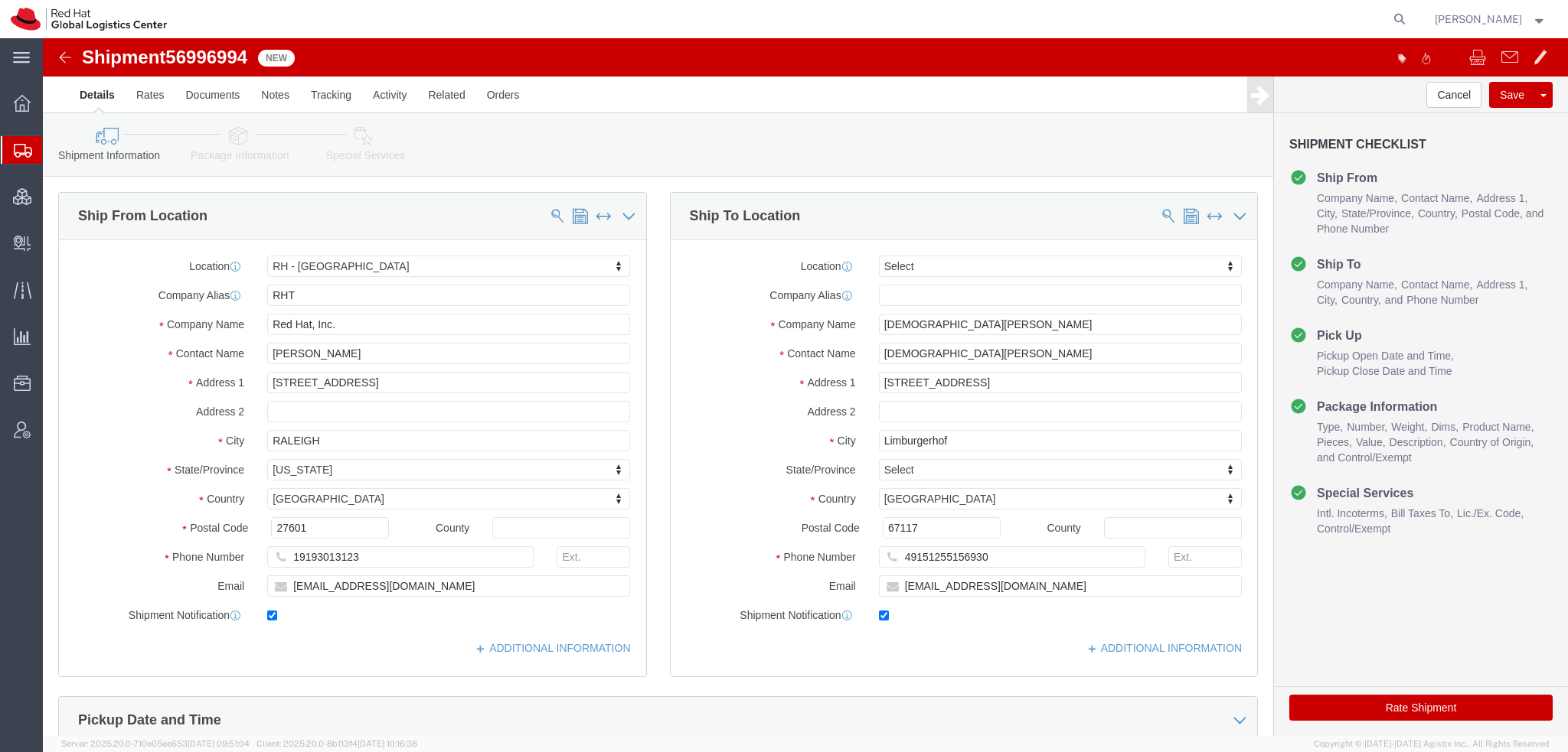
select select "38014"
select select
click link "Special Services"
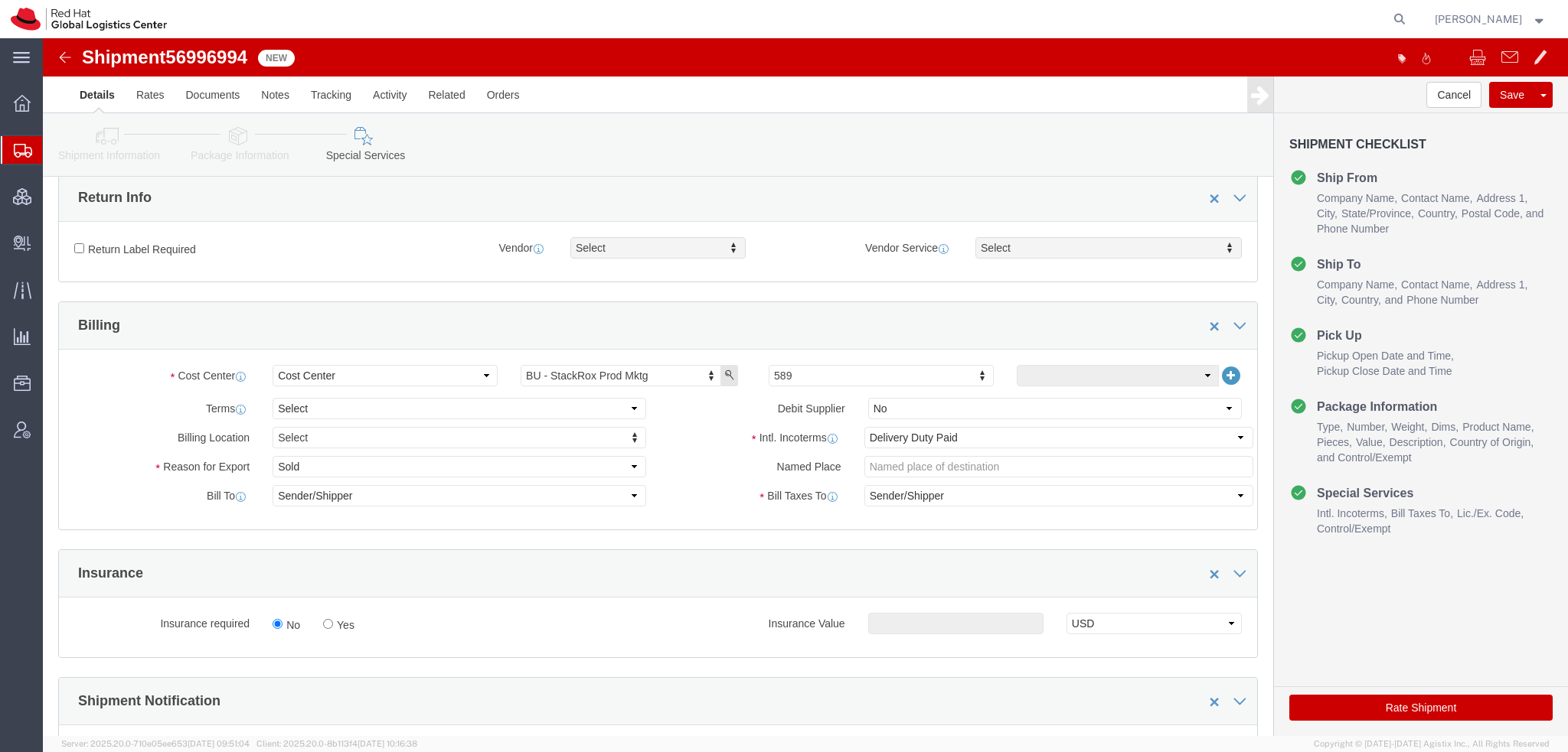
scroll to position [459, 0]
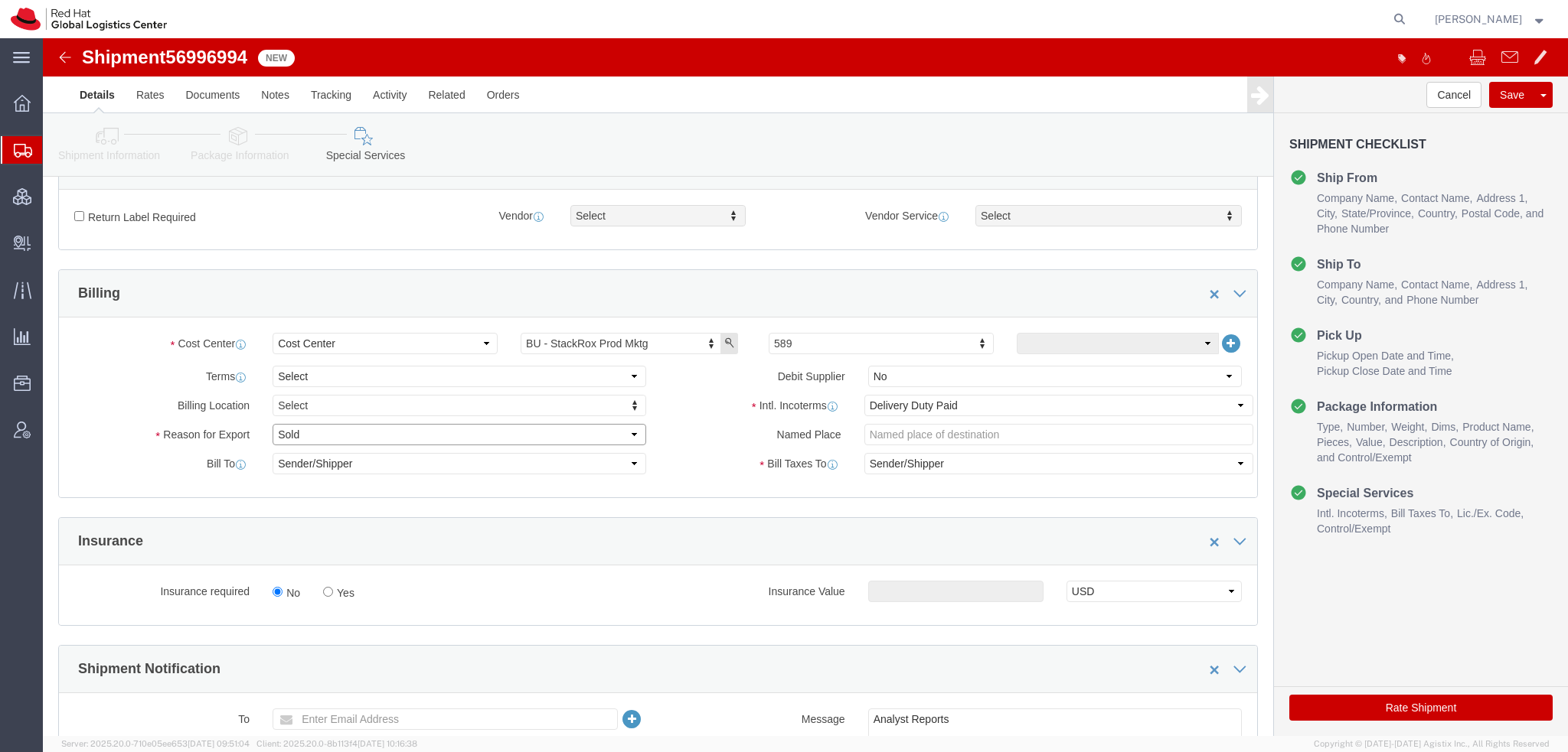
click select "Select Gift Personal Effects Repair/Warranty Return Sample Sold Temporary/Not S…"
select select "GIFT"
click select "Select Gift Personal Effects Repair/Warranty Return Sample Sold Temporary/Not S…"
click icon "button"
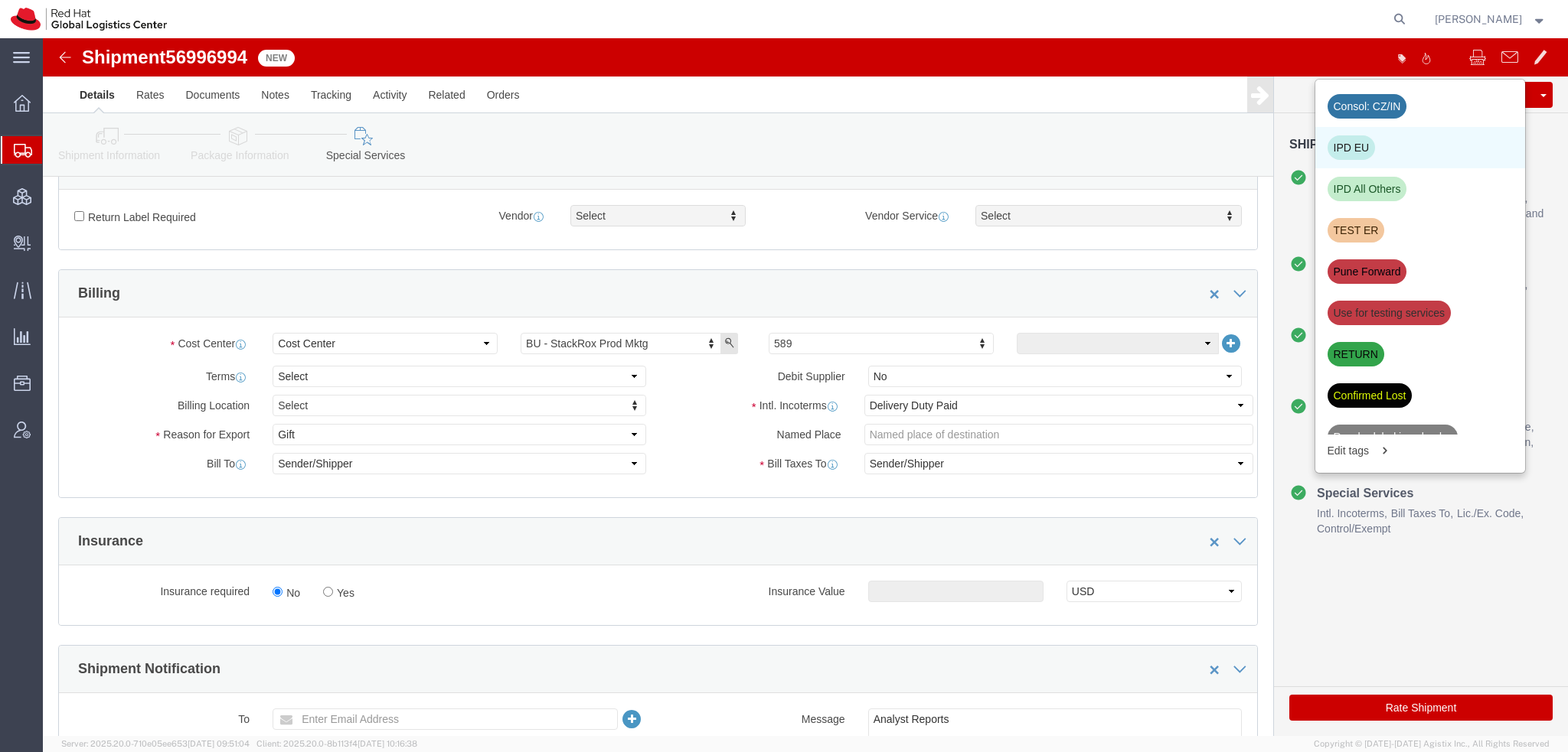
click div "IPD EU"
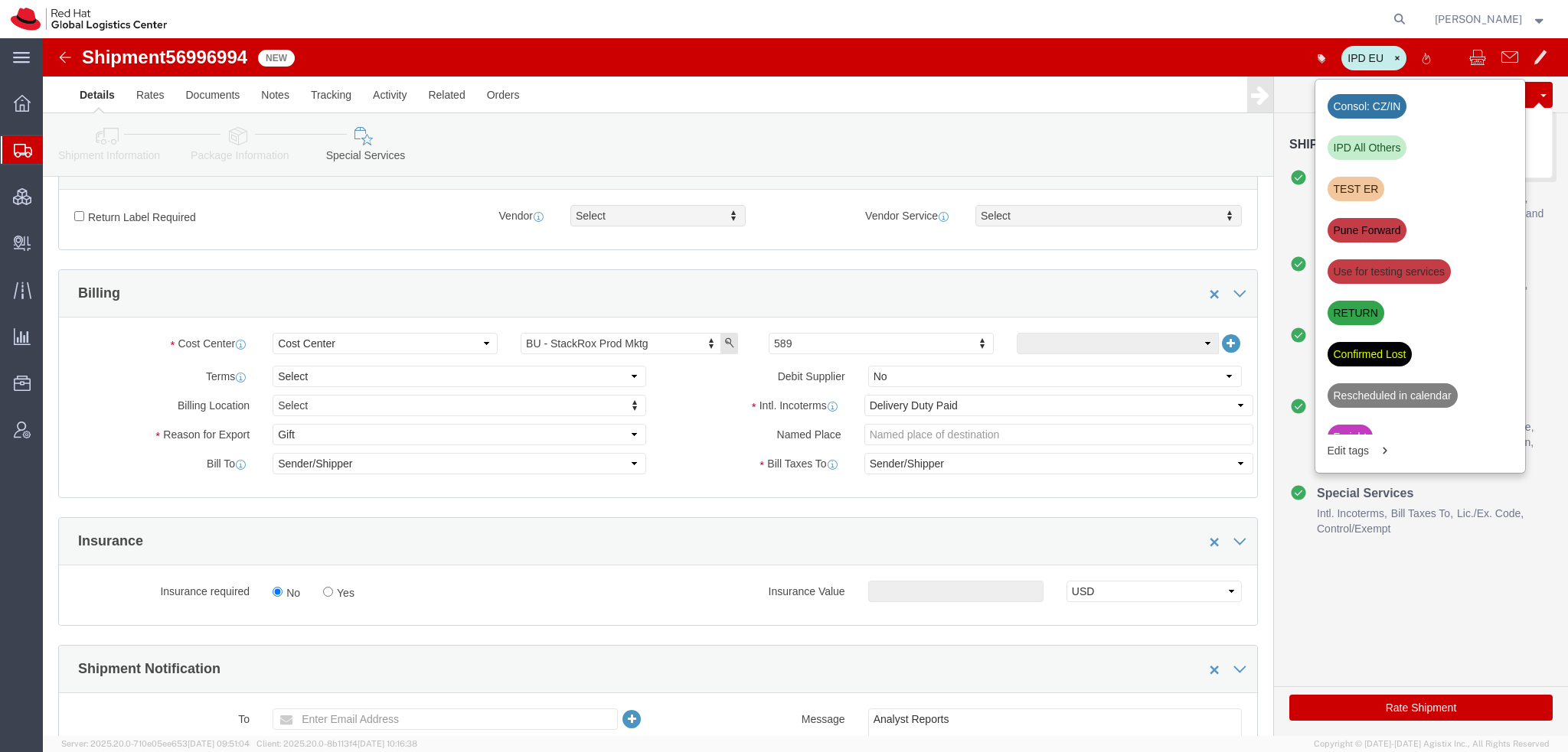
click button "Save"
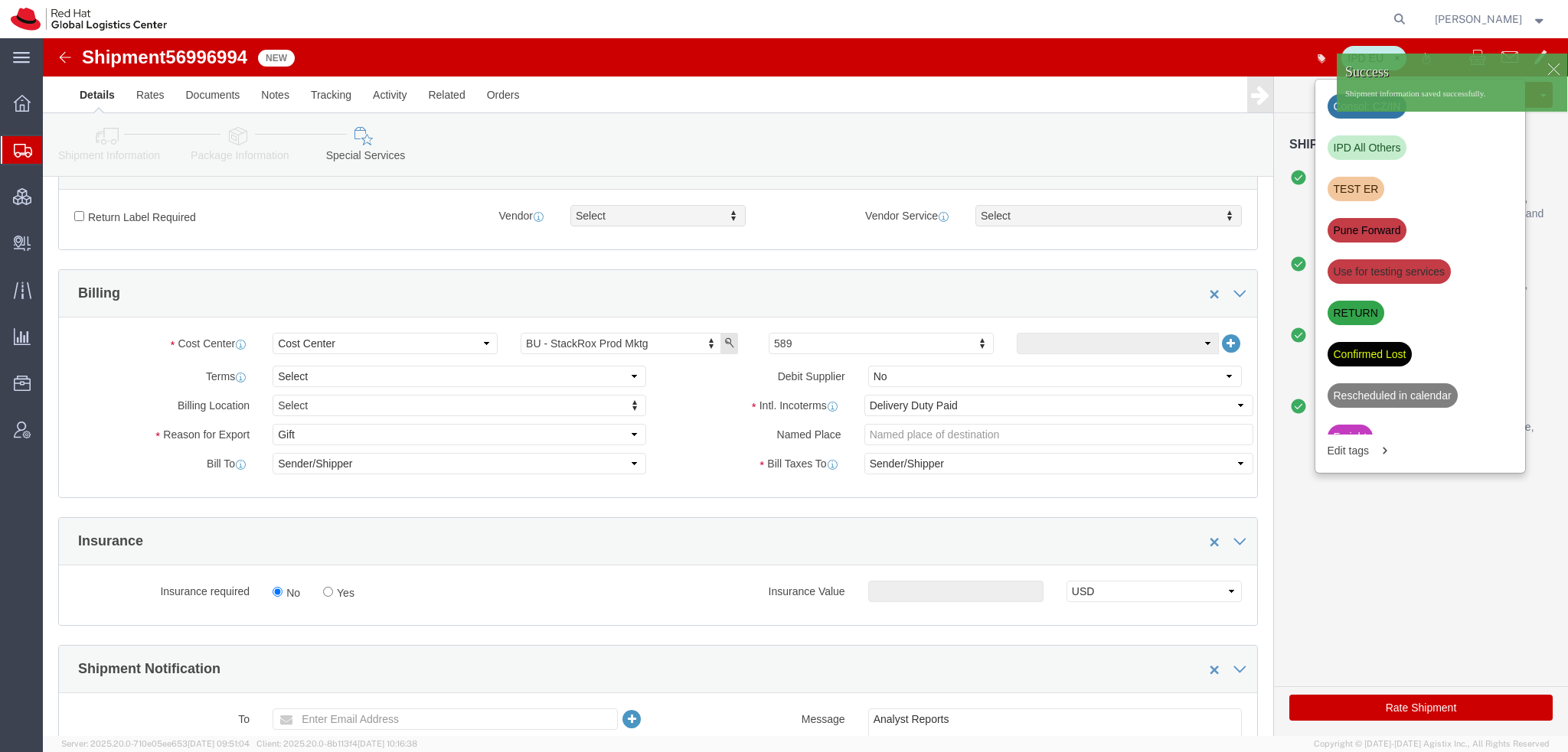
click at [0, 0] on span "Shipment Manager" at bounding box center [0, 0] width 0 height 0
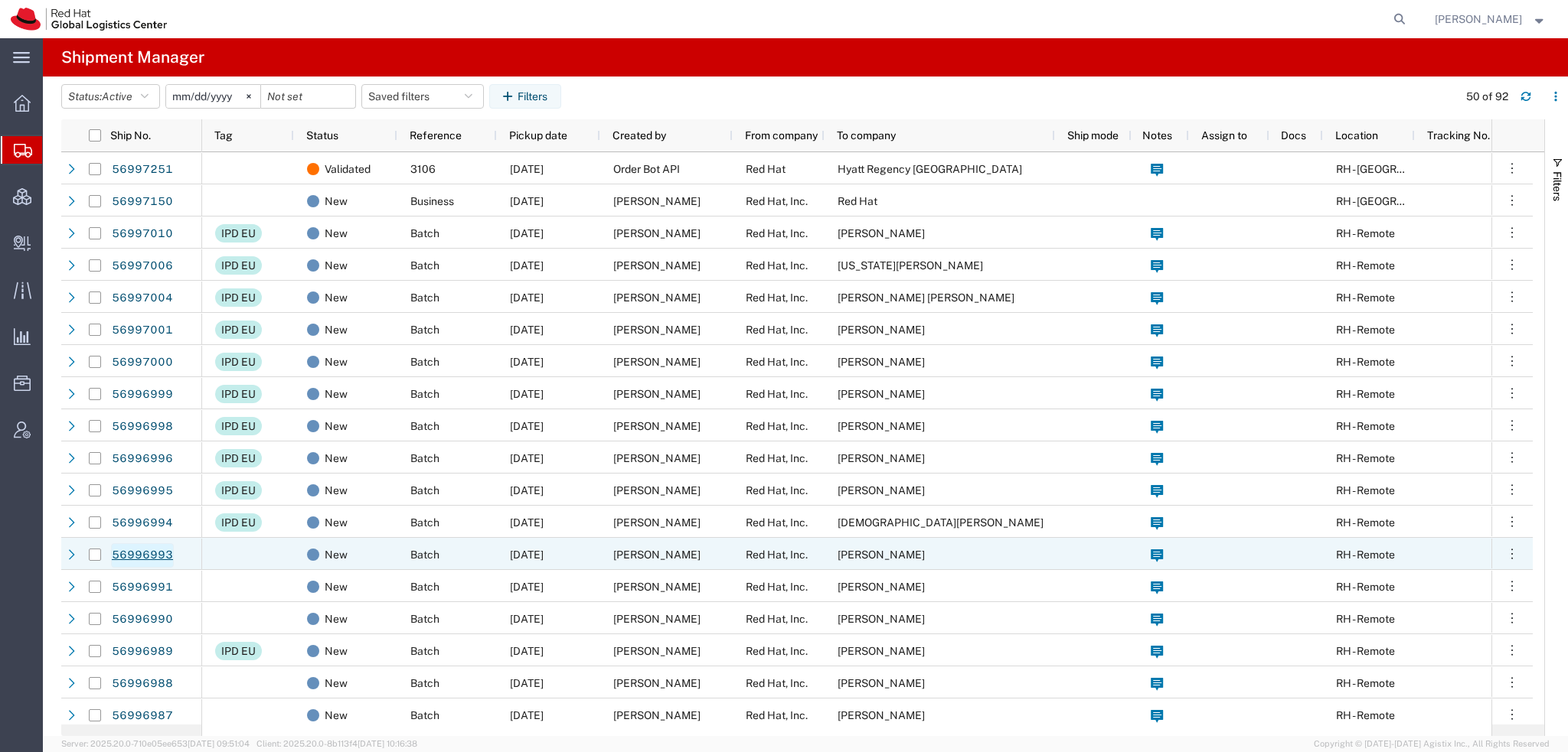
click at [145, 557] on link "56996993" at bounding box center [142, 556] width 63 height 25
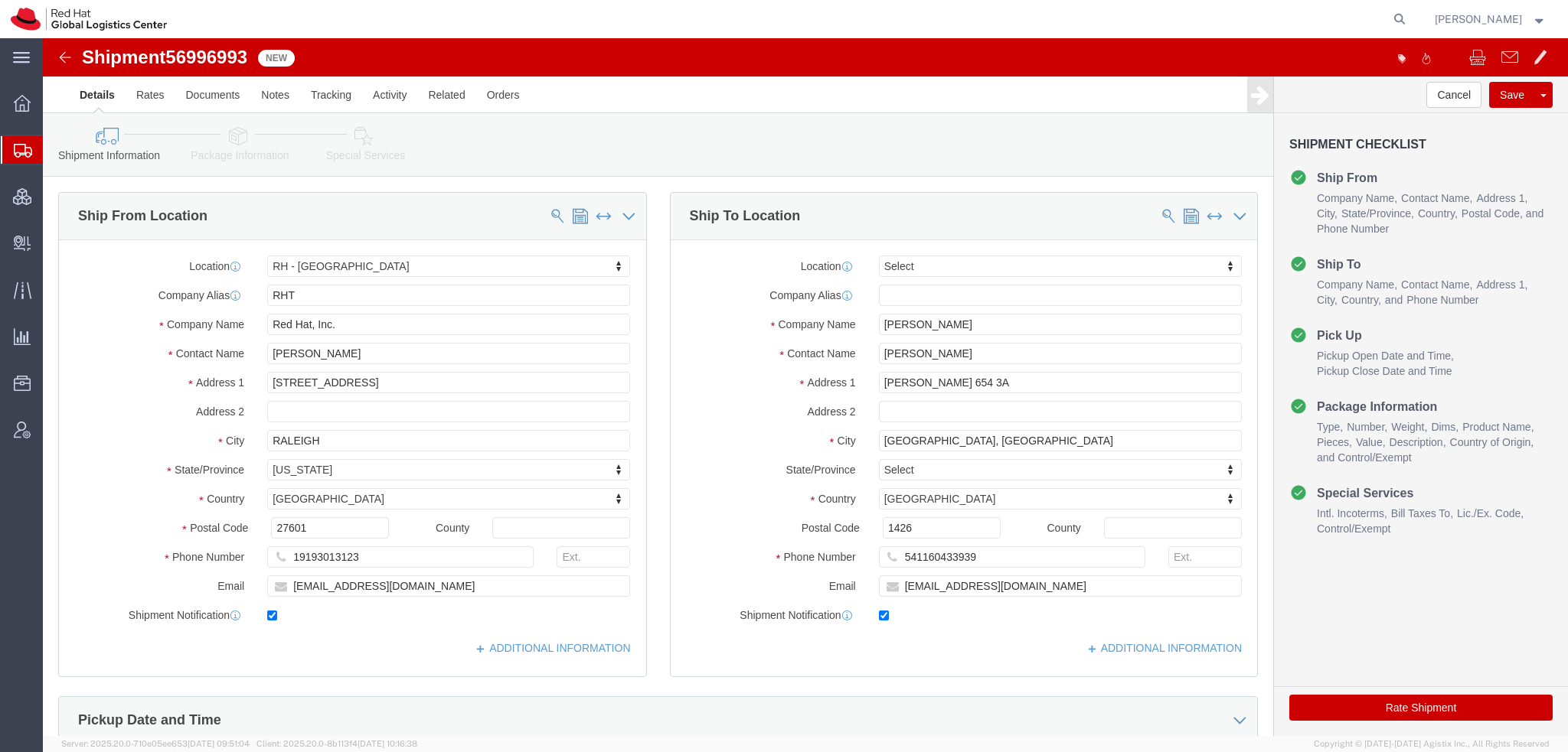
select select "38014"
select select
drag, startPoint x: 949, startPoint y: 406, endPoint x: 1862, endPoint y: 512, distance: 919.1
click html "Shipment 56996993 New Details Rates Documents Notes Tracking Activity Related O…"
type input "Ciudad de Buenos Aires"
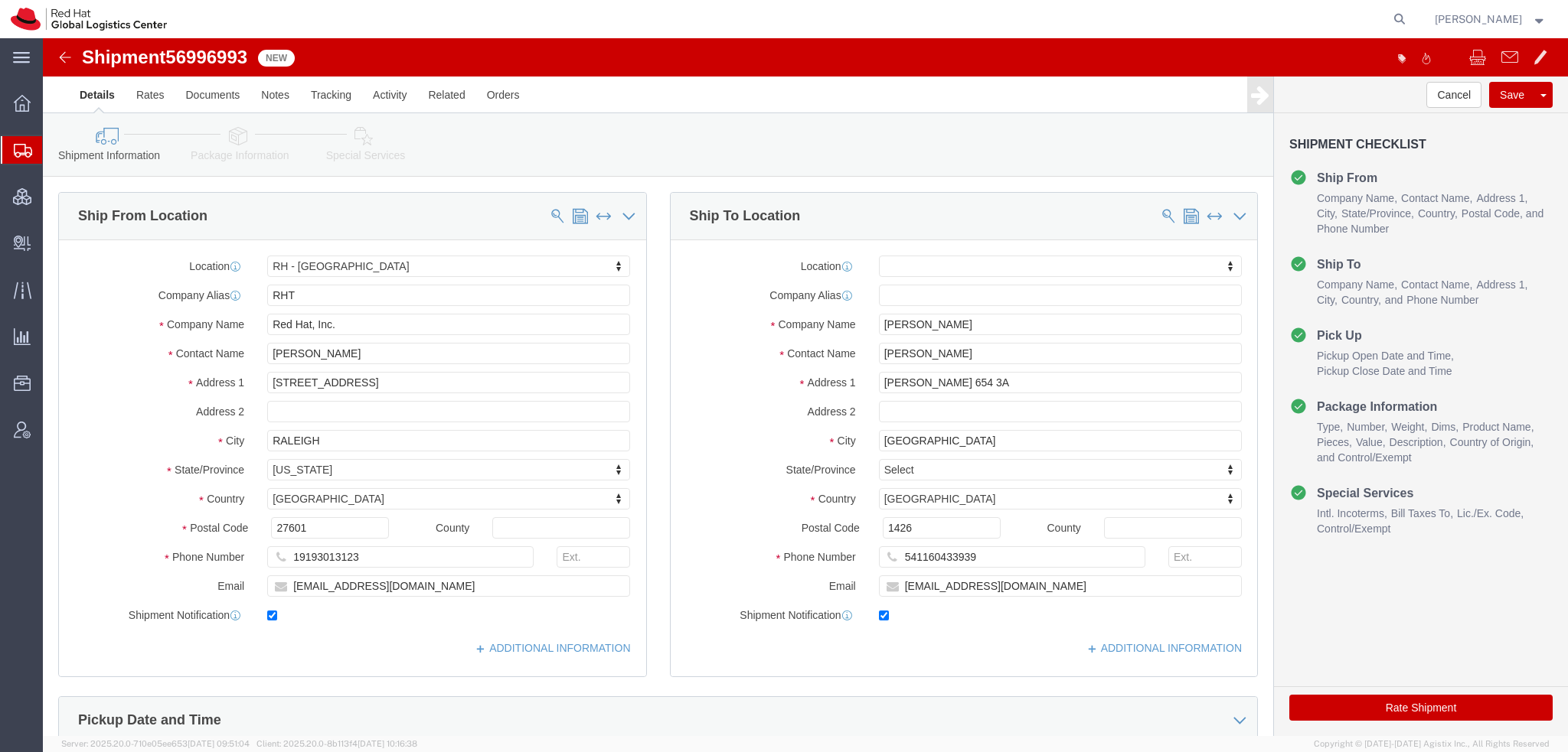
click icon
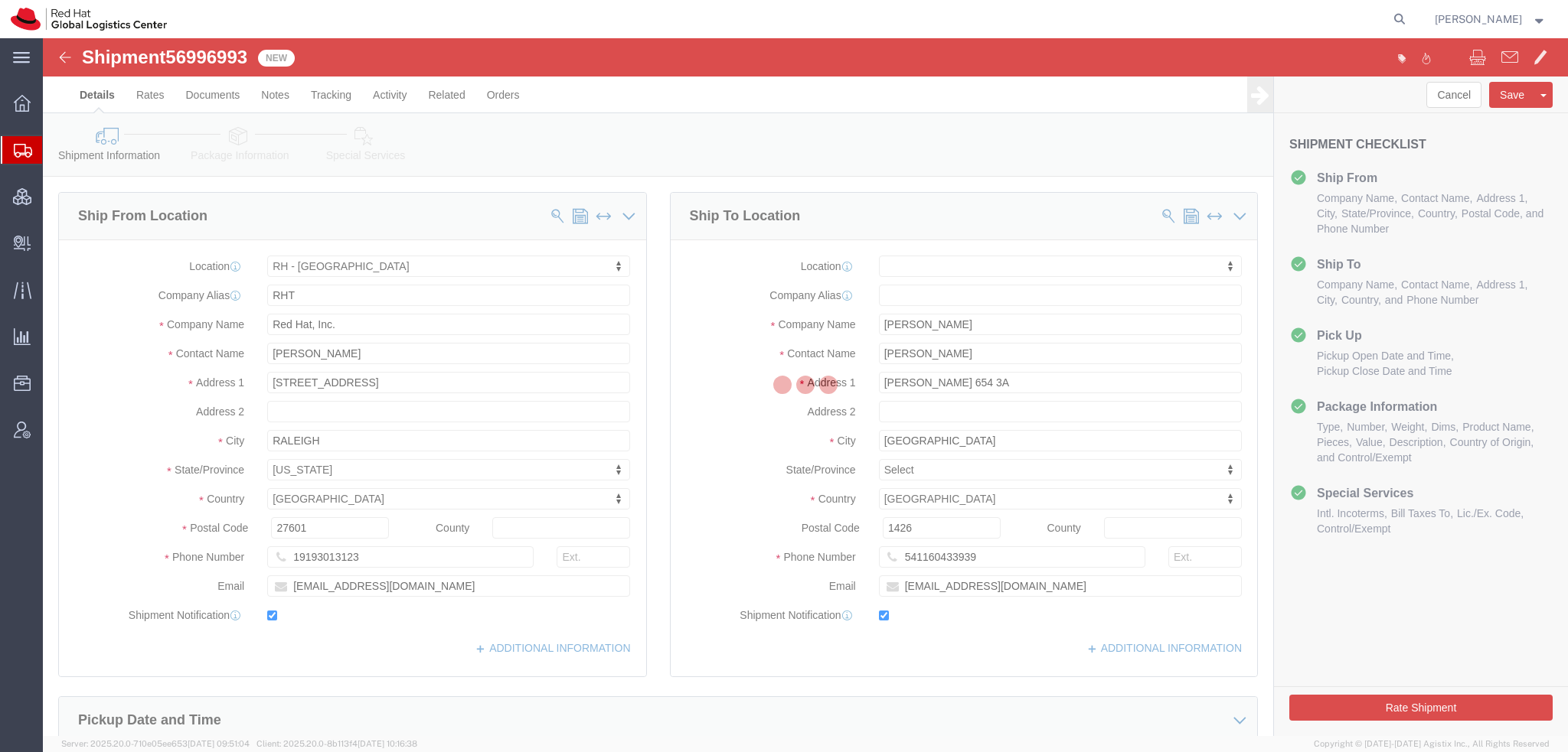
select select
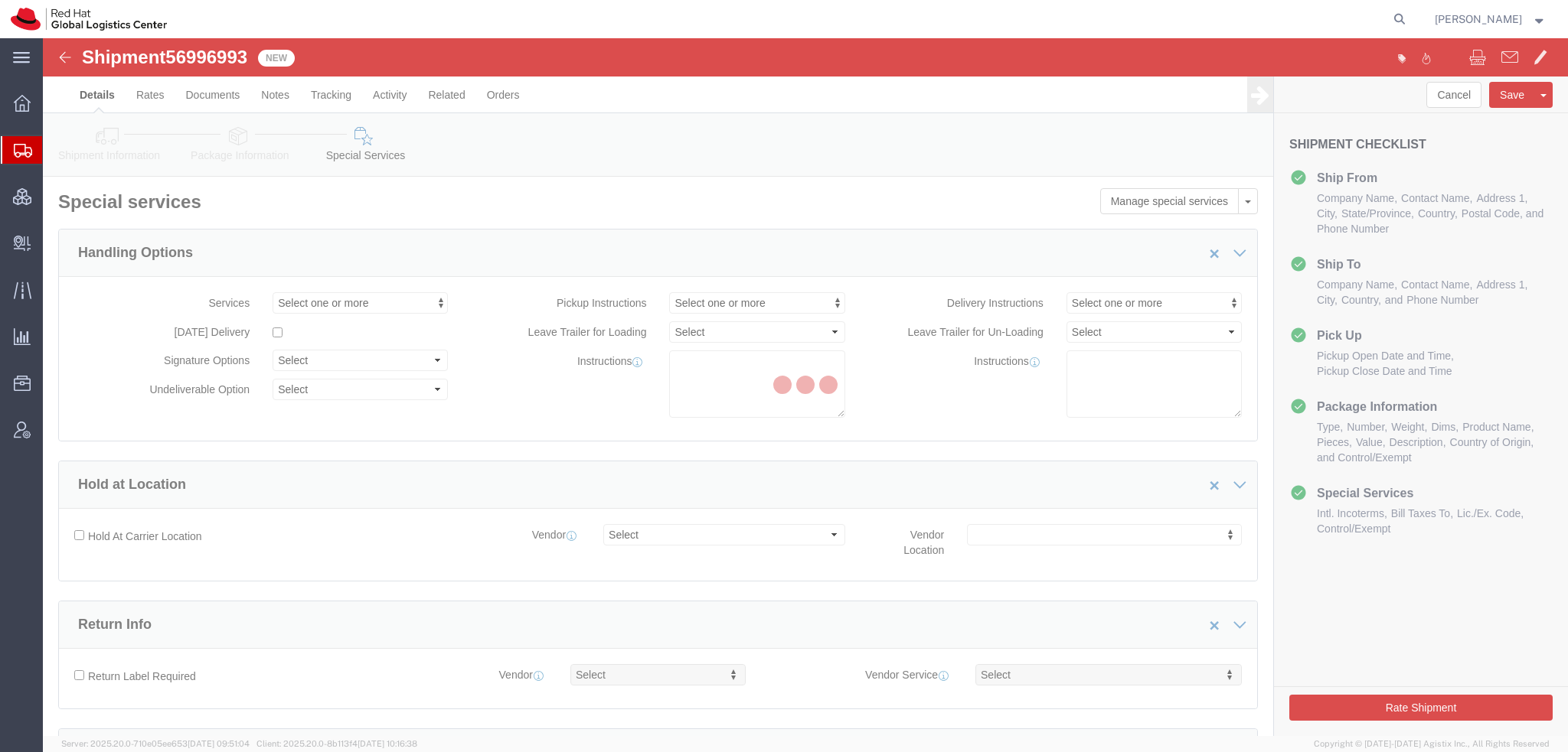
select select "COSTCENTER"
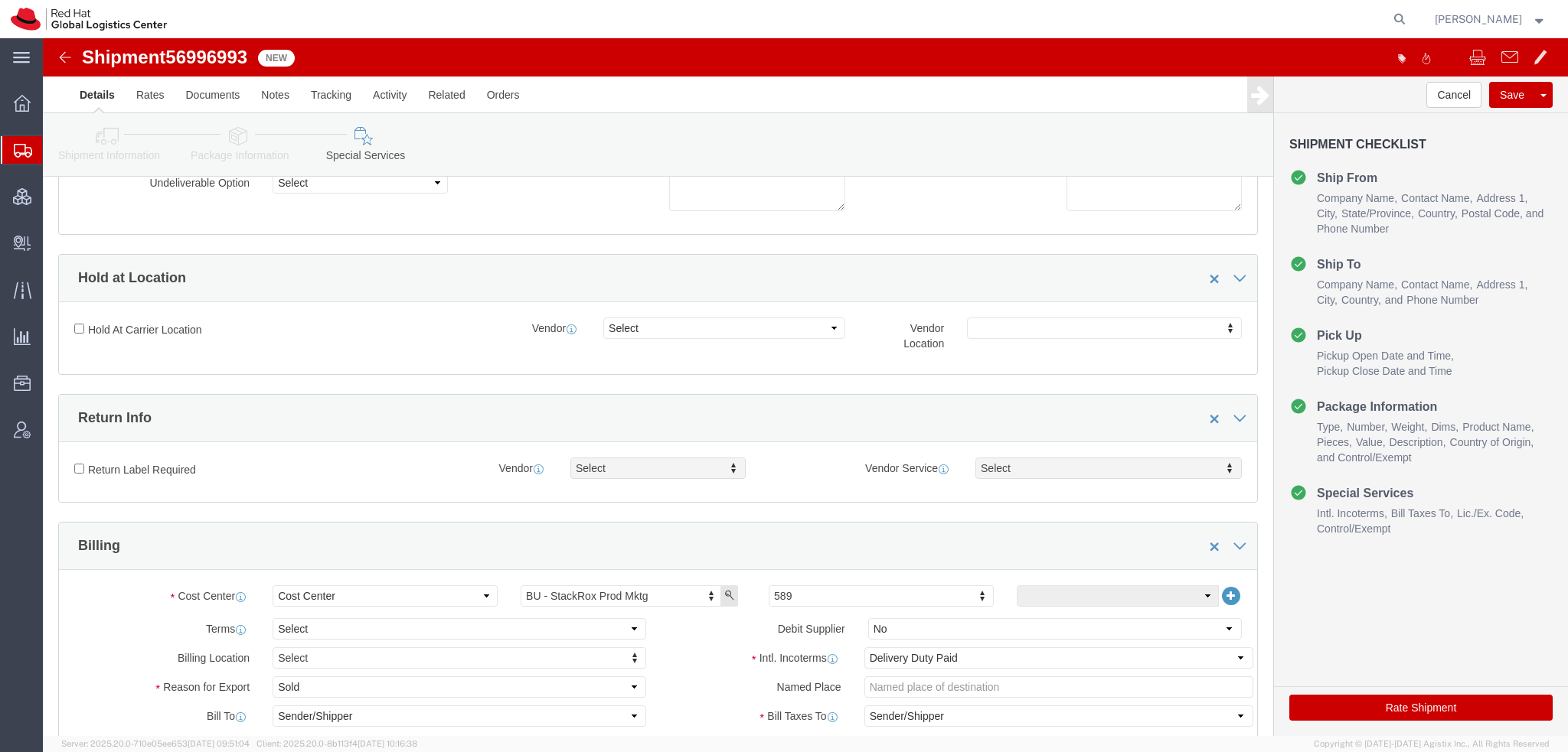
scroll to position [459, 0]
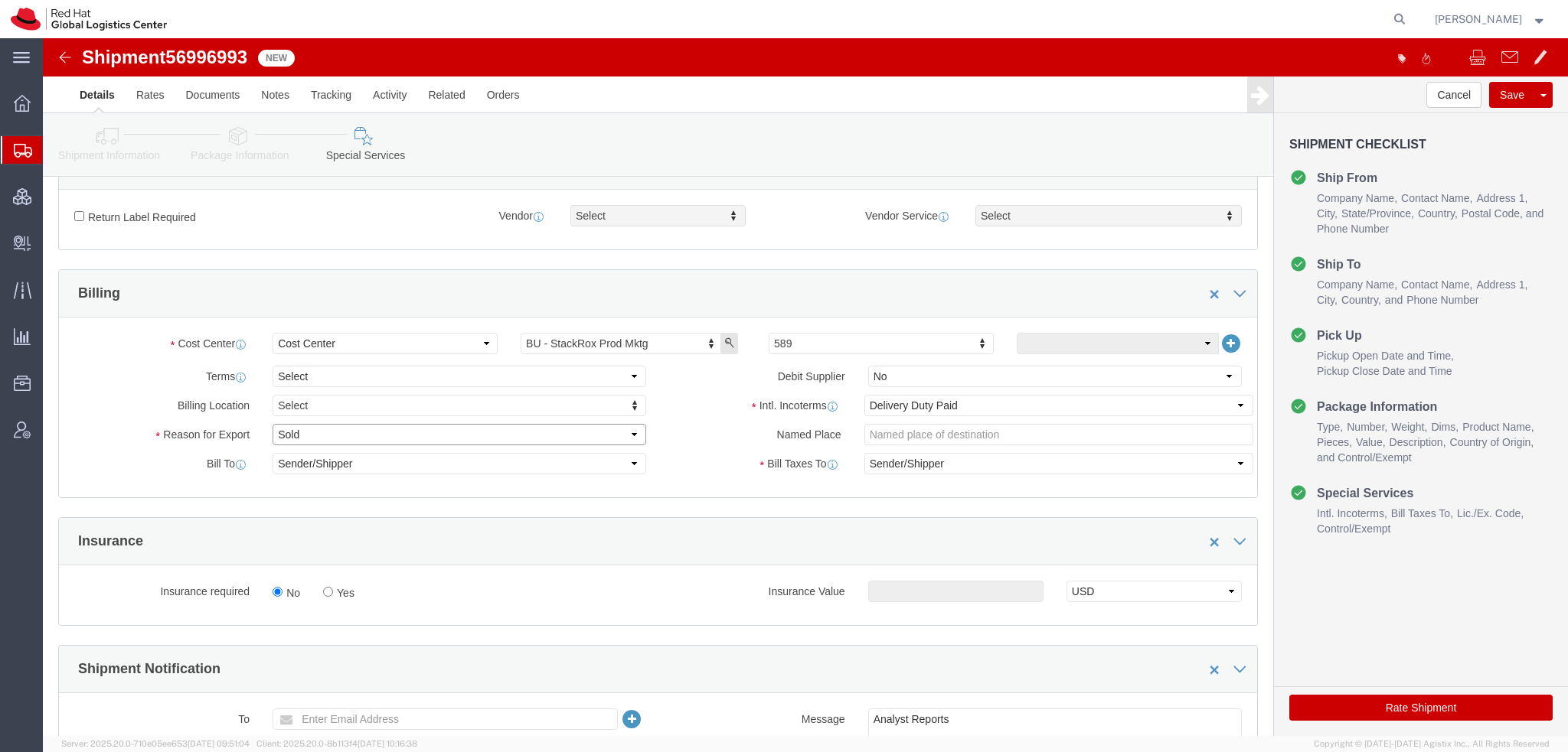
click select "Select Gift Personal Effects Repair/Warranty Return Sample Sold Temporary/Not S…"
select select "GIFT"
click select "Select Gift Personal Effects Repair/Warranty Return Sample Sold Temporary/Not S…"
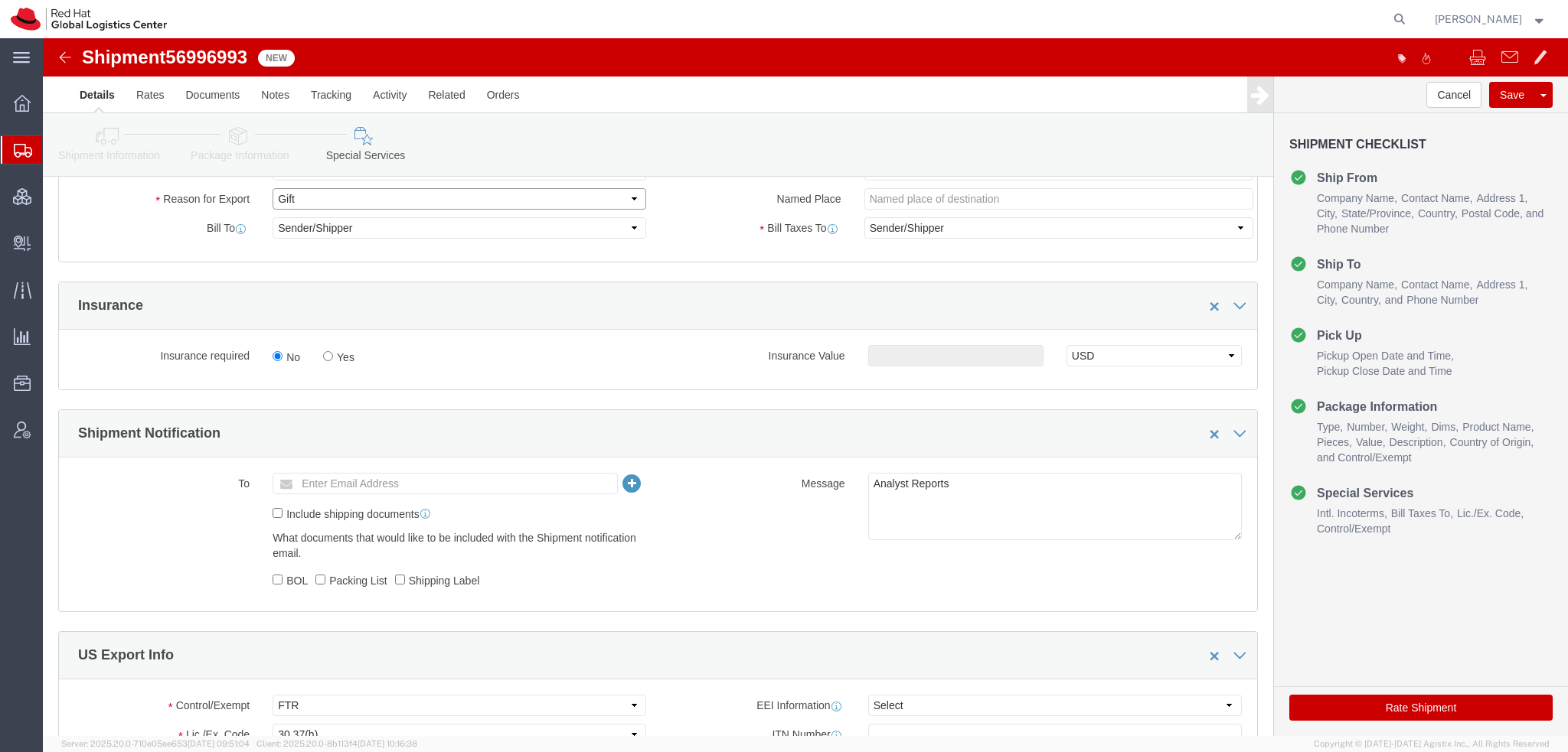
scroll to position [842, 0]
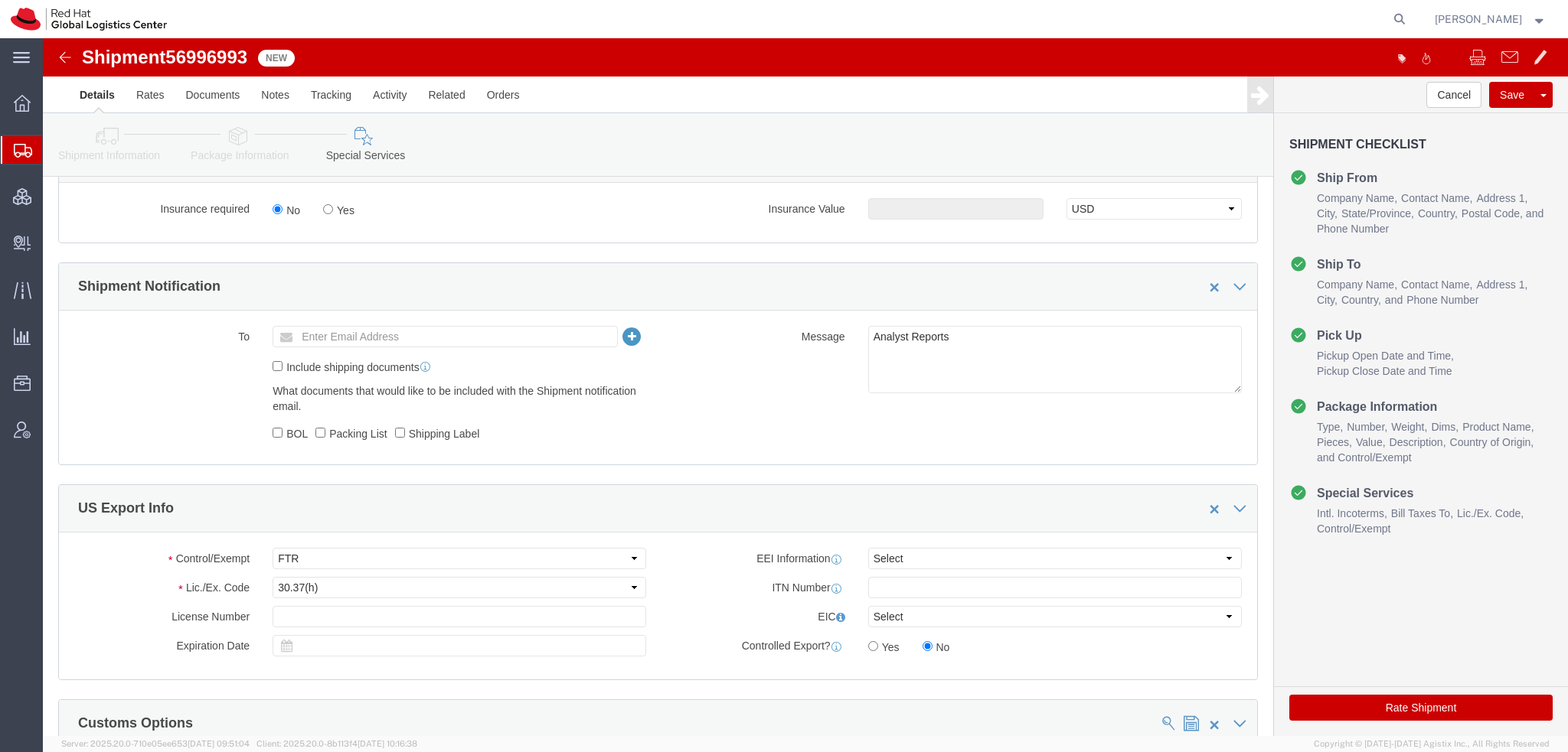
click button "Rate Shipment"
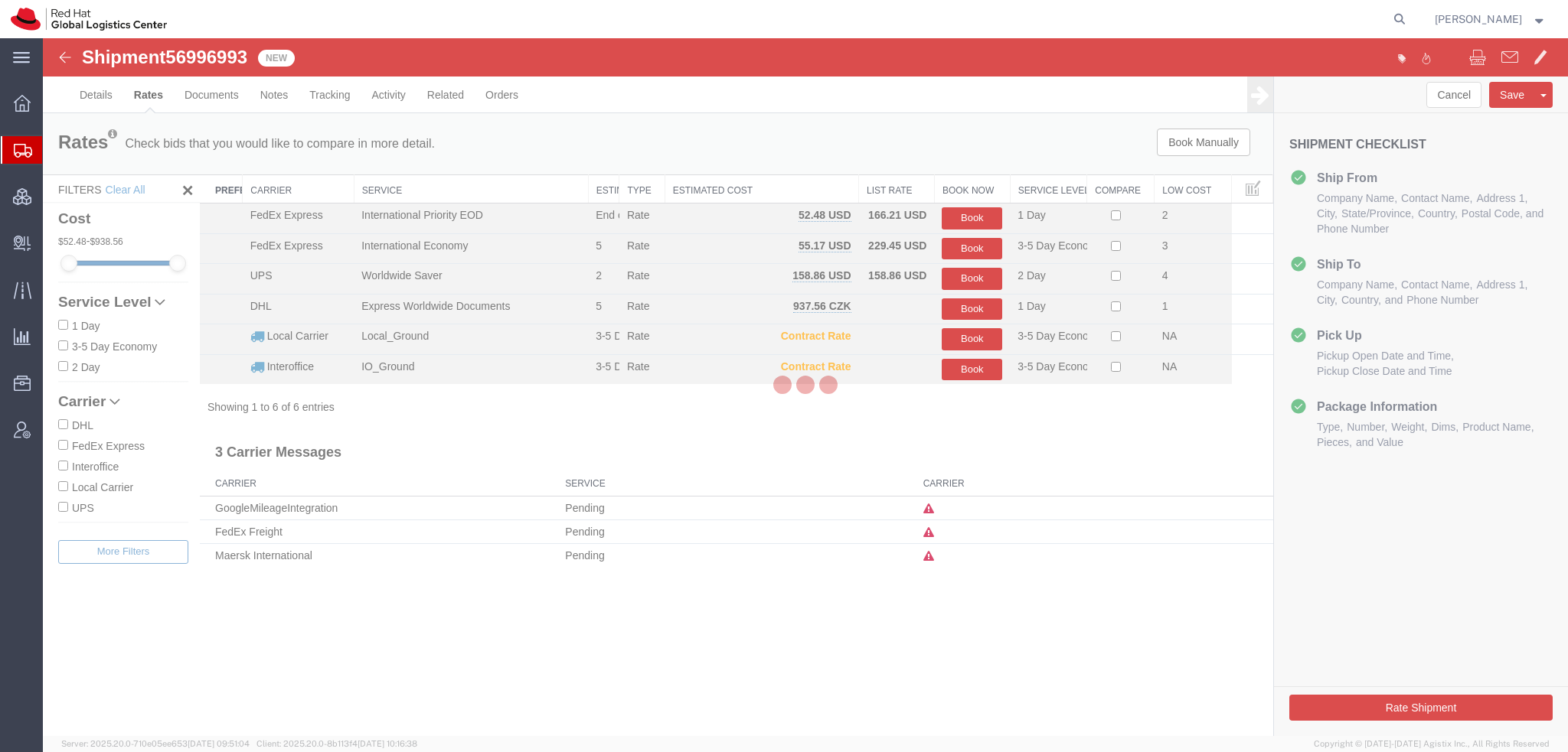
scroll to position [0, 0]
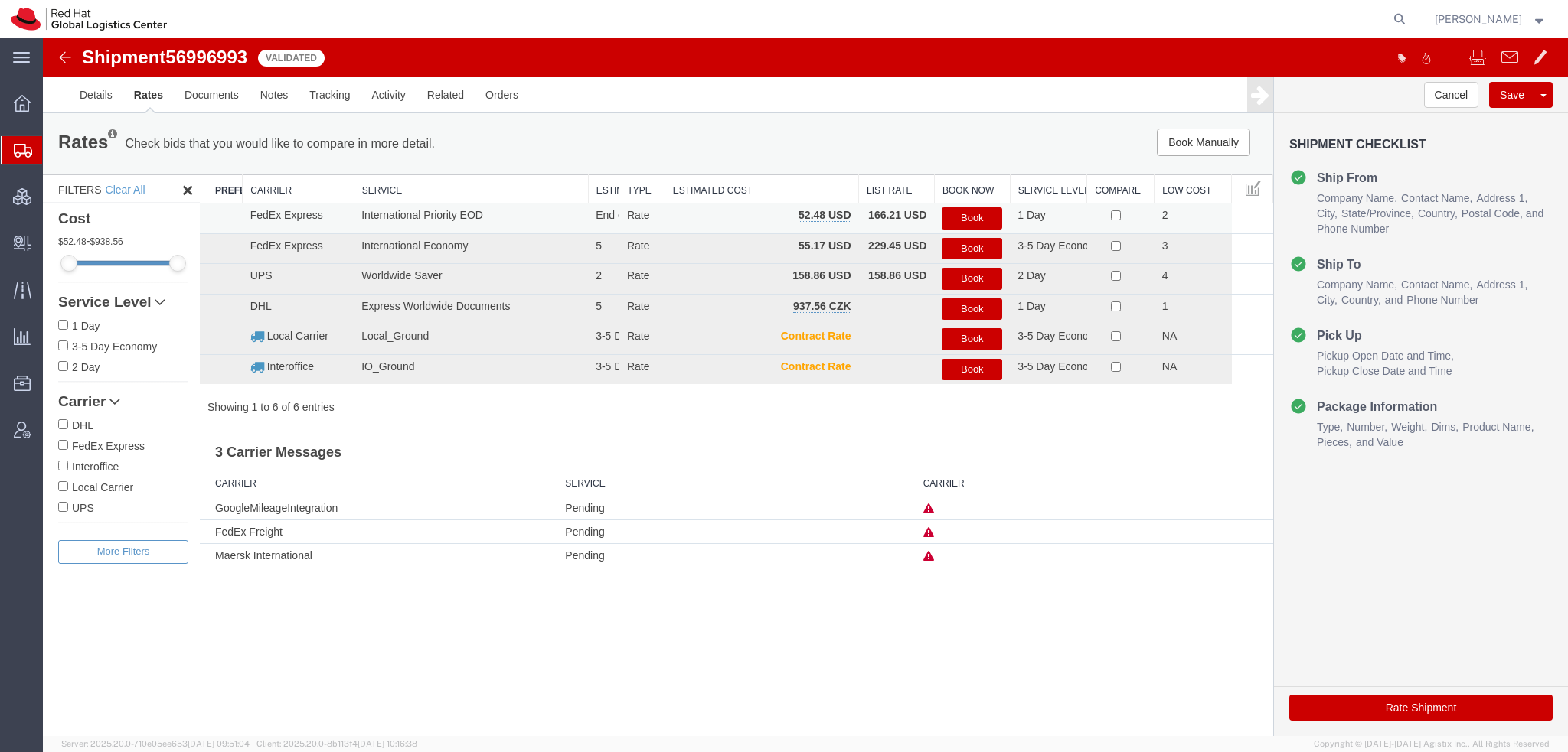
click at [958, 209] on button "Book" at bounding box center [972, 218] width 60 height 22
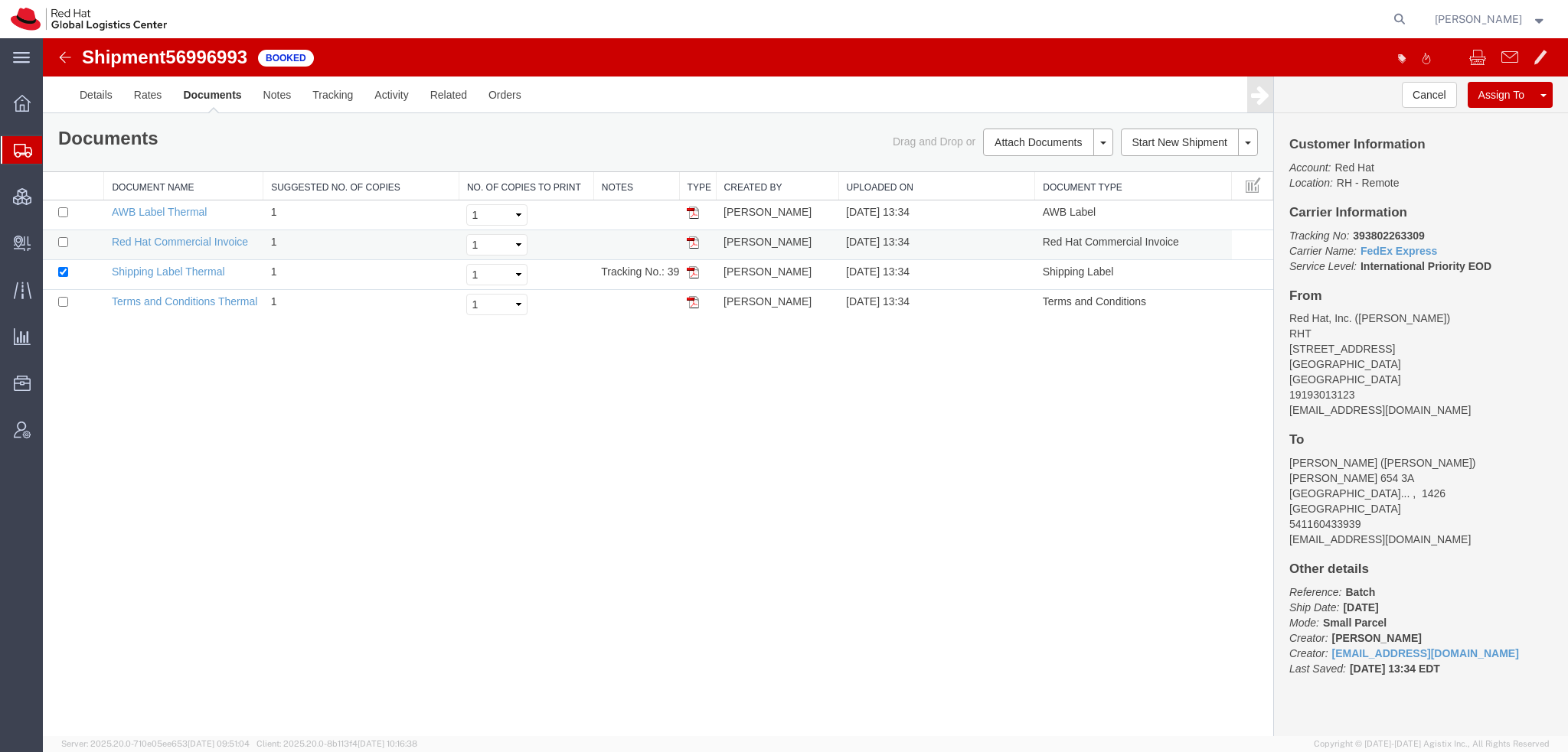
click at [694, 236] on img at bounding box center [693, 242] width 12 height 12
click at [690, 268] on img at bounding box center [693, 273] width 12 height 12
click at [701, 213] on td at bounding box center [697, 216] width 36 height 30
click at [688, 213] on img at bounding box center [693, 213] width 12 height 12
click at [0, 0] on span "Shipment Manager" at bounding box center [0, 0] width 0 height 0
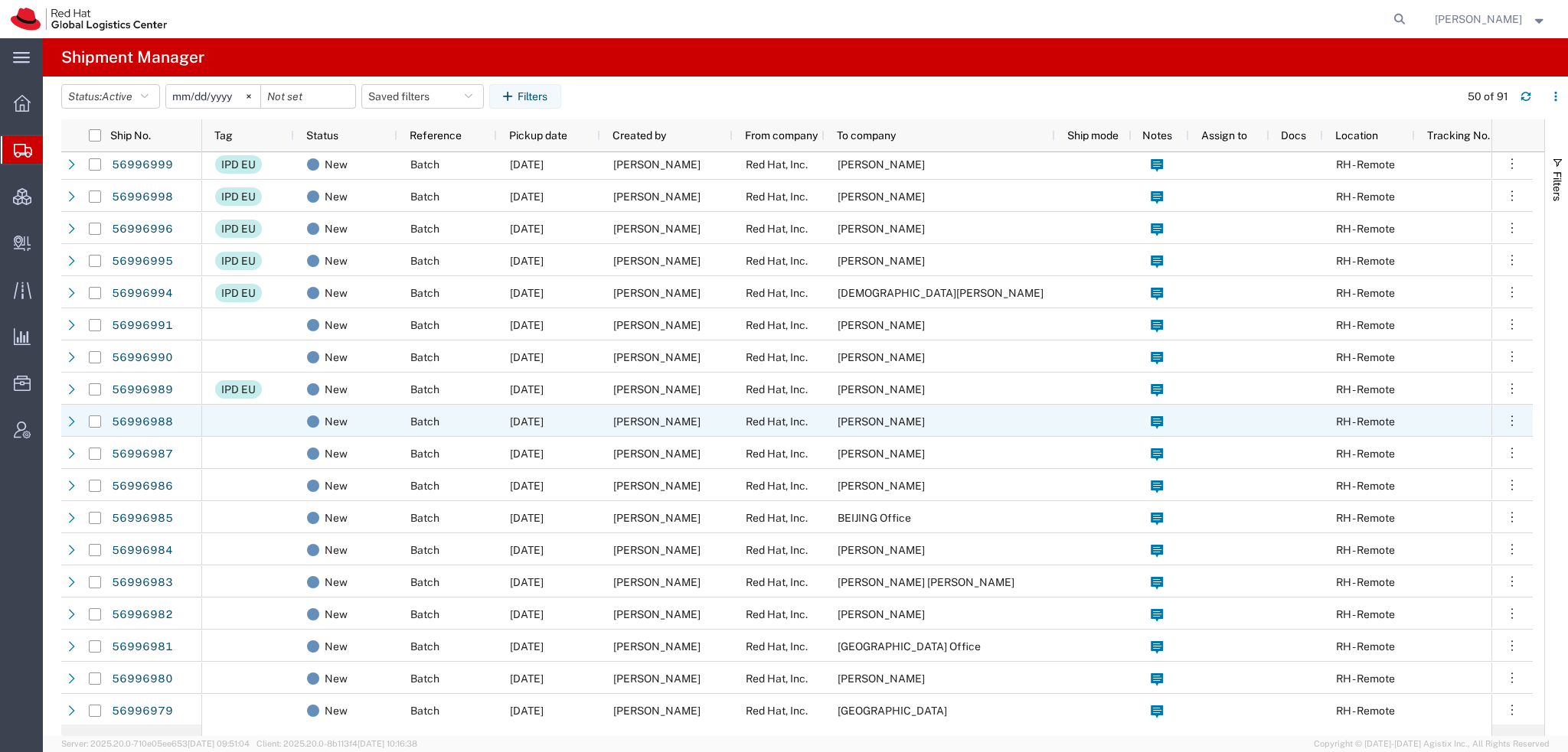
scroll to position [383, 0]
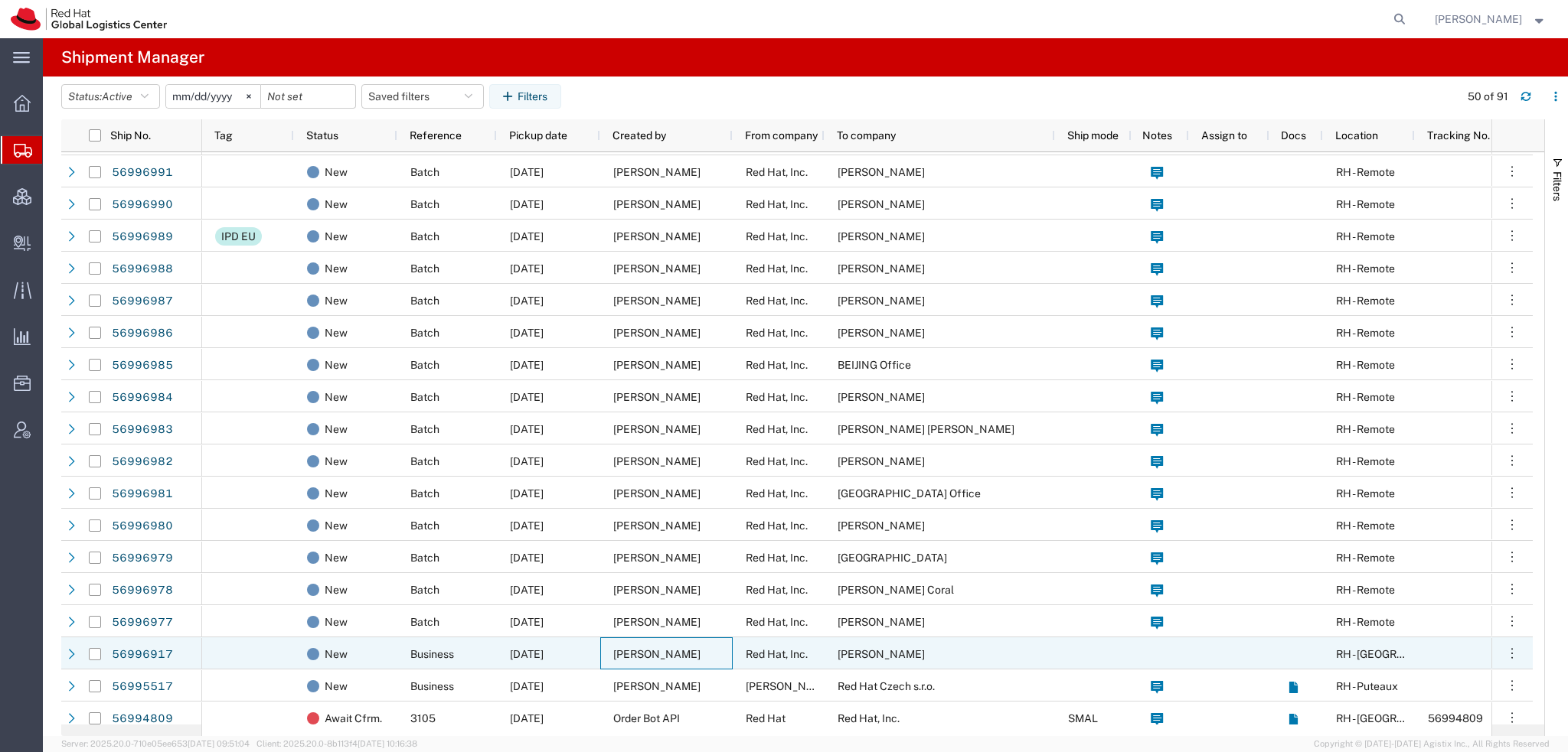
click at [688, 651] on div "Dan Russo" at bounding box center [666, 653] width 132 height 32
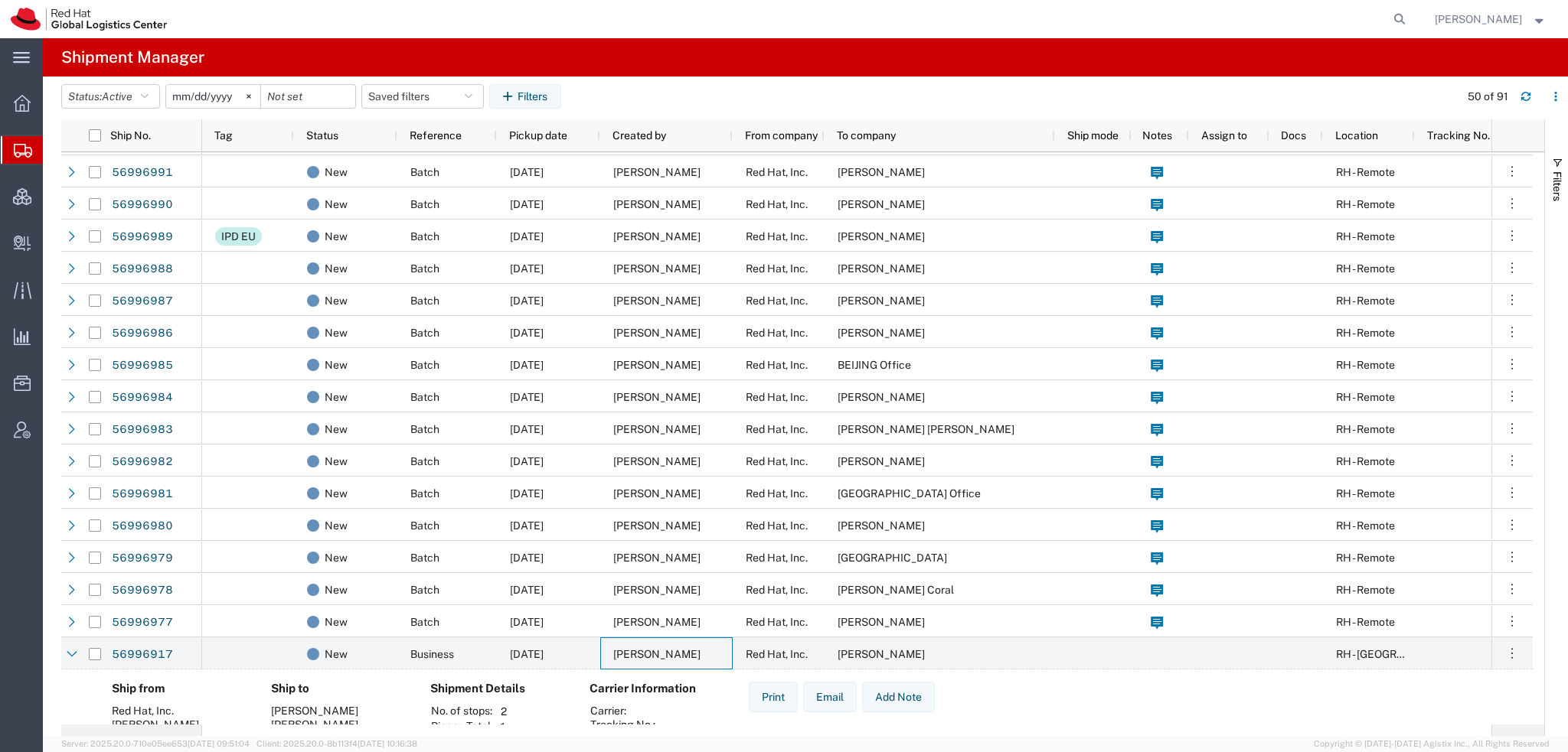
scroll to position [535, 0]
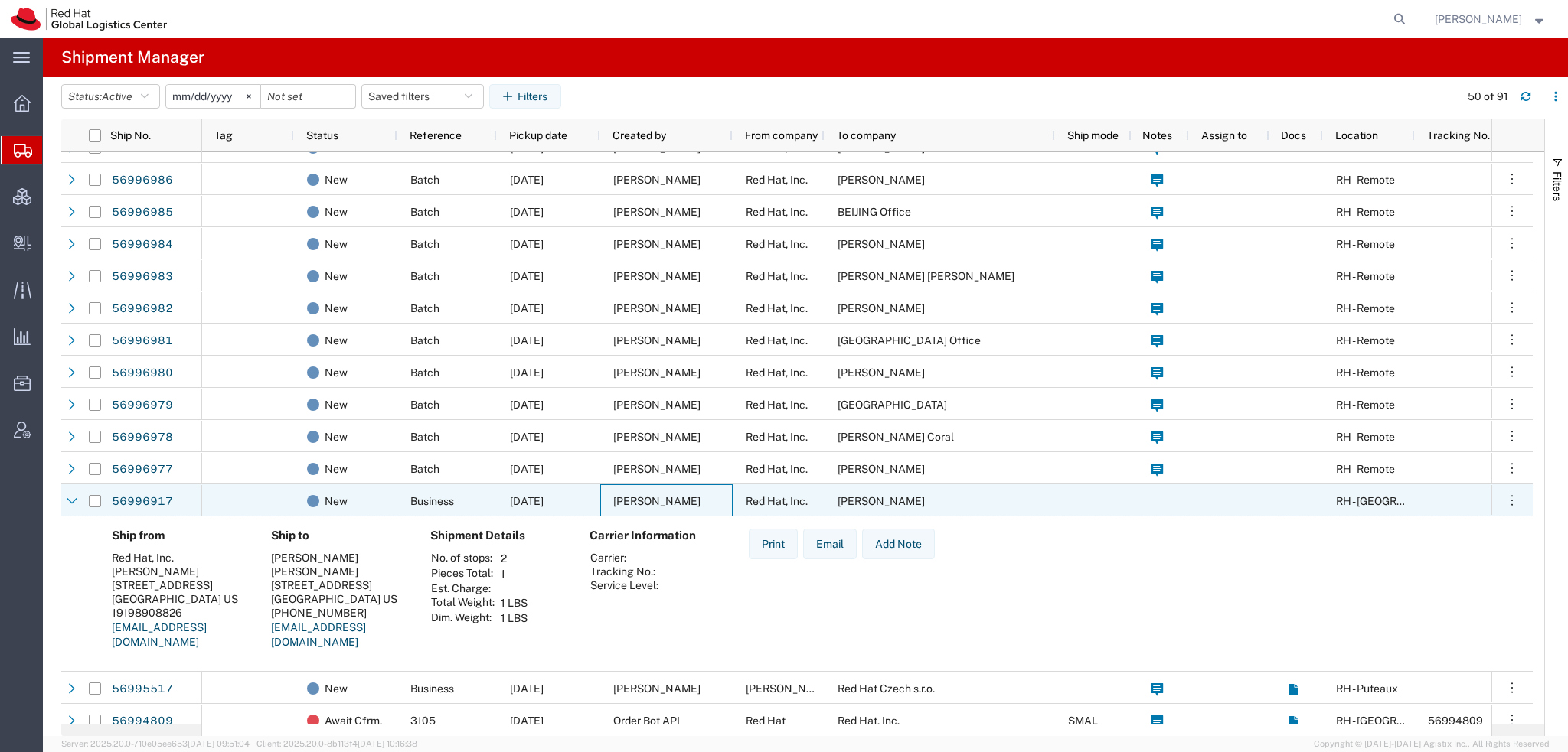
click at [681, 492] on div "Dan Russo" at bounding box center [666, 501] width 132 height 32
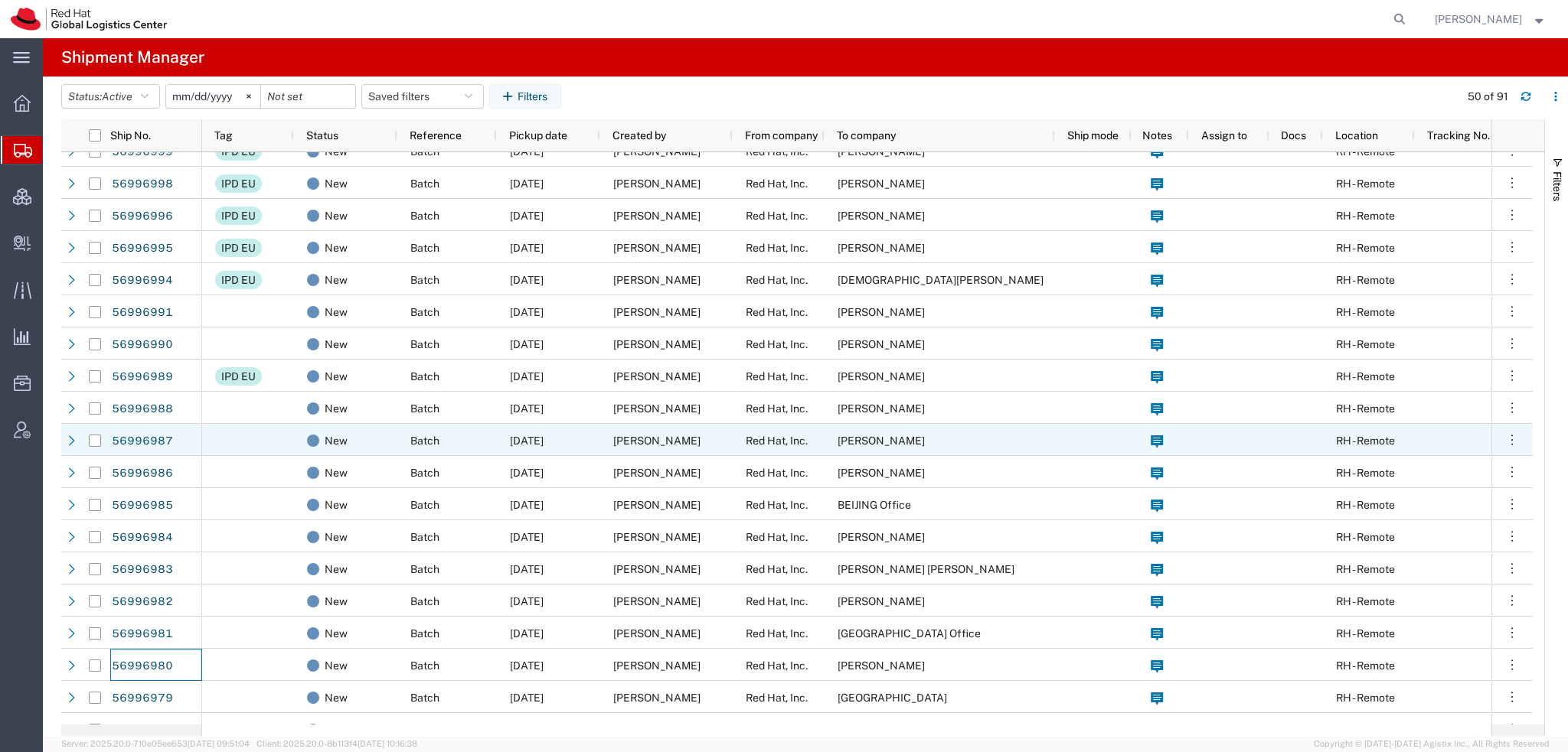
scroll to position [0, 0]
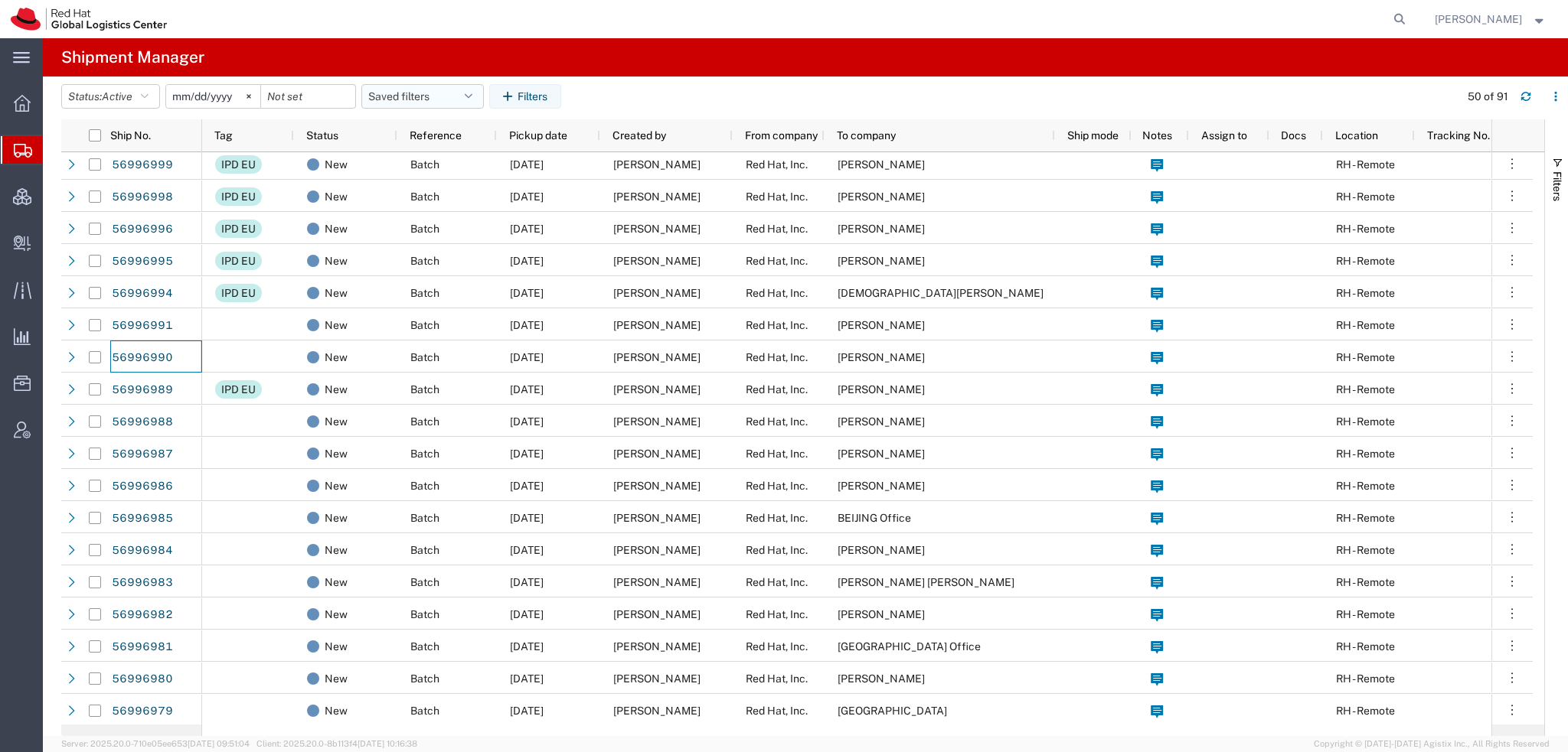
click at [469, 97] on button "Saved filters" at bounding box center [423, 97] width 123 height 25
click at [428, 162] on span "Americas" at bounding box center [464, 163] width 201 height 28
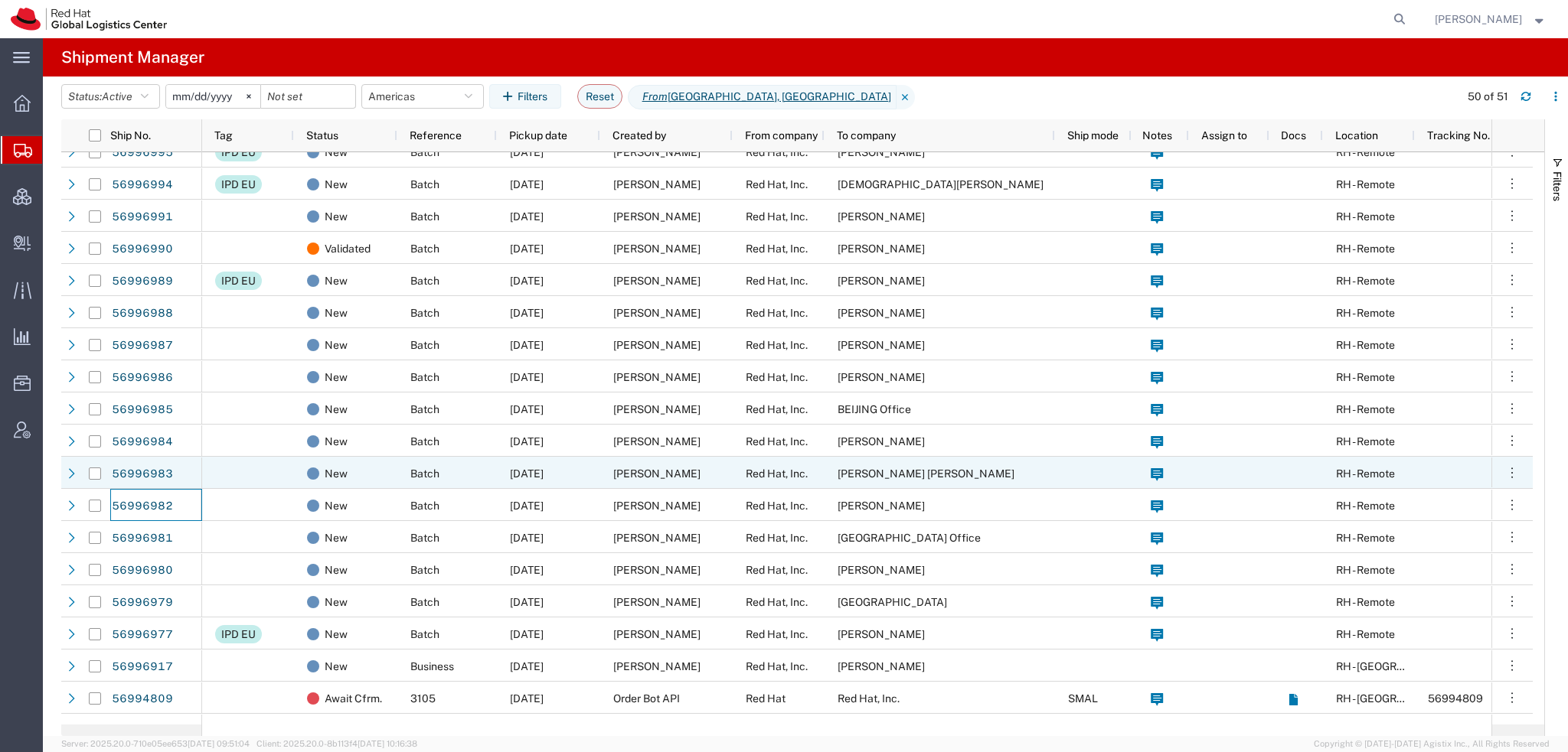
scroll to position [230, 0]
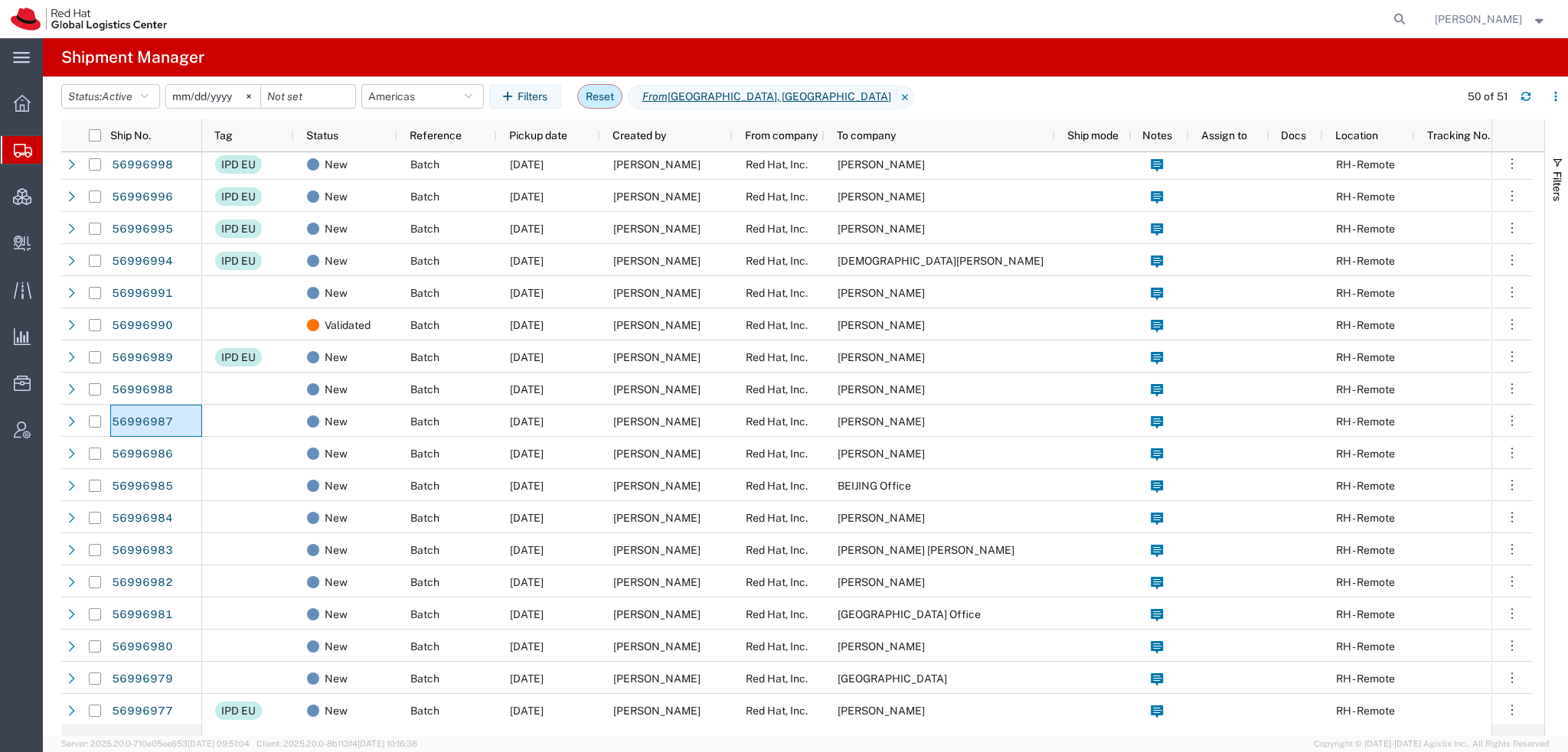
click at [603, 88] on button "Reset" at bounding box center [600, 97] width 45 height 25
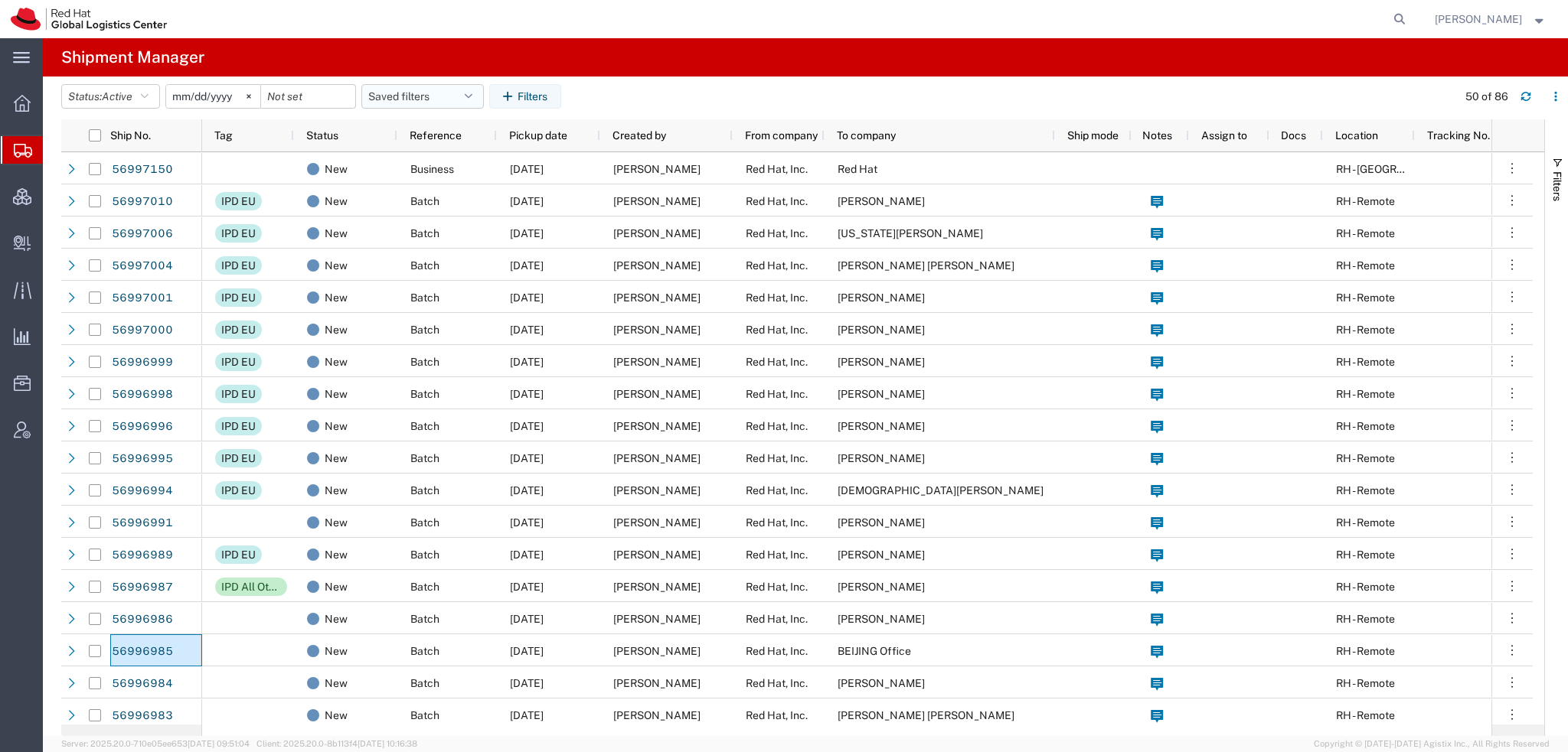
click at [473, 96] on icon "button" at bounding box center [468, 97] width 8 height 11
click at [413, 161] on span "Americas" at bounding box center [464, 163] width 201 height 28
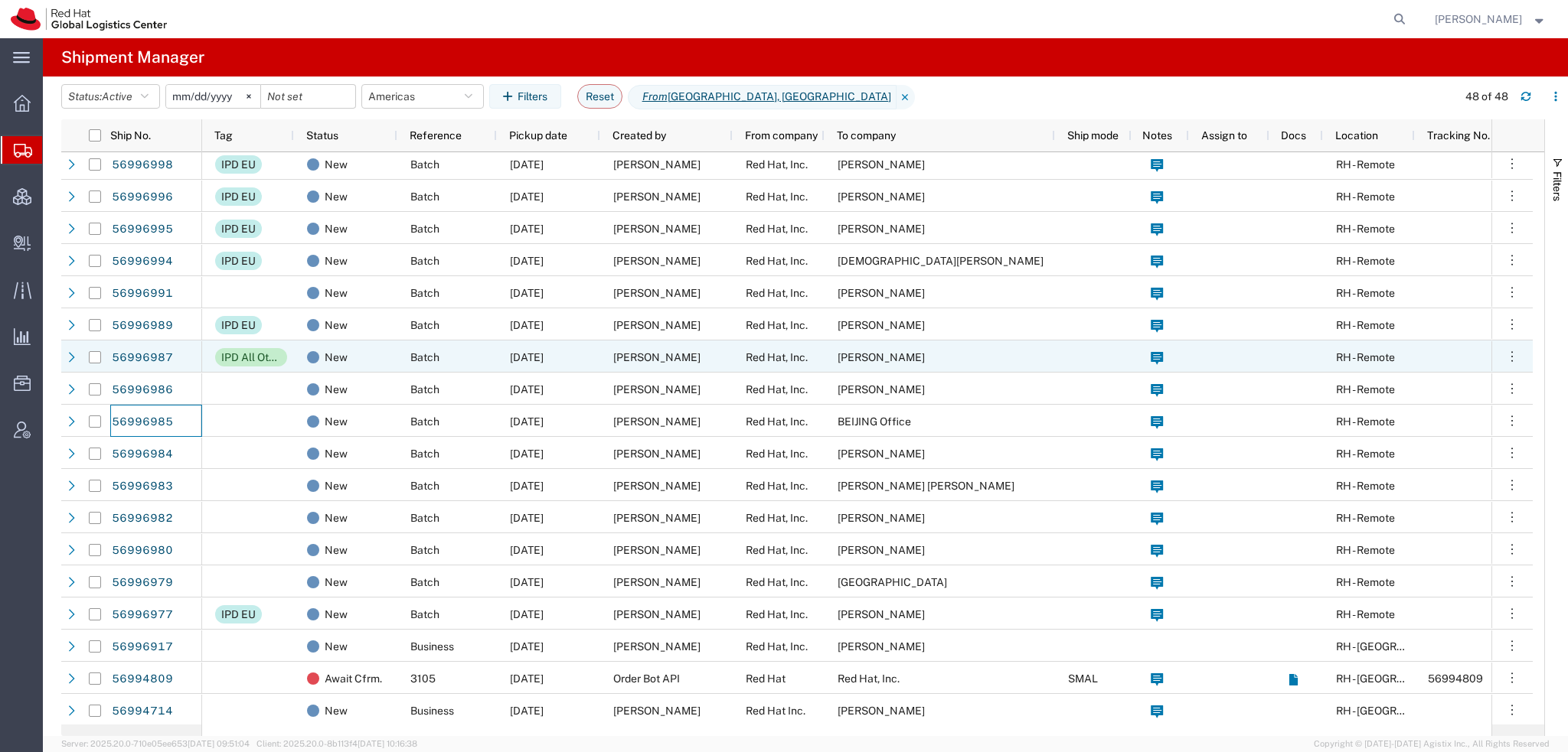
scroll to position [306, 0]
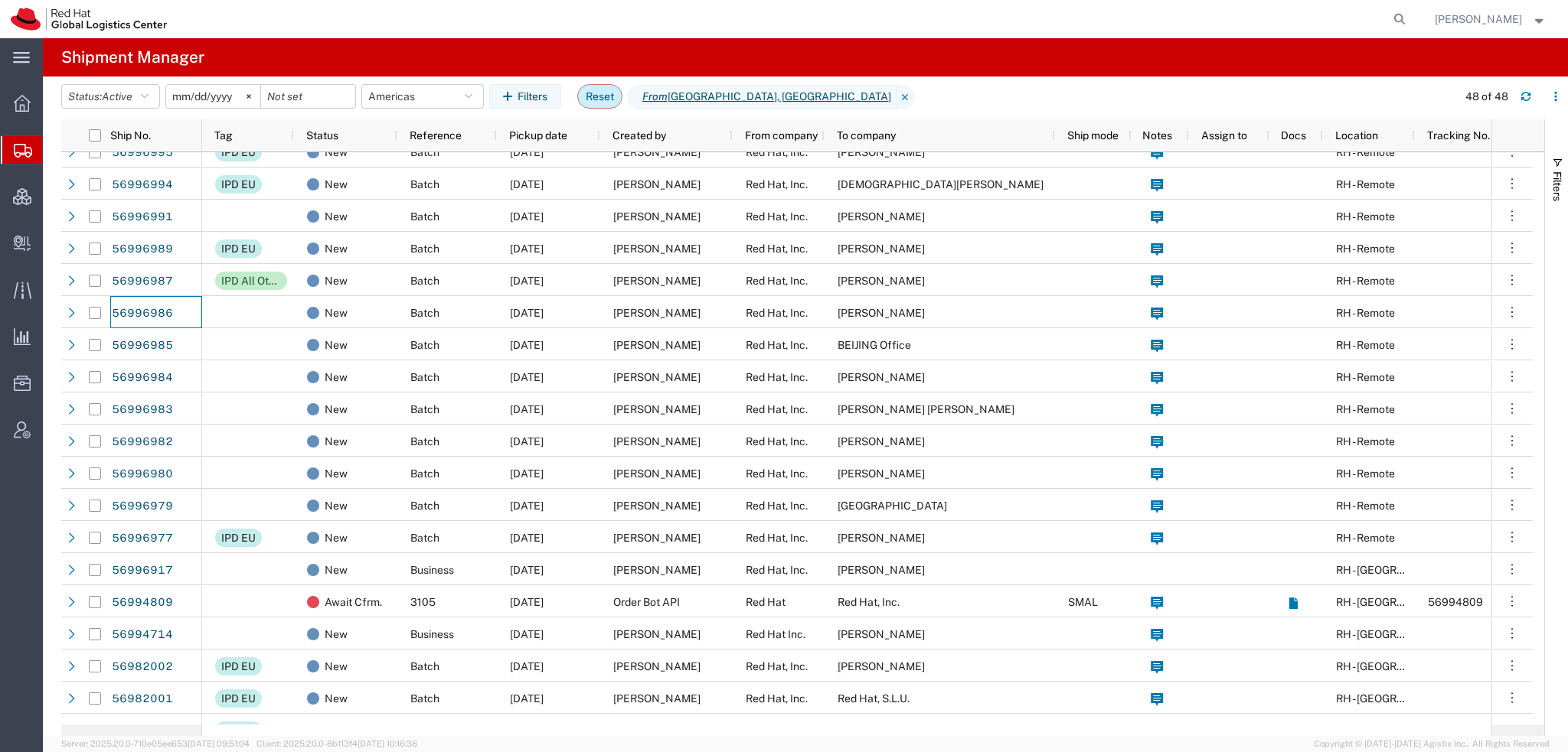
click at [614, 105] on button "Reset" at bounding box center [600, 97] width 45 height 25
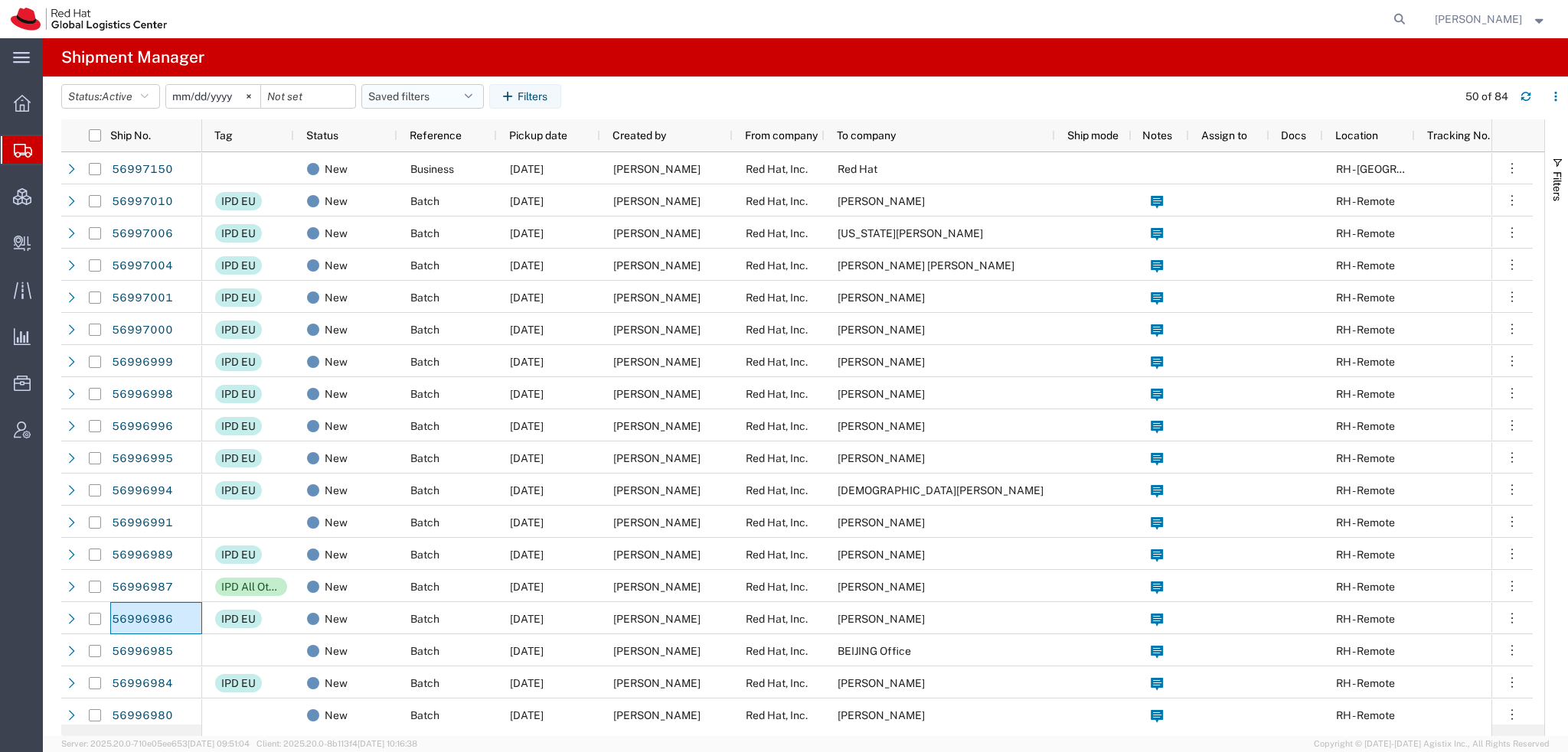
click at [471, 102] on button "Saved filters" at bounding box center [423, 97] width 123 height 25
click at [419, 162] on span "Americas" at bounding box center [464, 163] width 201 height 28
type input "[DATE]"
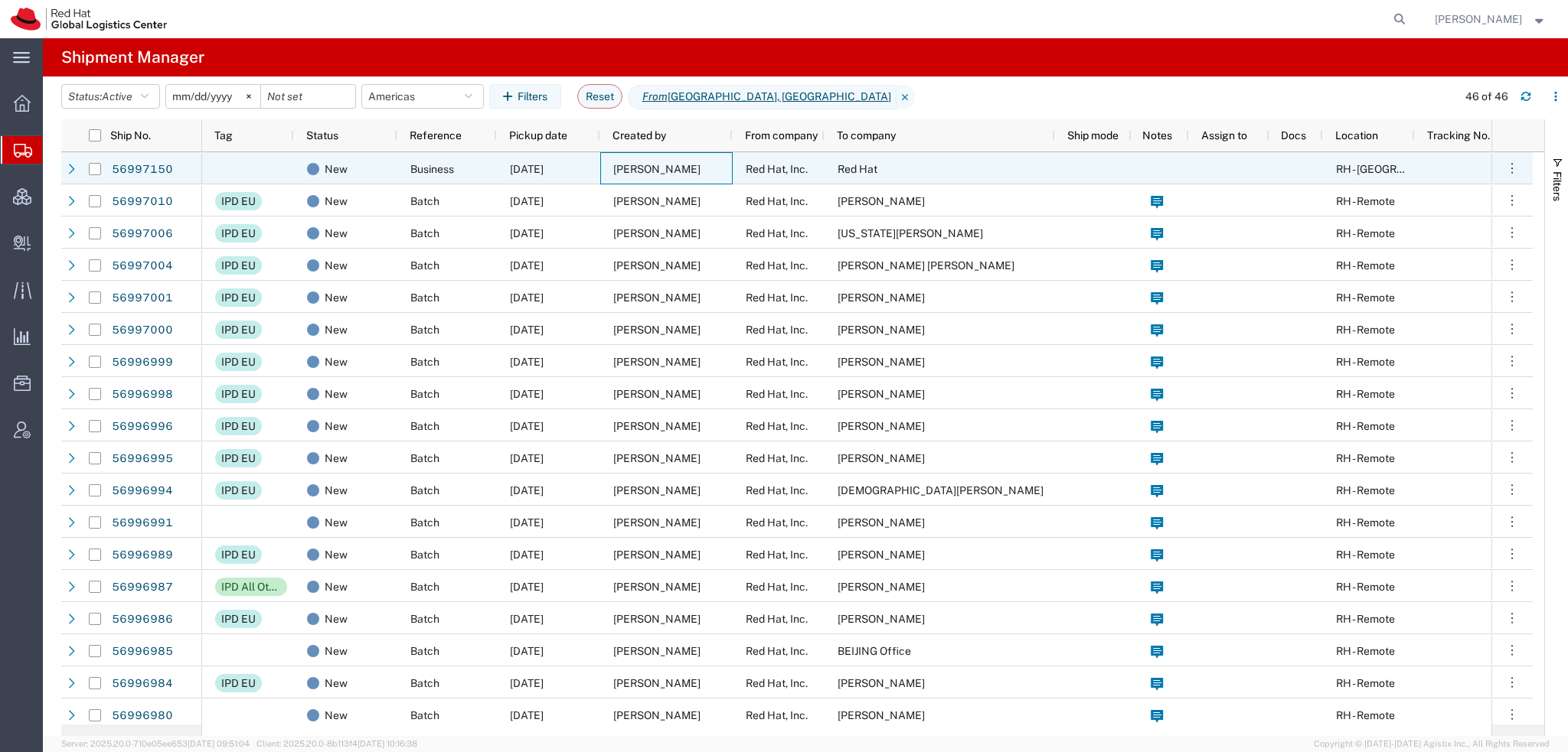
click at [698, 156] on div "Peyton Watson" at bounding box center [666, 169] width 132 height 32
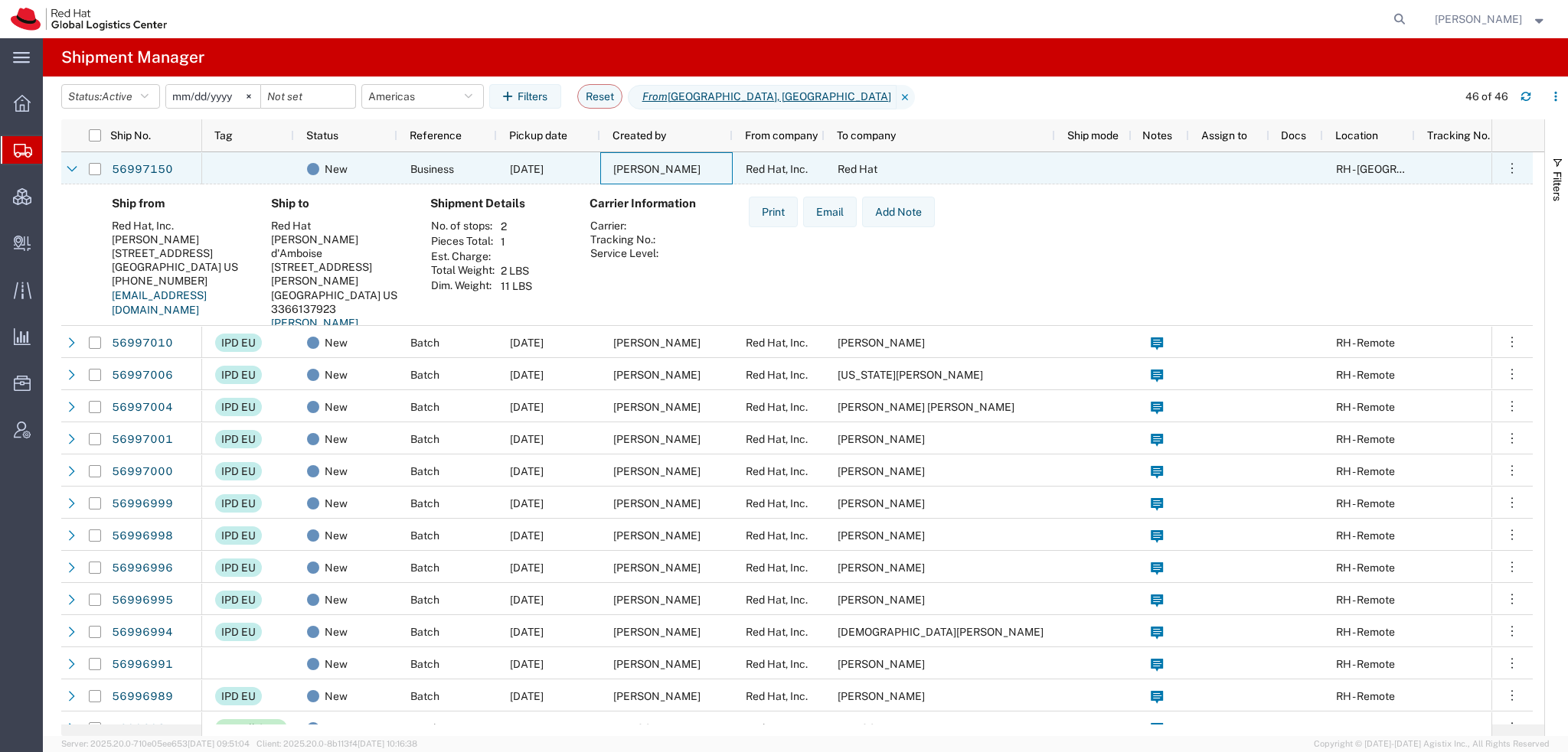
click at [696, 162] on div "Peyton Watson" at bounding box center [666, 169] width 132 height 32
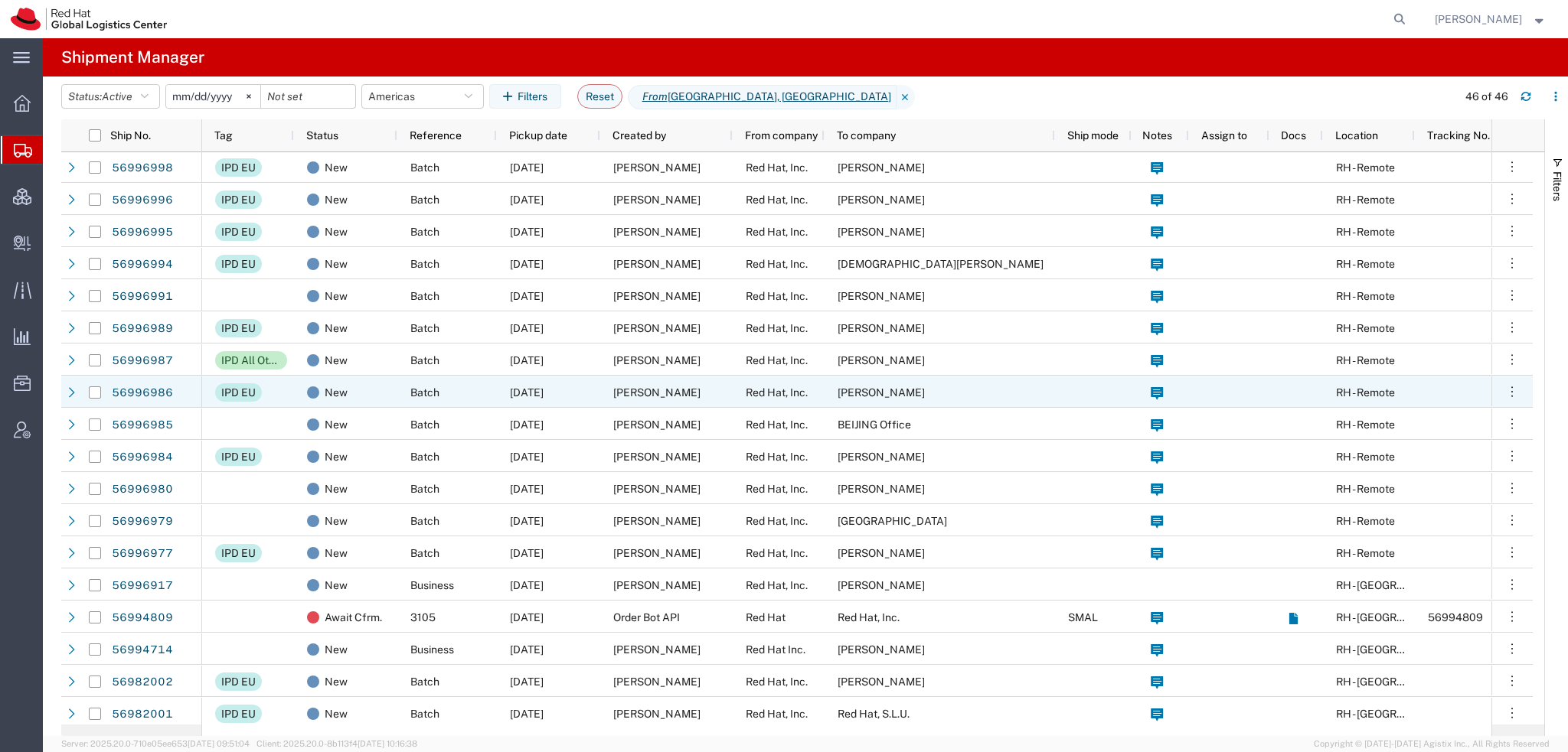
scroll to position [230, 0]
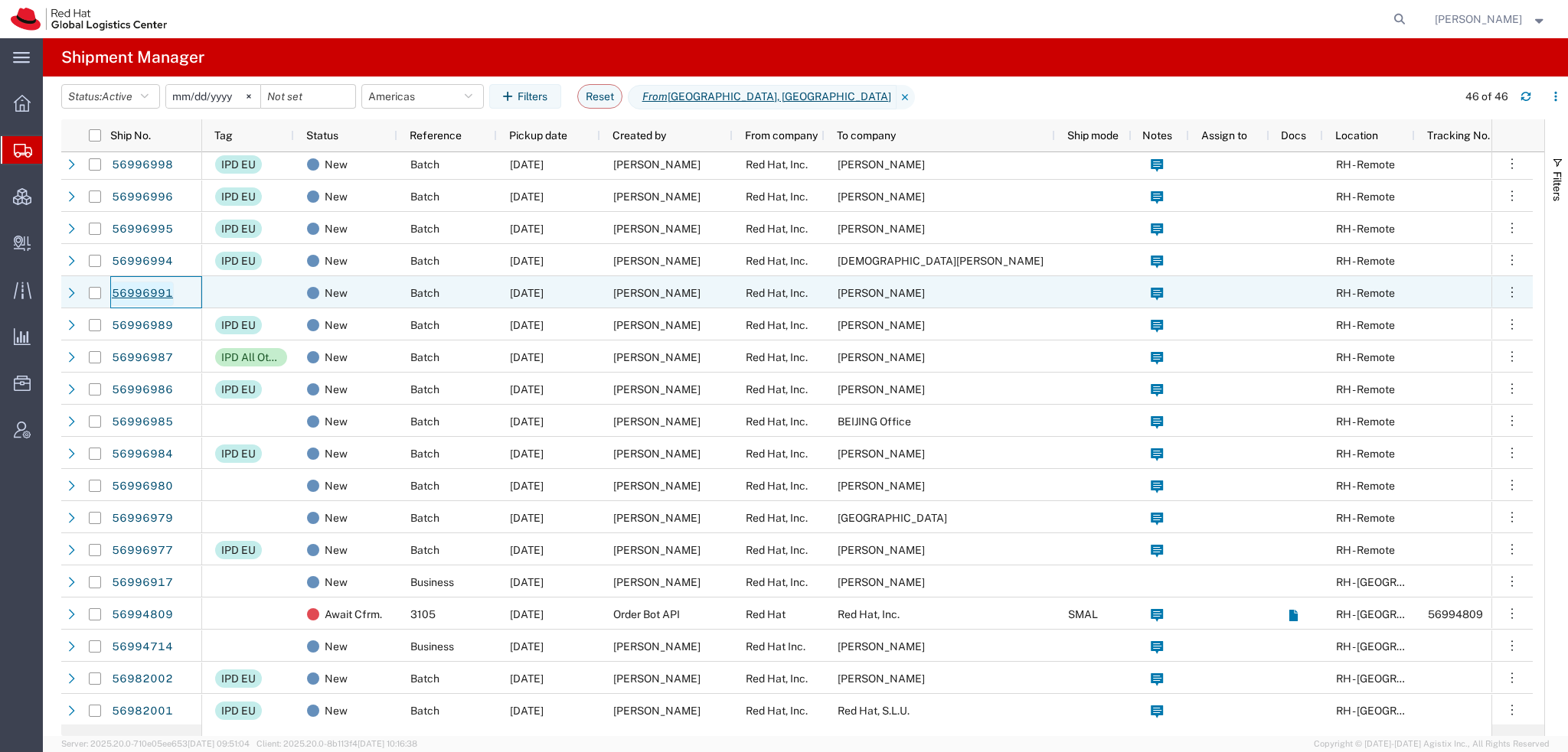
click at [155, 293] on link "56996991" at bounding box center [142, 294] width 63 height 25
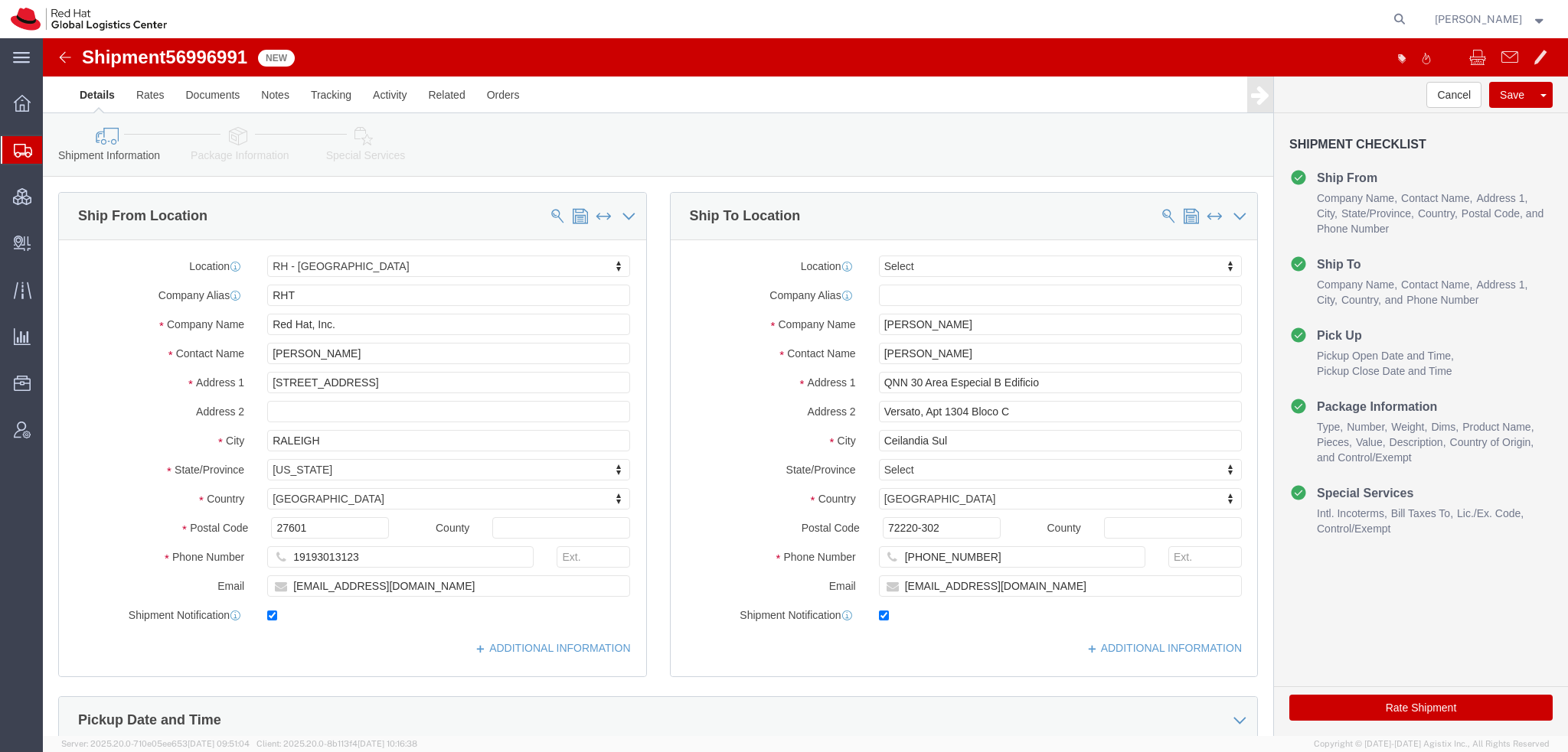
select select "38014"
select select
drag, startPoint x: 946, startPoint y: 445, endPoint x: 740, endPoint y: 447, distance: 206.0
click div "Location My Profile Location RH - Amsterdam - MSO RH - Amsterdam Data Center RH…"
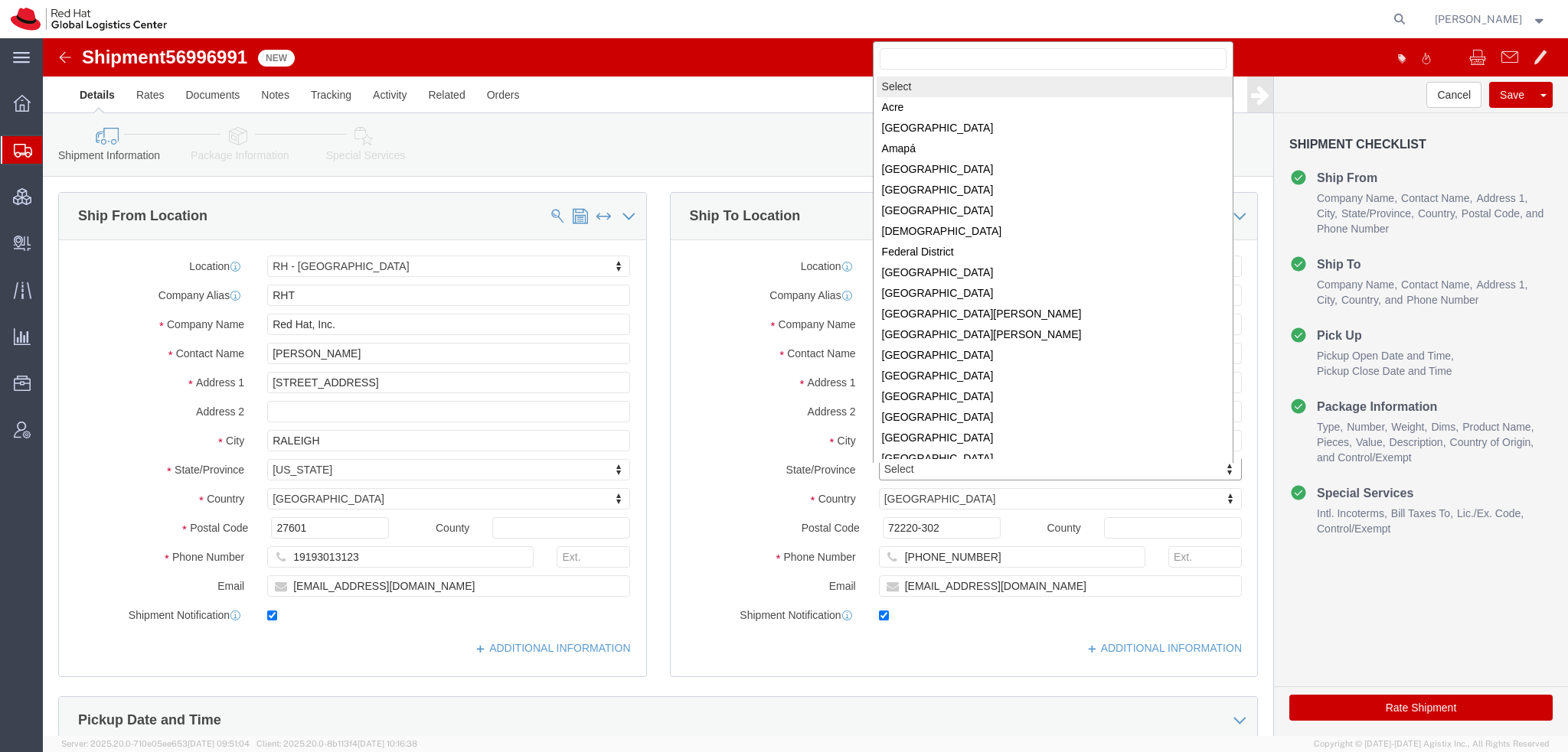
scroll to position [3, 0]
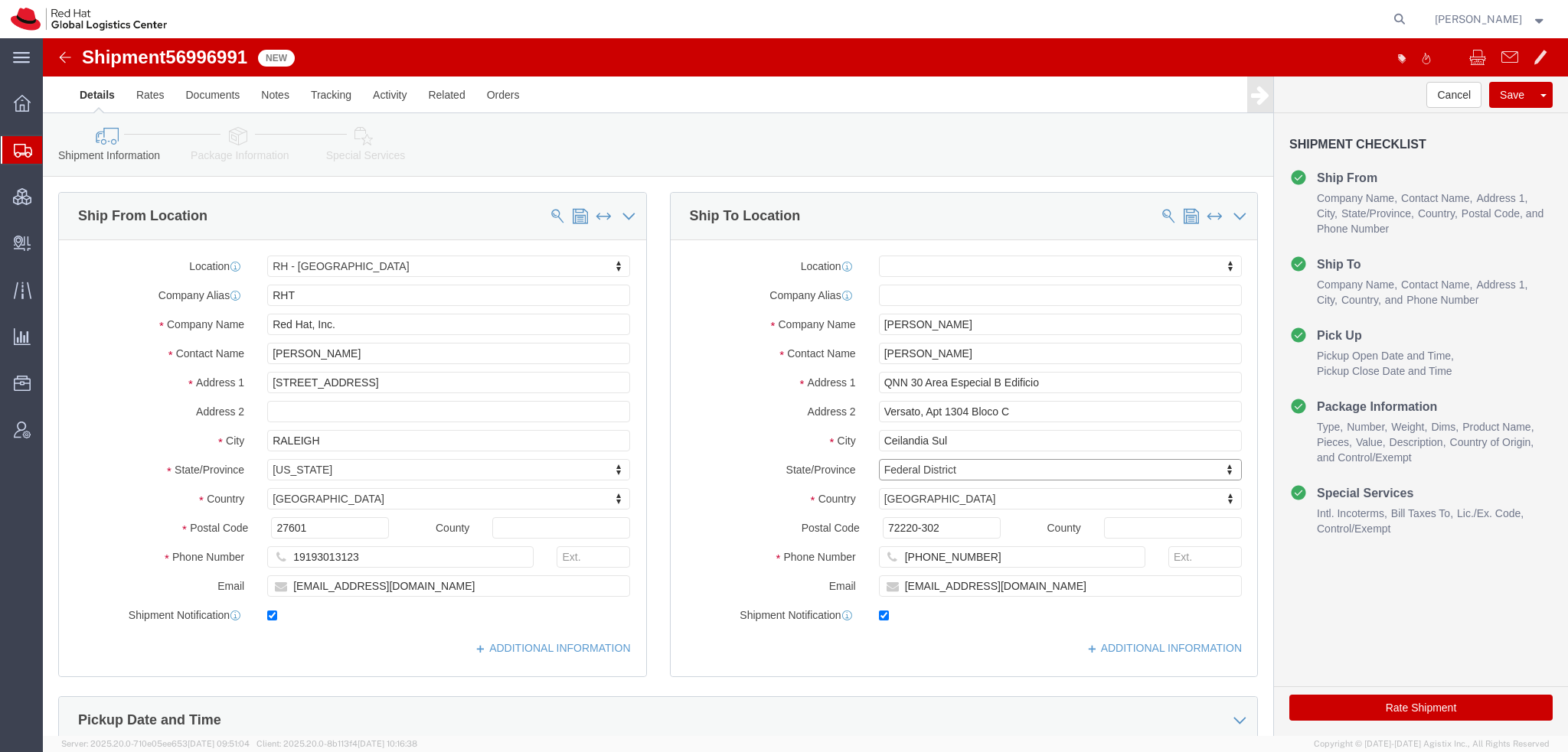
click icon
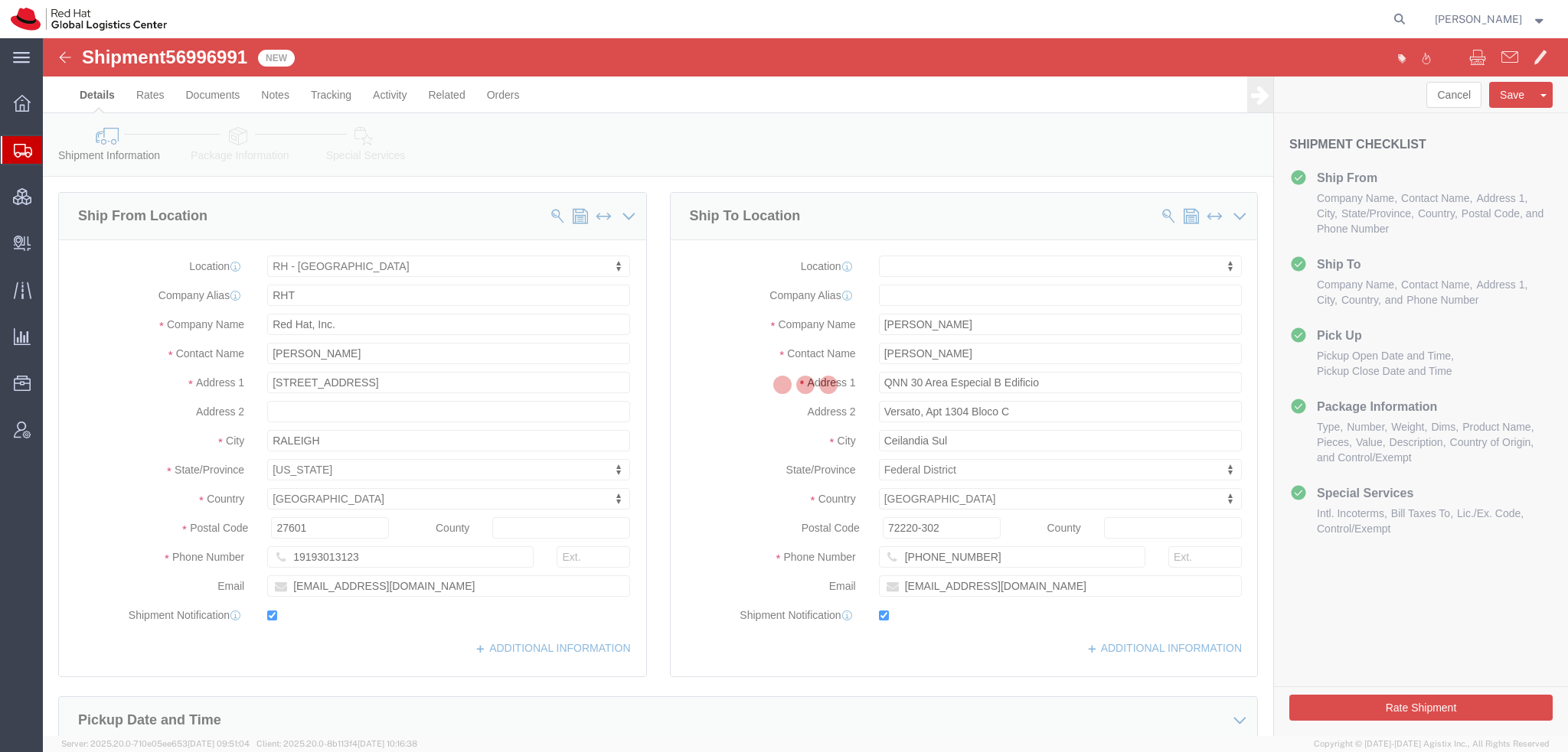
select select
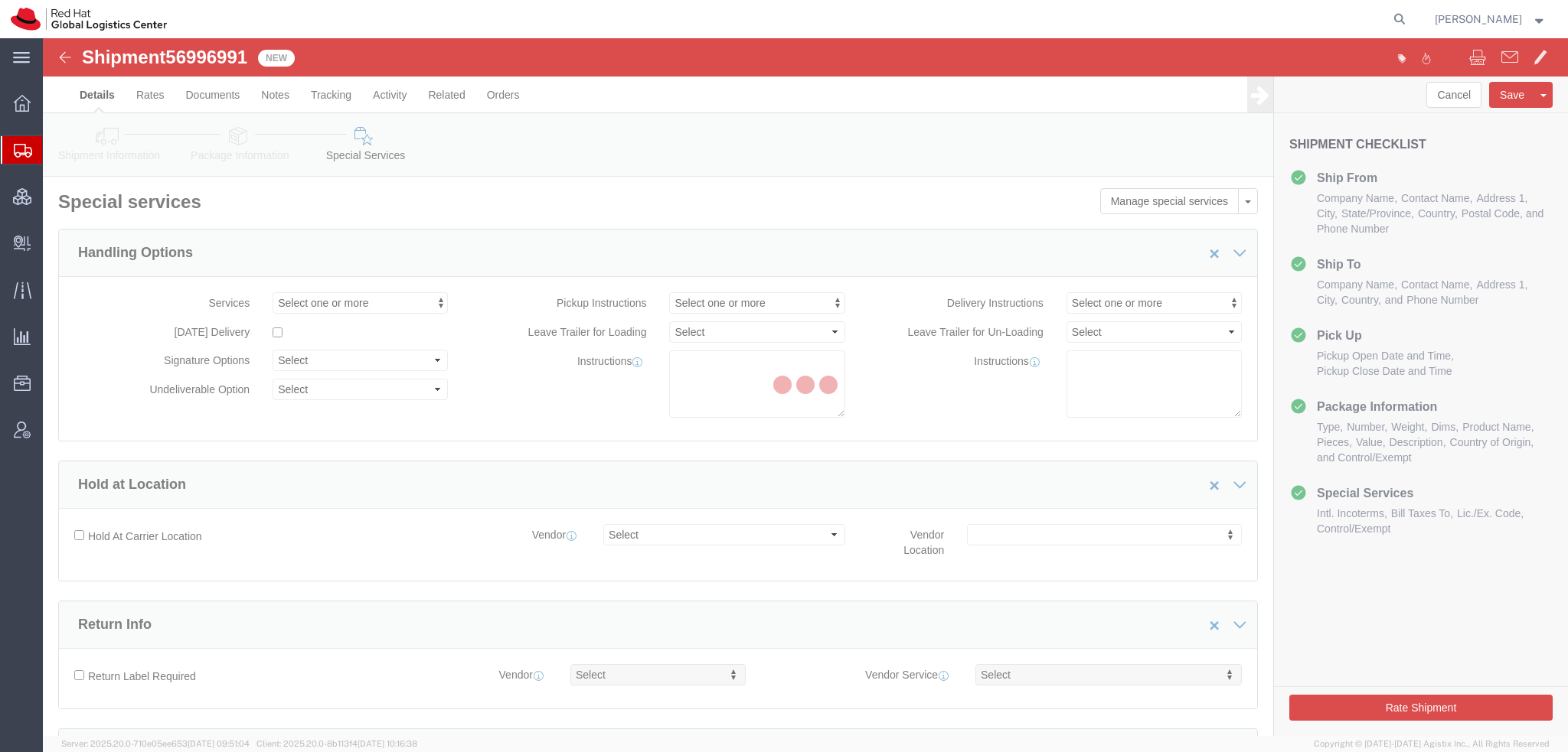
select select "COSTCENTER"
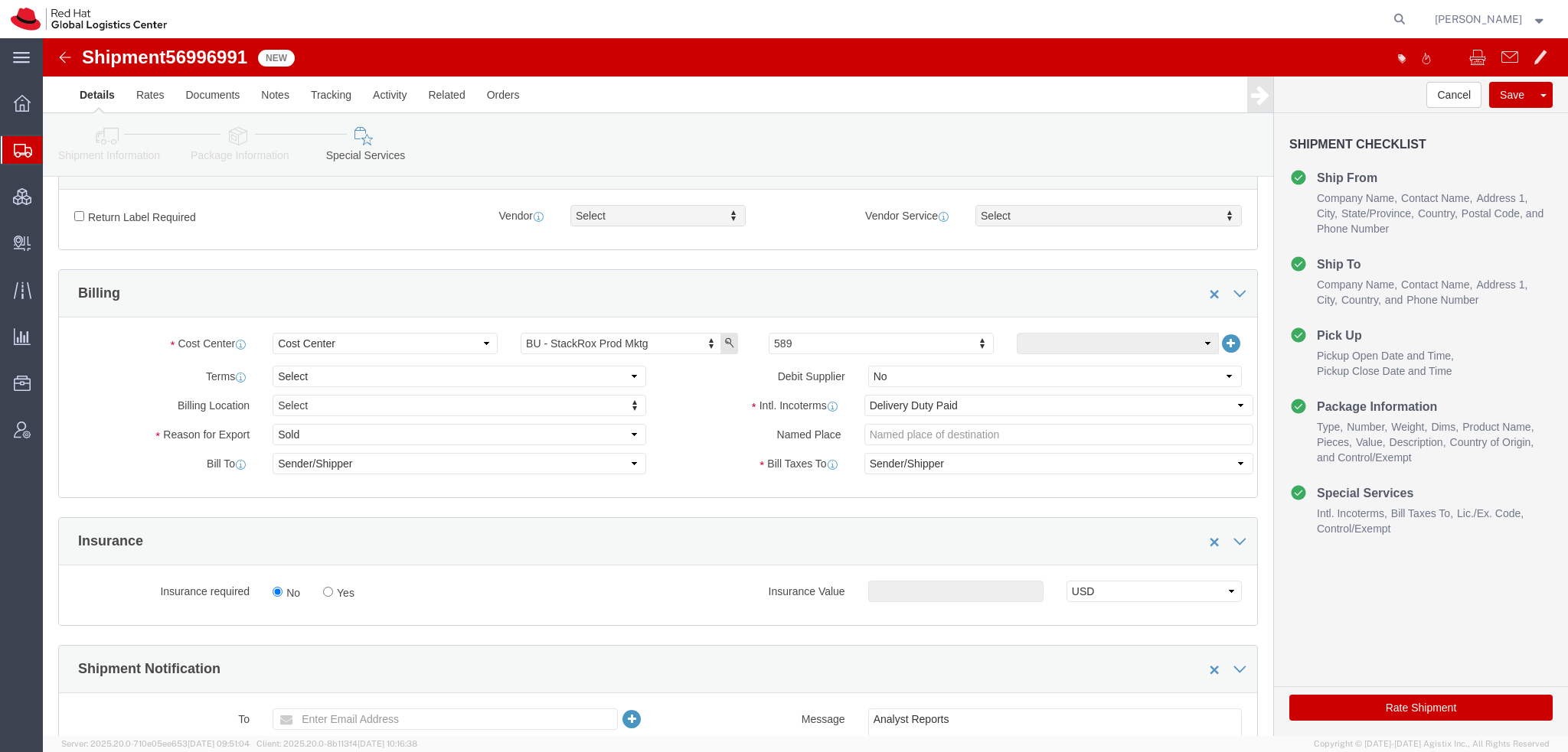
scroll to position [613, 0]
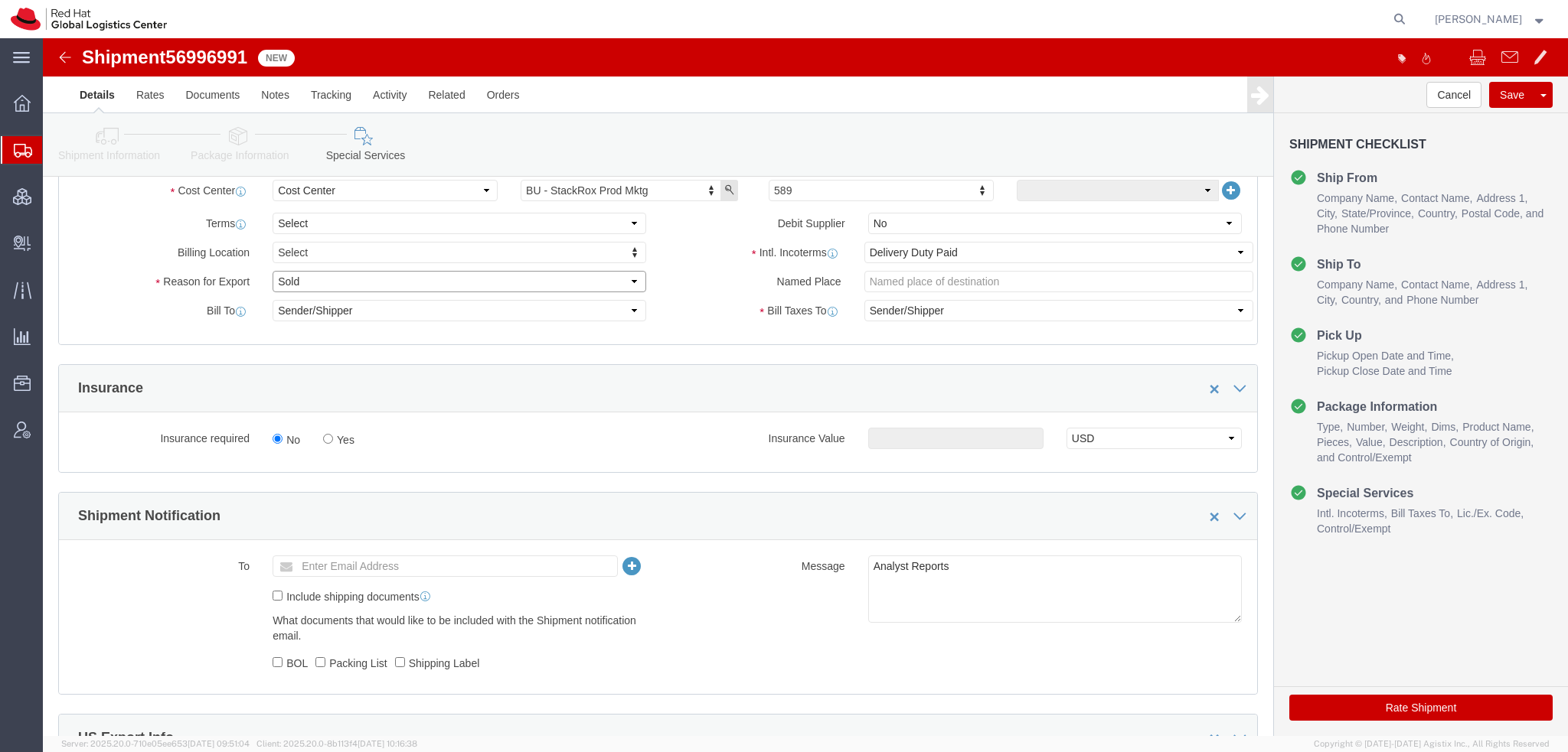
click select "Select Gift Personal Effects Repair/Warranty Return Sample Sold Temporary/Not S…"
select select "GIFT"
click select "Select Gift Personal Effects Repair/Warranty Return Sample Sold Temporary/Not S…"
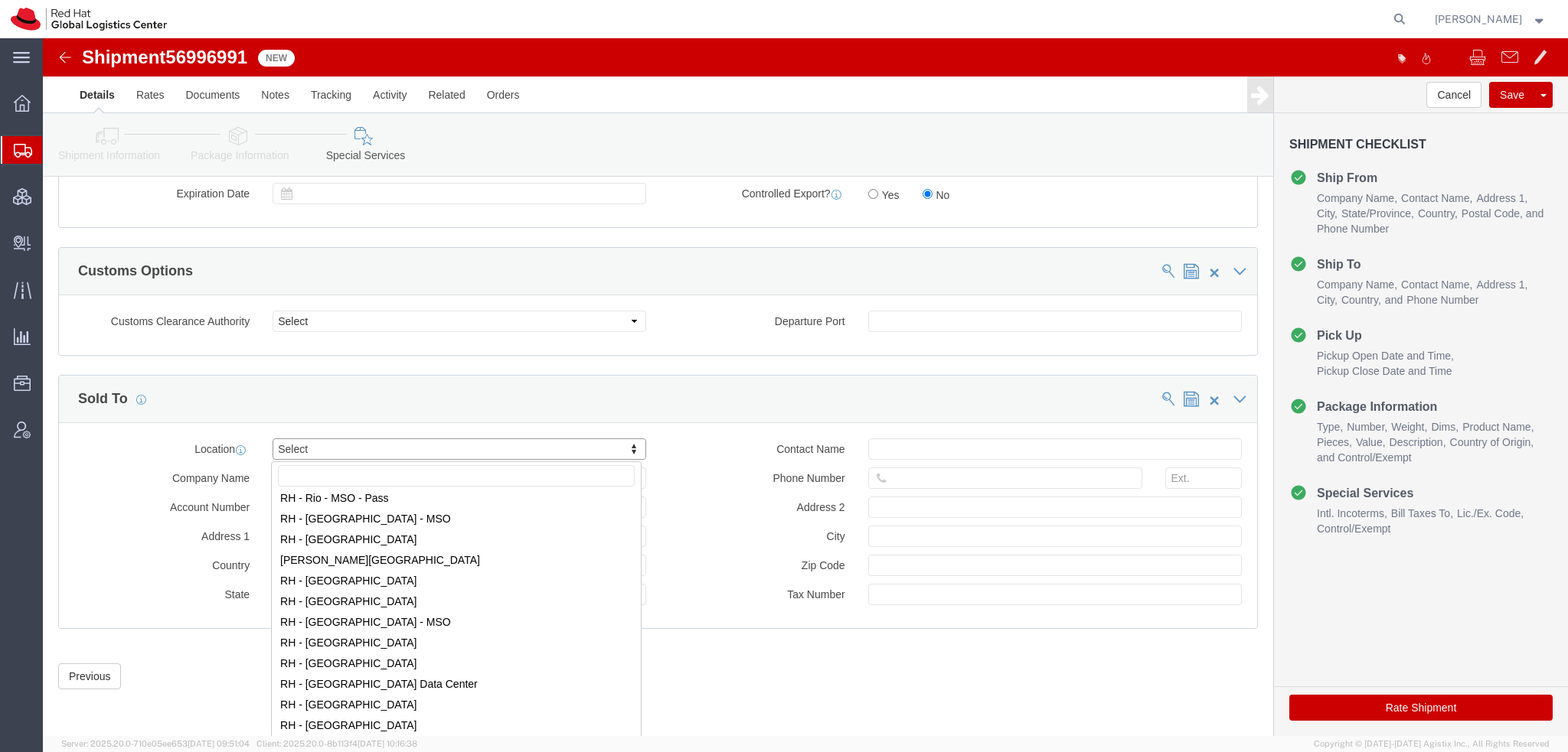
scroll to position [2296, 0]
select select "42531"
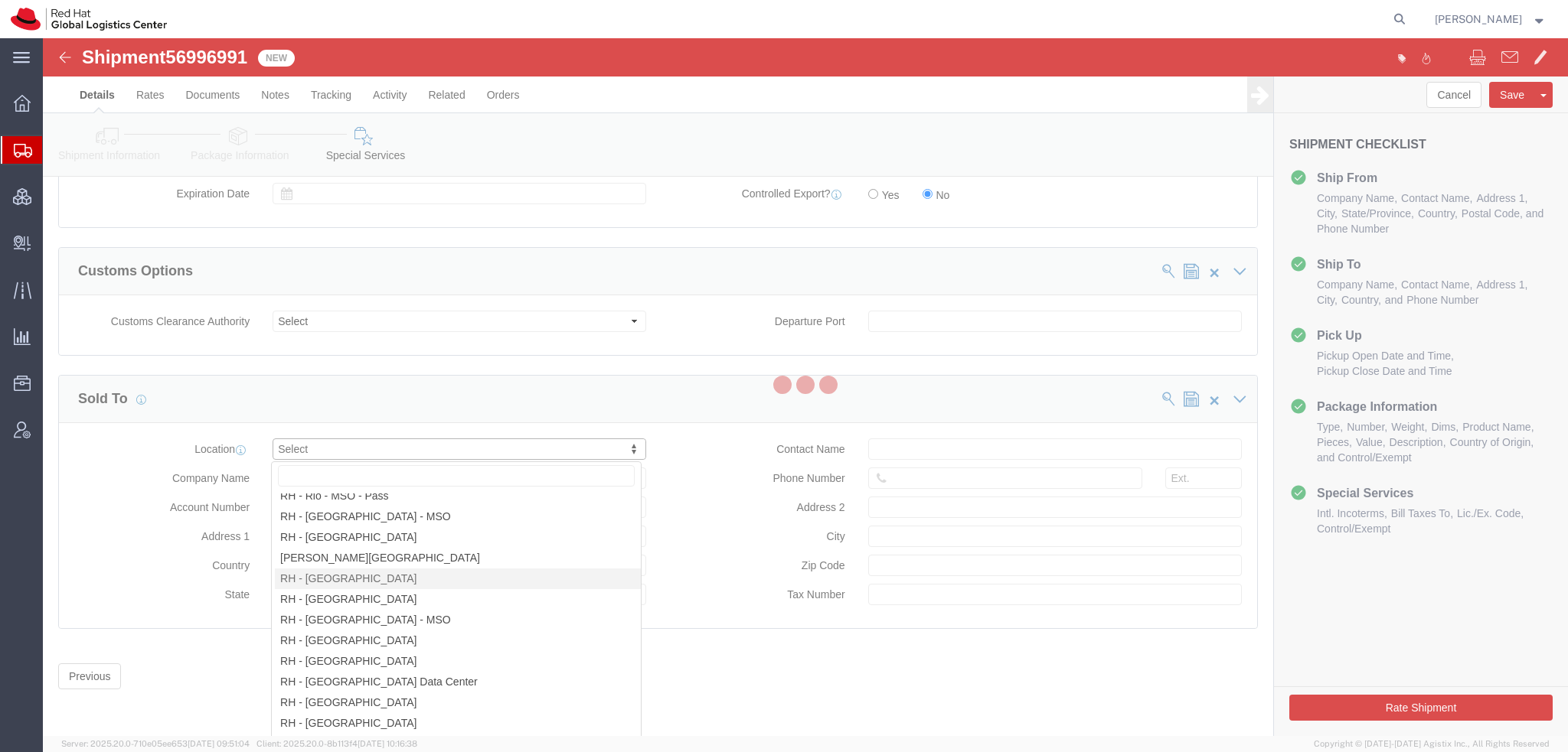
type input "Red Hat Brasil Limitada"
type input "Av. Brg. Faria Lima, 3732"
select select "BR"
select select
type input "000"
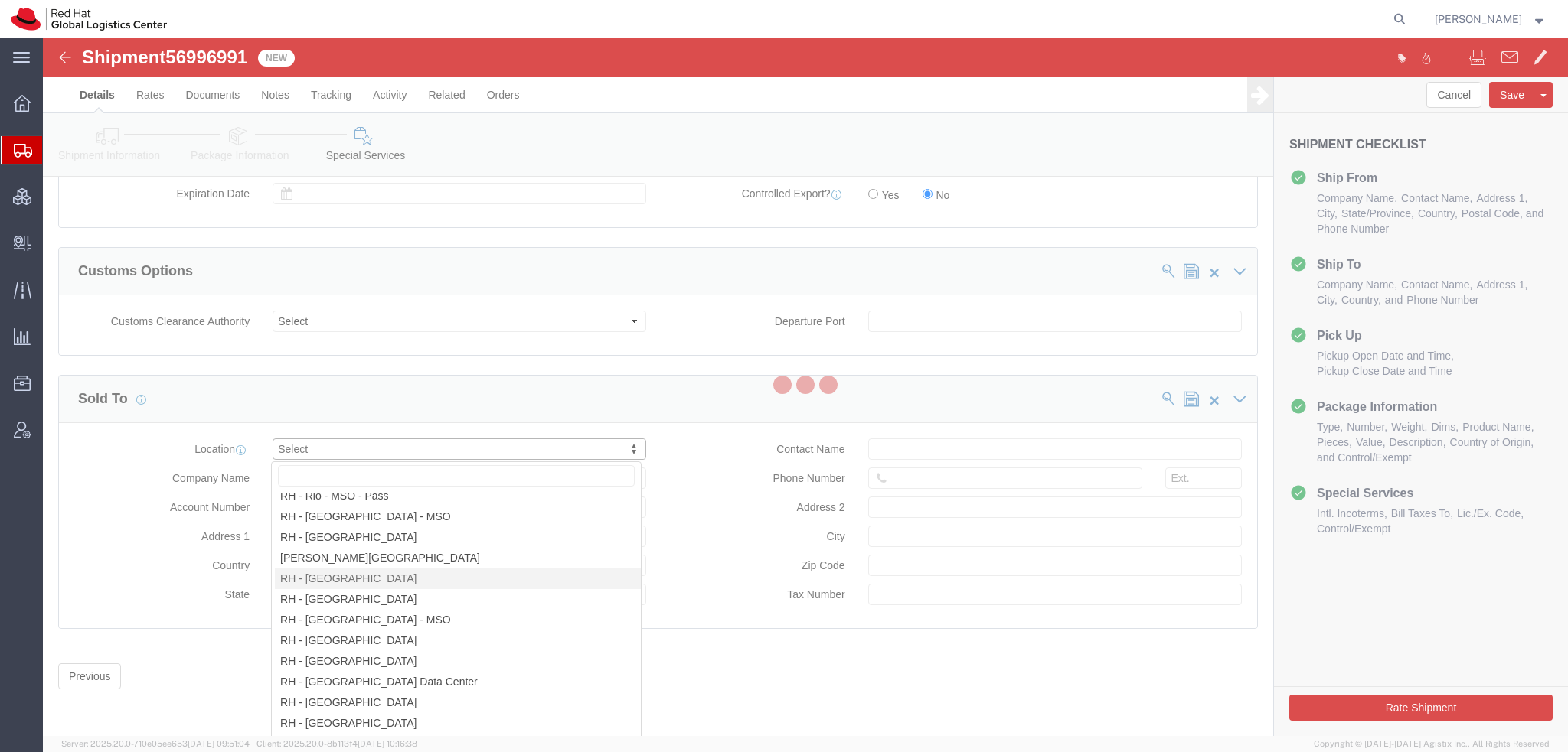
type input "Floor 24 and 25, Itaim Bibi"
type input "SAO PAULO"
type input "04538-132"
type input "07.069.791/0001.55"
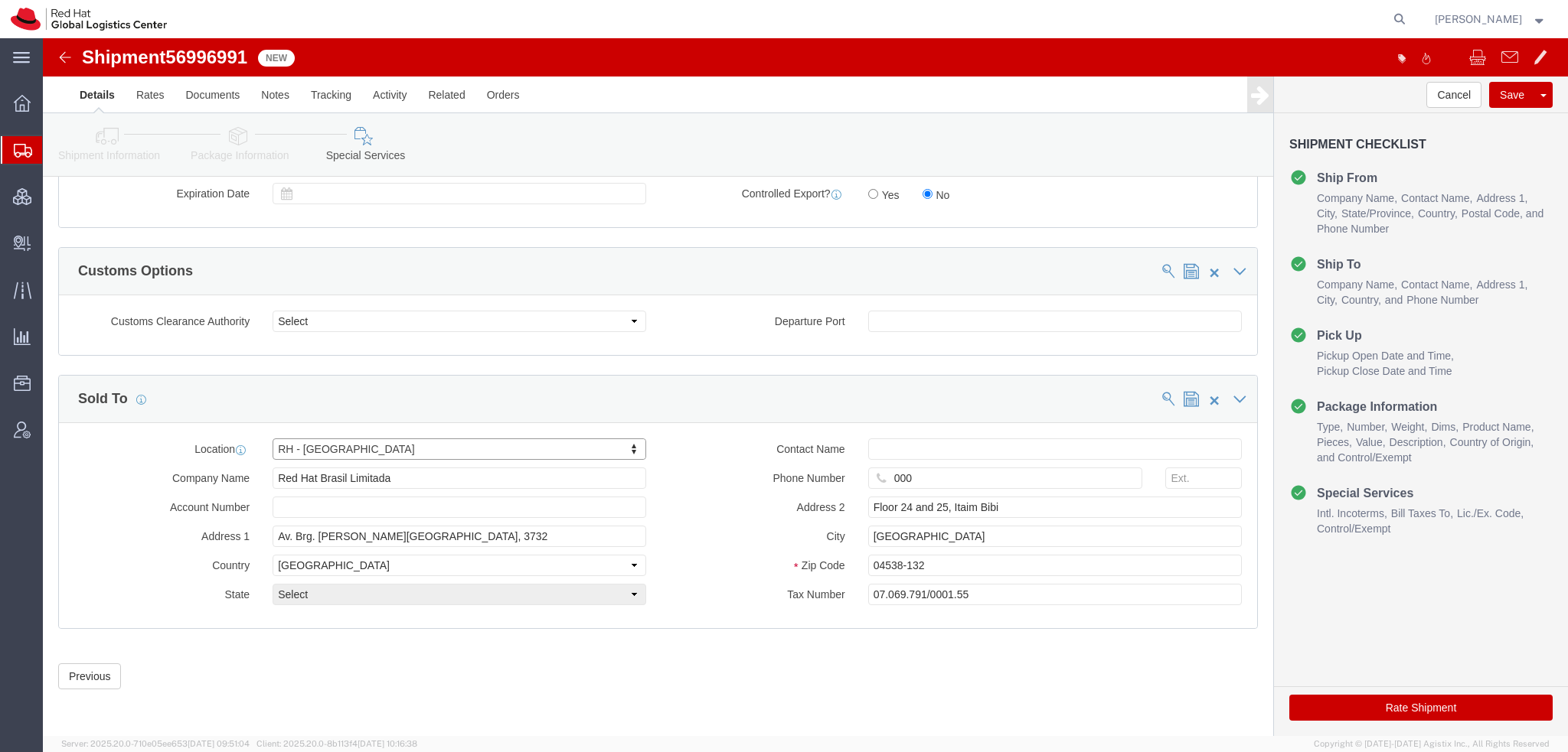
select select "27"
click button "Rate Shipment"
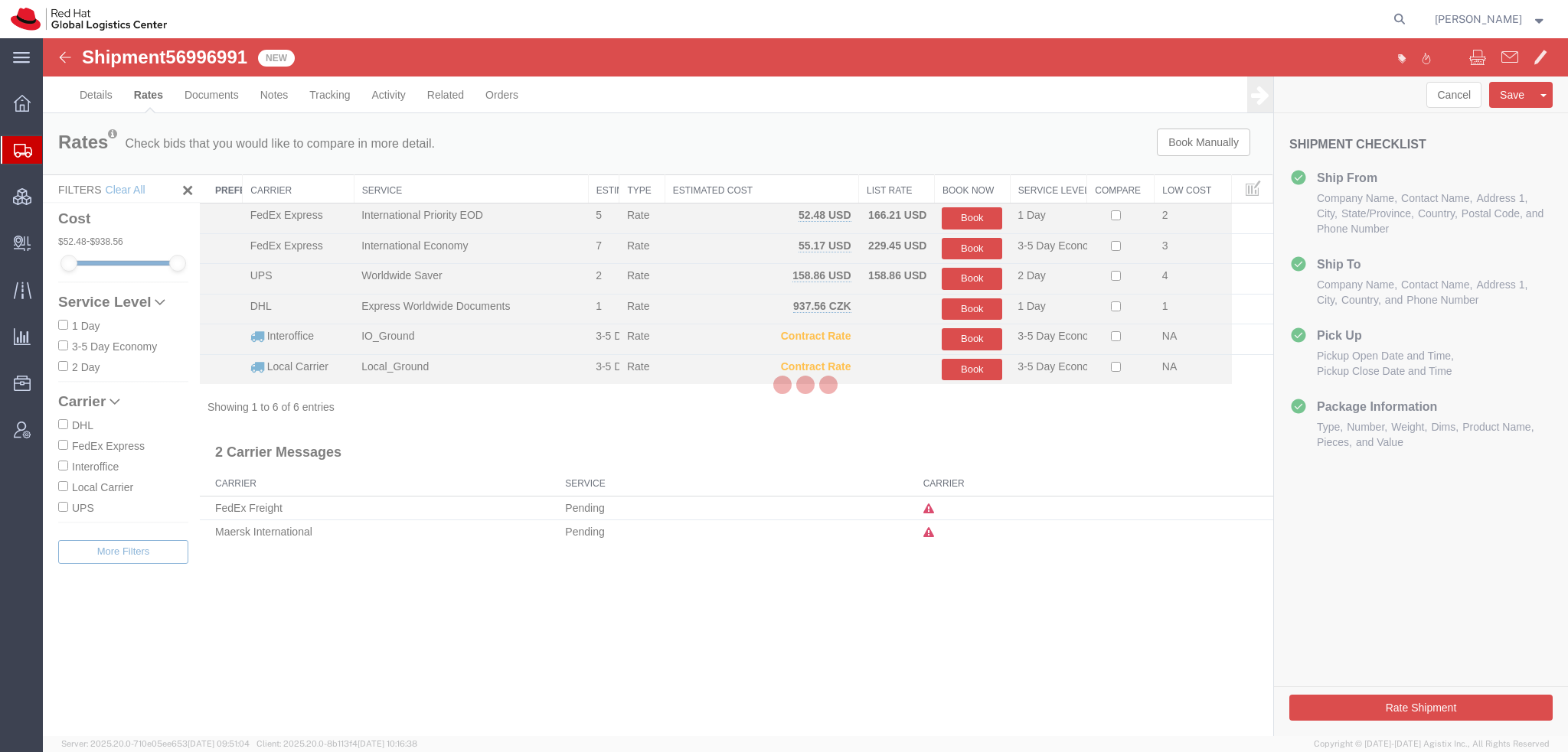
scroll to position [0, 0]
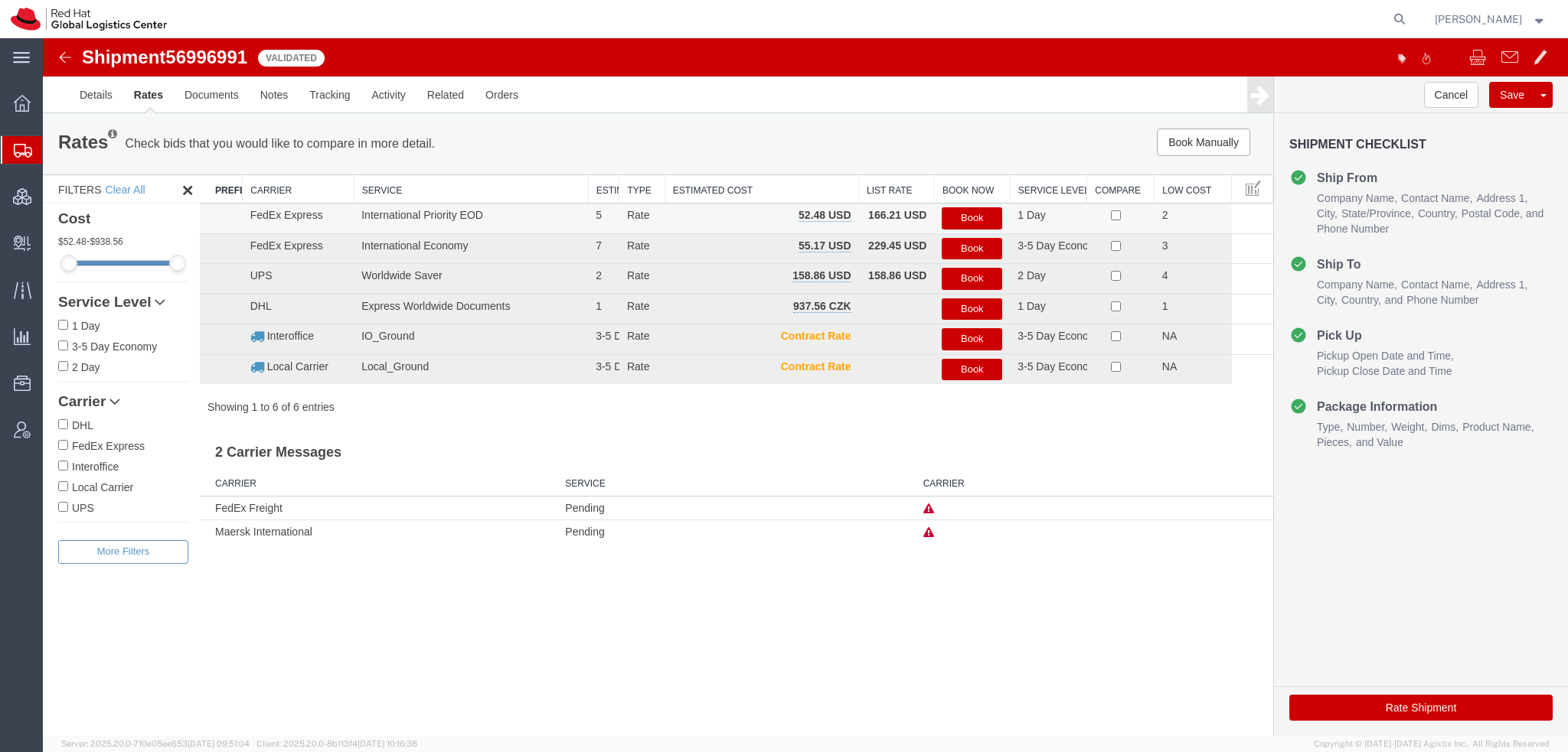
click at [965, 218] on button "Book" at bounding box center [972, 218] width 60 height 22
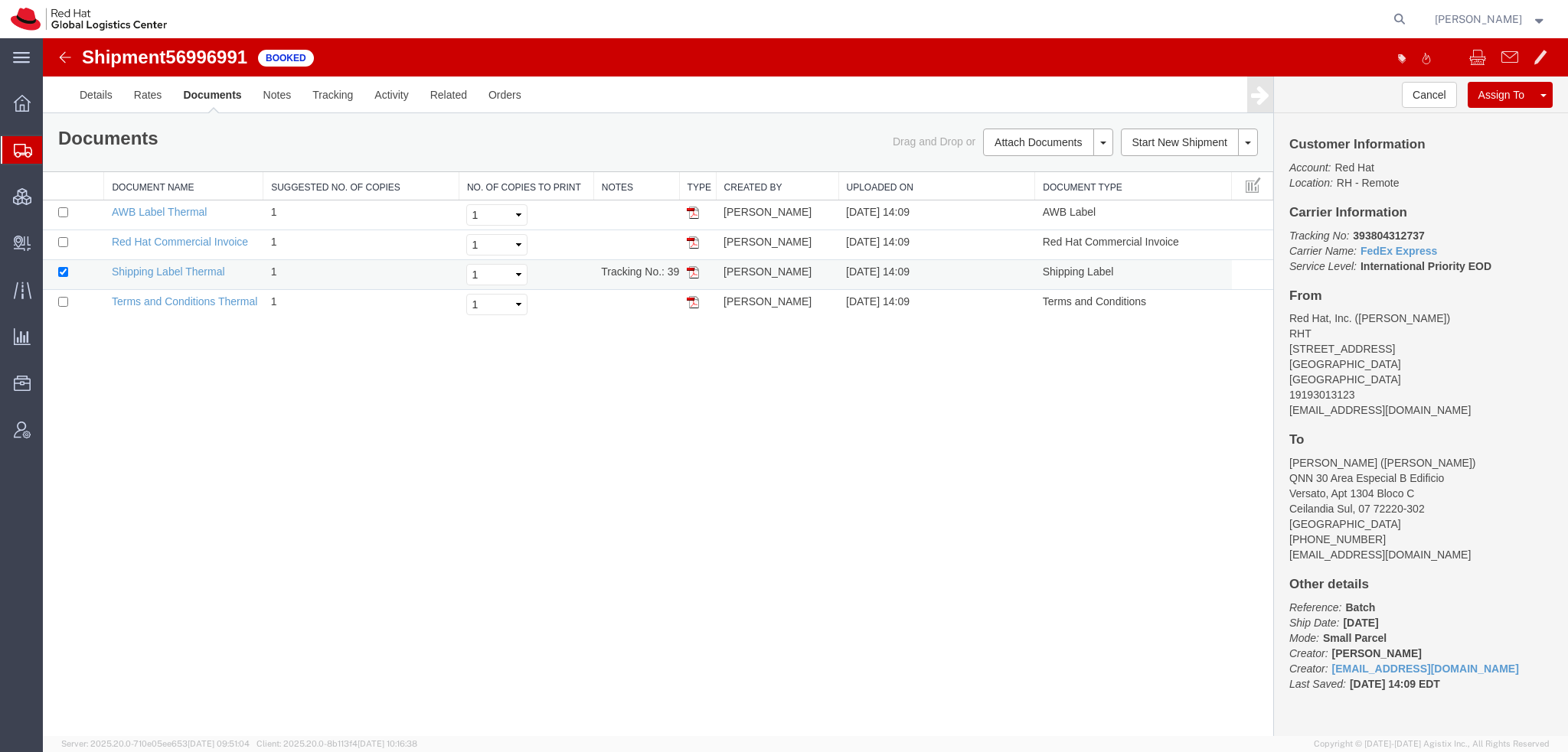
click at [692, 268] on img at bounding box center [693, 273] width 12 height 12
drag, startPoint x: 695, startPoint y: 210, endPoint x: 717, endPoint y: 169, distance: 46.5
click at [695, 210] on img at bounding box center [693, 213] width 12 height 12
click at [689, 241] on img at bounding box center [693, 242] width 12 height 12
click at [0, 0] on span "Shipment Manager" at bounding box center [0, 0] width 0 height 0
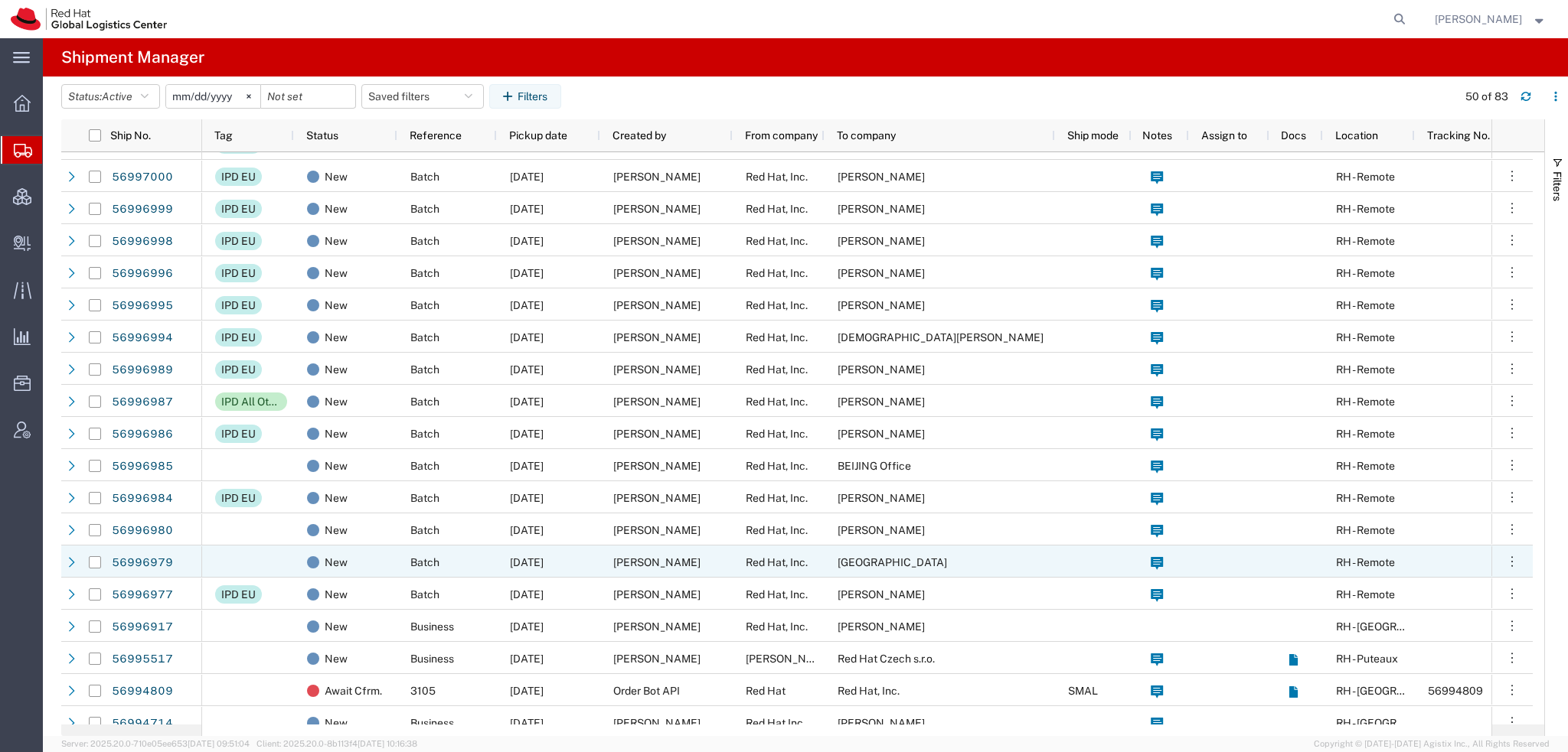
scroll to position [230, 0]
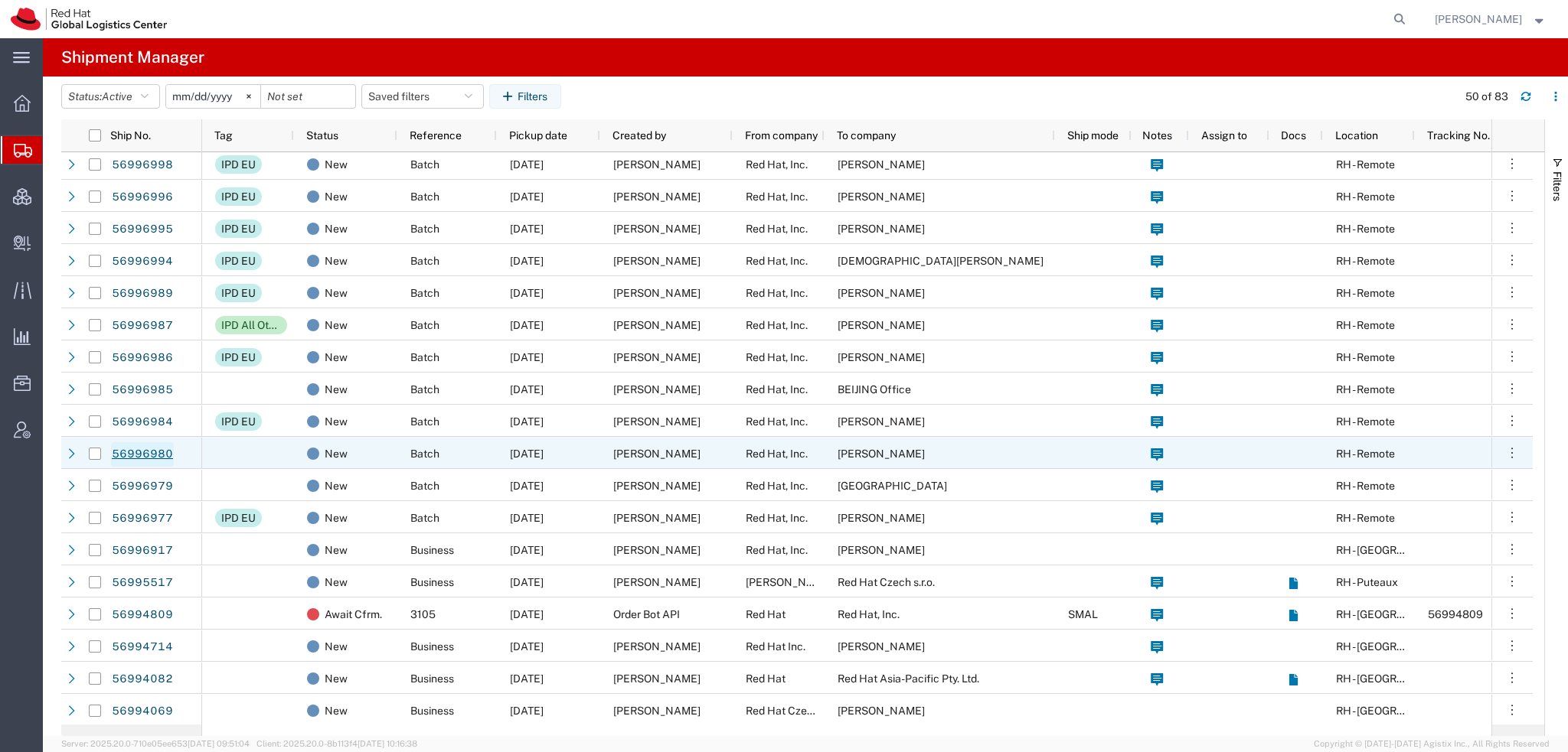
click at [153, 448] on link "56996980" at bounding box center [142, 455] width 63 height 25
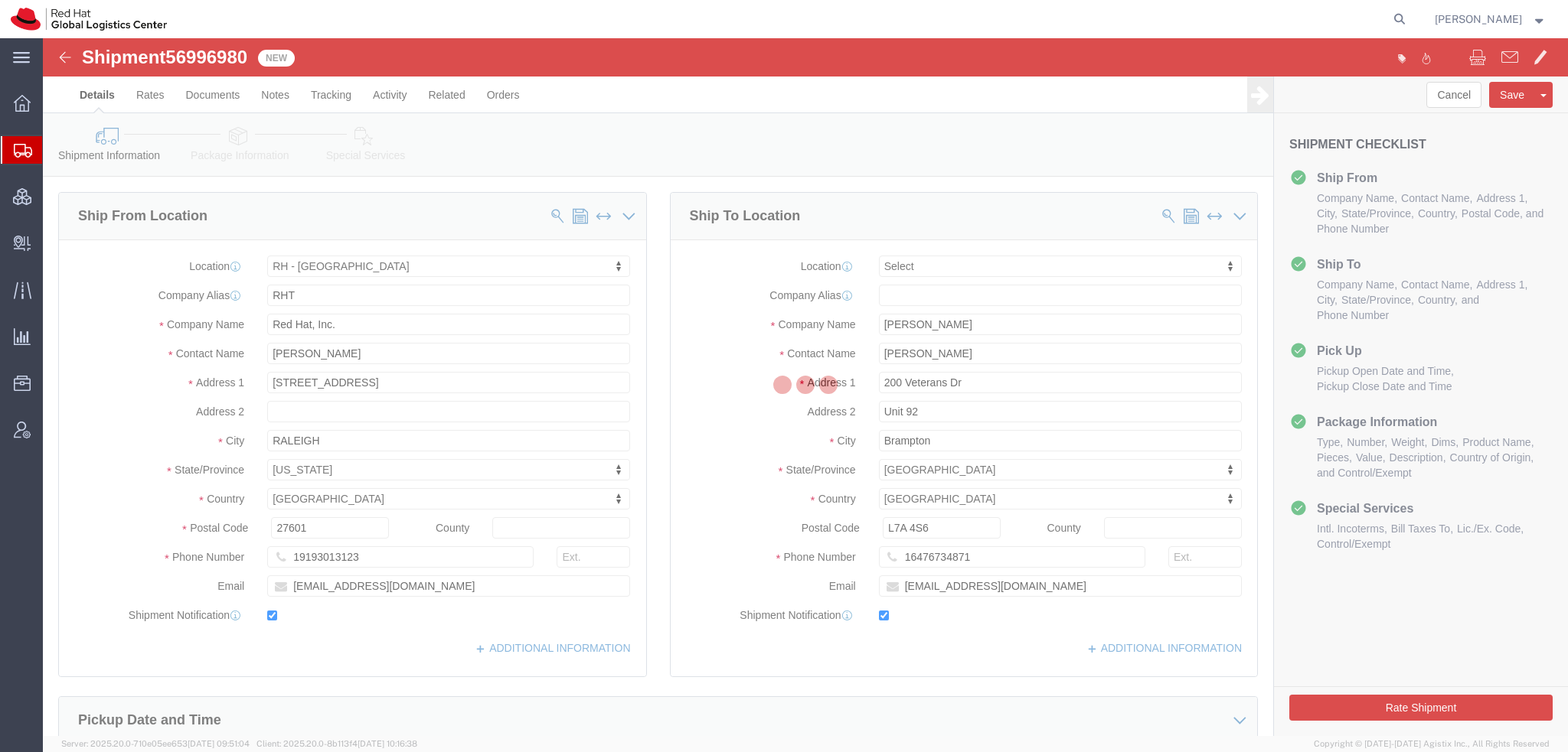
select select "38014"
select select
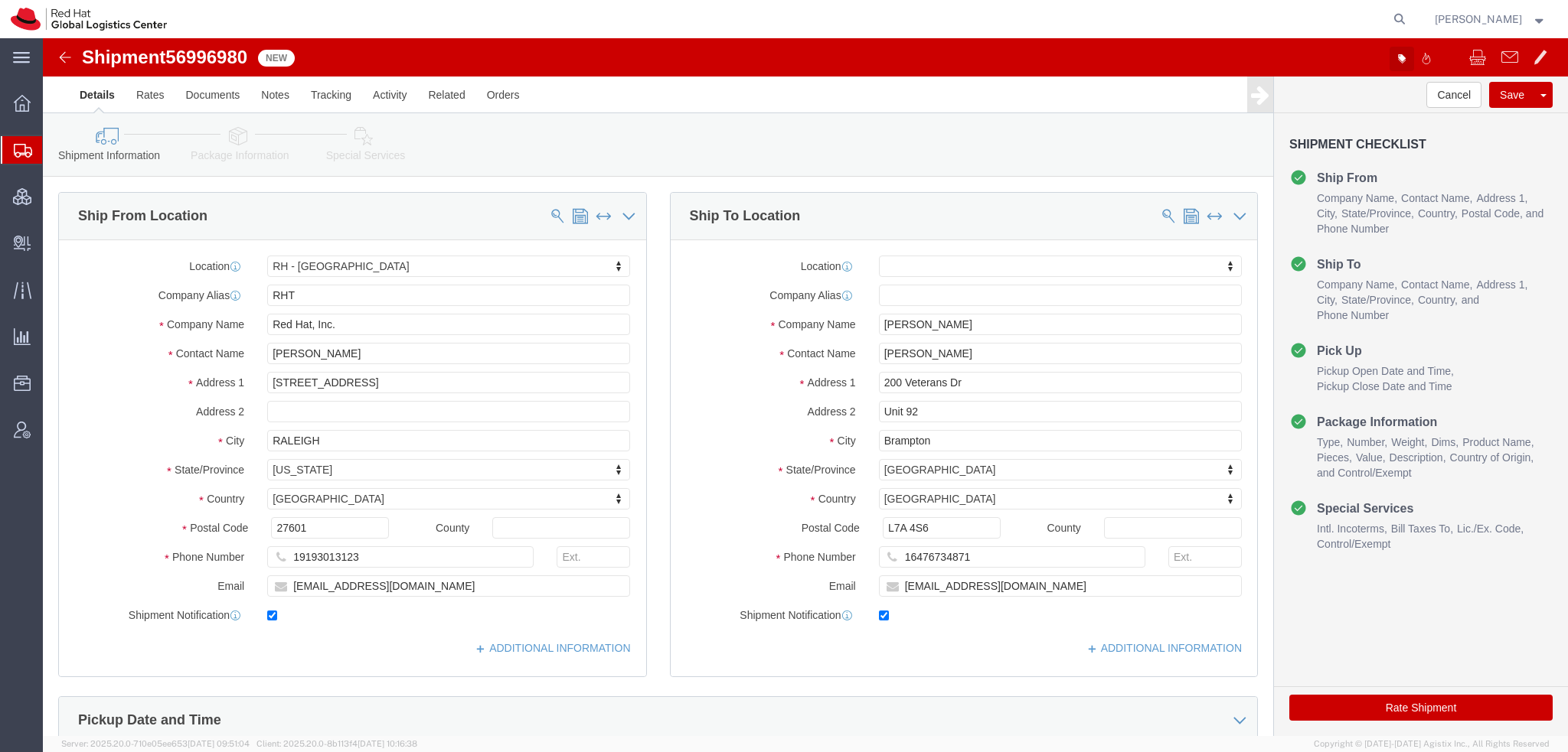
click button "button"
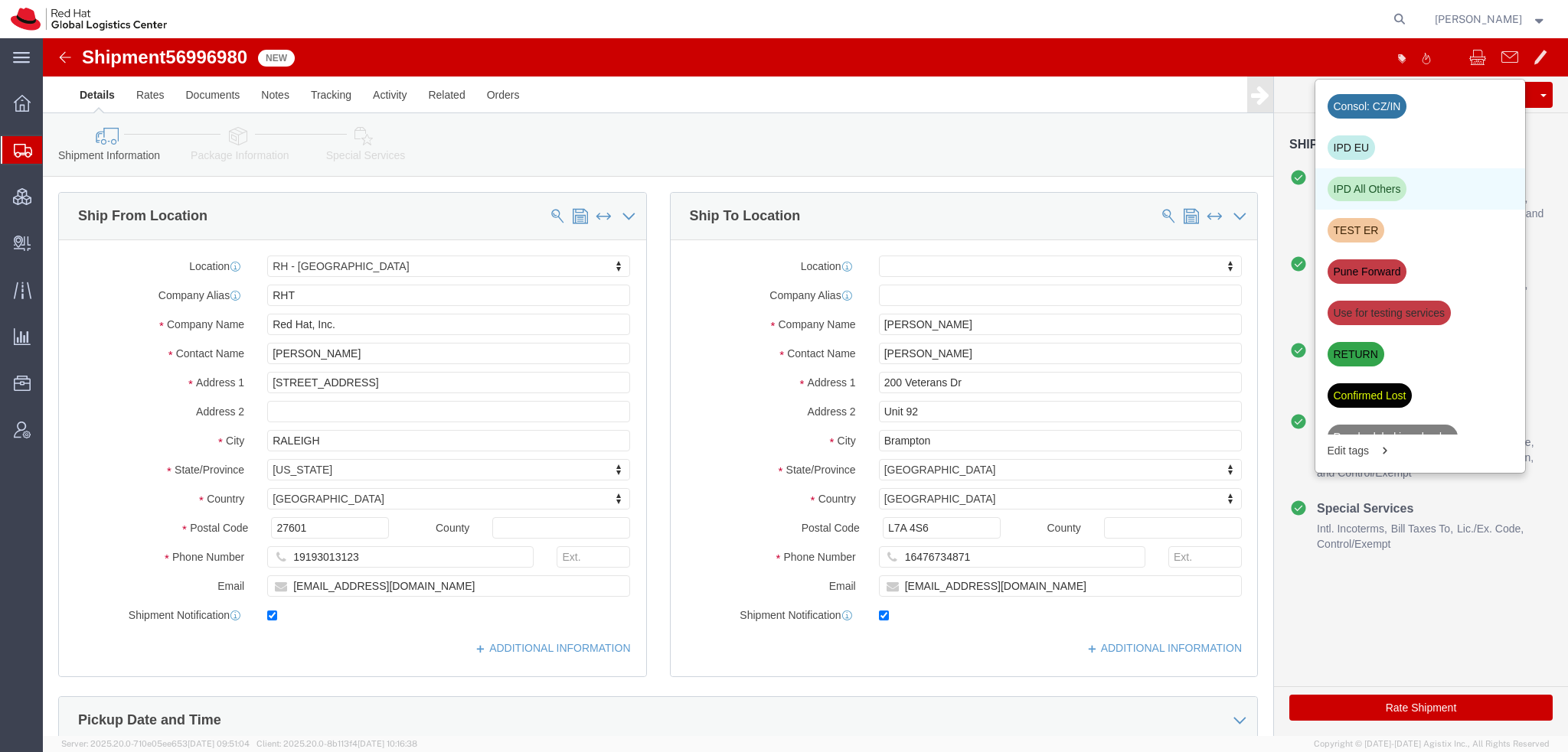
click div "IPD All Others"
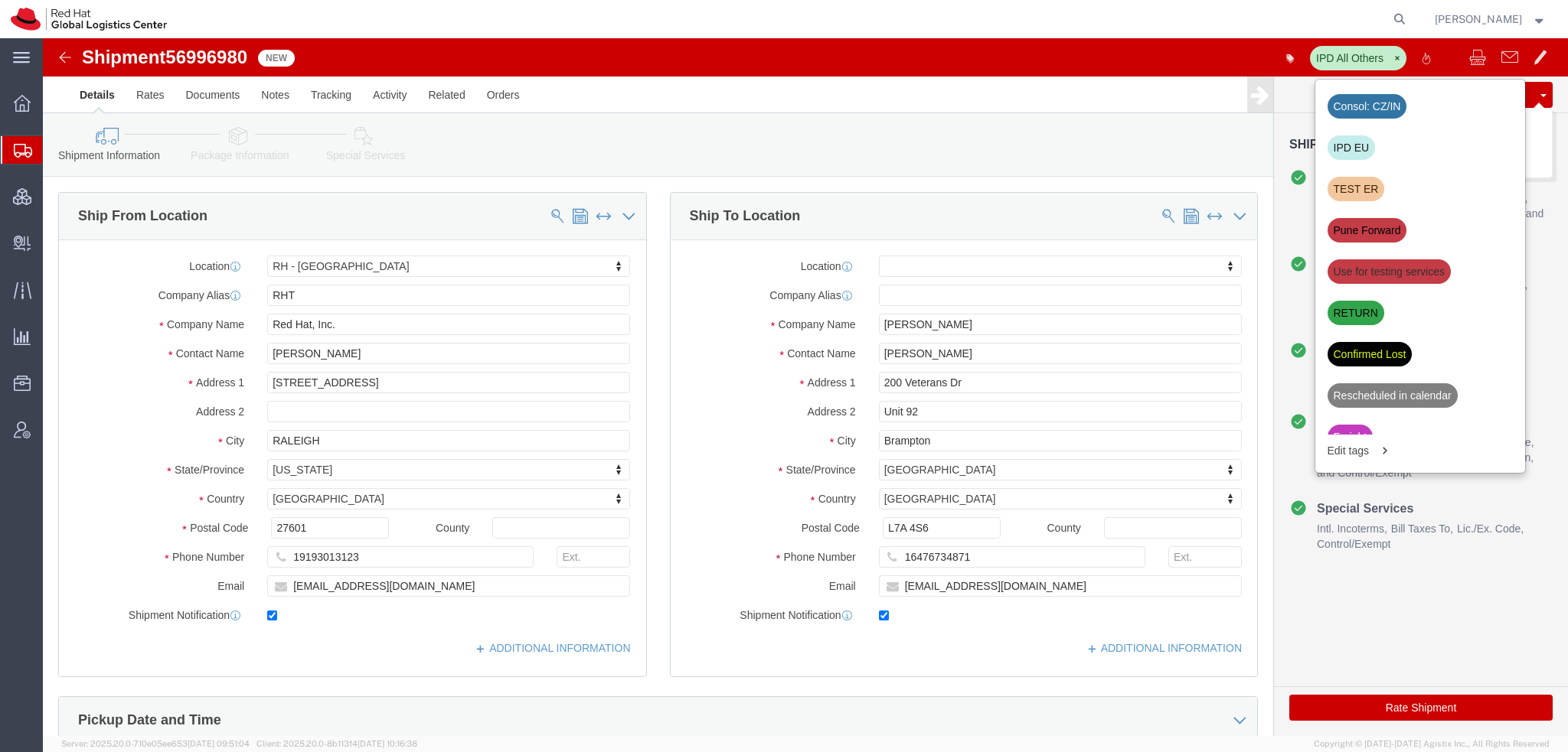
click button "Save"
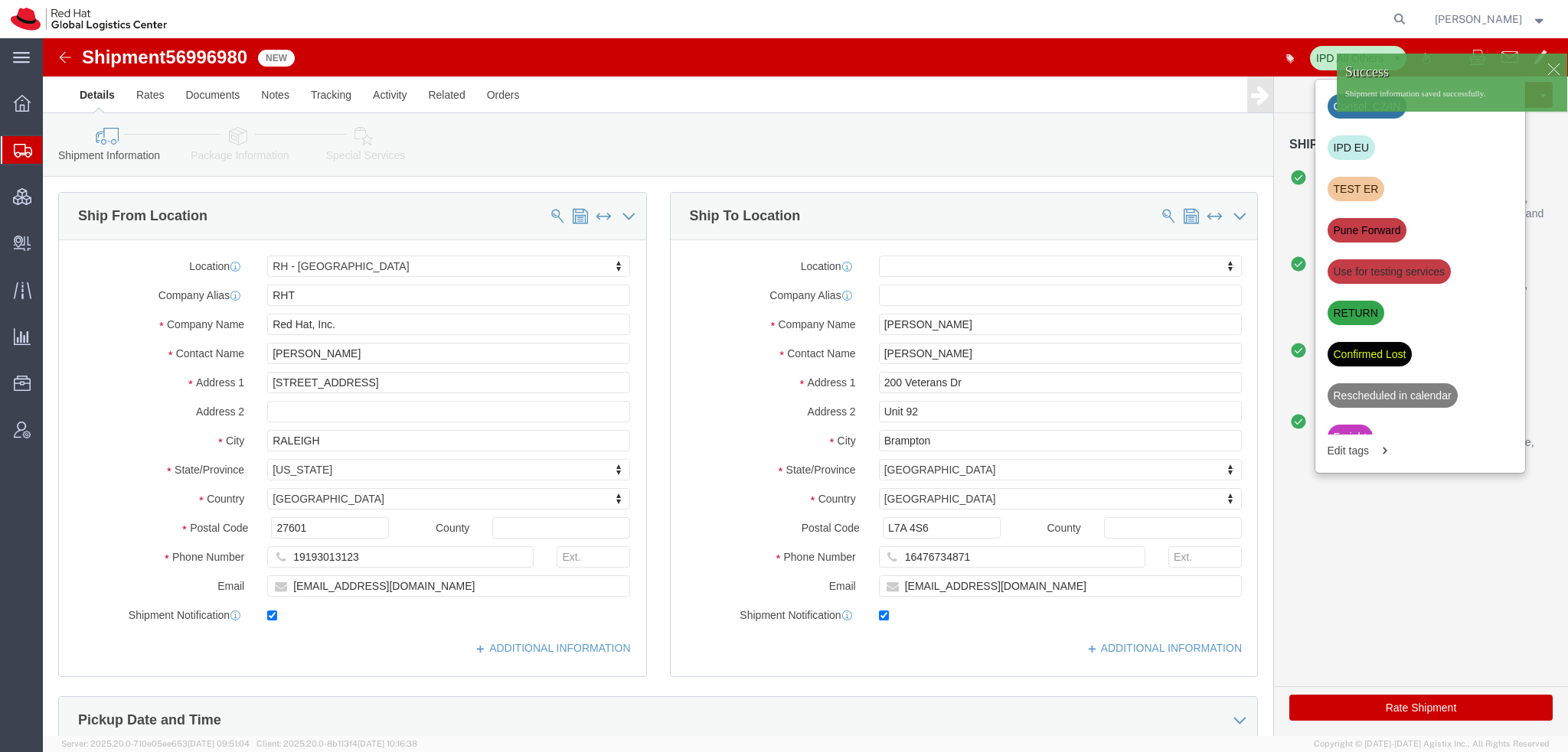
click at [0, 0] on span "Shipment Manager" at bounding box center [0, 0] width 0 height 0
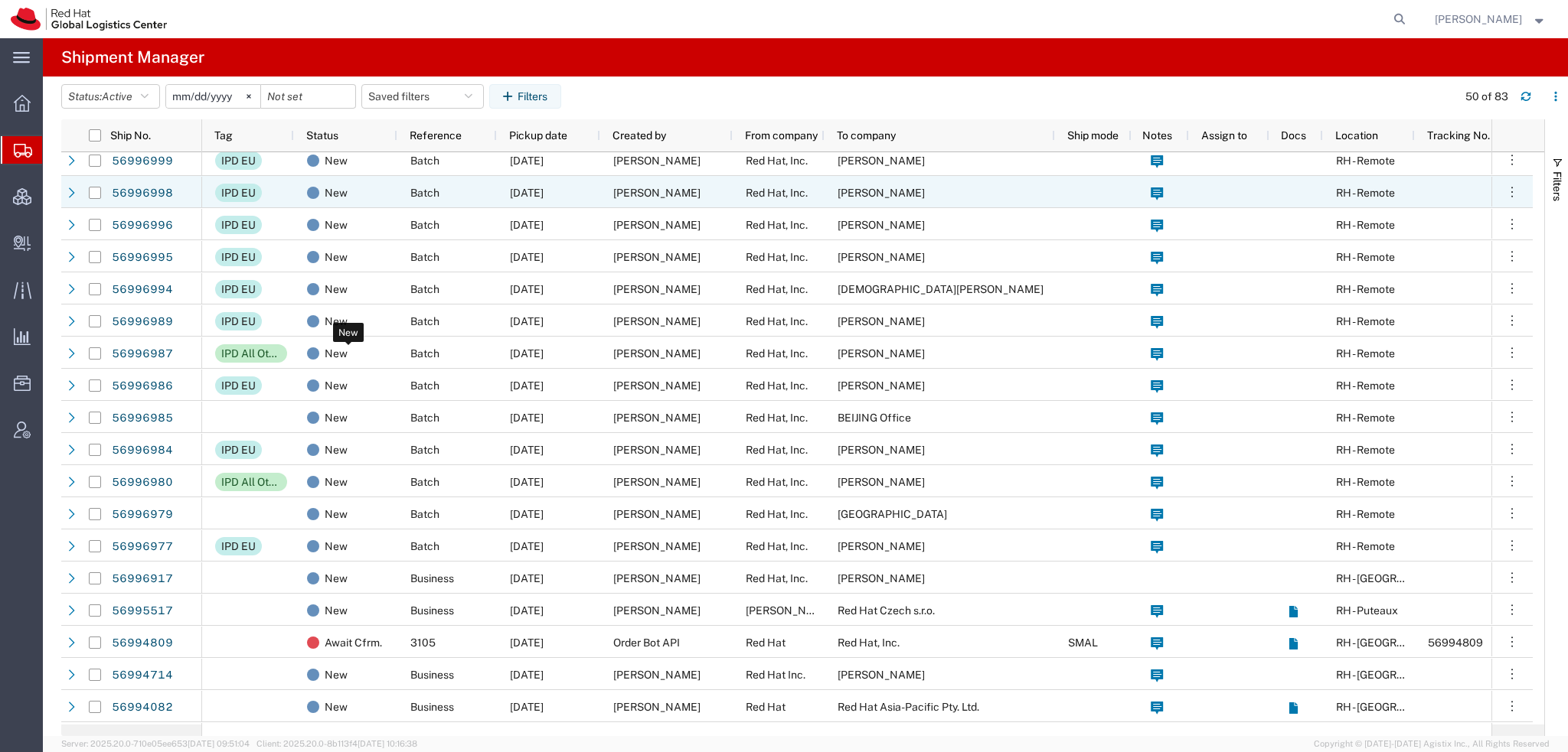
scroll to position [230, 0]
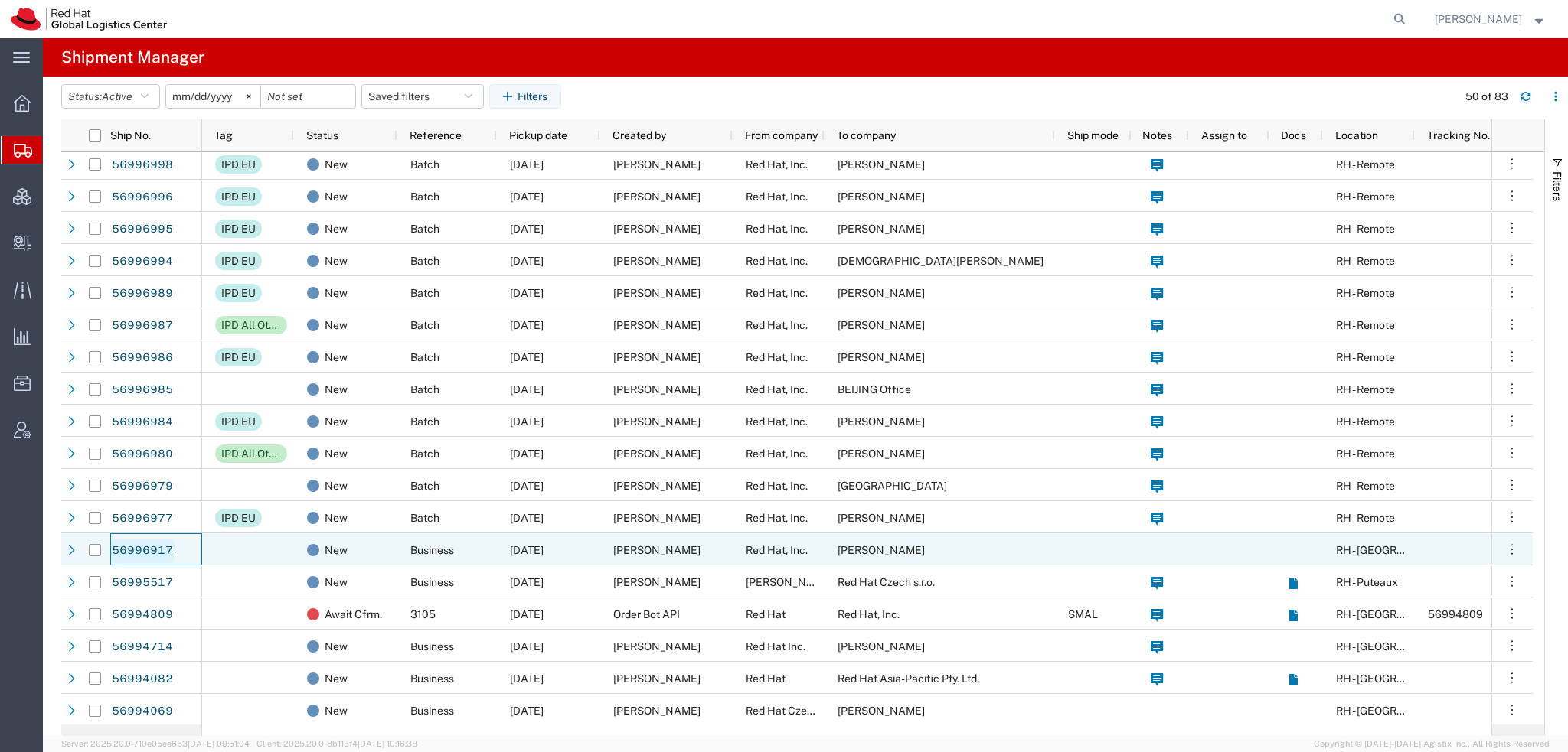
click at [148, 553] on link "56996917" at bounding box center [142, 551] width 63 height 25
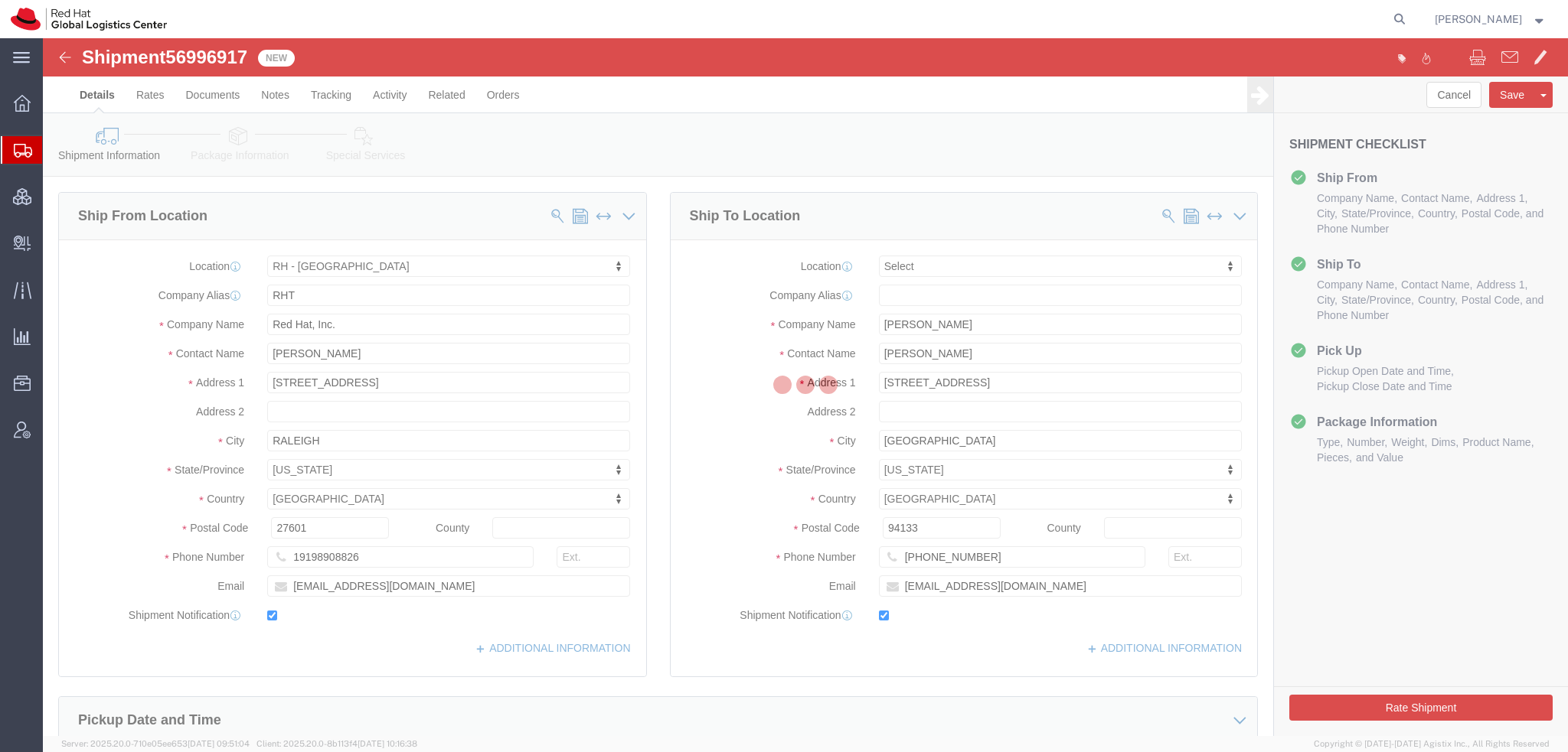
select select "38014"
select select
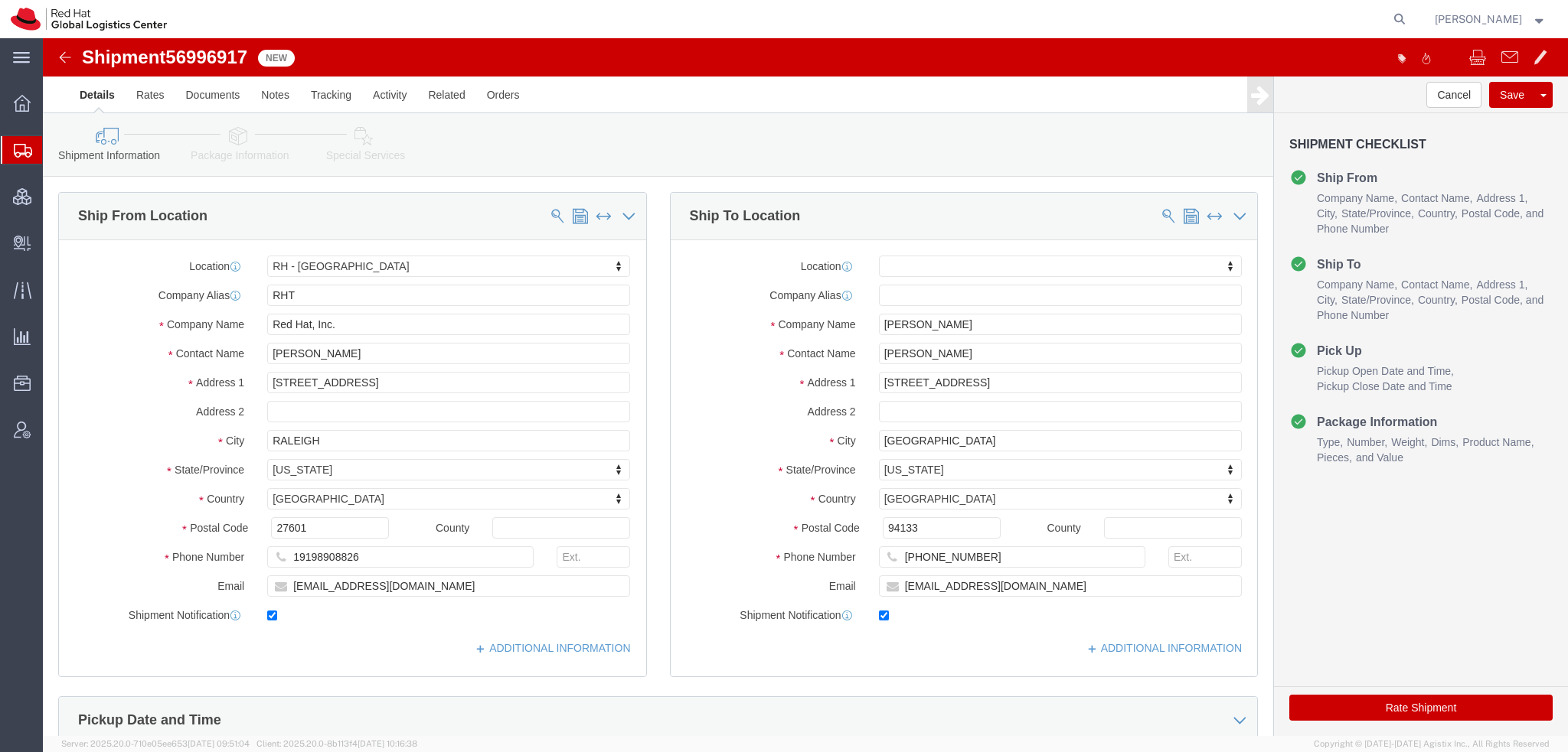
scroll to position [383, 0]
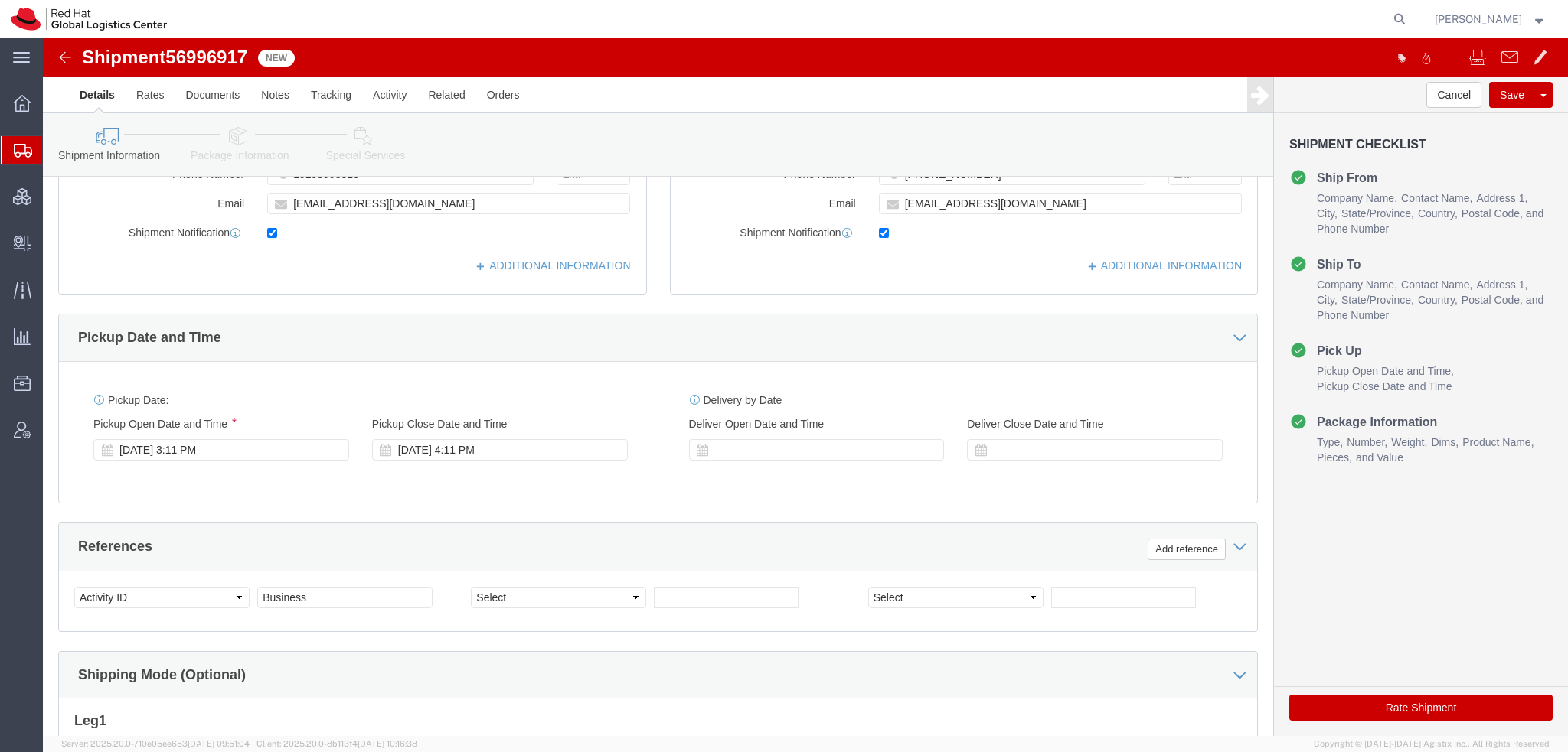
click icon
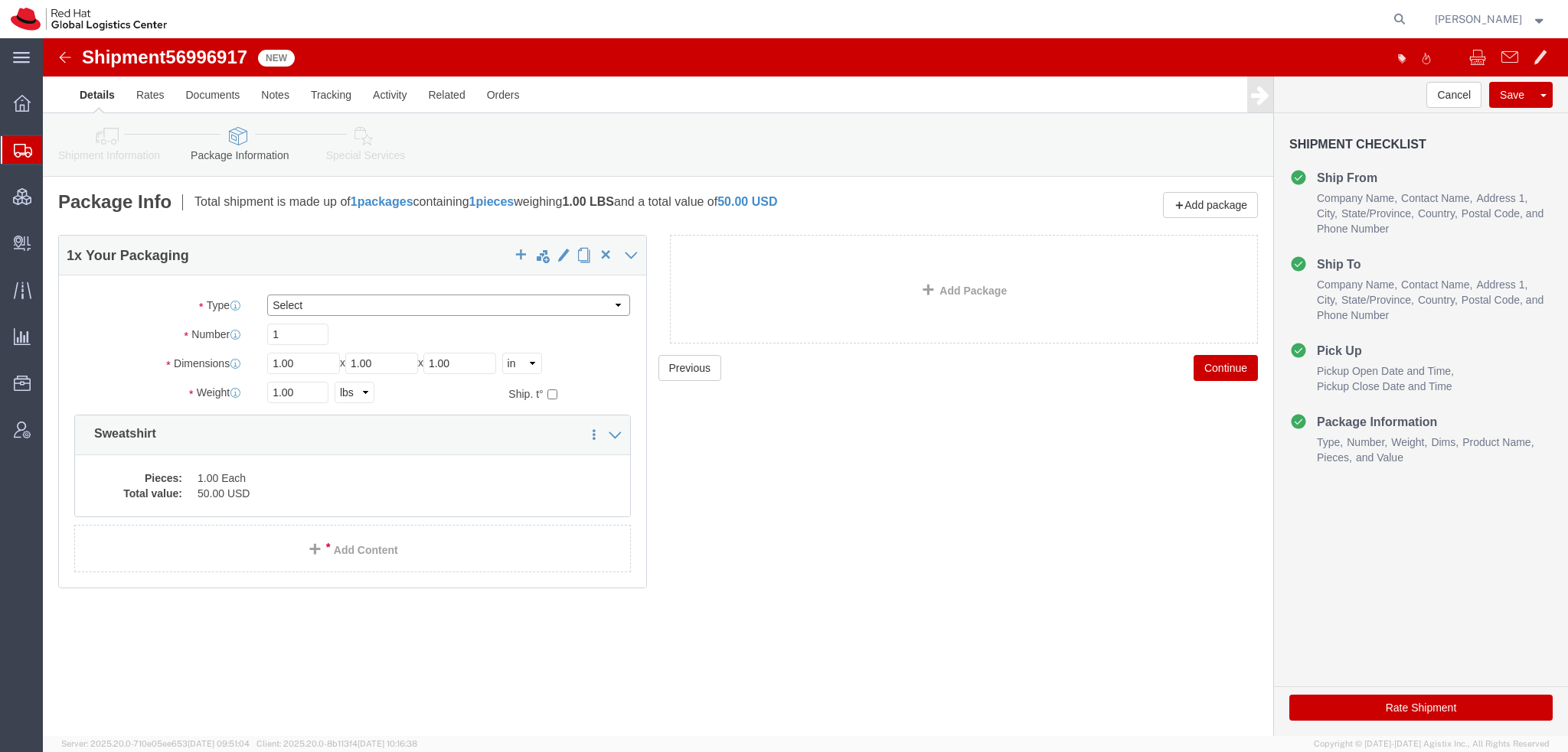
click select "Select Case(s) Crate(s) Envelope Large Box Medium Box PAK Skid(s) Small Box Sma…"
select select "PAK"
click select "Select Case(s) Crate(s) Envelope Large Box Medium Box PAK Skid(s) Small Box Sma…"
drag, startPoint x: 283, startPoint y: 359, endPoint x: -43, endPoint y: 252, distance: 343.1
click html "Shipment 56996917 New Details Rates Documents Notes Tracking Activity Related O…"
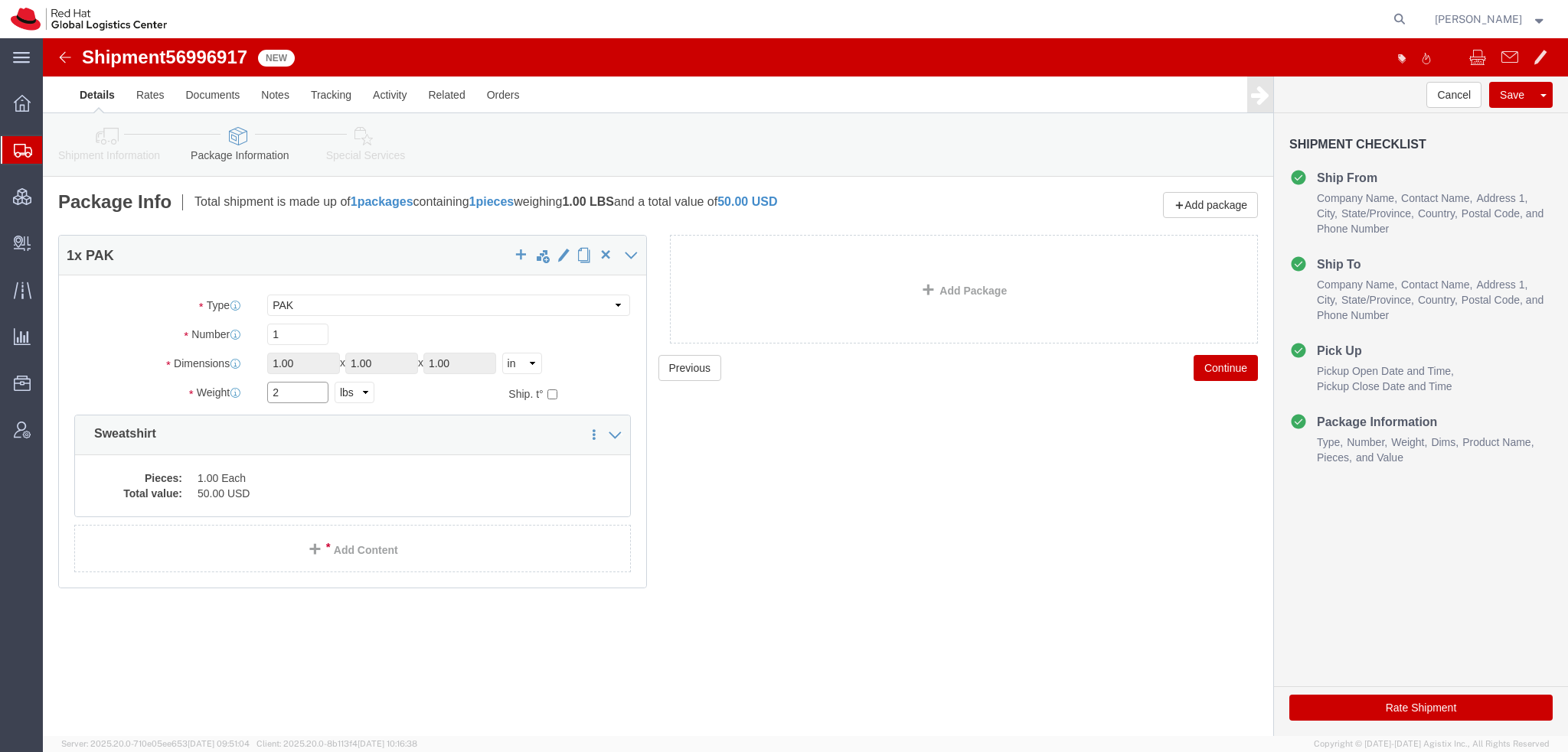
type input "2"
click icon
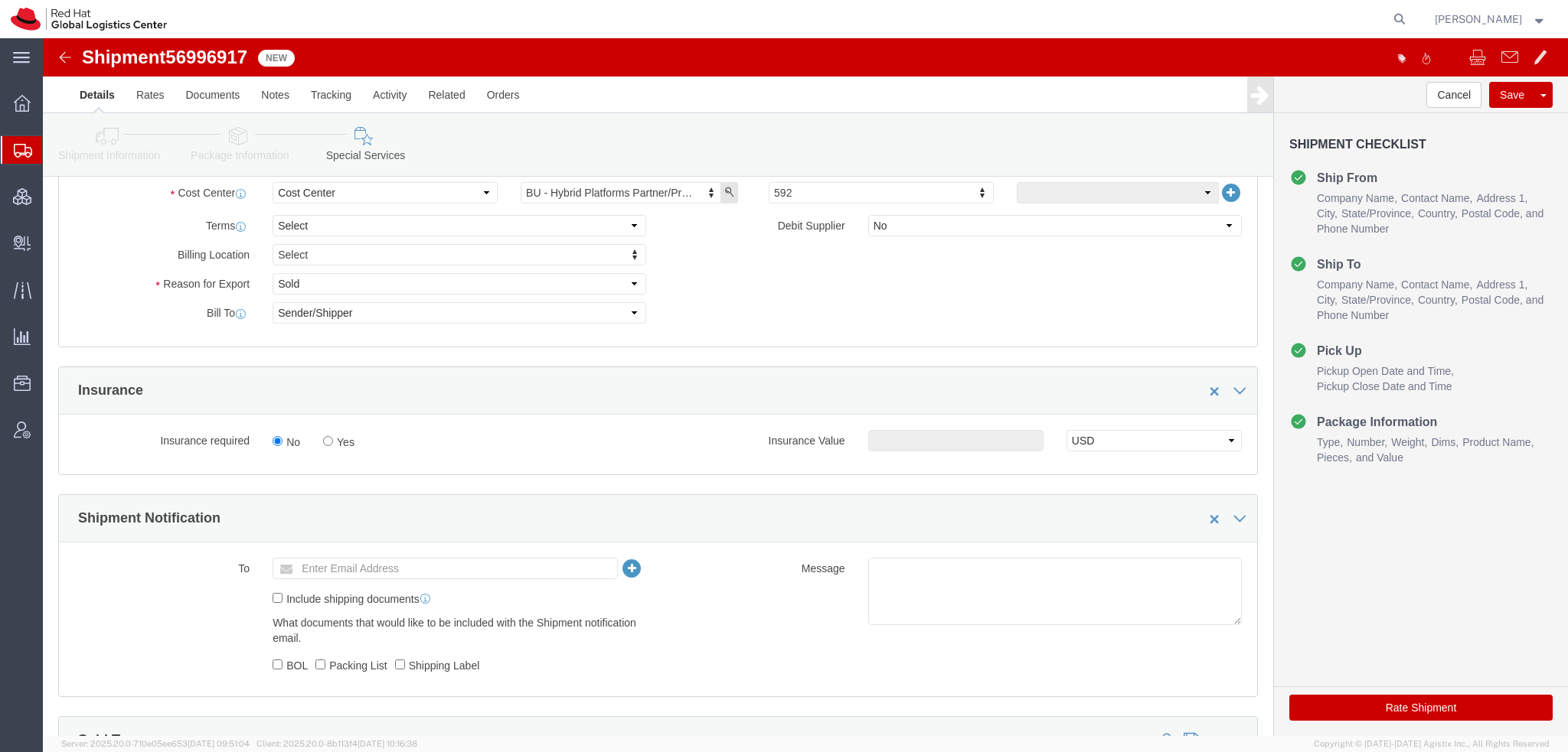
scroll to position [613, 0]
click button "Rate Shipment"
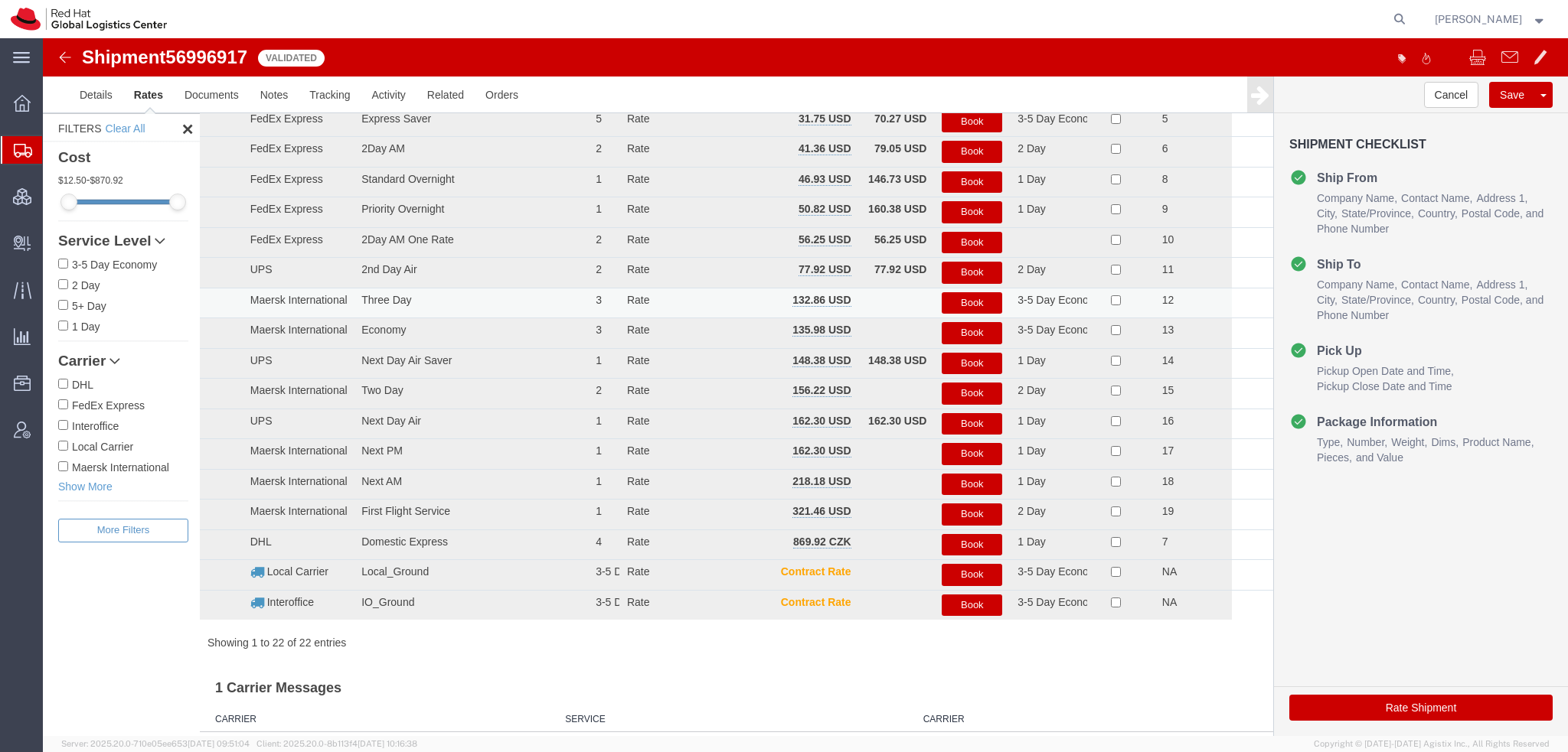
scroll to position [0, 0]
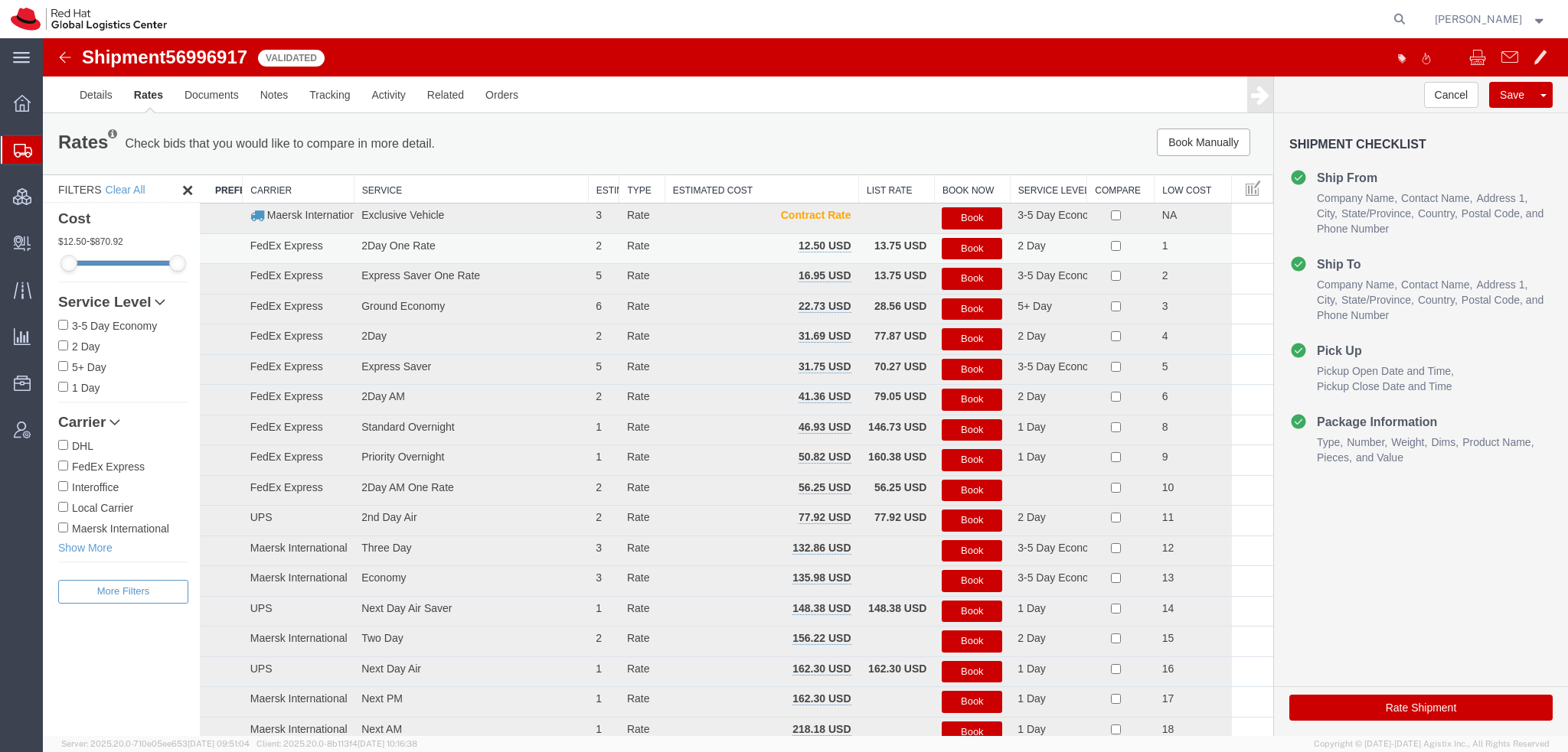
click at [969, 248] on button "Book" at bounding box center [972, 249] width 60 height 22
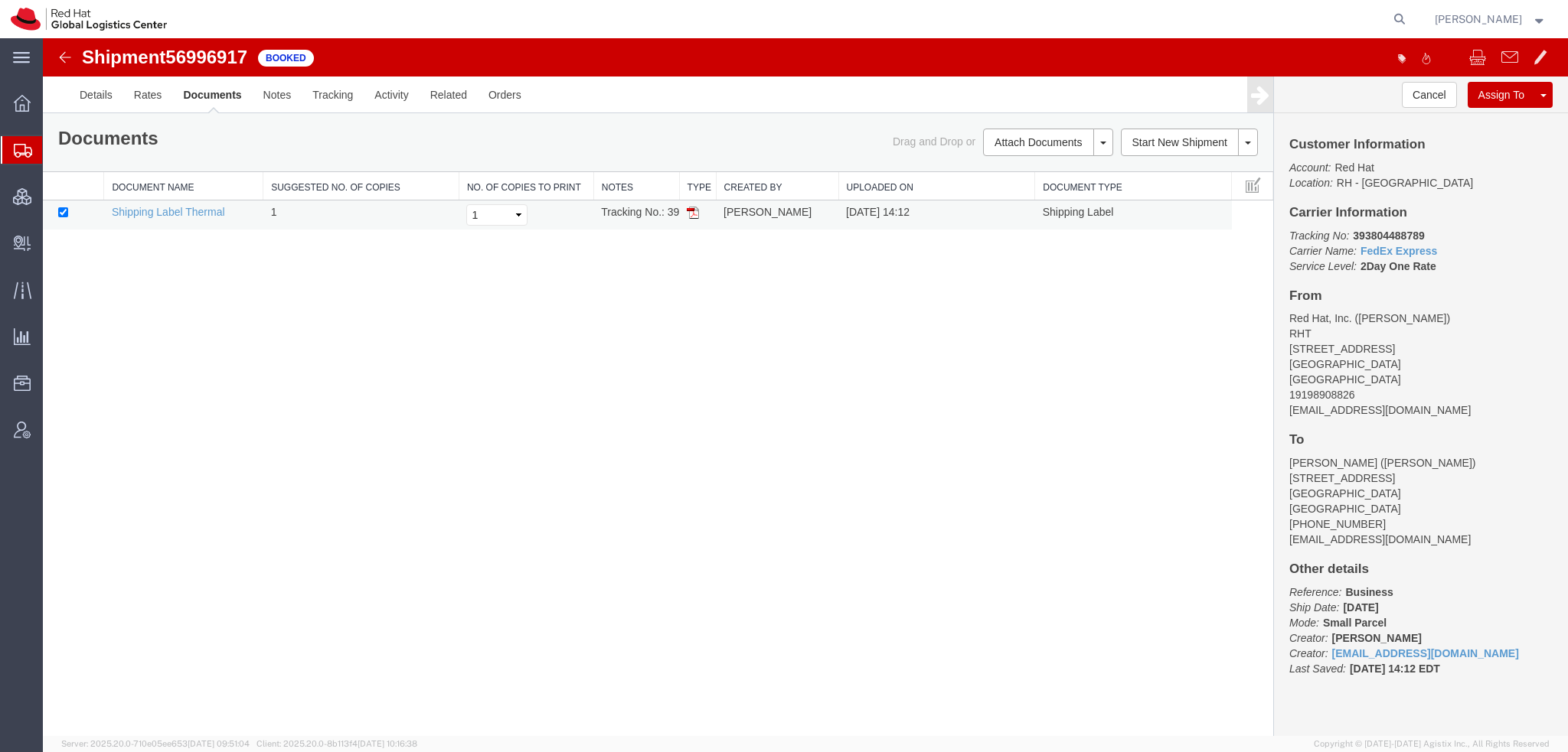
click at [694, 213] on img at bounding box center [693, 213] width 12 height 12
click at [0, 0] on span "Shipment Manager" at bounding box center [0, 0] width 0 height 0
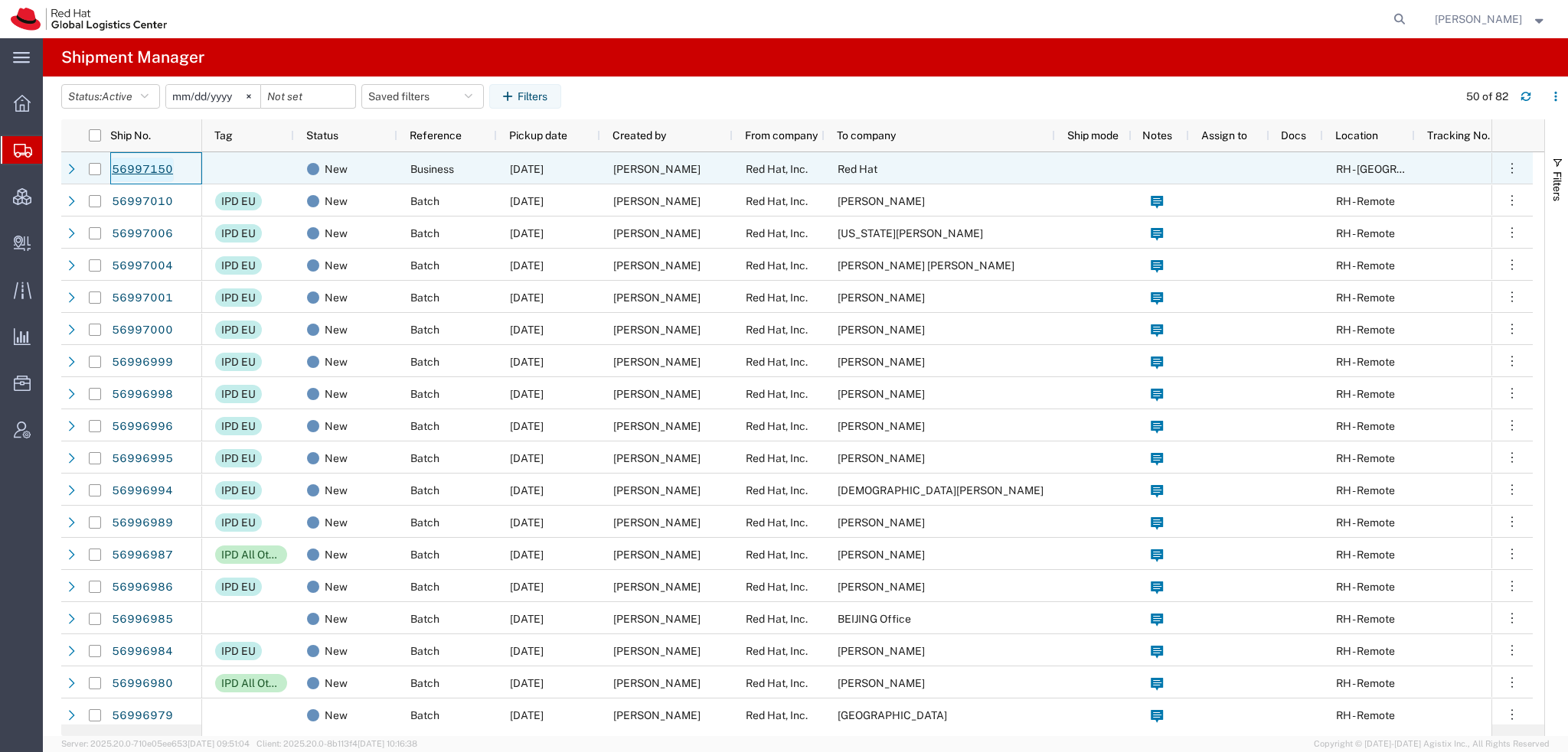
click at [116, 164] on link "56997150" at bounding box center [142, 170] width 63 height 25
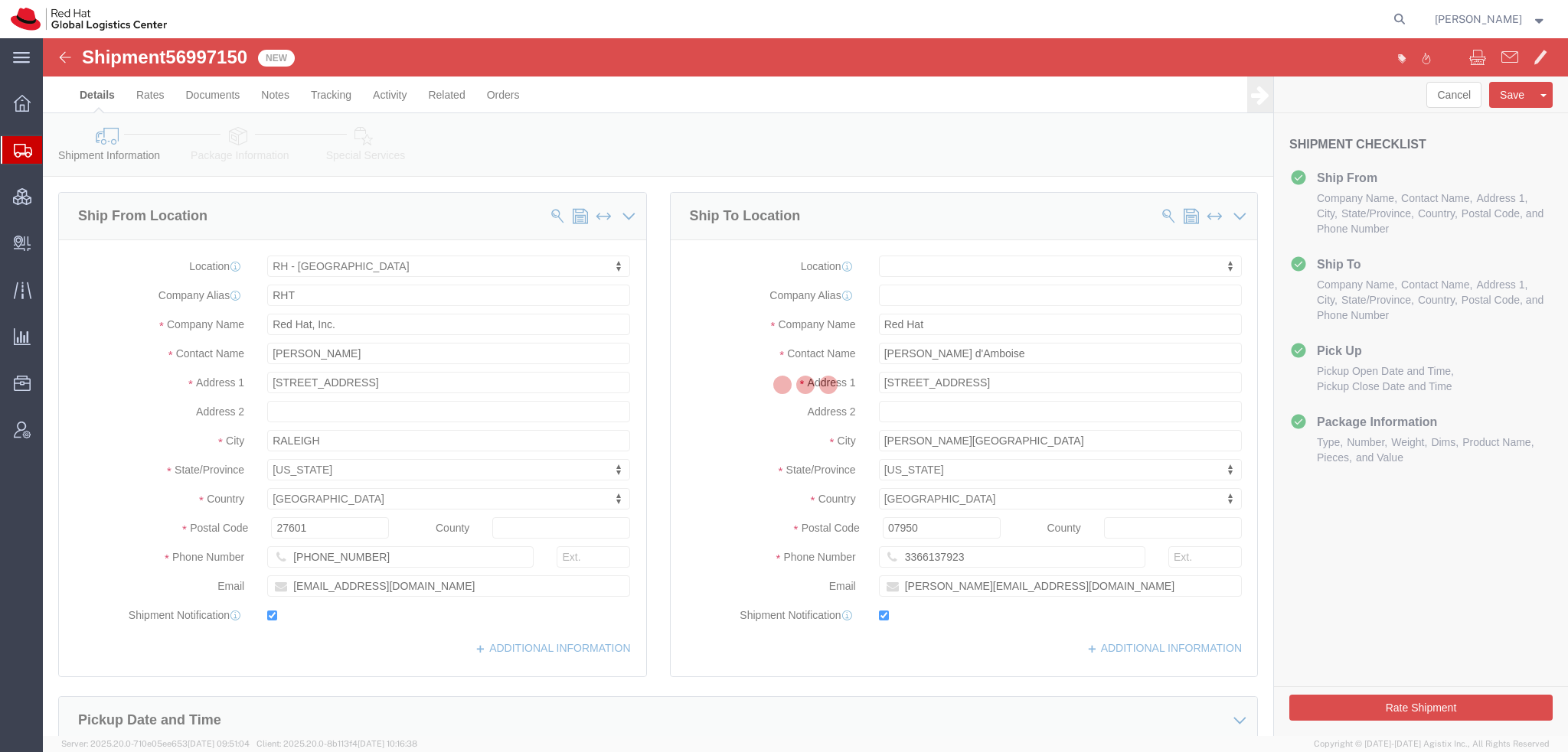
select select "38014"
select select
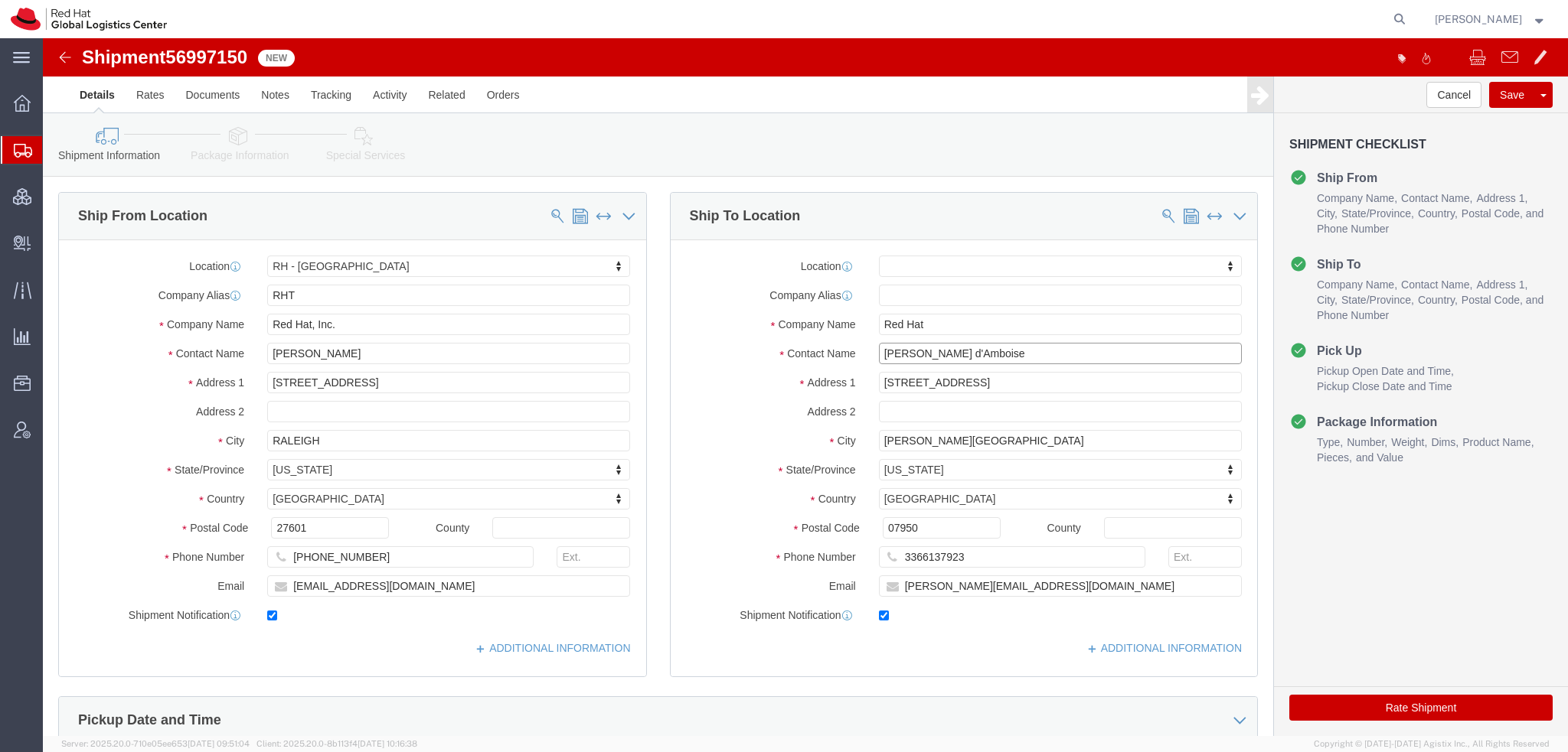
drag, startPoint x: 945, startPoint y: 313, endPoint x: -43, endPoint y: 114, distance: 1007.8
click html "Shipment 56997150 New Details Rates Documents Notes Tracking Activity Related O…"
paste input "Allison d'Amboise"
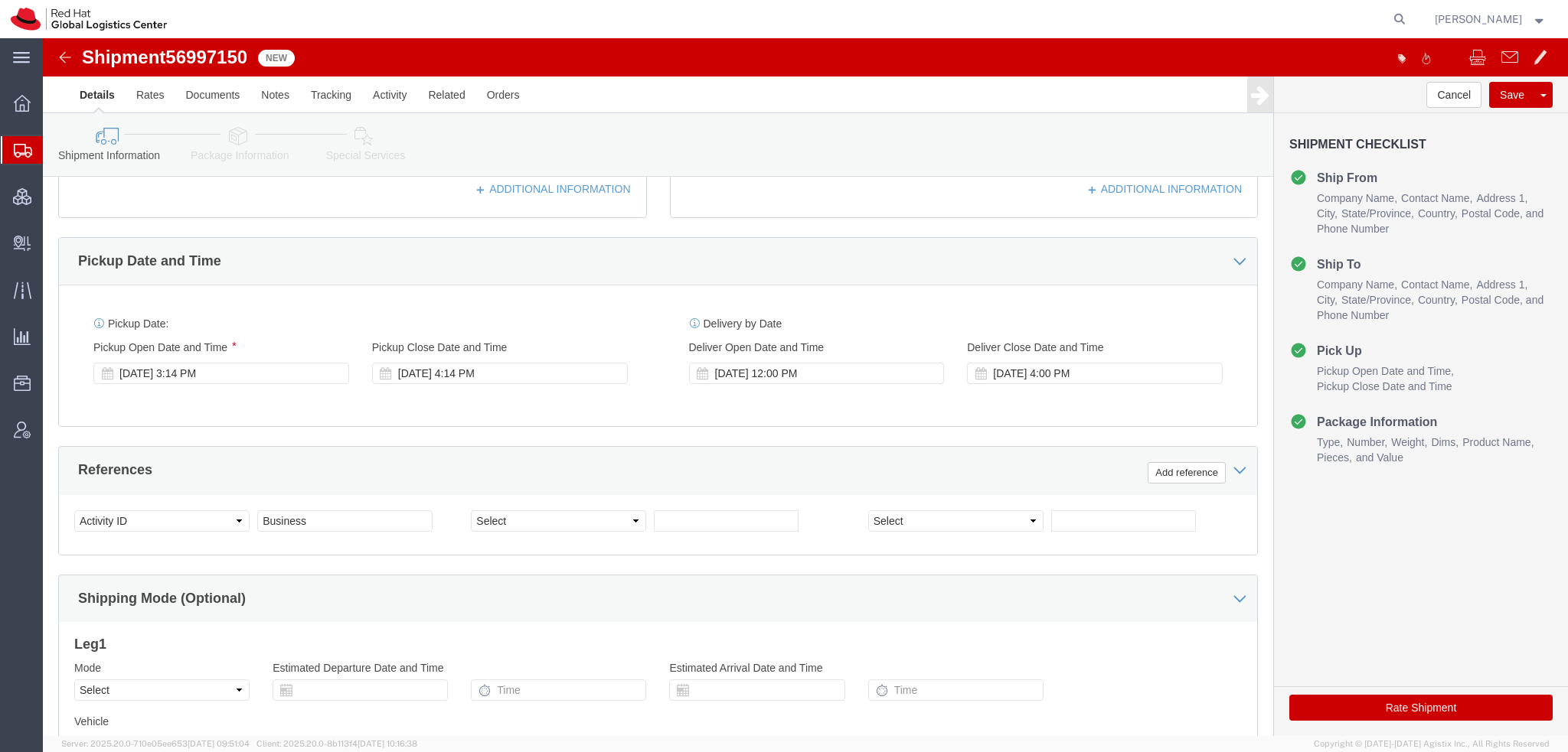
type input "Allison d'Amboise"
click icon
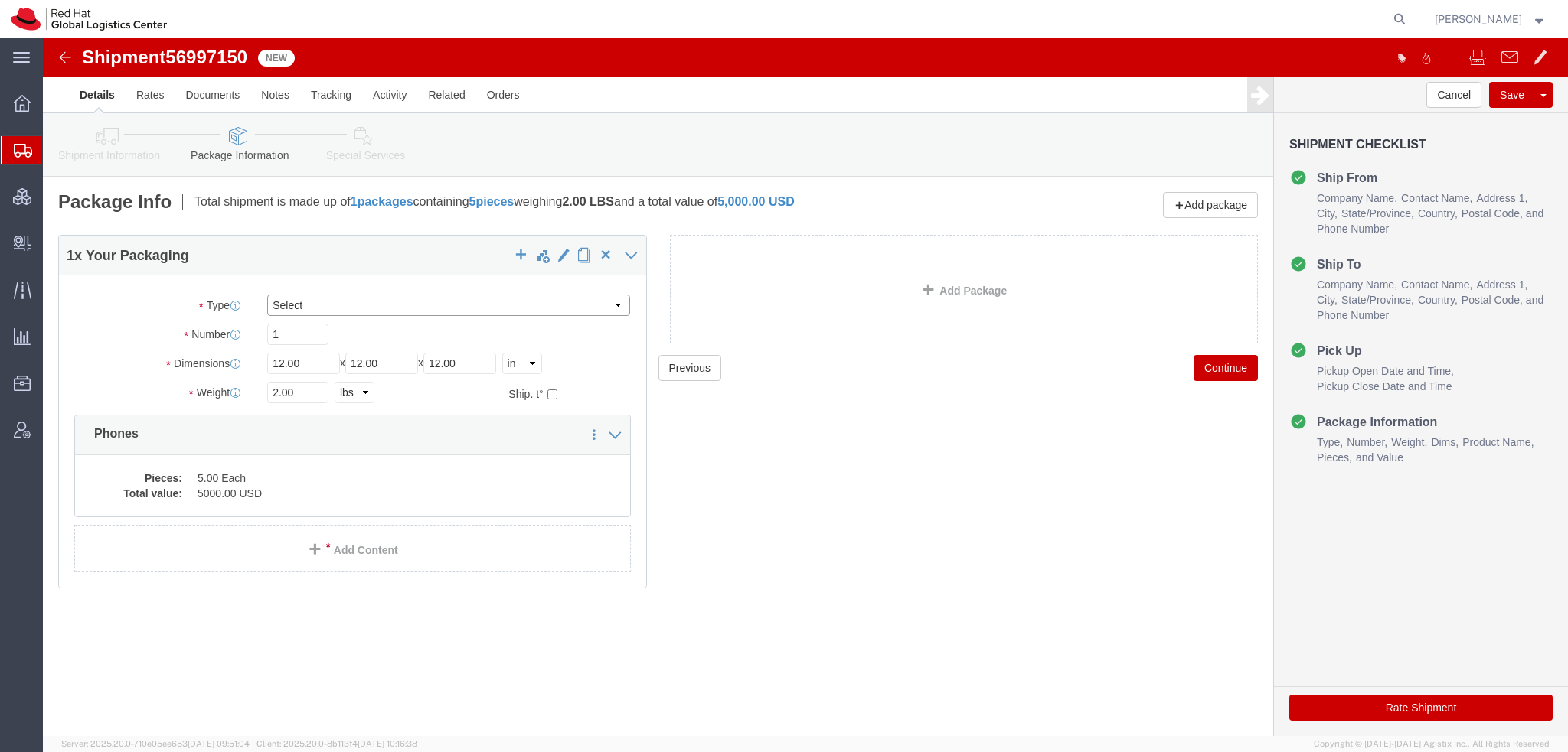
click select "Select Case(s) Crate(s) Envelope Large Box Medium Box PAK Skid(s) Small Box Sma…"
select select "MBX"
click select "Select Case(s) Crate(s) Envelope Large Box Medium Box PAK Skid(s) Small Box Sma…"
drag, startPoint x: 254, startPoint y: 353, endPoint x: -43, endPoint y: 223, distance: 324.2
click html "Shipment 56997150 New Details Rates Documents Notes Tracking Activity Related O…"
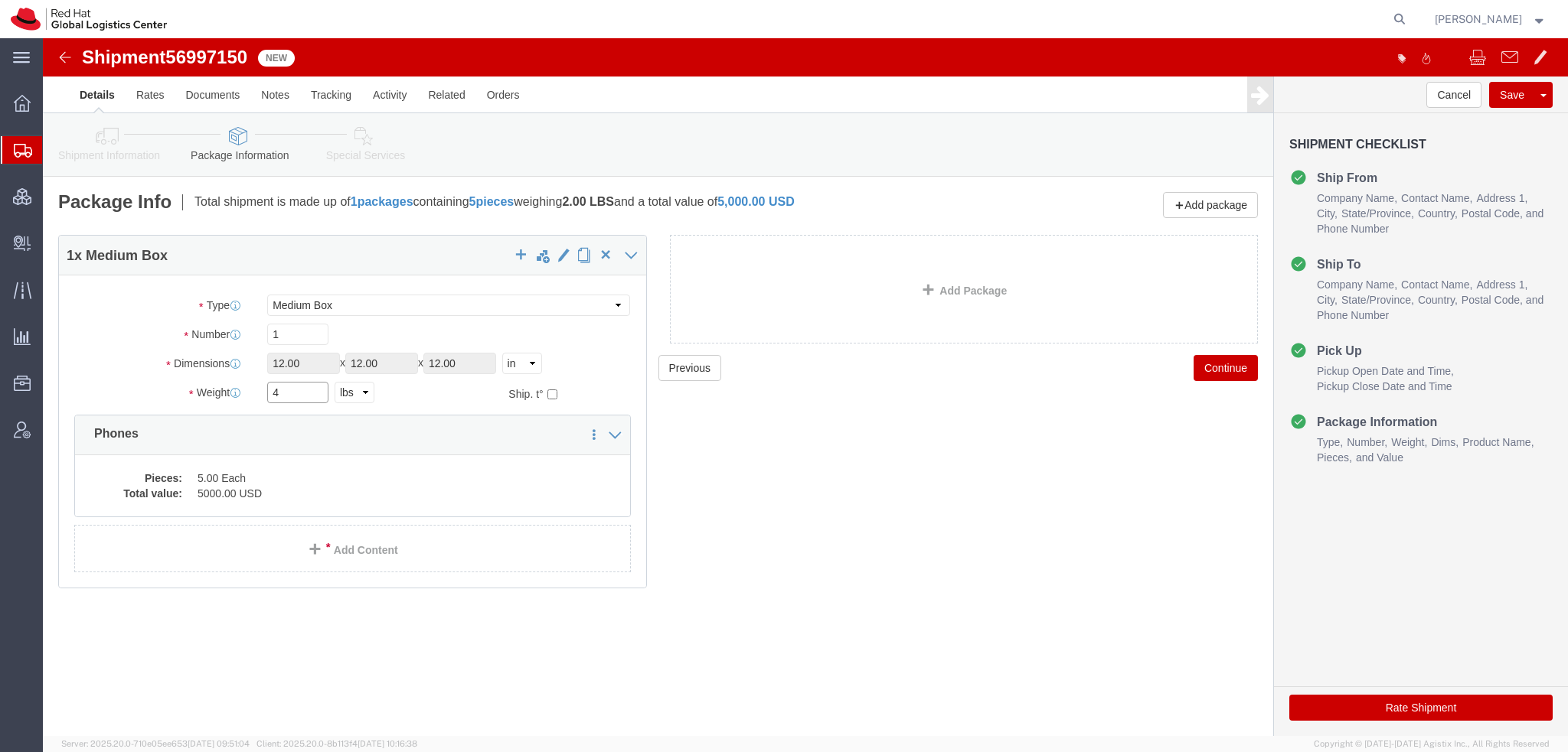
type input "4"
click icon
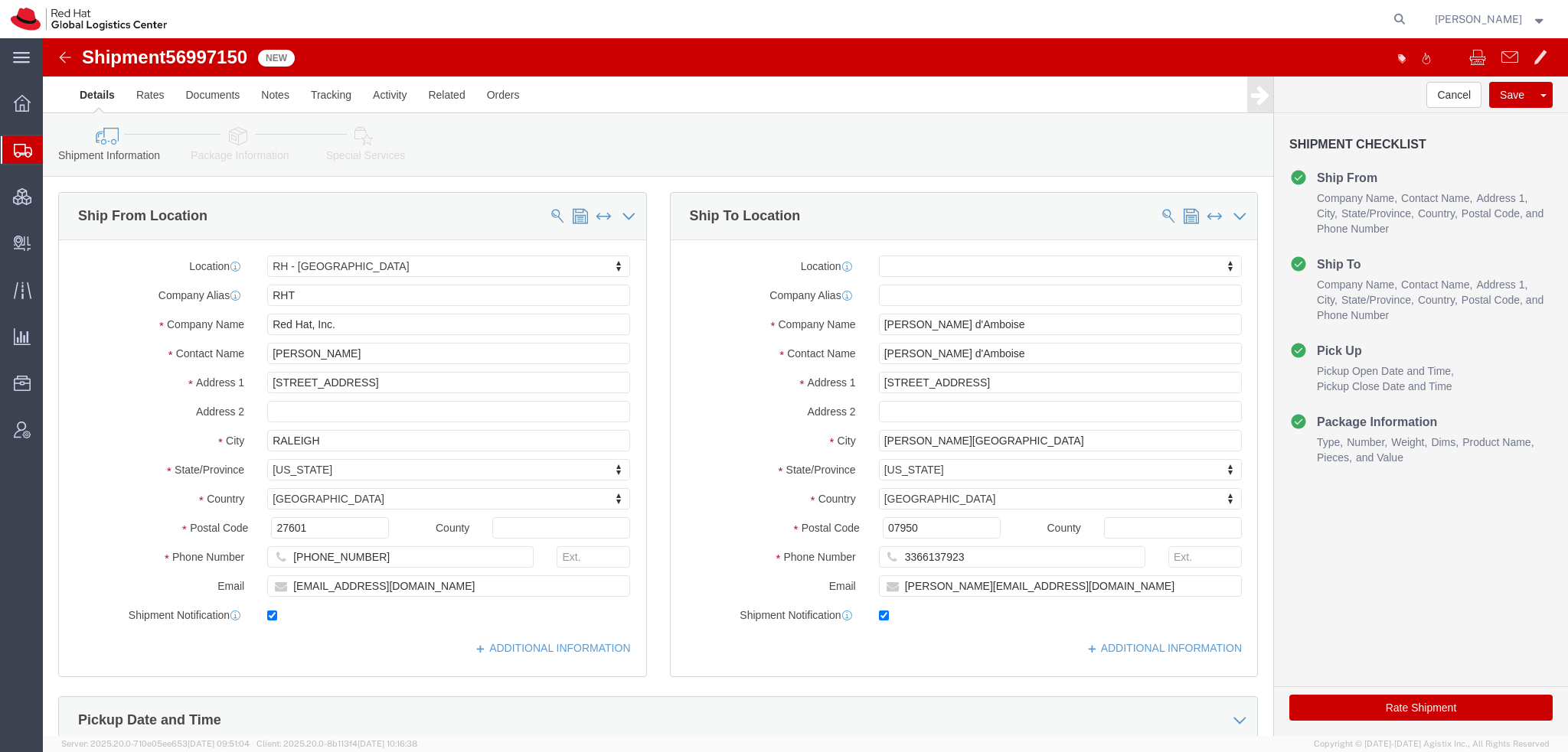
click button "Rate Shipment"
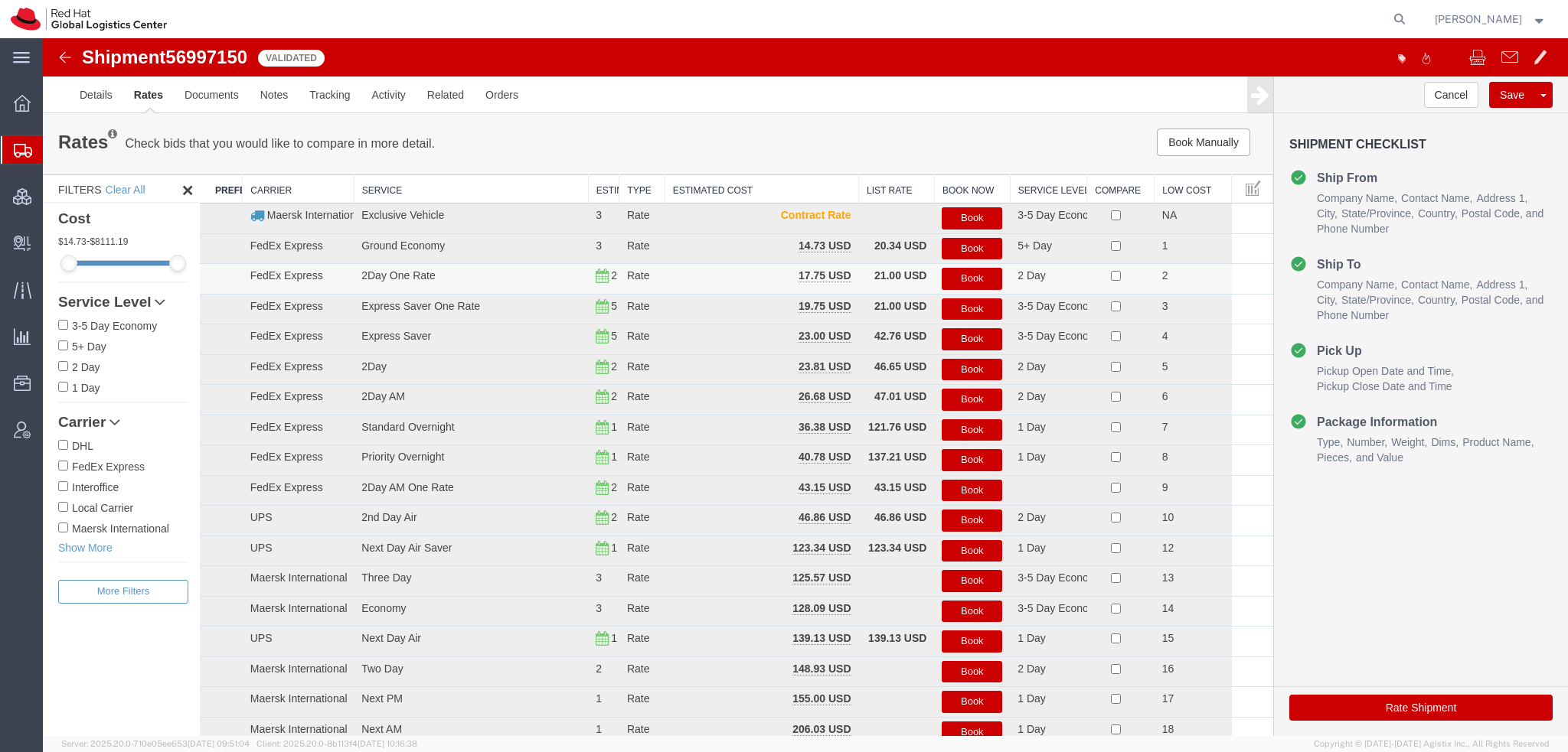
click at [952, 272] on button "Book" at bounding box center [972, 279] width 60 height 22
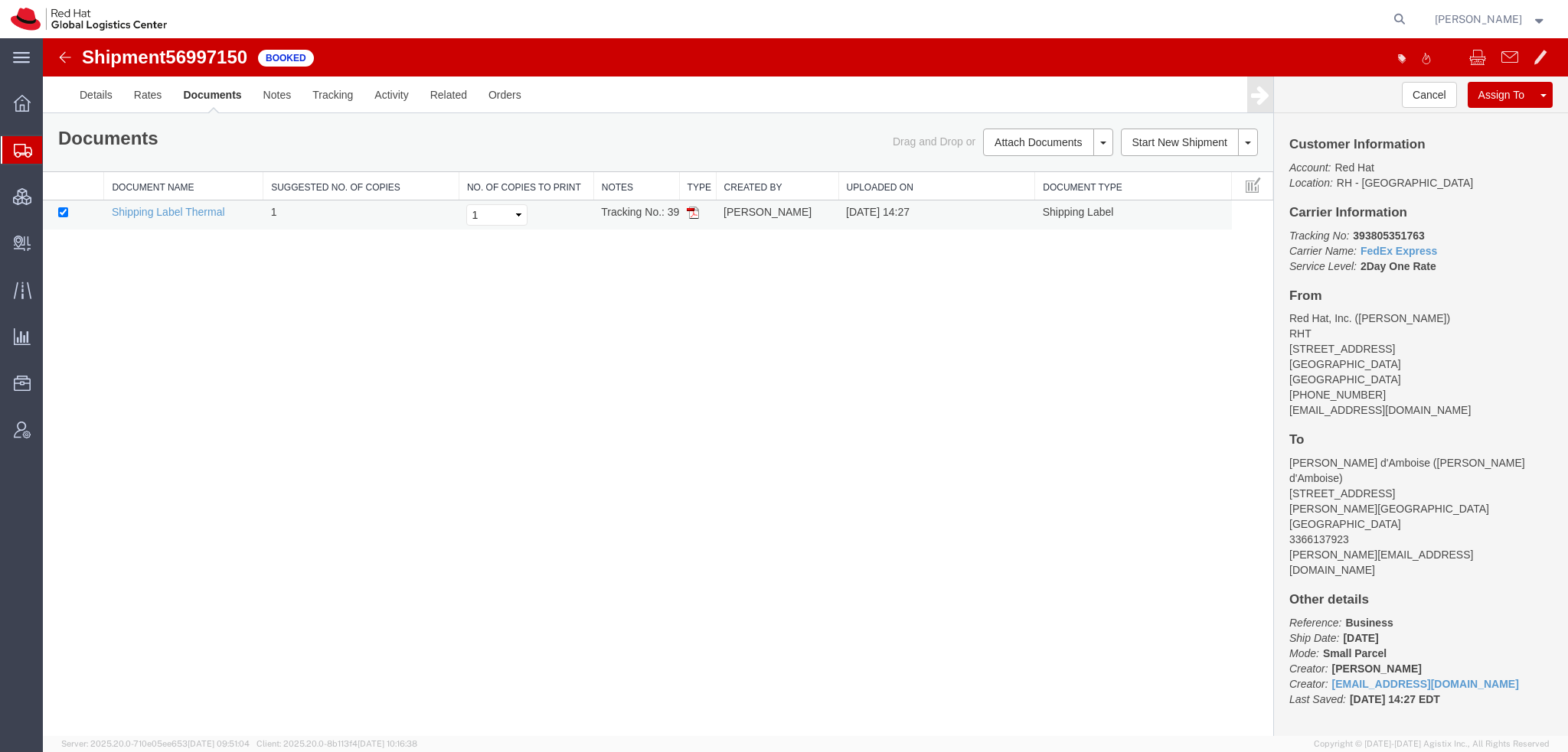
click at [690, 210] on img at bounding box center [693, 213] width 12 height 12
click at [0, 0] on span "Shipment Manager" at bounding box center [0, 0] width 0 height 0
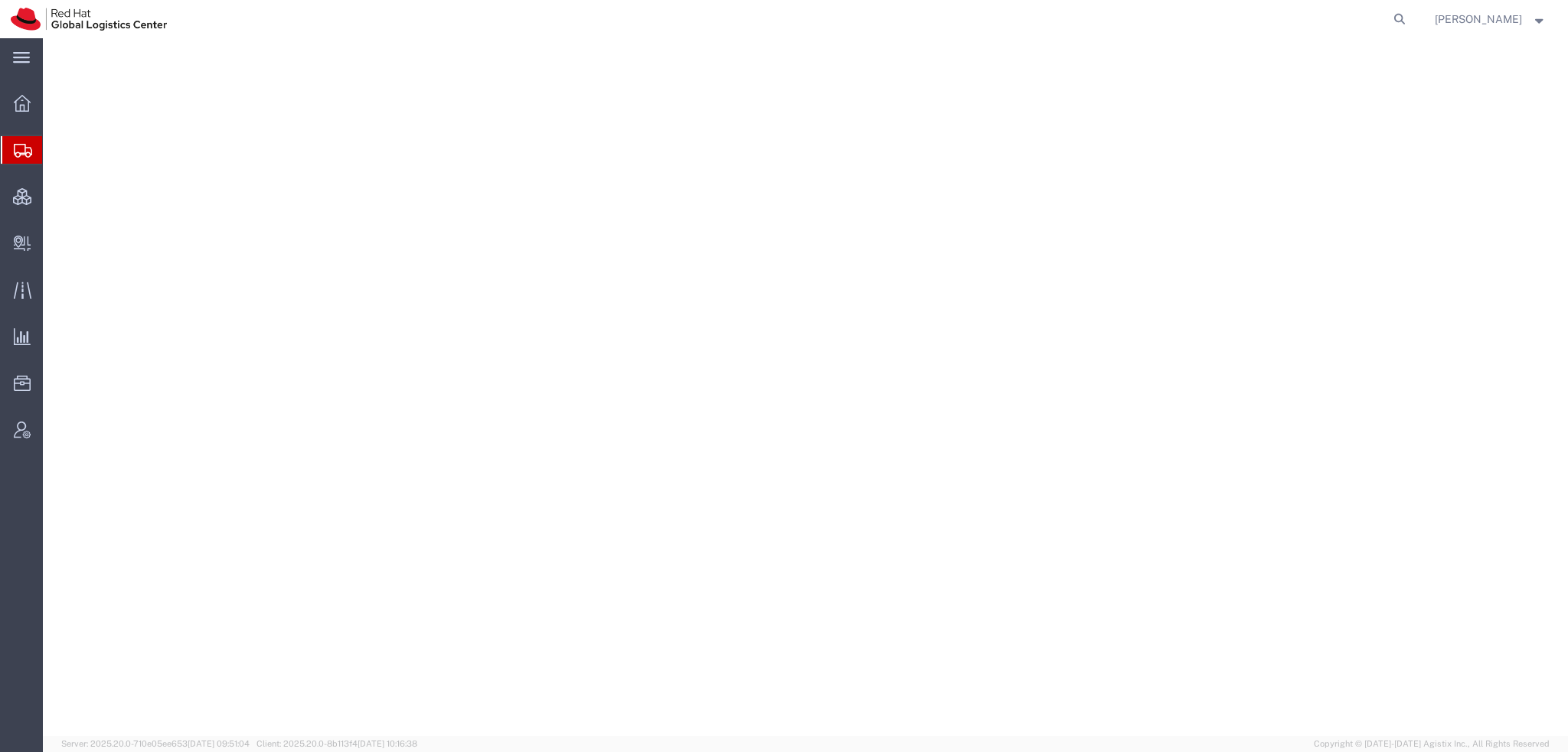
select select "38014"
select select
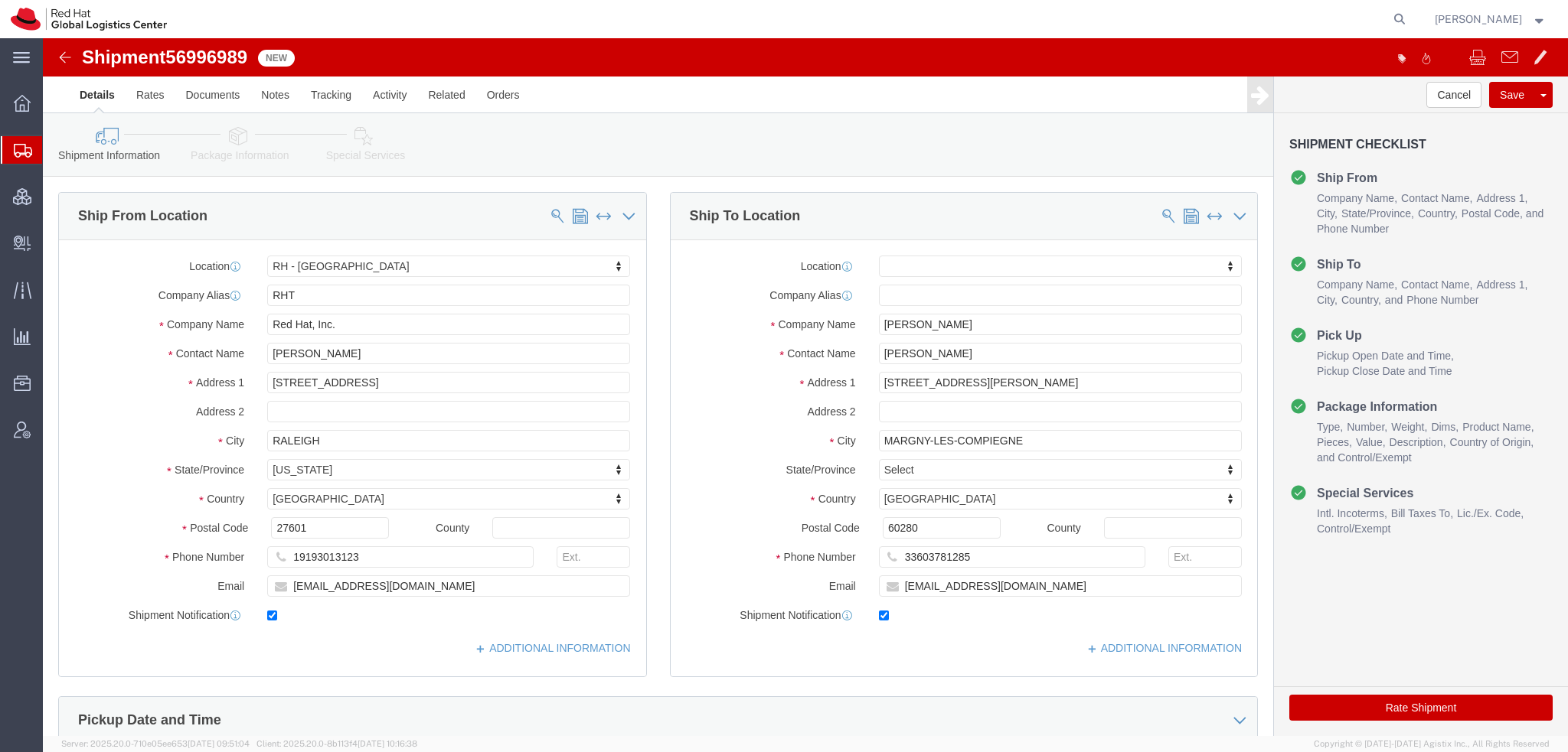
click icon
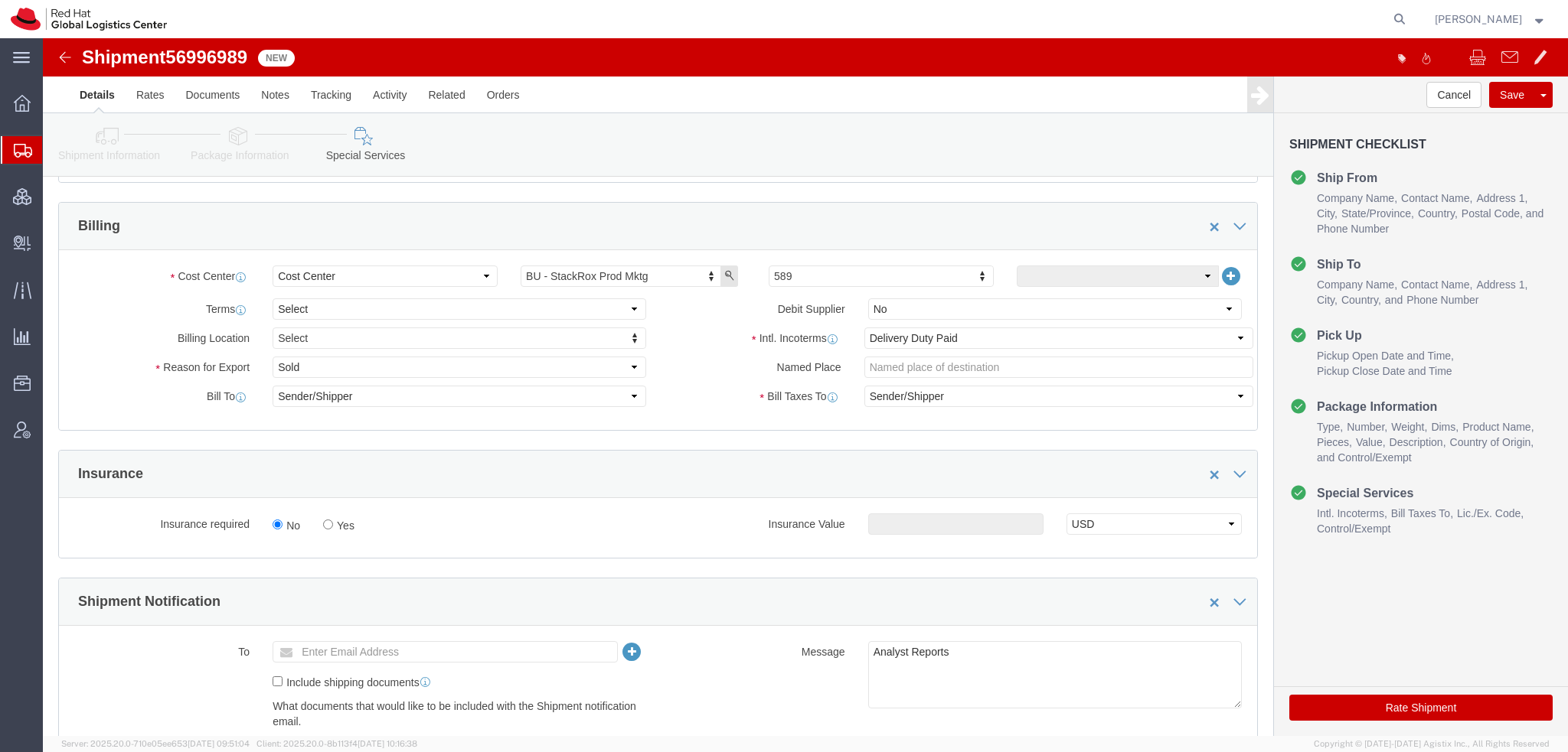
scroll to position [535, 0]
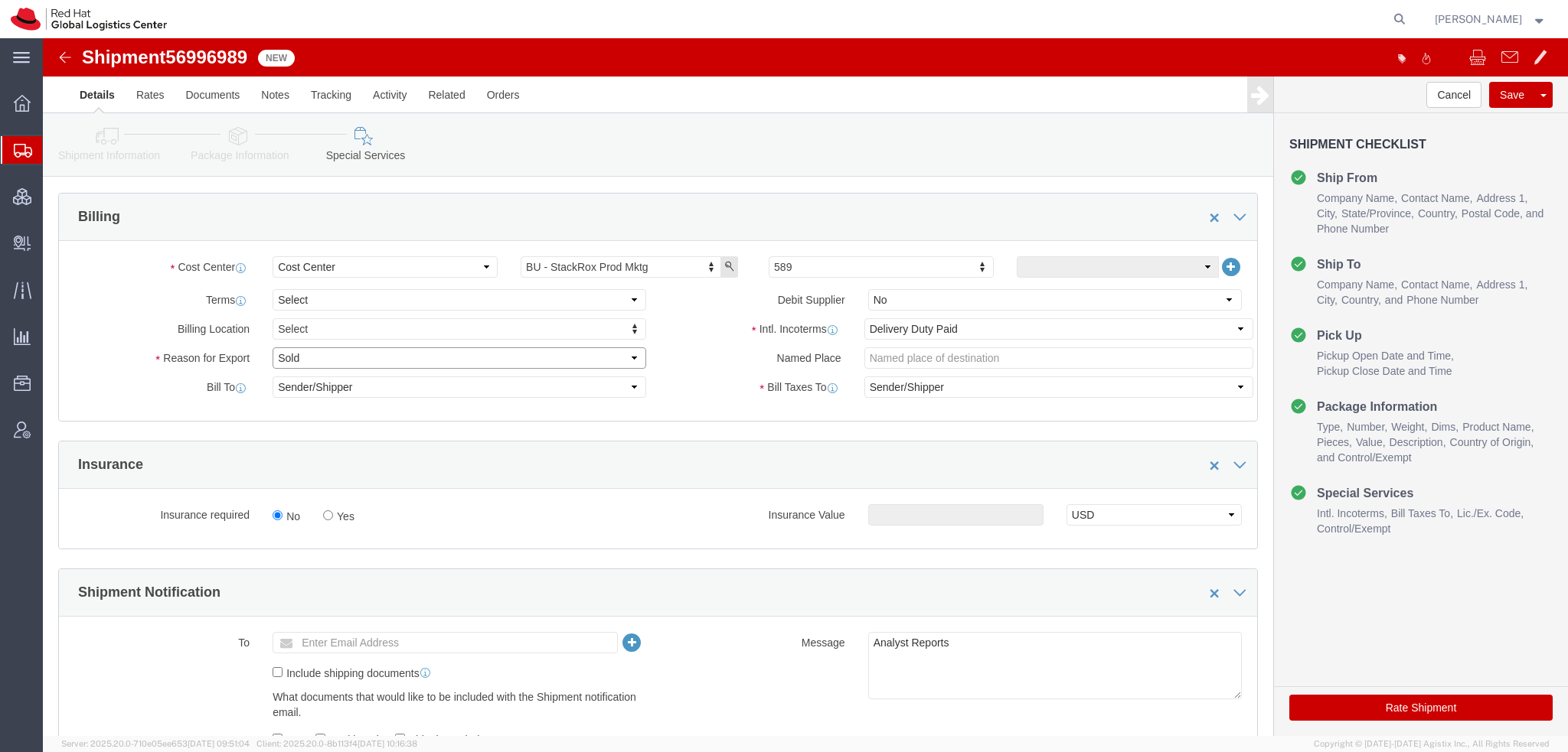
click select "Select Gift Personal Effects Repair/Warranty Return Sample Sold Temporary/Not S…"
select select "GIFT"
click select "Select Gift Personal Effects Repair/Warranty Return Sample Sold Temporary/Not S…"
click icon "button"
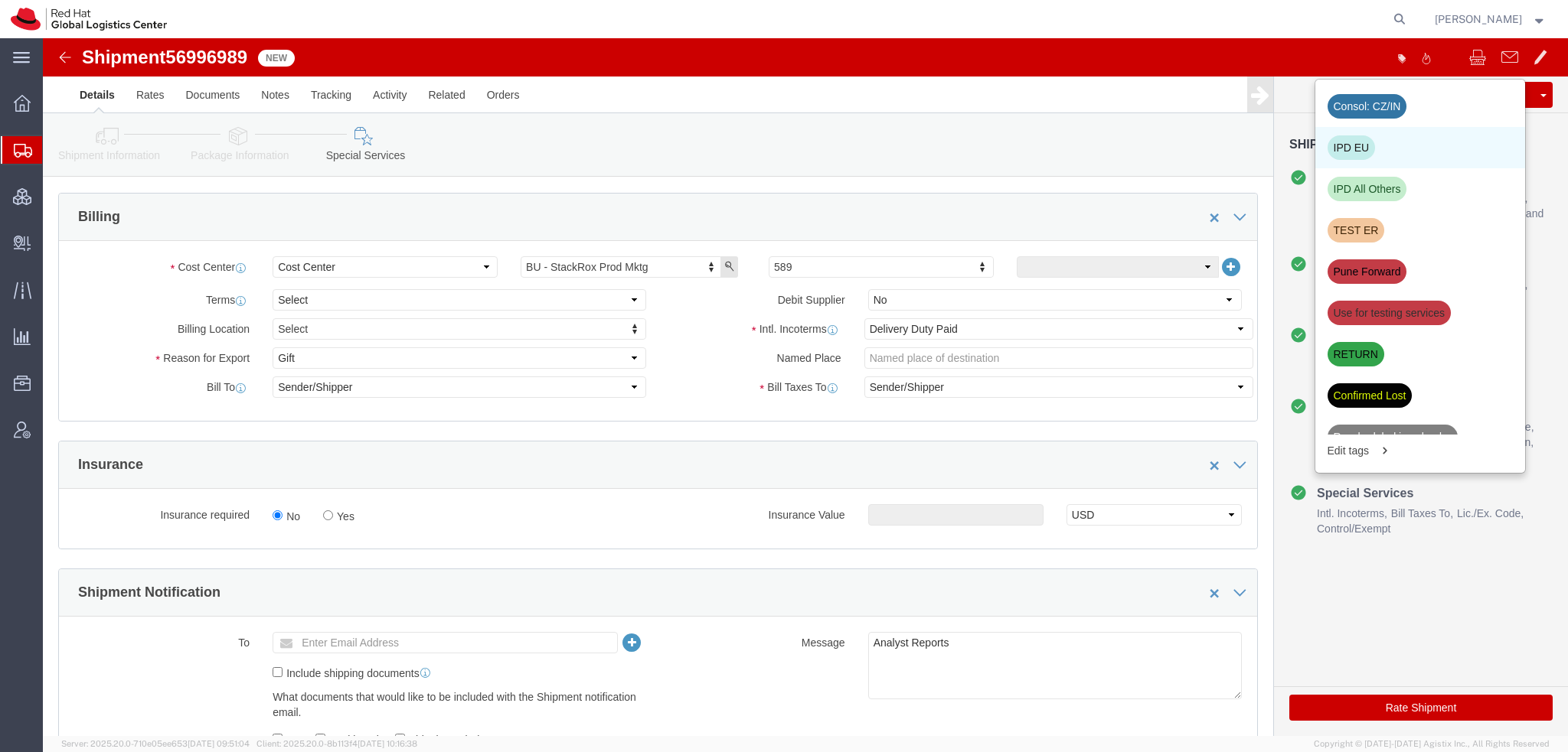
click div "IPD EU"
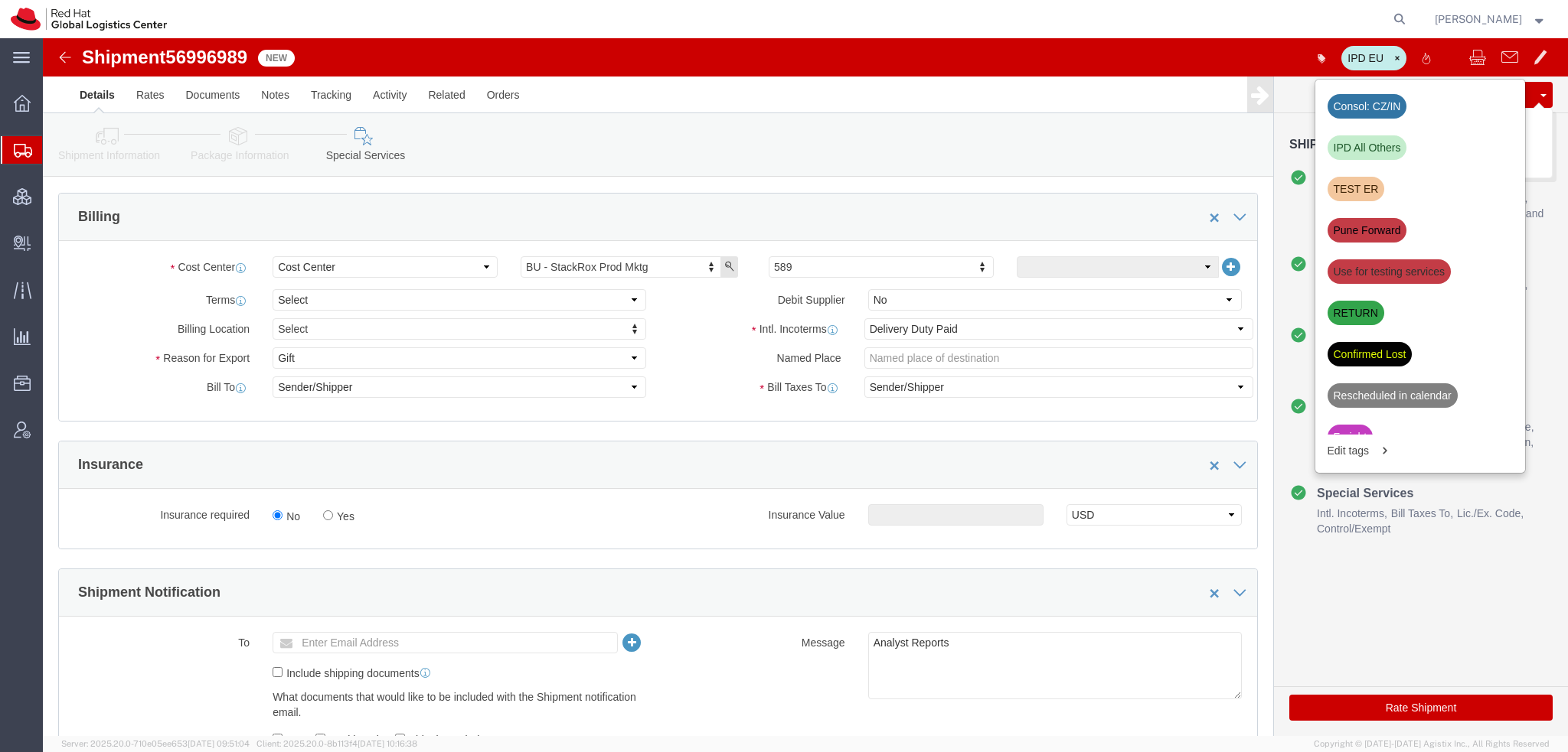
click button "Save"
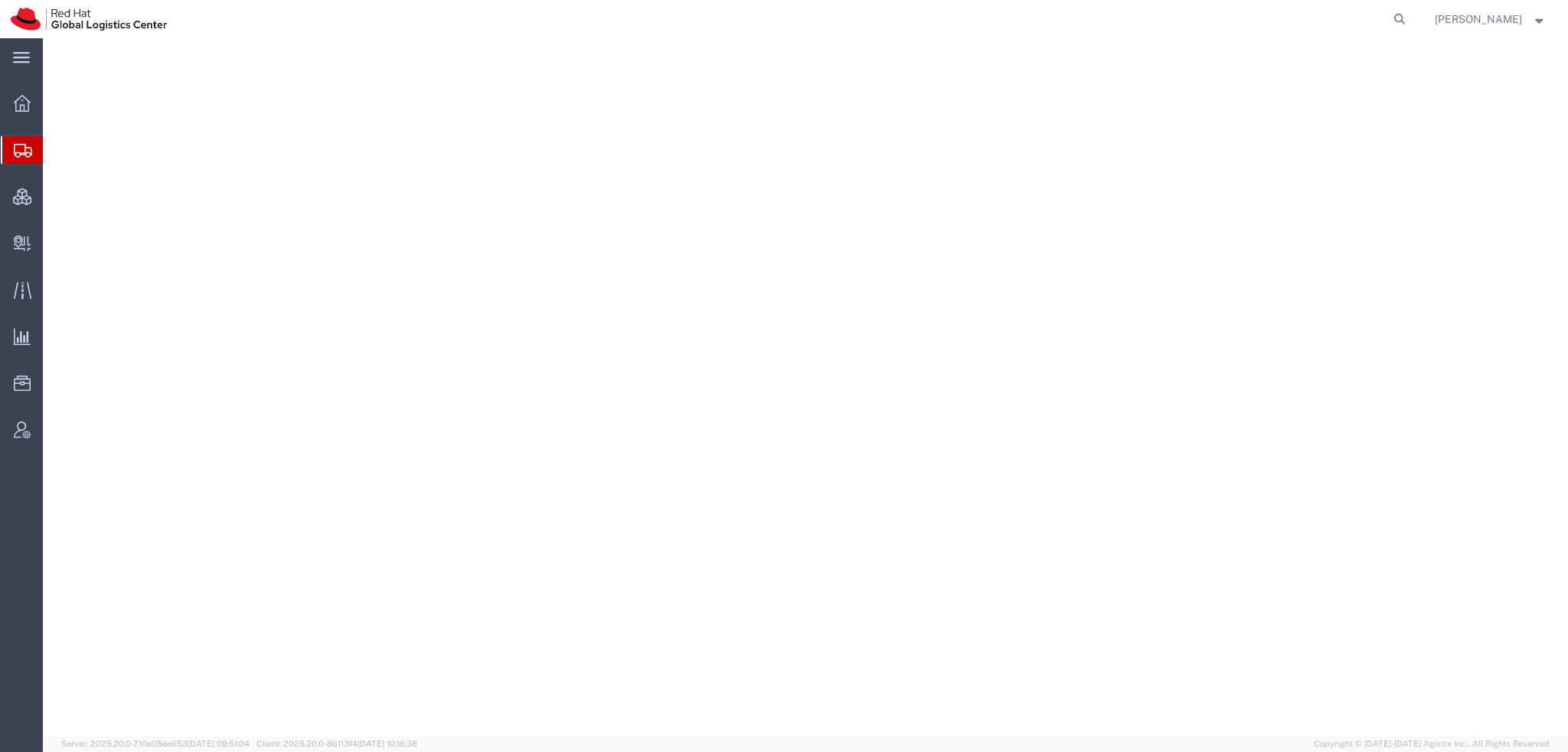
select select "38014"
select select
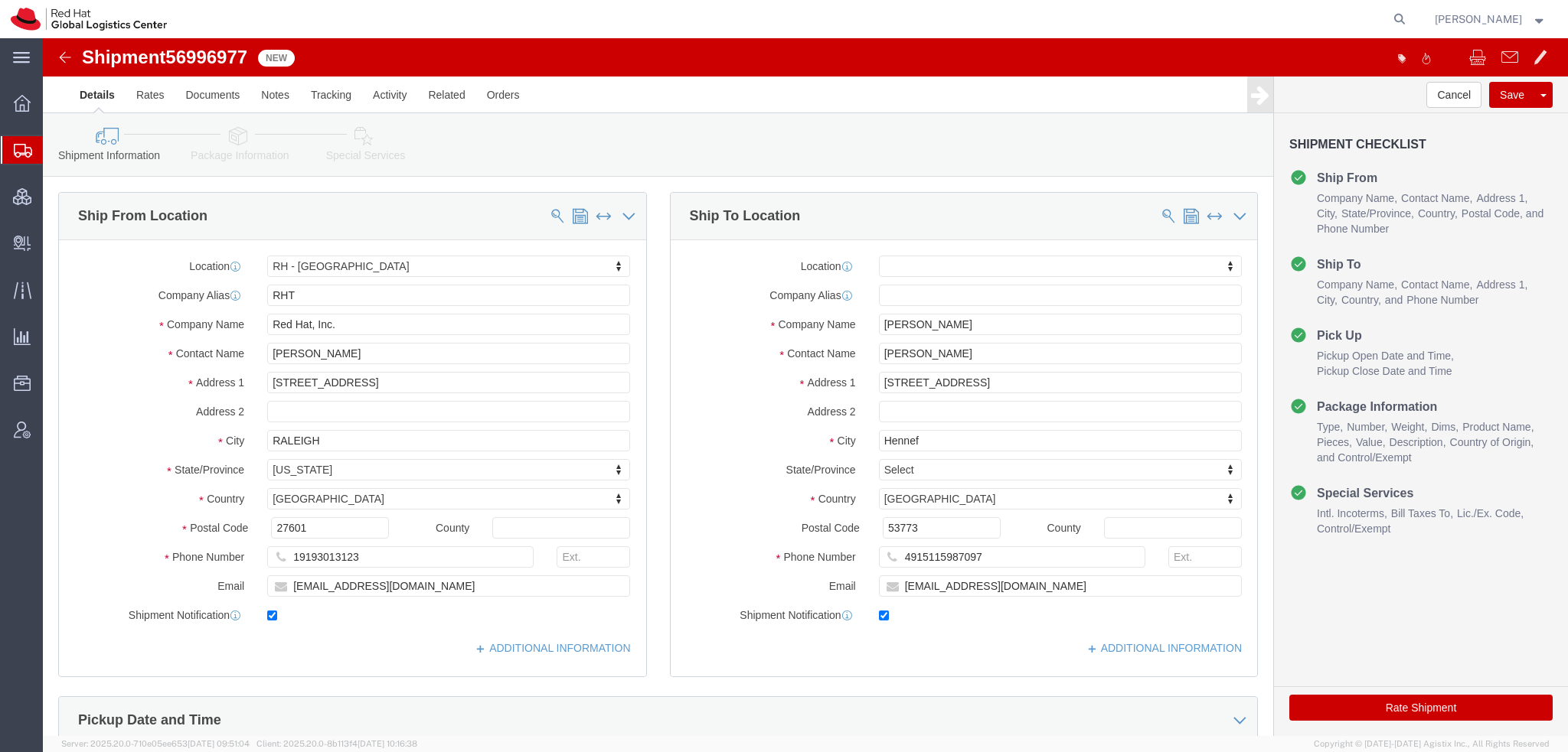
click icon
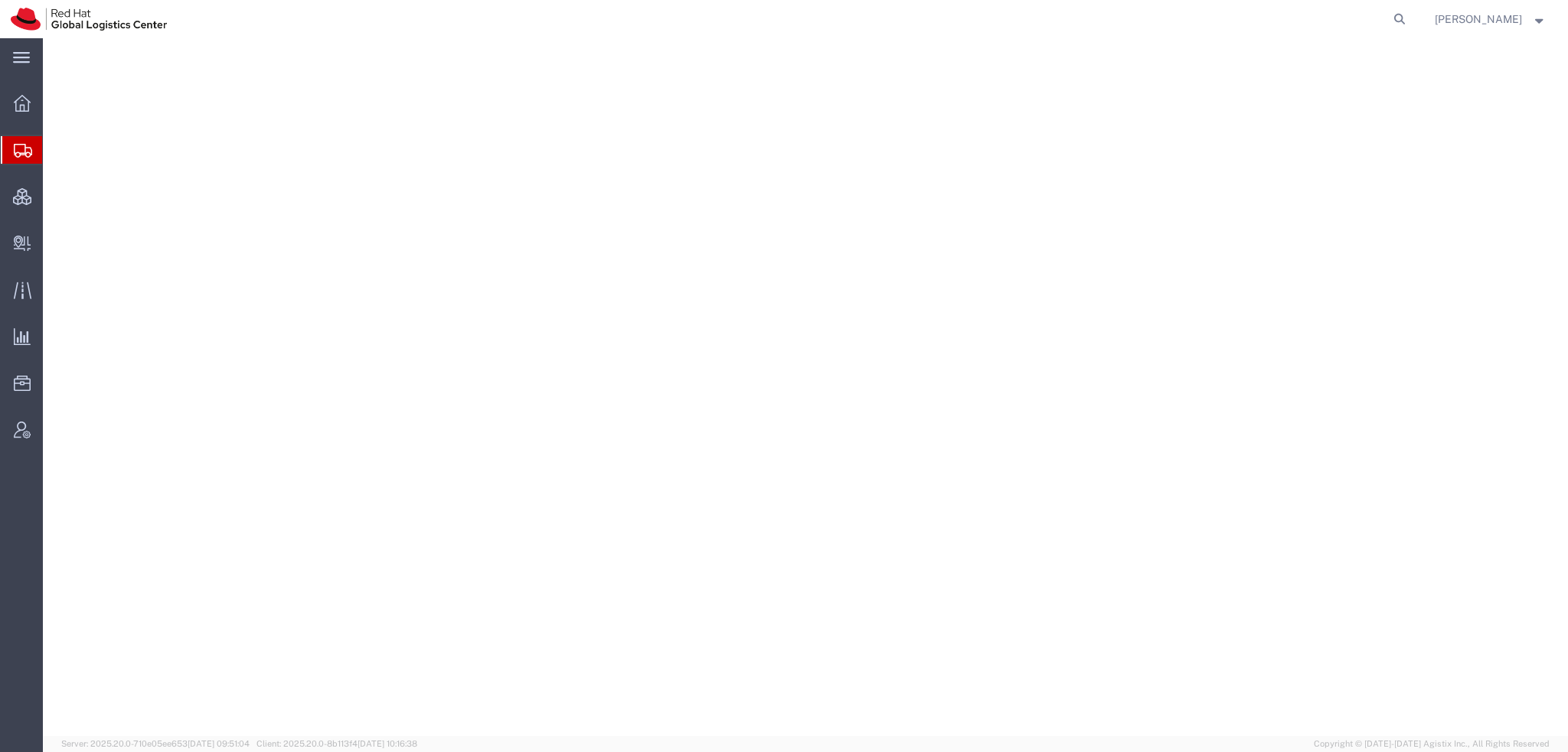
select select "38014"
select select
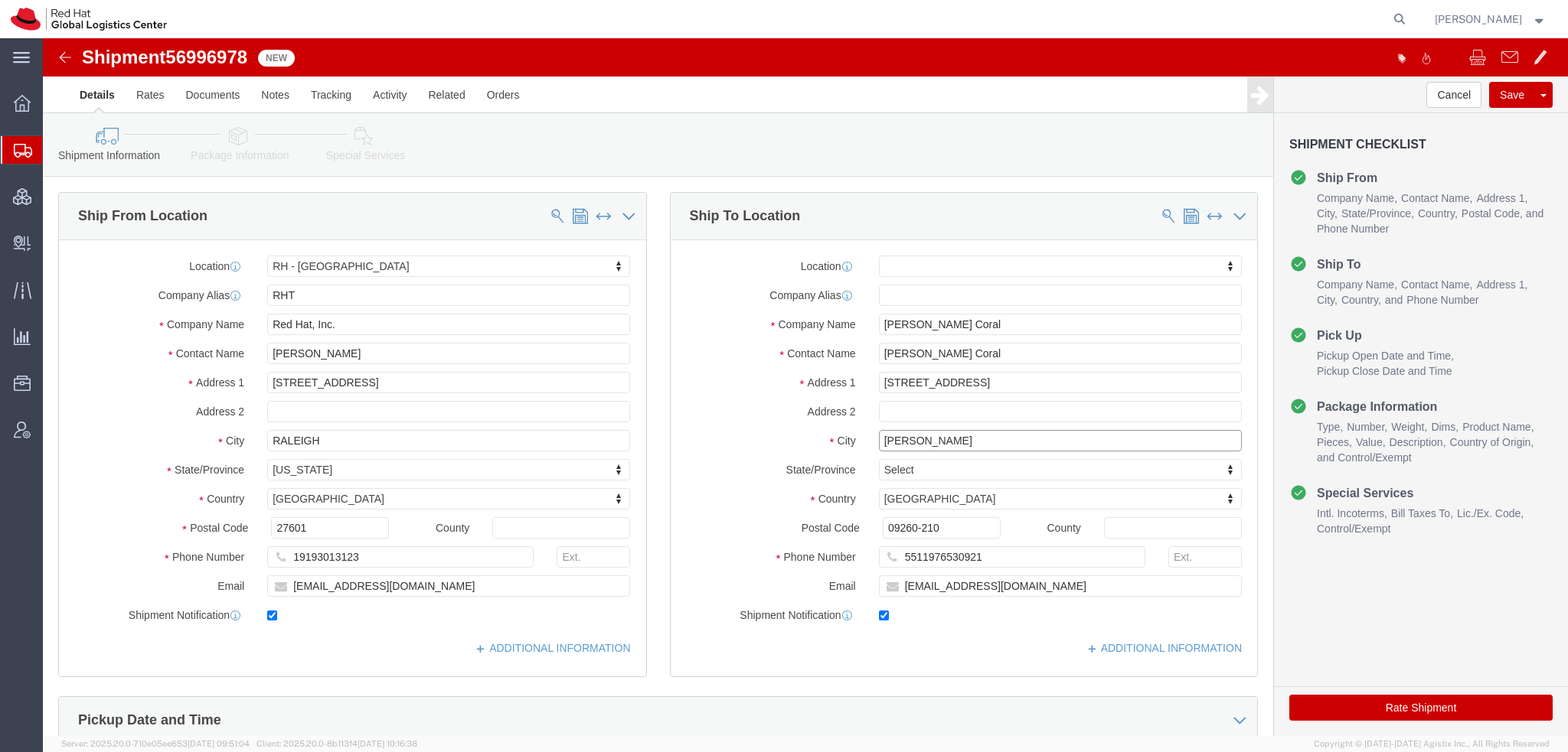
drag, startPoint x: 905, startPoint y: 402, endPoint x: 57, endPoint y: 209, distance: 869.7
click div "Ship From Location Location [GEOGRAPHIC_DATA] - [GEOGRAPHIC_DATA] My Profile Lo…"
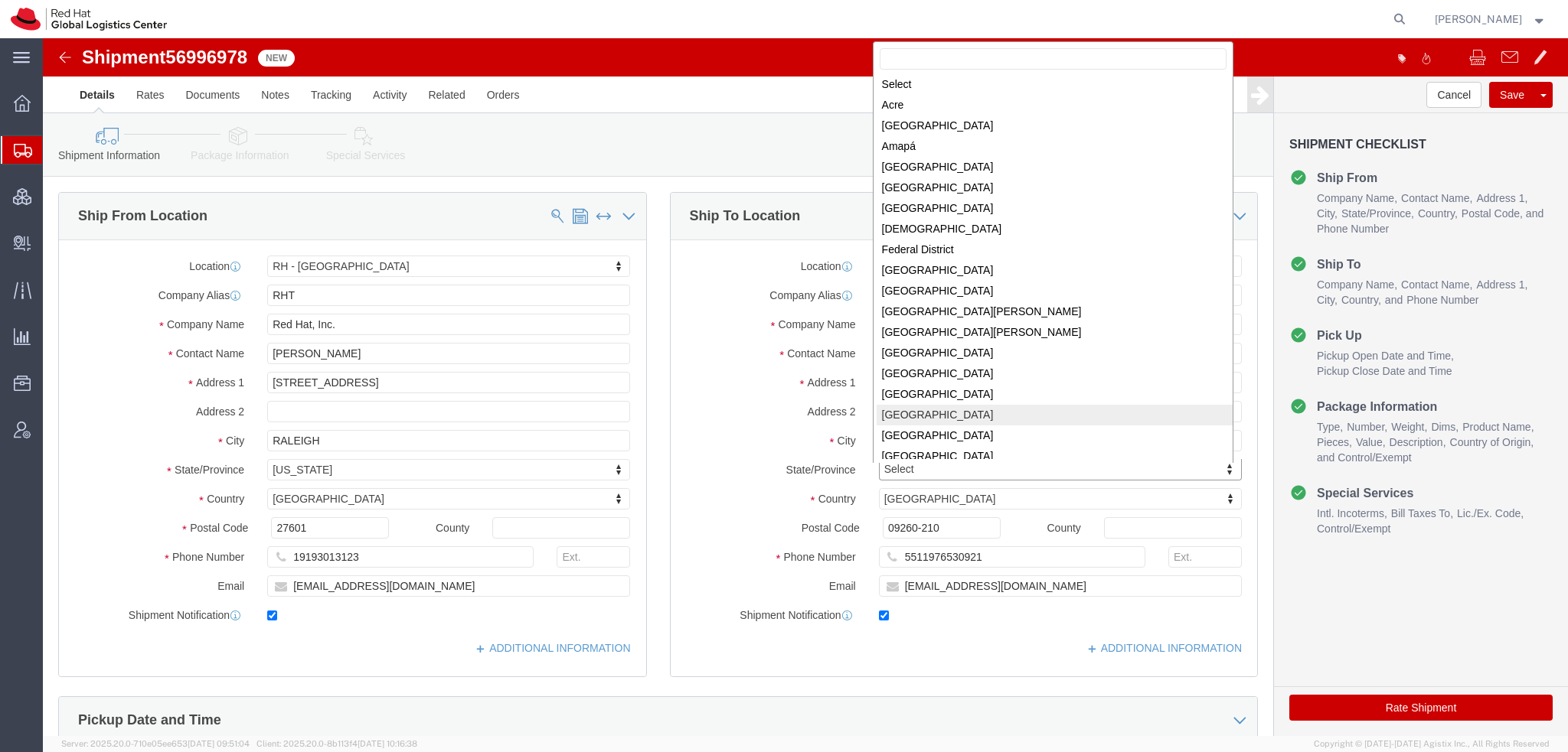
scroll to position [196, 0]
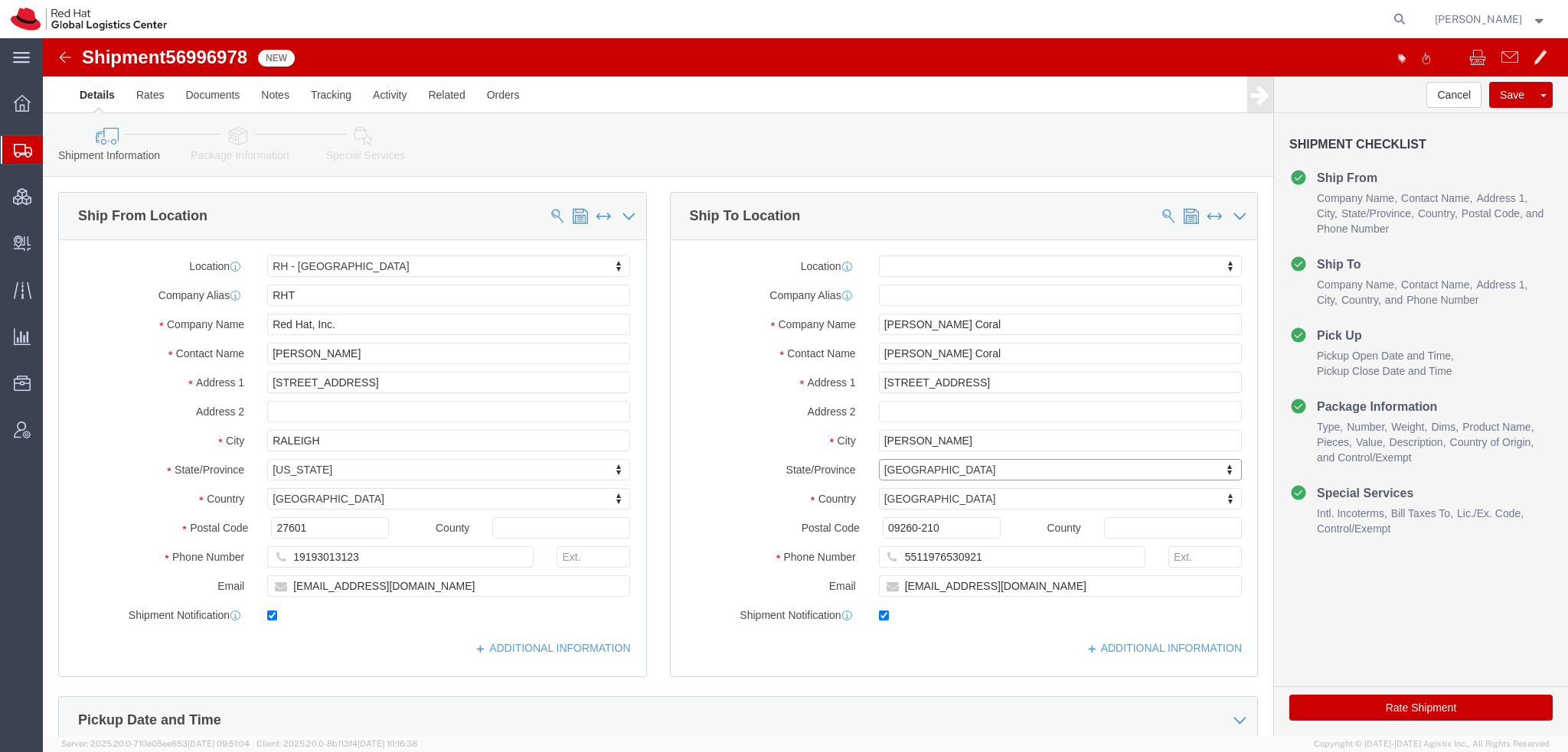
click link "Special Services"
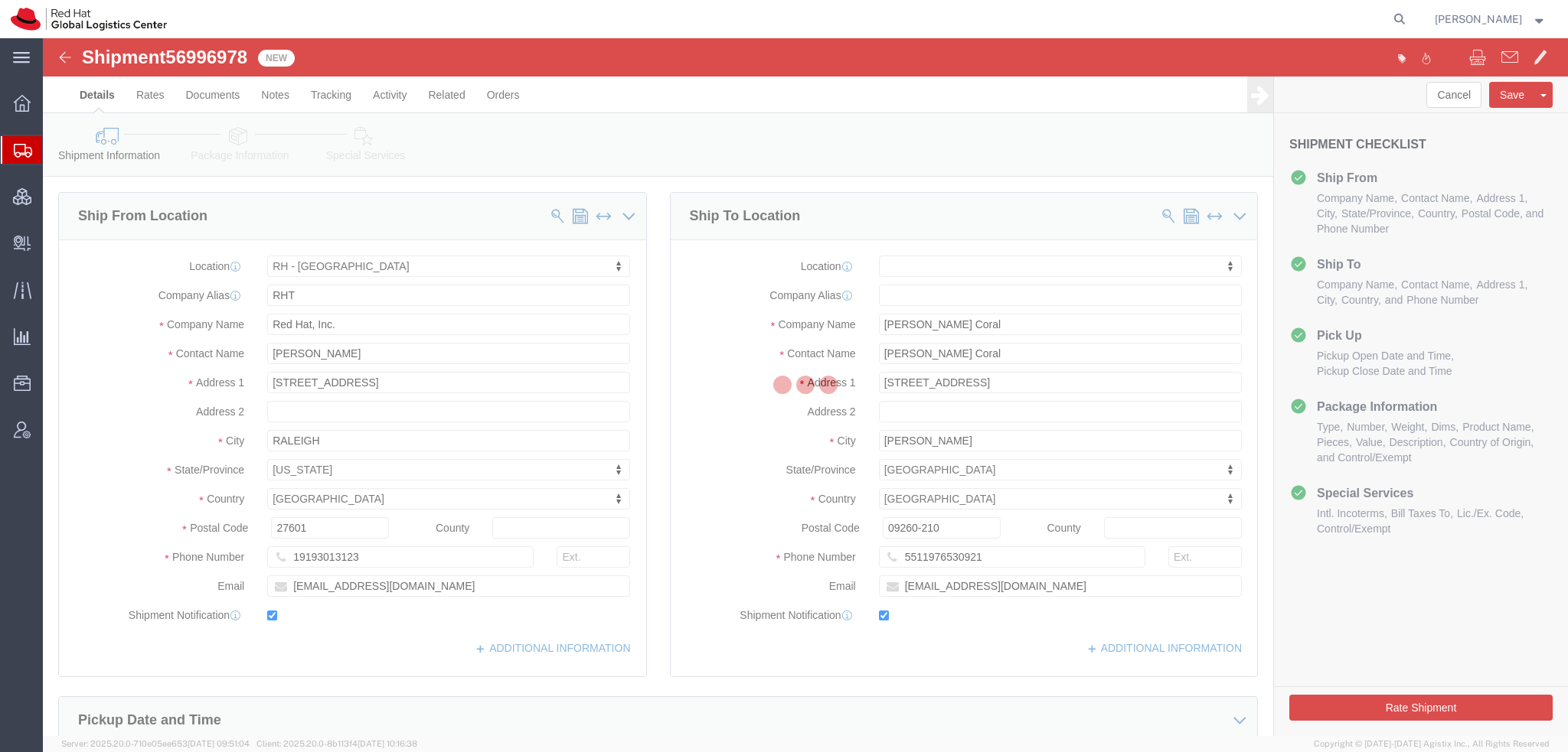
select select
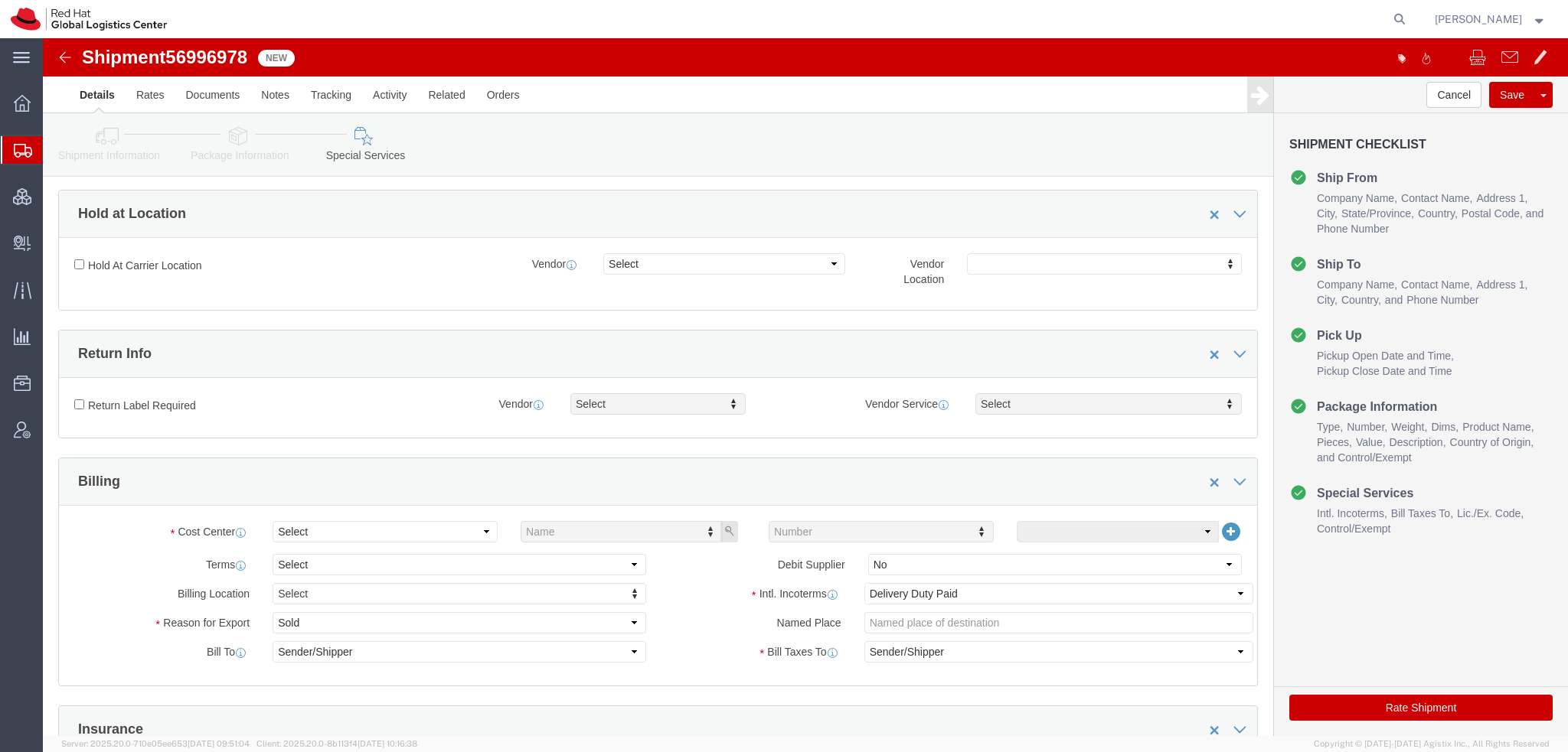
scroll to position [459, 0]
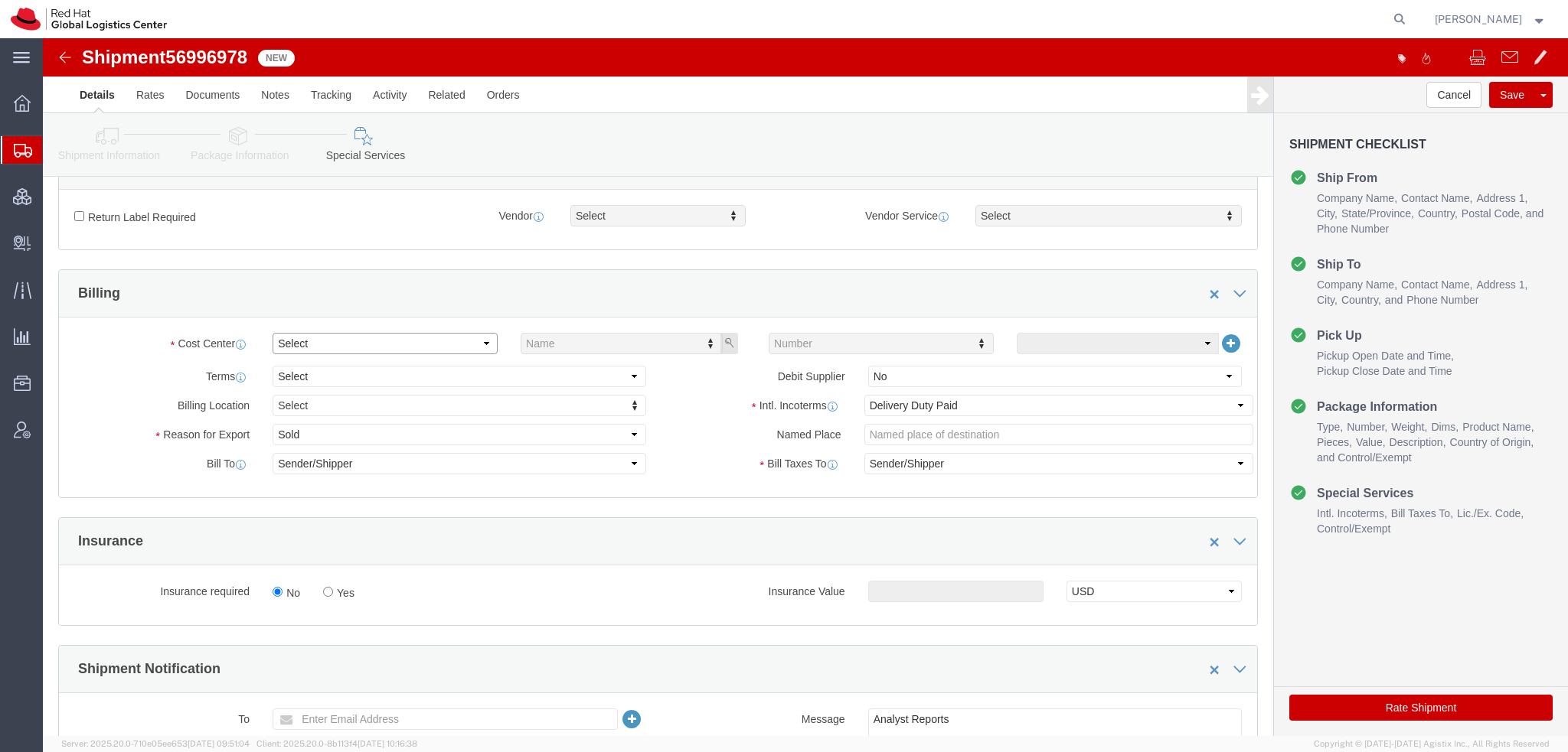
click select "Select Buyer Cost Center Department Operations Number Order Number Sales Person"
select select "COSTCENTER"
click select "Select Buyer Cost Center Department Operations Number Order Number Sales Person"
click input "text"
type input "589"
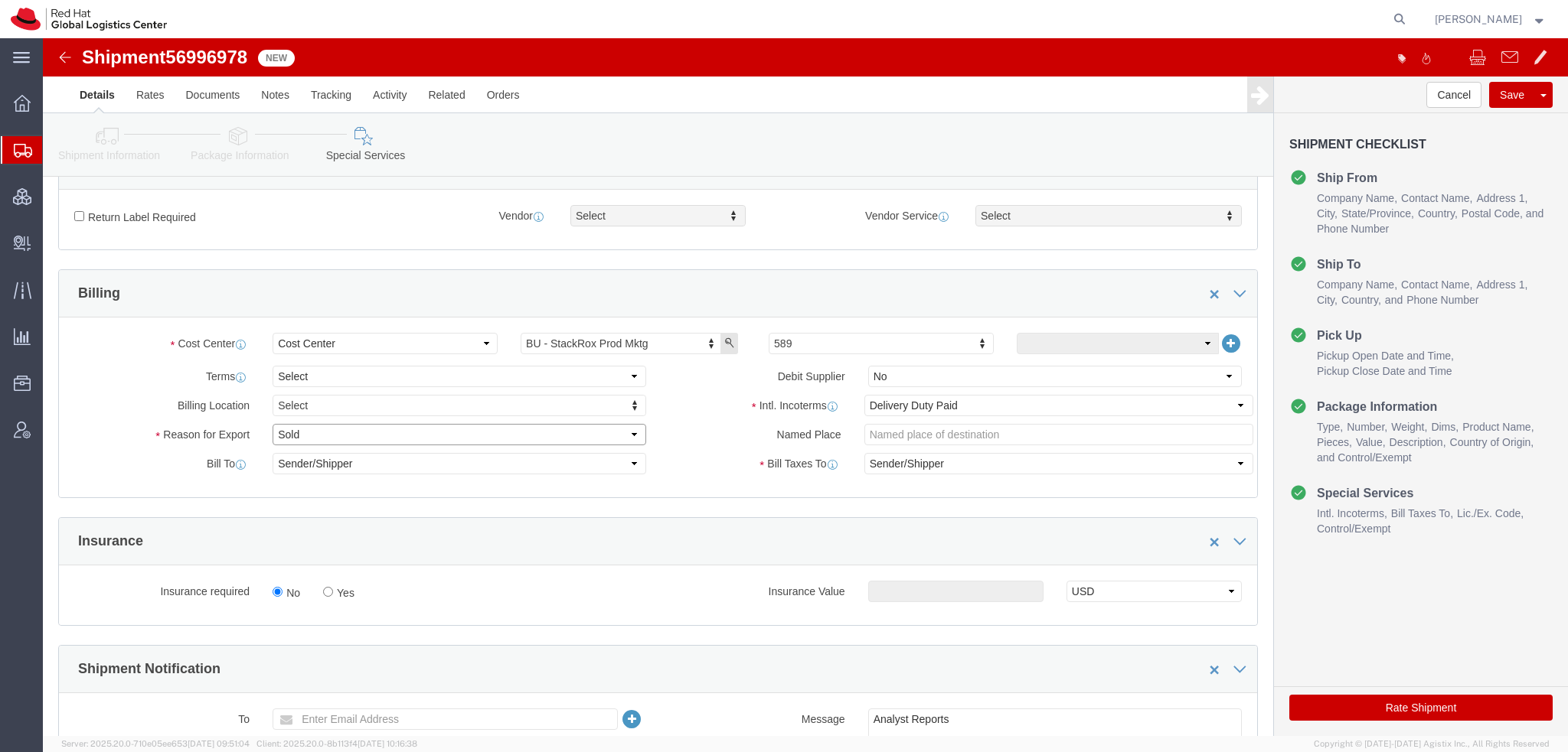
click select "Select Gift Personal Effects Repair/Warranty Return Sample Sold Temporary/Not S…"
select select "GIFT"
click select "Select Gift Personal Effects Repair/Warranty Return Sample Sold Temporary/Not S…"
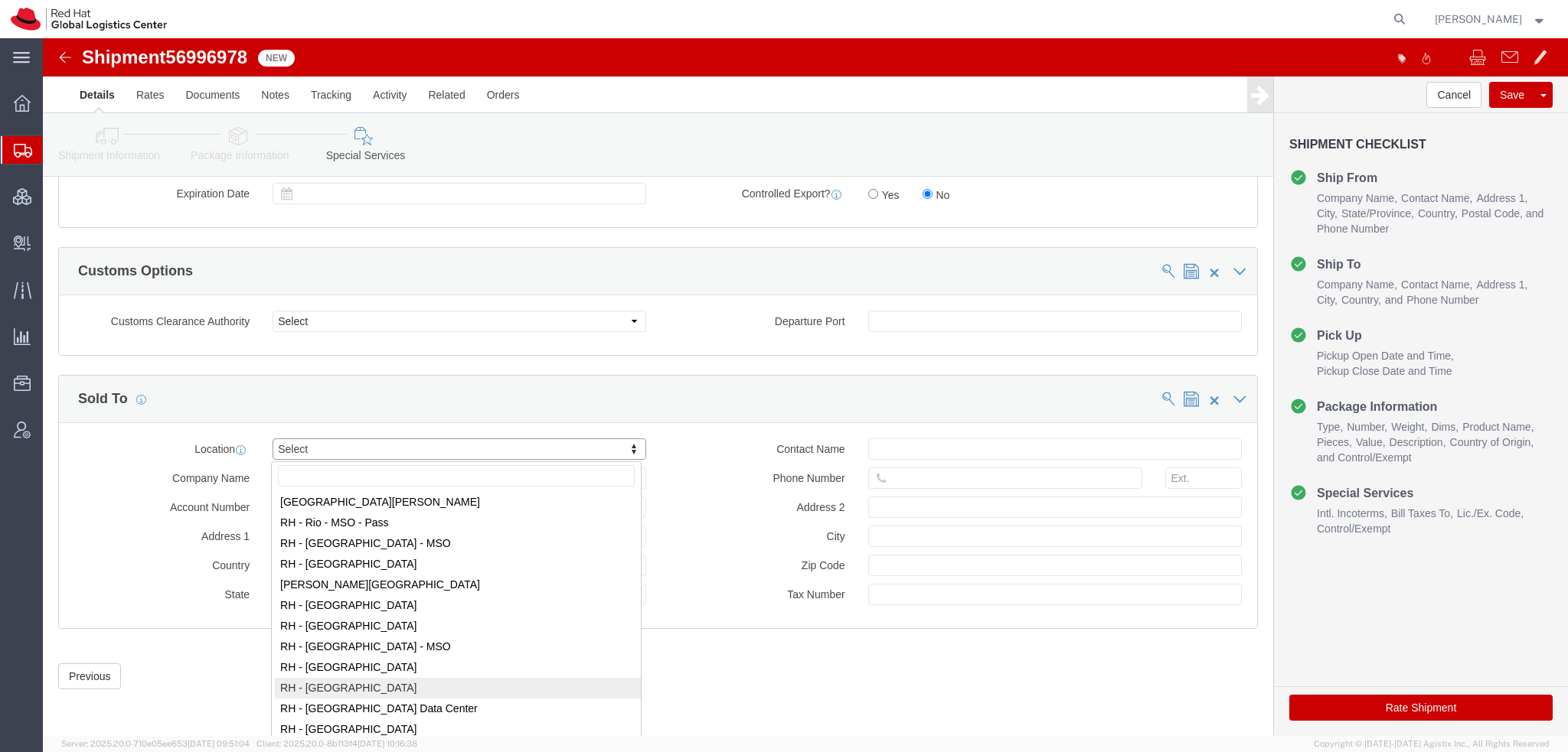
scroll to position [2296, 0]
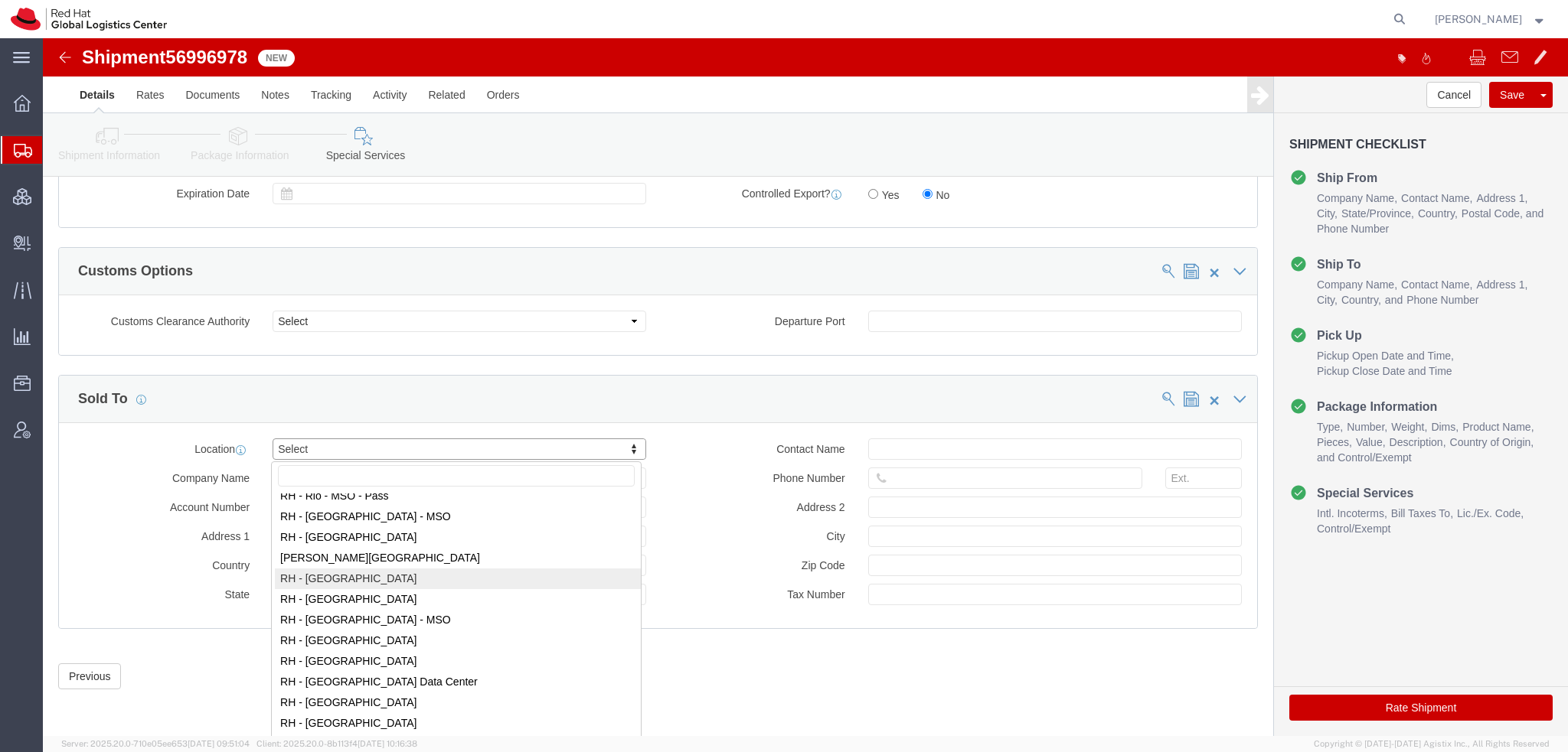
select select "42531"
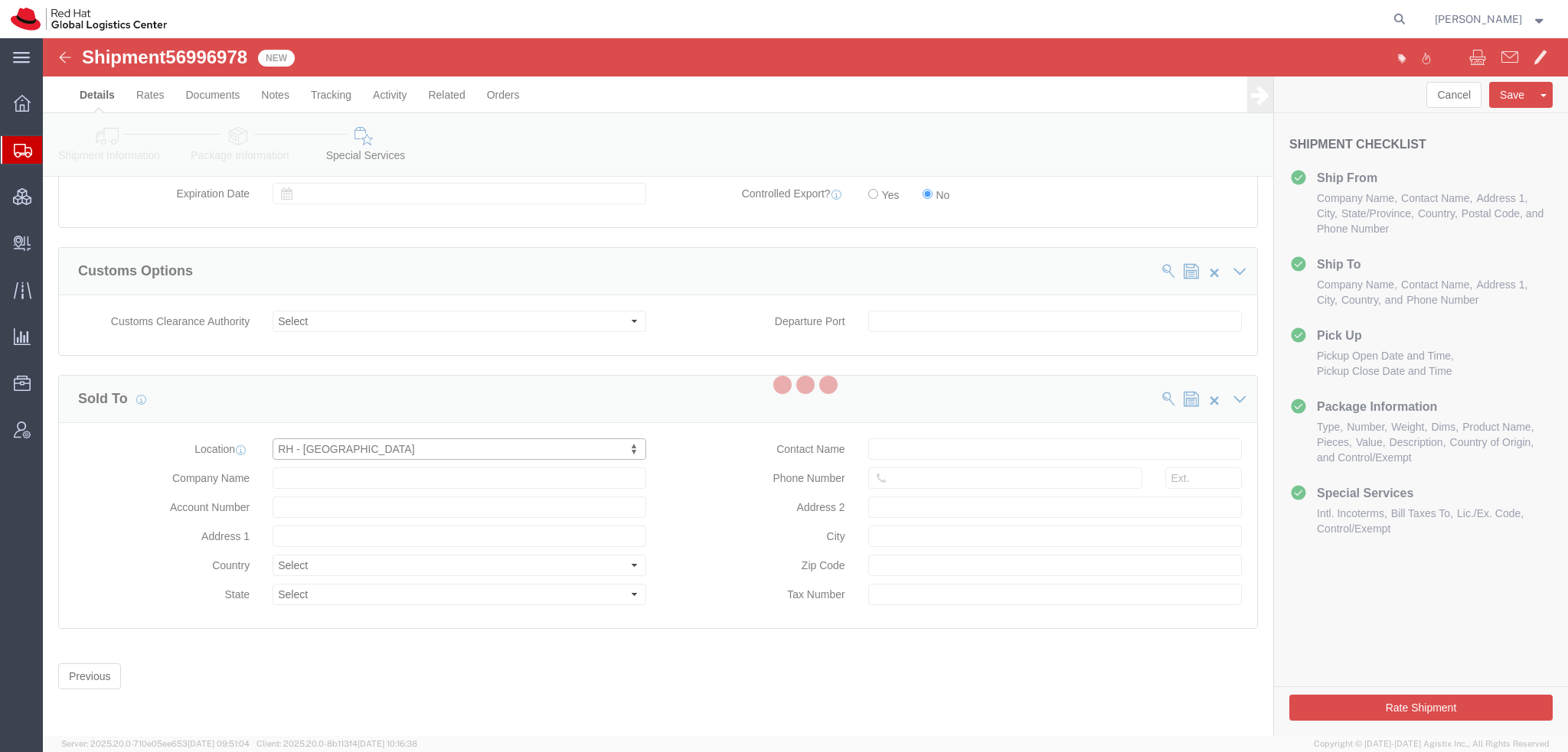
type input "Red Hat Brasil Limitada"
type input "Av. Brg. [PERSON_NAME][GEOGRAPHIC_DATA], 3732"
select select "BR"
select select
type input "000"
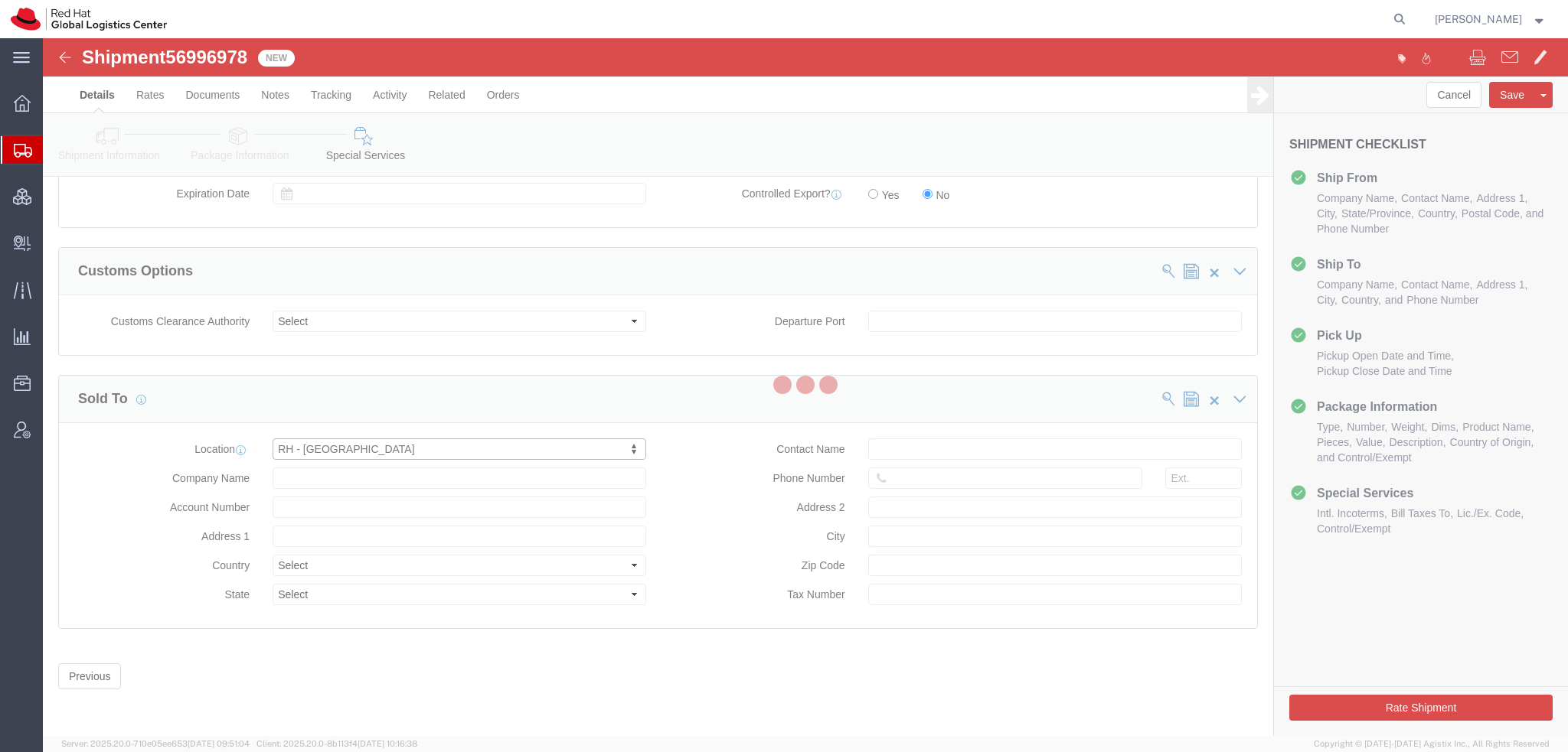
type input "Floor 24 and 25, Itaim Bibi"
type input "[GEOGRAPHIC_DATA]"
type input "04538-132"
type input "07.069.791/0001.55"
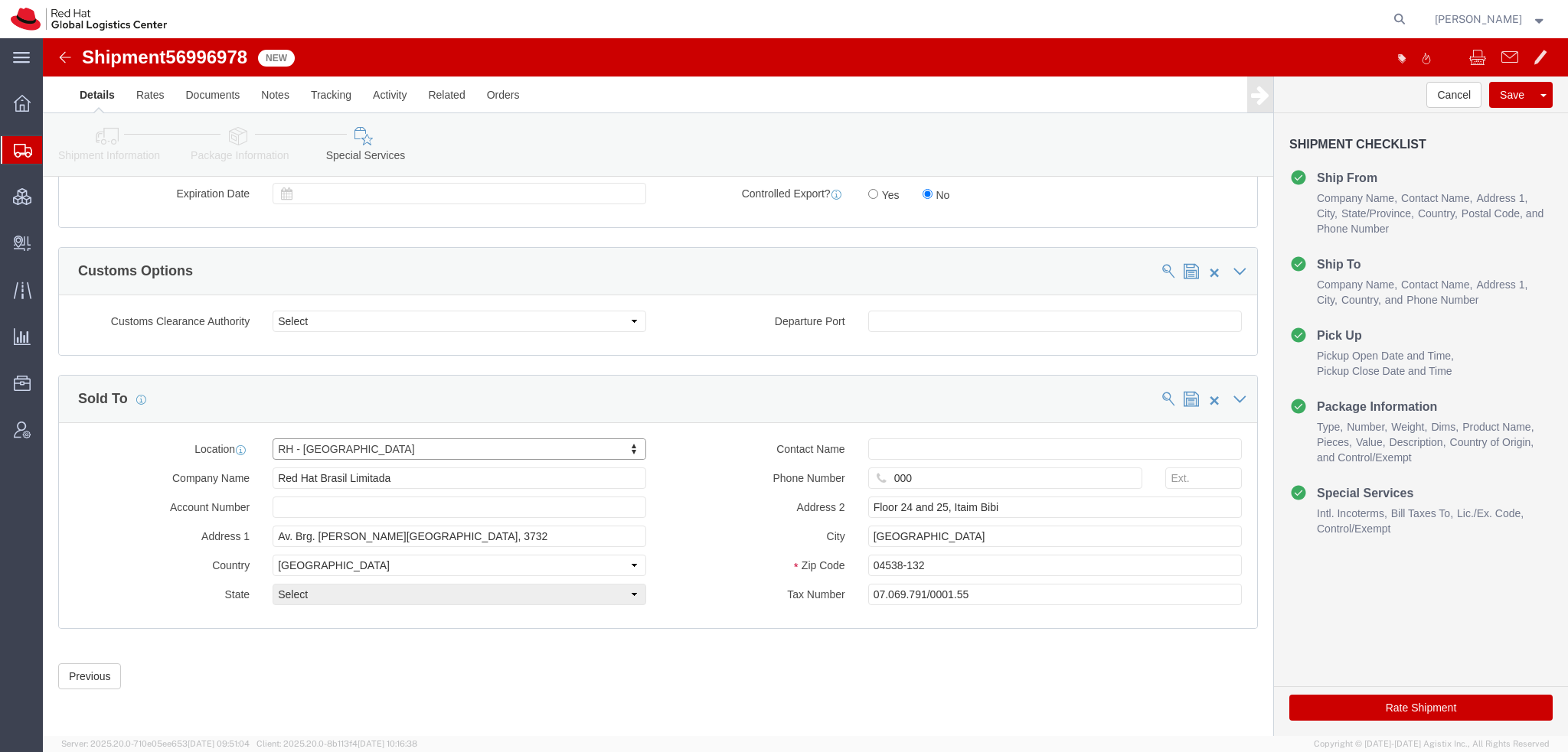
select select "27"
click button "Rate Shipment"
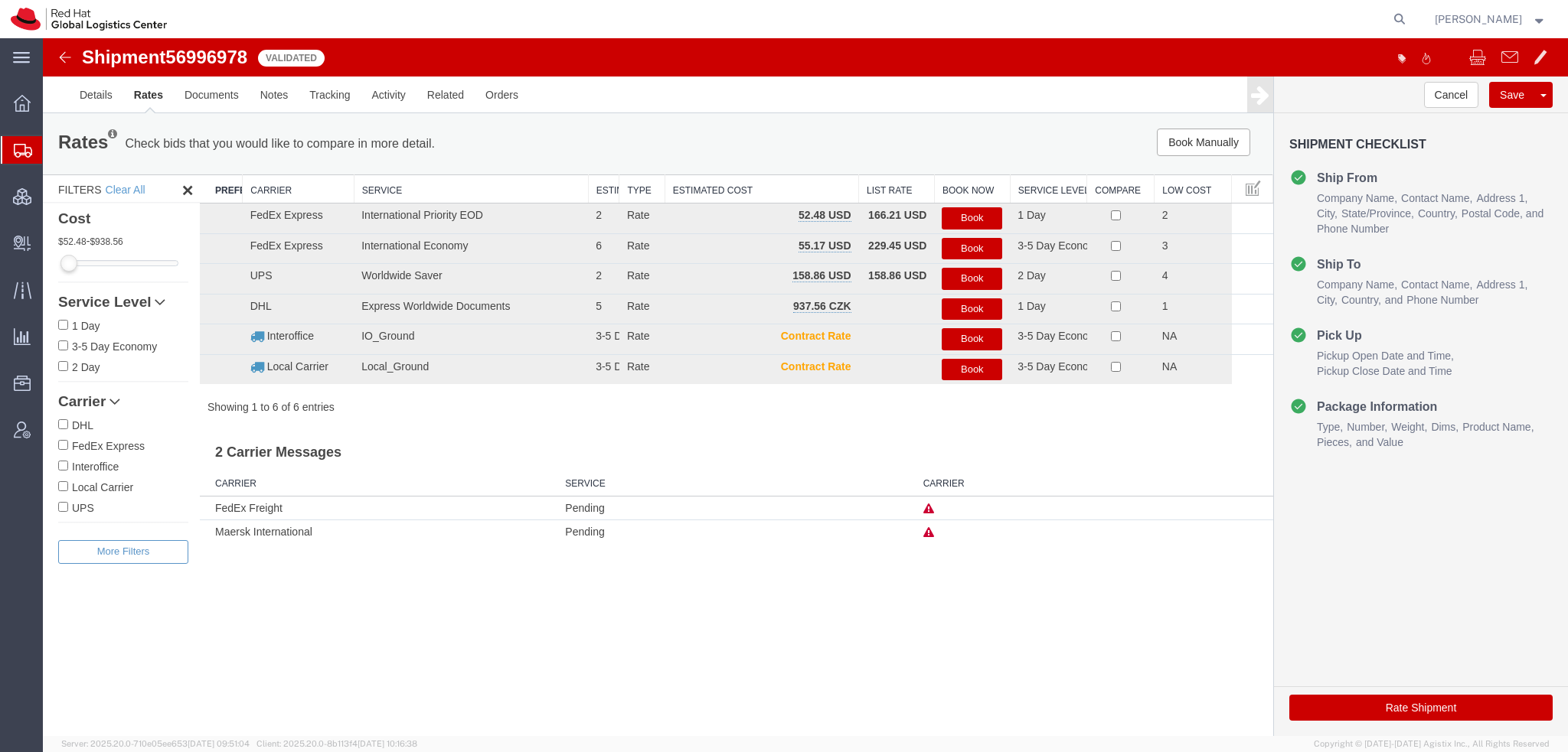
scroll to position [0, 0]
click at [976, 213] on button "Book" at bounding box center [972, 218] width 60 height 22
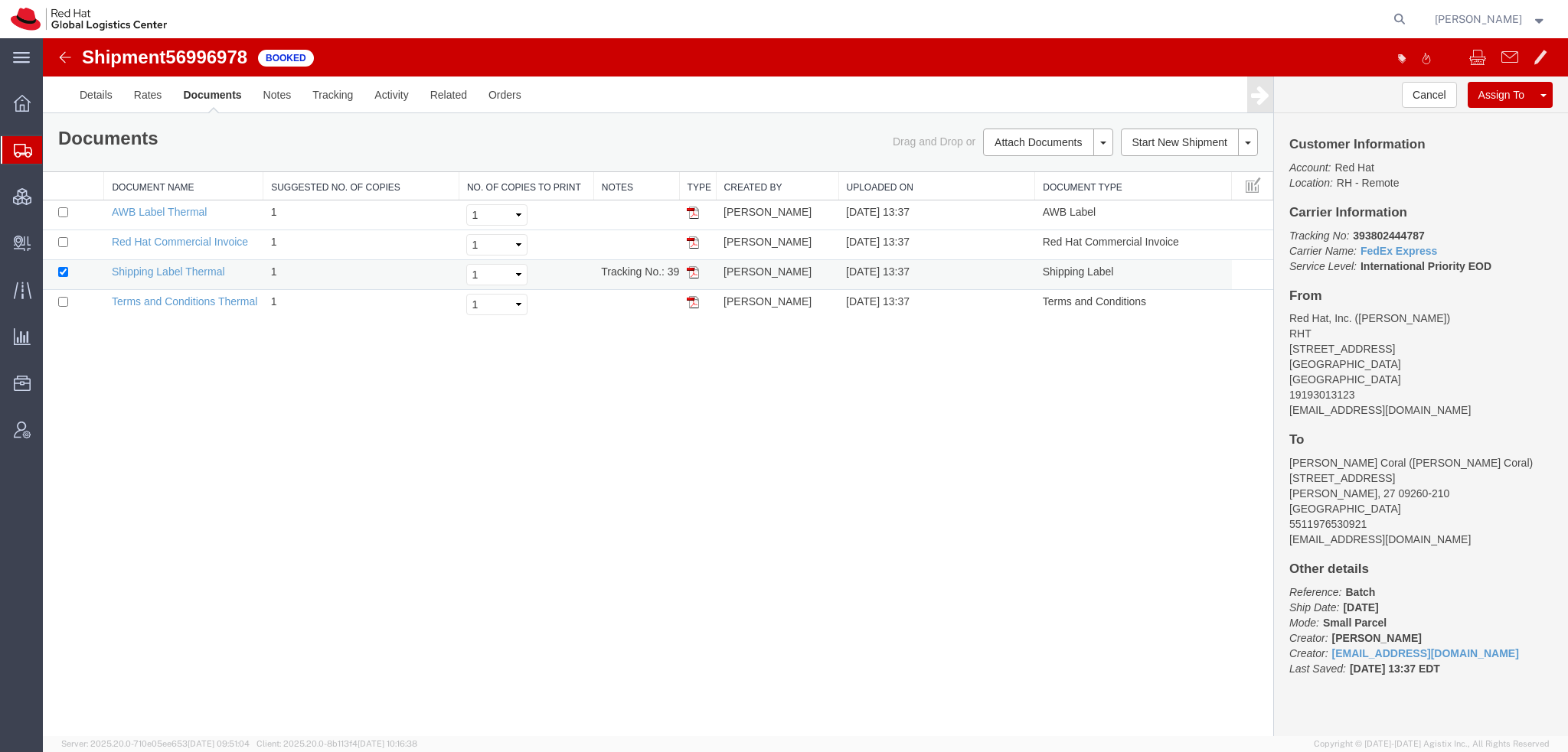
click at [696, 269] on img at bounding box center [693, 273] width 12 height 12
drag, startPoint x: 608, startPoint y: 75, endPoint x: 583, endPoint y: 47, distance: 37.5
click at [696, 213] on img at bounding box center [693, 213] width 12 height 12
drag, startPoint x: 688, startPoint y: 238, endPoint x: 654, endPoint y: 50, distance: 191.0
click at [688, 238] on img at bounding box center [693, 242] width 12 height 12
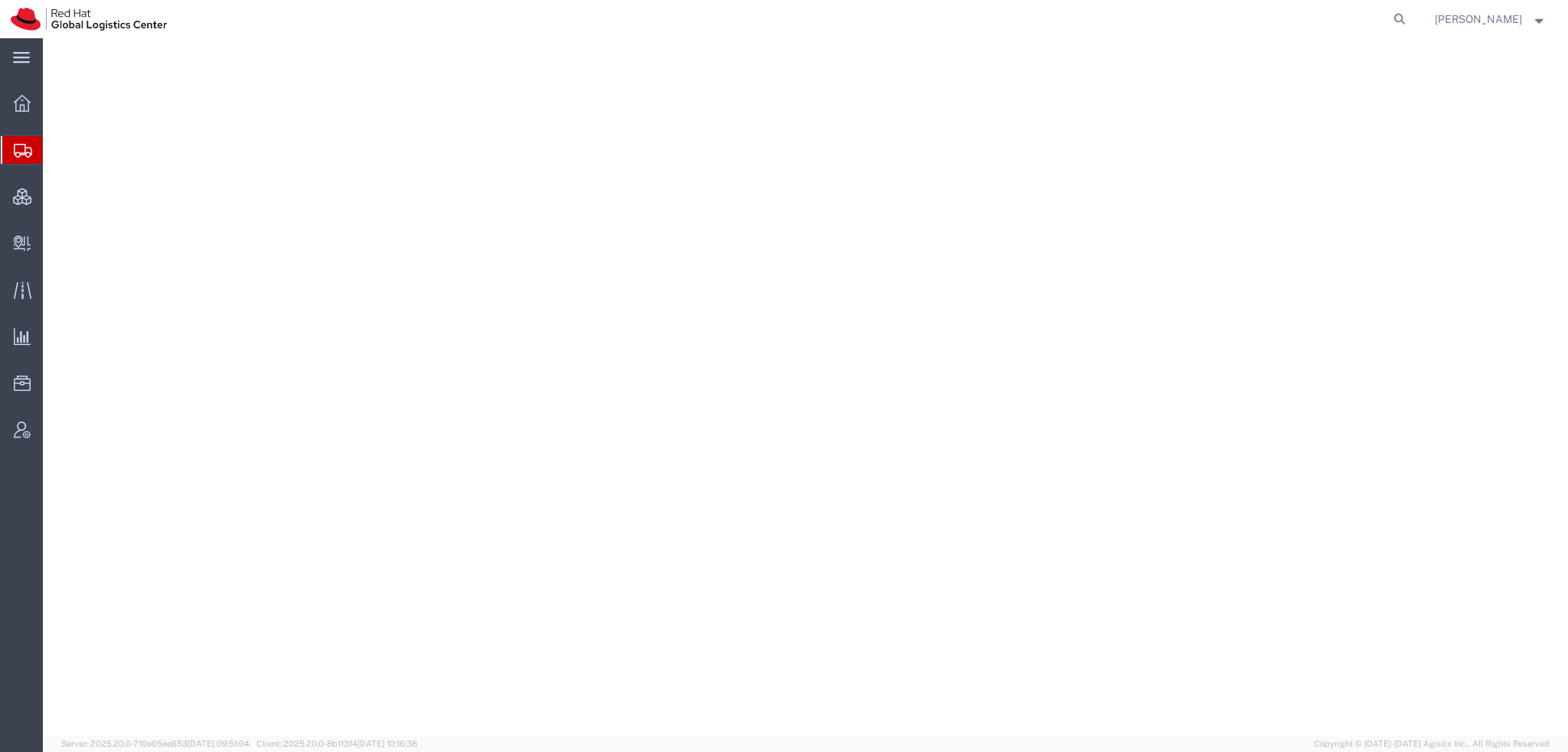
select select "38014"
select select
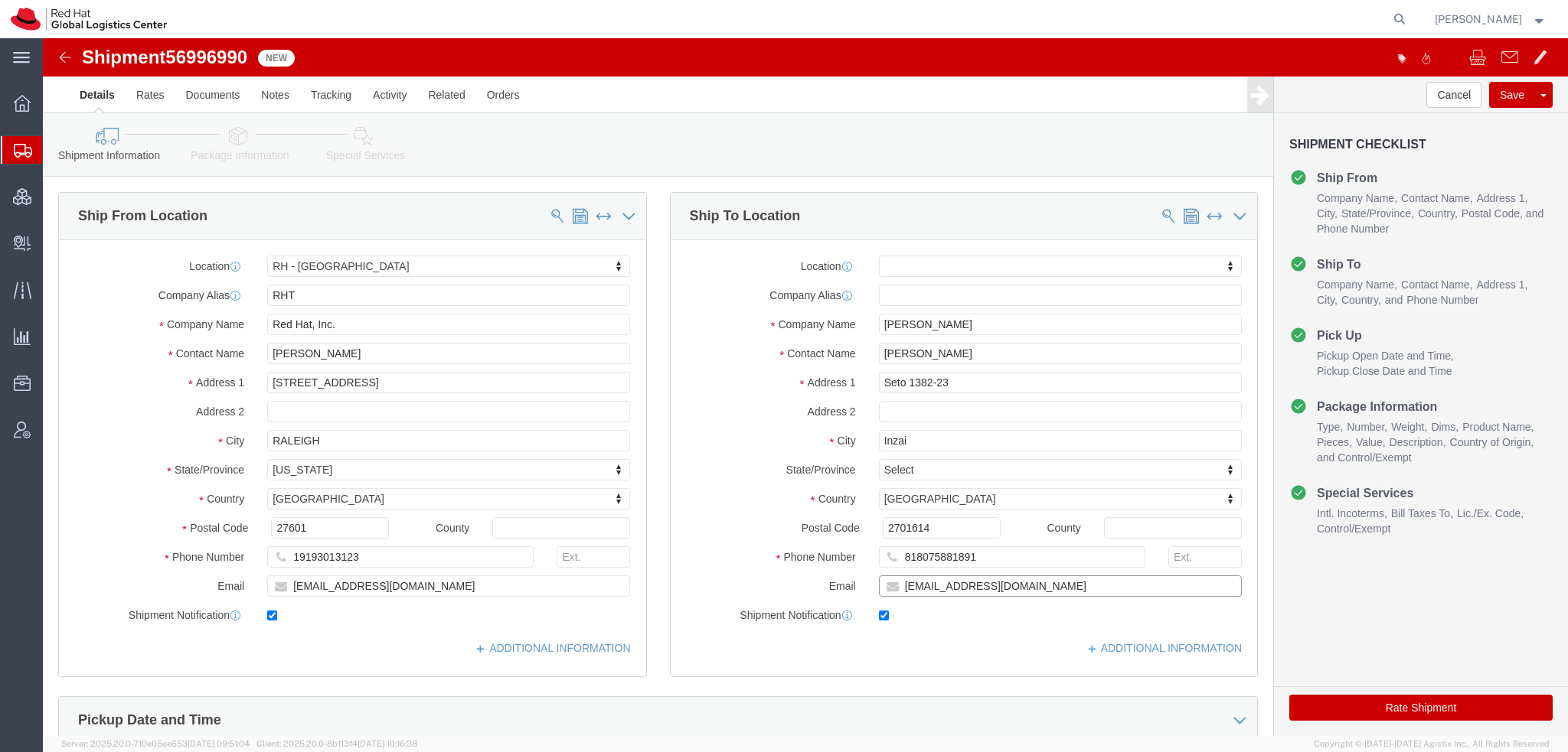
click input "[EMAIL_ADDRESS][DOMAIN_NAME]"
type input "[EMAIL_ADDRESS][DOMAIN_NAME], [EMAIL_ADDRESS][DOMAIN_NAME]"
click icon
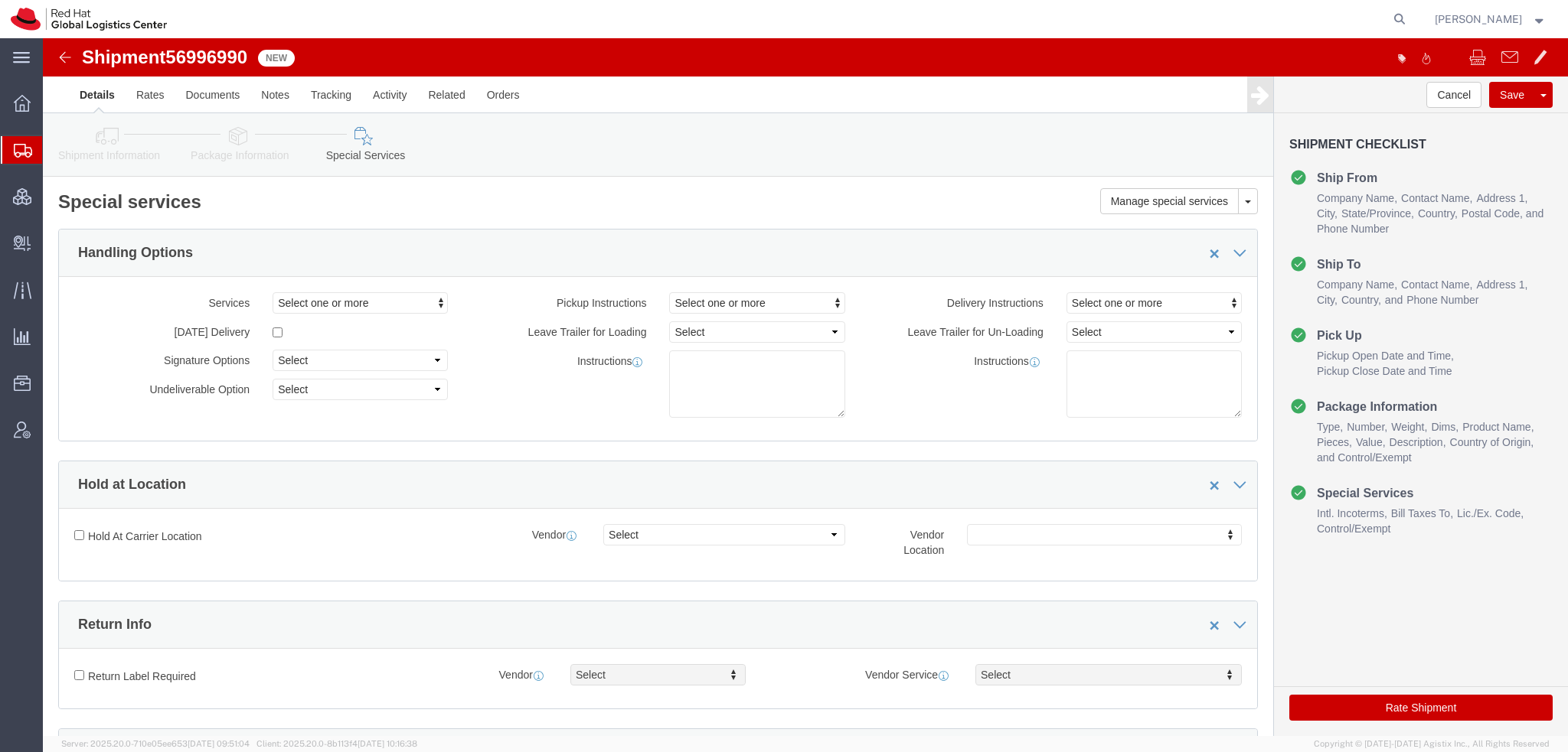
scroll to position [459, 0]
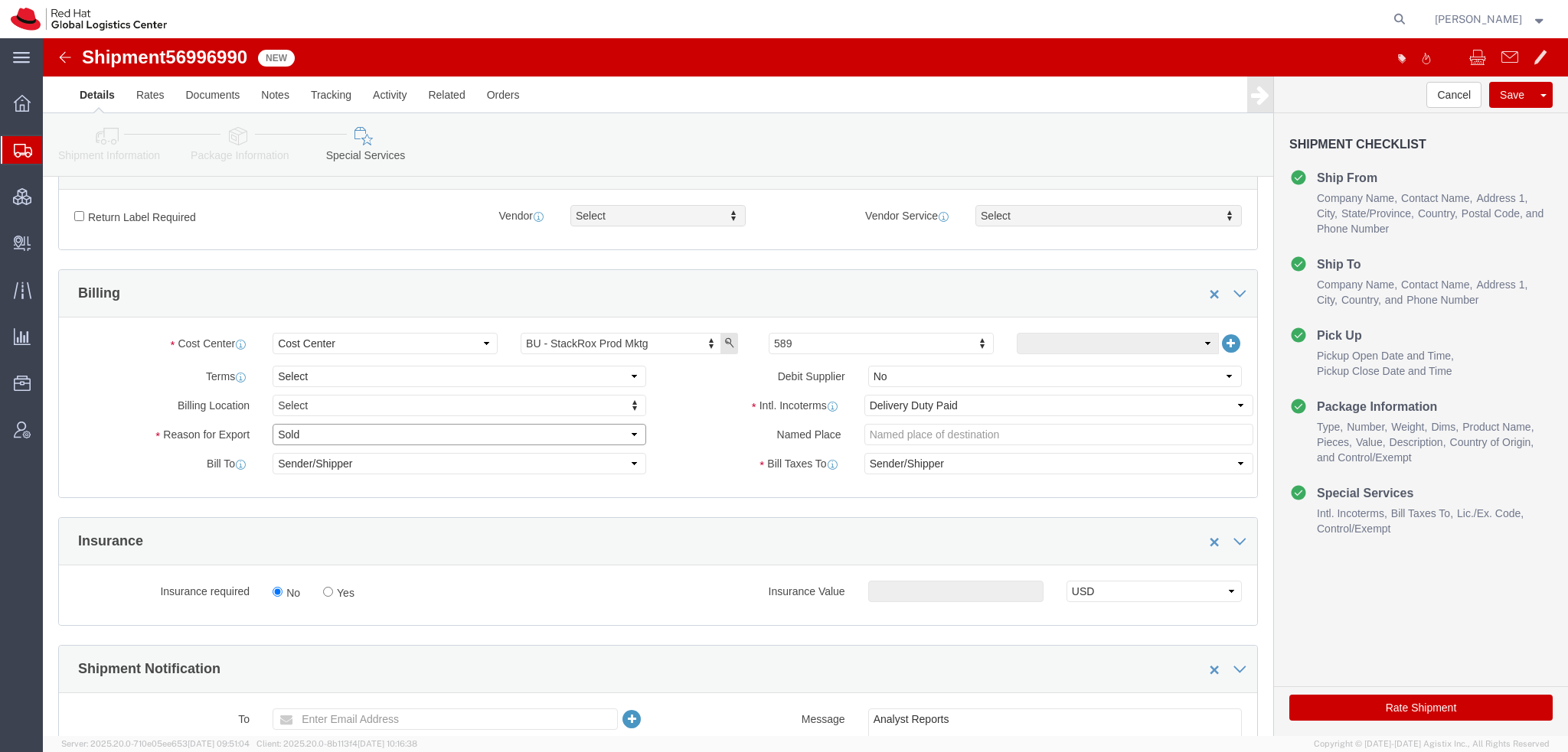
click select "Select Gift Personal Effects Repair/Warranty Return Sample Sold Temporary/Not S…"
select select "GIFT"
click select "Select Gift Personal Effects Repair/Warranty Return Sample Sold Temporary/Not S…"
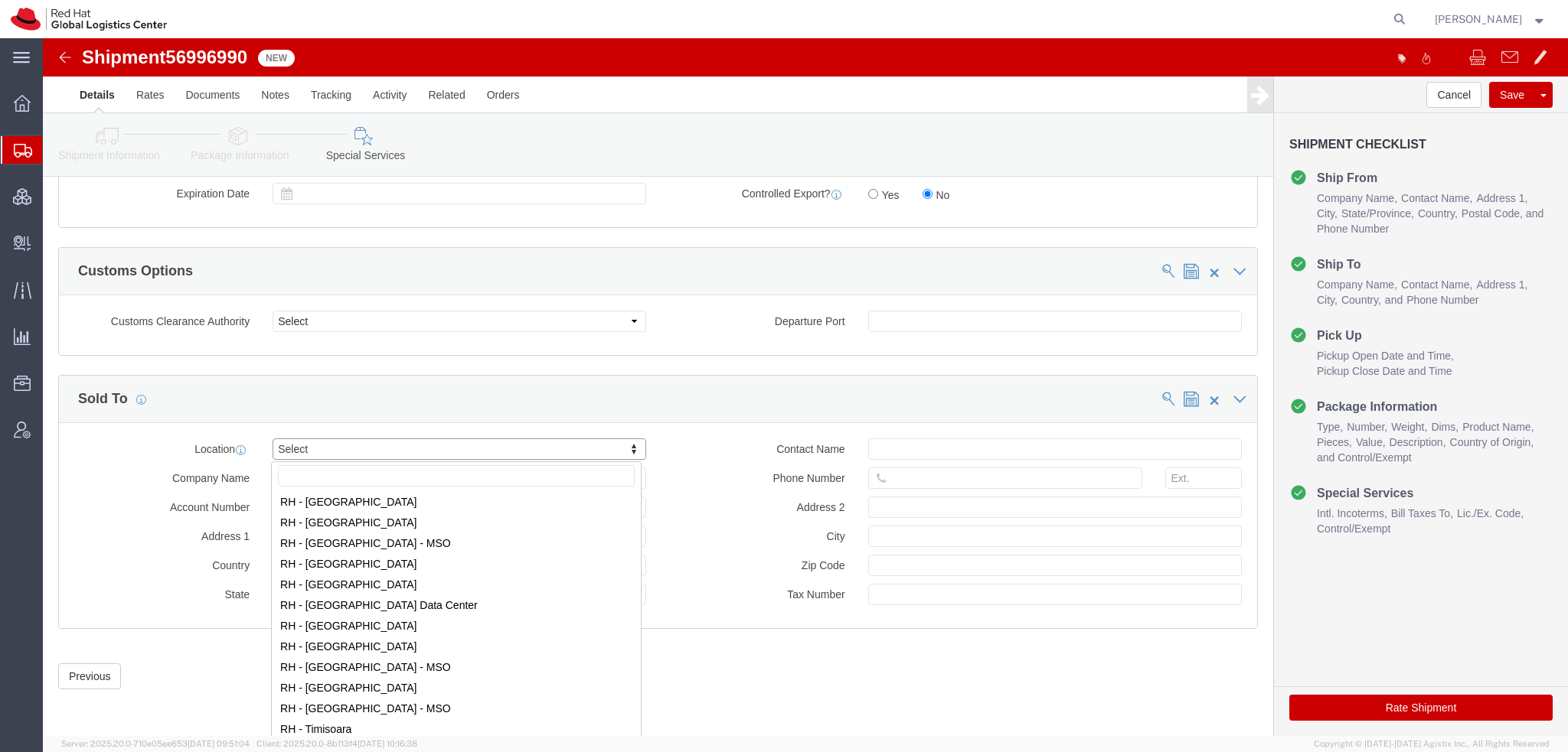
scroll to position [2449, 0]
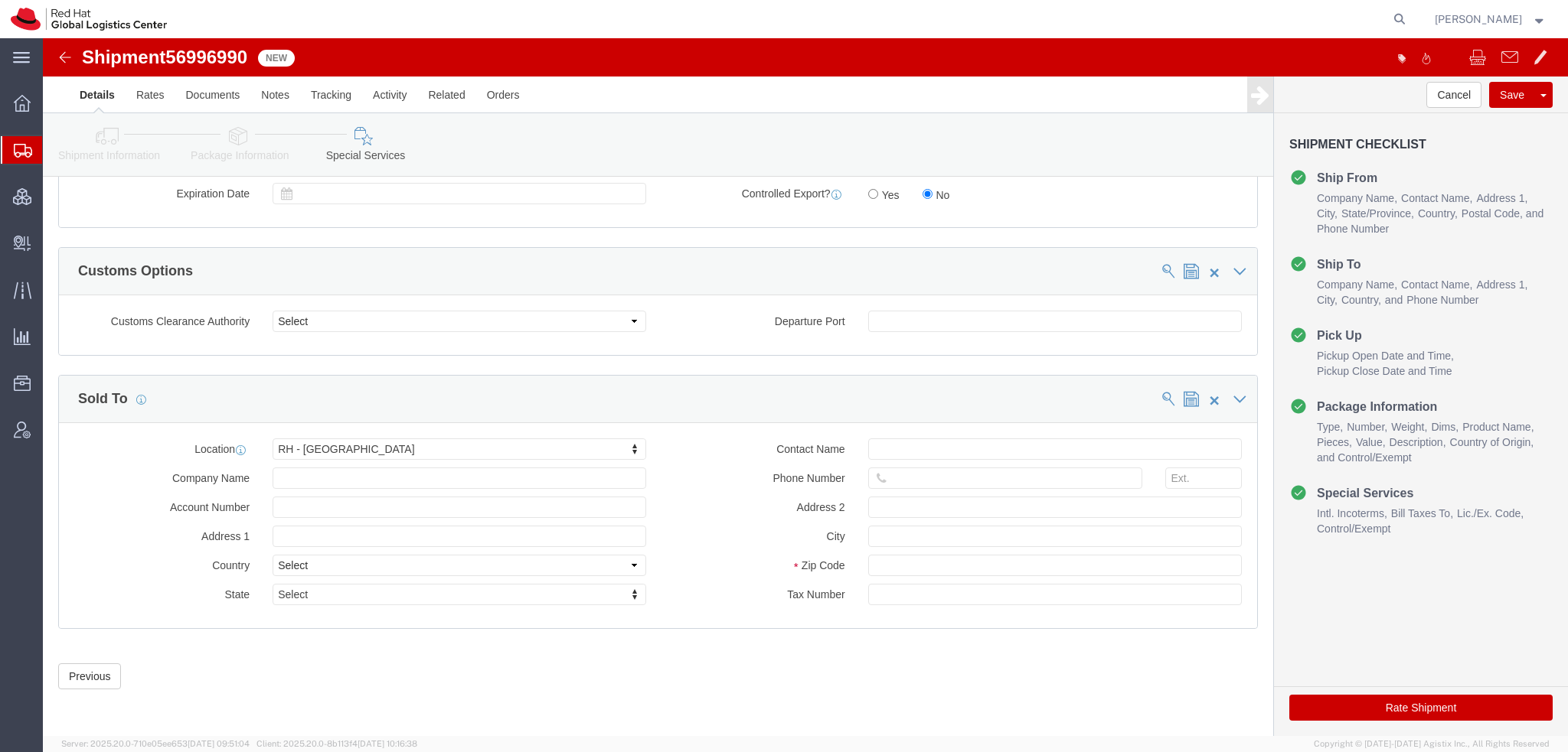
click button "Rate Shipment"
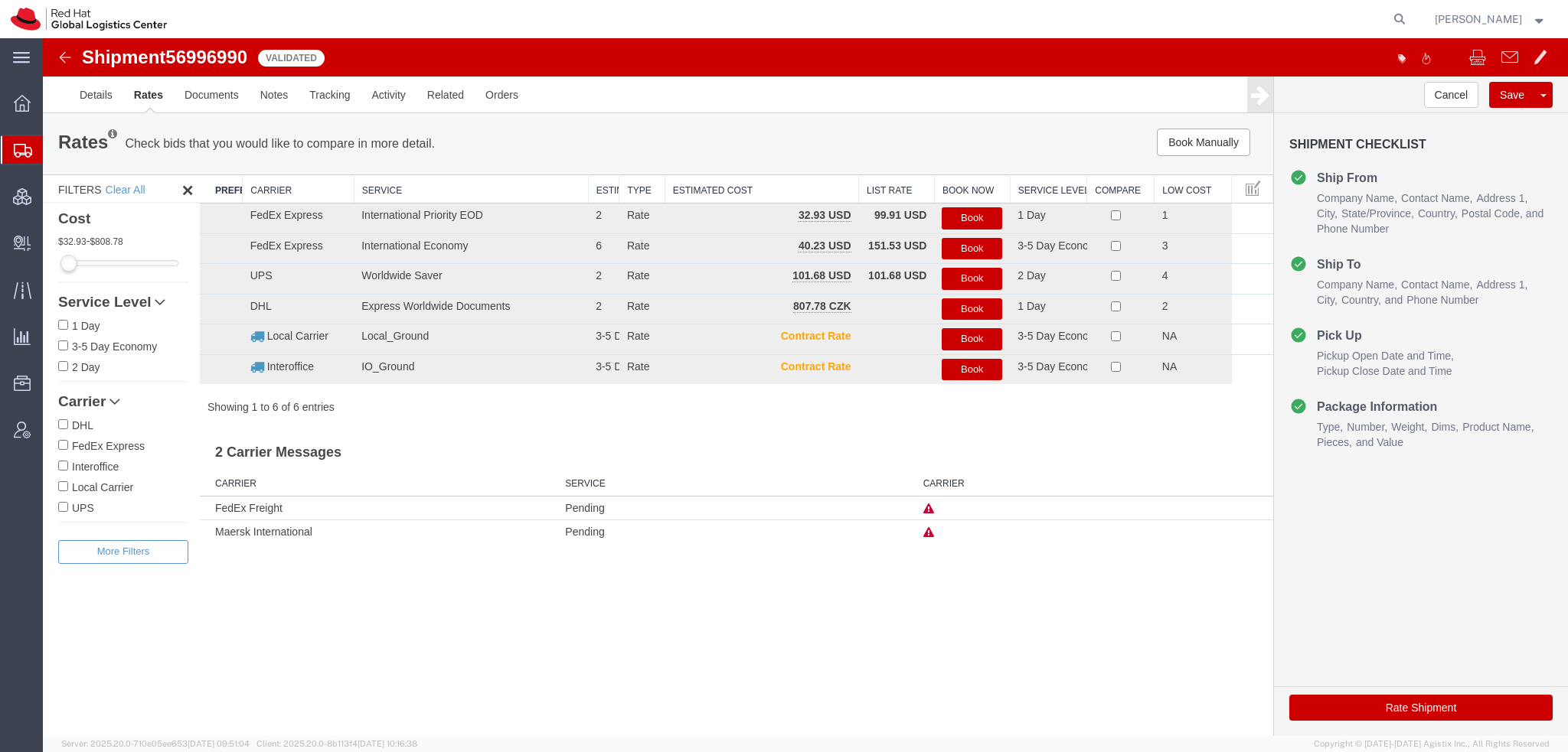
scroll to position [0, 0]
click at [975, 217] on button "Book" at bounding box center [972, 218] width 60 height 22
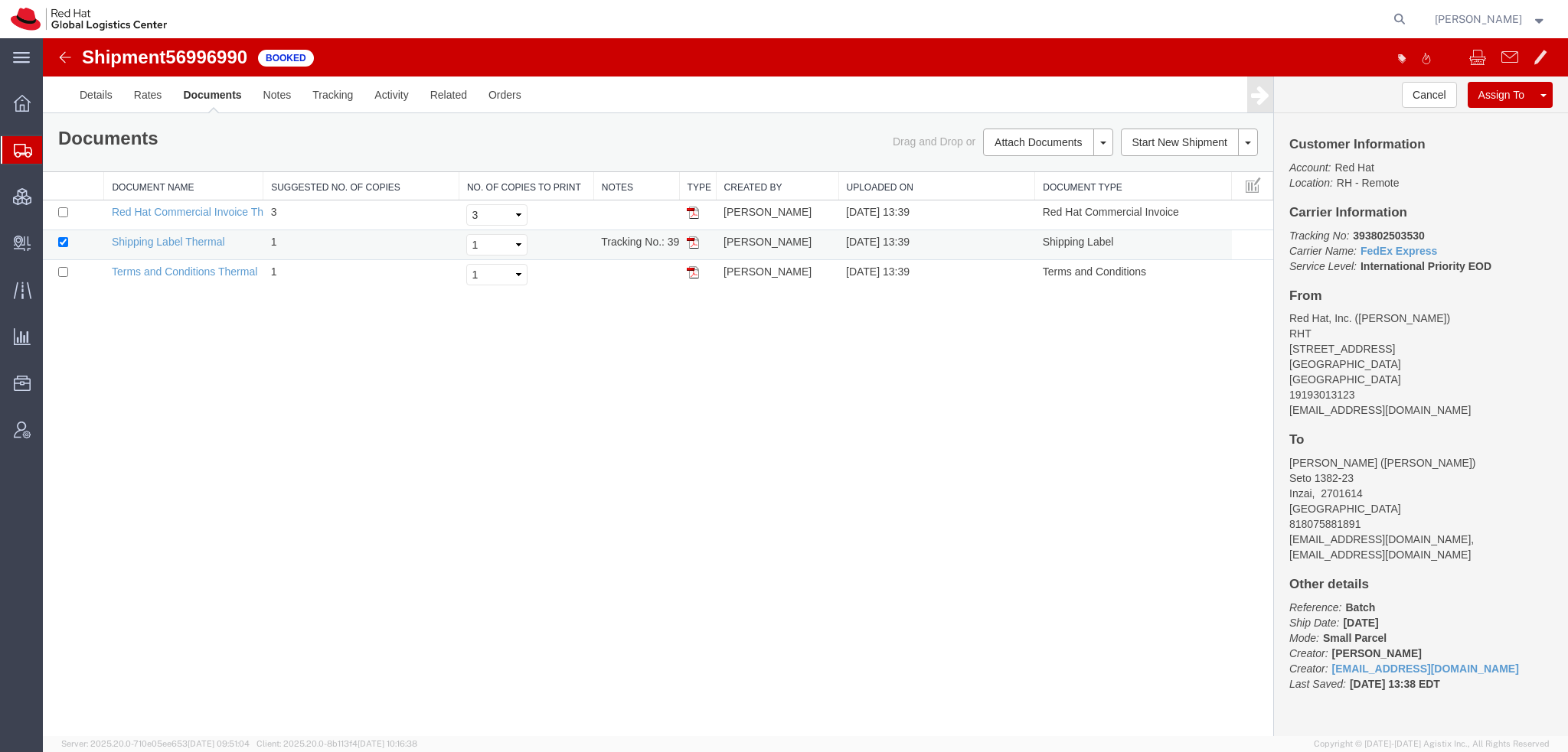
click at [696, 238] on img at bounding box center [693, 242] width 12 height 12
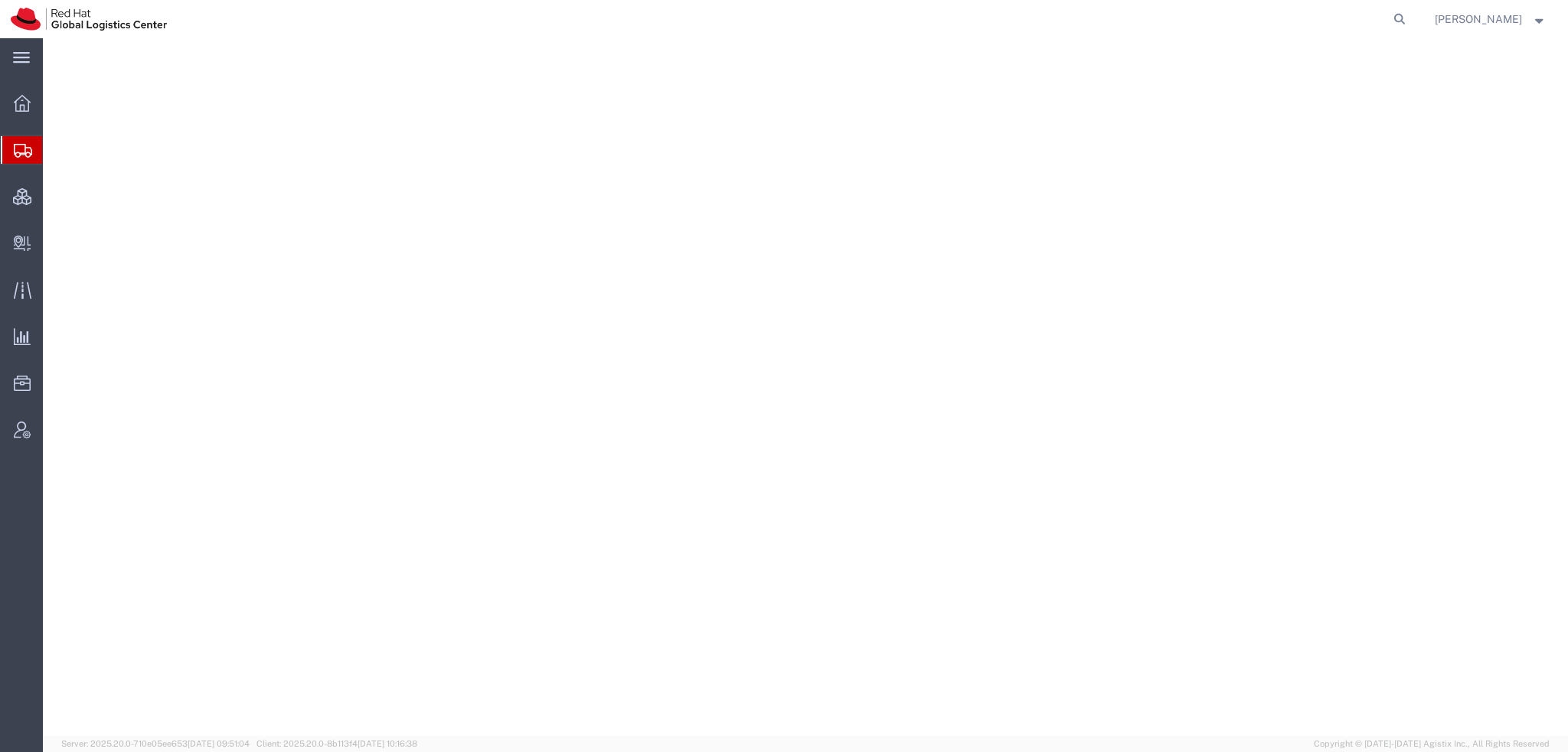
select select "38014"
select select
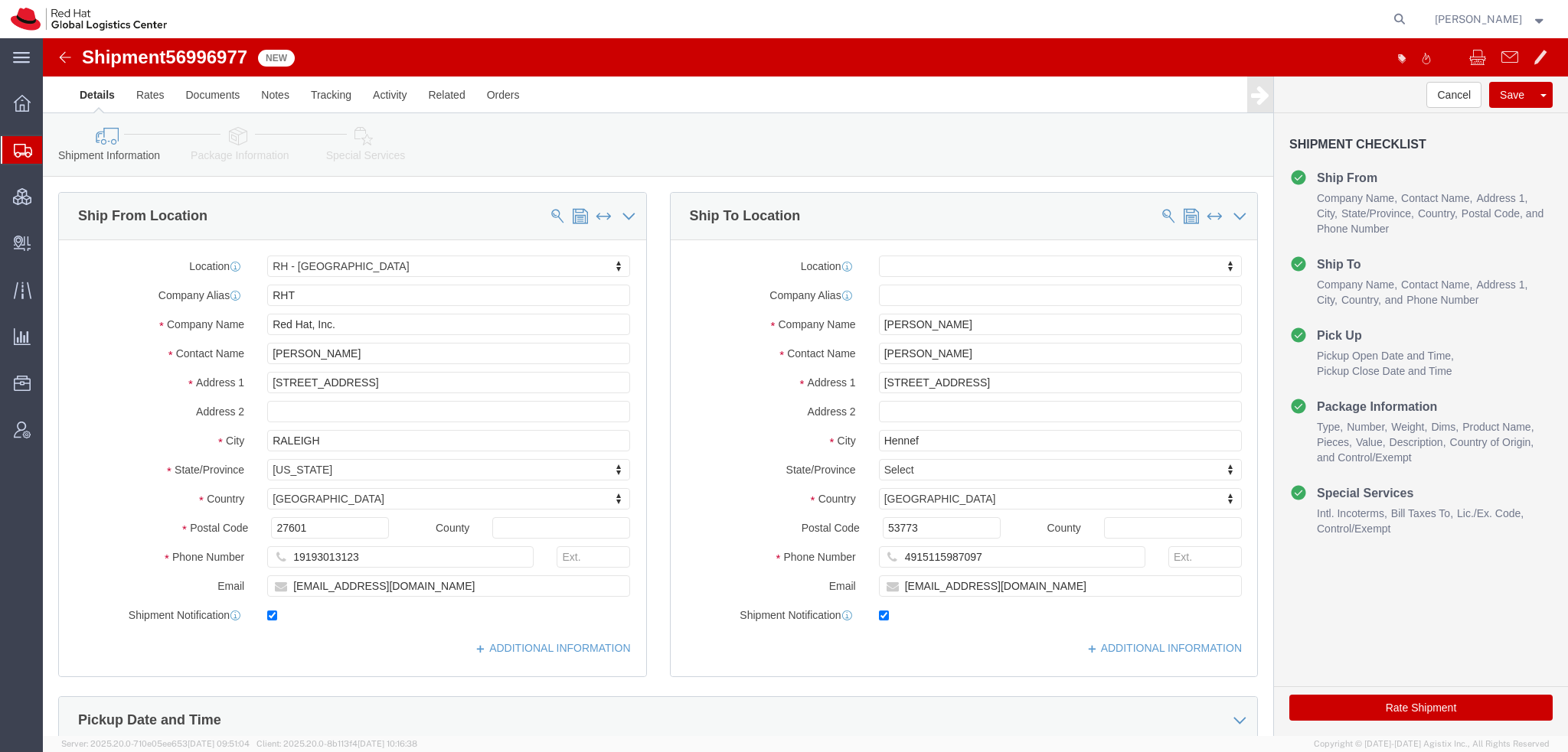
click icon
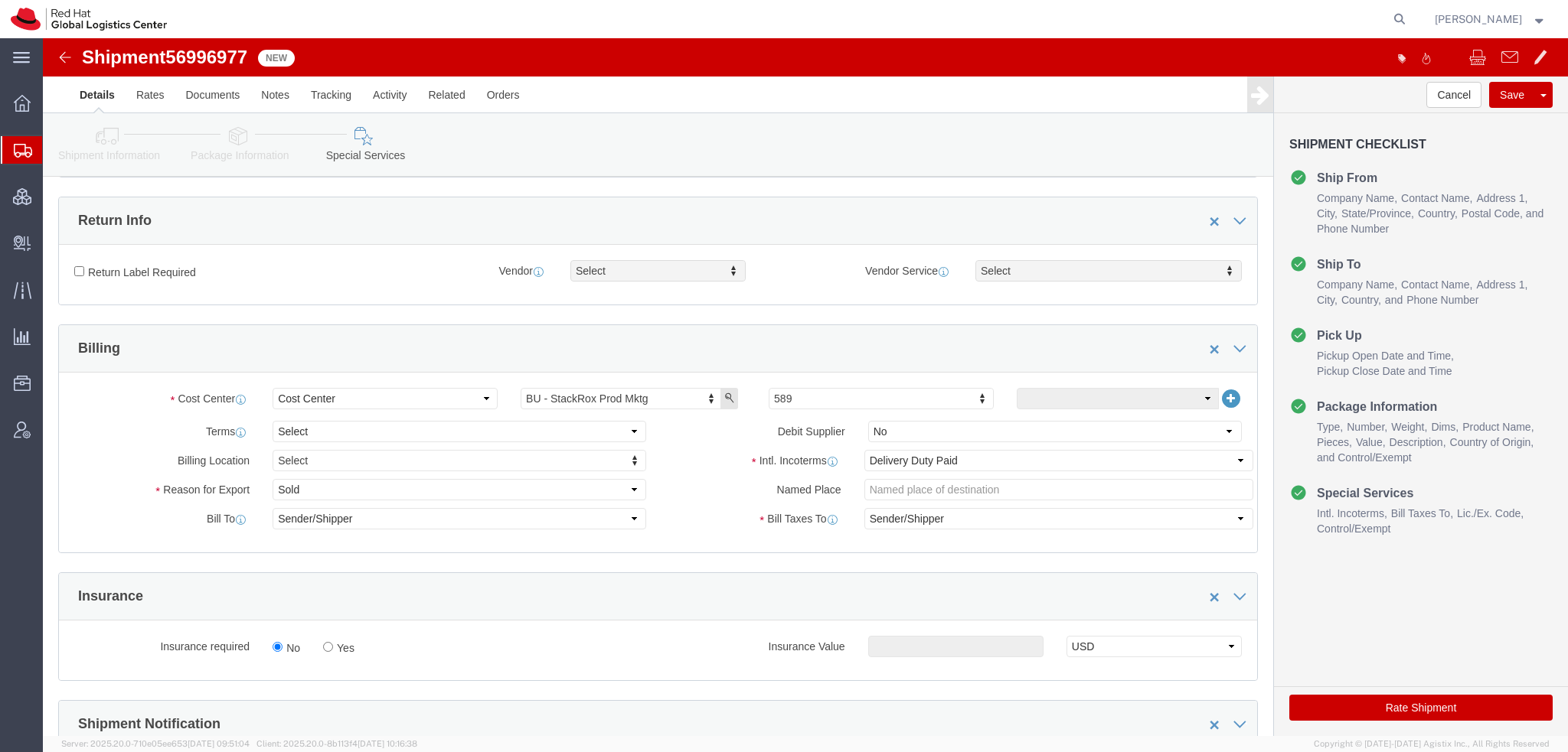
scroll to position [459, 0]
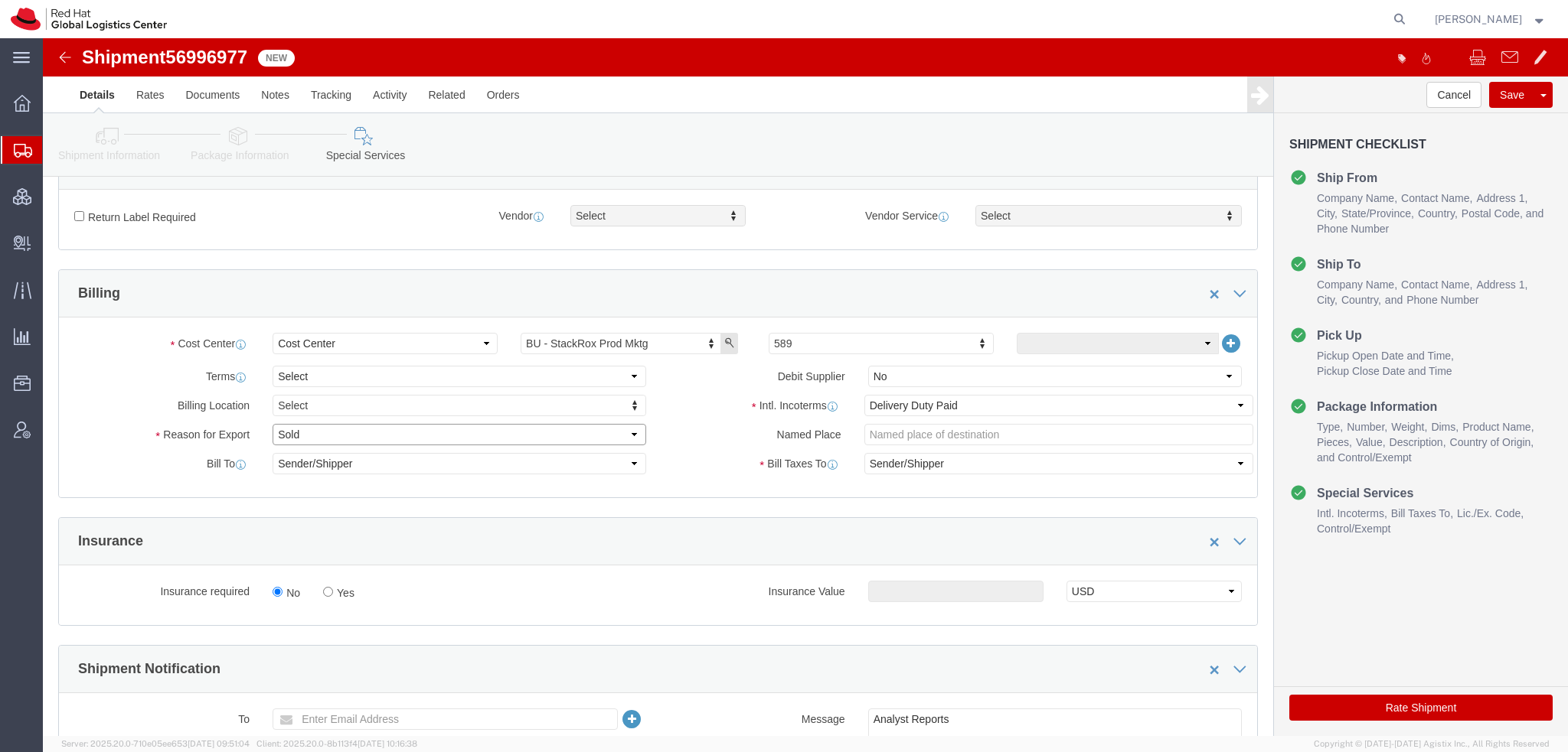
click select "Select Gift Personal Effects Repair/Warranty Return Sample Sold Temporary/Not S…"
select select "GIFT"
click select "Select Gift Personal Effects Repair/Warranty Return Sample Sold Temporary/Not S…"
click icon "button"
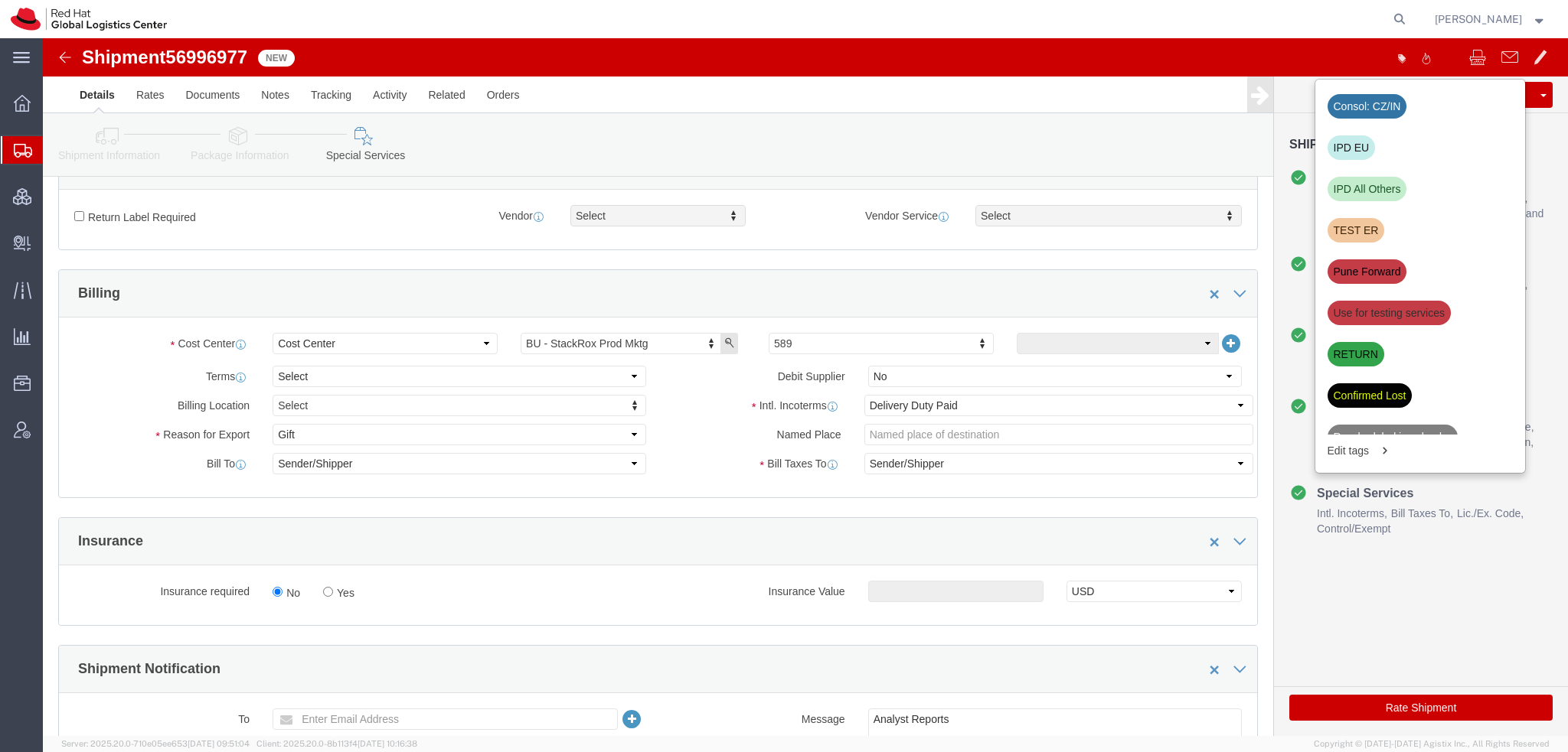
click div "IPD EU"
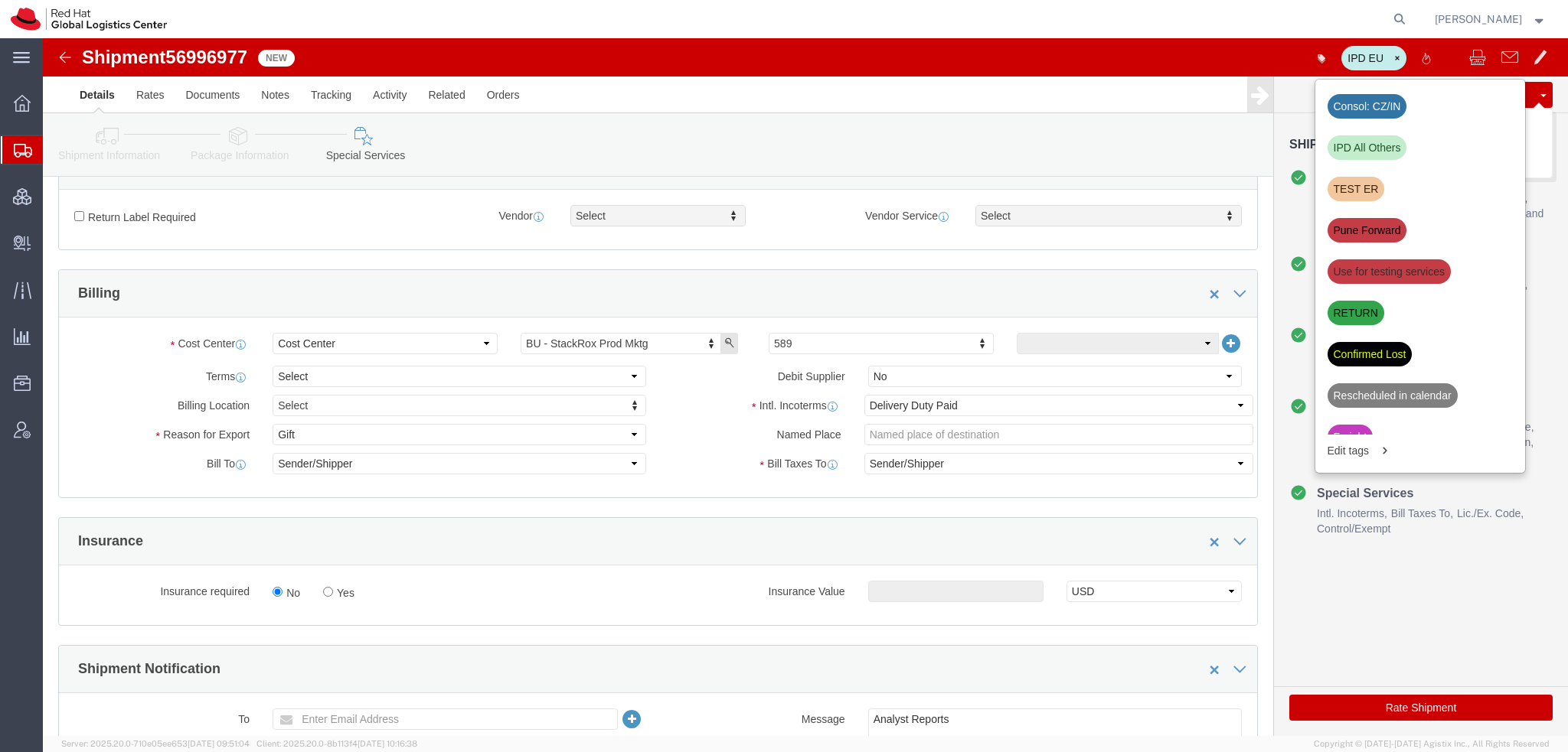
click button "Save"
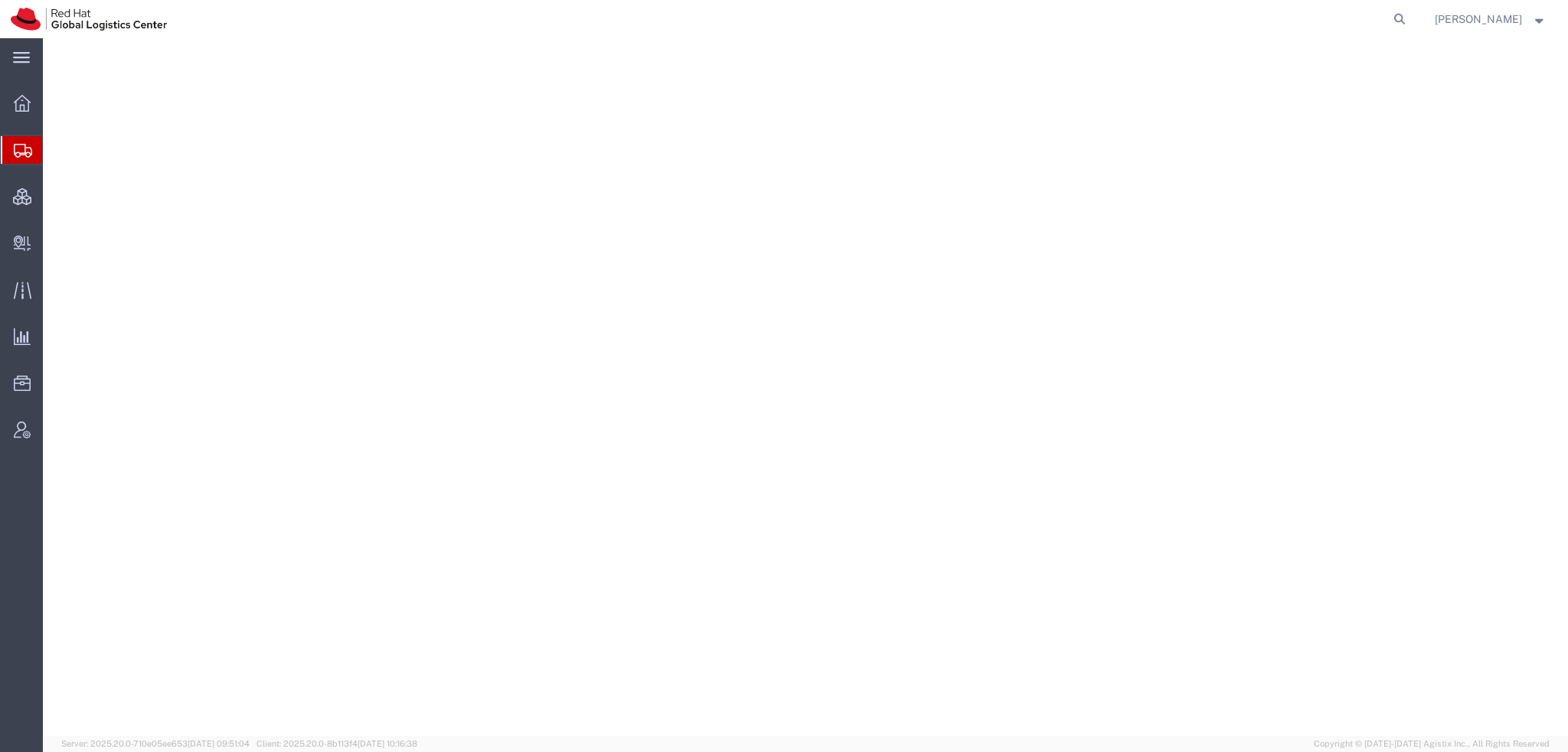
select select "38014"
select select
select select "38014"
select select
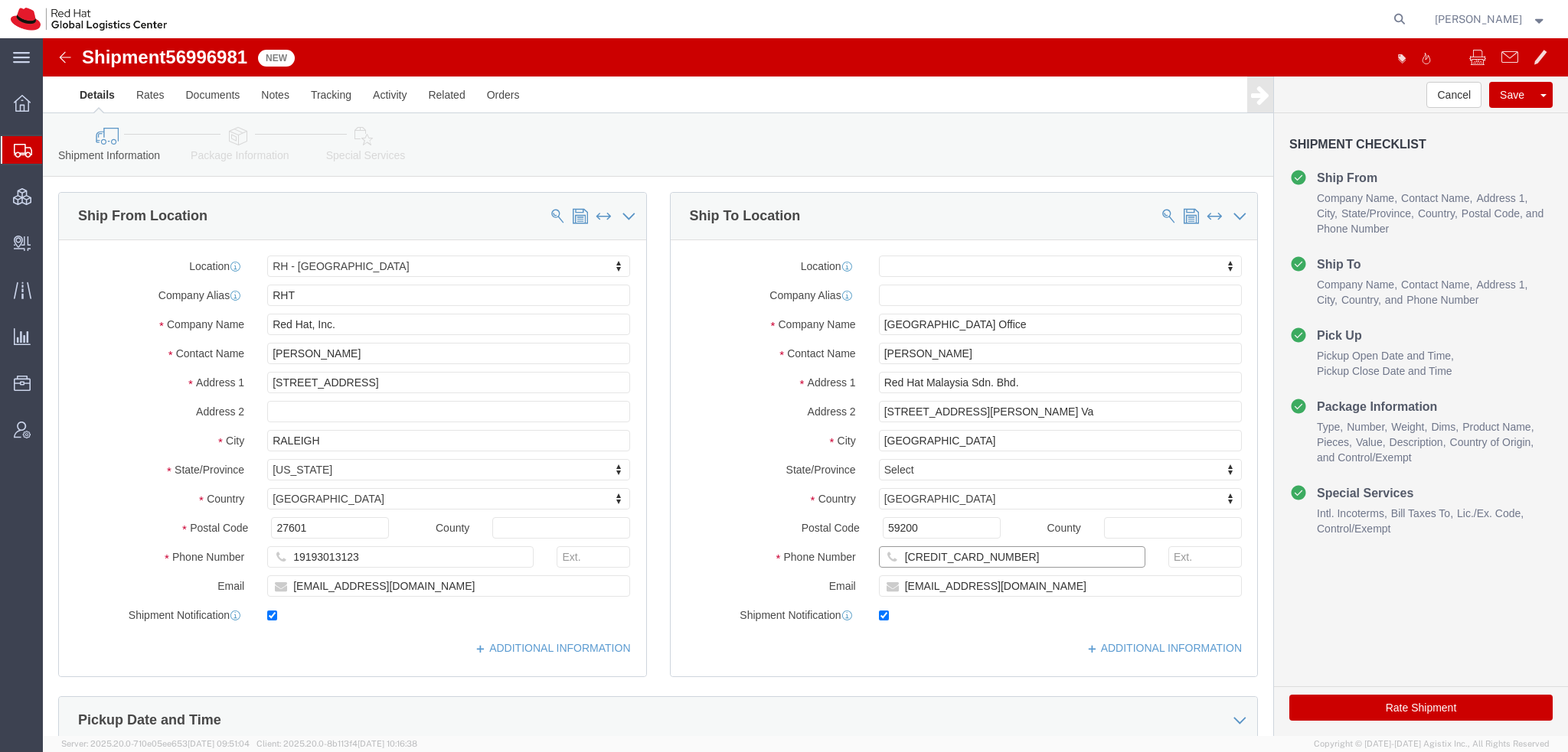
drag, startPoint x: 950, startPoint y: 513, endPoint x: 294, endPoint y: 374, distance: 670.6
click div "Ship From Location Location RH - Raleigh My Profile Location RH - Amsterdam - M…"
click input "Iva Chan"
type input "Iva Cha"
click p "- Red Hat Malaysia Sdn Bhd - (Iva Chan) Suite 17.01, FL 17, Gardens S Tower, MV…"
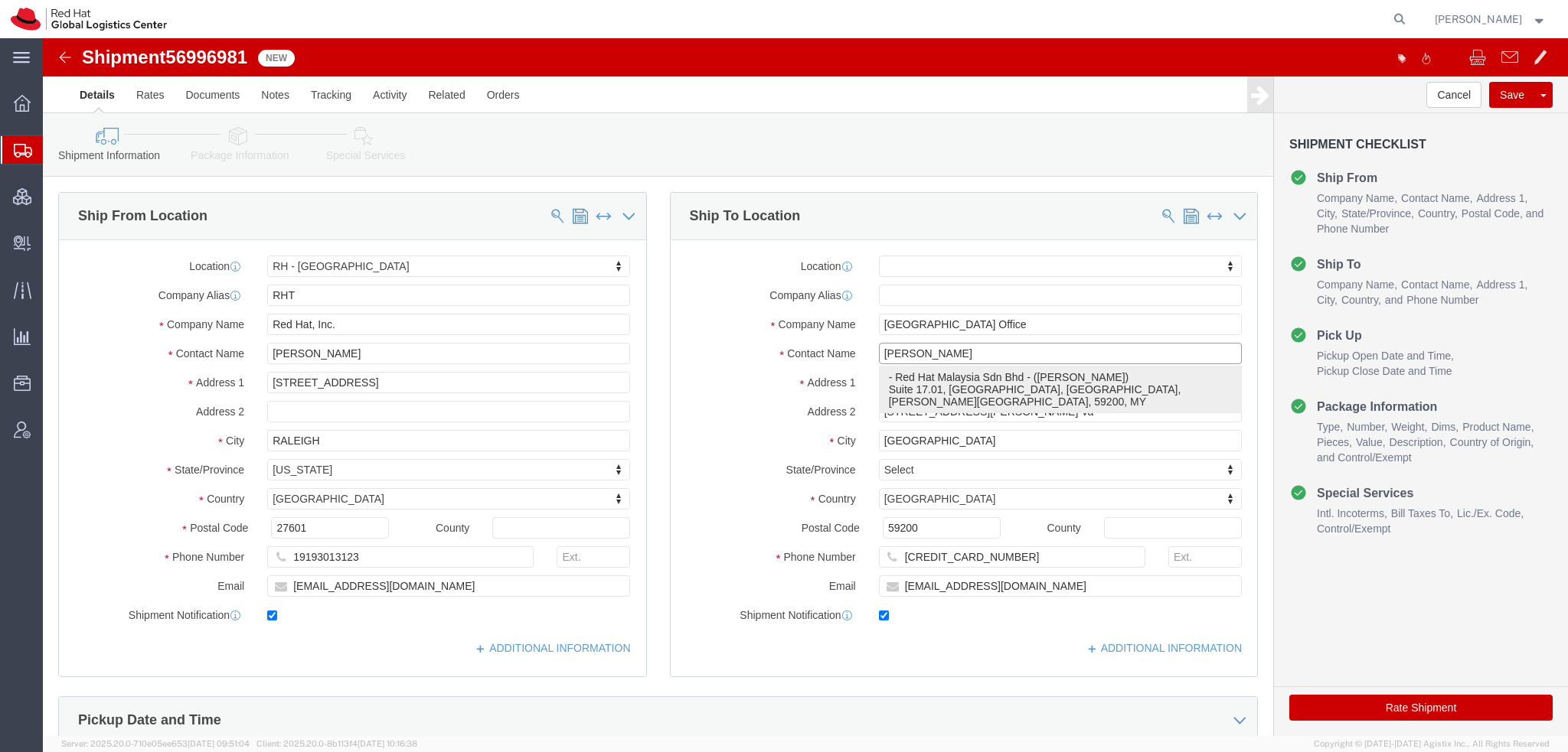
select select "37977"
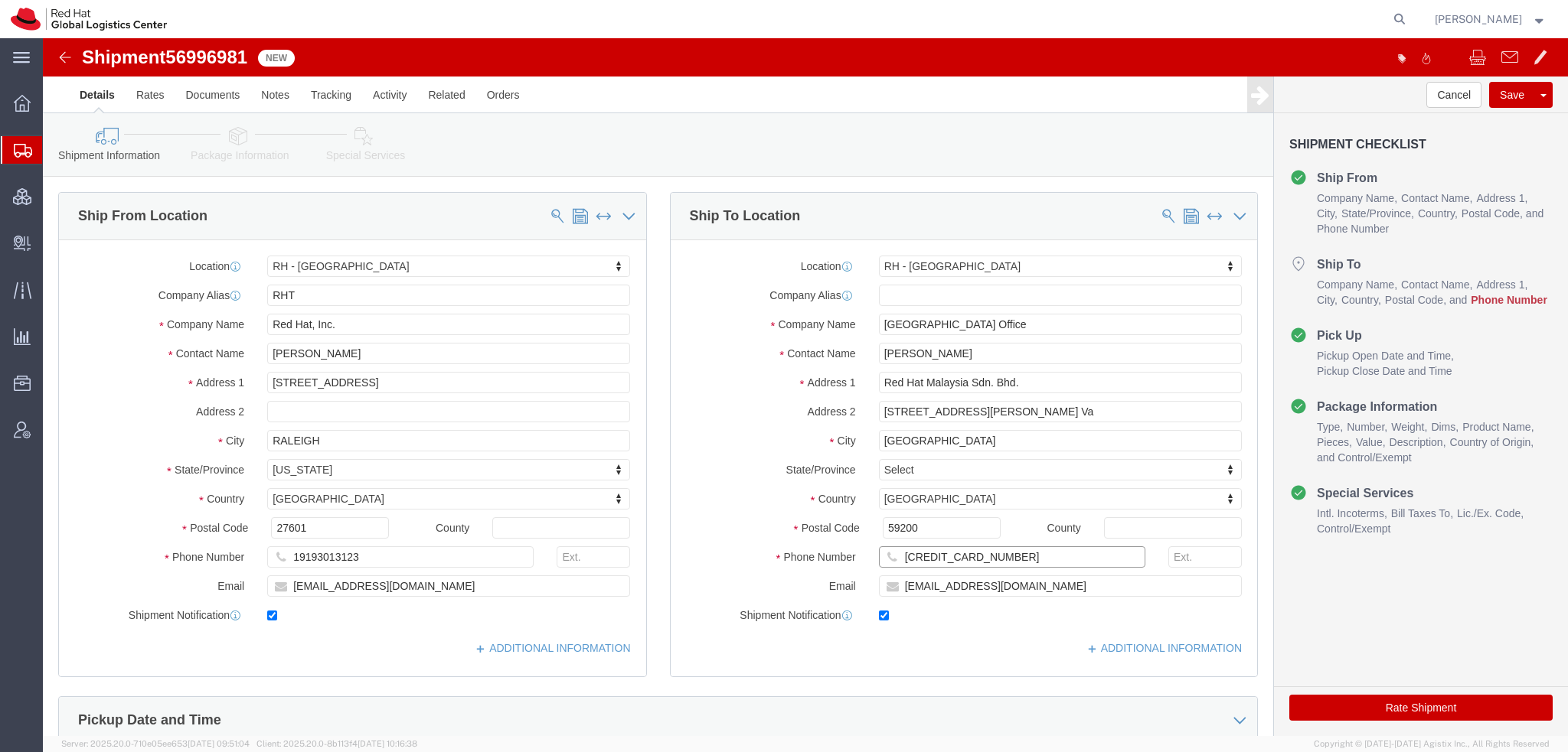
click input "6 011 11332867"
paste input "6 011 11332867"
type input "6 011 11332867"
click input "echan@redhat.com"
type input "echan@redhat.com, apaclogistics@redhat.com"
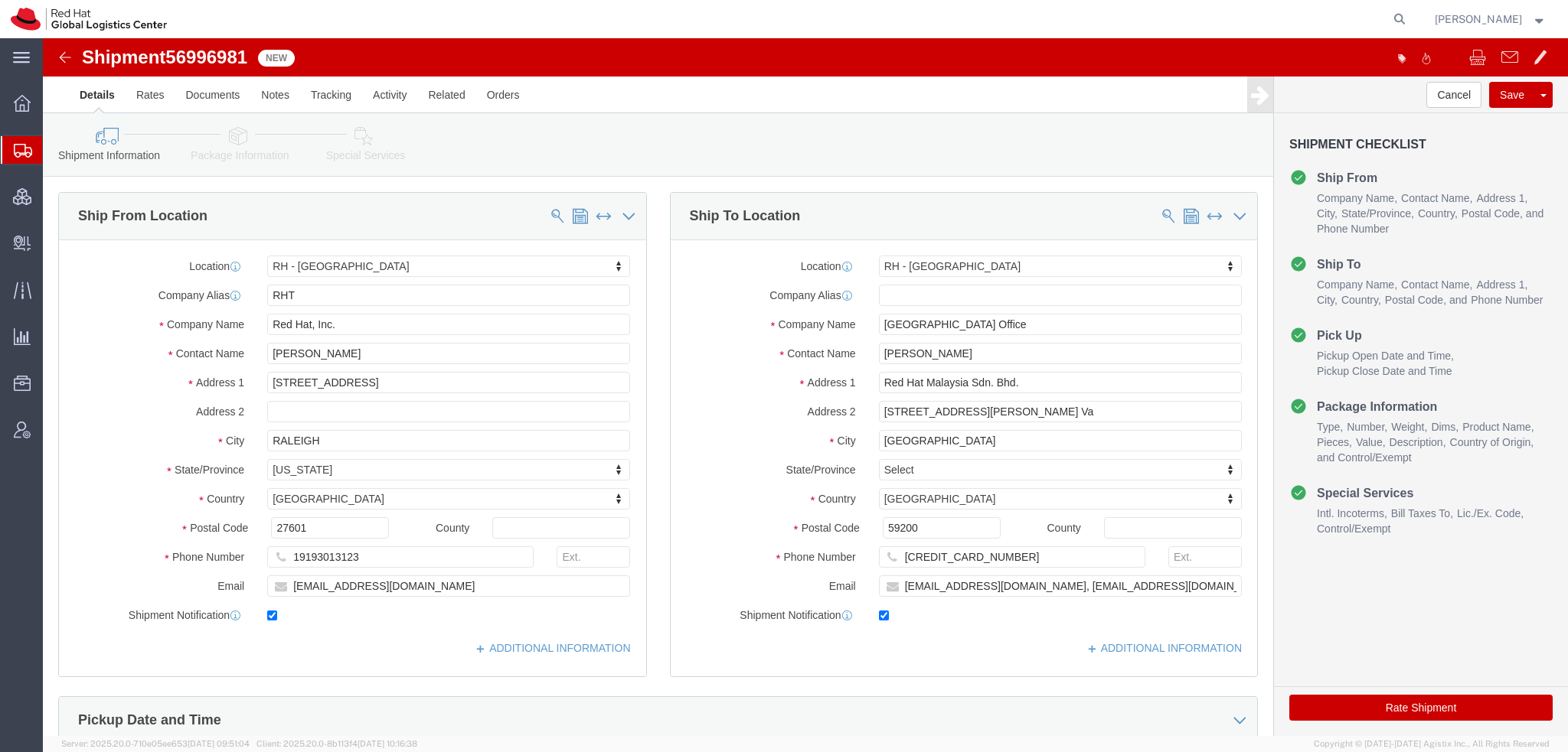
click icon
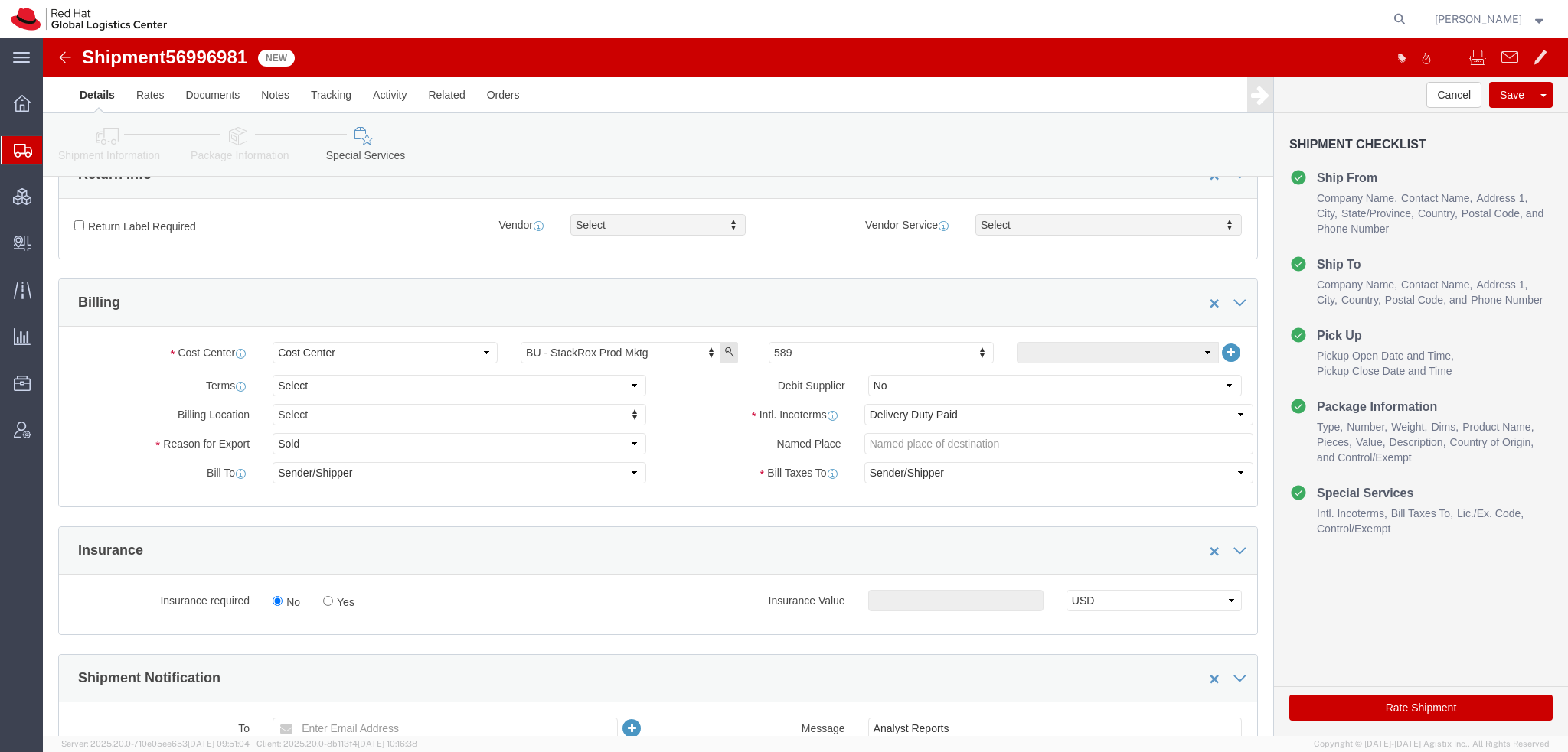
scroll to position [459, 0]
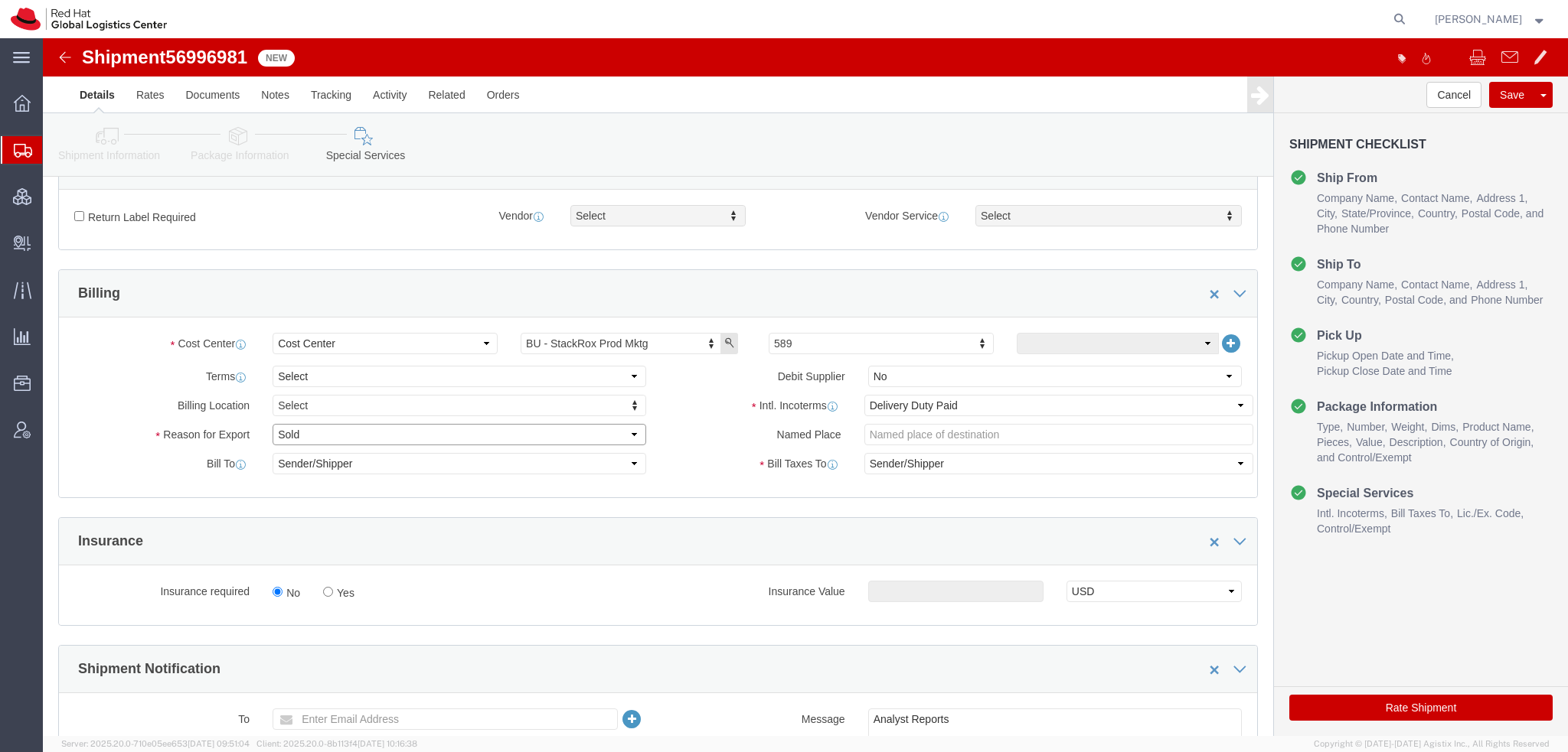
click select "Select Gift Personal Effects Repair/Warranty Return Sample Sold Temporary/Not S…"
select select "GIFT"
click select "Select Gift Personal Effects Repair/Warranty Return Sample Sold Temporary/Not S…"
click button "Rate Shipment"
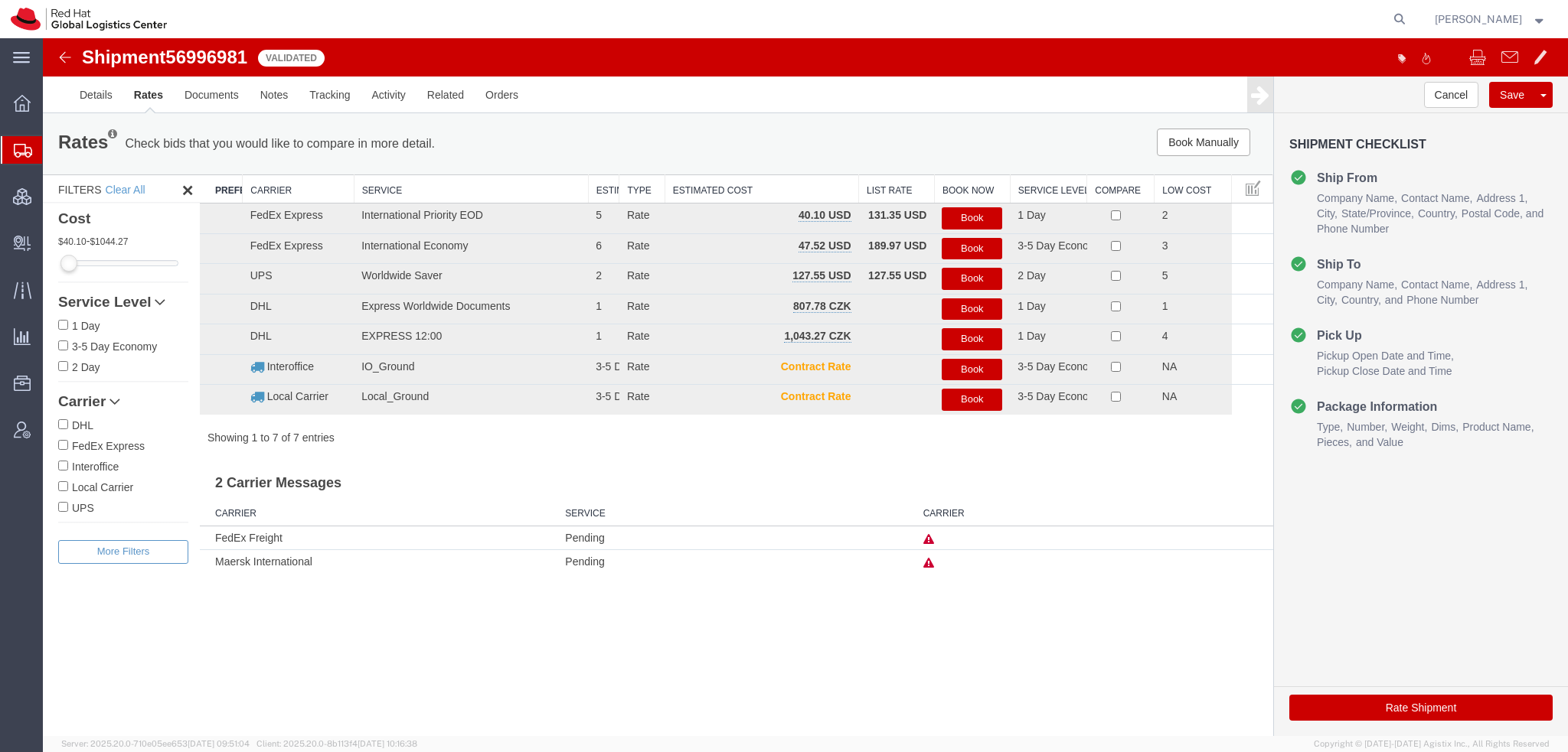
scroll to position [0, 0]
click at [952, 215] on button "Book" at bounding box center [972, 218] width 60 height 22
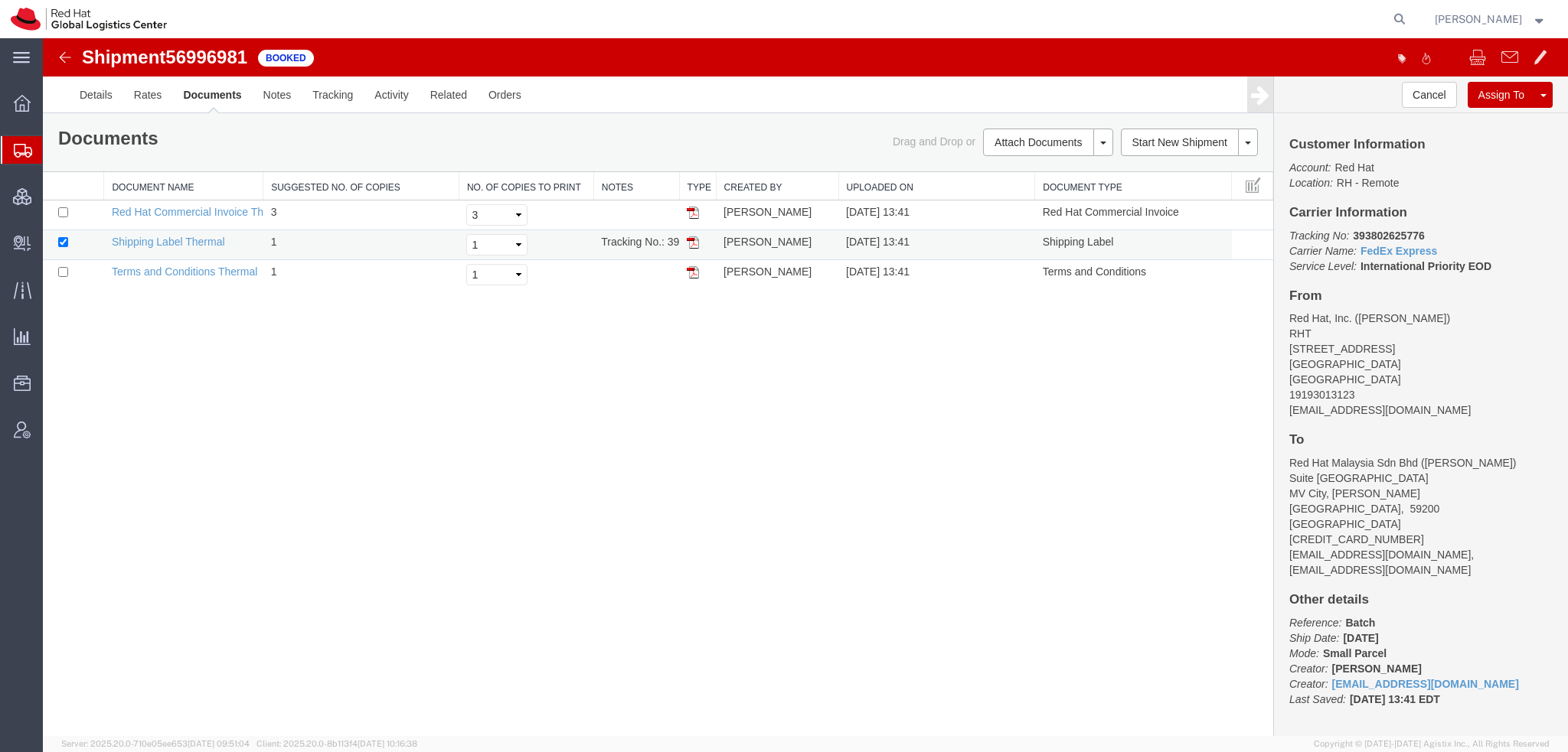
click at [696, 241] on img at bounding box center [693, 242] width 12 height 12
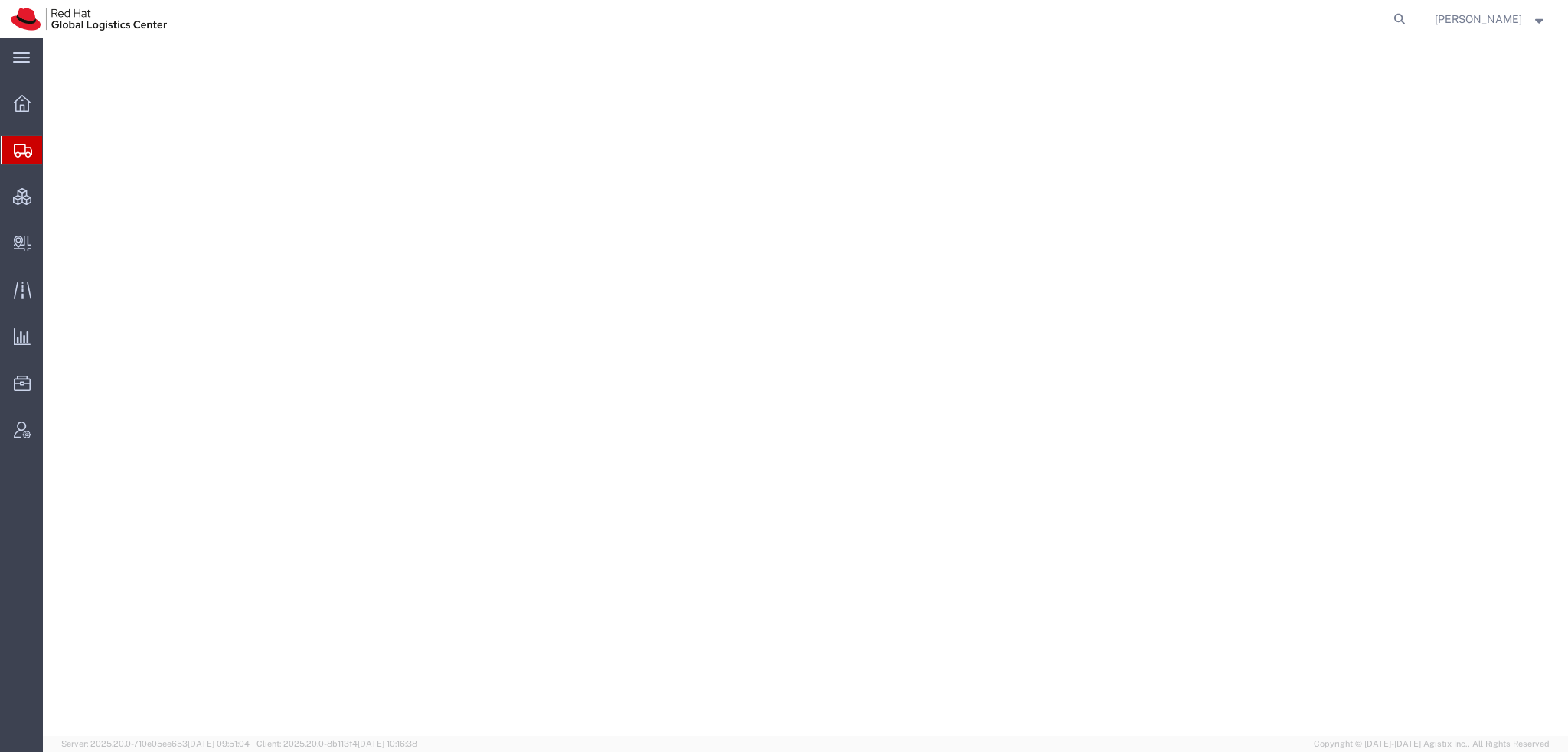
select select "38014"
select select
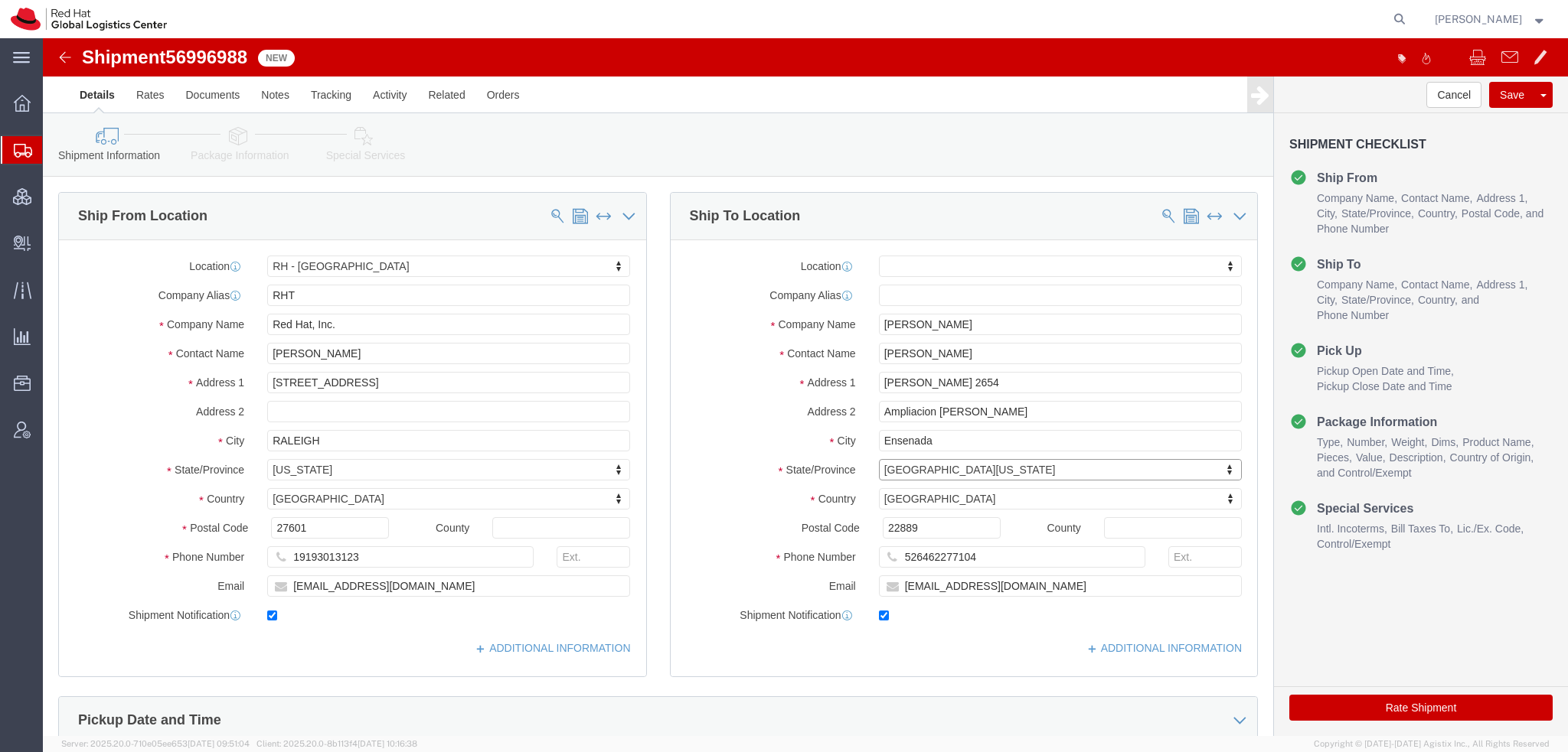
click icon
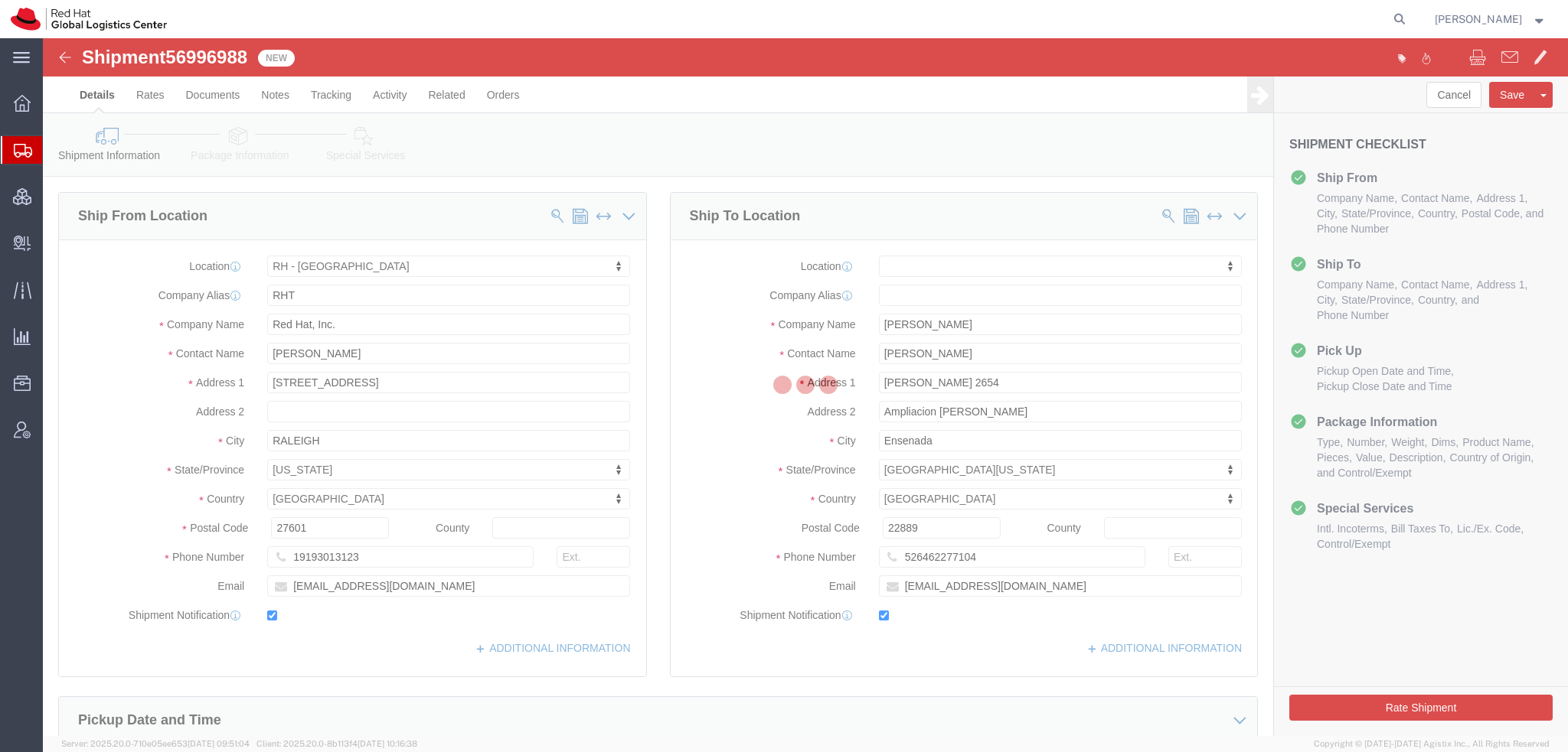
select select
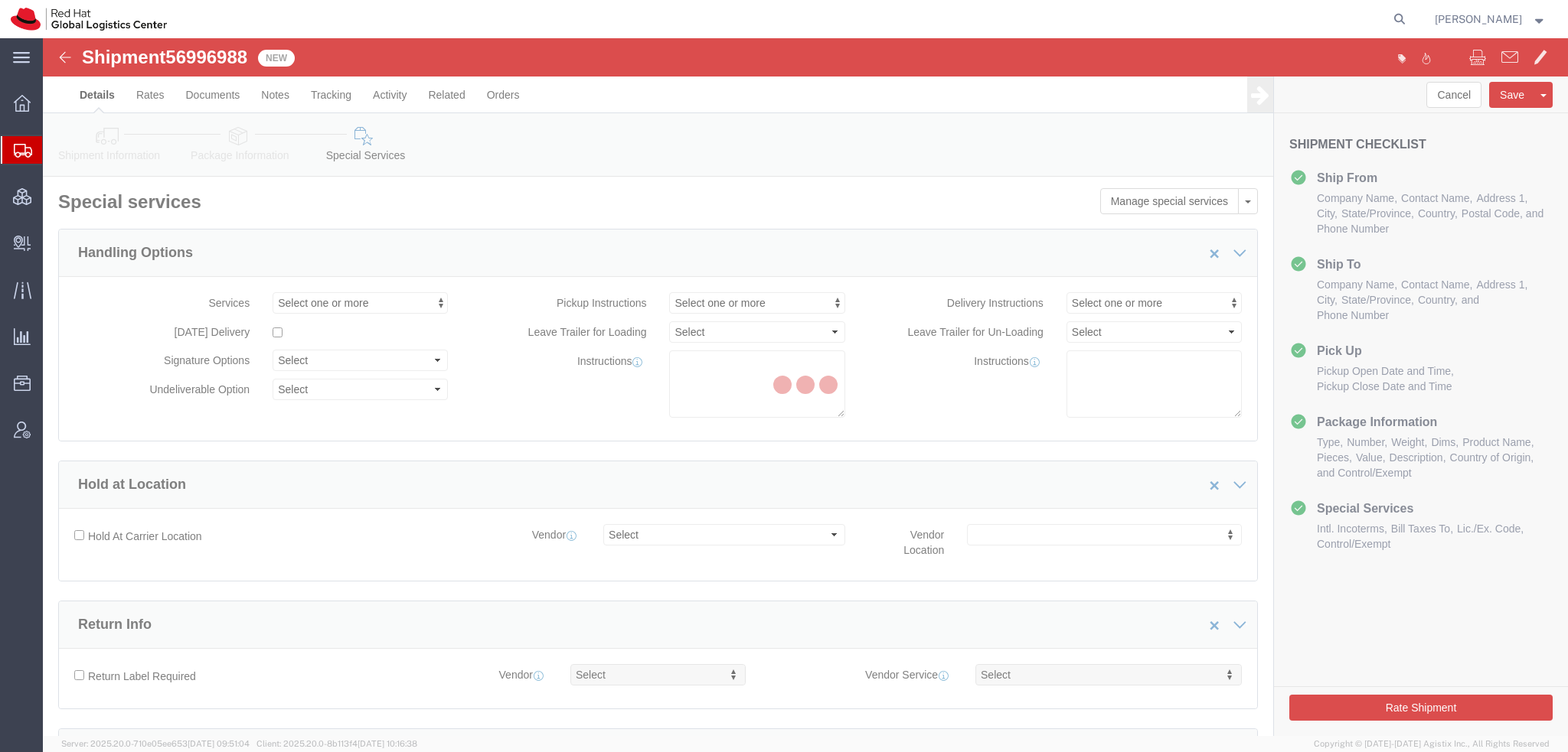
select select "COSTCENTER"
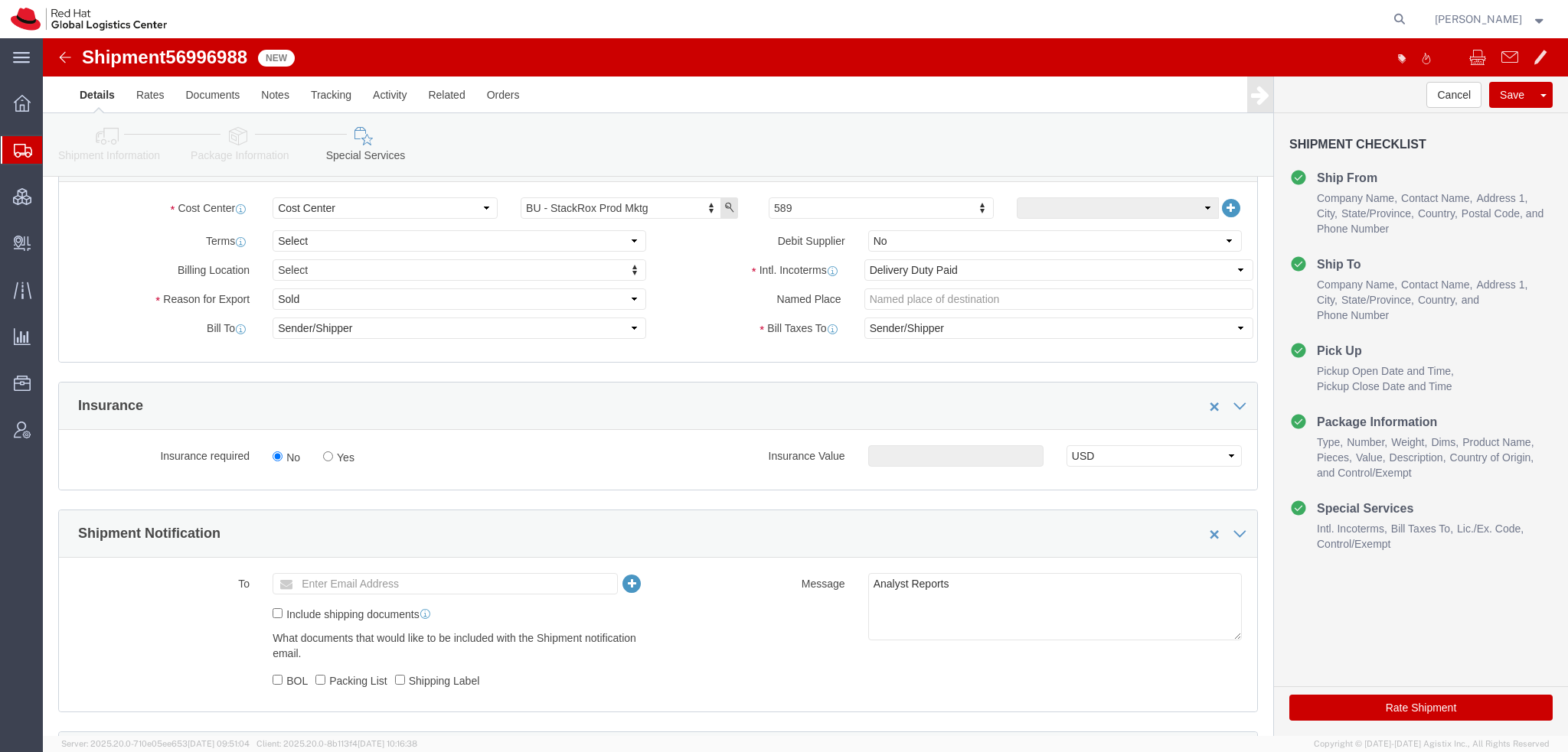
scroll to position [613, 0]
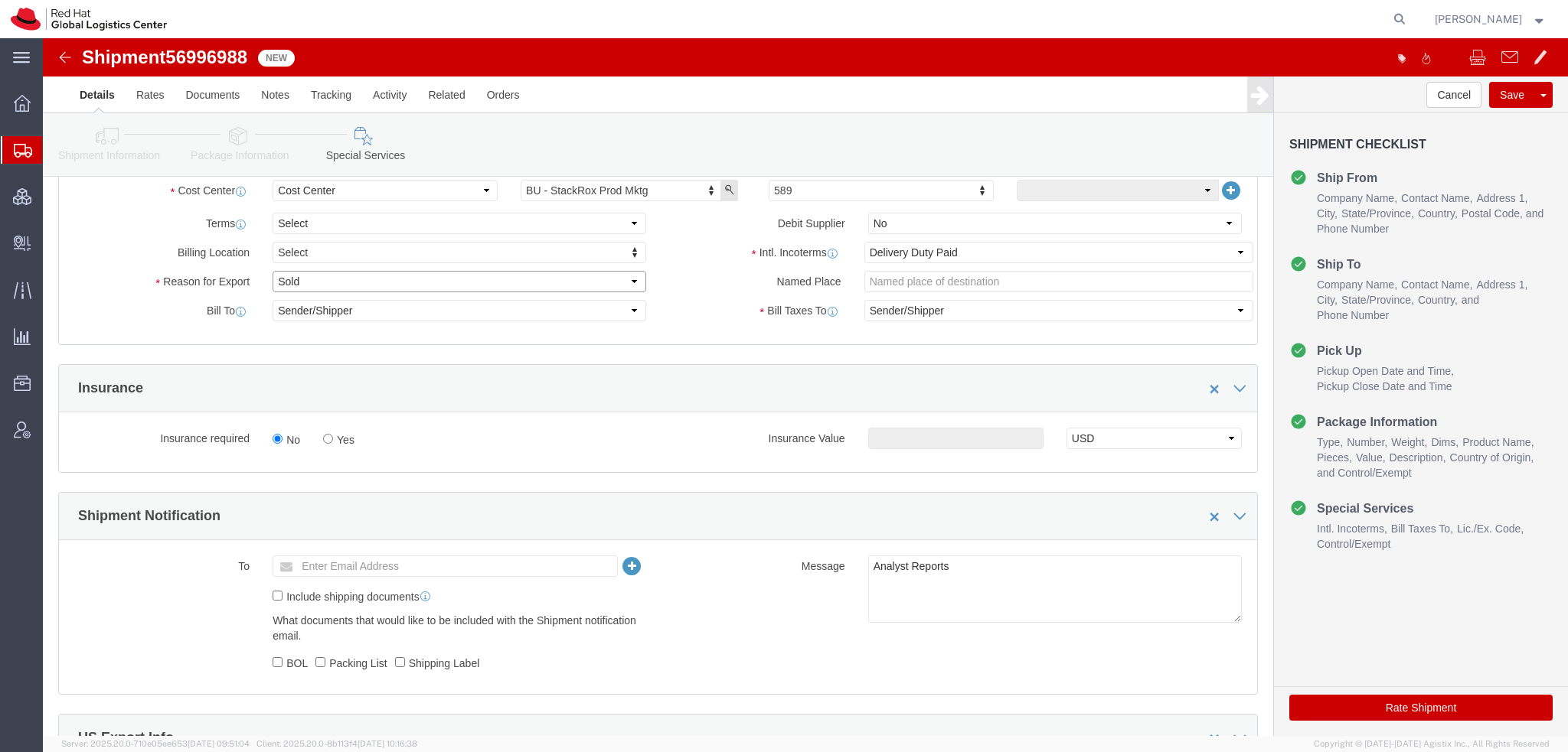
click select "Select Gift Personal Effects Repair/Warranty Return Sample Sold Temporary/Not S…"
select select "GIFT"
click select "Select Gift Personal Effects Repair/Warranty Return Sample Sold Temporary/Not S…"
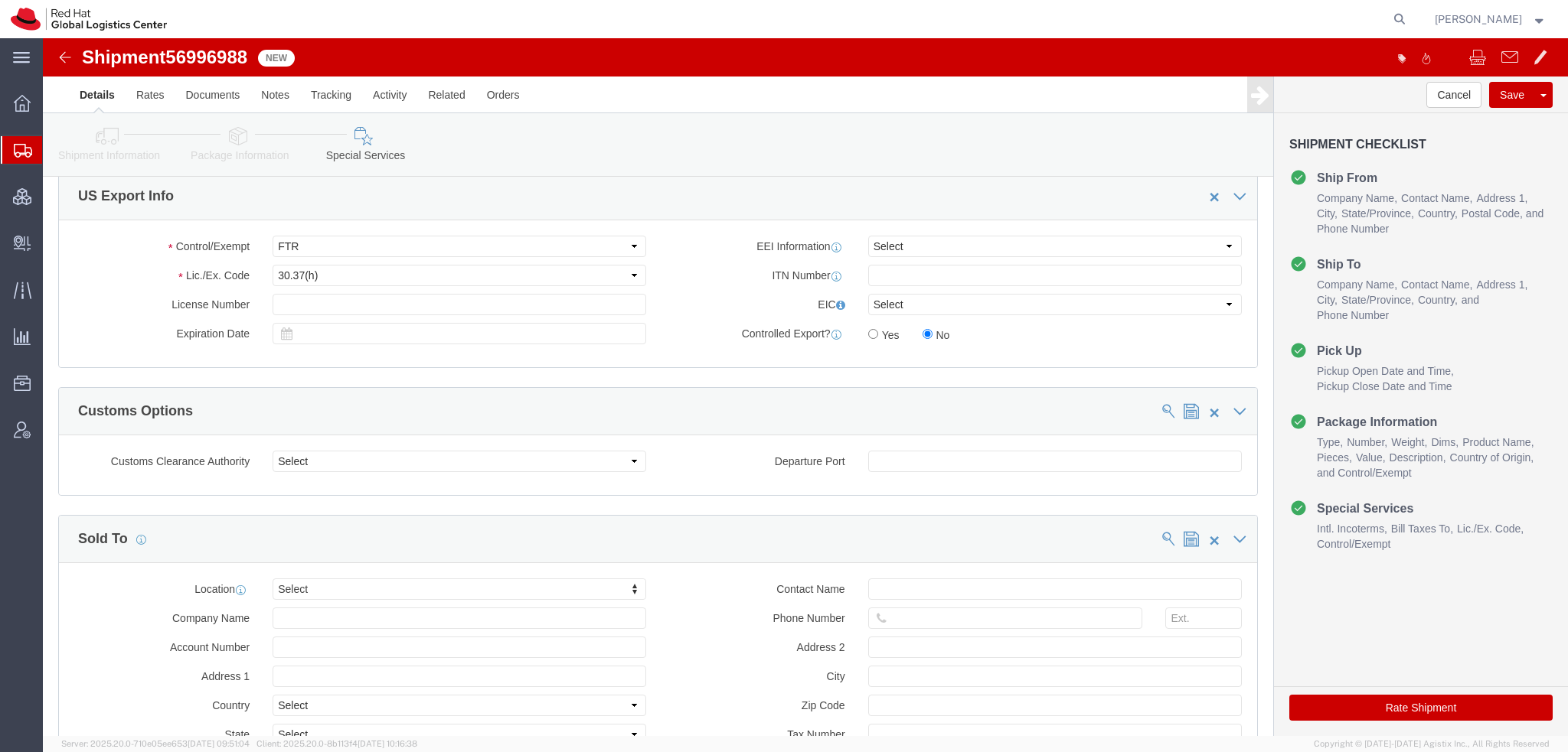
scroll to position [1294, 0]
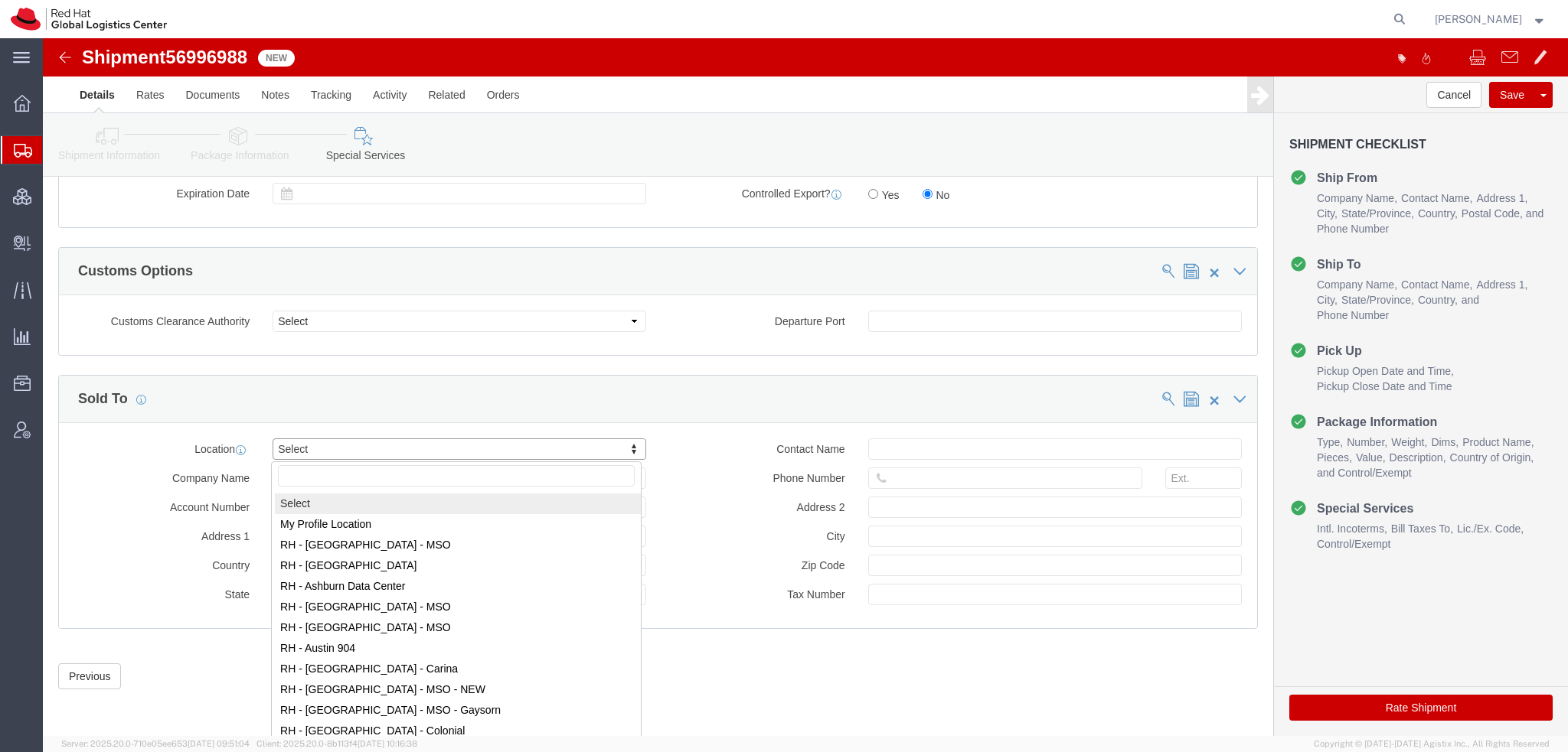
drag, startPoint x: 283, startPoint y: 409, endPoint x: 313, endPoint y: 399, distance: 31.6
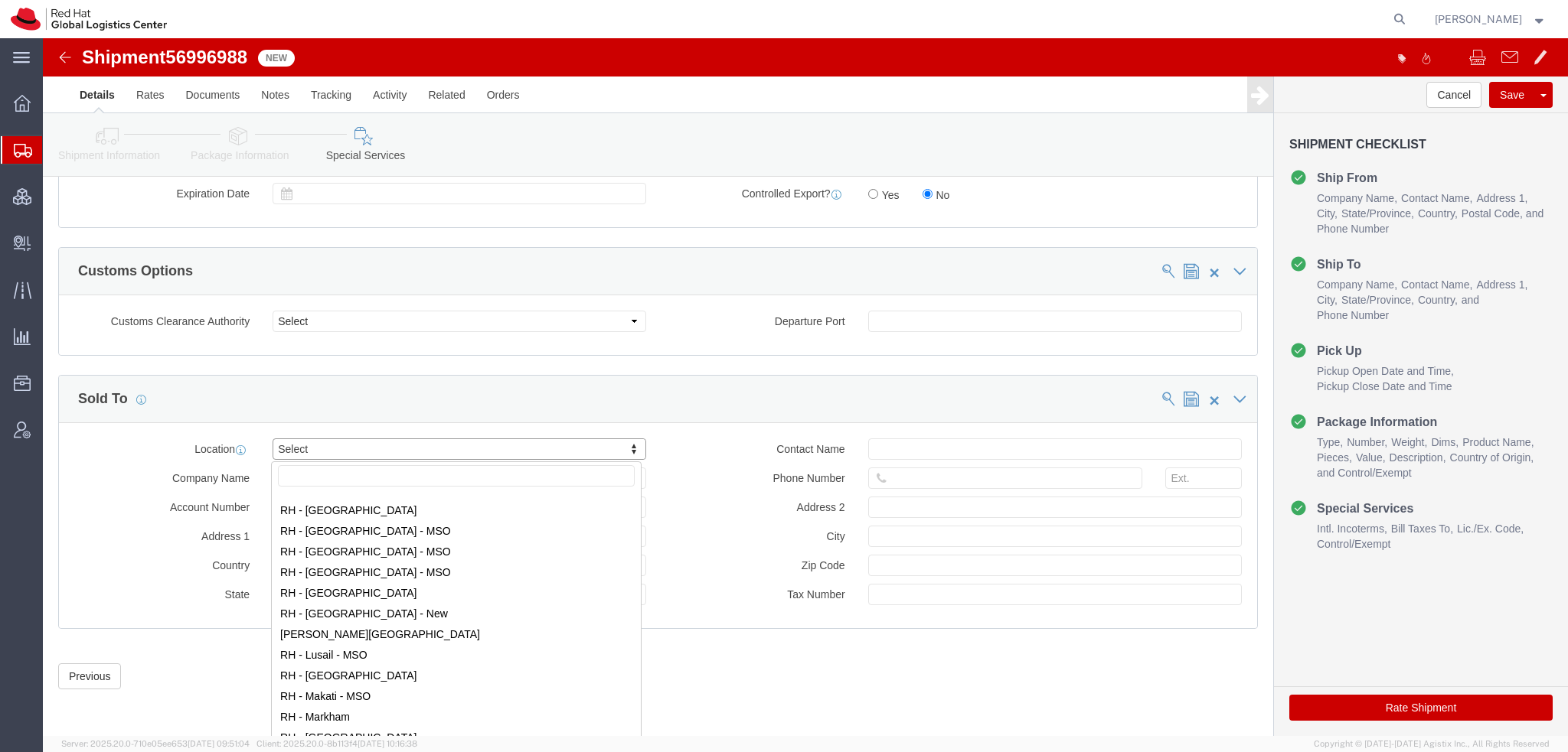
scroll to position [1454, 0]
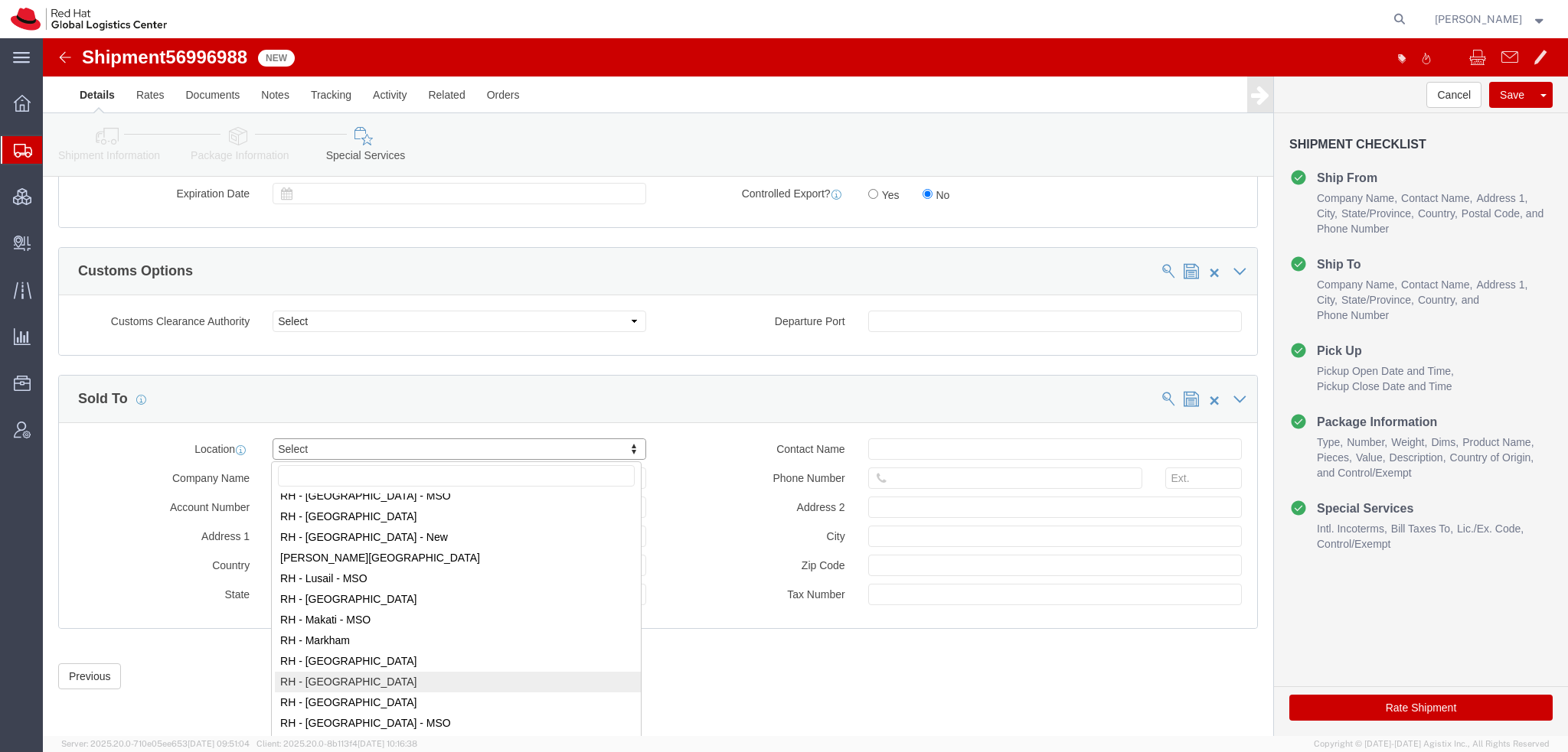
select select "37981"
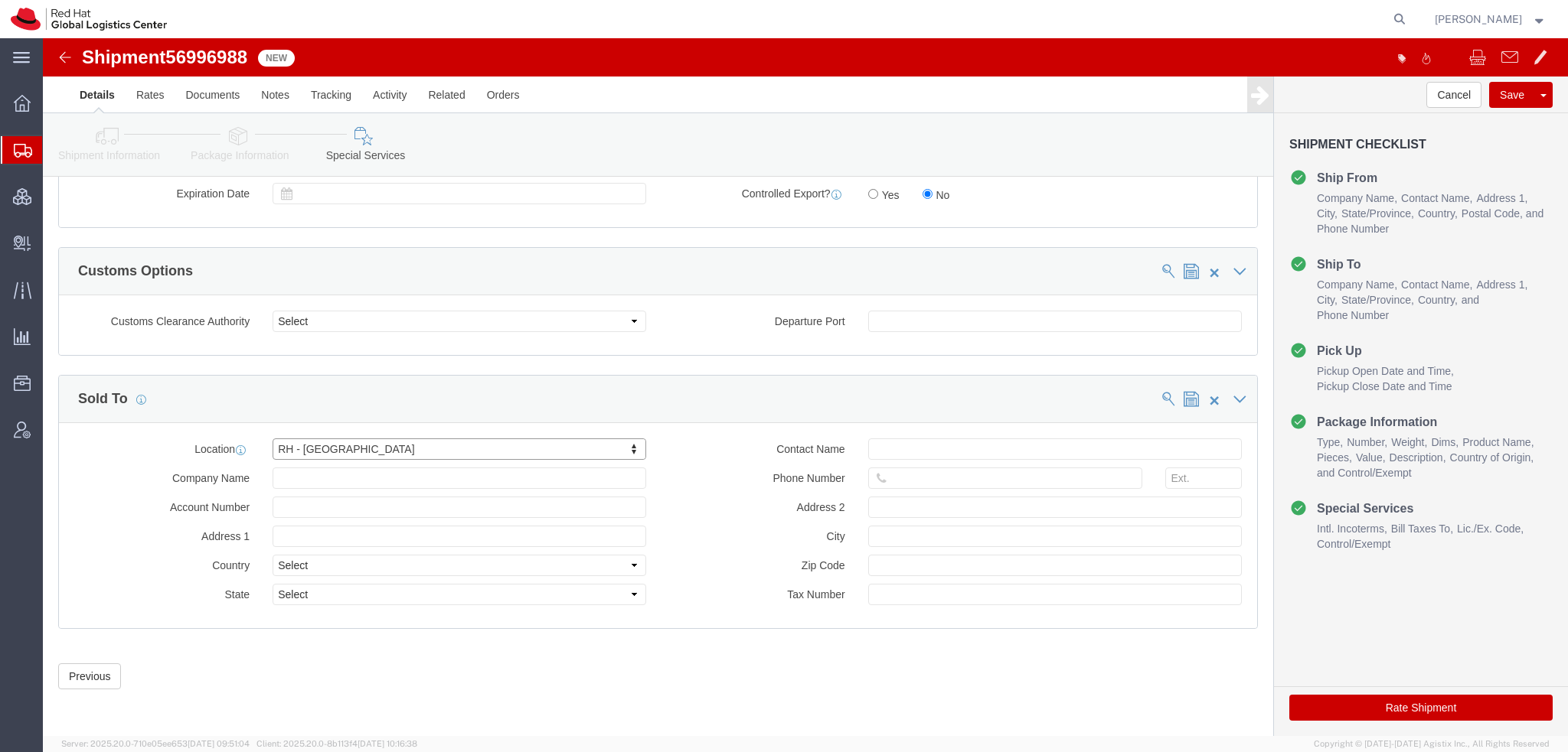
type input "RED HAT, S. DE [PERSON_NAME] DE C.V."
type input "Rio [PERSON_NAME] 232"
select select "MX"
type input "52 55 8851 6400"
type input "Floor 22, Suite A, Col. [PERSON_NAME]."
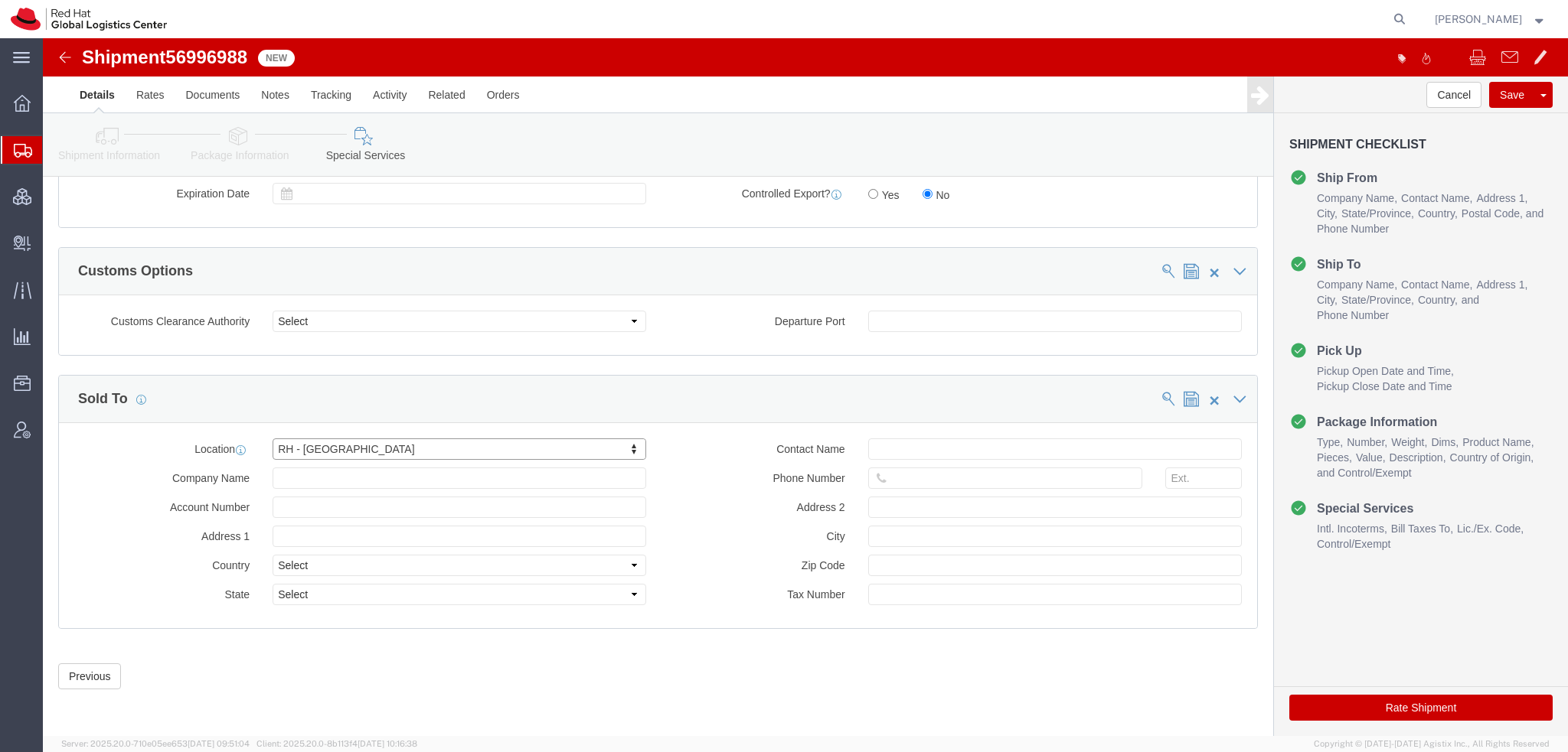
type input "[GEOGRAPHIC_DATA]"
type input "06500"
type input "RHA070322SV6"
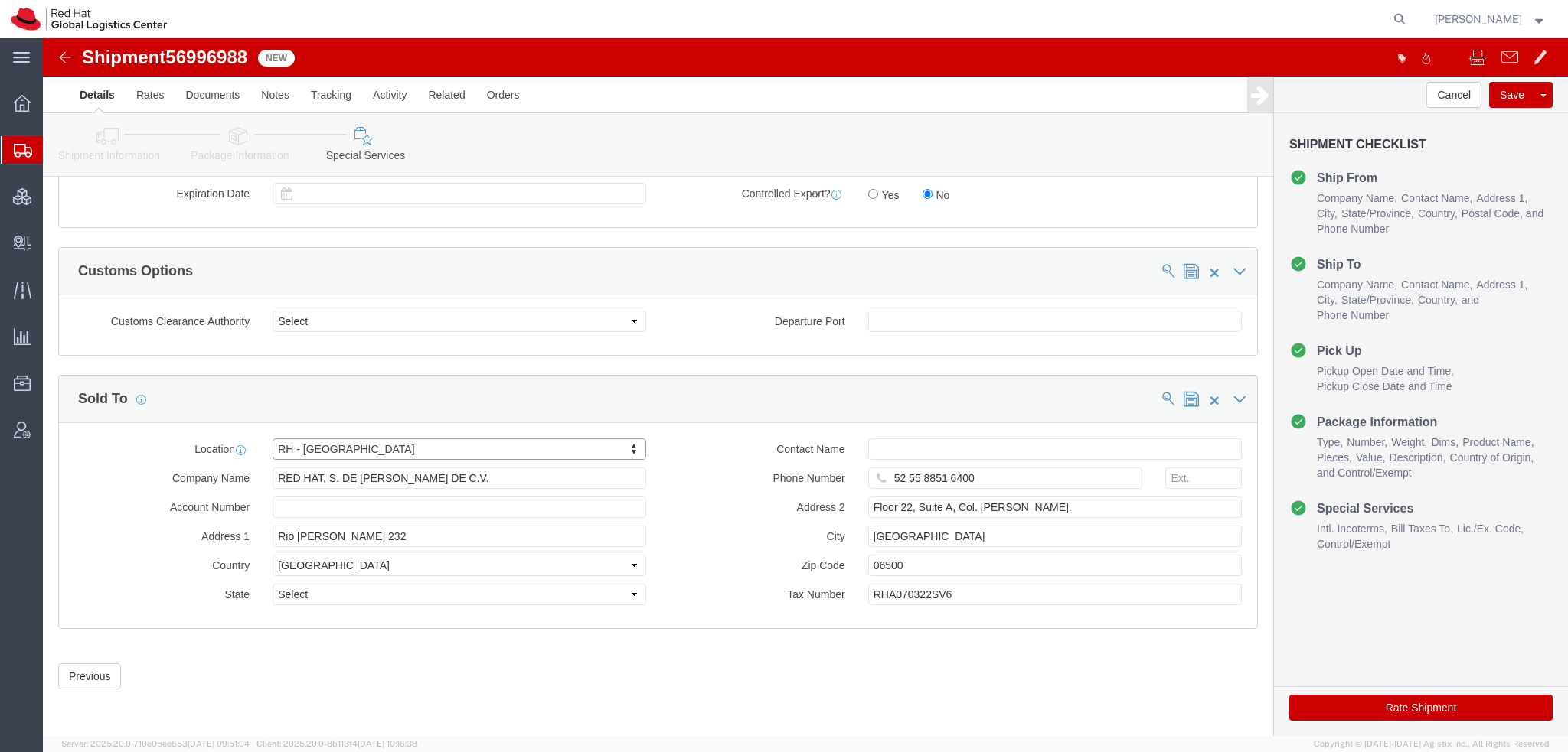
select select "DF"
click button "Rate Shipment"
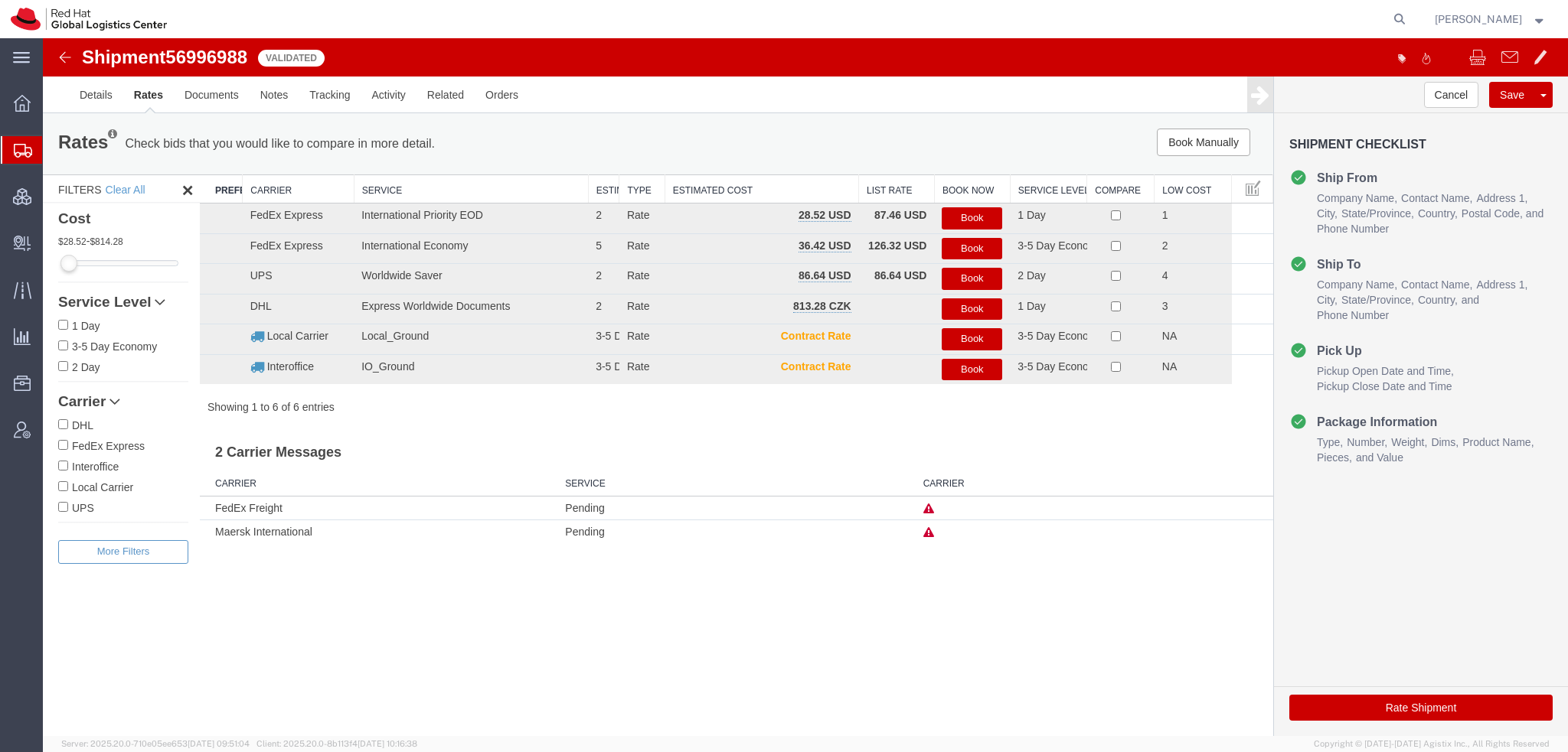
scroll to position [0, 0]
click at [973, 217] on button "Book" at bounding box center [972, 218] width 60 height 22
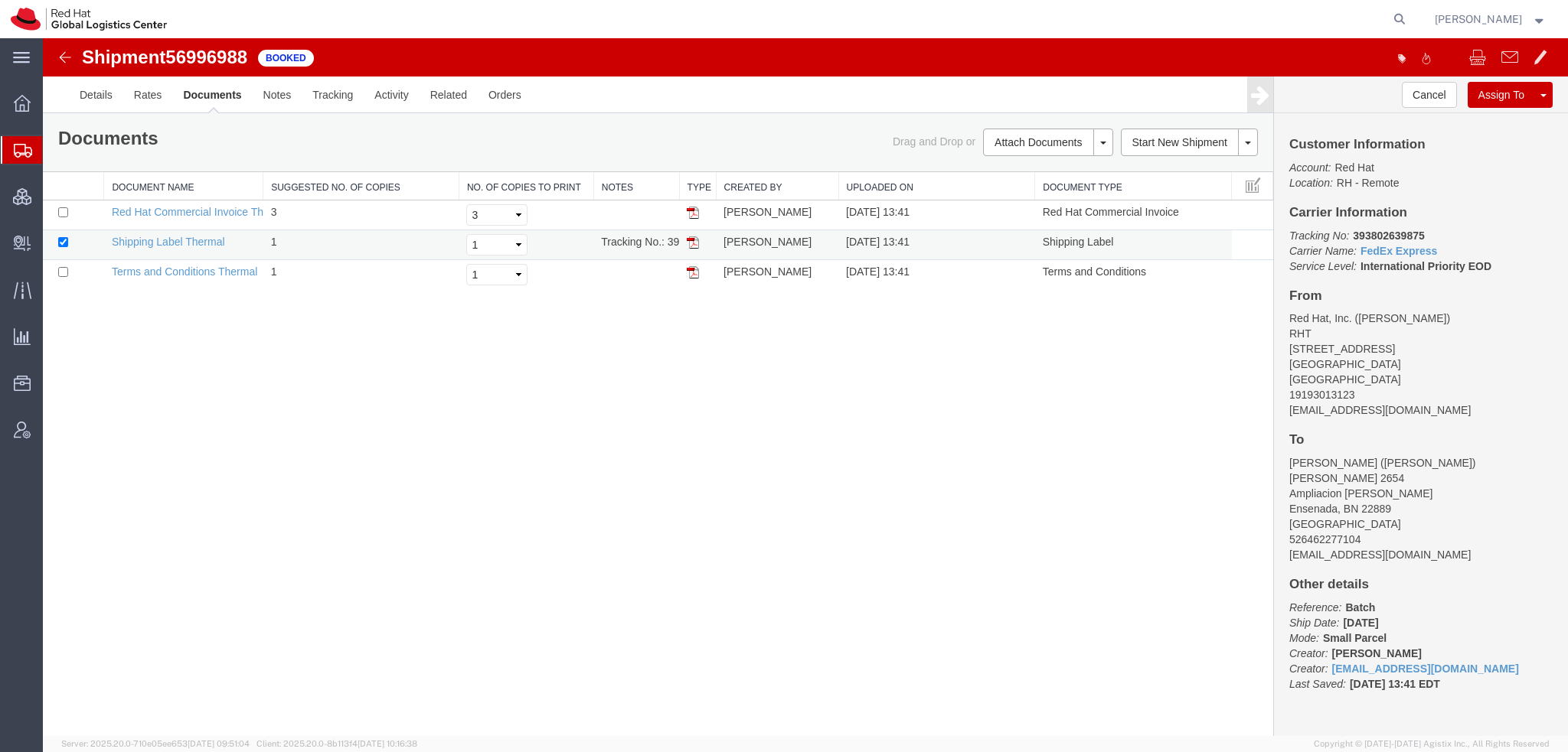
click at [693, 238] on img at bounding box center [693, 242] width 12 height 12
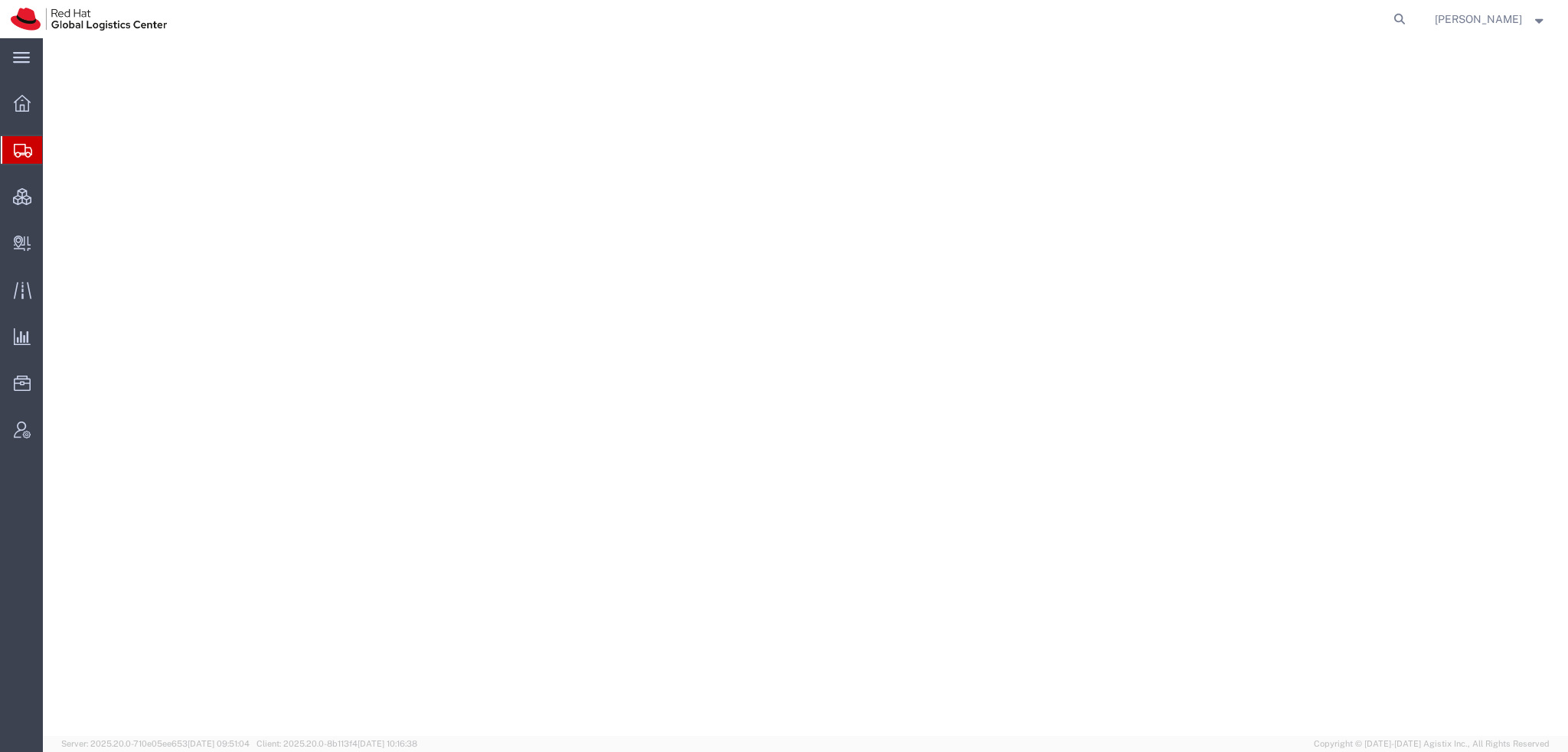
select select "38014"
select select
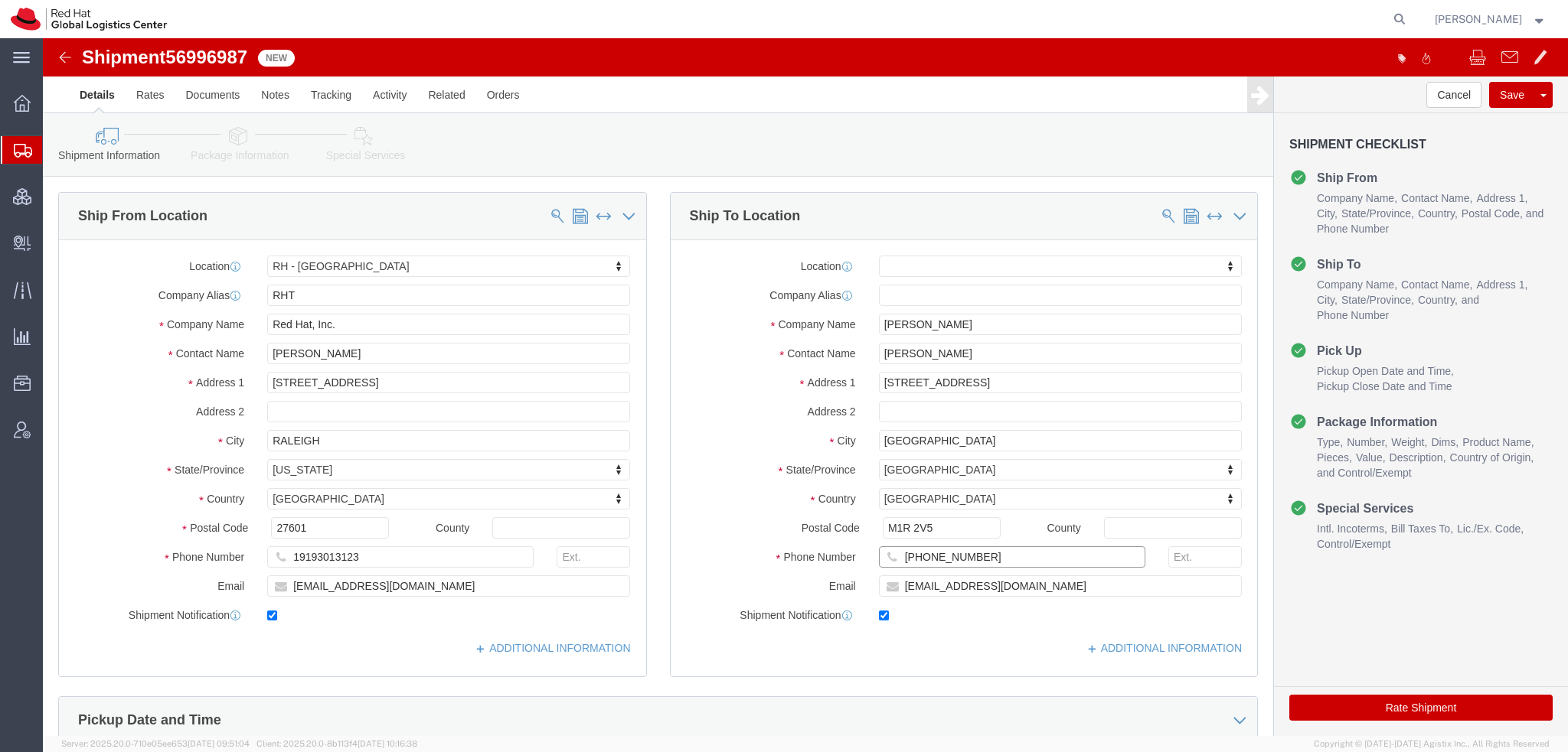
drag, startPoint x: 934, startPoint y: 518, endPoint x: 176, endPoint y: 308, distance: 786.6
click div "Ship From Location Location [GEOGRAPHIC_DATA] - [GEOGRAPHIC_DATA] My Profile Lo…"
click icon
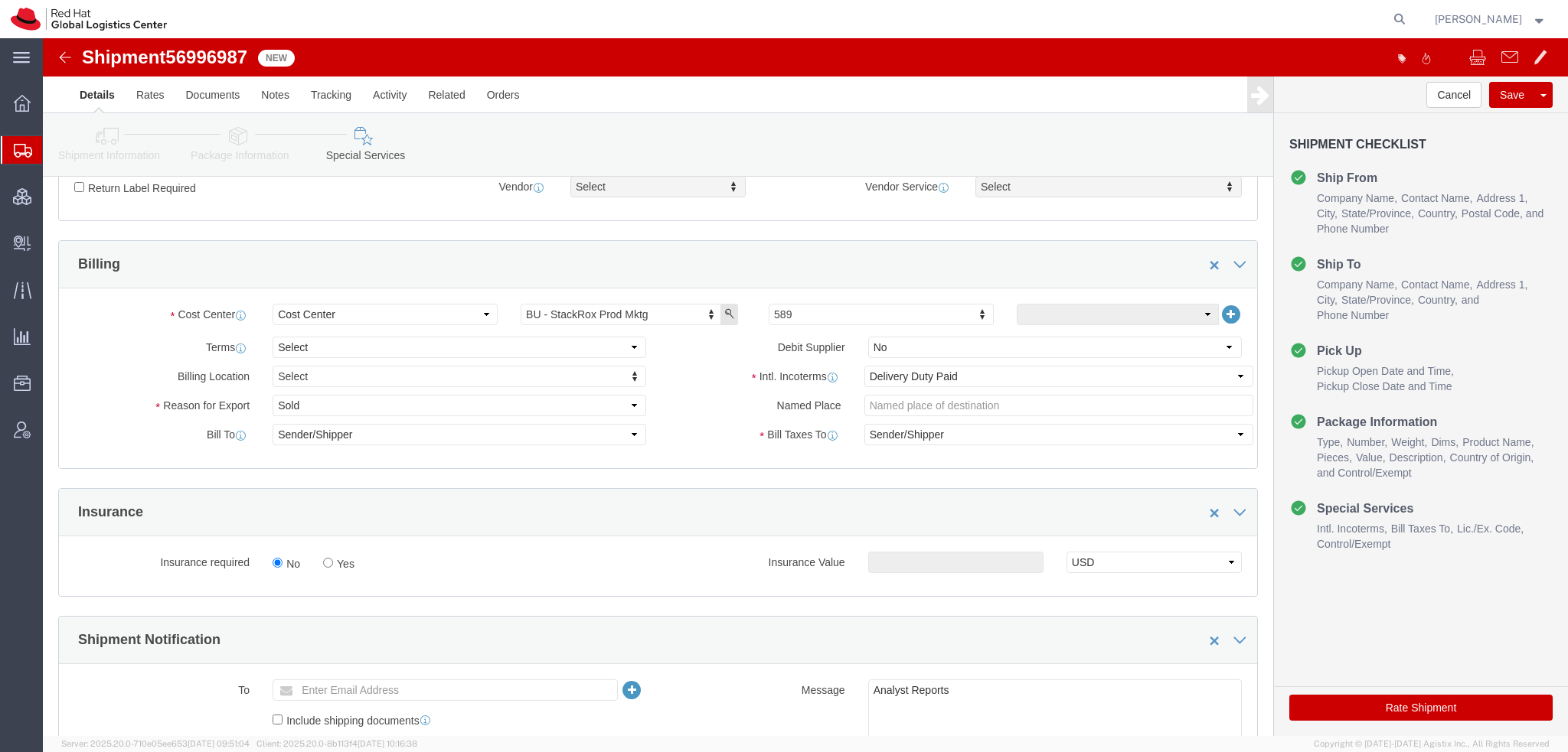
scroll to position [535, 0]
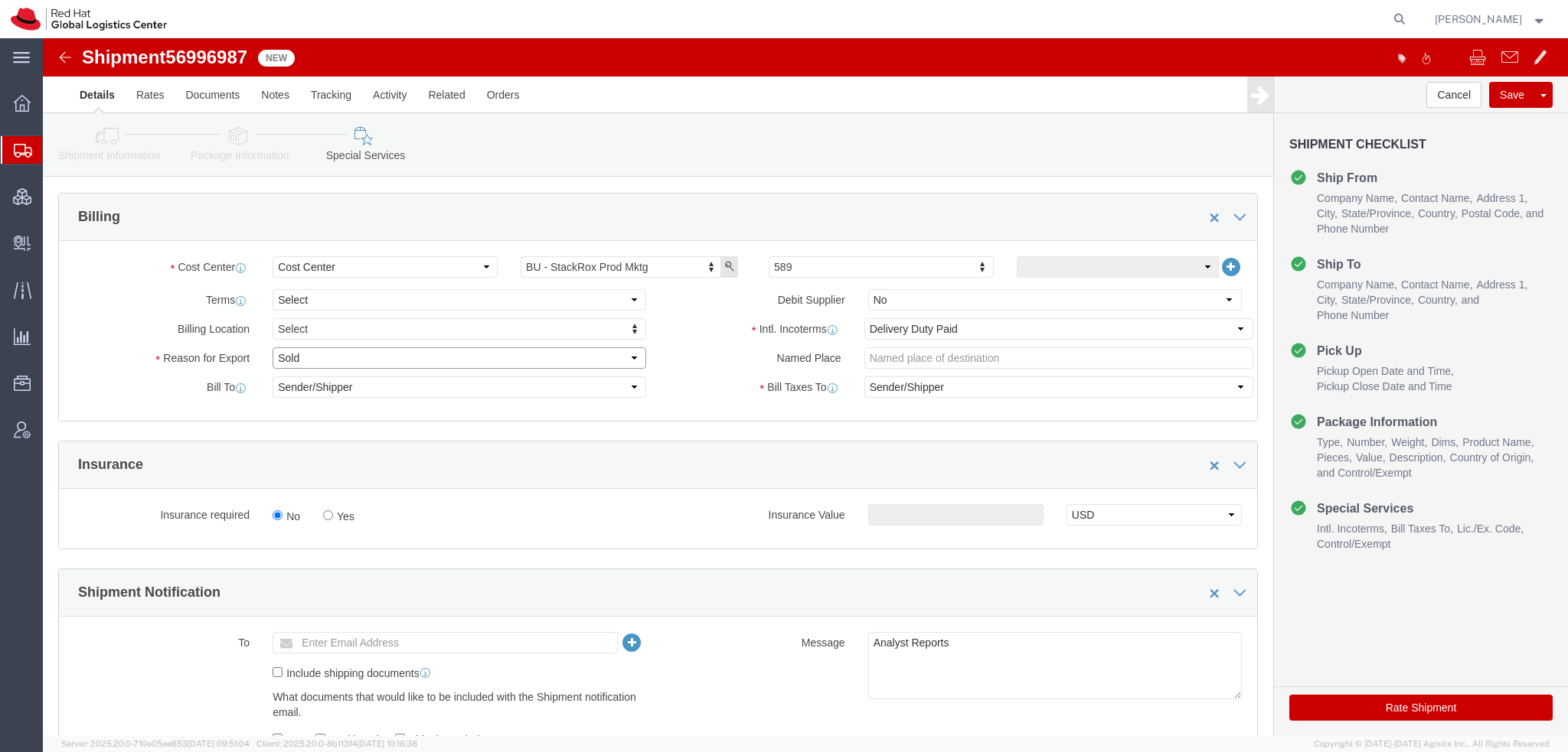
click select "Select Gift Personal Effects Repair/Warranty Return Sample Sold Temporary/Not S…"
select select "GIFT"
click select "Select Gift Personal Effects Repair/Warranty Return Sample Sold Temporary/Not S…"
click icon "button"
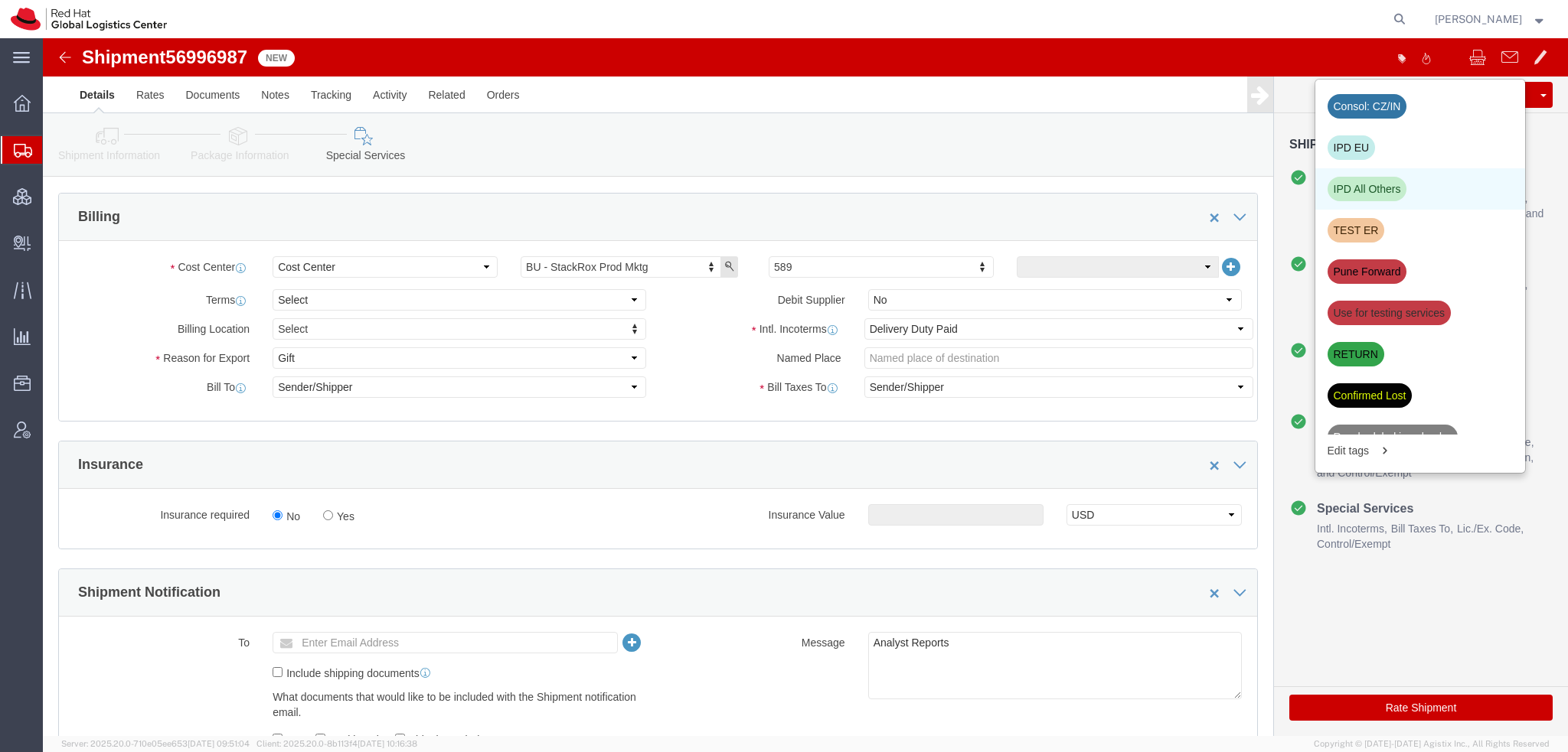
click div "IPD All Others"
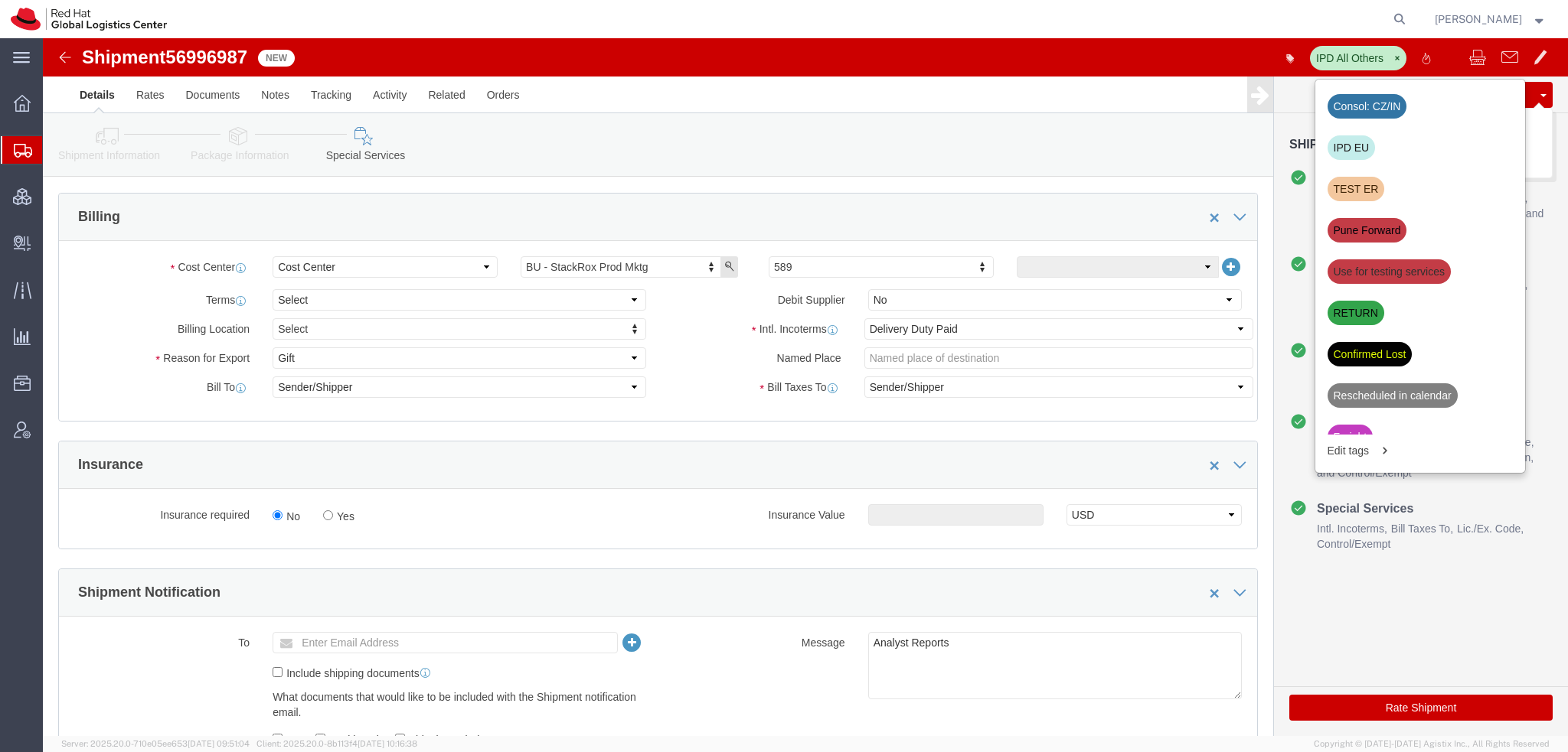
click button "Save"
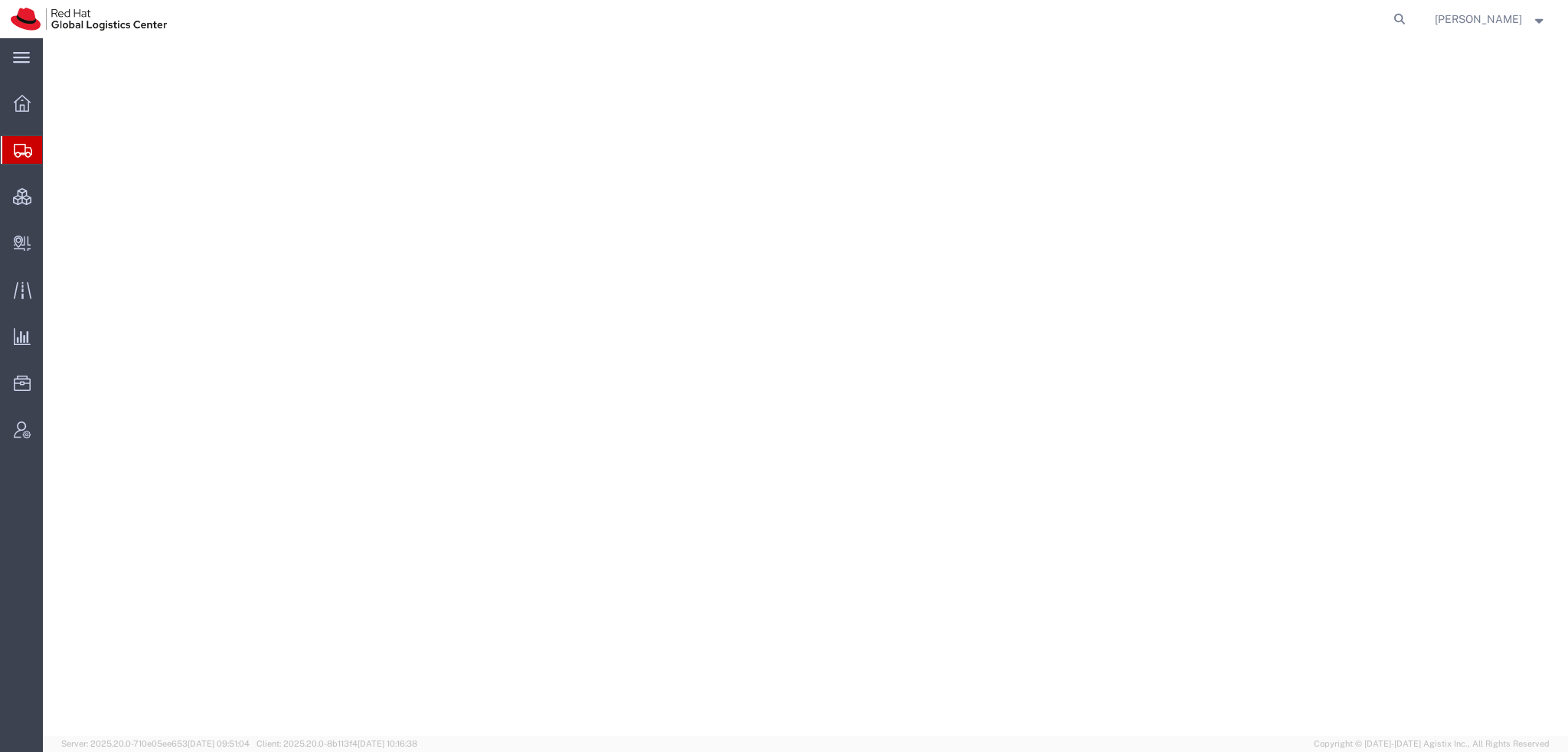
select select "38014"
select select
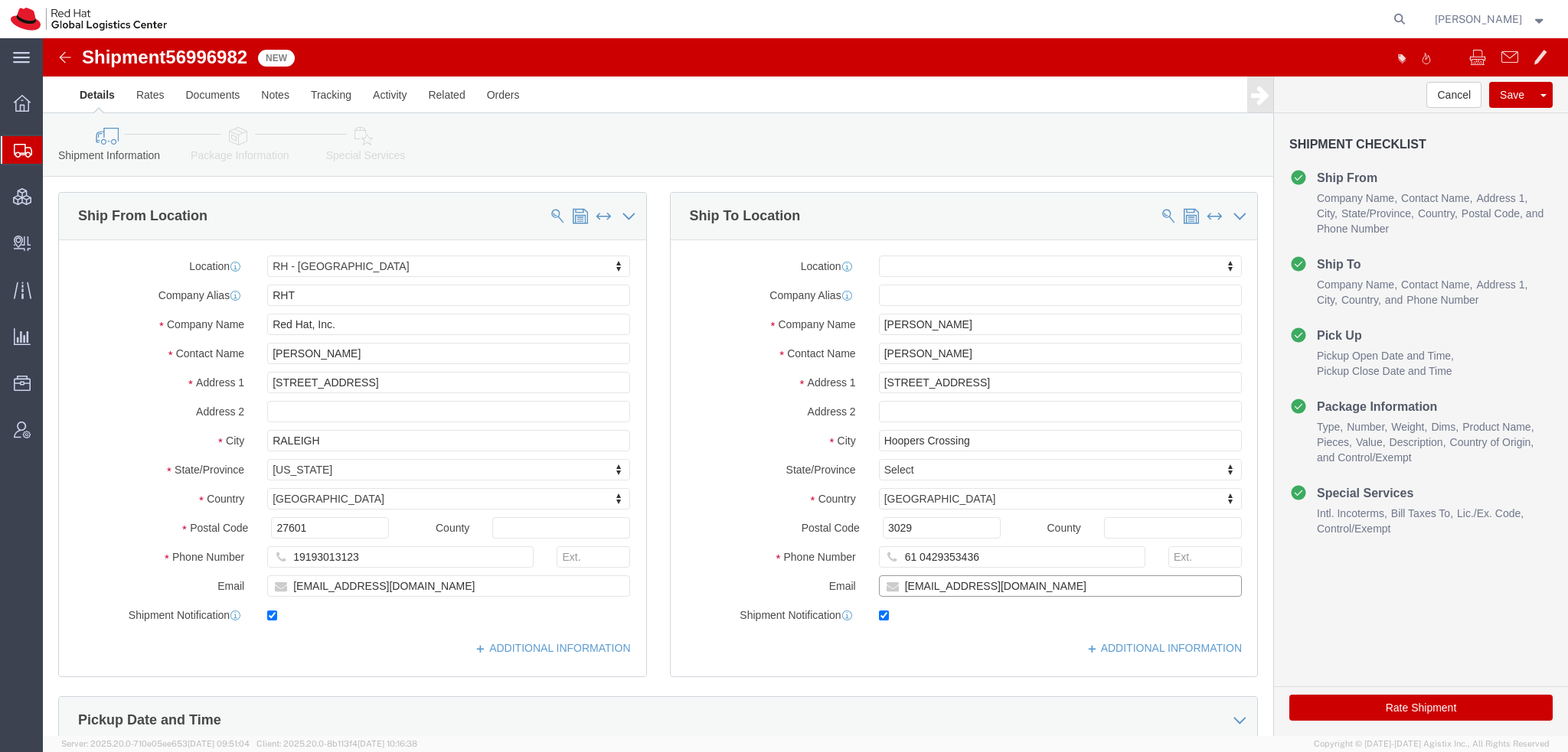
click input "[EMAIL_ADDRESS][DOMAIN_NAME]"
type input "[EMAIL_ADDRESS][DOMAIN_NAME], [EMAIL_ADDRESS][DOMAIN_NAME]"
click icon
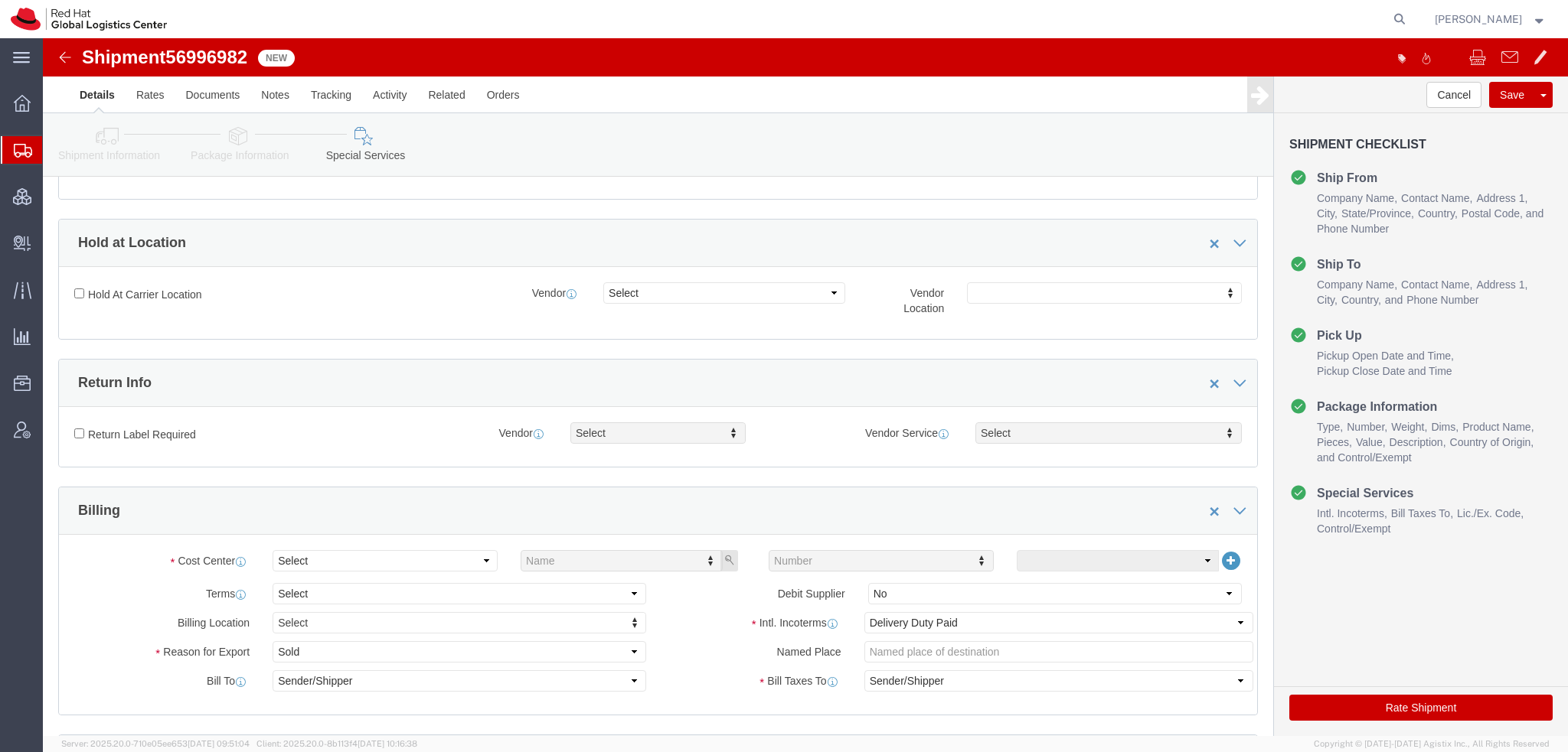
scroll to position [383, 0]
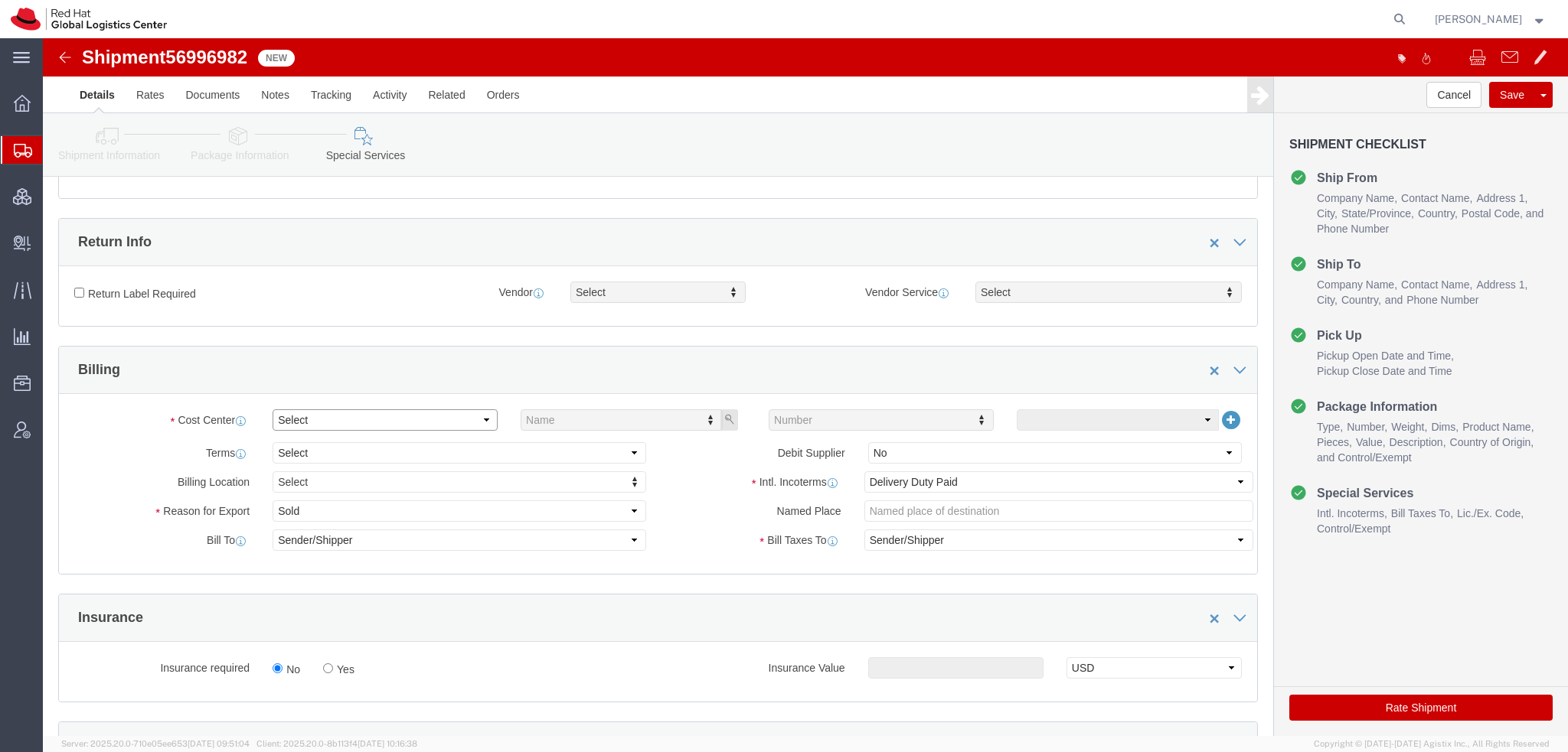
click select "Select"
click select "Select Gift Personal Effects Repair/Warranty Return Sample Sold Temporary/Not S…"
select select "GIFT"
click select "Select Gift Personal Effects Repair/Warranty Return Sample Sold Temporary/Not S…"
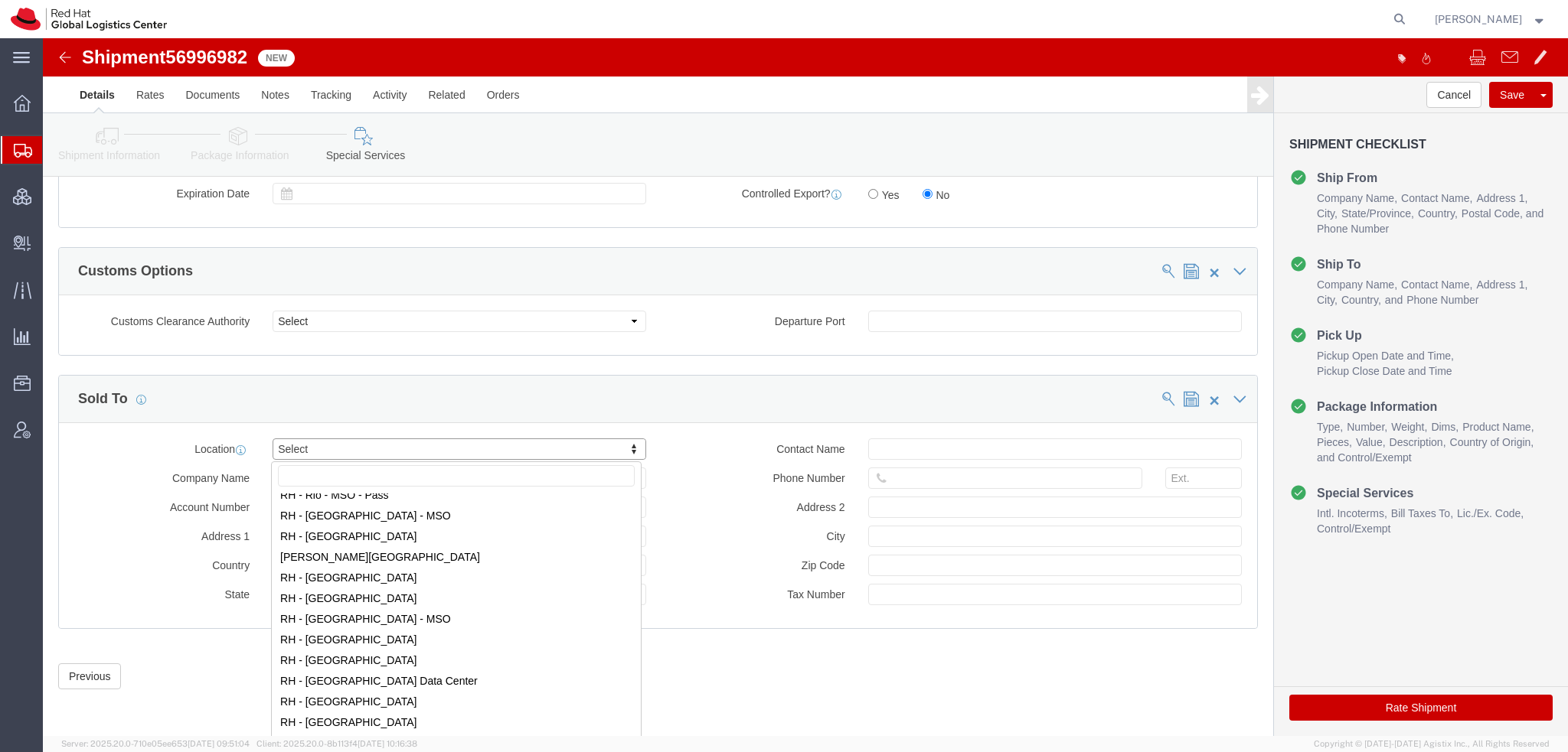
scroll to position [2449, 0]
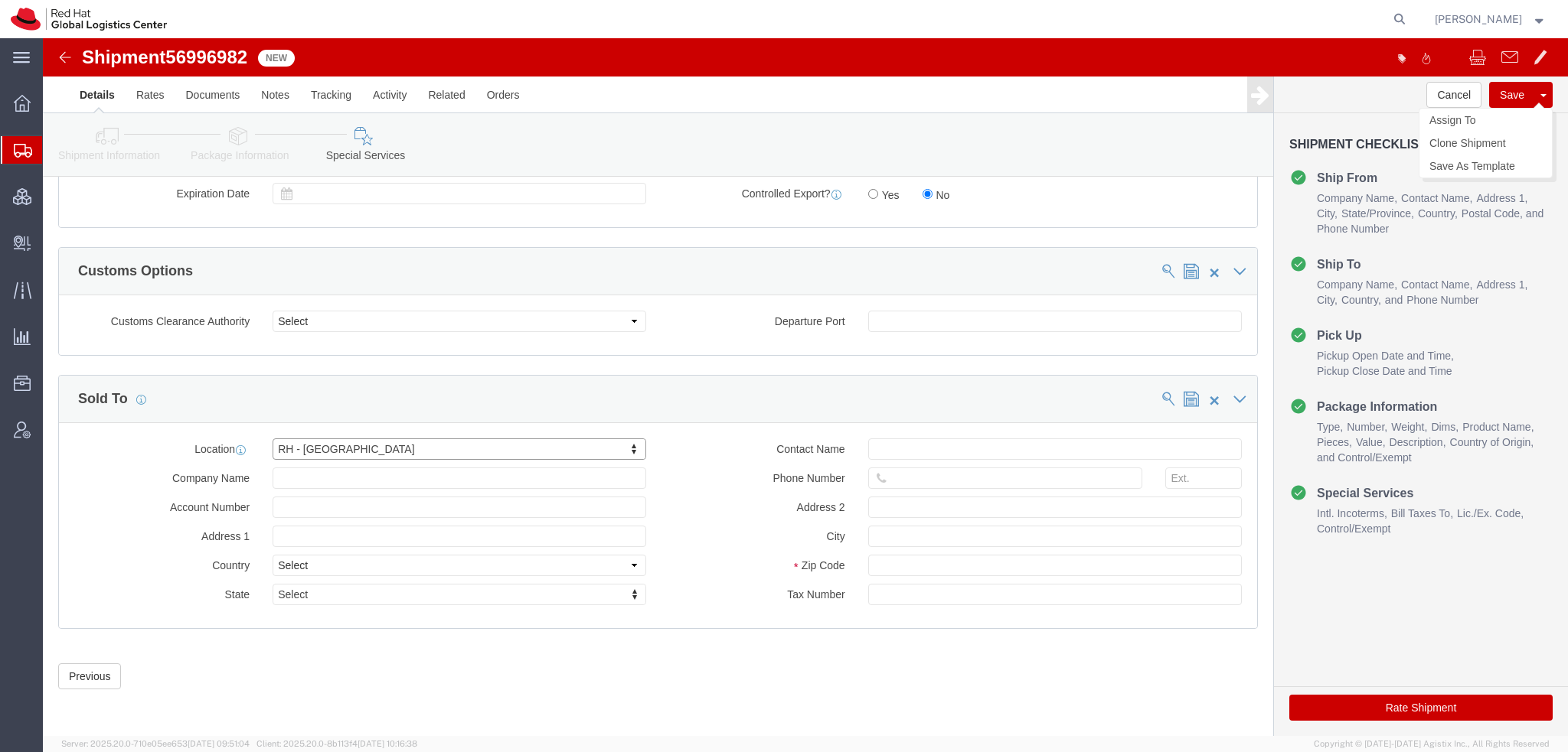
click button "Save"
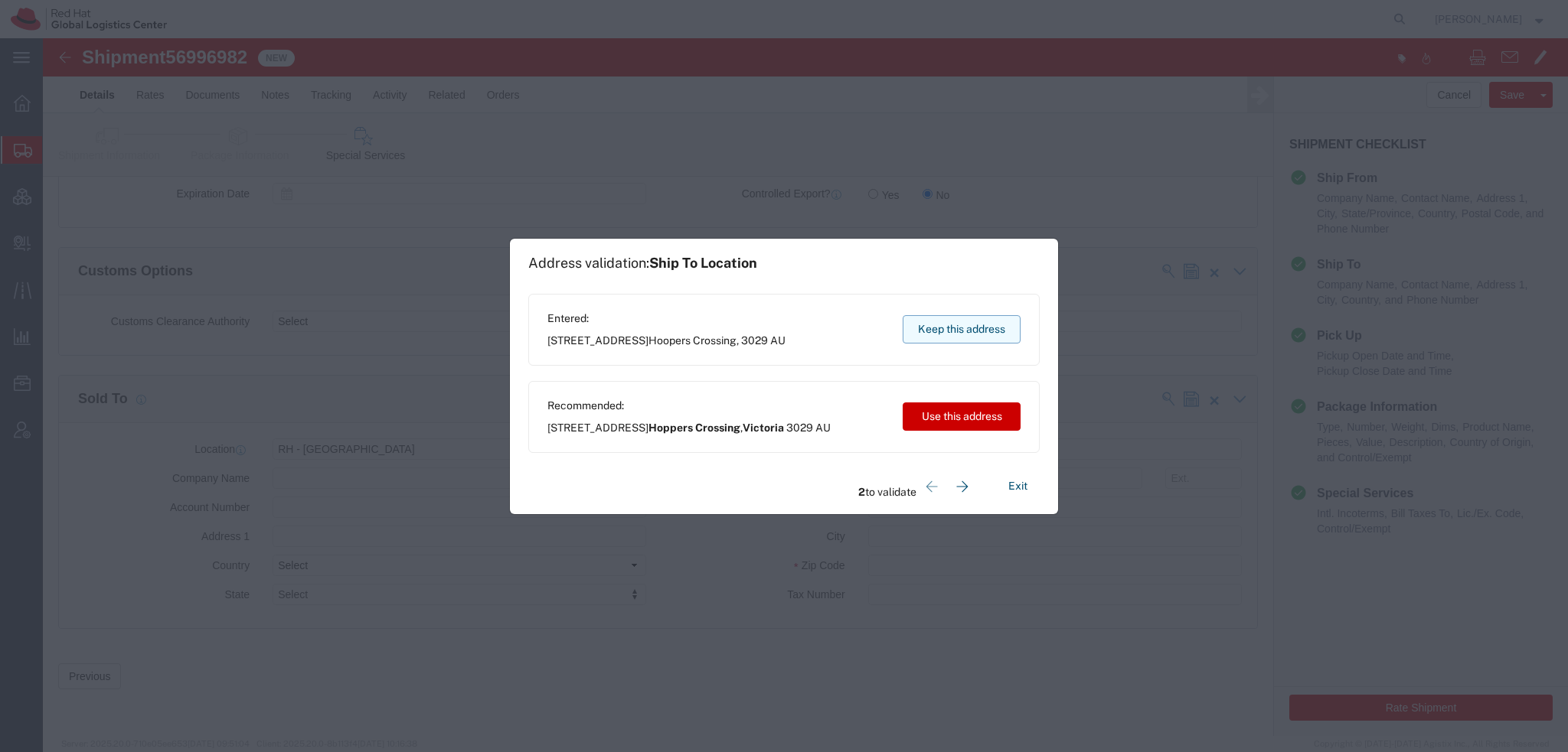
click at [974, 329] on button "Keep this address" at bounding box center [961, 329] width 118 height 28
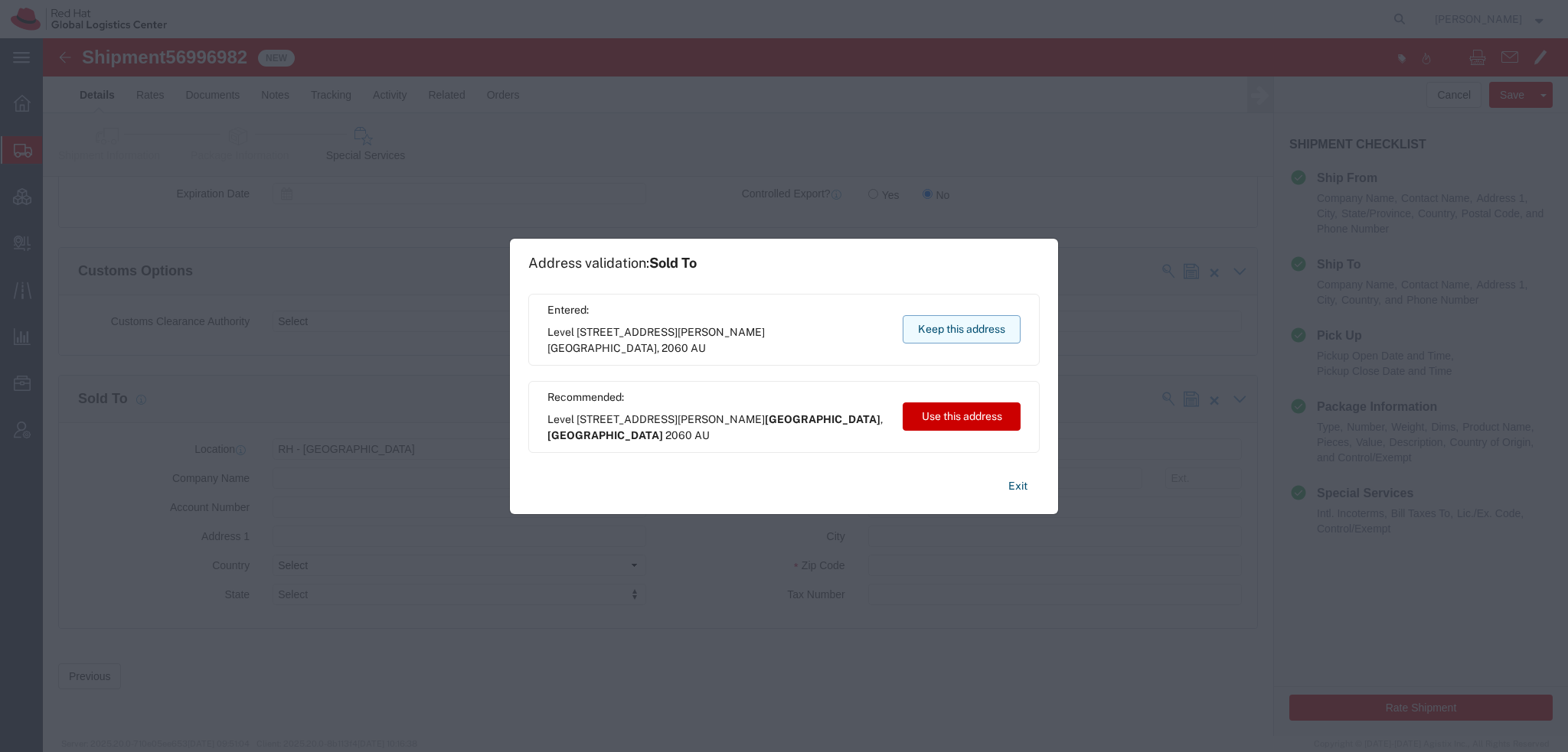
click at [998, 329] on button "Keep this address" at bounding box center [961, 329] width 118 height 28
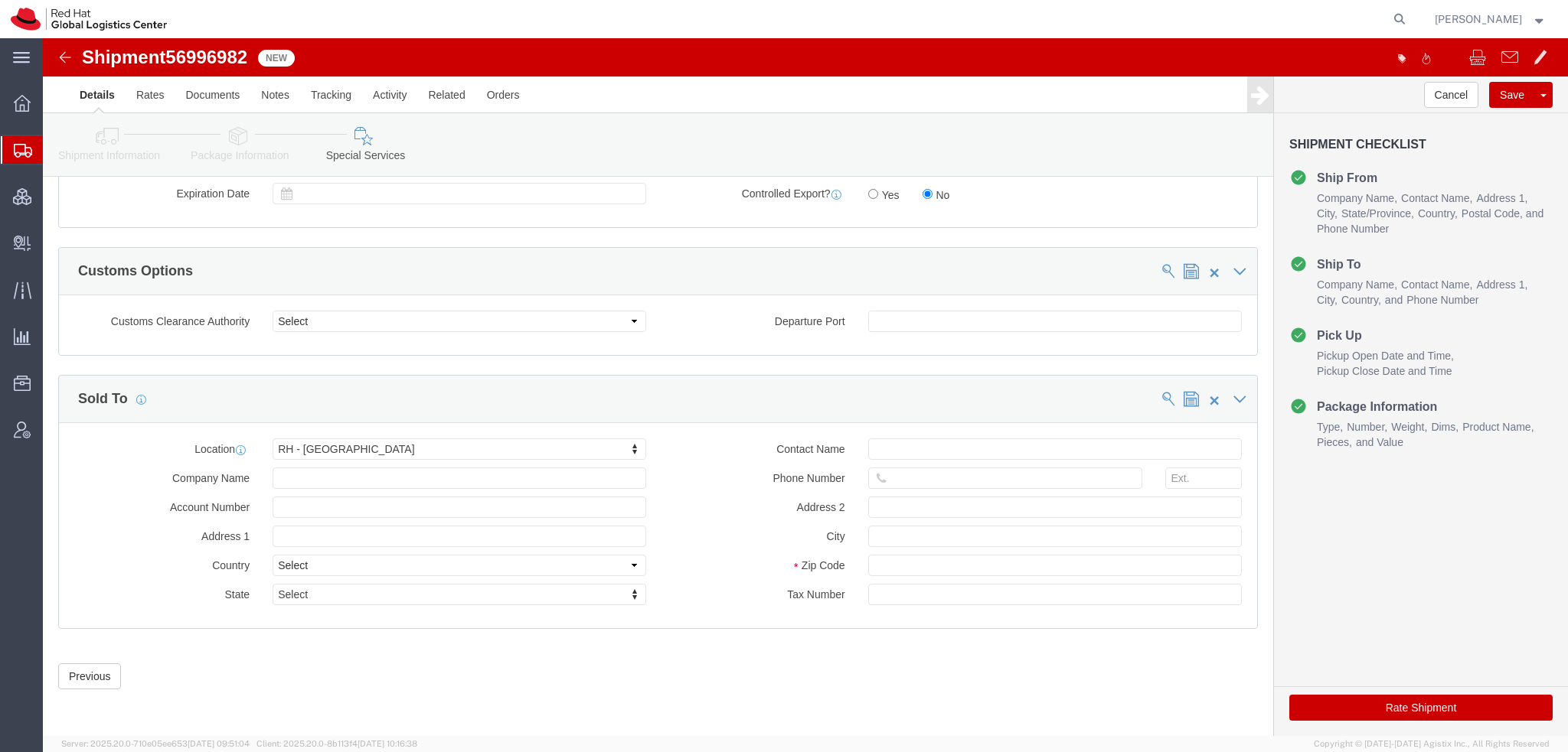
click icon
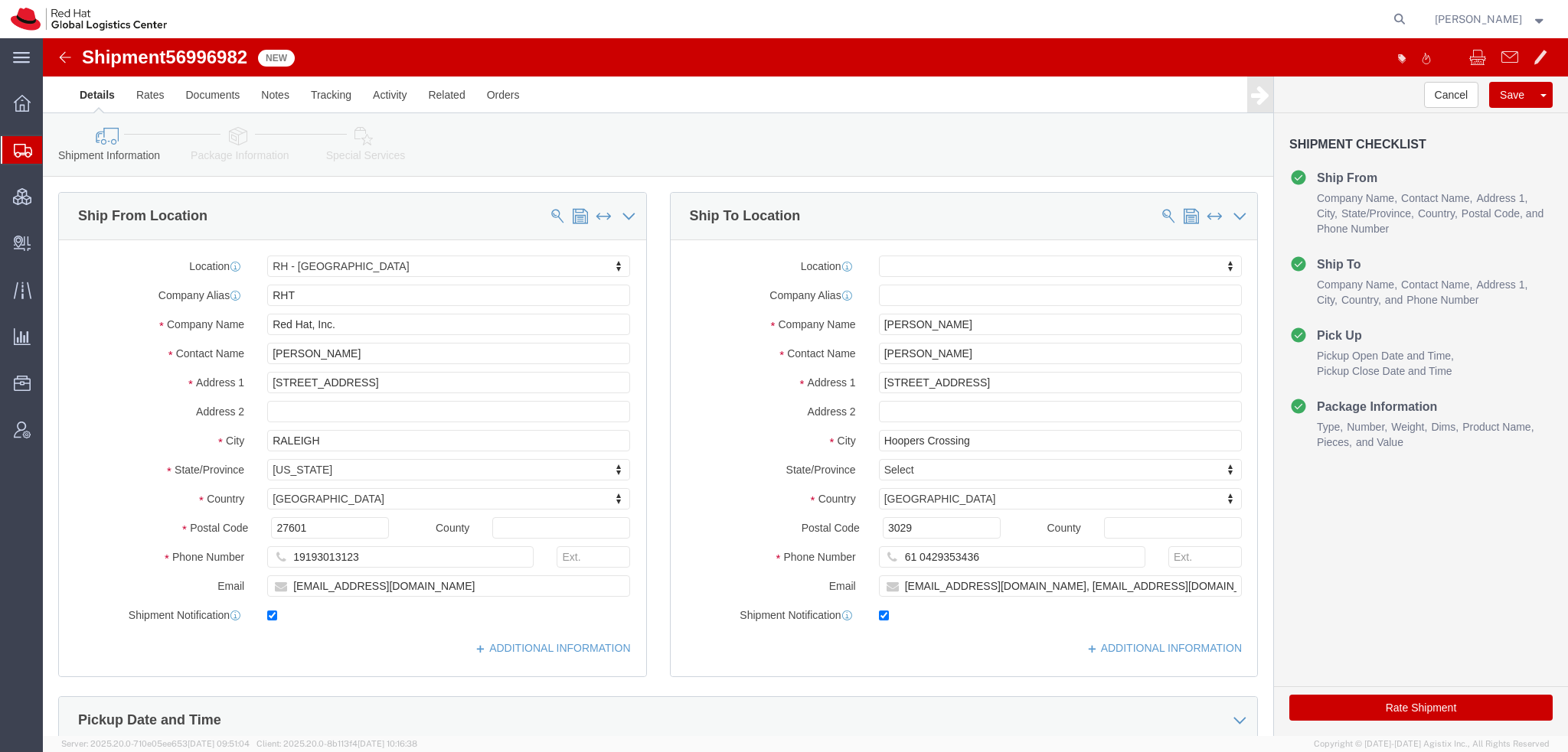
click icon
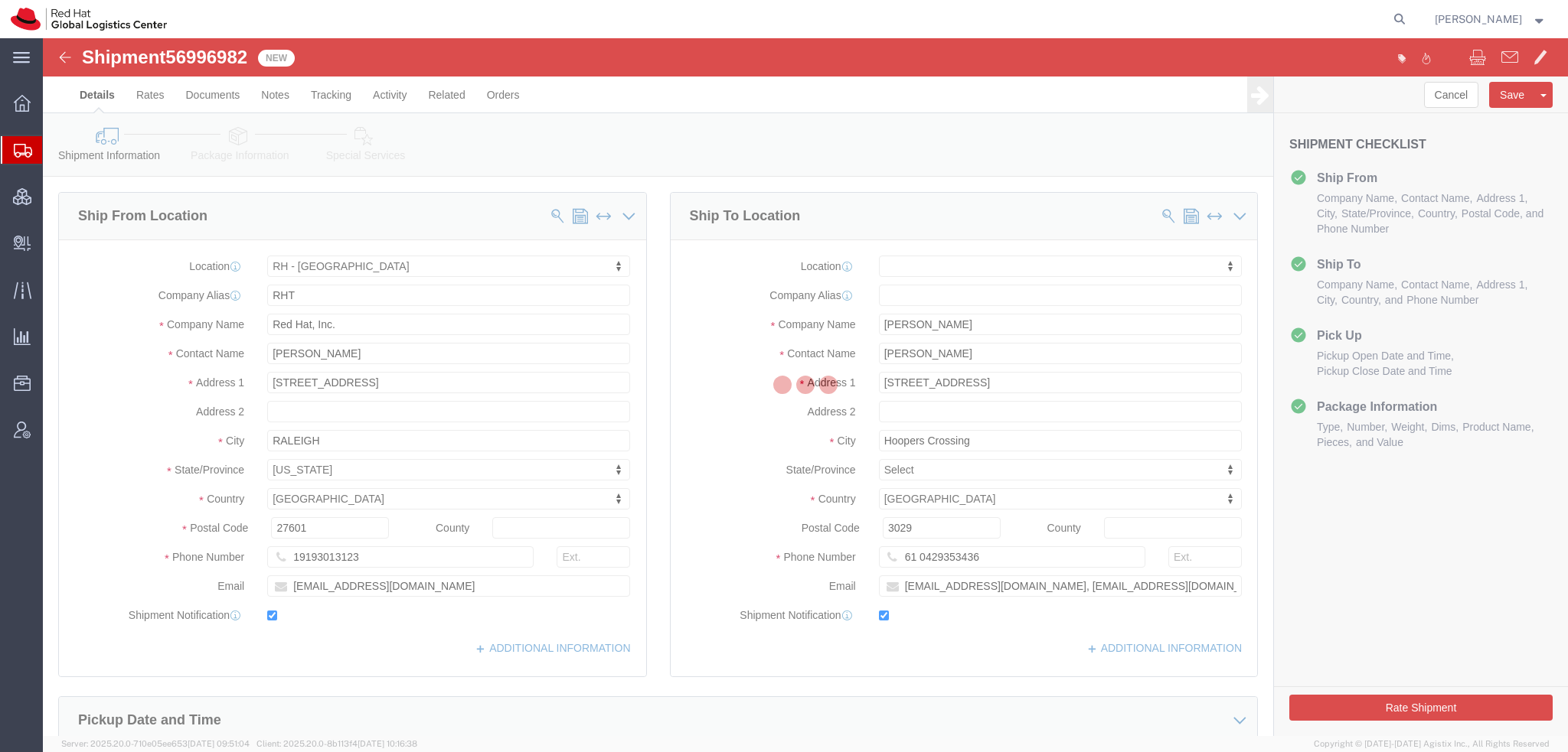
select select
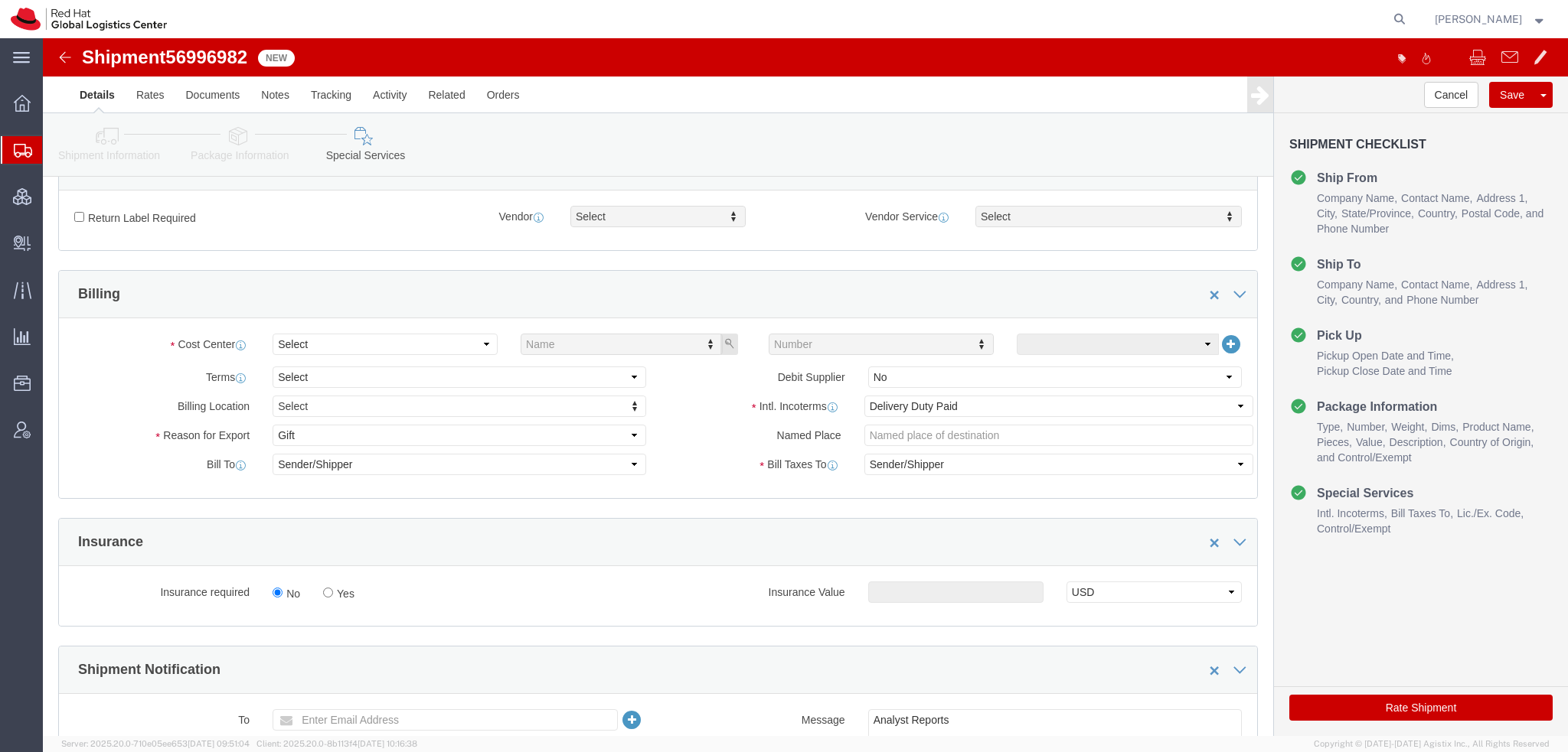
scroll to position [459, 0]
click select "Select Buyer Cost Center Department Operations Number Order Number Sales Person"
select select "COSTCENTER"
click select "Select Buyer Cost Center Department Operations Number Order Number Sales Person"
type input "589"
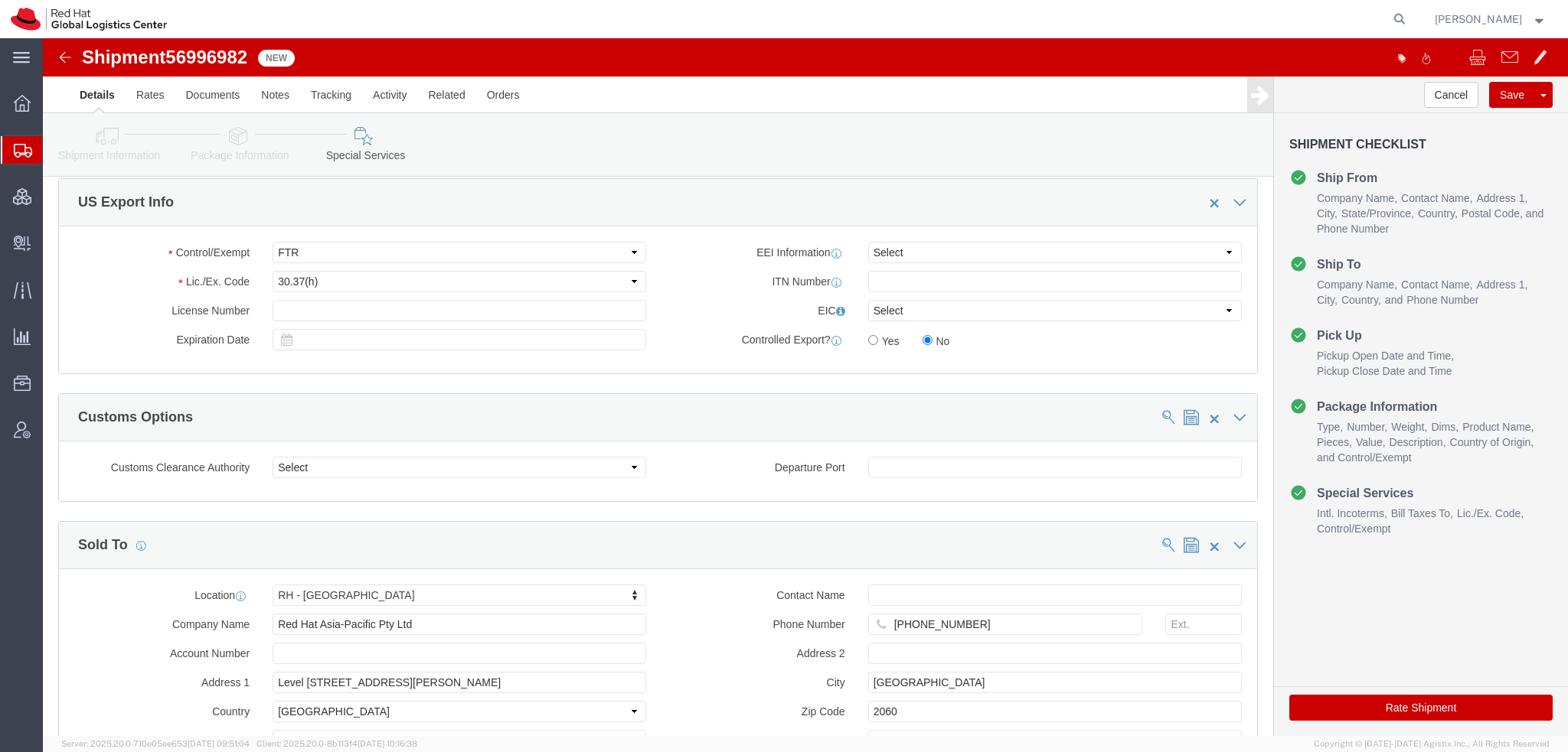
scroll to position [1294, 0]
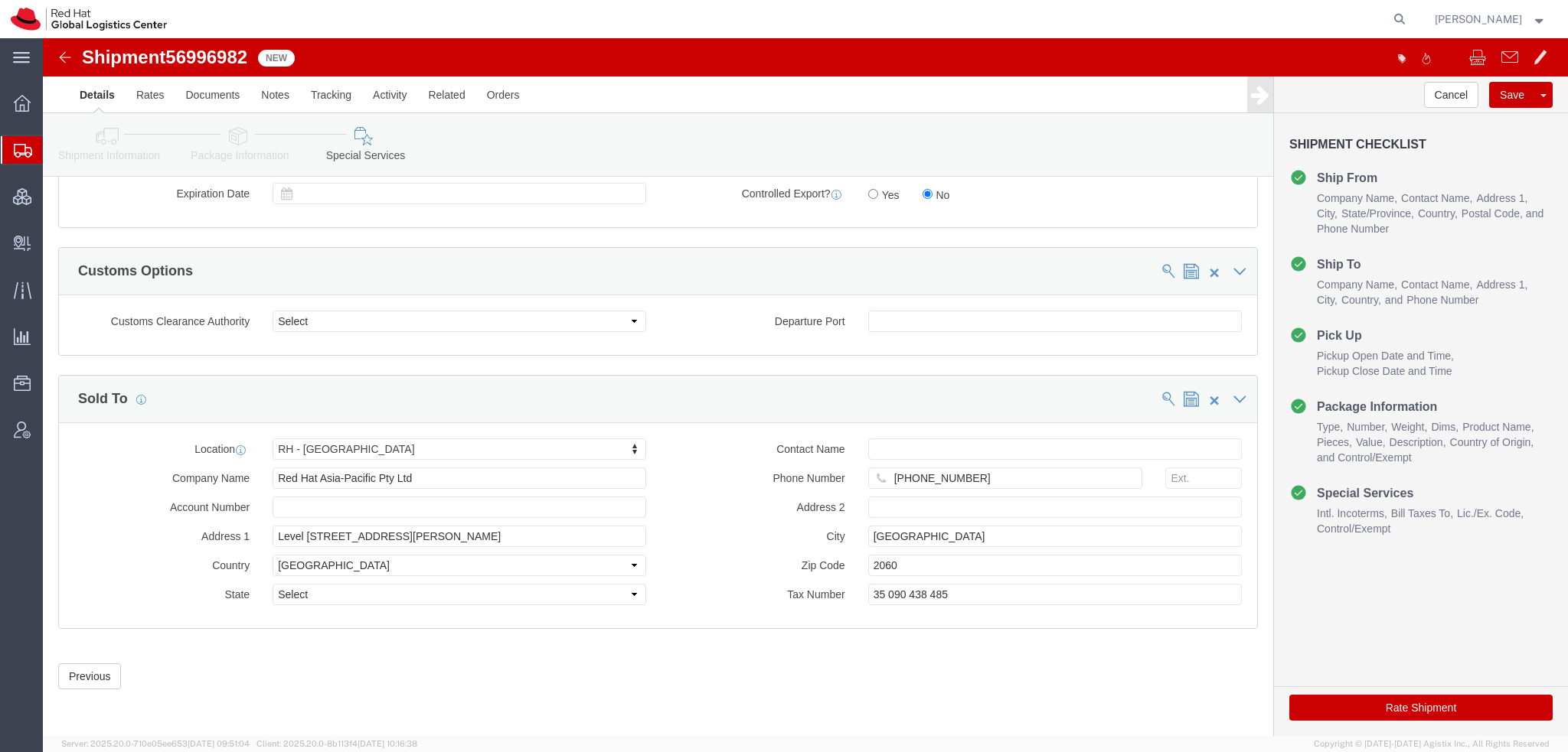
click icon
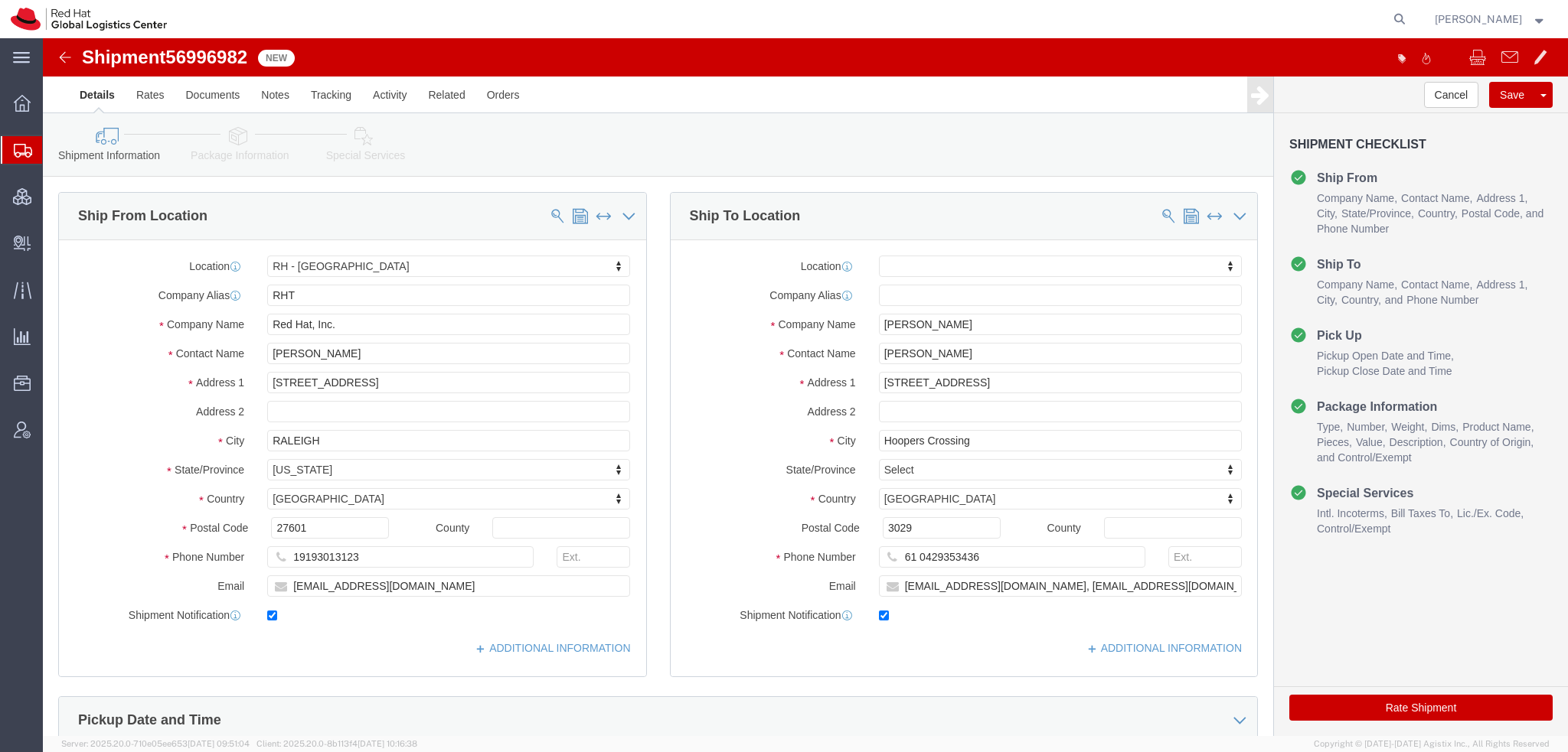
click icon
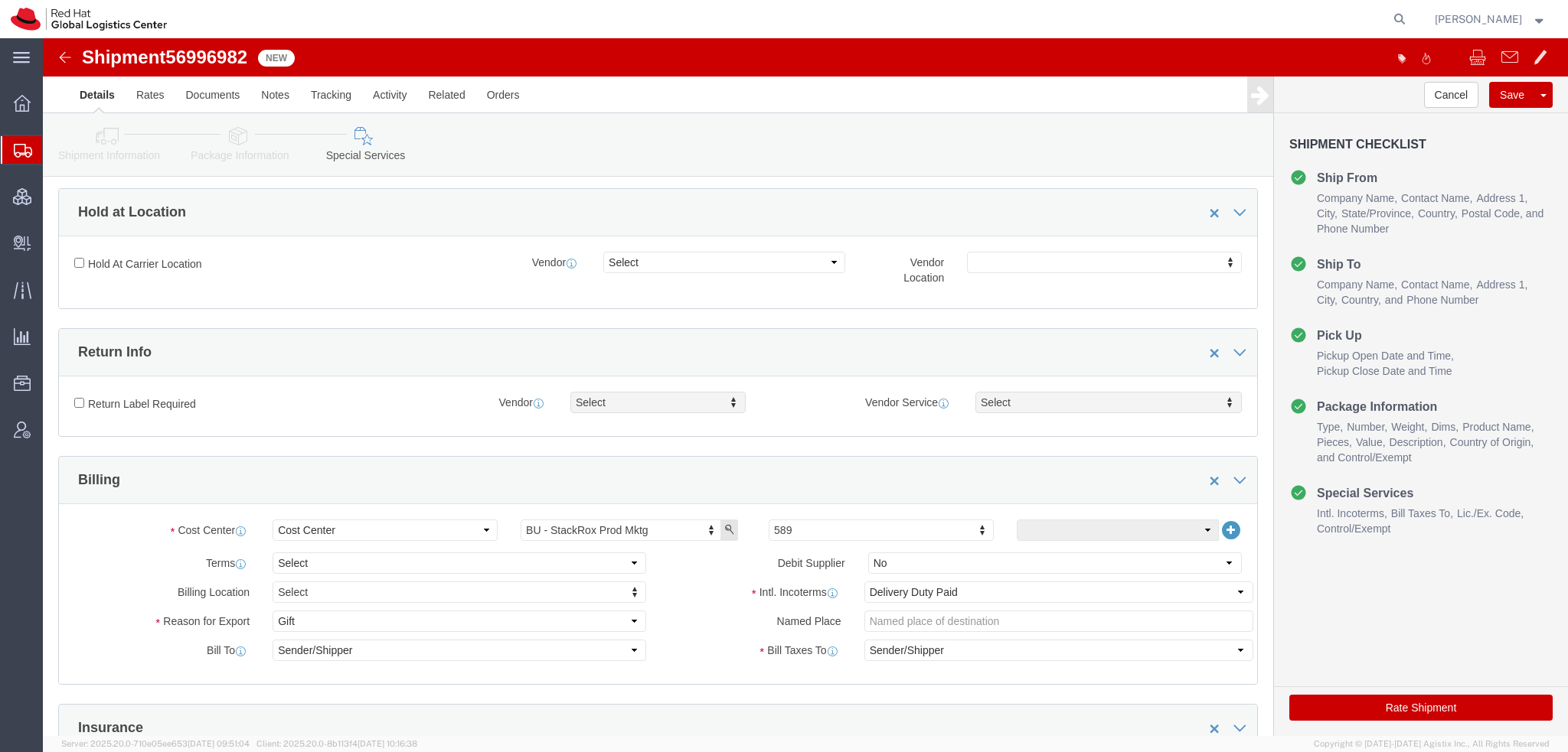
scroll to position [459, 0]
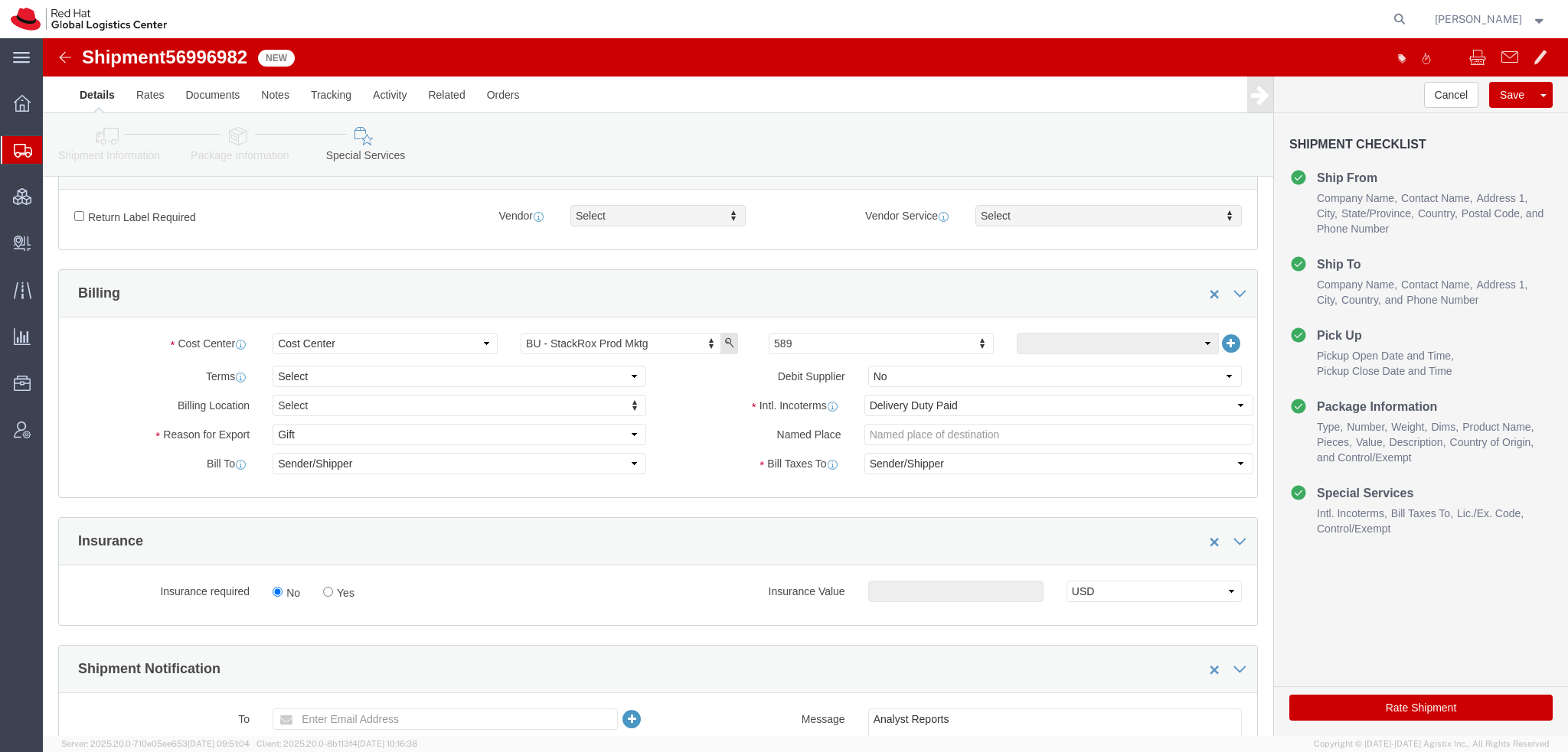
drag, startPoint x: 1339, startPoint y: 662, endPoint x: 774, endPoint y: 3, distance: 868.0
click button "Rate Shipment"
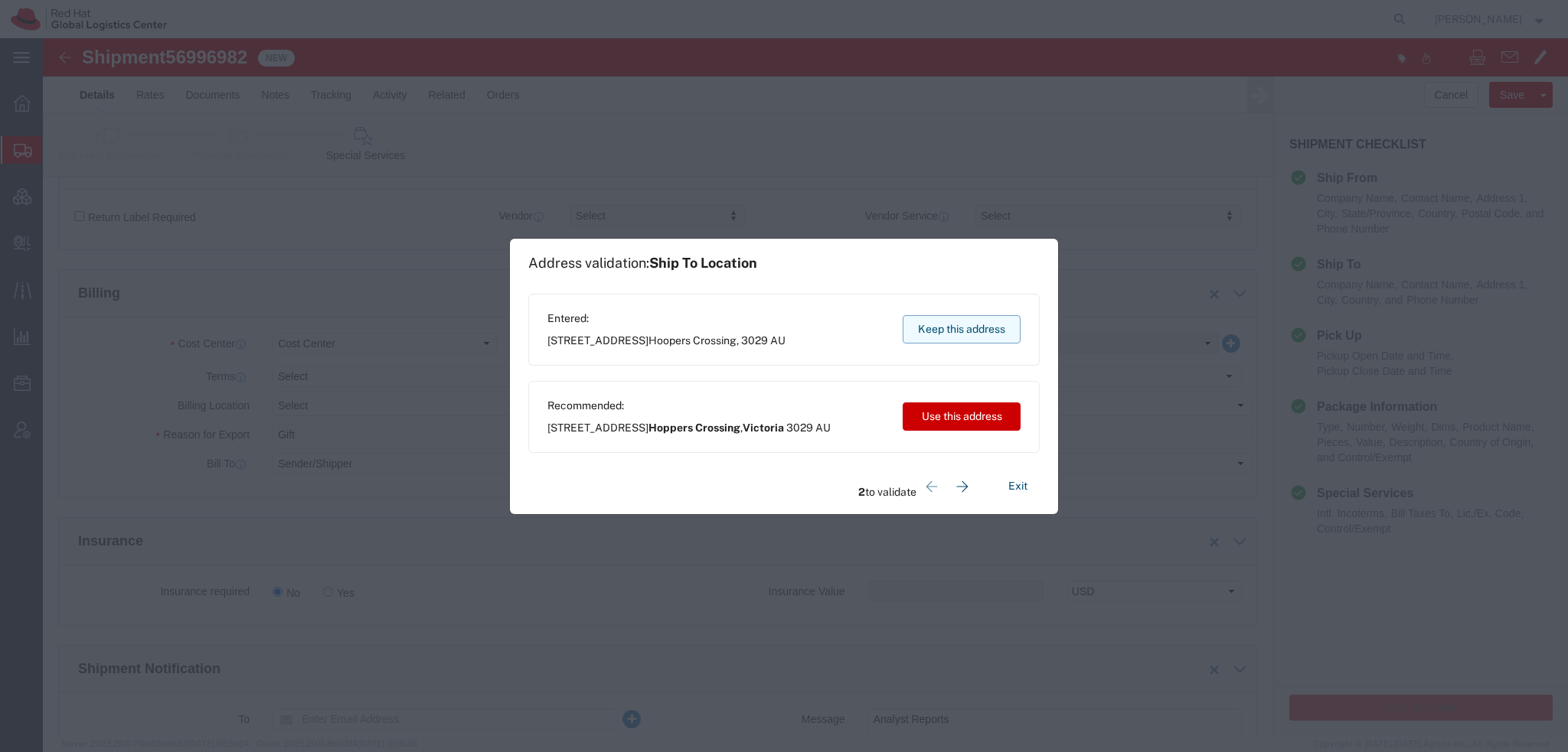
click at [945, 326] on button "Keep this address" at bounding box center [961, 329] width 118 height 28
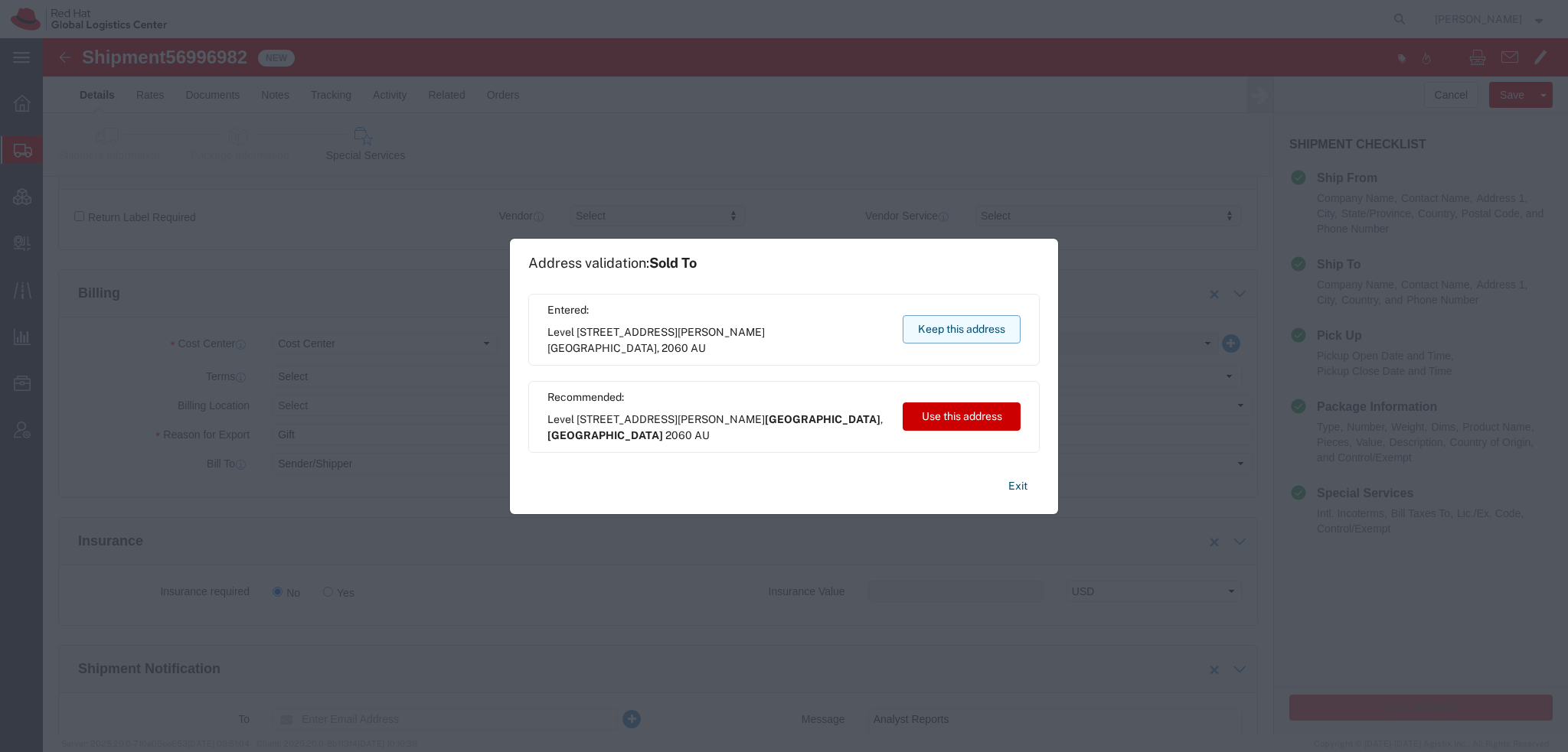
click at [945, 326] on button "Keep this address" at bounding box center [961, 329] width 118 height 28
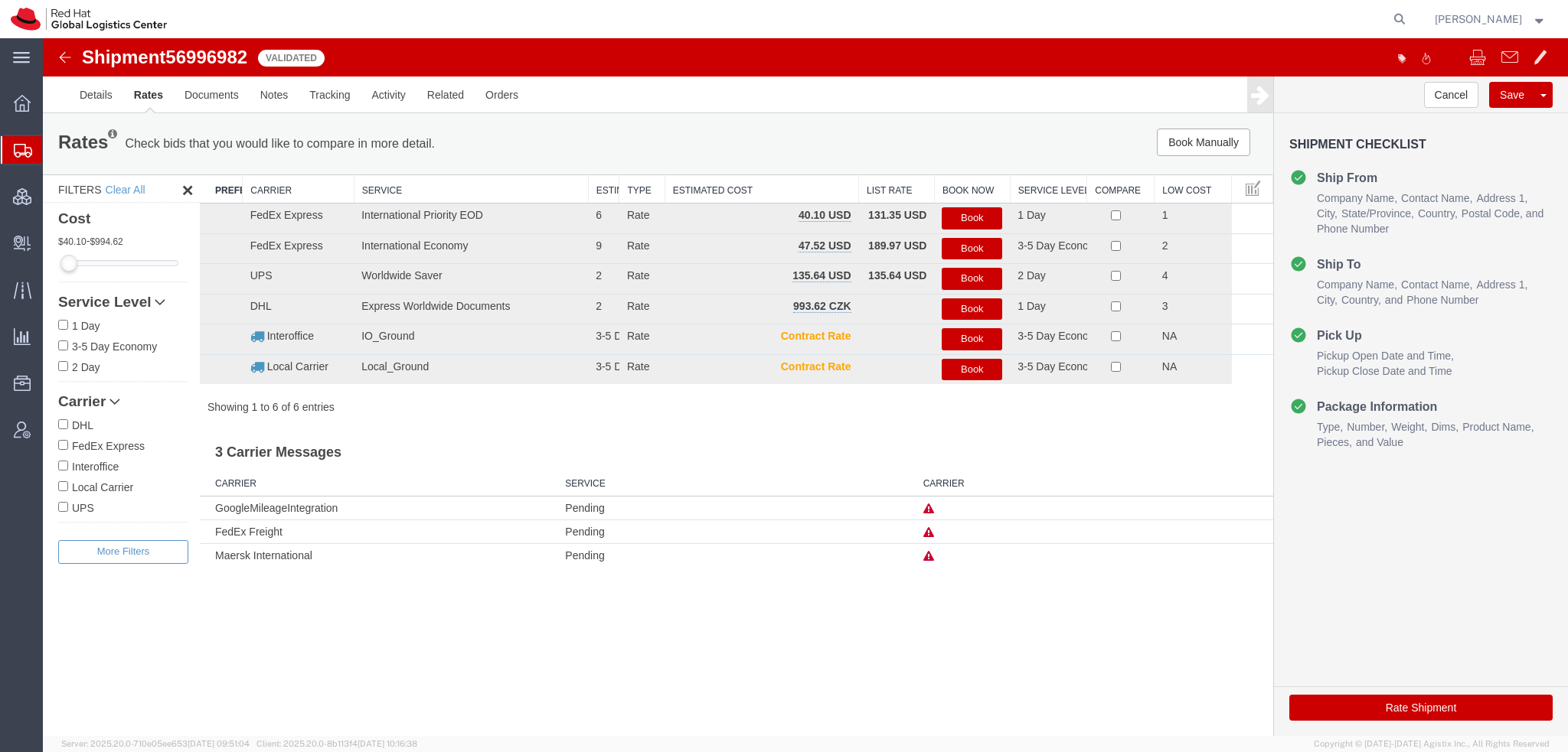
scroll to position [0, 0]
click at [977, 218] on button "Book" at bounding box center [972, 218] width 60 height 22
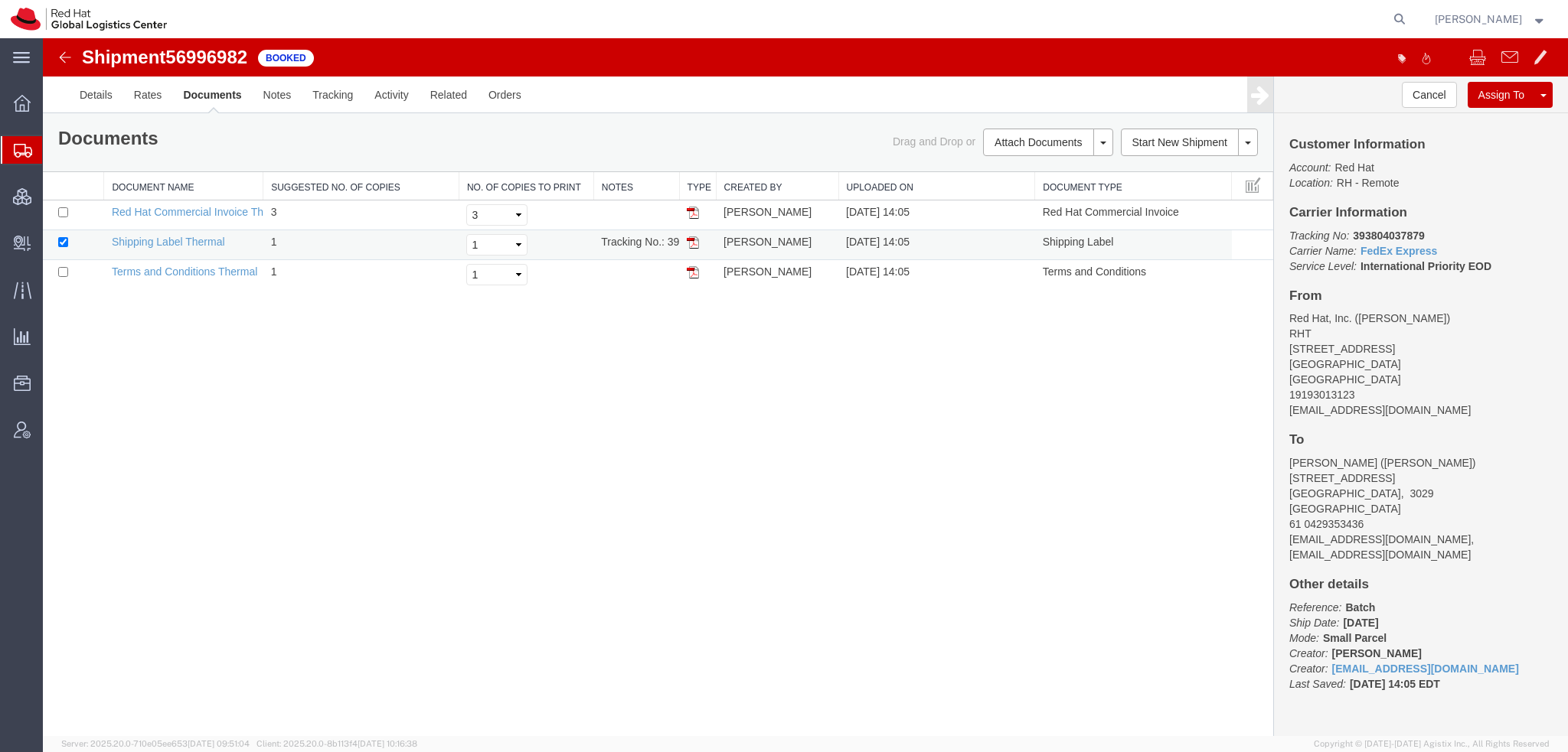
click at [692, 241] on img at bounding box center [693, 242] width 12 height 12
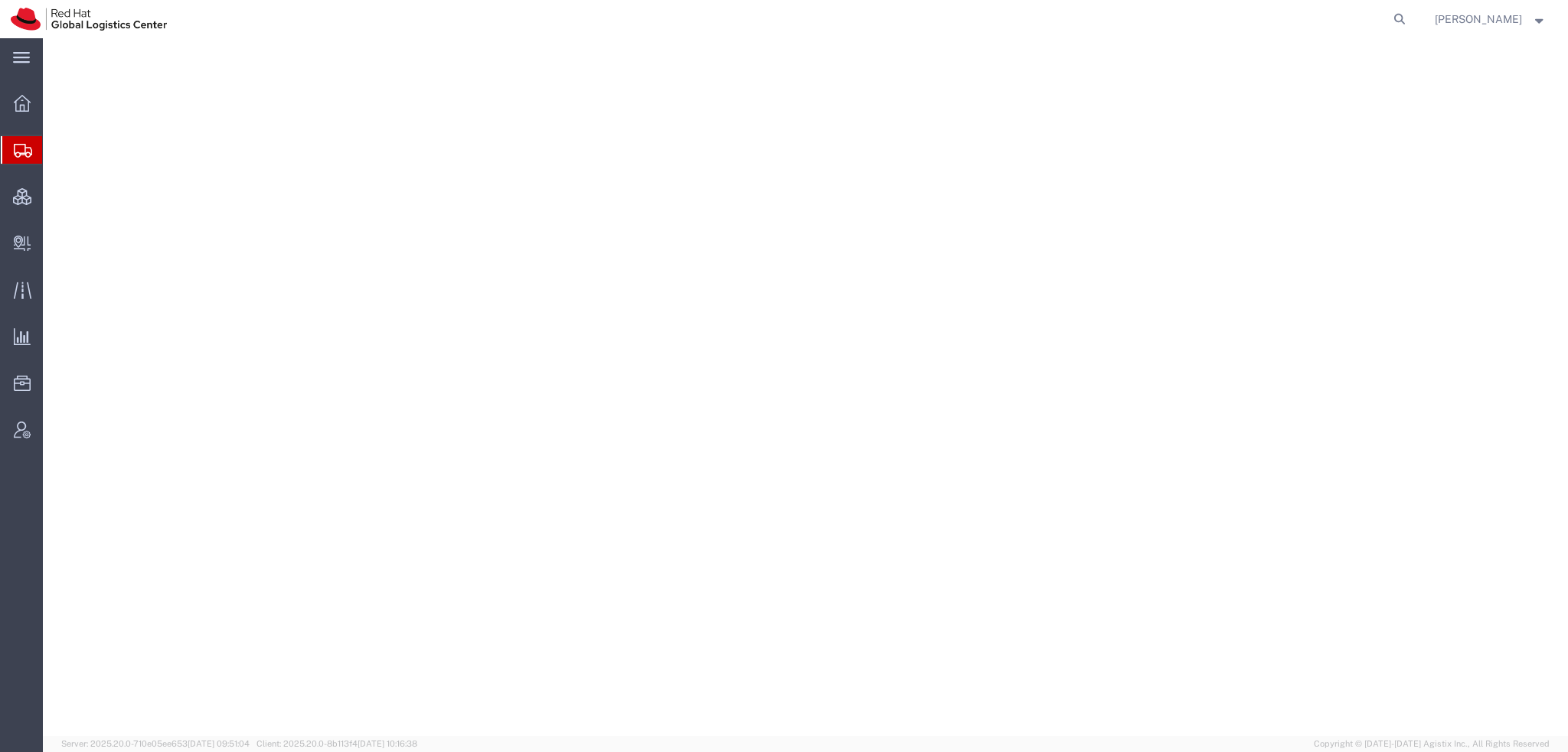
select select "38014"
select select
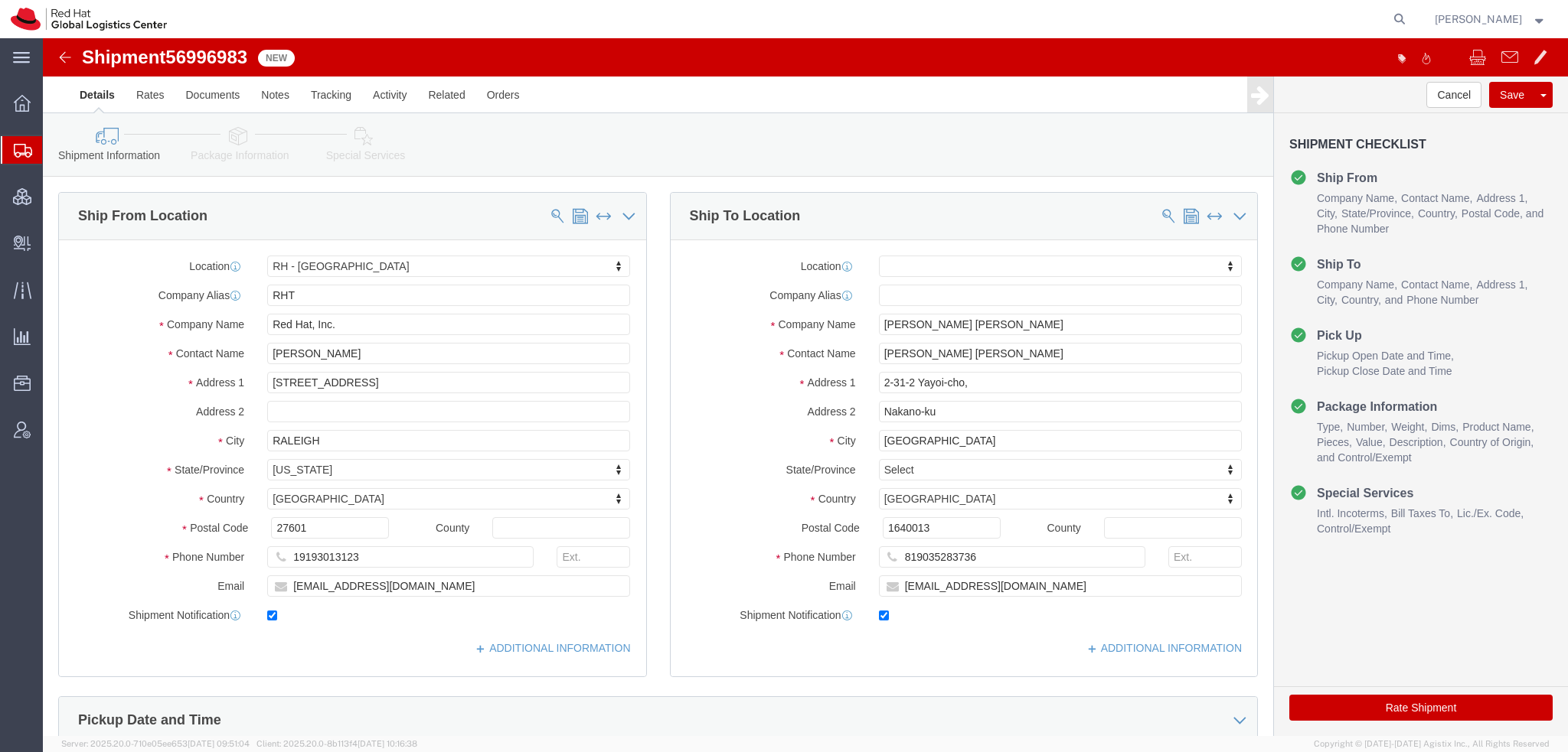
click icon
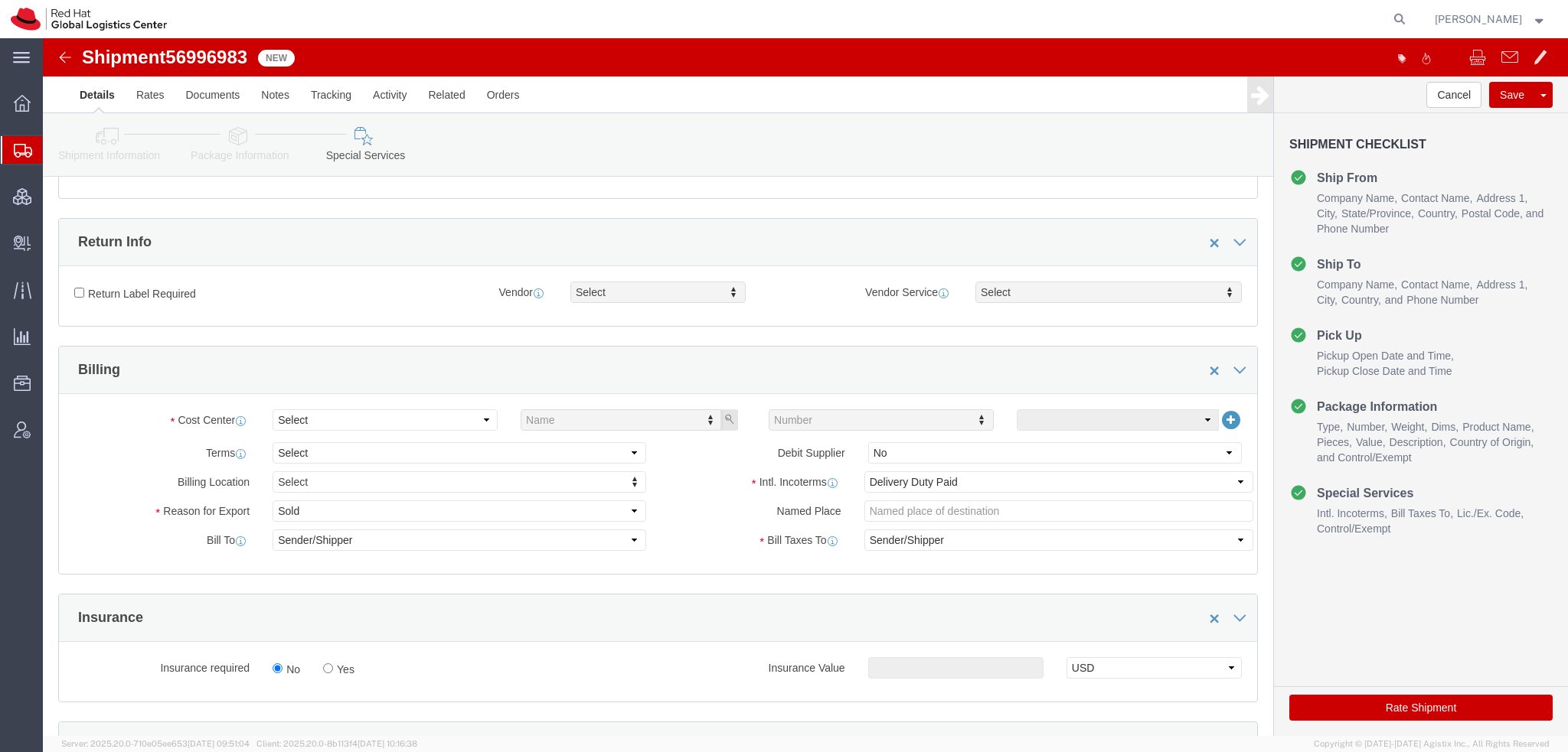
scroll to position [535, 0]
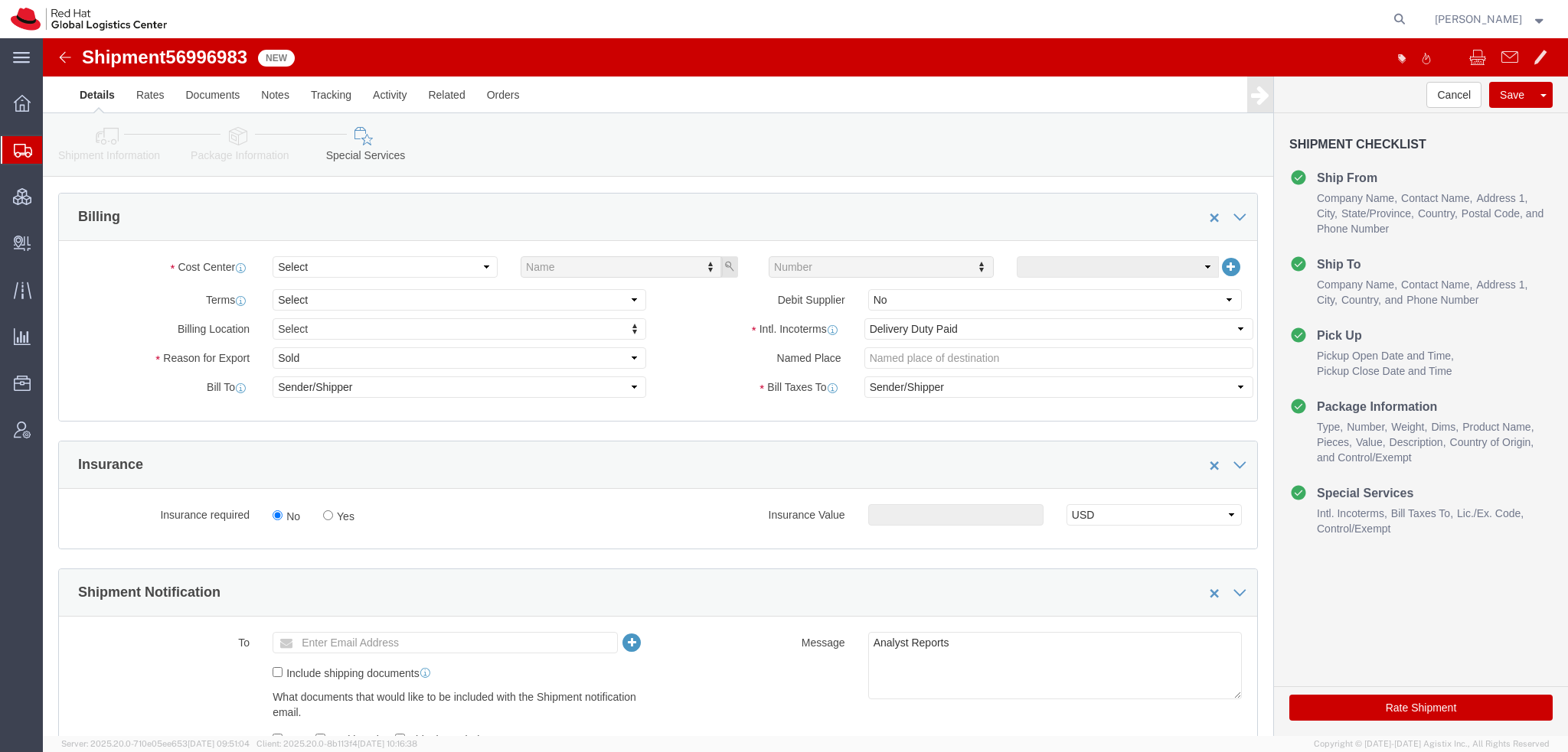
click div "Cost Center Select Name Number Terms Select Free of Charge Free of Cost NET 30 …"
click select "Select"
click select "Select Gift Personal Effects Repair/Warranty Return Sample Sold Temporary/Not S…"
select select "GIFT"
click select "Select Gift Personal Effects Repair/Warranty Return Sample Sold Temporary/Not S…"
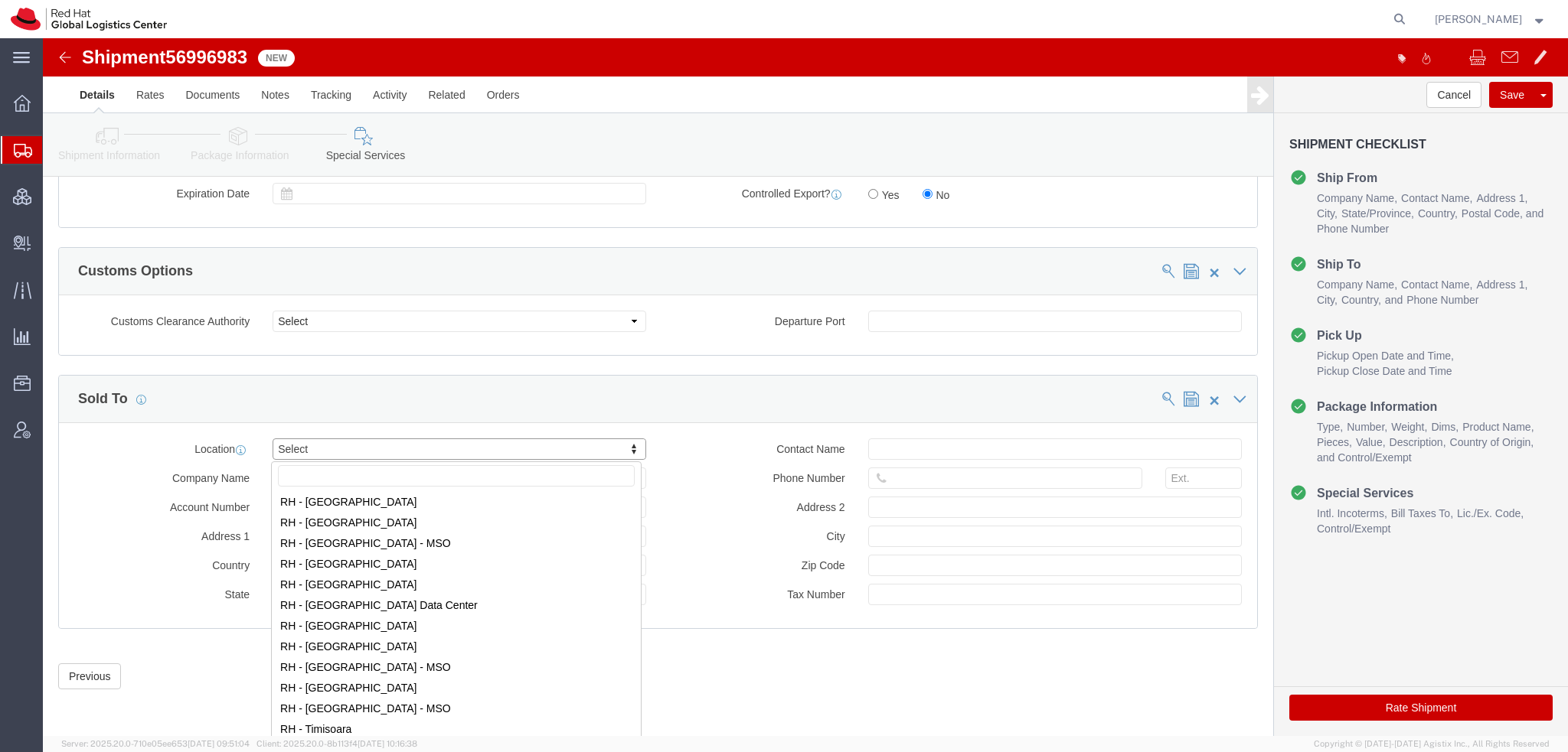
scroll to position [2525, 0]
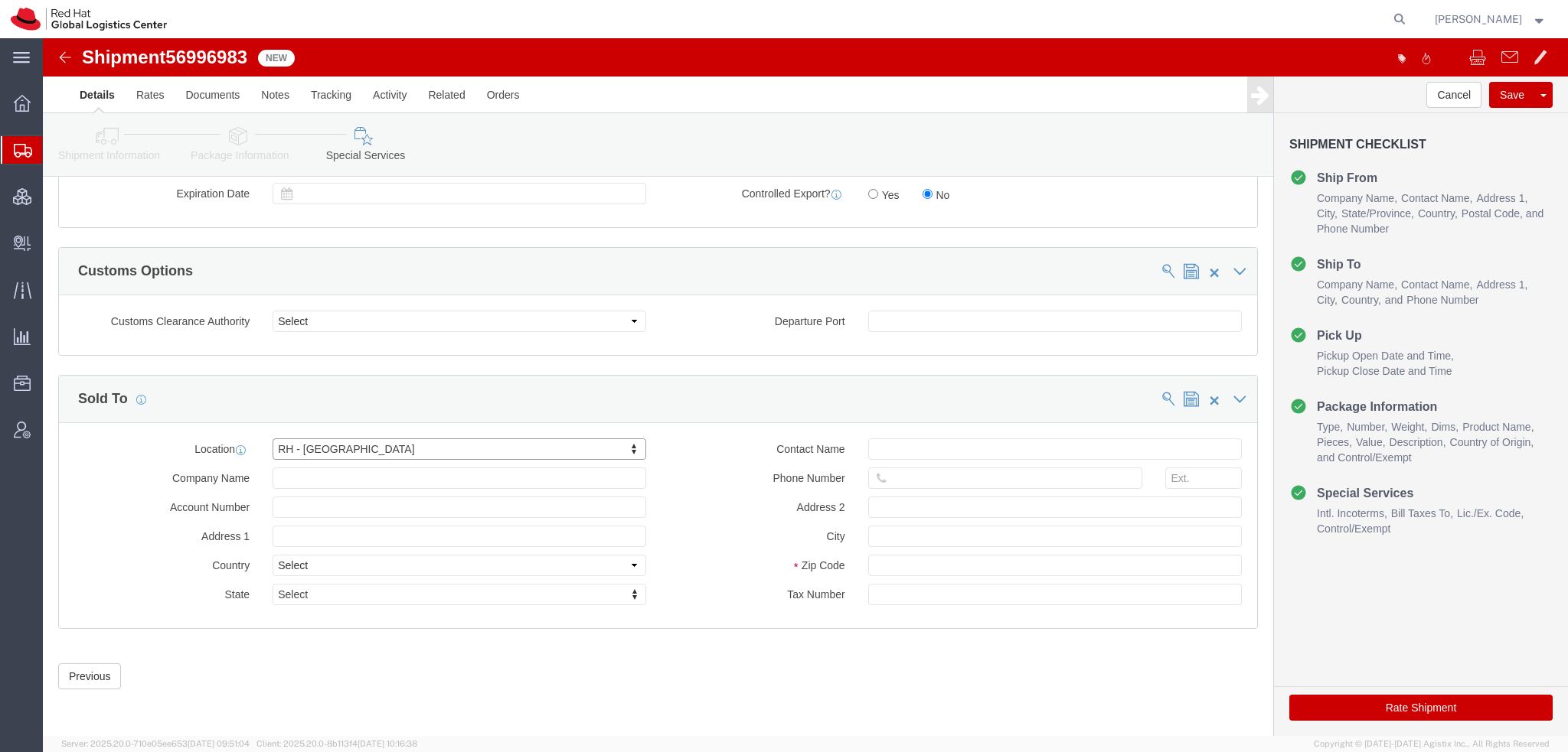
click div "Shipment Information Package Information Special Services"
click icon
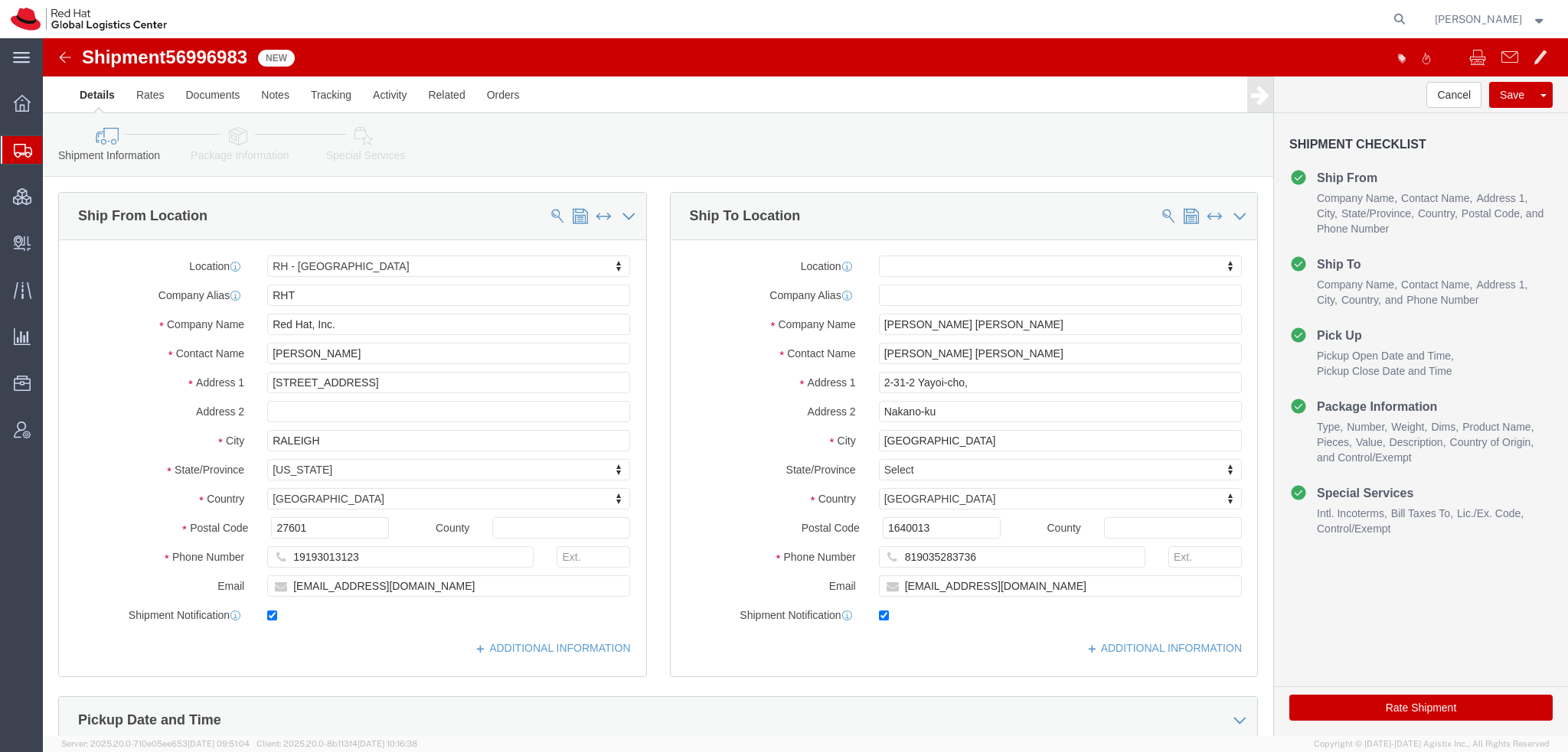
click icon
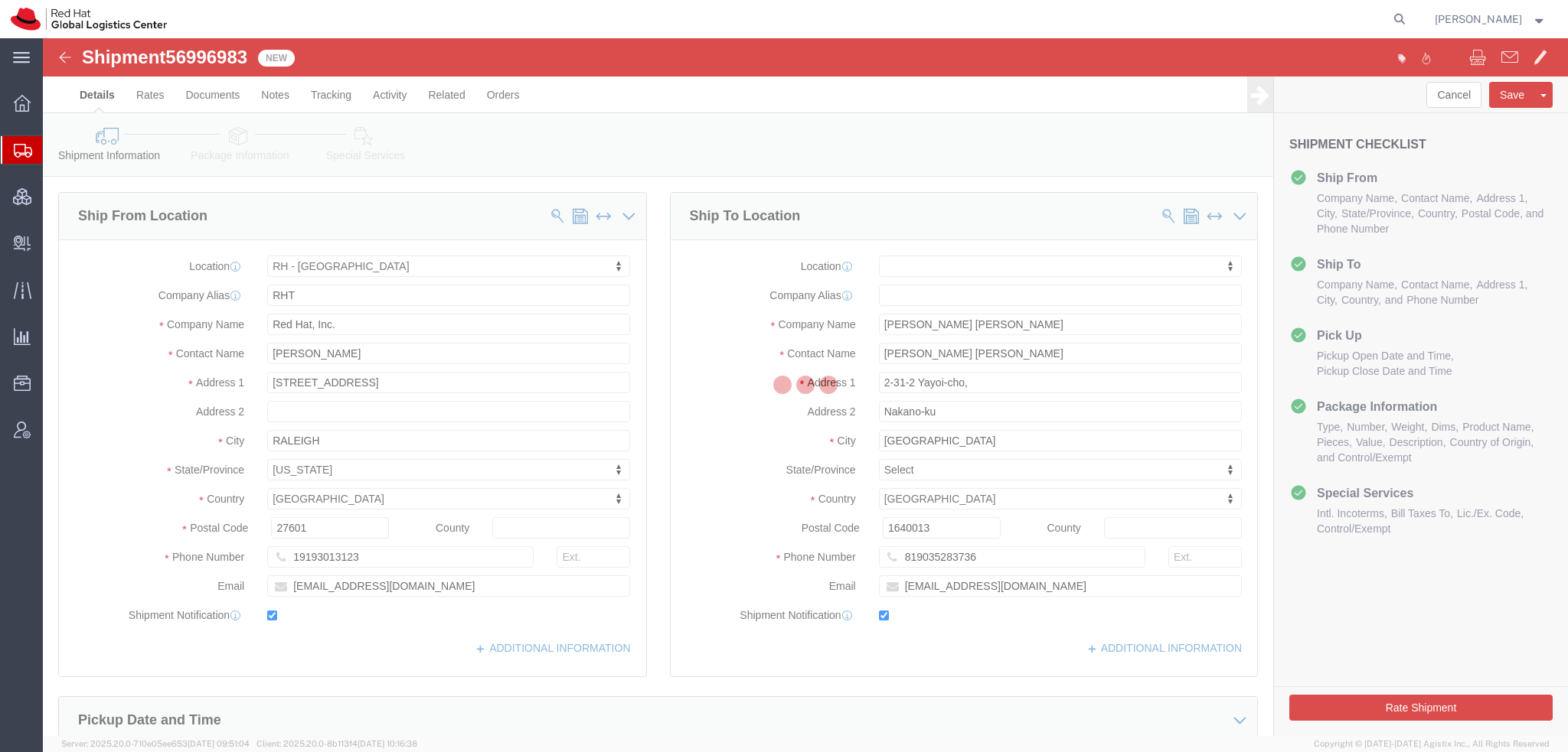
select select
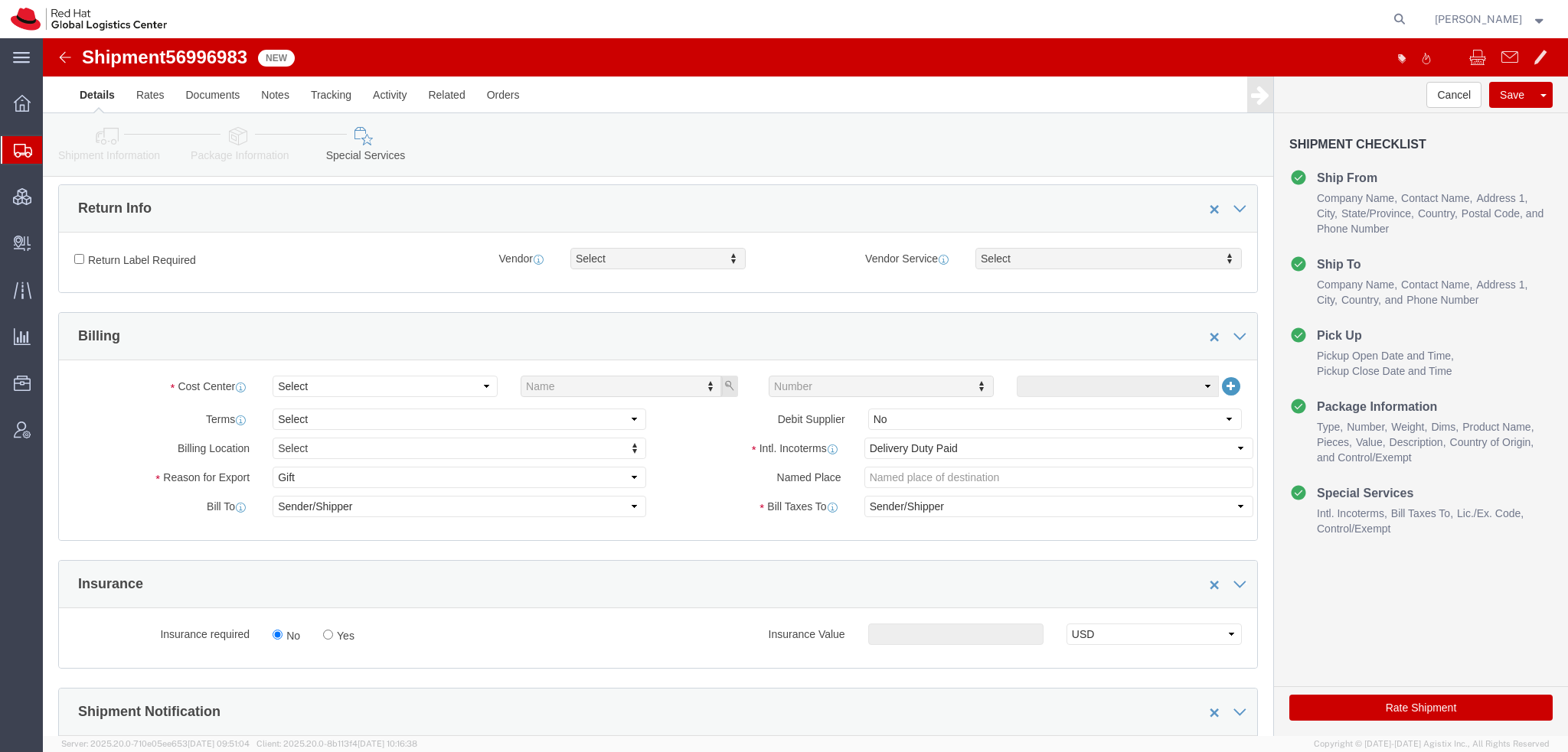
scroll to position [459, 0]
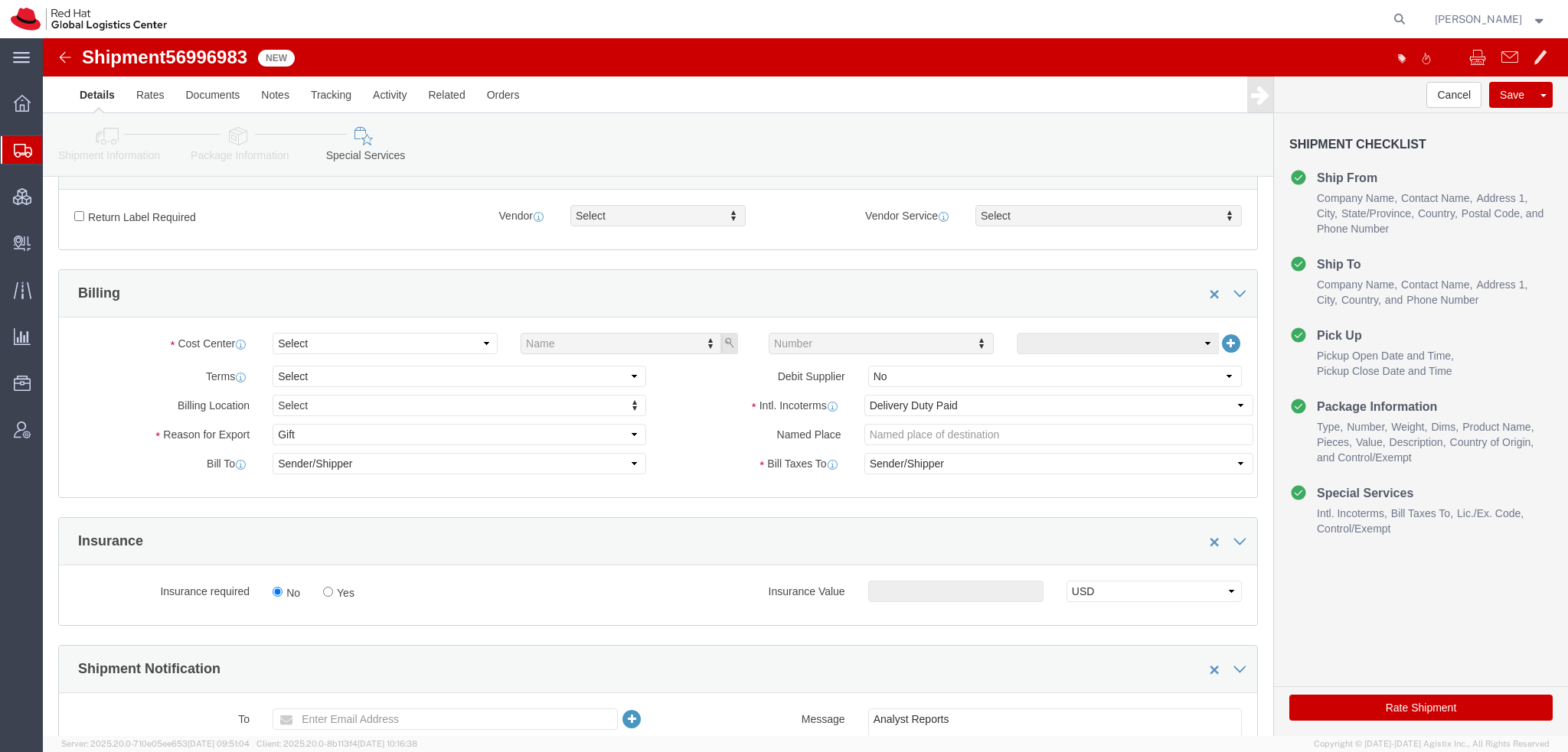
click icon
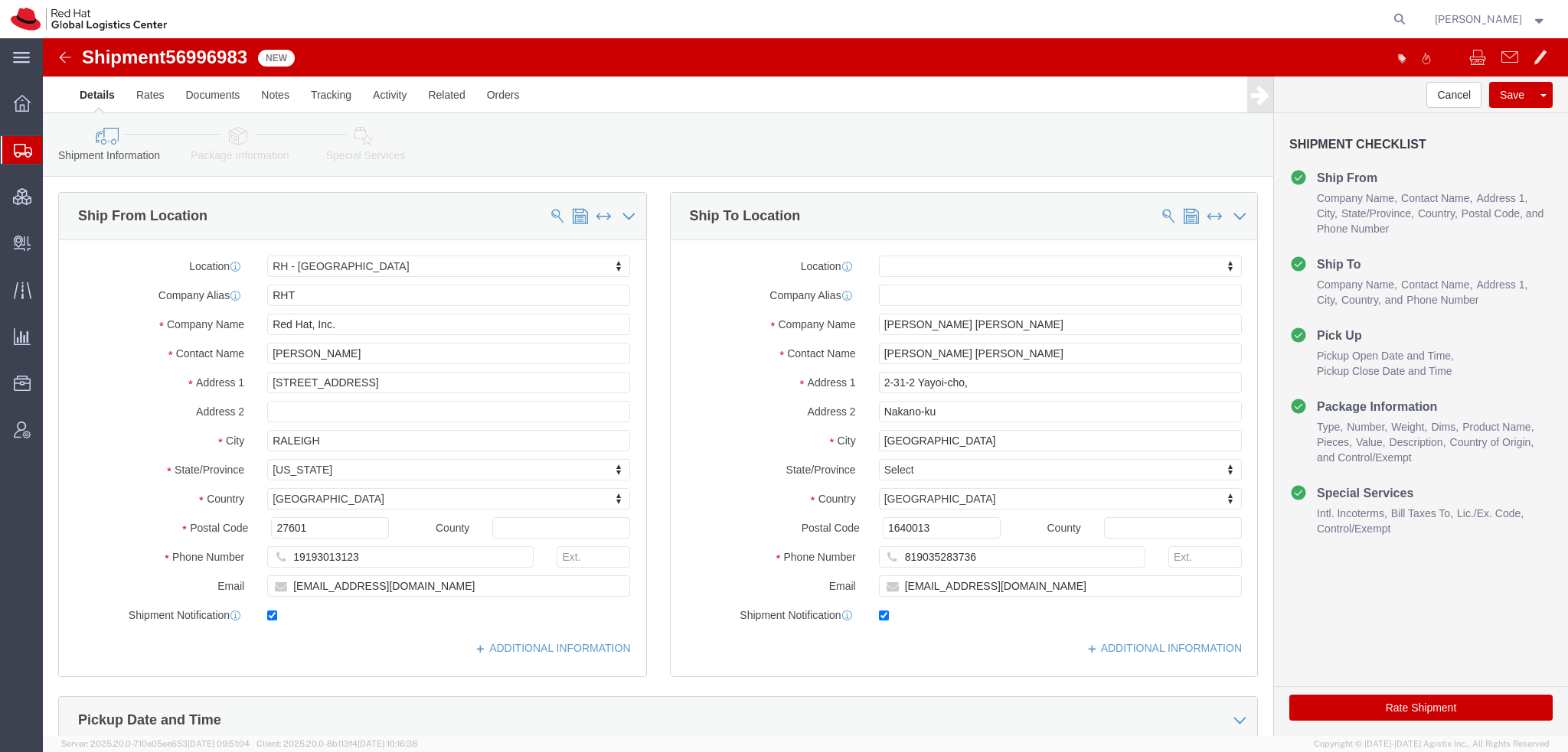
click icon
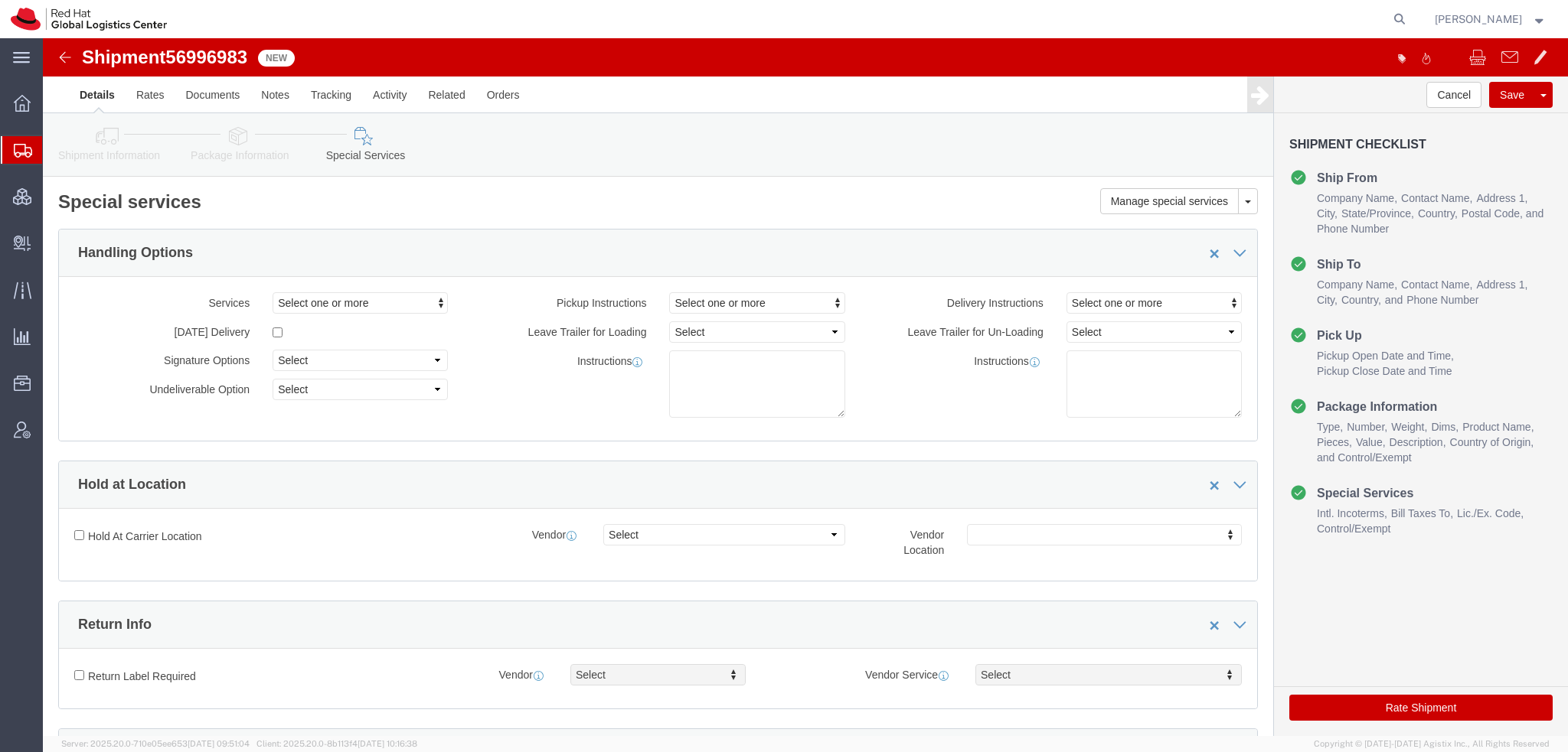
scroll to position [459, 0]
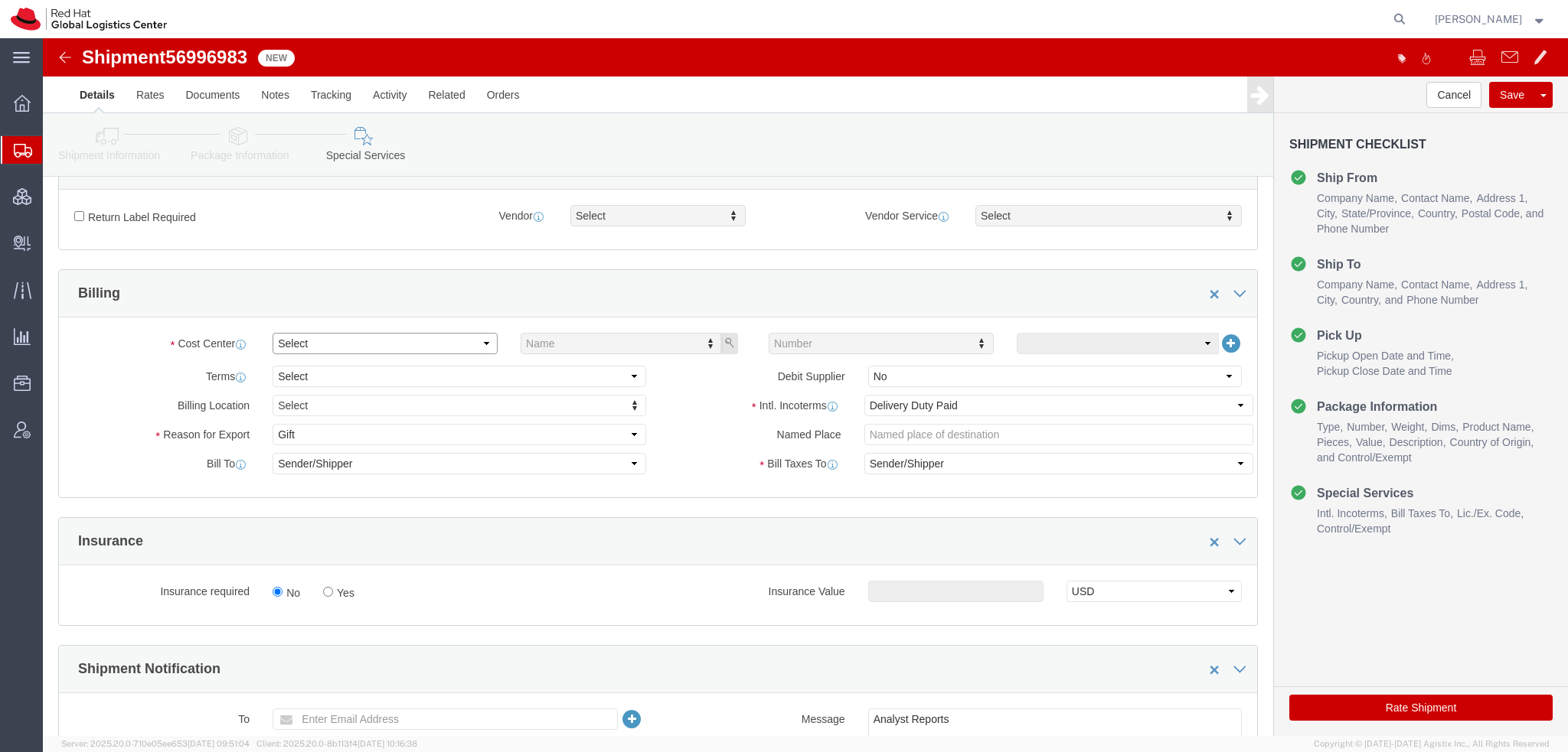
click select "Select Buyer Cost Center Department Operations Number Order Number Sales Person"
select select "COSTCENTER"
click select "Select Buyer Cost Center Department Operations Number Order Number Sales Person"
type input "589"
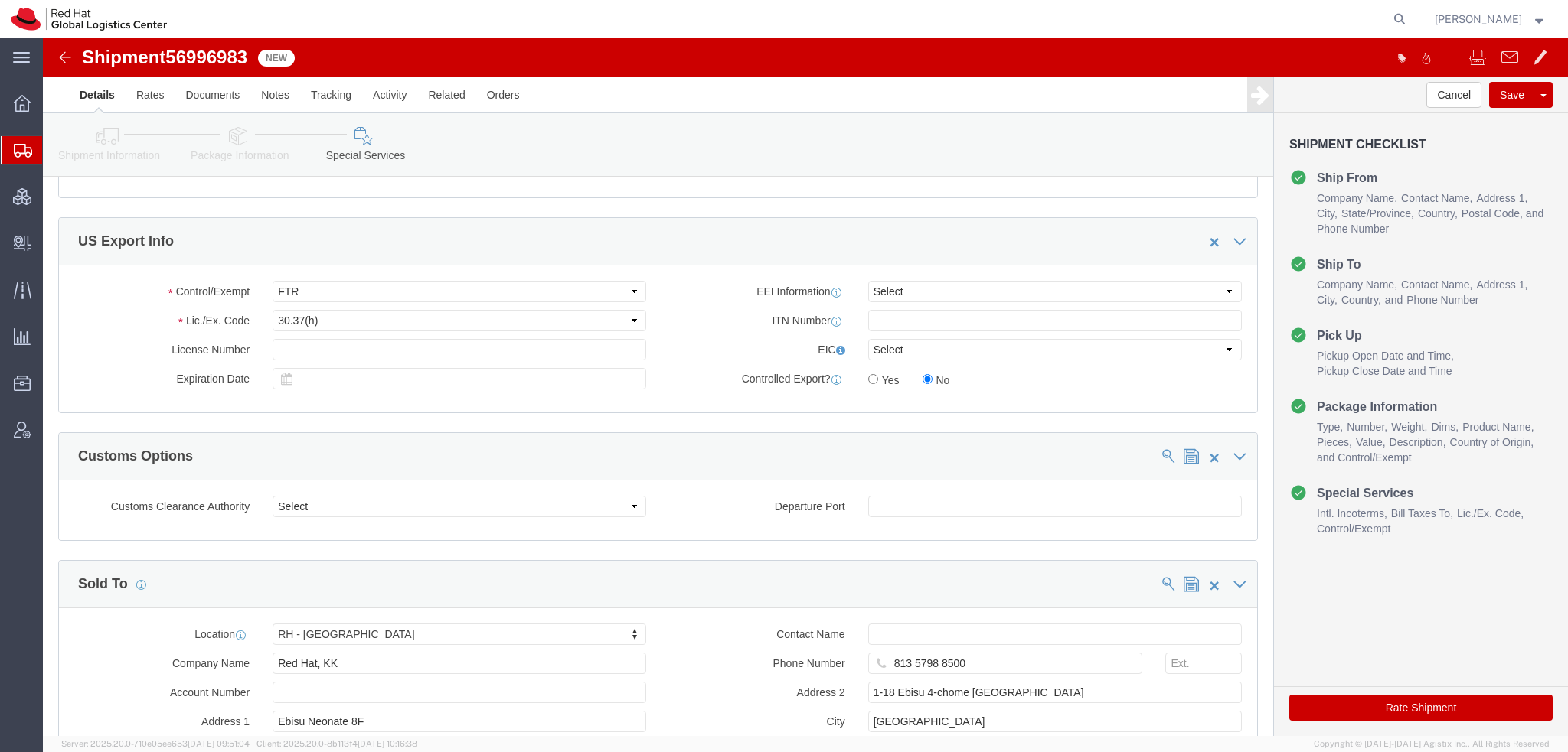
scroll to position [1294, 0]
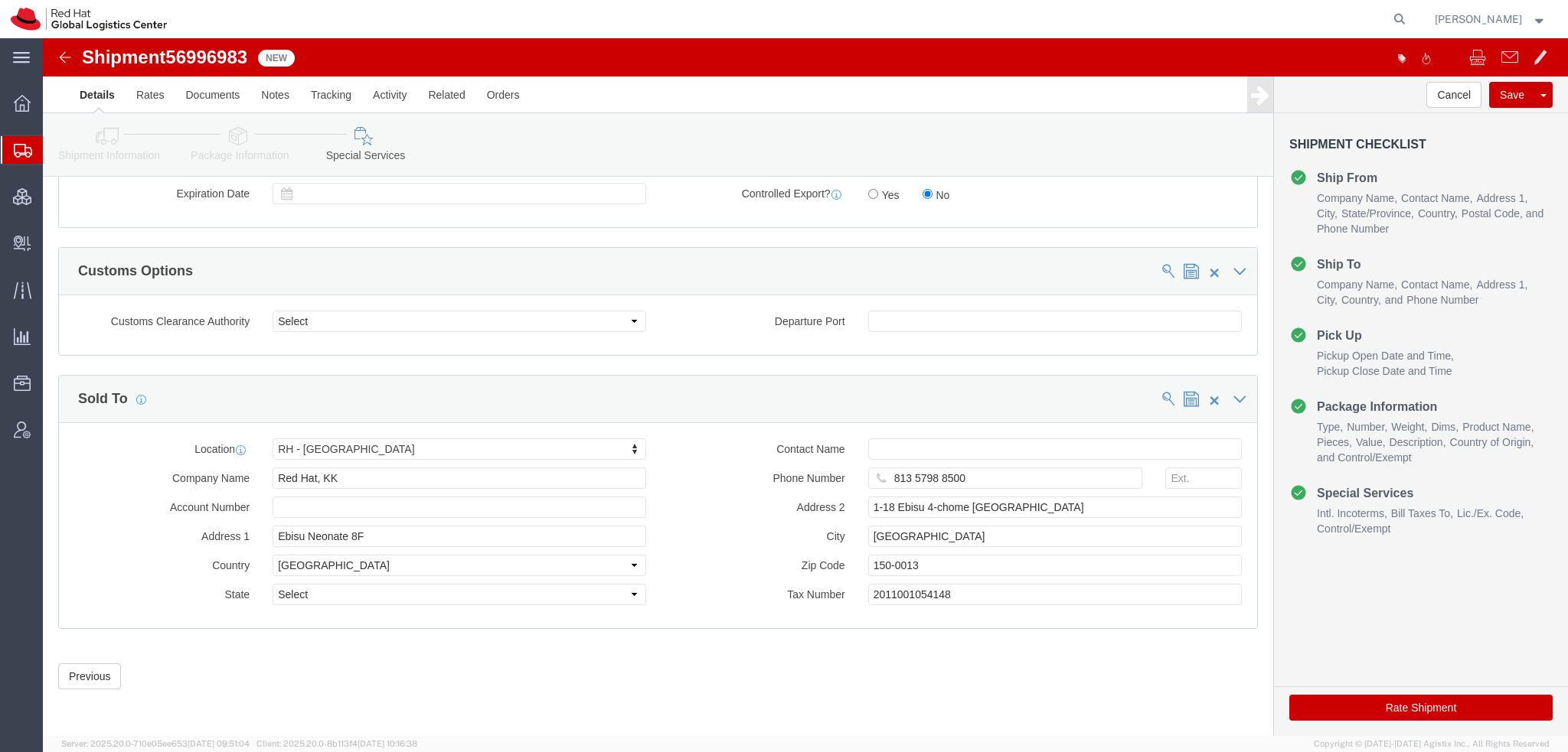
click button "Rate Shipment"
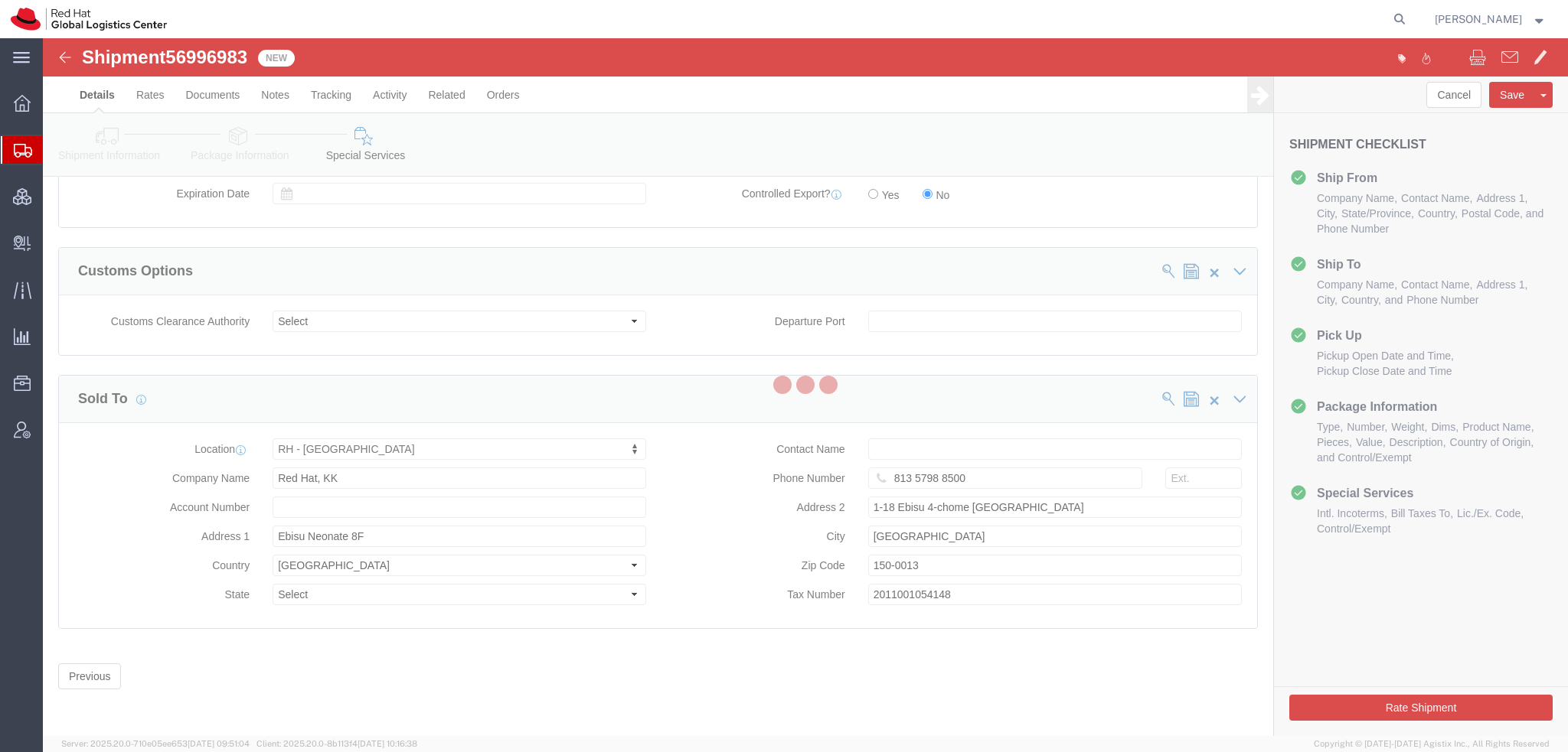
scroll to position [0, 0]
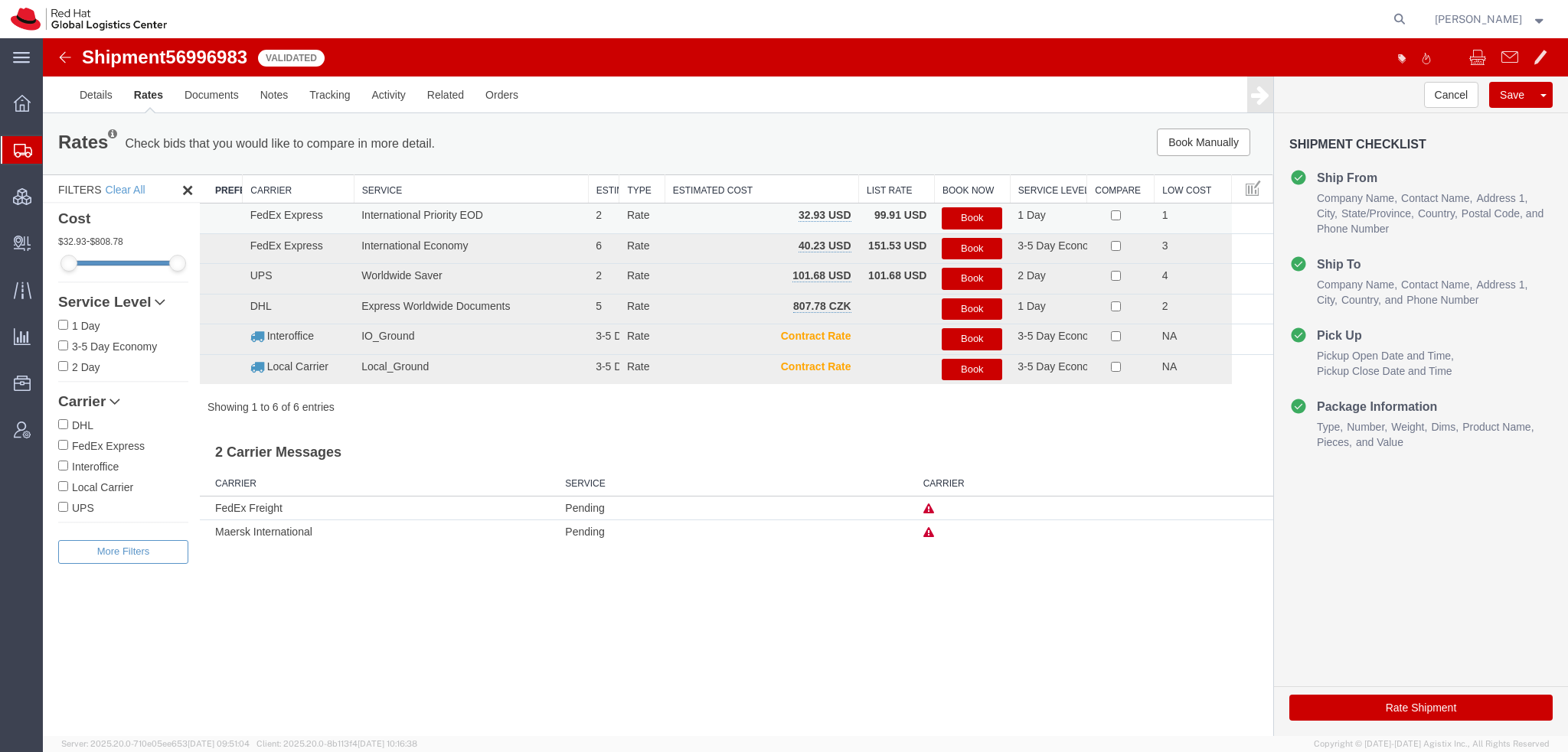
click at [971, 216] on button "Book" at bounding box center [972, 218] width 60 height 22
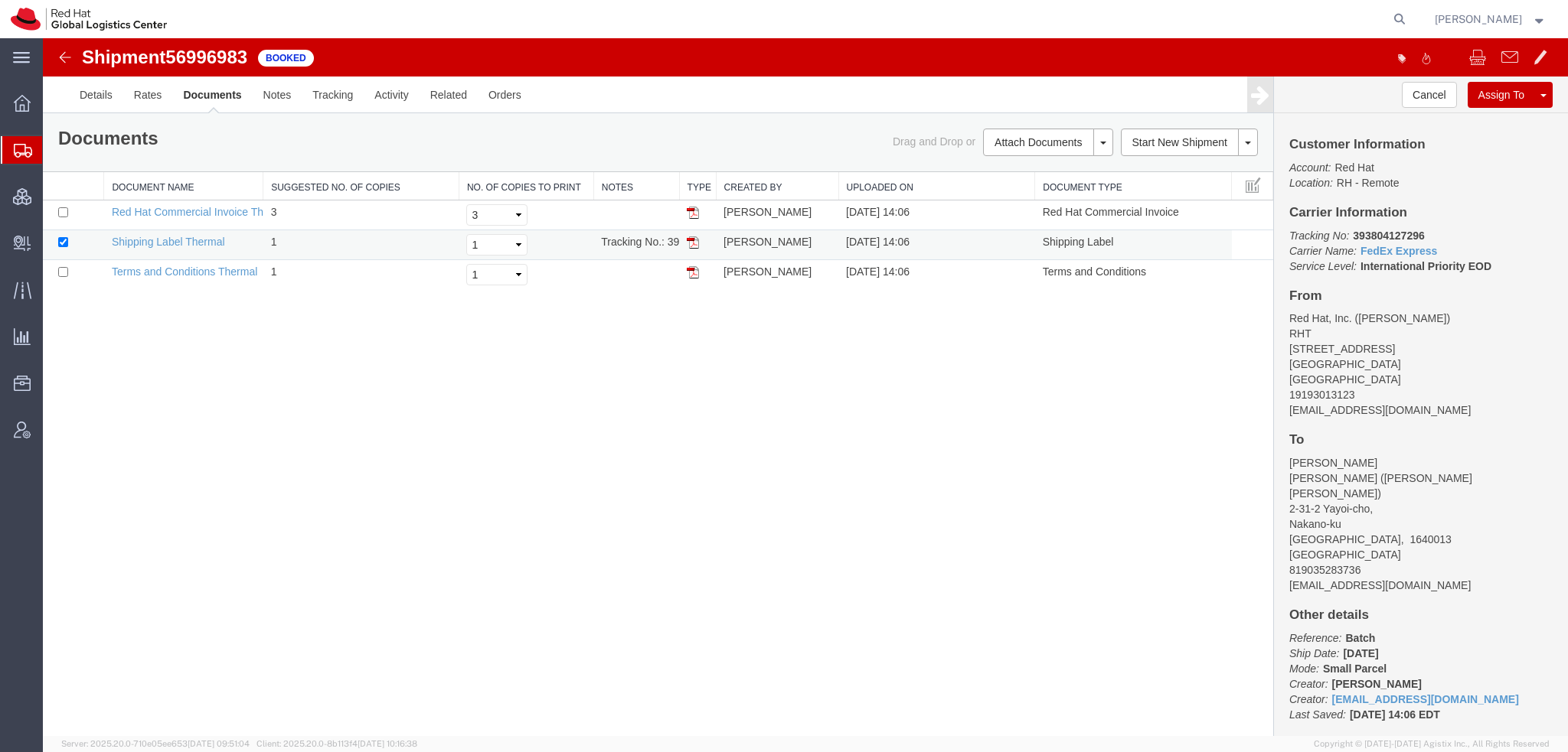
click at [695, 241] on img at bounding box center [693, 242] width 12 height 12
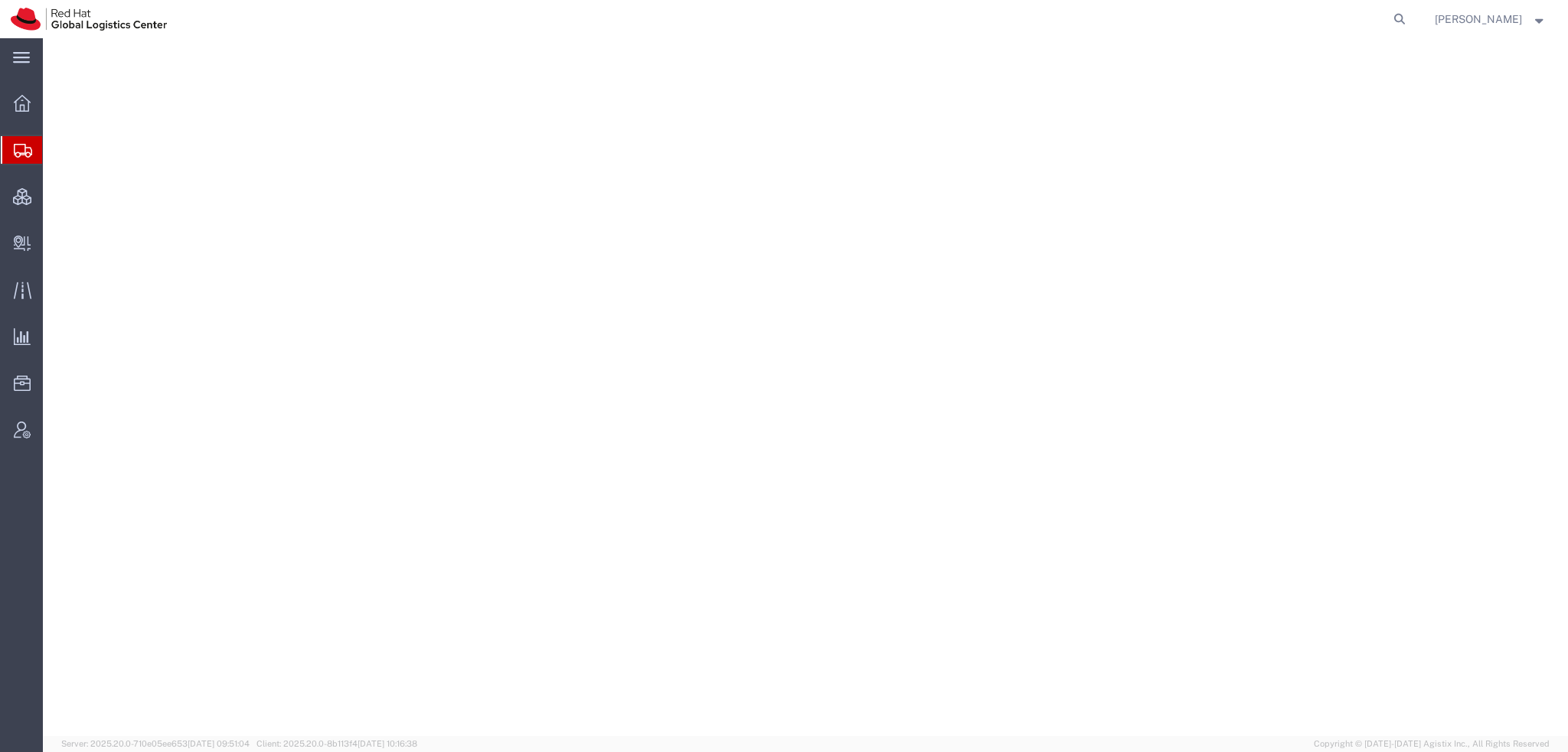
select select "38014"
select select
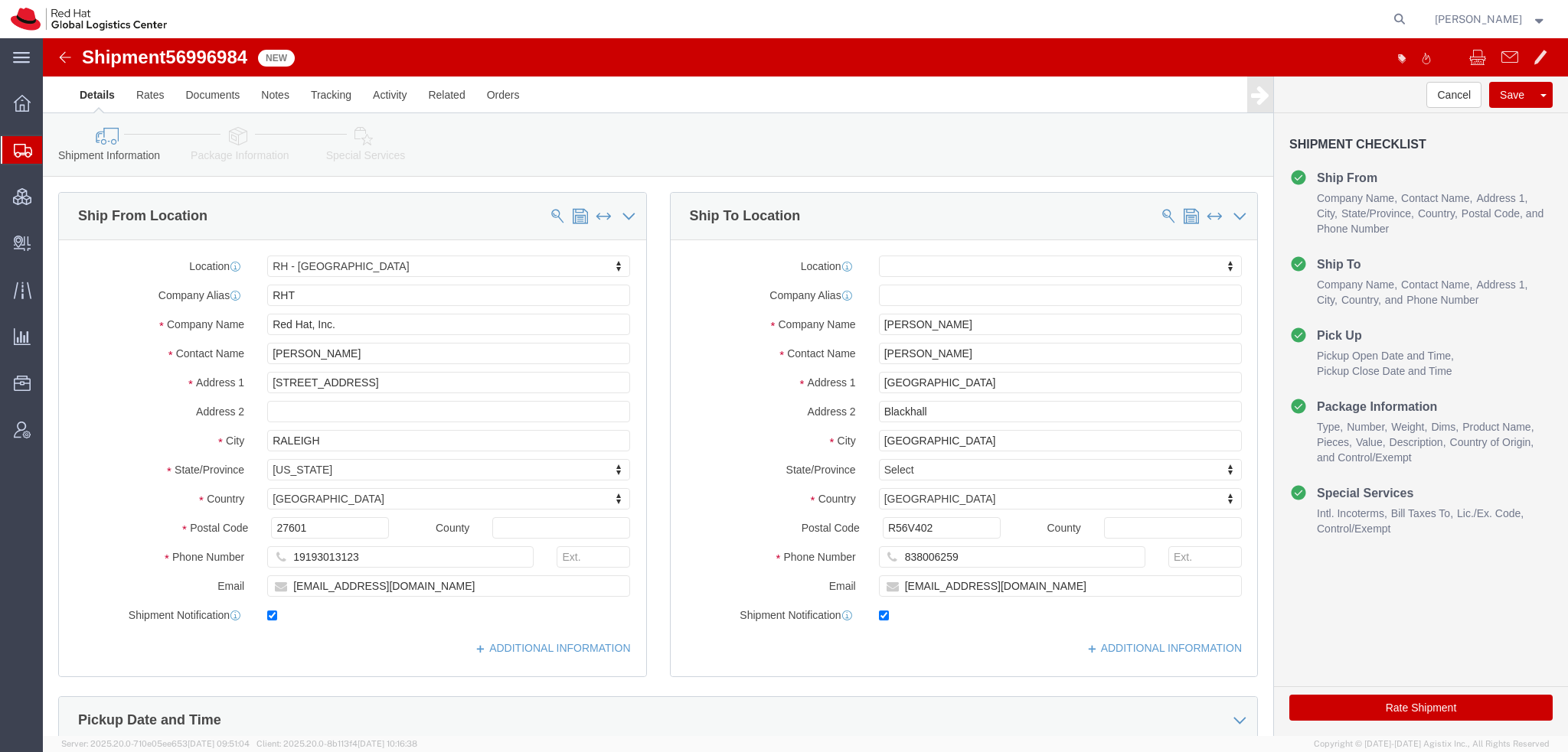
click icon
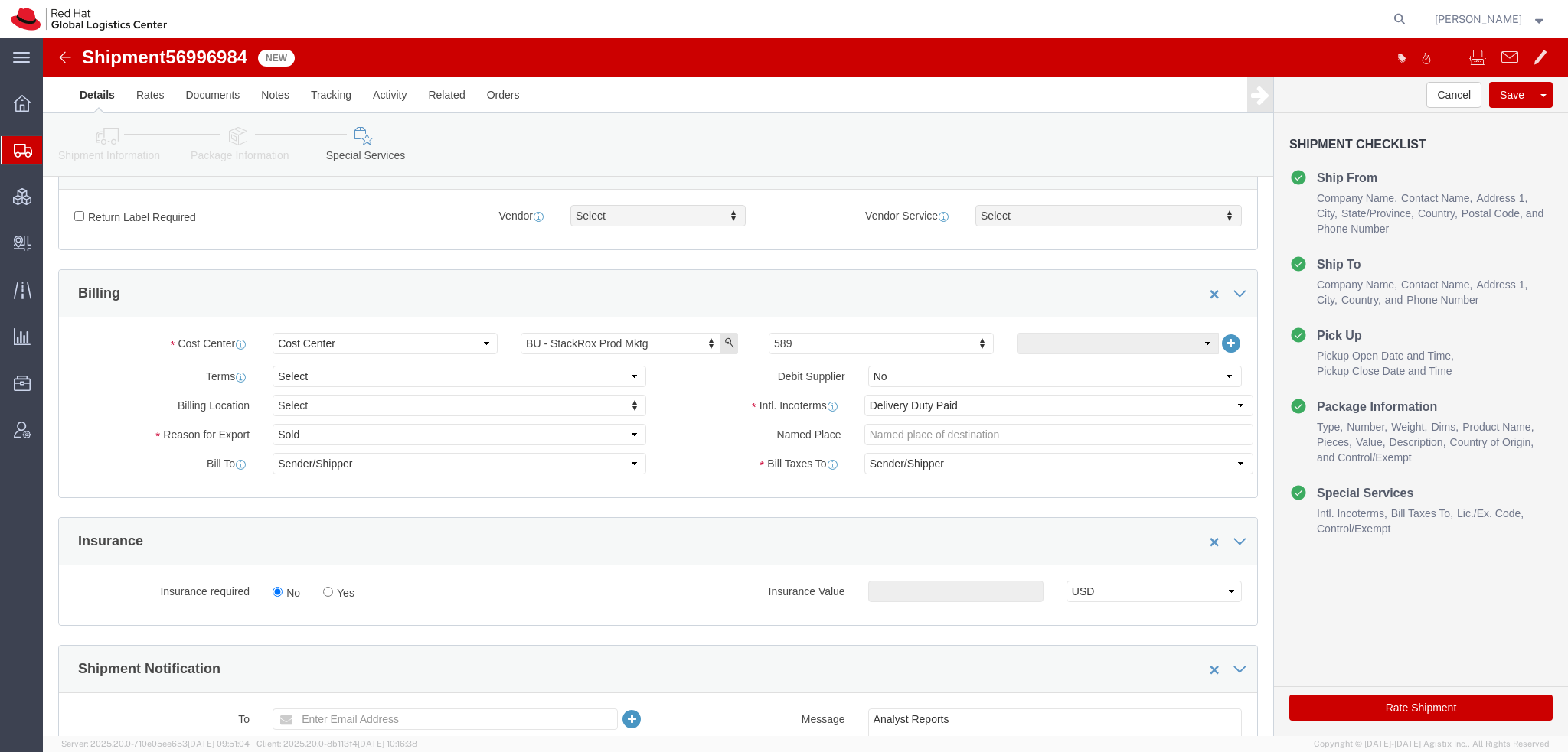
scroll to position [535, 0]
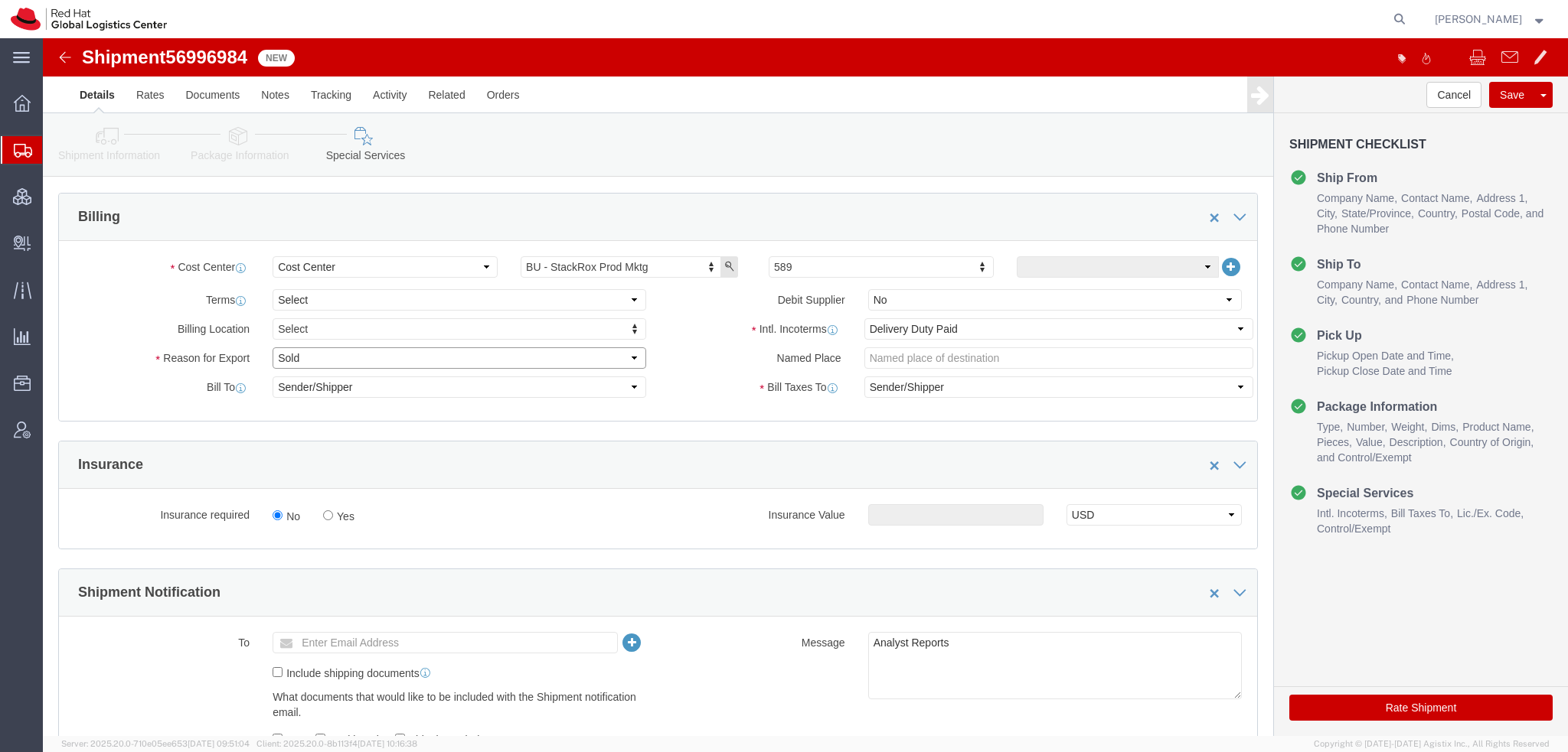
click select "Select Gift Personal Effects Repair/Warranty Return Sample Sold Temporary/Not S…"
select select "GIFT"
click select "Select Gift Personal Effects Repair/Warranty Return Sample Sold Temporary/Not S…"
click button "button"
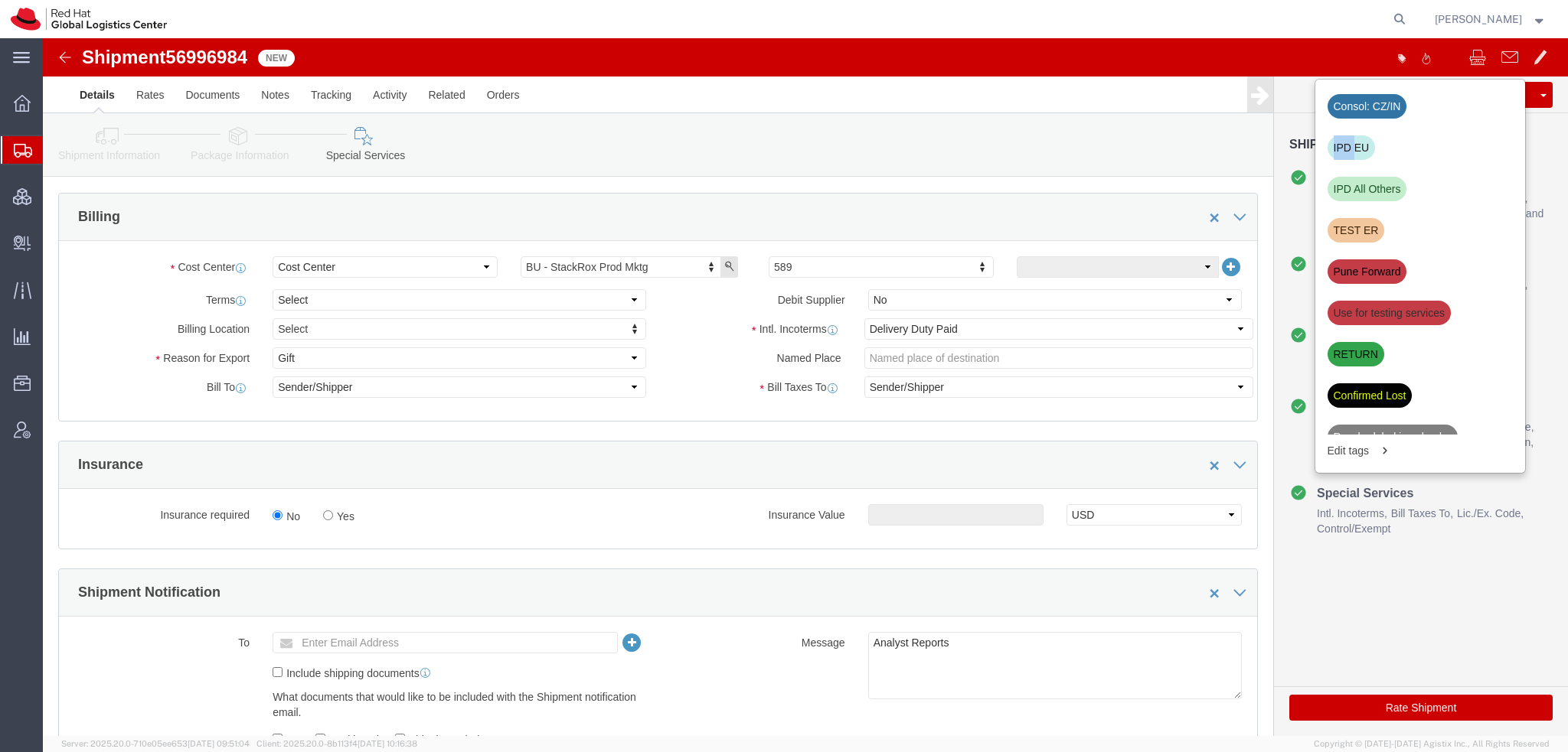
click div "IPD EU"
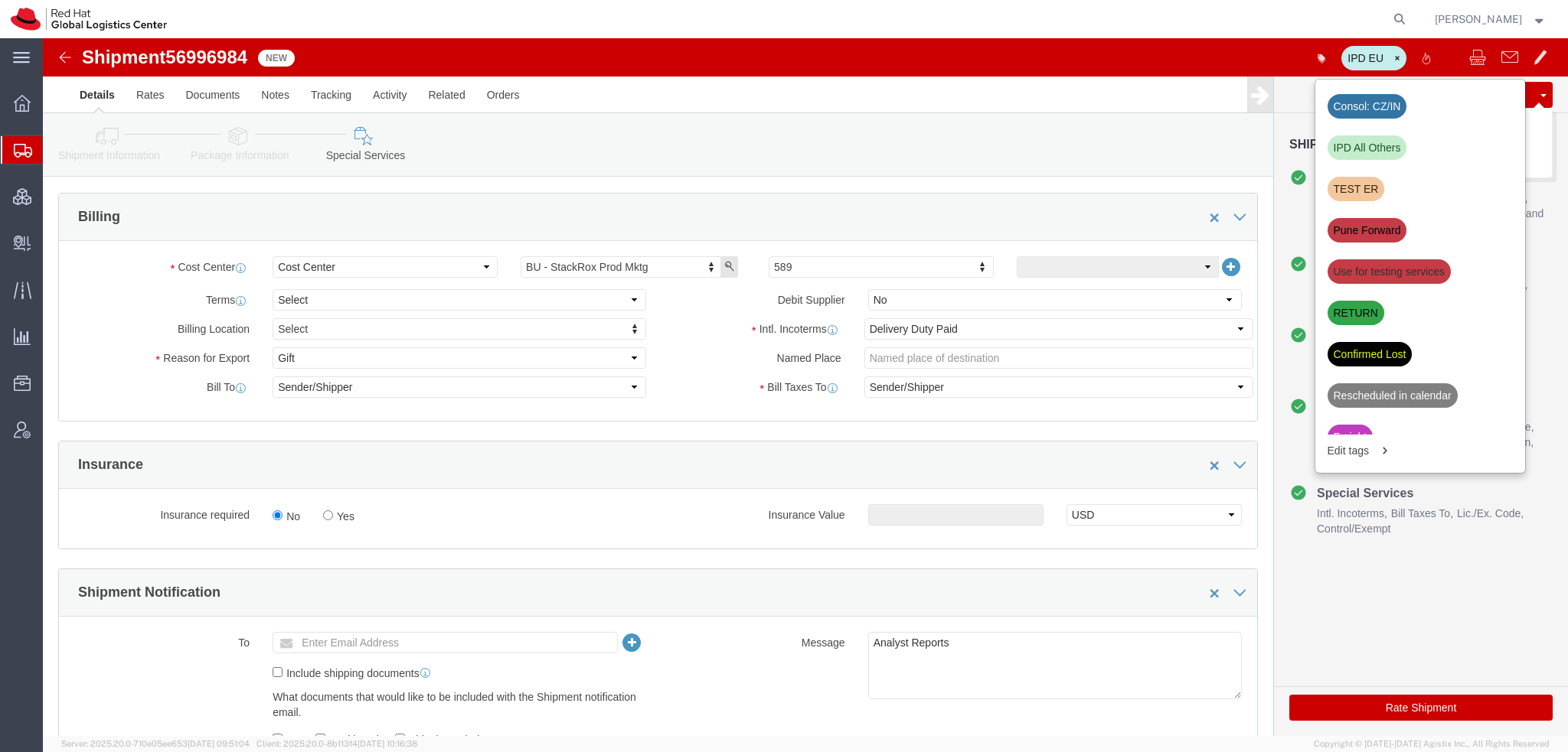
click button "Save"
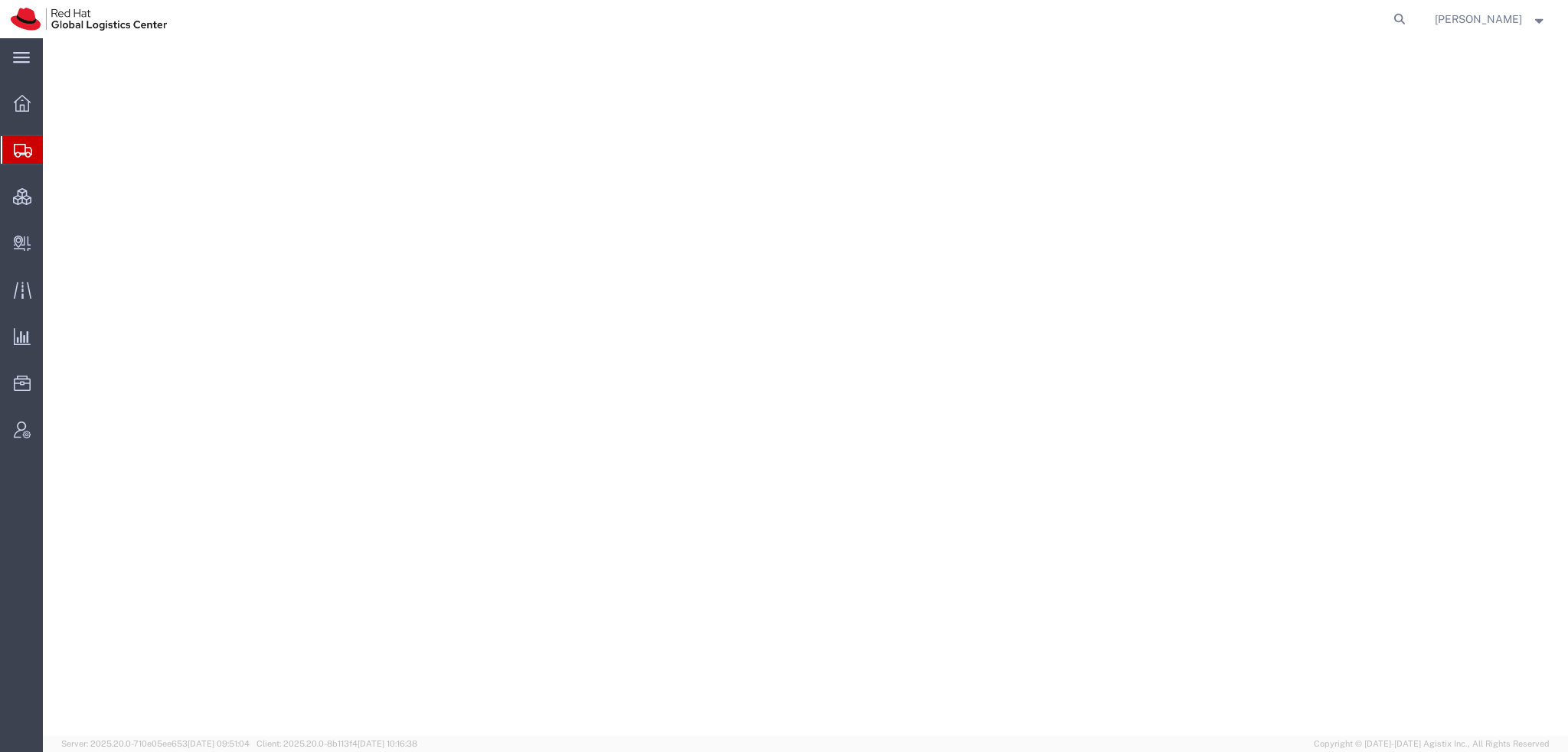
select select "38014"
select select
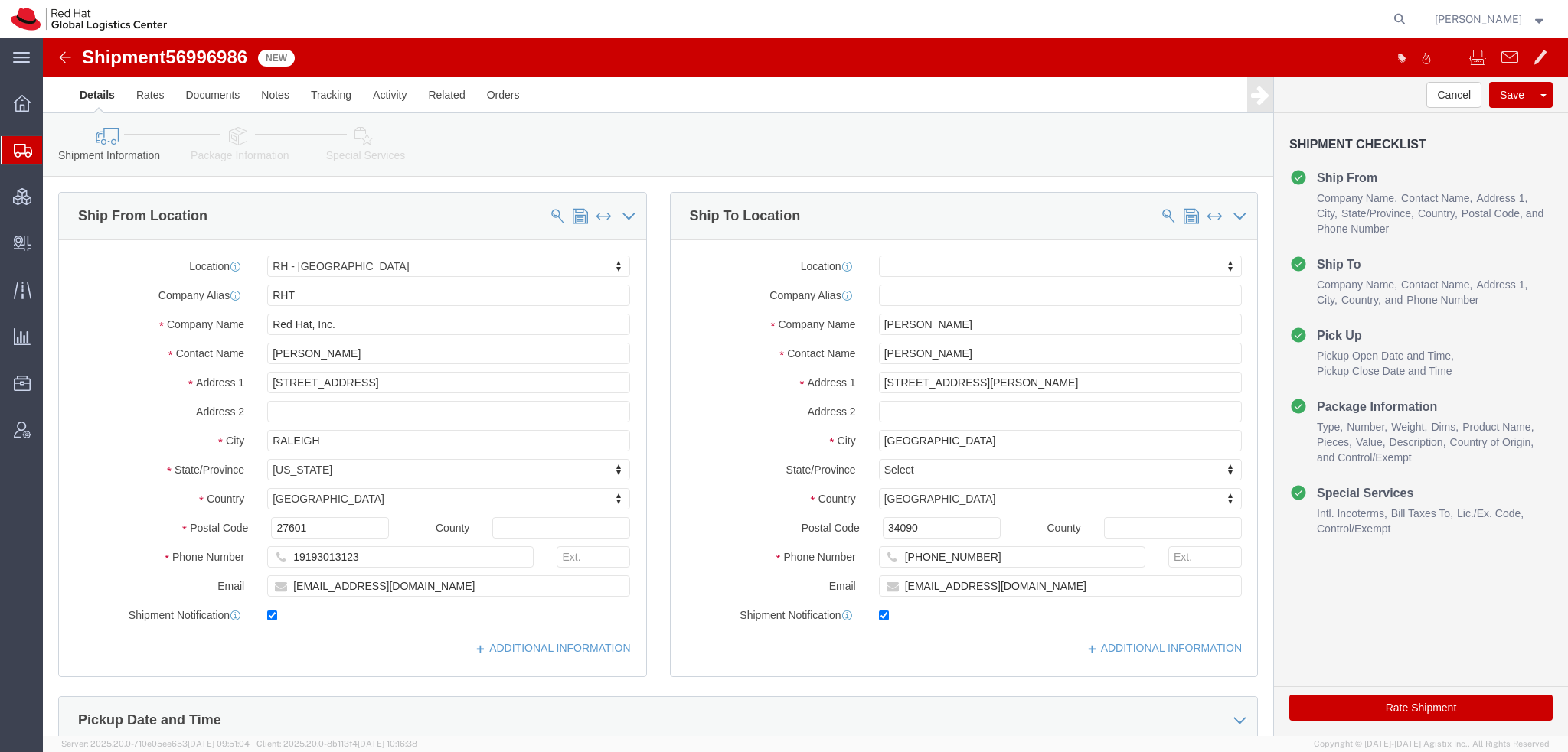
click icon
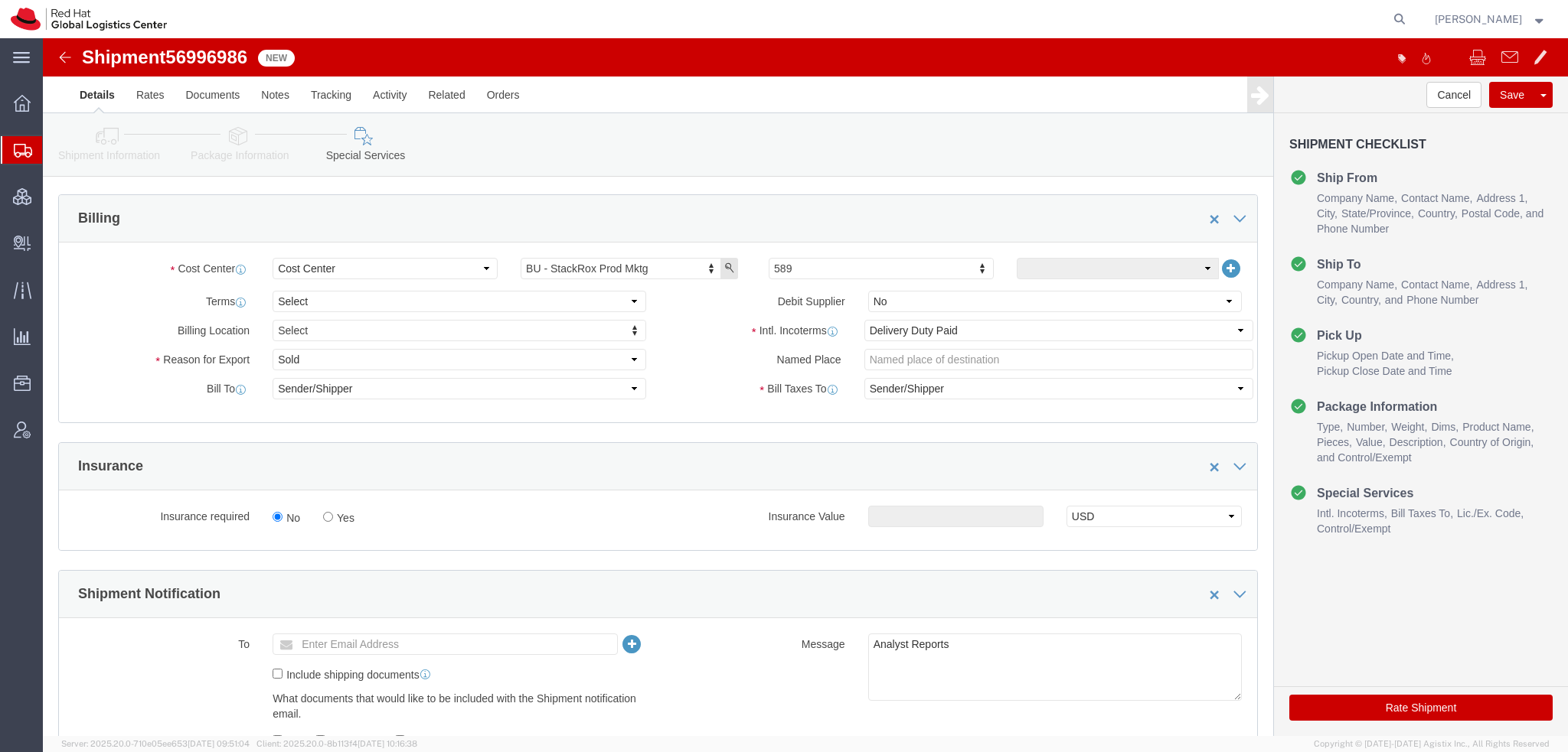
scroll to position [535, 0]
click select "Select Gift Personal Effects Repair/Warranty Return Sample Sold Temporary/Not S…"
select select "GIFT"
click select "Select Gift Personal Effects Repair/Warranty Return Sample Sold Temporary/Not S…"
click button "button"
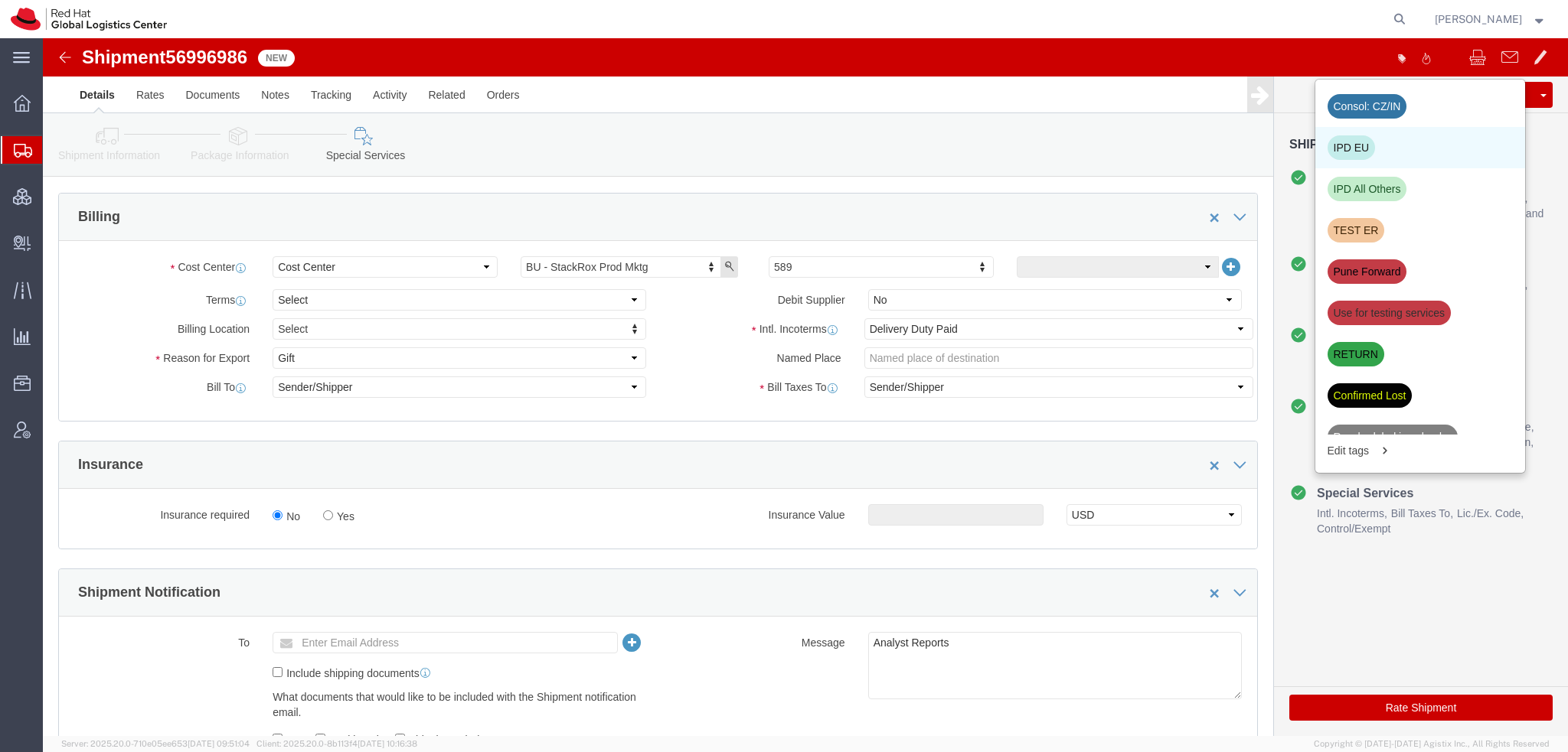
click div "IPD EU"
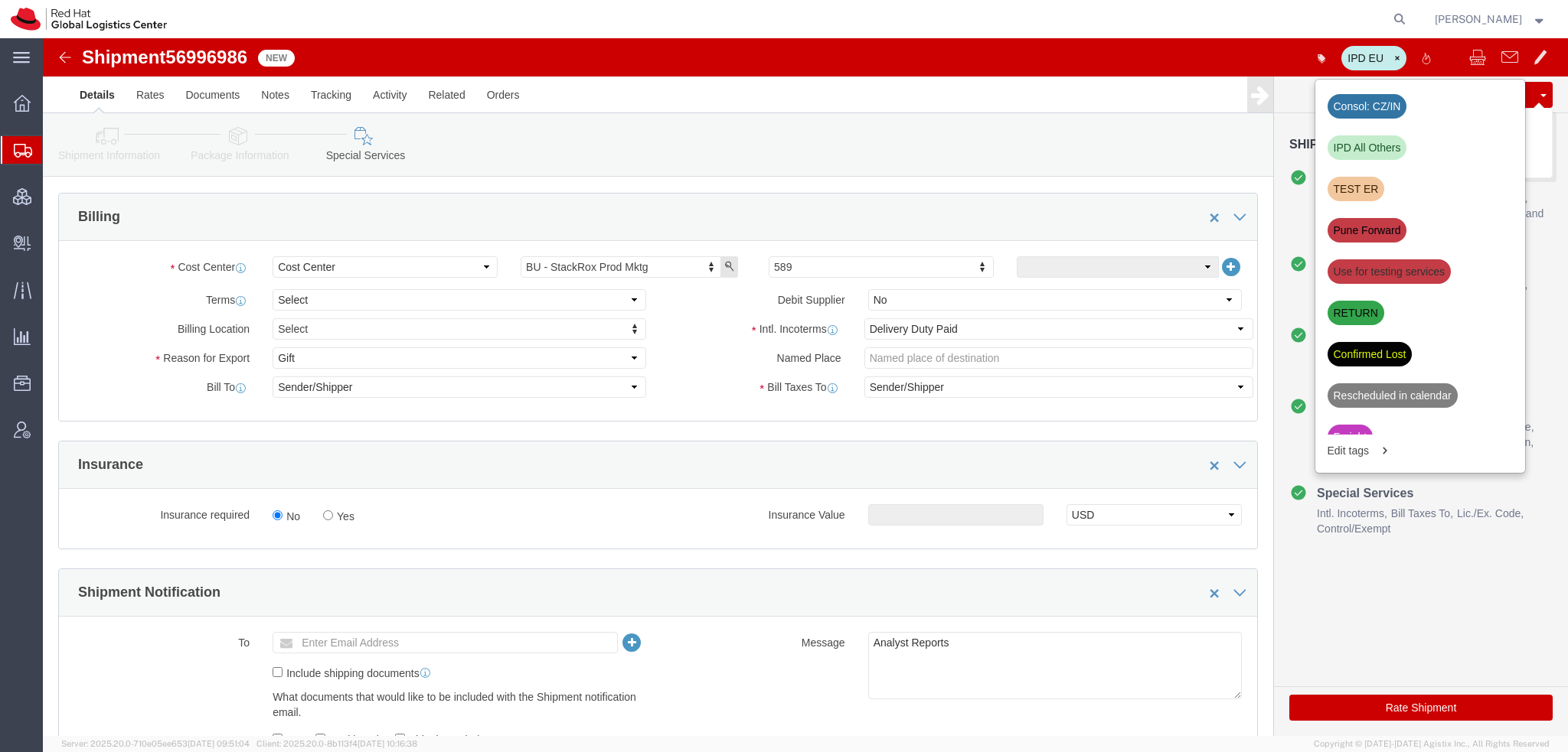
click button "Save"
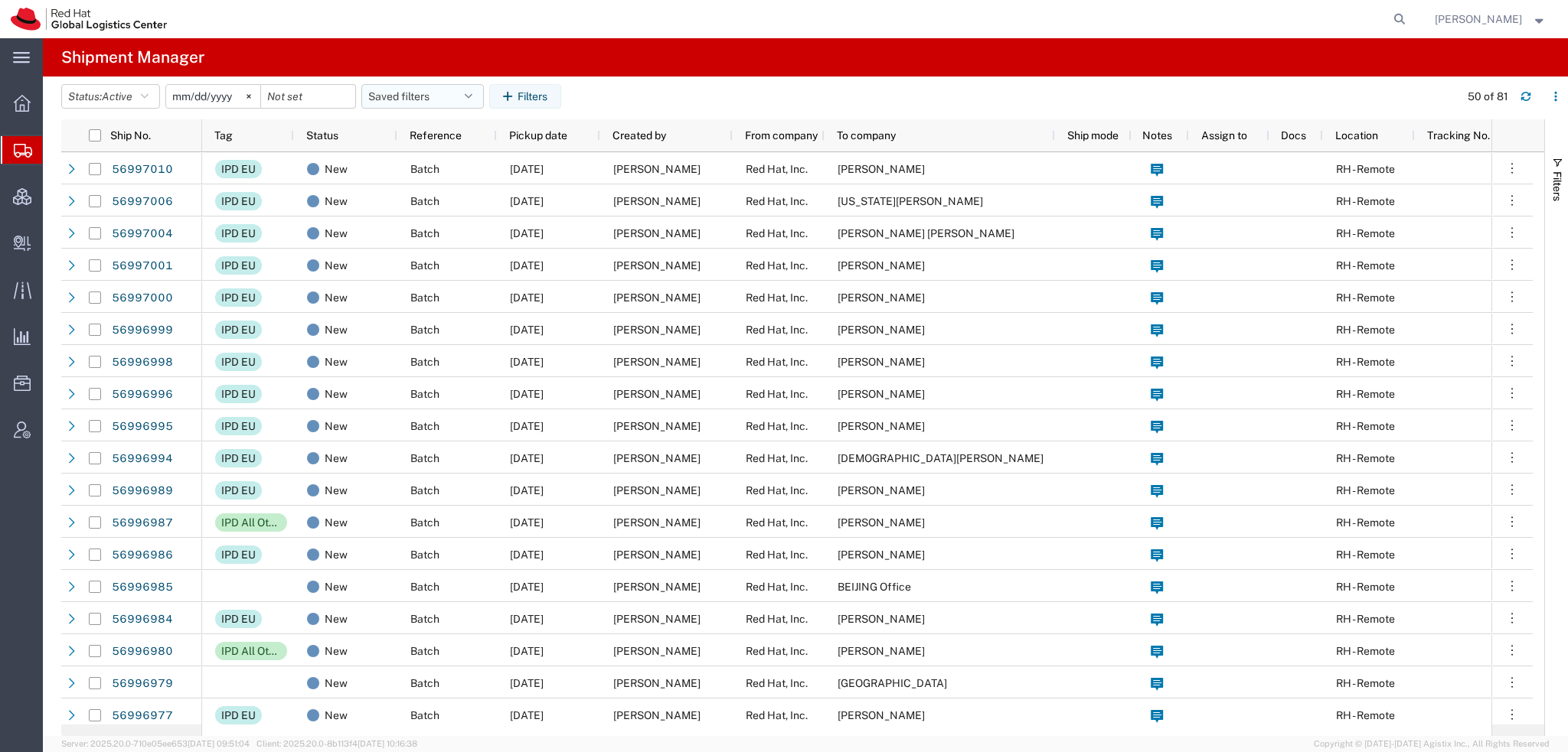
click at [480, 106] on button "Saved filters" at bounding box center [423, 97] width 123 height 25
click at [414, 160] on span "Americas" at bounding box center [464, 163] width 201 height 28
type input "[DATE]"
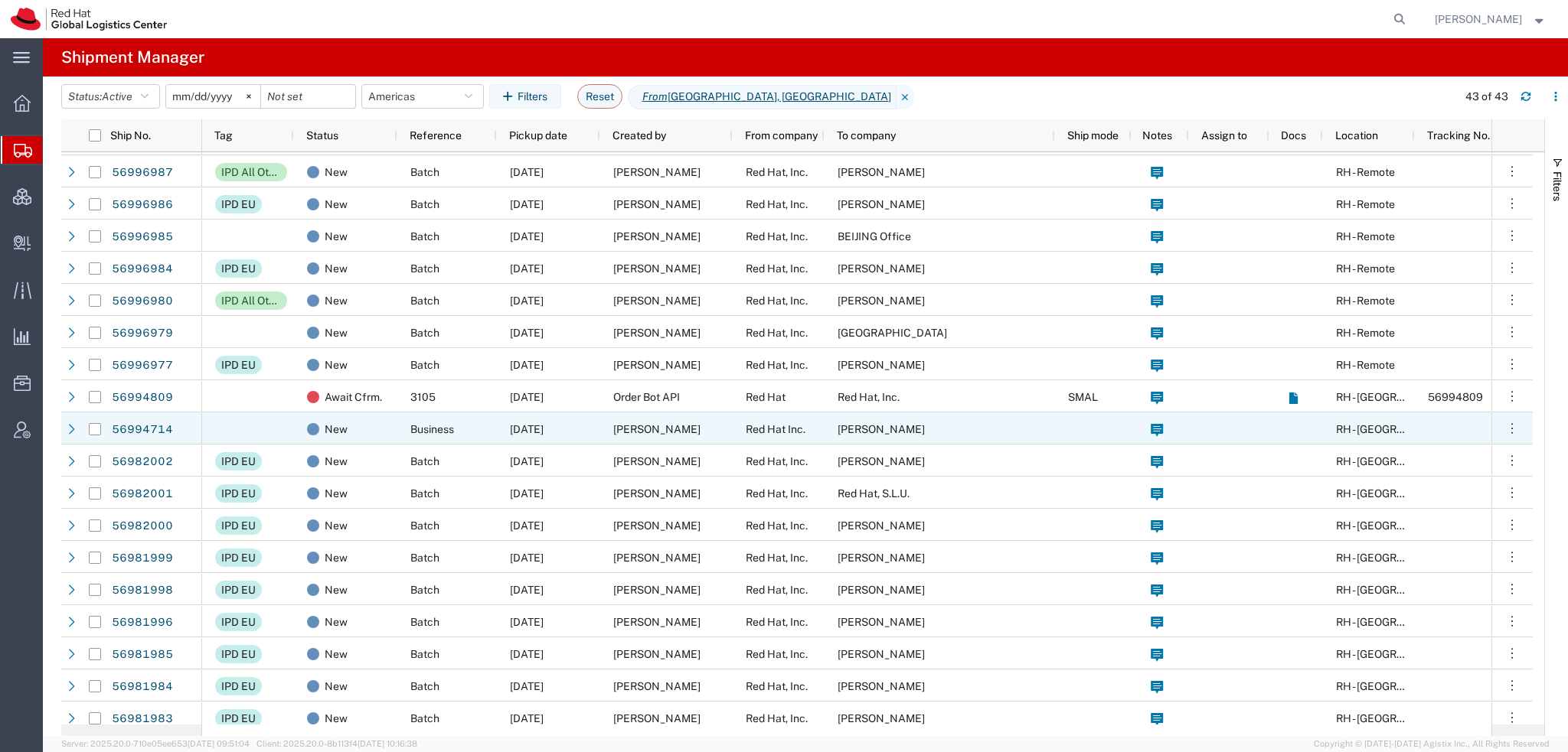
scroll to position [71, 0]
